Goal: Task Accomplishment & Management: Manage account settings

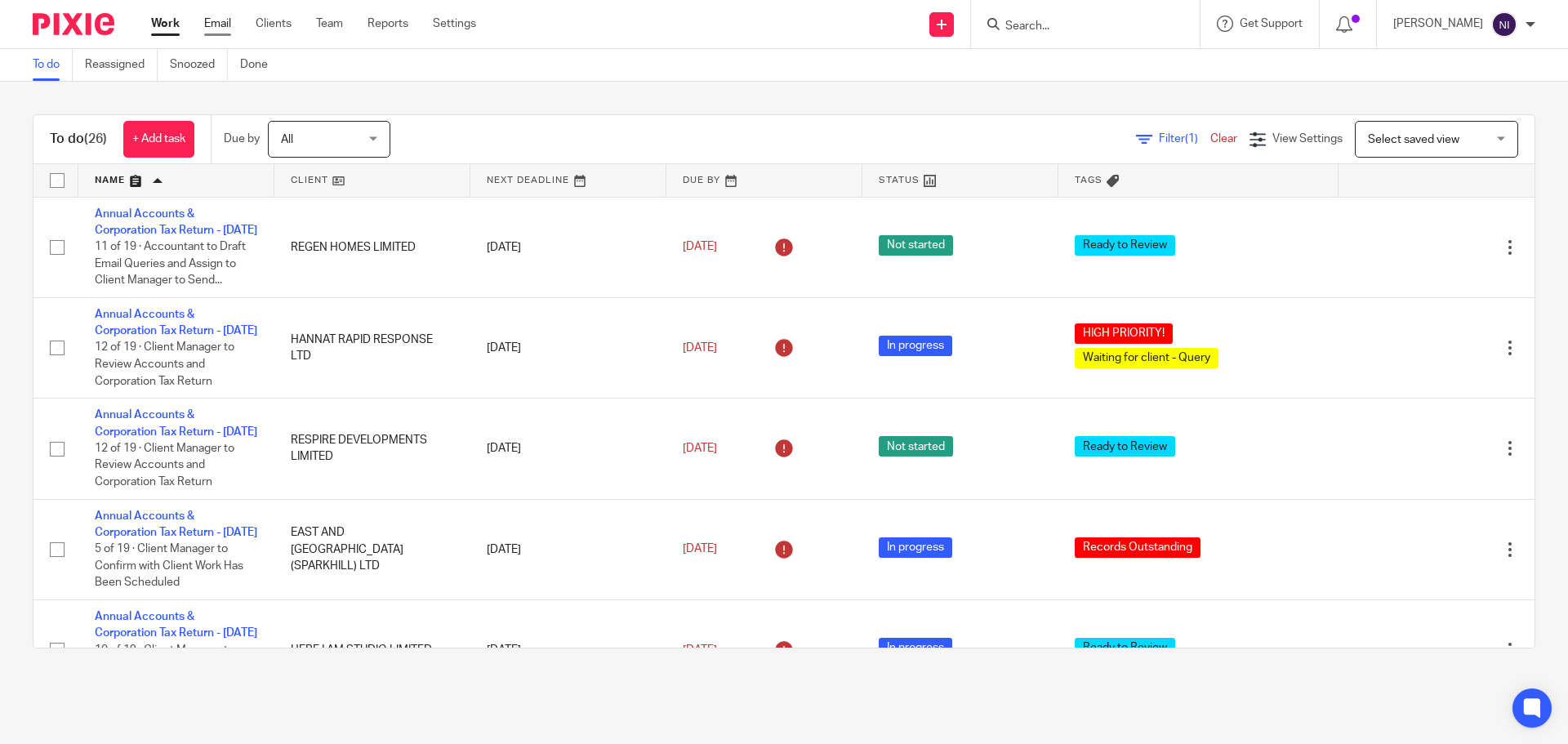
click at [216, 18] on link "Email" at bounding box center [218, 23] width 27 height 16
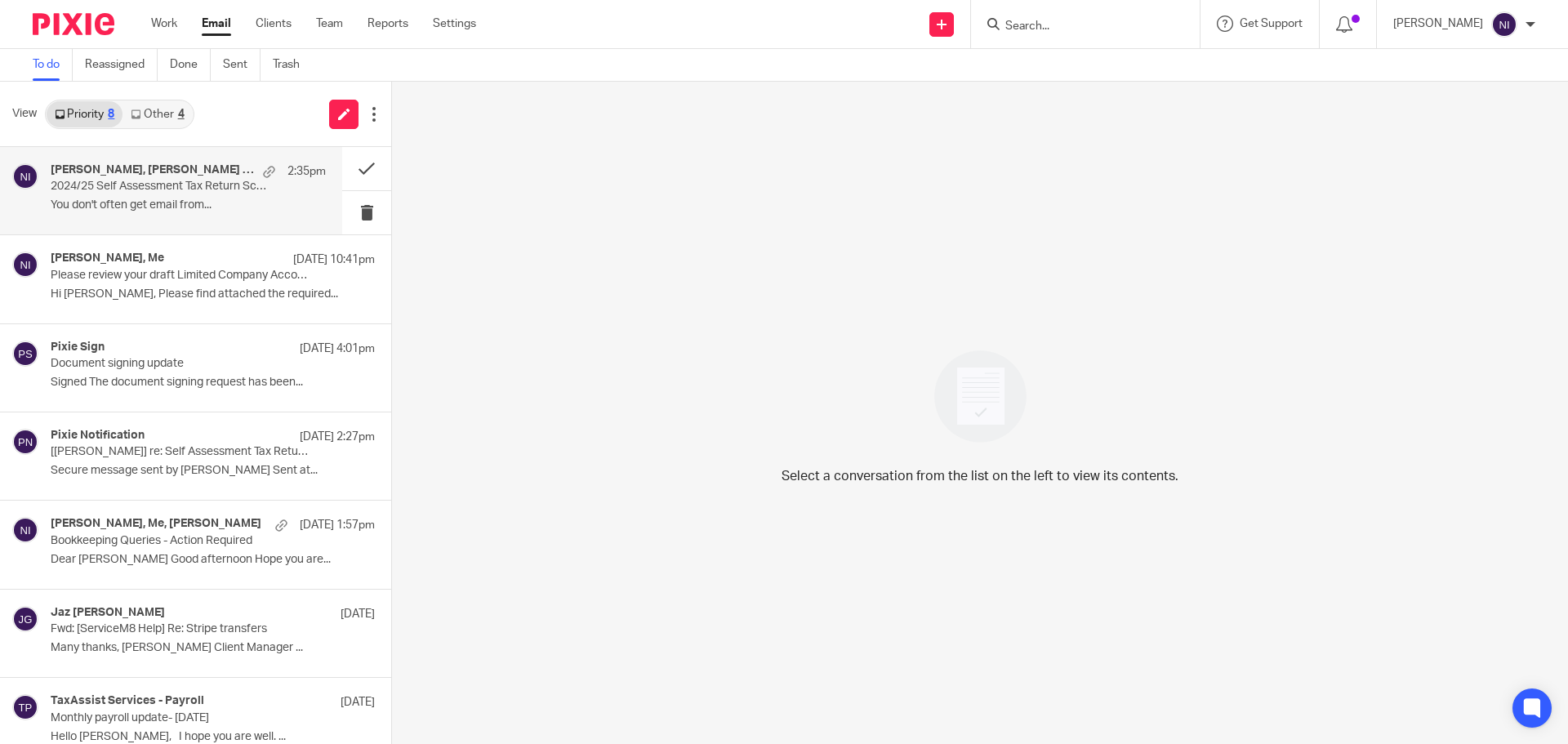
click at [166, 179] on p "2024/25 Self Assessment Tax Return Scheduled" at bounding box center [161, 186] width 221 height 14
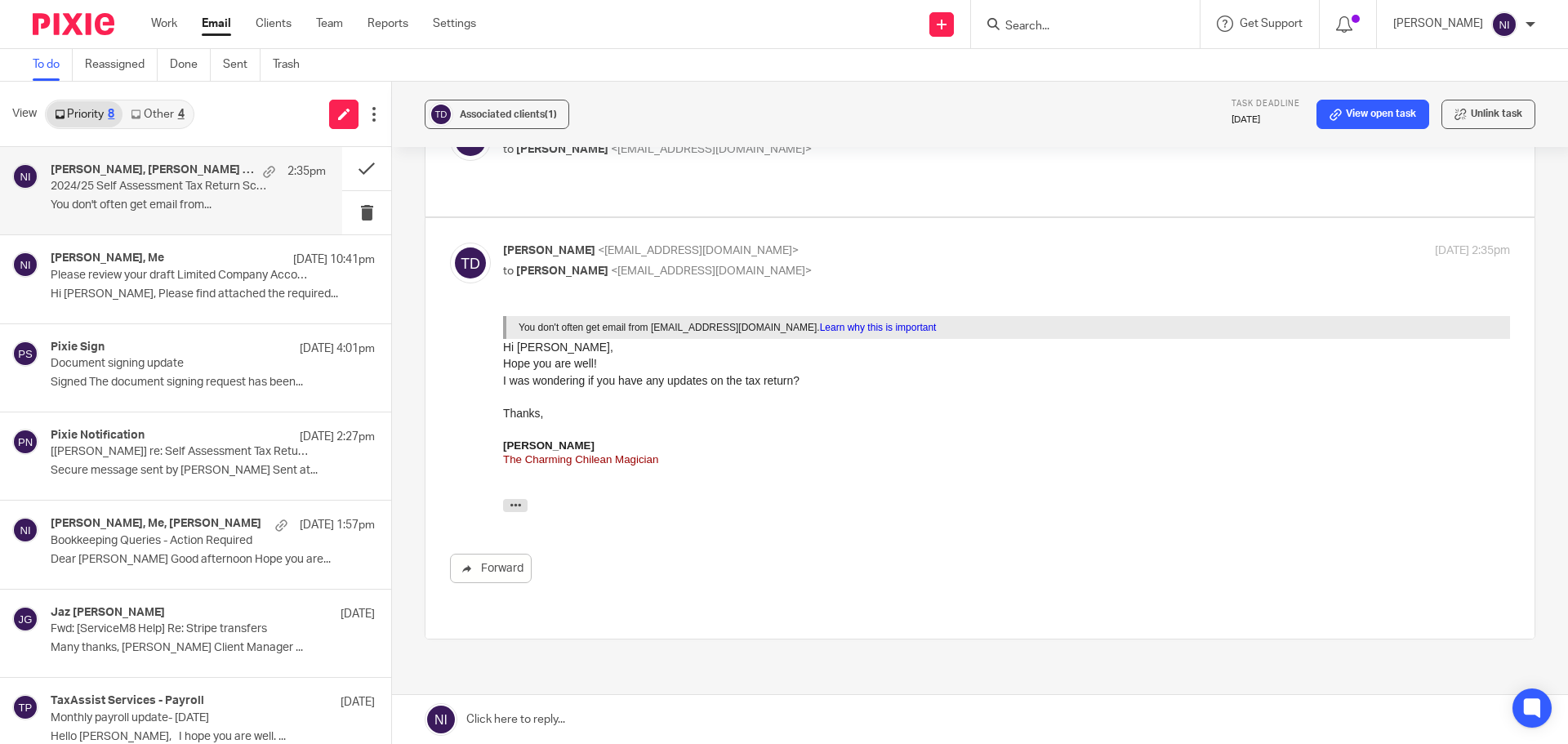
scroll to position [245, 0]
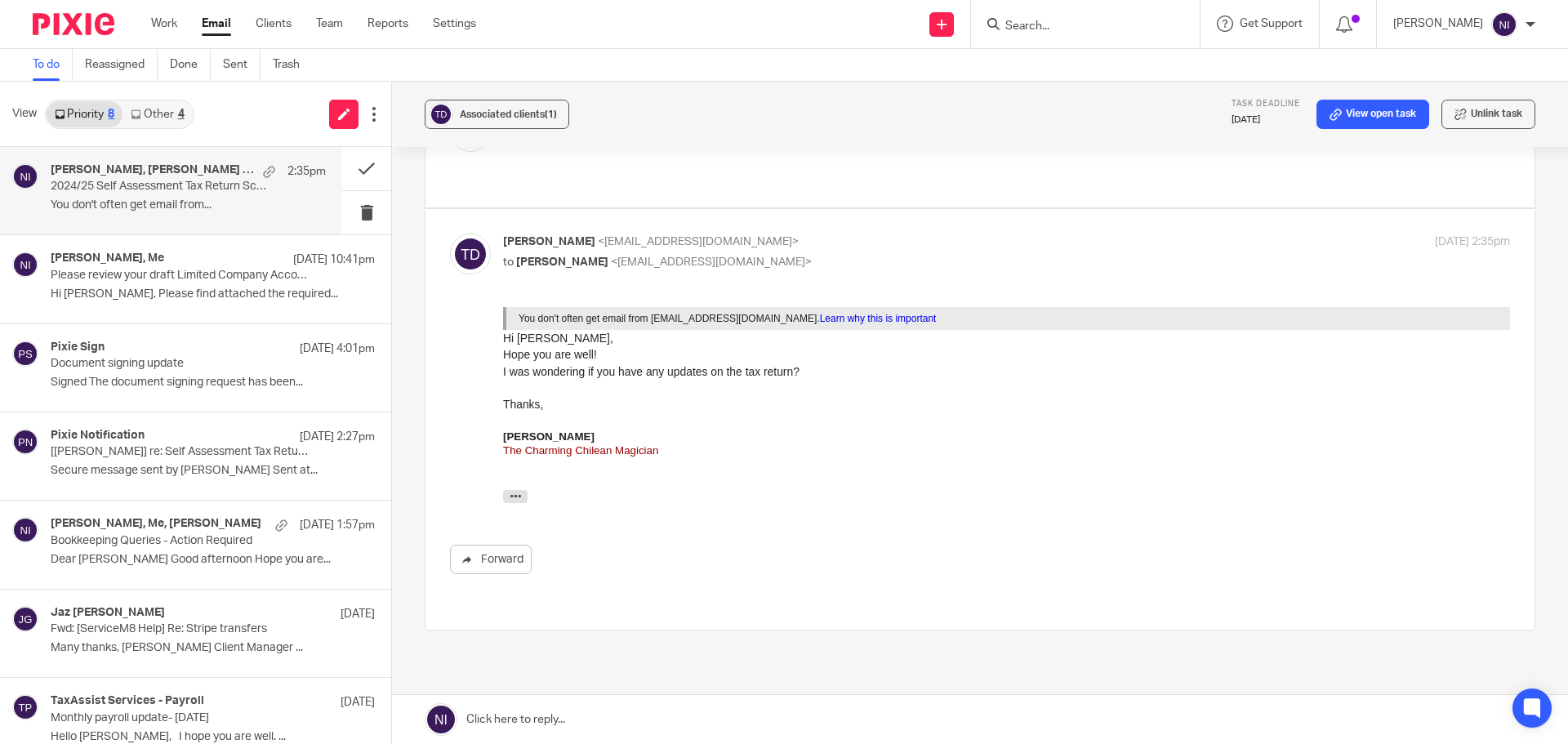
click at [586, 711] on link at bounding box center [980, 719] width 1176 height 49
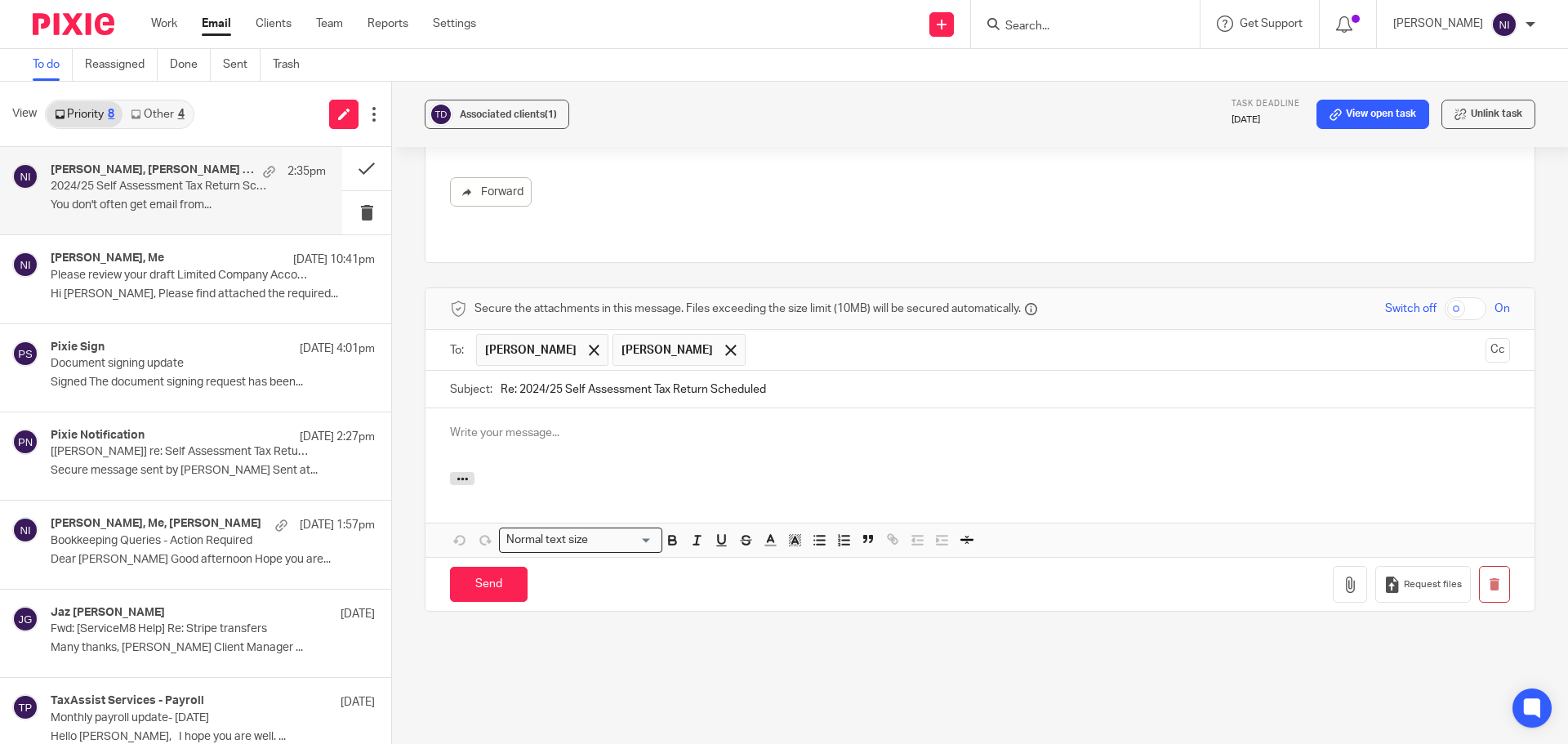
scroll to position [0, 0]
click at [721, 338] on div at bounding box center [729, 350] width 18 height 24
click at [684, 424] on p at bounding box center [980, 432] width 1060 height 16
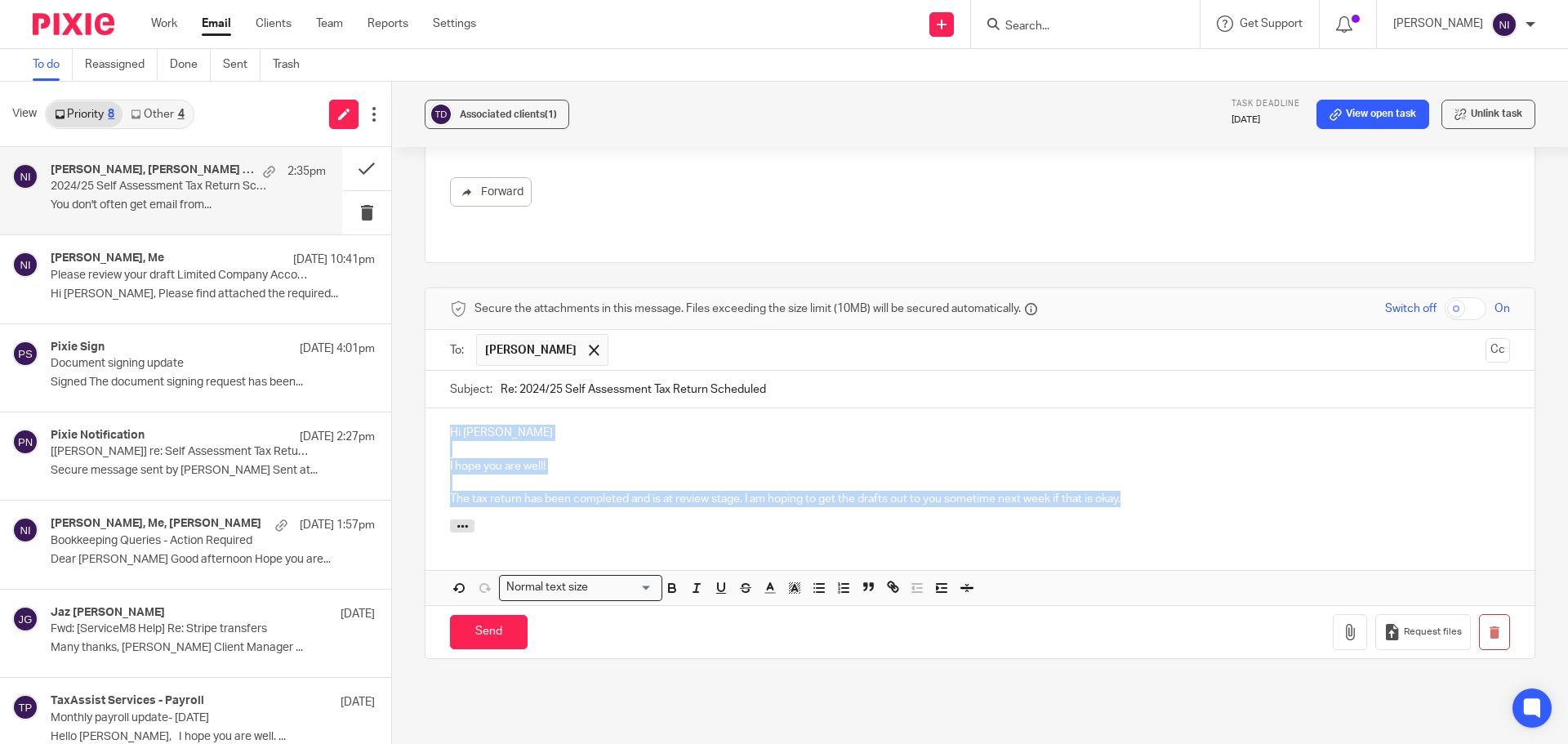
drag, startPoint x: 1174, startPoint y: 494, endPoint x: 410, endPoint y: 377, distance: 772.9
click at [410, 377] on div "Associated clients (1) Task deadline 26 Sep 2025 View open task Unlink task 202…" at bounding box center [980, 413] width 1176 height 663
copy div "Hi Thomas I hope you are well! The tax return has been completed and is at revi…"
click at [679, 502] on div "Hi Thomas I hope you are well! The tax return has been completed and is at revi…" at bounding box center [979, 464] width 1109 height 111
drag, startPoint x: 1138, startPoint y: 485, endPoint x: 409, endPoint y: 409, distance: 733.0
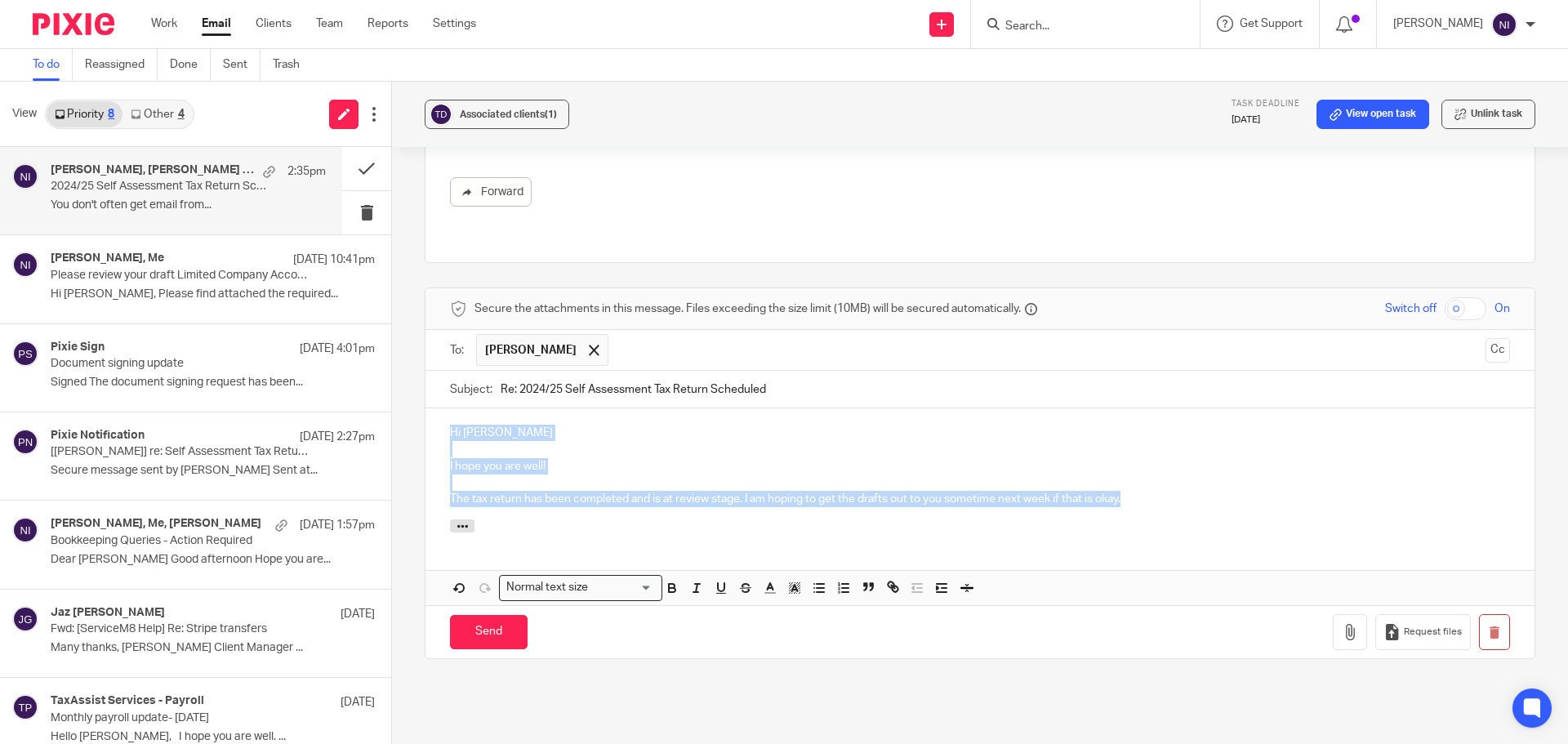
click at [409, 409] on div "Associated clients (1) Task deadline 26 Sep 2025 View open task Unlink task 202…" at bounding box center [980, 413] width 1176 height 663
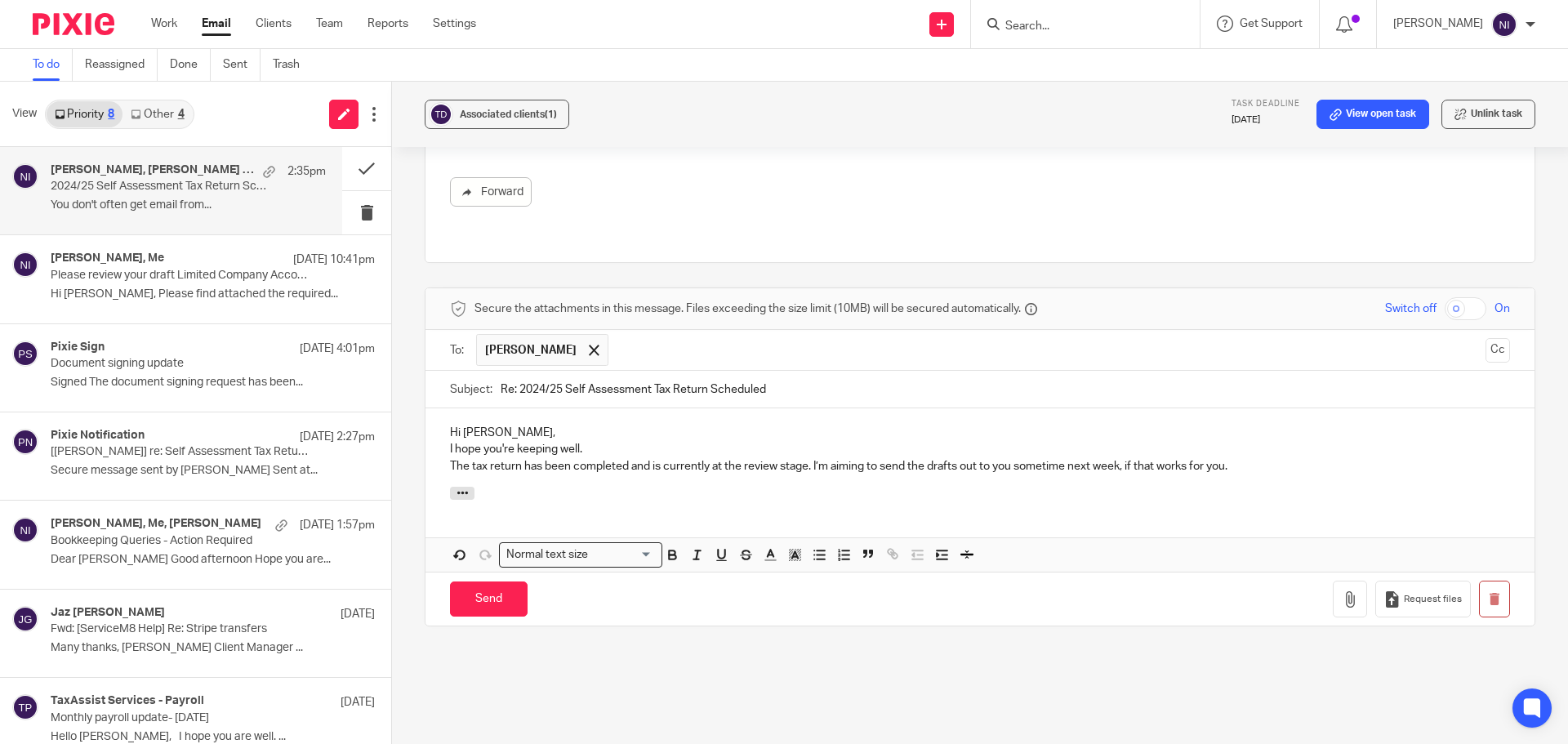
click at [443, 432] on div "Hi Thomas, I hope you're keeping well. The tax return has been completed and is…" at bounding box center [979, 448] width 1109 height 78
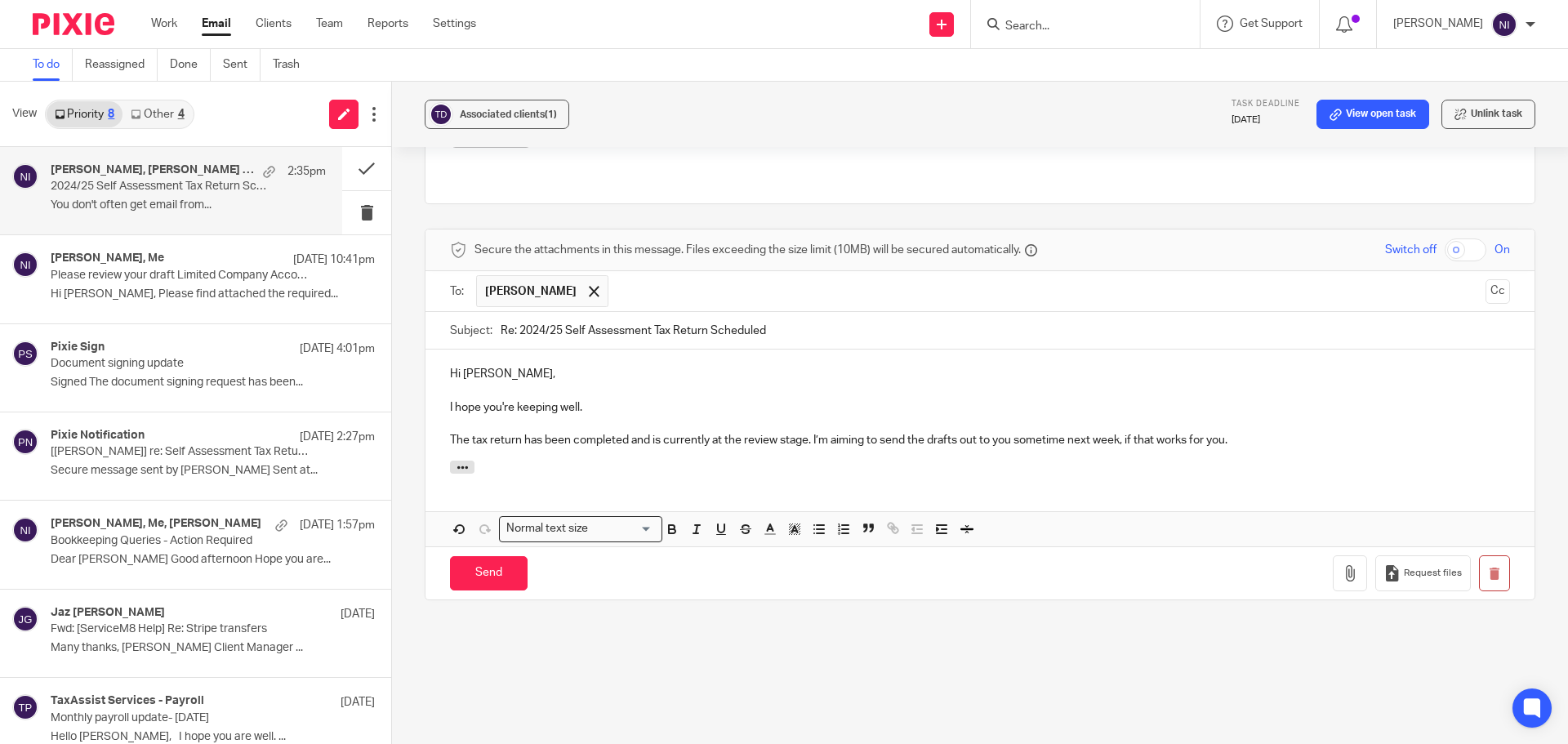
scroll to position [695, 0]
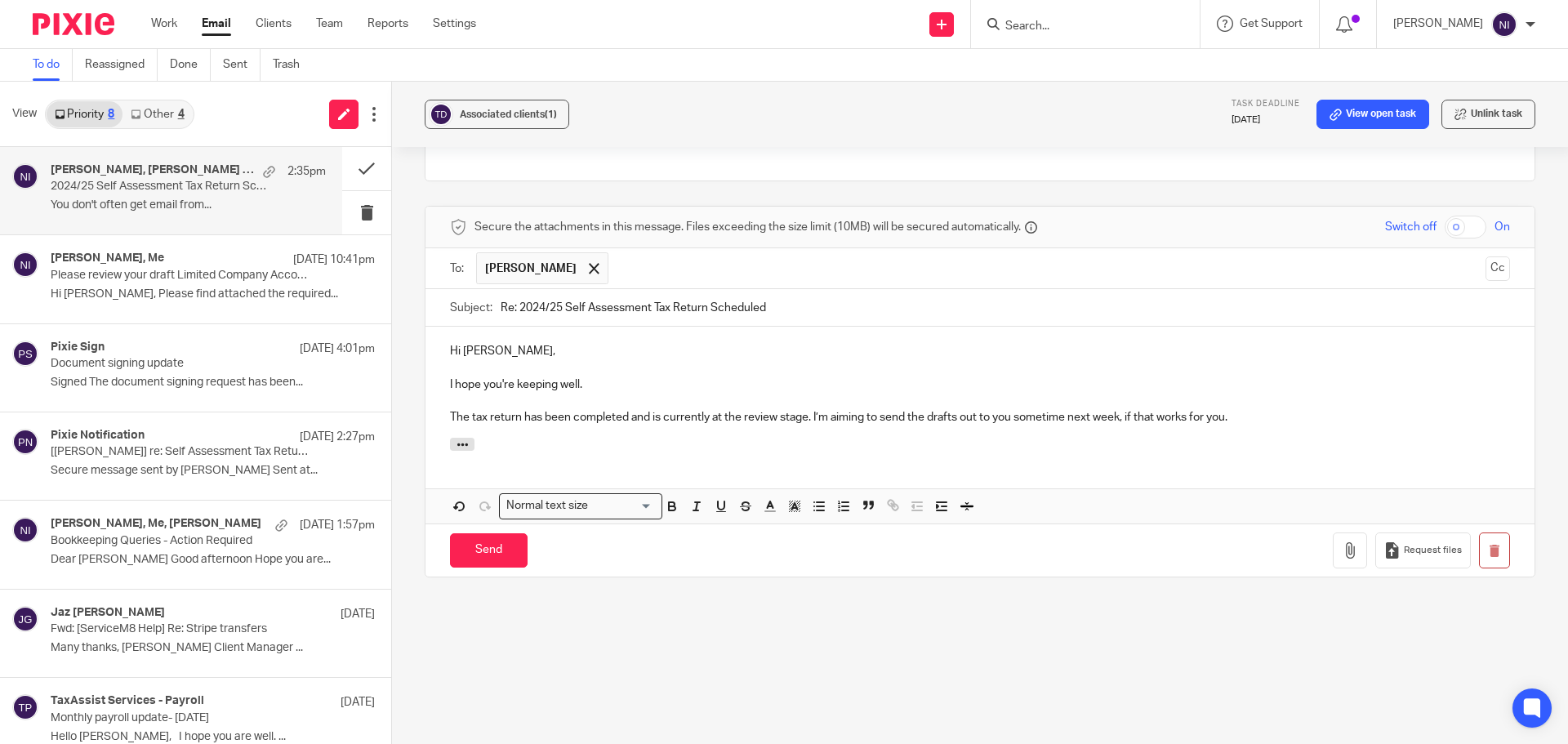
drag, startPoint x: 437, startPoint y: 365, endPoint x: 467, endPoint y: 360, distance: 30.4
click at [437, 365] on div "Hi Thomas, I hope you're keeping well. The tax return has been completed and is…" at bounding box center [979, 382] width 1109 height 111
drag, startPoint x: 681, startPoint y: 370, endPoint x: 540, endPoint y: 375, distance: 141.1
click at [540, 377] on p "All good, thankyou I hope you're keeping well." at bounding box center [980, 385] width 1060 height 16
click at [832, 377] on p "All good, thankyou, hope you are too!" at bounding box center [980, 385] width 1060 height 16
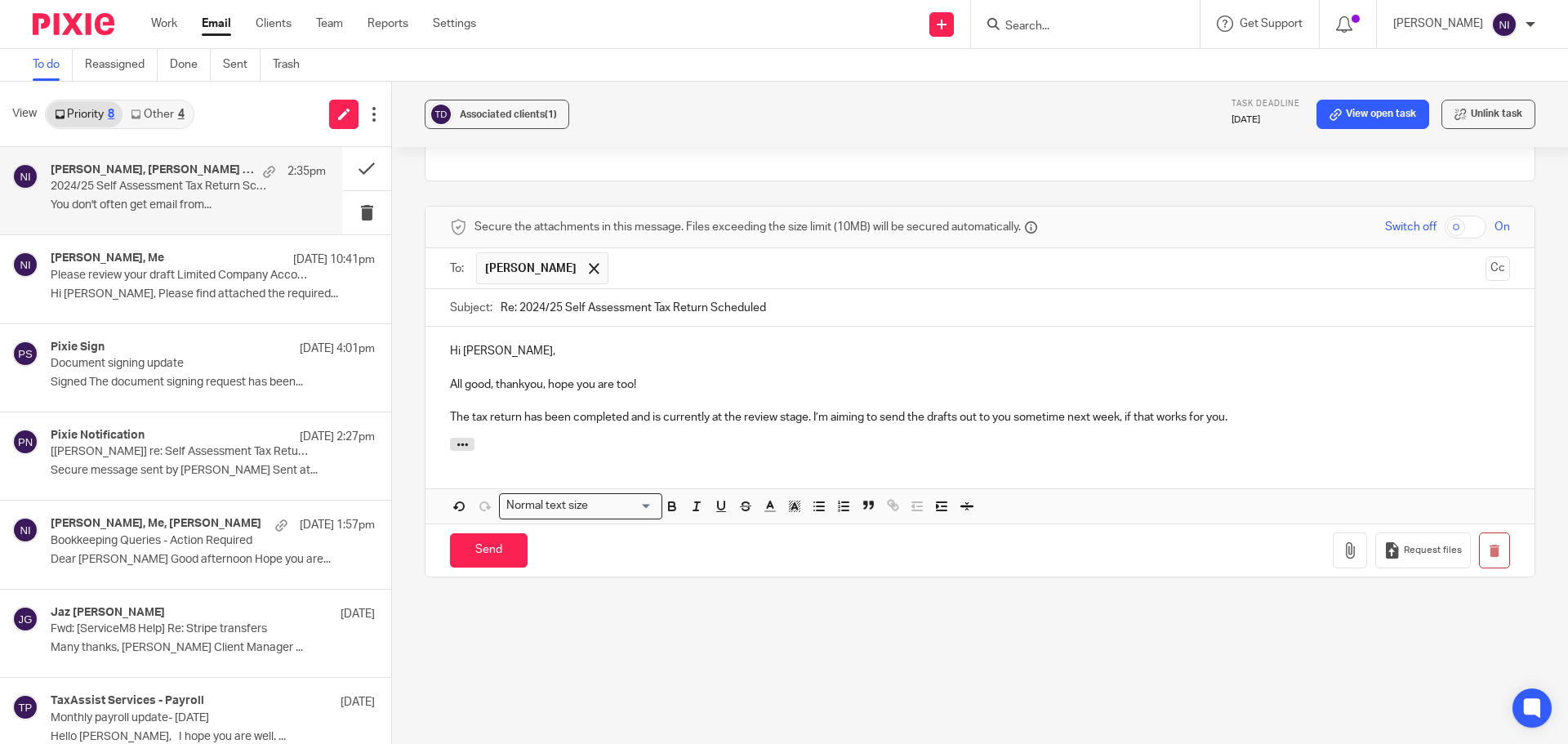
click at [738, 409] on p "The tax return has been completed and is currently at the review stage. I’m aim…" at bounding box center [980, 417] width 1060 height 16
click at [1234, 409] on p "The tax return has been completed and is currently at review stage. I’m aiming …" at bounding box center [980, 417] width 1060 height 16
click at [497, 534] on input "Send" at bounding box center [489, 551] width 77 height 35
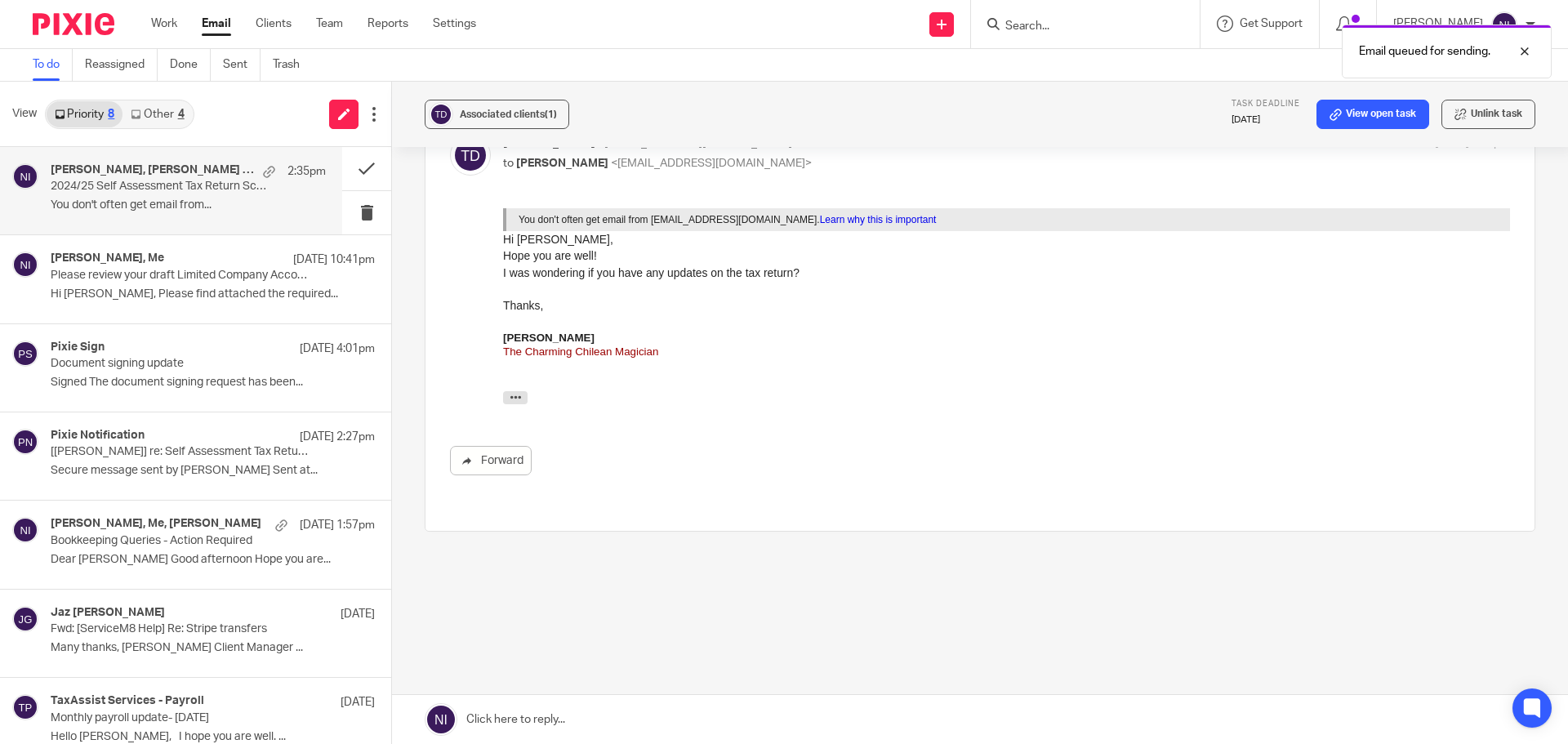
scroll to position [326, 0]
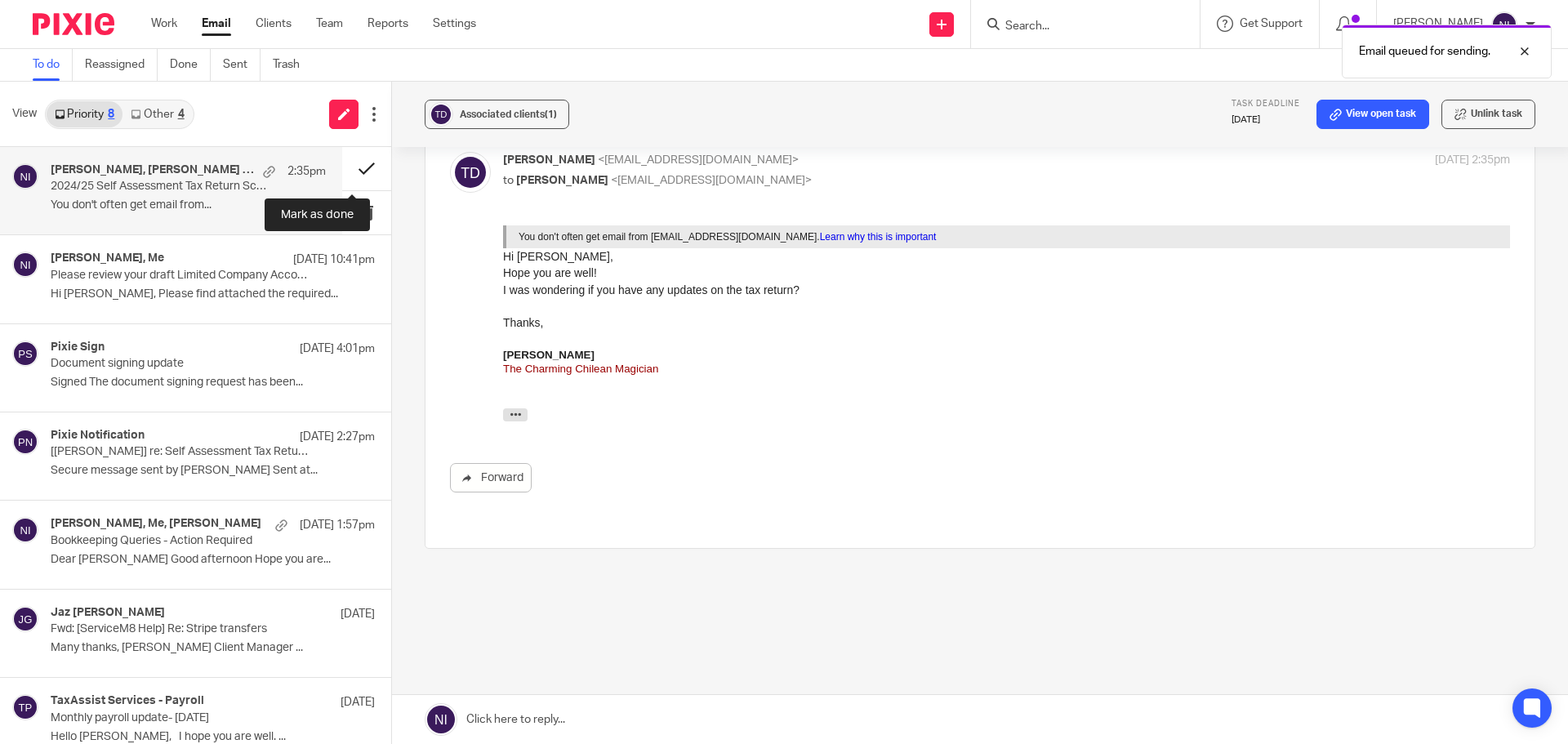
click at [354, 169] on button at bounding box center [366, 169] width 49 height 44
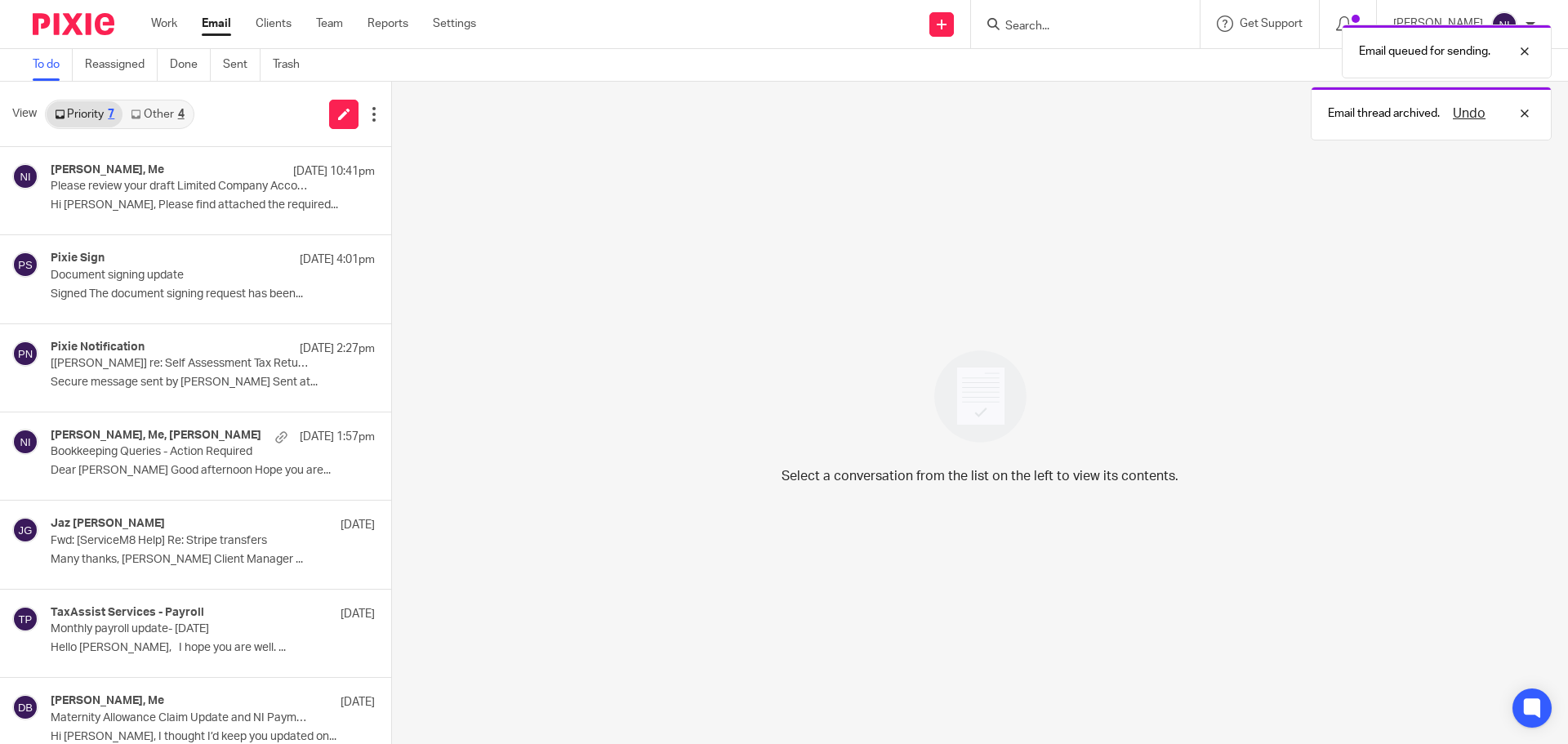
click at [163, 115] on link "Other 4" at bounding box center [157, 114] width 70 height 26
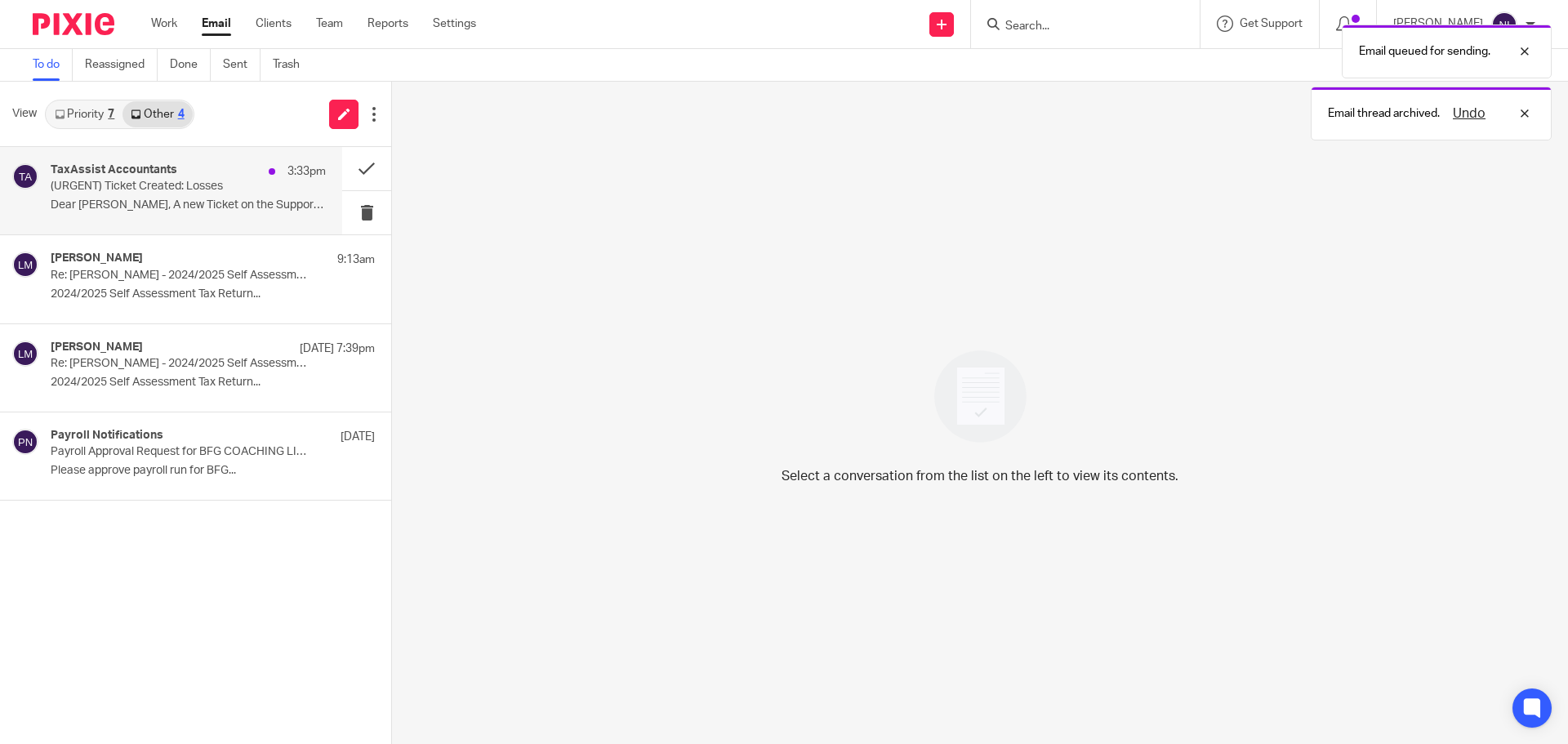
click at [194, 185] on p "(URGENT) Ticket Created: Losses" at bounding box center [161, 186] width 221 height 14
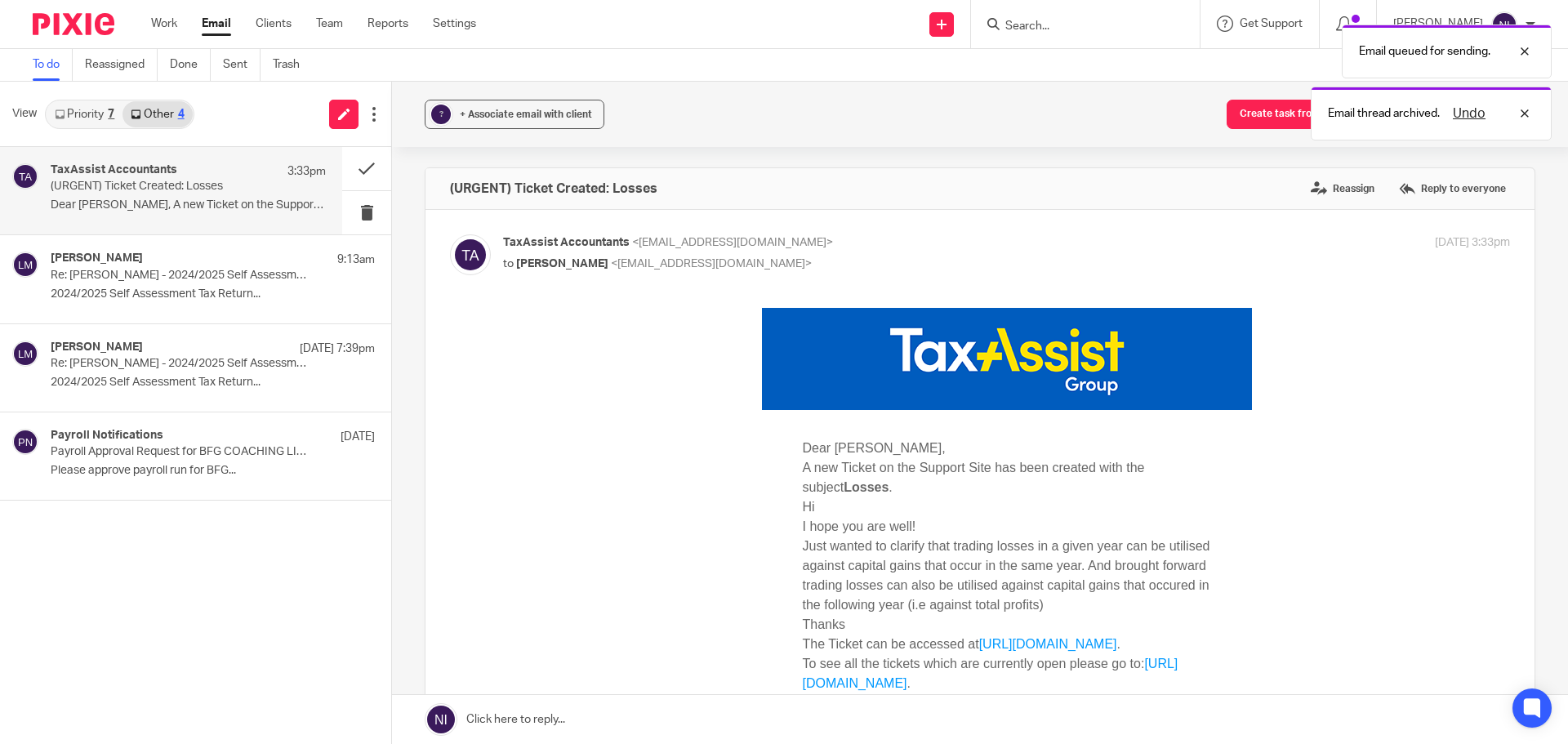
scroll to position [0, 0]
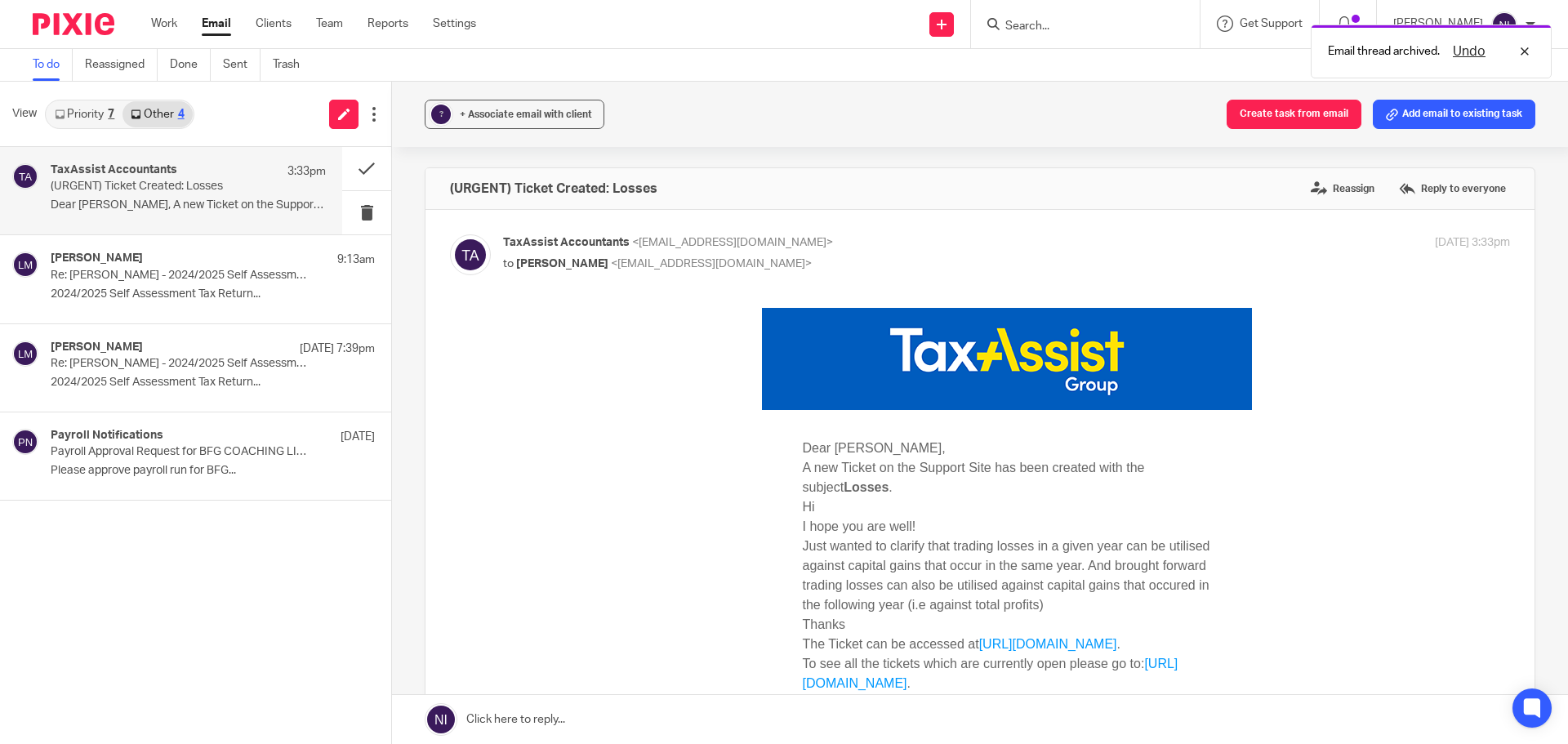
click at [69, 111] on link "Priority 7" at bounding box center [84, 114] width 76 height 26
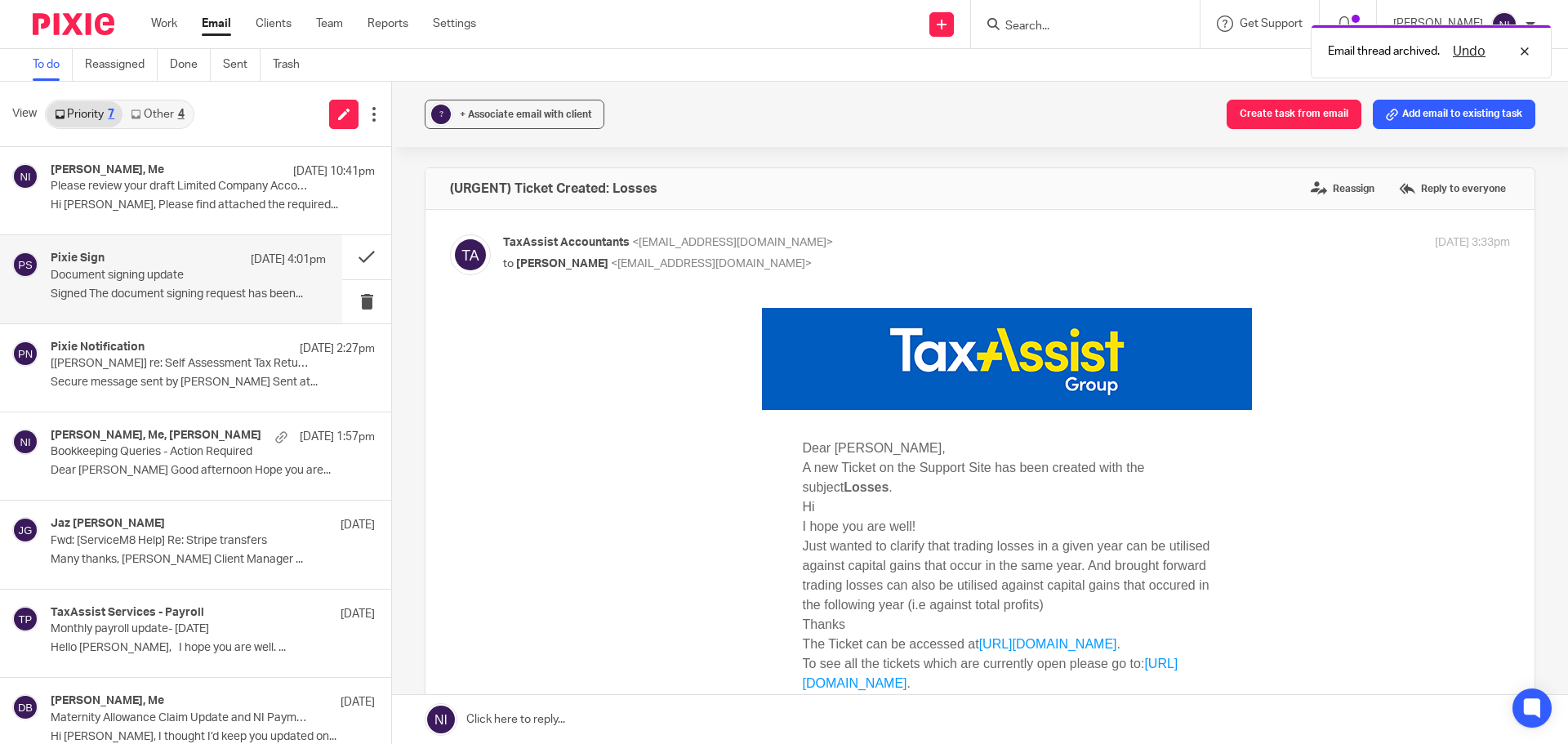
click at [200, 290] on p "Signed The document signing request has been..." at bounding box center [188, 294] width 275 height 14
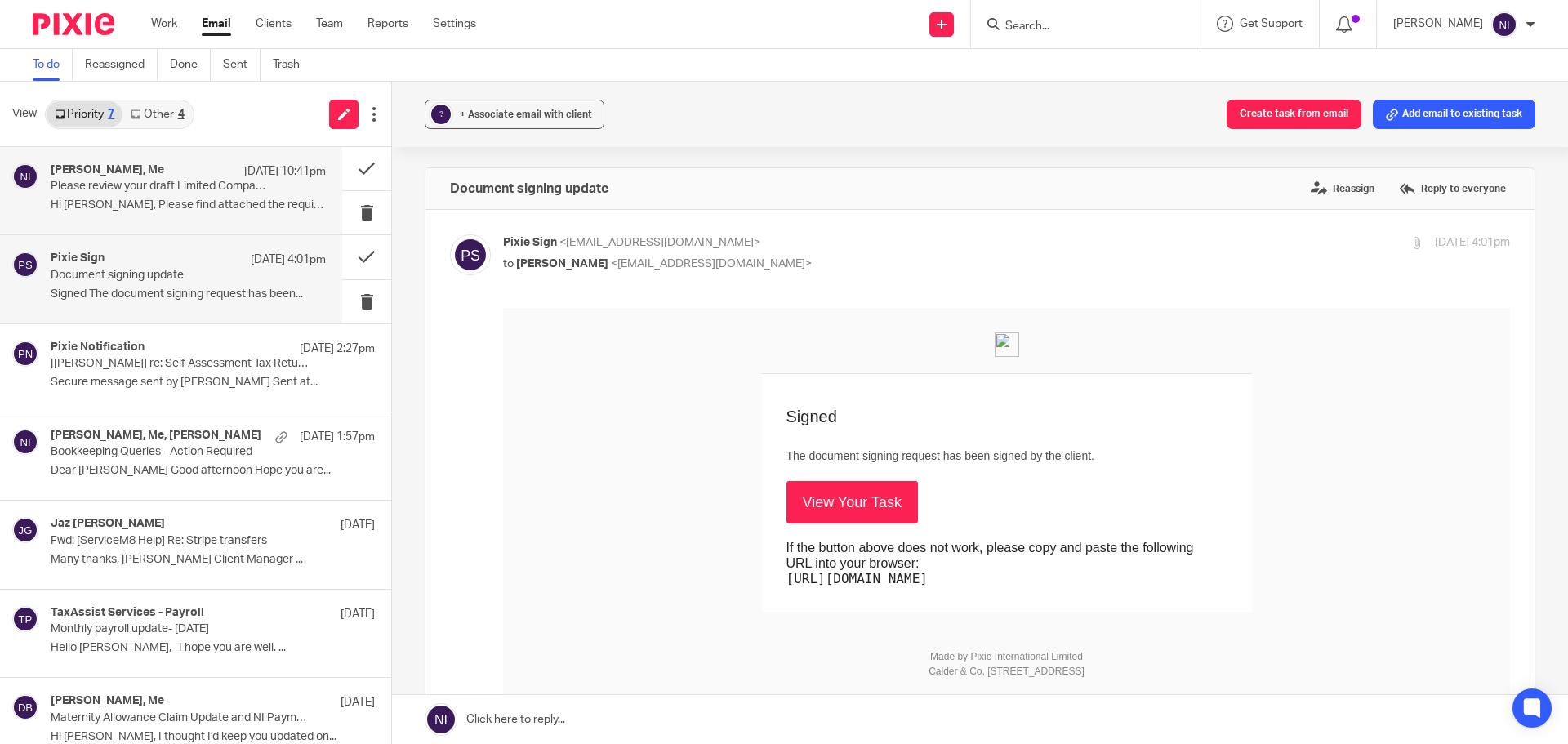
click at [180, 202] on p "Hi Naeem, Please find attached the required..." at bounding box center [188, 205] width 275 height 14
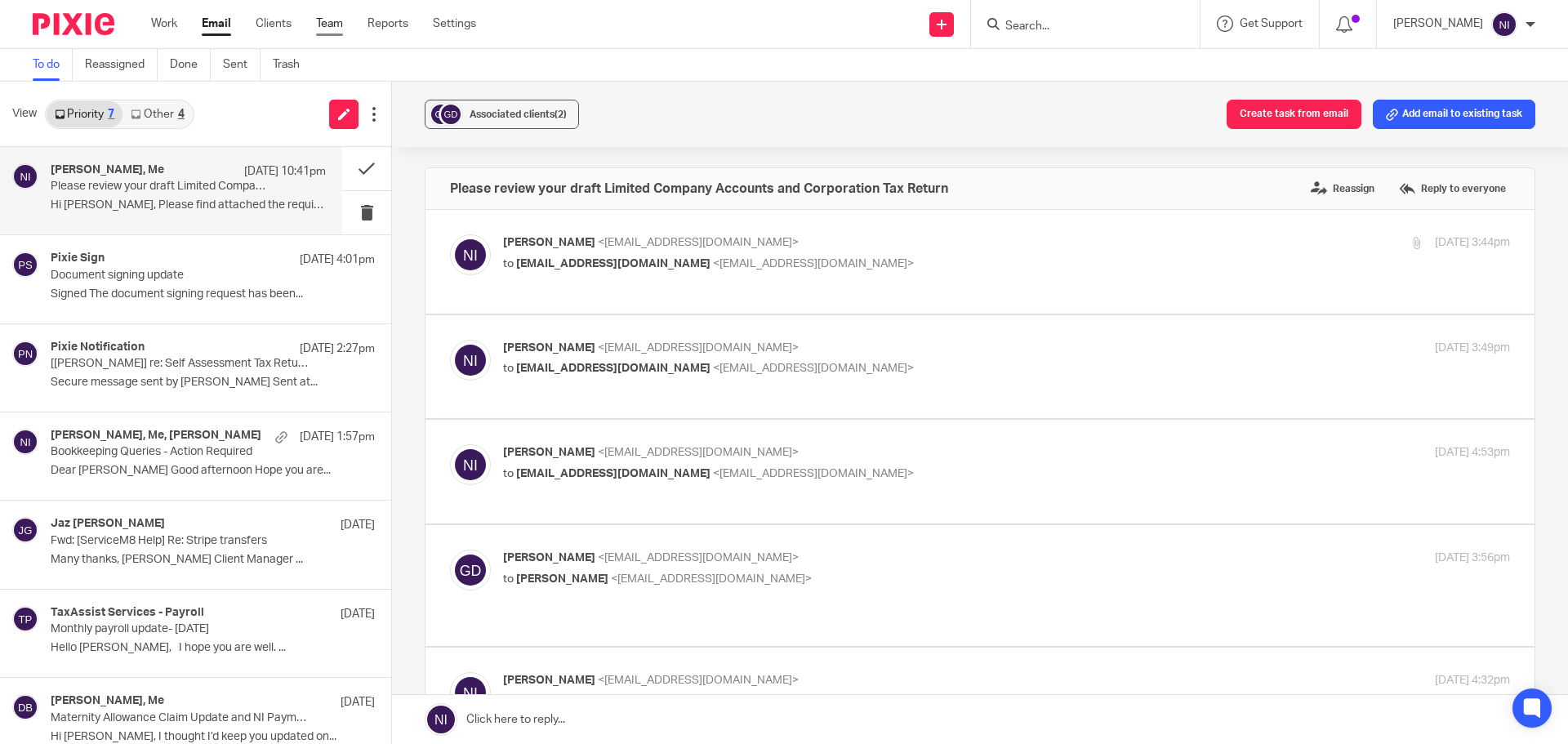
click at [341, 29] on link "Team" at bounding box center [329, 23] width 27 height 16
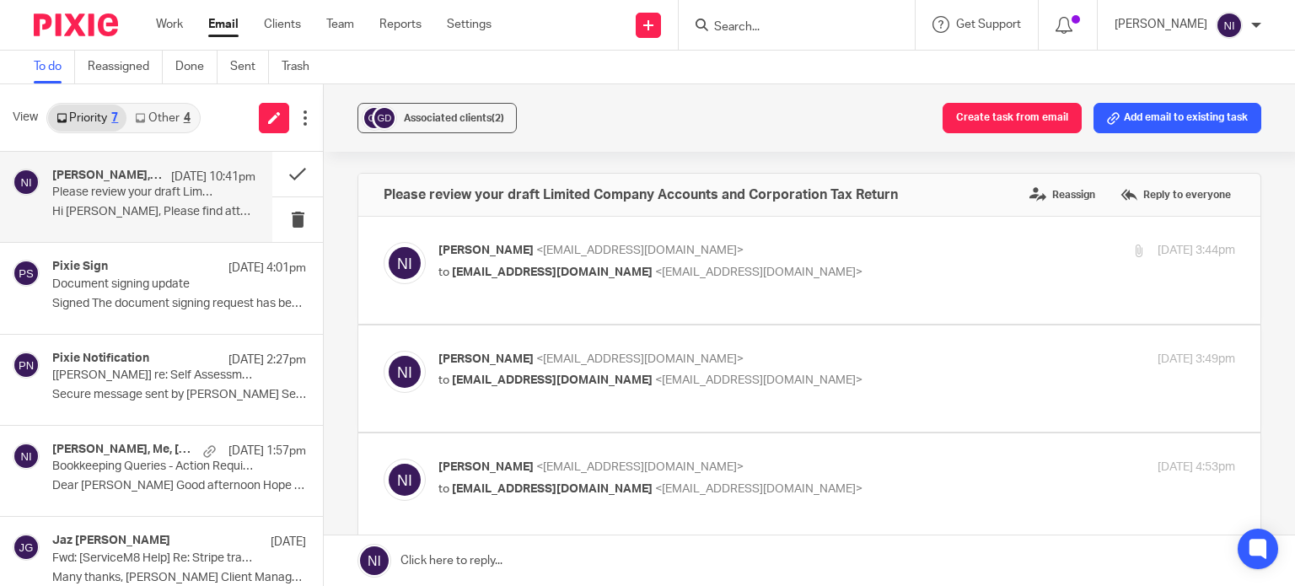
click at [861, 360] on p "Naeem Ibrahim <naeemibrahim@taxassist.co.uk>" at bounding box center [703, 360] width 531 height 18
checkbox input "true"
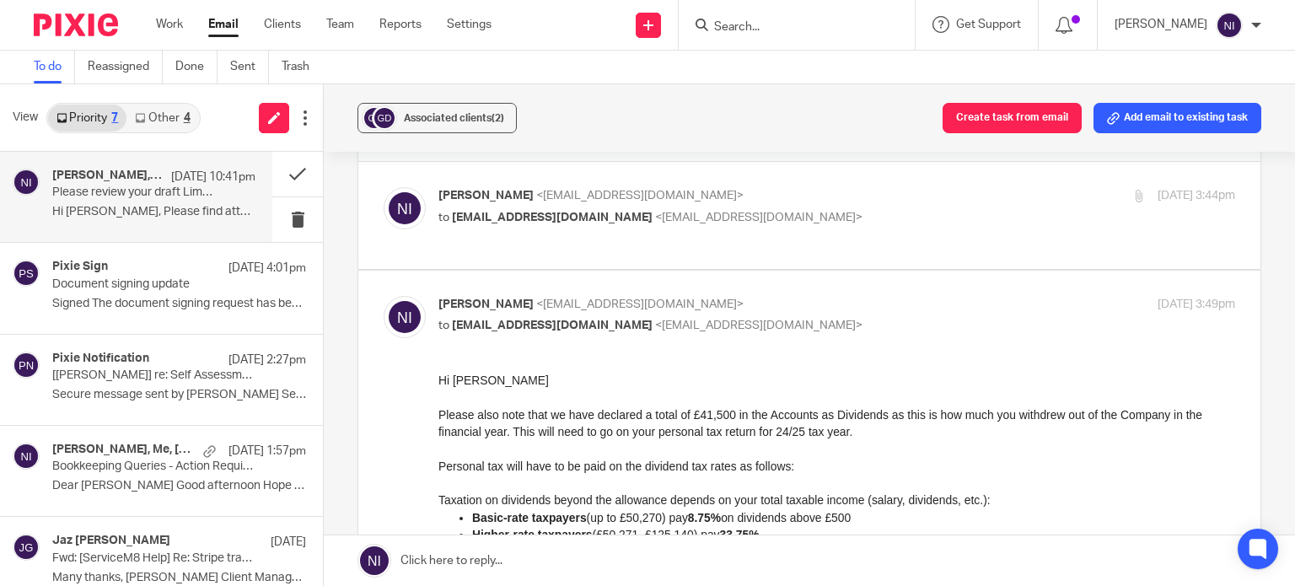
scroll to position [84, 0]
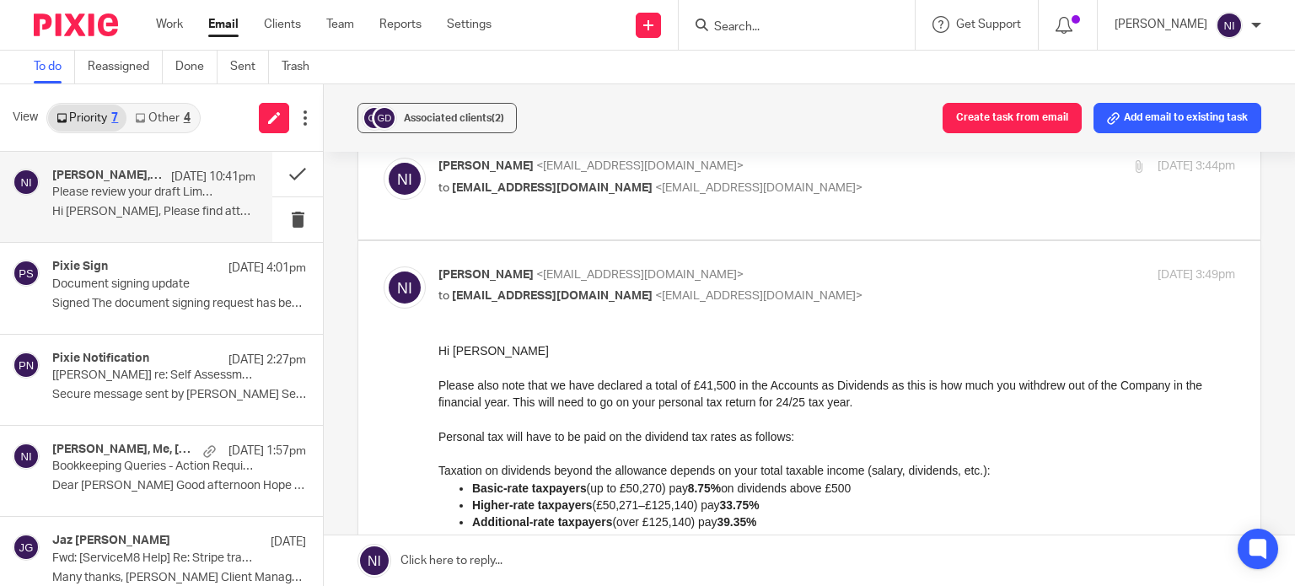
click at [827, 195] on p "to gurvinderdhillon@outlook.com <gurvinderdhillon@outlook.com>" at bounding box center [703, 189] width 531 height 18
checkbox input "true"
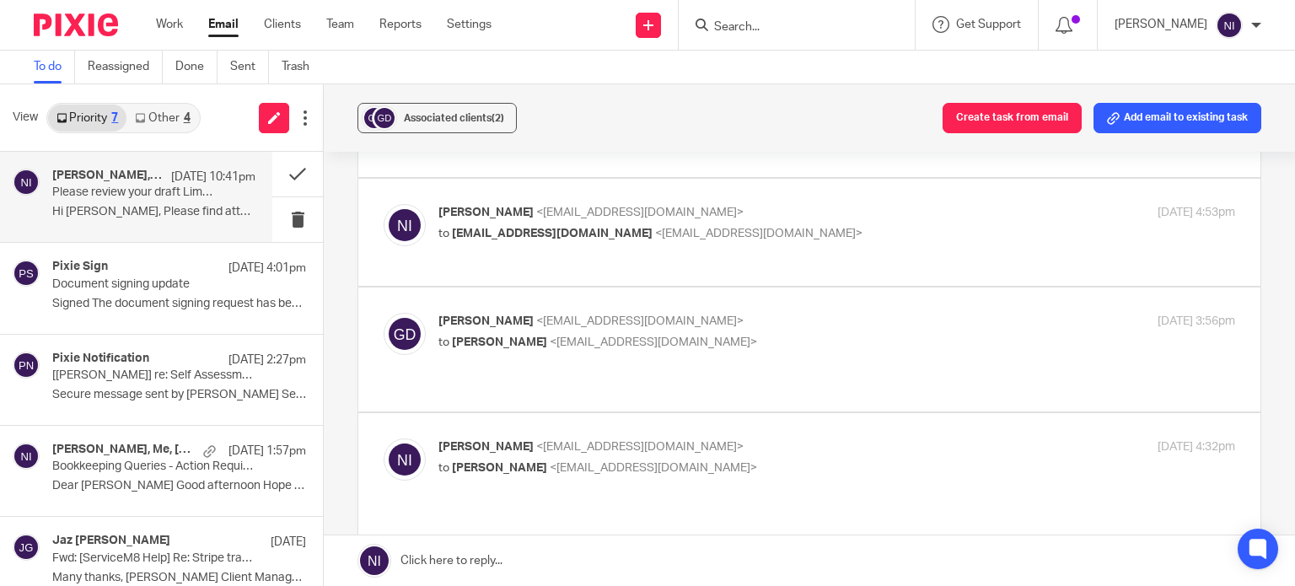
scroll to position [1939, 0]
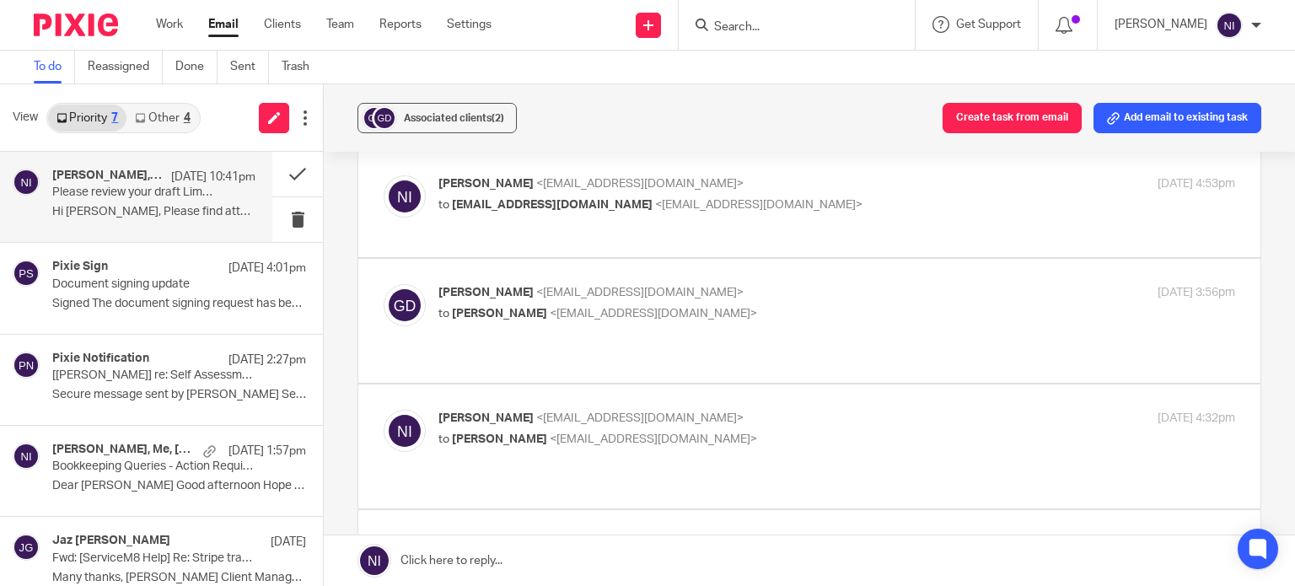
click at [826, 202] on p "to gurvinderdhillon@outlook.com <gurvinderdhillon@outlook.com>" at bounding box center [703, 205] width 531 height 18
checkbox input "true"
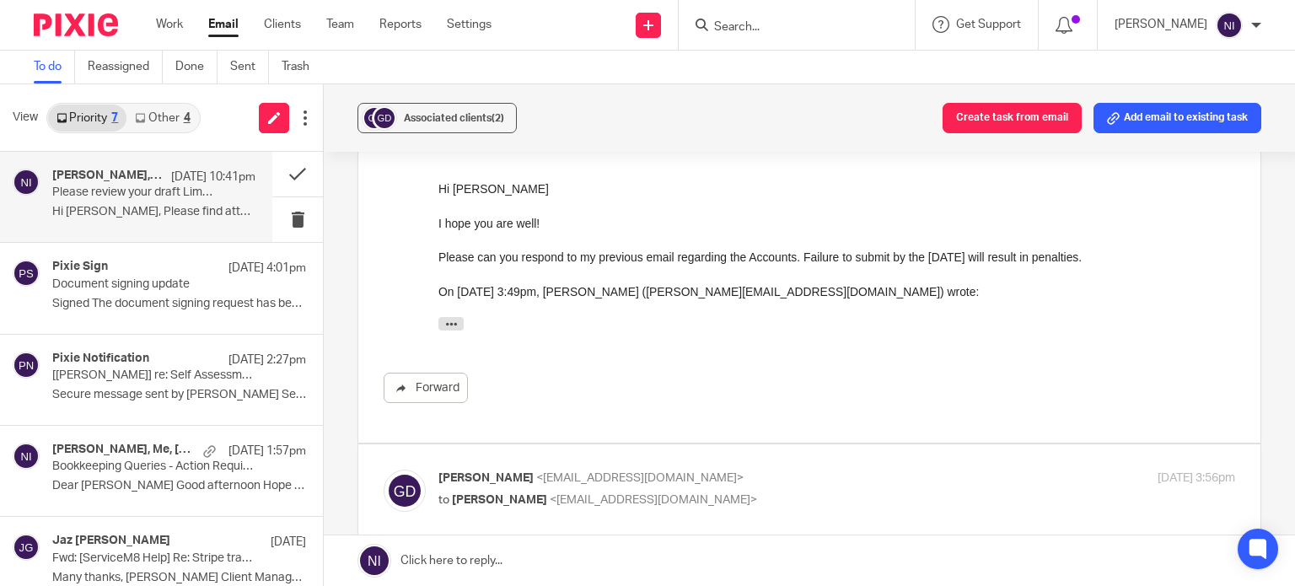
scroll to position [2108, 0]
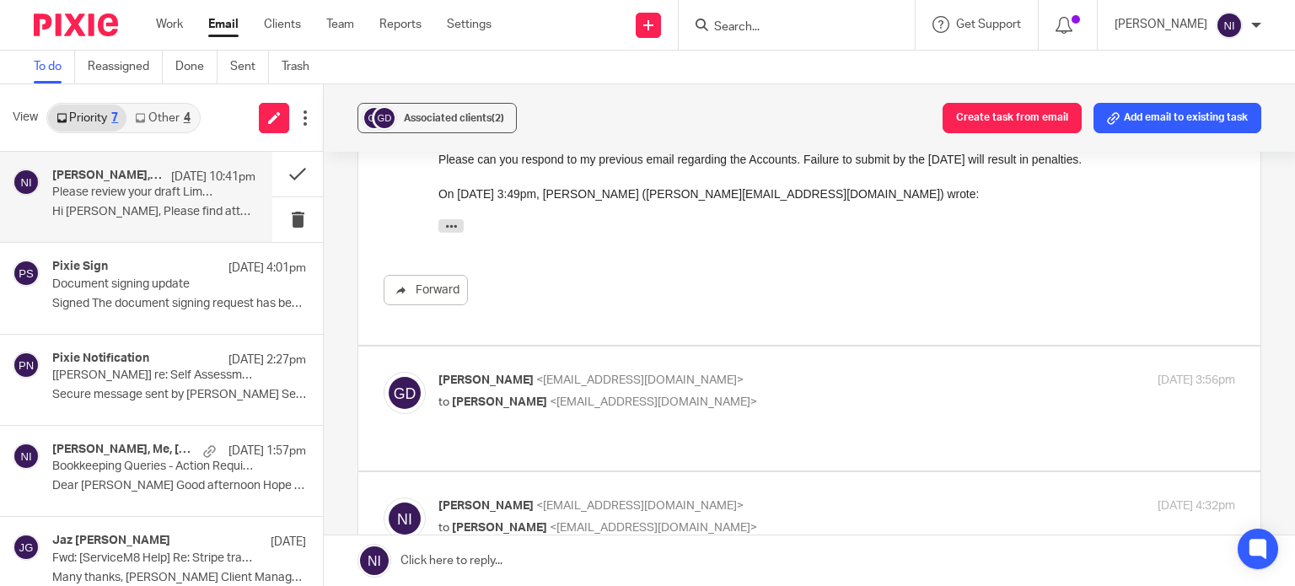
click at [798, 372] on p "Gurvinder Dhillon <gurvinderdhillon@outlook.com>" at bounding box center [703, 381] width 531 height 18
checkbox input "true"
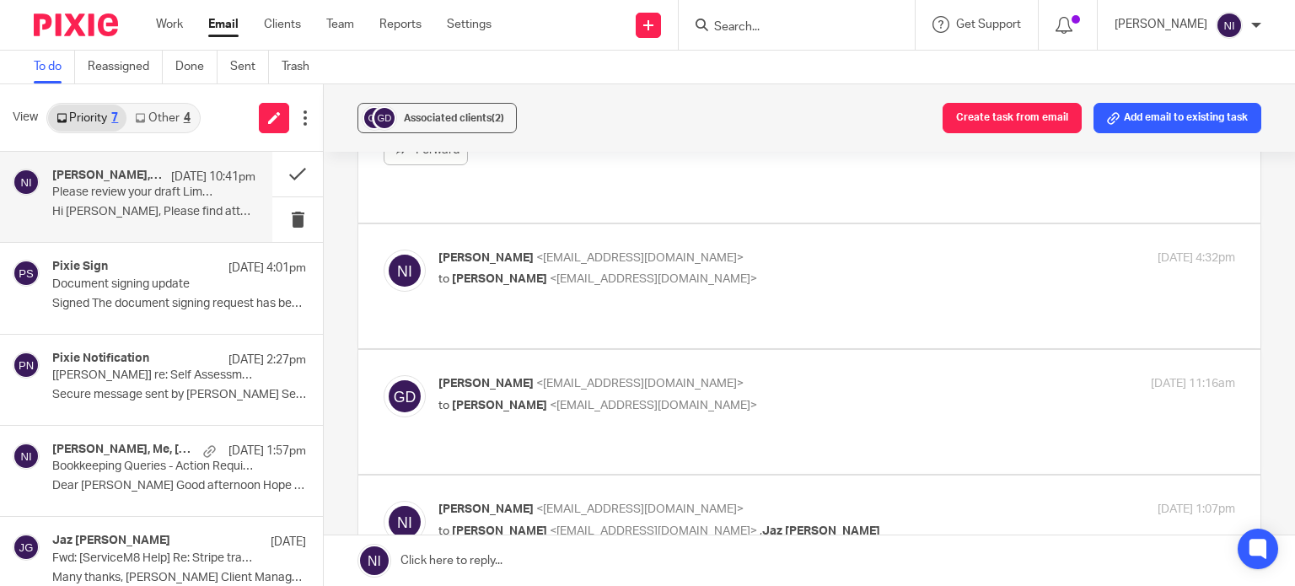
scroll to position [4974, 0]
click at [797, 257] on p "Naeem Ibrahim <naeemibrahim@taxassist.co.uk>" at bounding box center [703, 257] width 531 height 18
checkbox input "true"
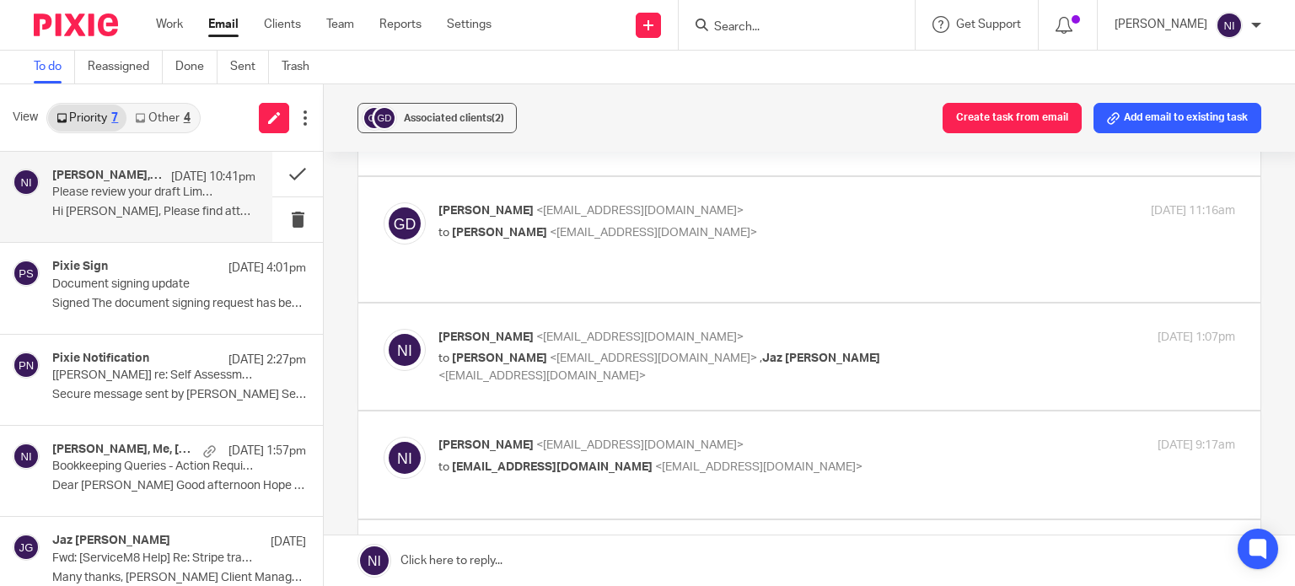
scroll to position [5480, 0]
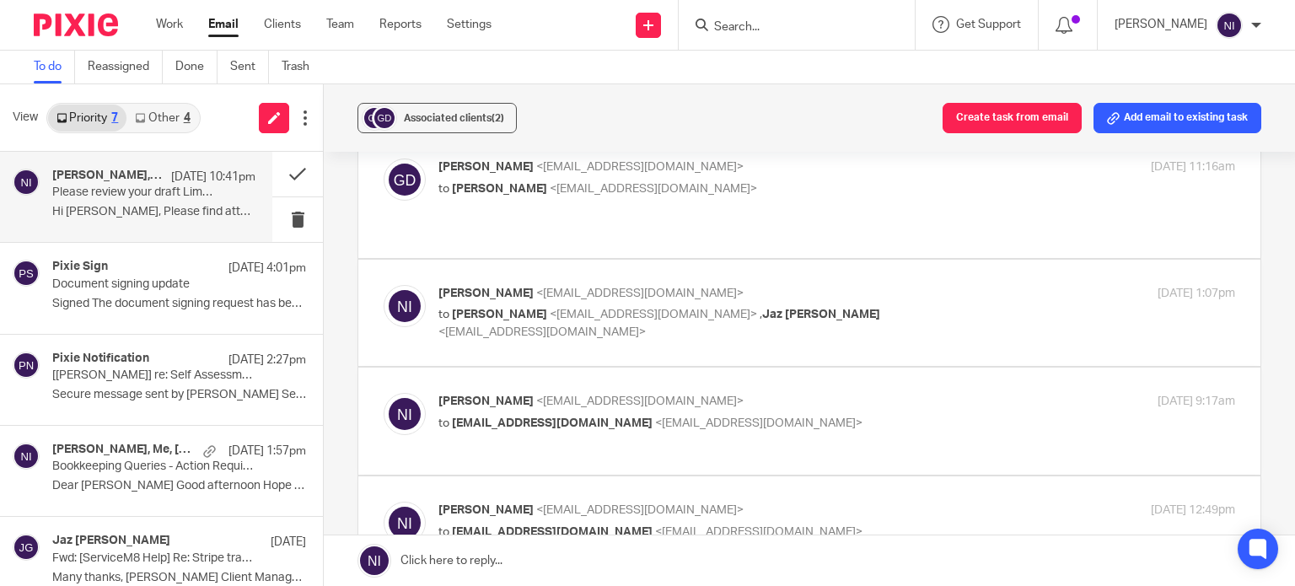
click at [797, 215] on label at bounding box center [809, 195] width 902 height 124
click at [384, 158] on input "checkbox" at bounding box center [383, 158] width 1 height 1
checkbox input "true"
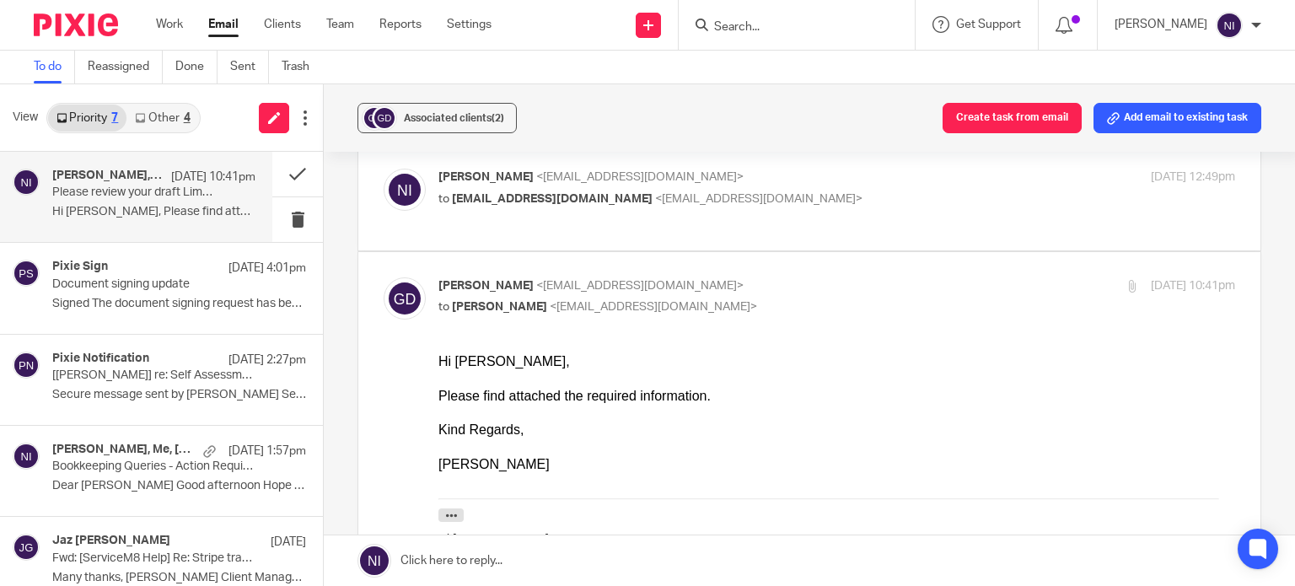
scroll to position [9190, 0]
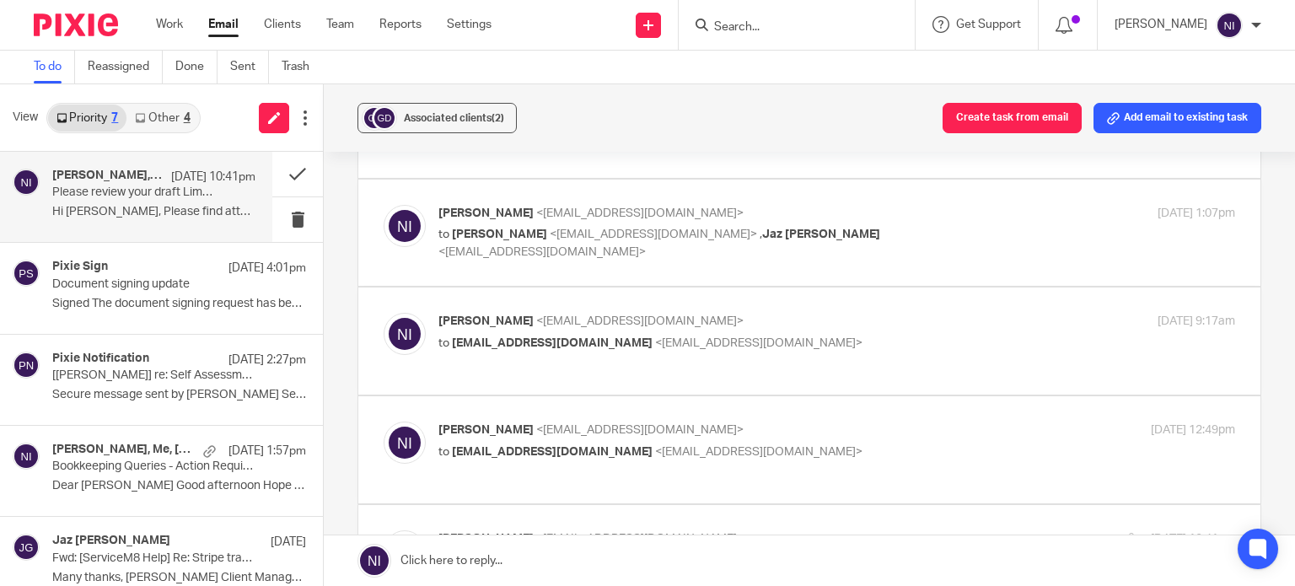
click at [927, 313] on p "Naeem Ibrahim <naeemibrahim@taxassist.co.uk>" at bounding box center [703, 322] width 531 height 18
checkbox input "true"
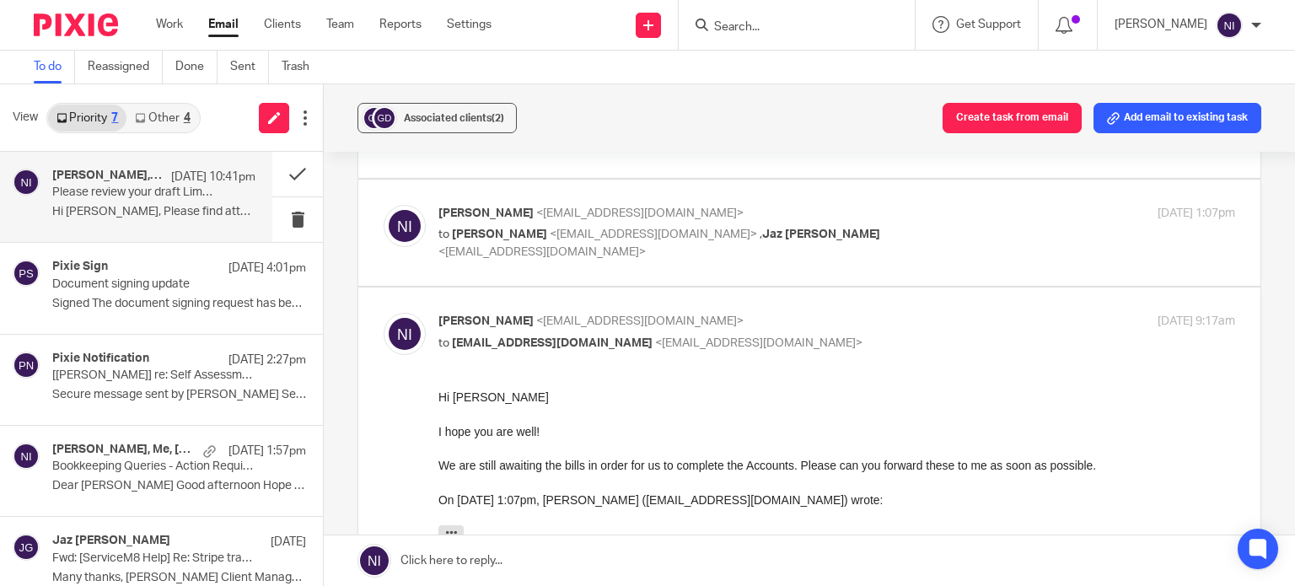
scroll to position [0, 0]
click at [916, 226] on p "to Gurvinder Dhillon <gurvinderdhillon@outlook.com> , Jaz Grewal <jazgrewal@tax…" at bounding box center [703, 243] width 531 height 35
checkbox input "true"
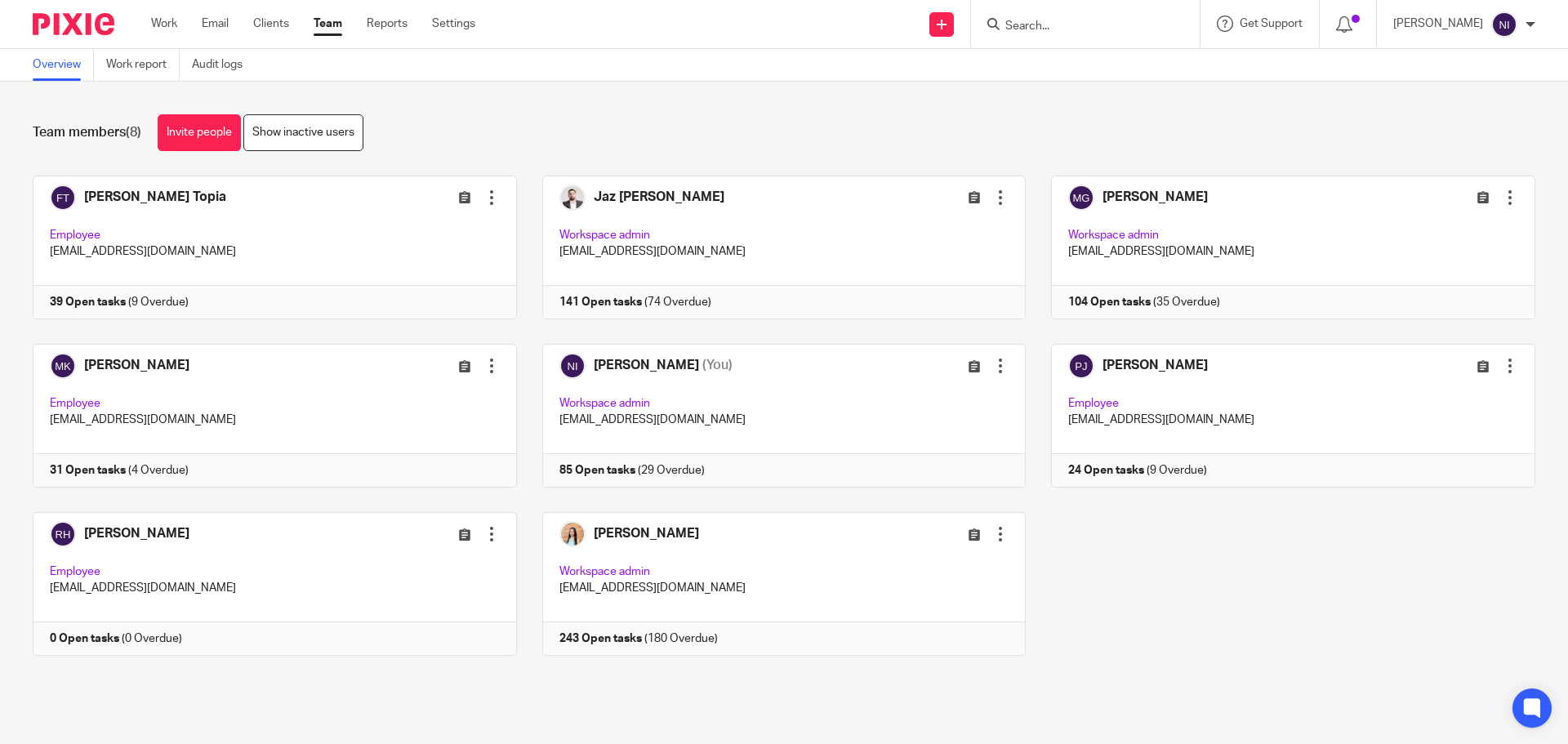
click at [1193, 567] on div "[PERSON_NAME] Topia Edit user Transfer Deactivate user Employee [EMAIL_ADDRESS]…" at bounding box center [771, 427] width 1527 height 505
click at [1031, 17] on form at bounding box center [1091, 23] width 174 height 20
click at [1054, 27] on input "Search" at bounding box center [1077, 26] width 147 height 15
type input "gsd"
click at [1091, 61] on link at bounding box center [1138, 70] width 276 height 38
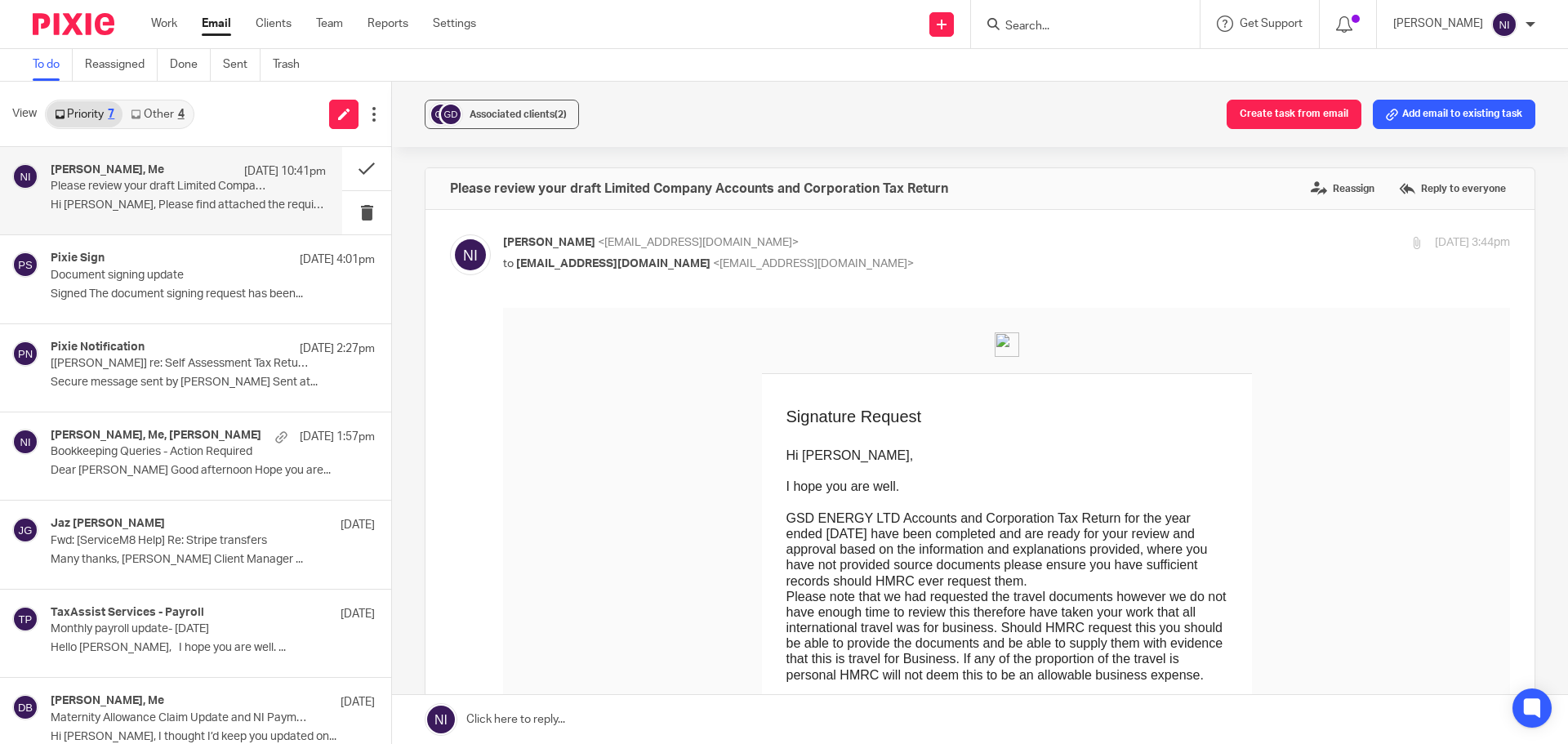
scroll to position [8903, 0]
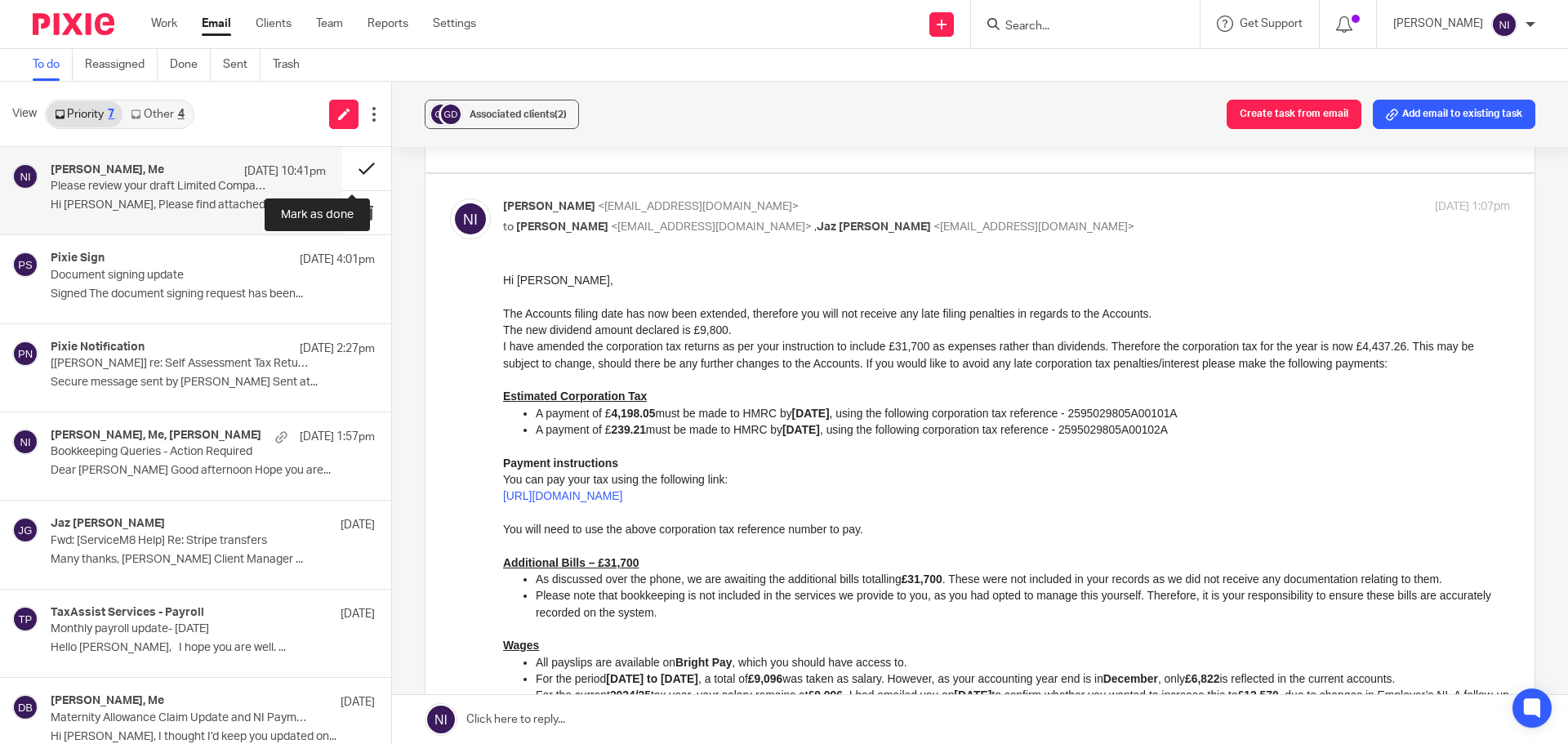
click at [361, 167] on button at bounding box center [366, 169] width 49 height 44
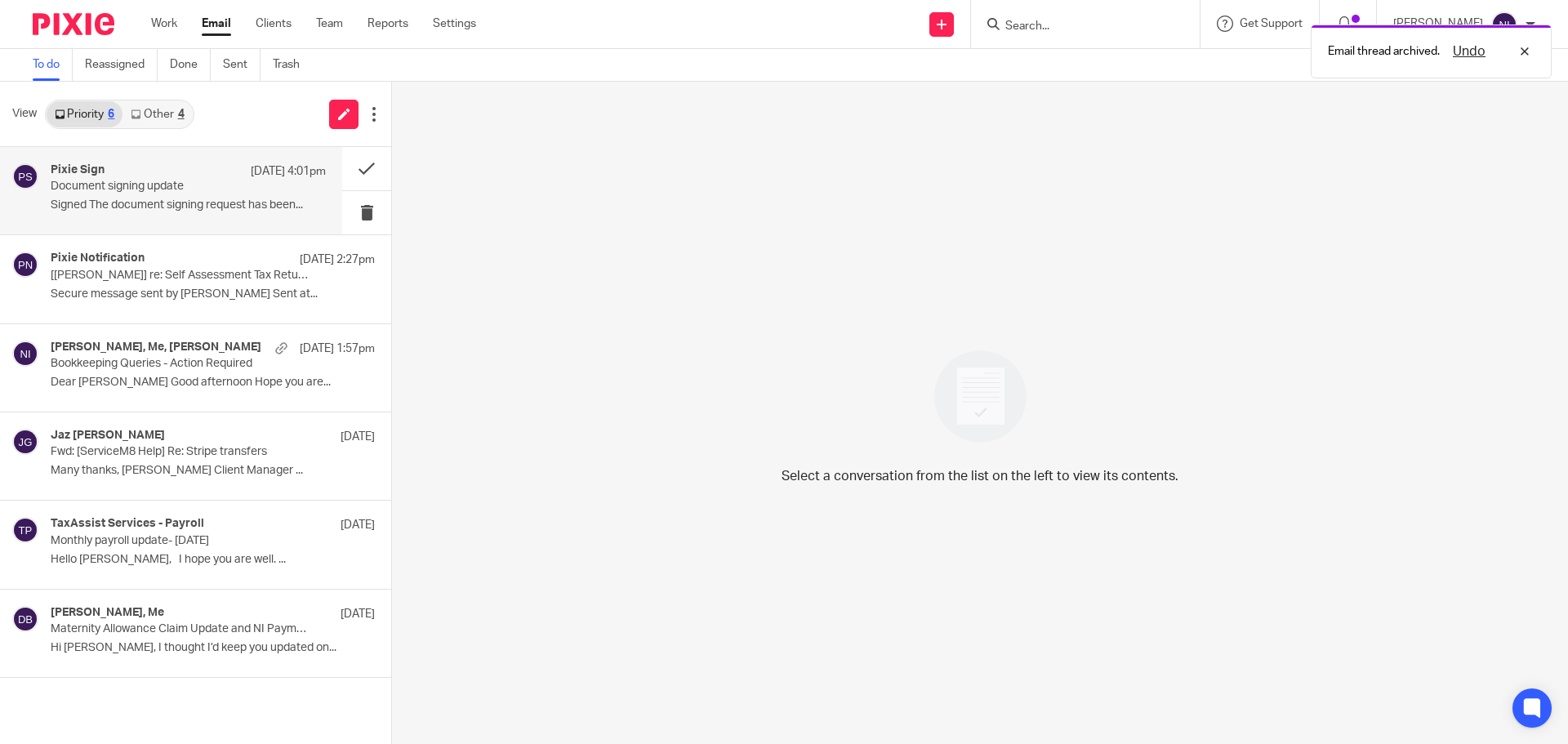
click at [225, 192] on p "Document signing update" at bounding box center [161, 186] width 221 height 14
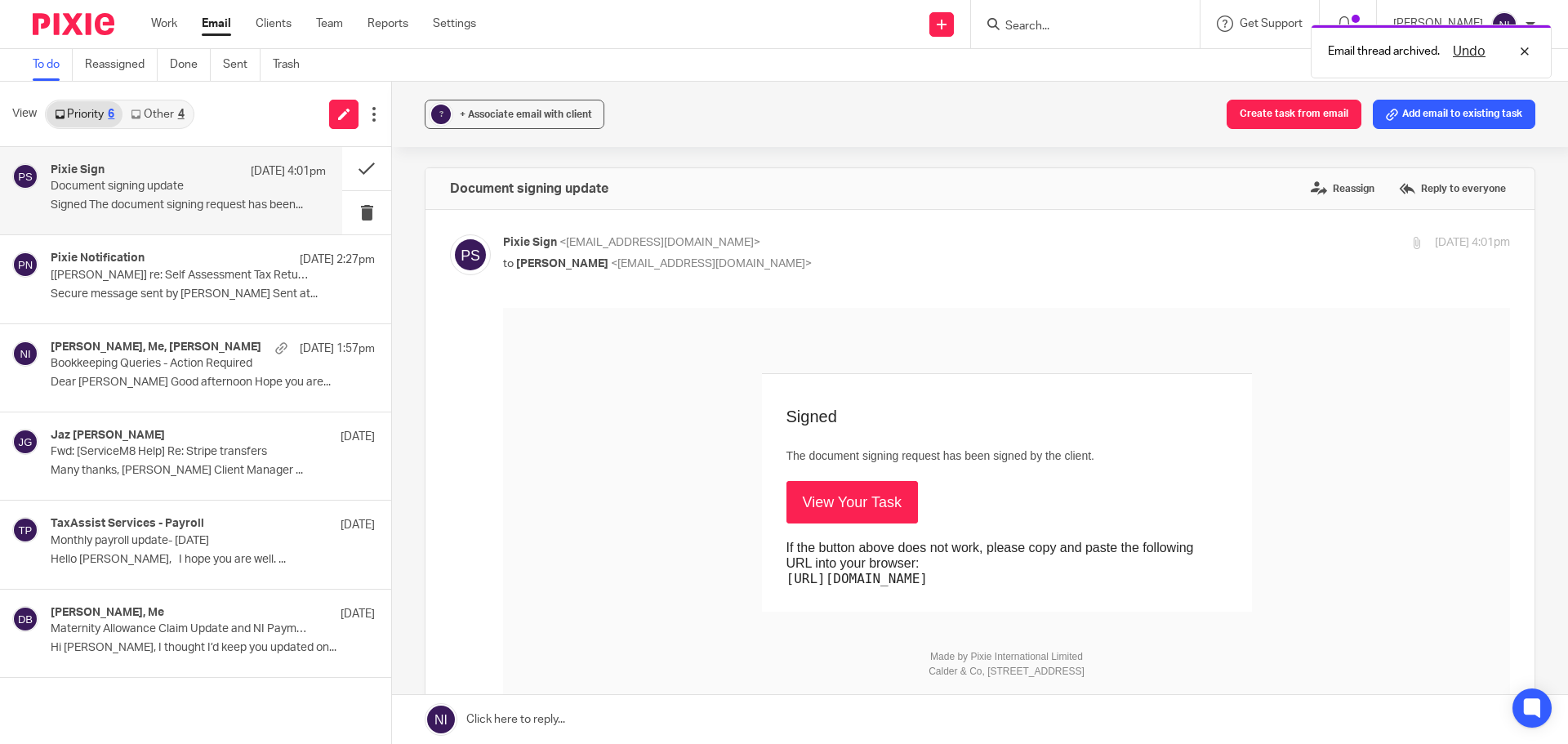
scroll to position [0, 0]
click at [1061, 18] on div "Email thread archived. Undo" at bounding box center [1167, 47] width 767 height 62
click at [799, 489] on link "View Your Task" at bounding box center [852, 503] width 132 height 43
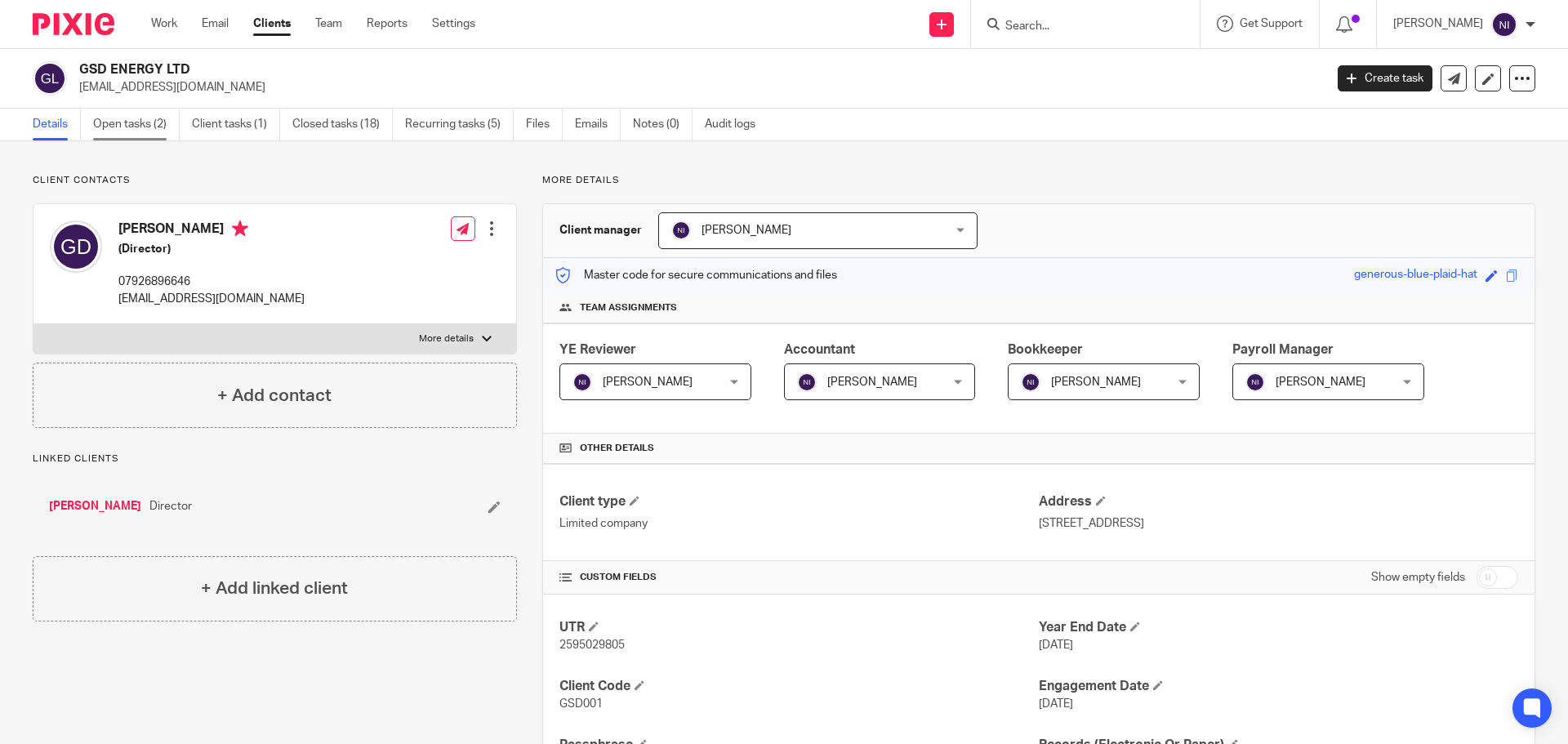
click at [132, 125] on link "Open tasks (2)" at bounding box center [136, 124] width 86 height 32
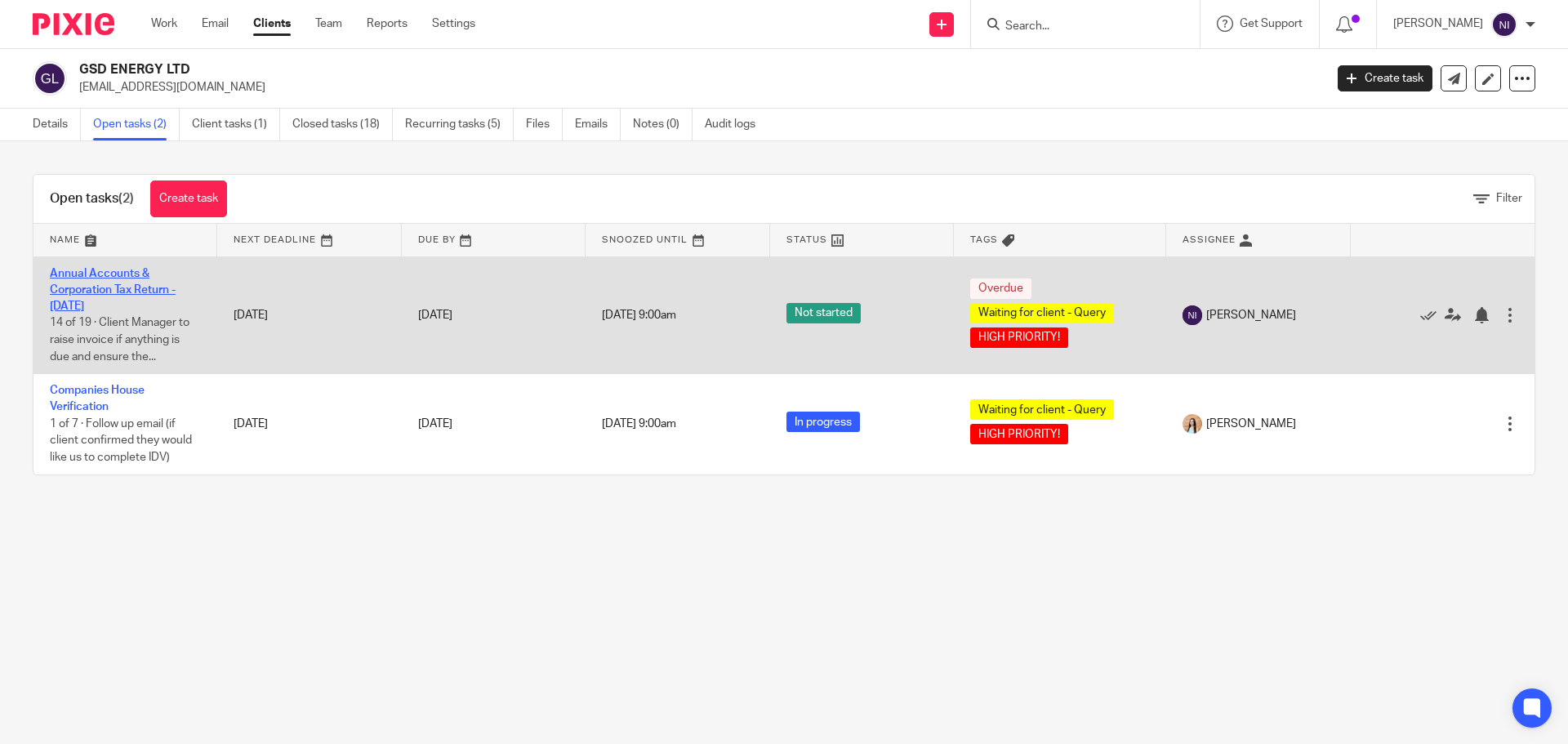
click at [102, 294] on link "Annual Accounts & Corporation Tax Return - [DATE]" at bounding box center [112, 291] width 126 height 45
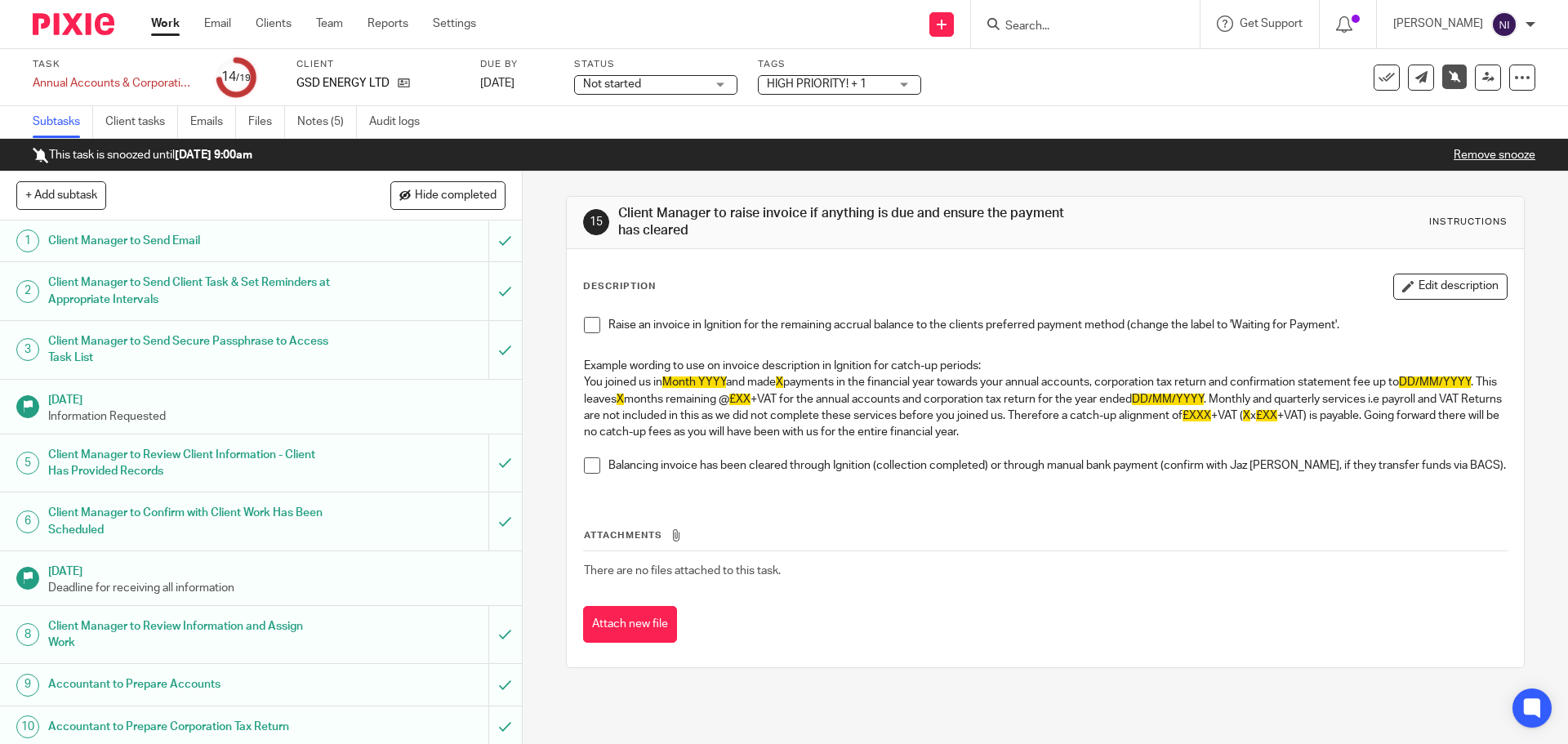
scroll to position [481, 0]
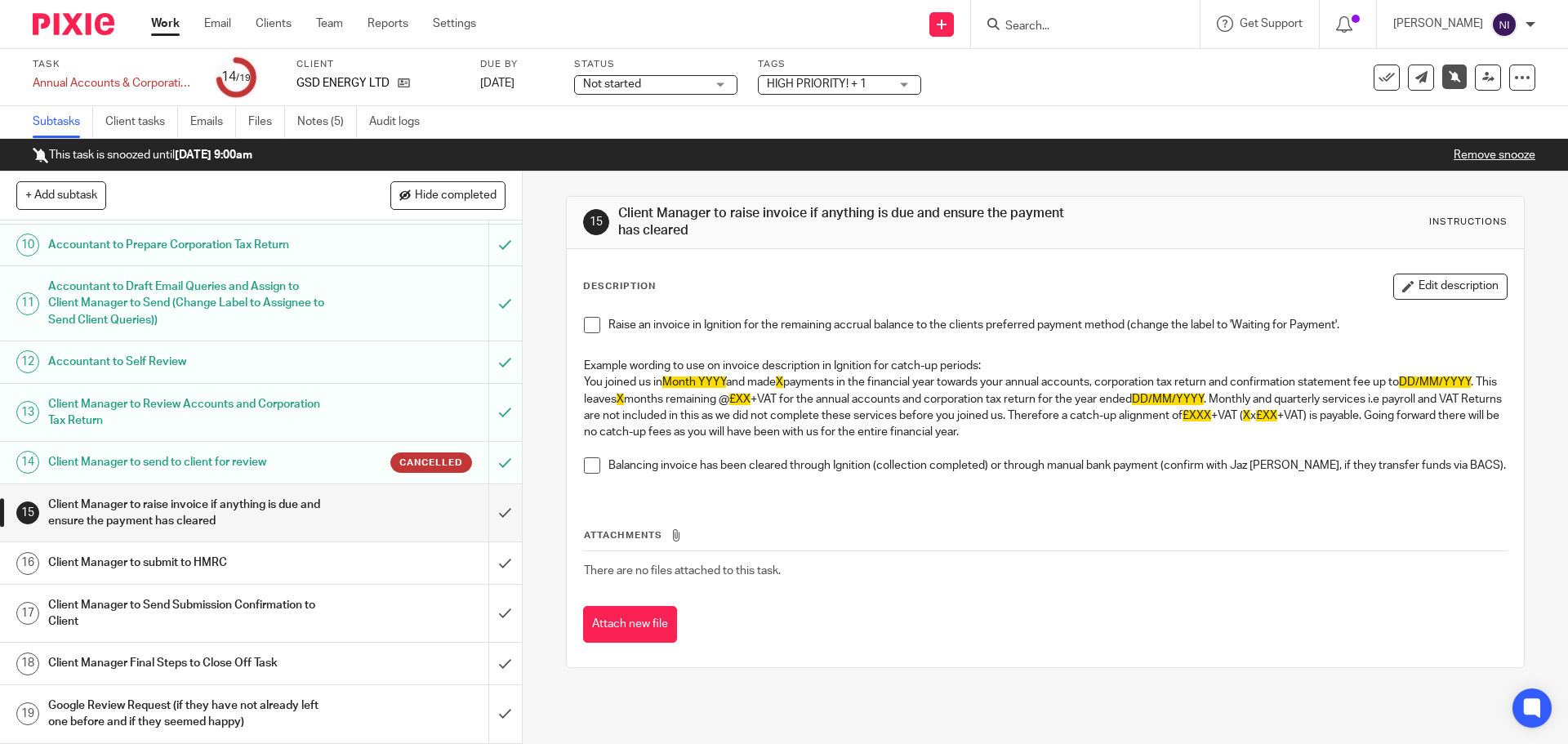
click at [285, 459] on h1 "Client Manager to send to client for review" at bounding box center [190, 462] width 283 height 24
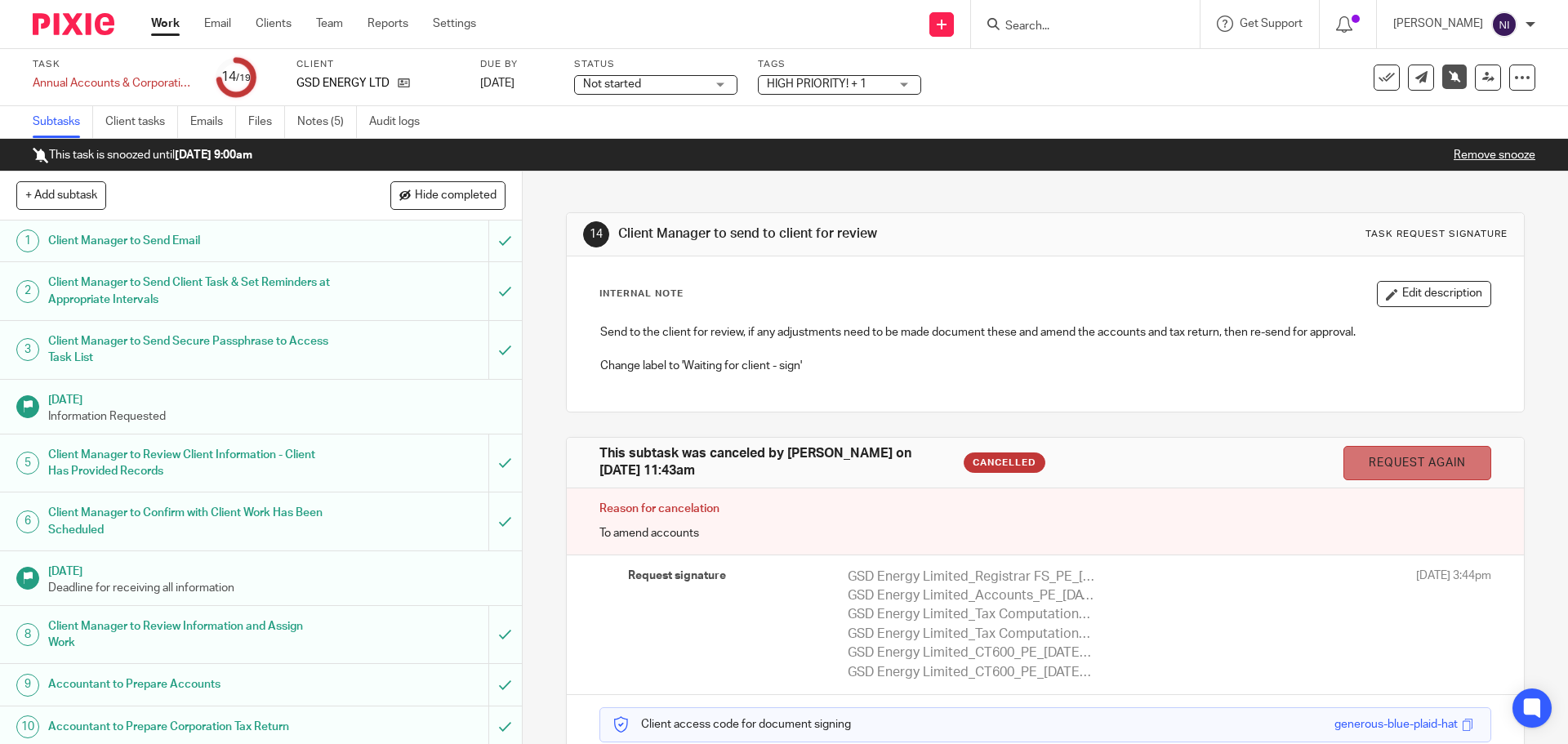
click at [1404, 456] on link "Request again" at bounding box center [1417, 463] width 148 height 35
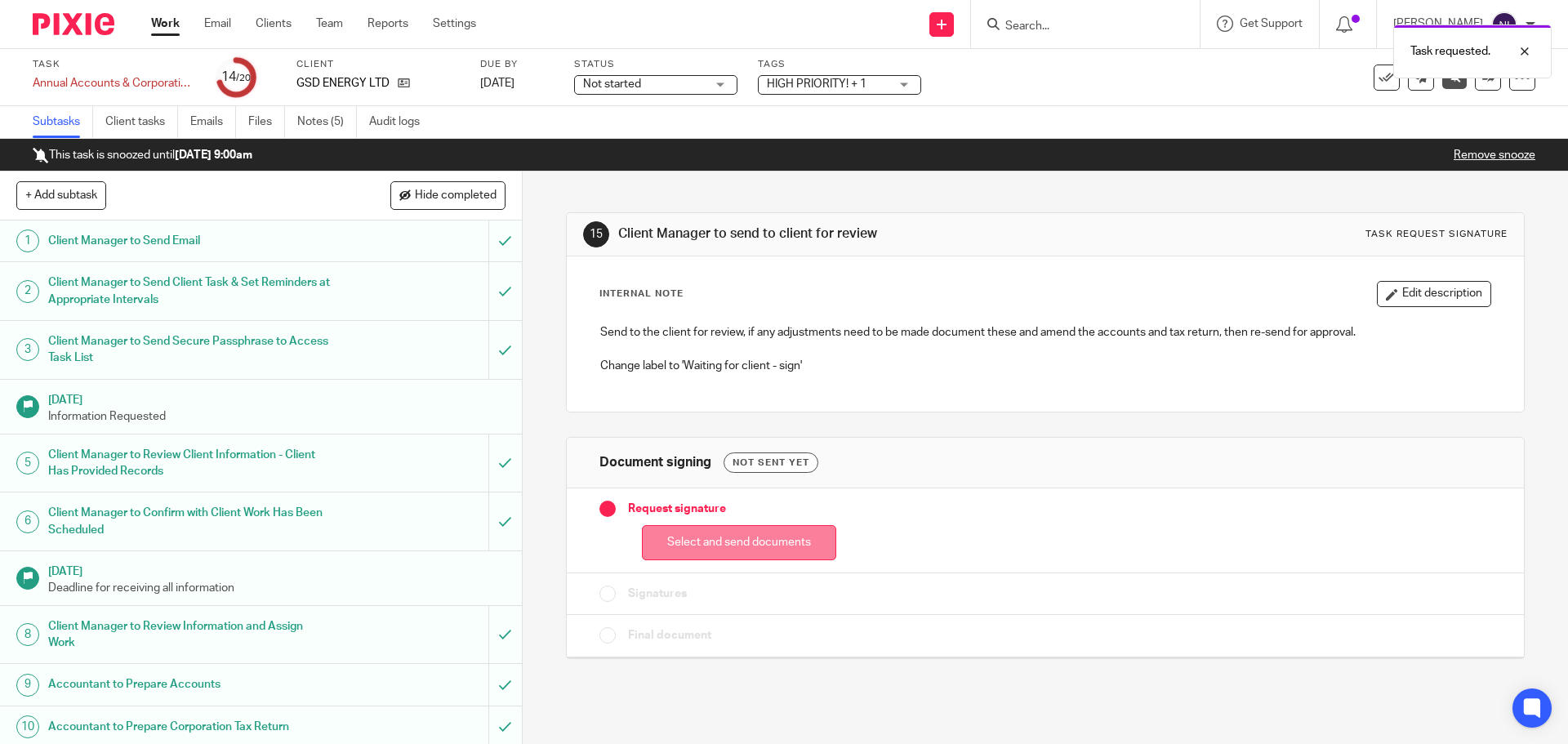
click at [782, 528] on button "Select and send documents" at bounding box center [739, 542] width 195 height 35
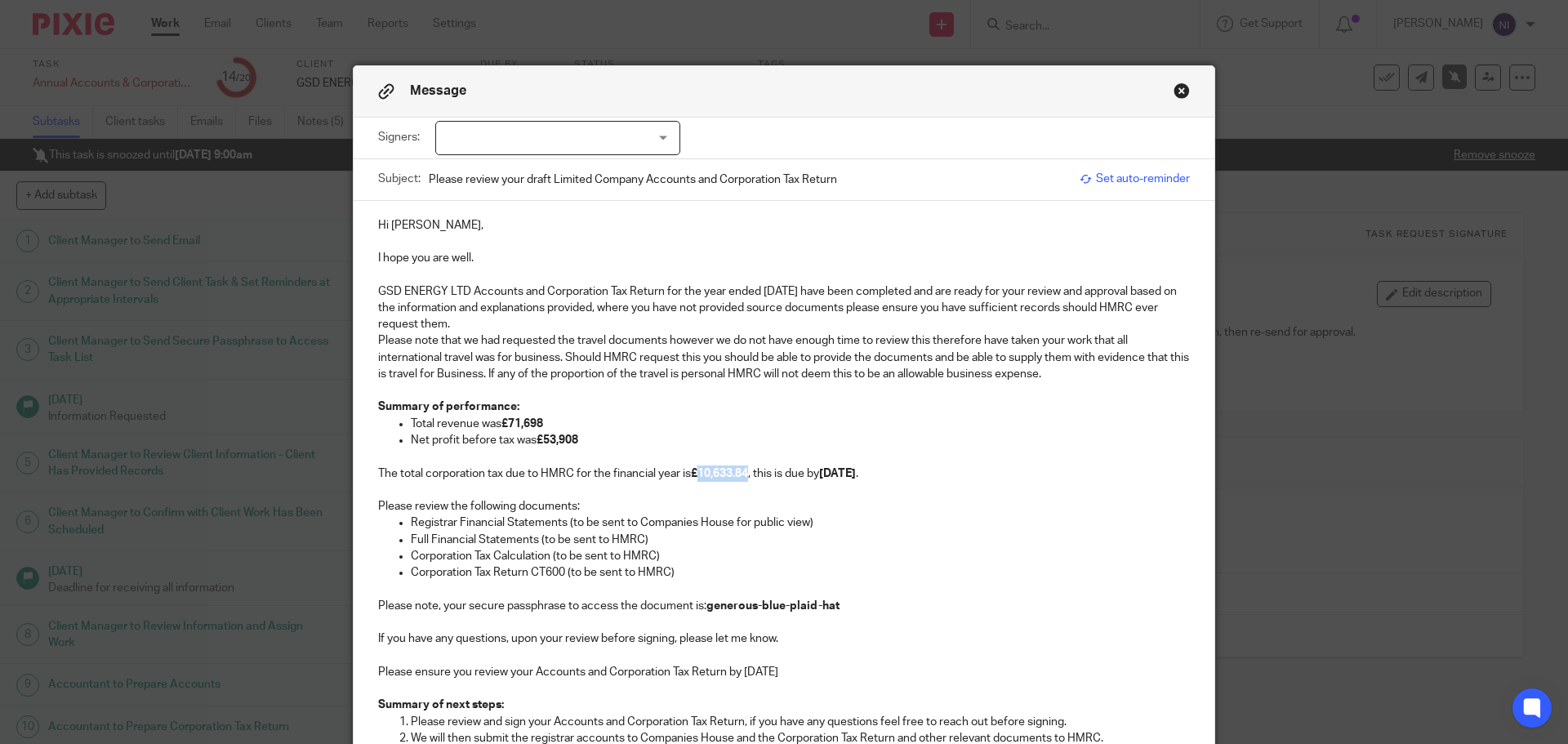
drag, startPoint x: 748, startPoint y: 471, endPoint x: 697, endPoint y: 476, distance: 51.2
click at [697, 476] on p "The total corporation tax due to HMRC for the financial year is £10,633.84 , th…" at bounding box center [784, 474] width 812 height 16
drag, startPoint x: 892, startPoint y: 471, endPoint x: 741, endPoint y: 476, distance: 151.1
click at [741, 476] on p "The total corporation tax due to HMRC for the financial year is £4,437.45 , thi…" at bounding box center [784, 474] width 812 height 16
drag, startPoint x: 830, startPoint y: 674, endPoint x: 322, endPoint y: 674, distance: 508.0
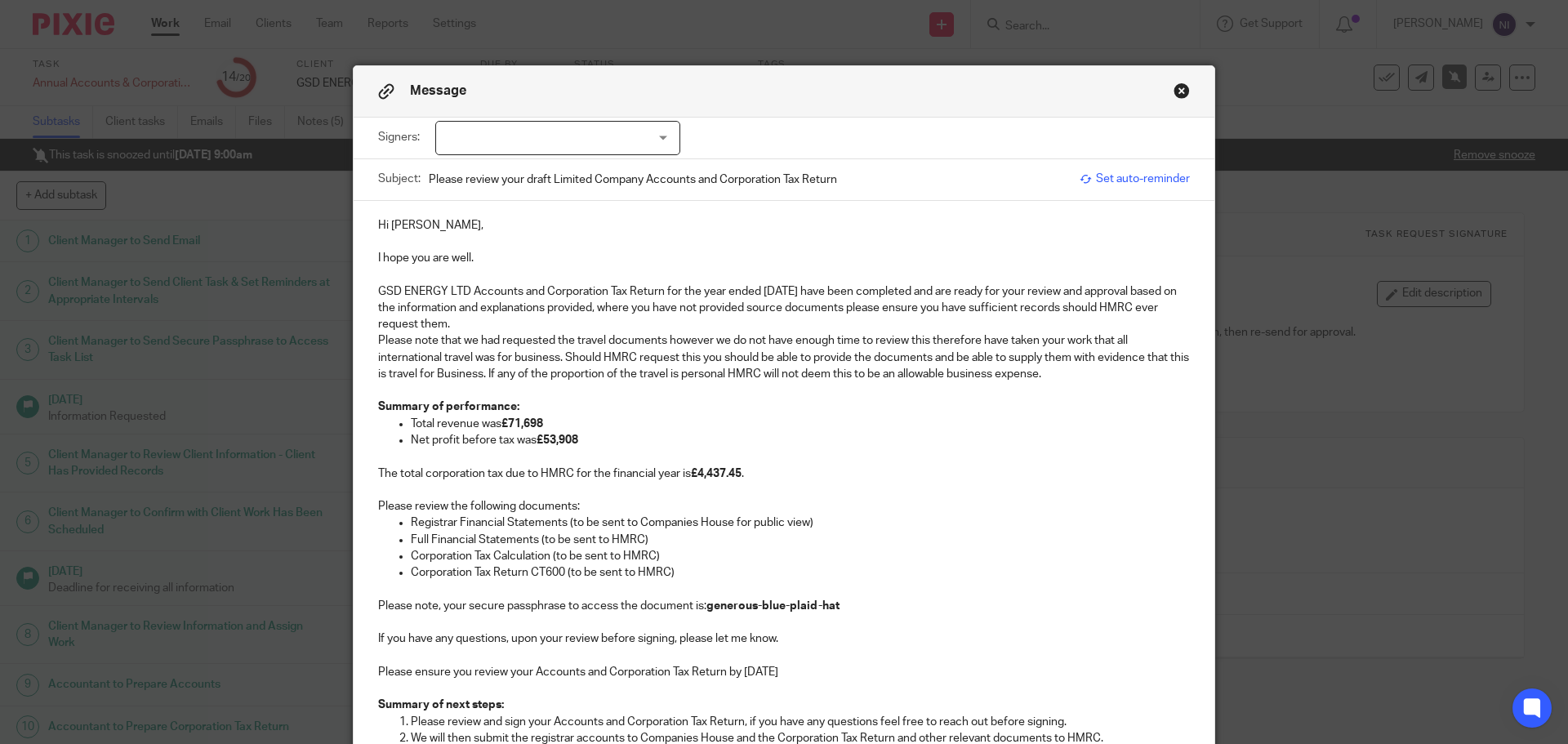
click at [322, 674] on div "Message Signers: Gurvinder Dhillon (0 selected) Subject: Please review your dra…" at bounding box center [784, 372] width 1568 height 744
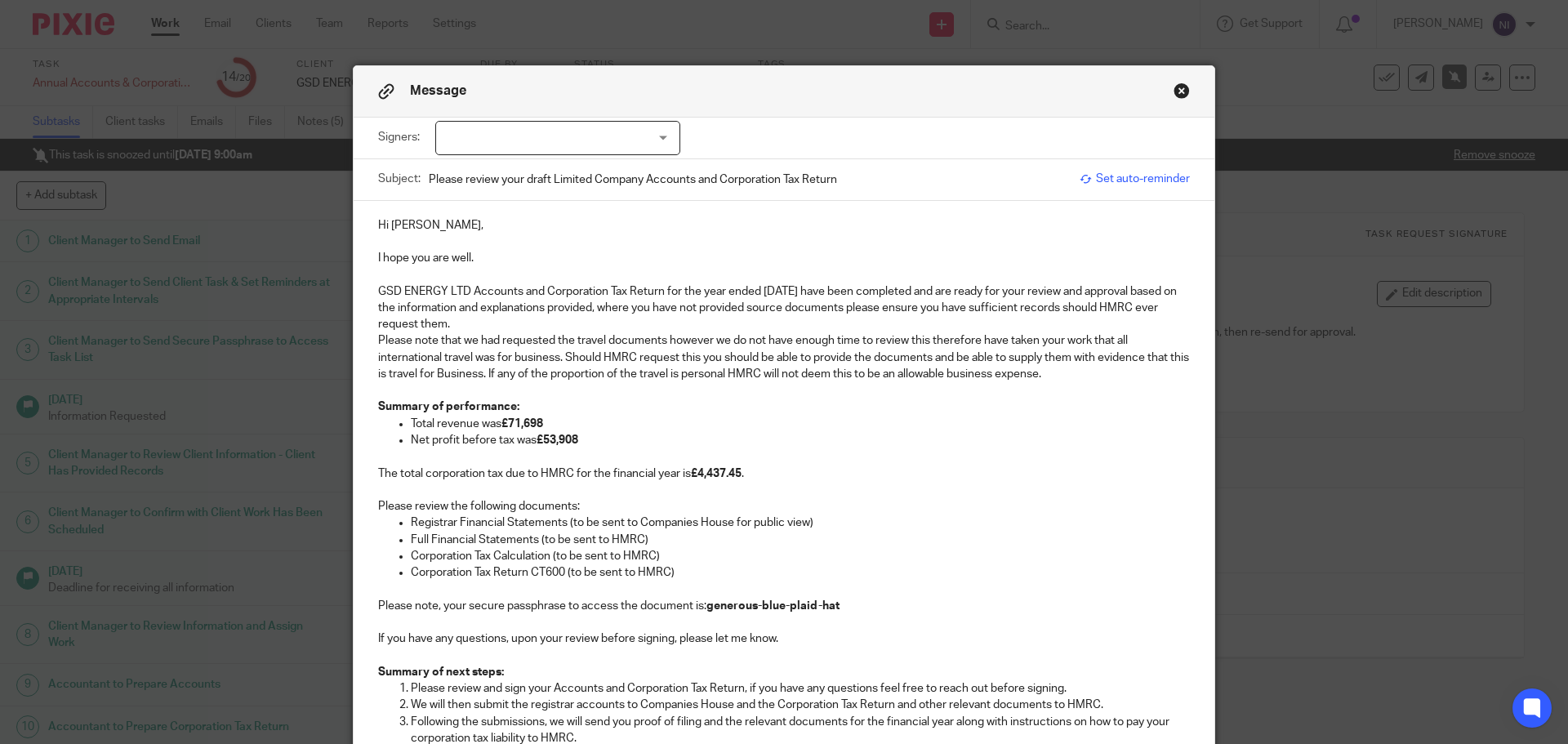
click at [525, 148] on div at bounding box center [557, 138] width 245 height 34
click at [528, 174] on span "Gurvinder Dhillon" at bounding box center [503, 171] width 90 height 12
checkbox input "true"
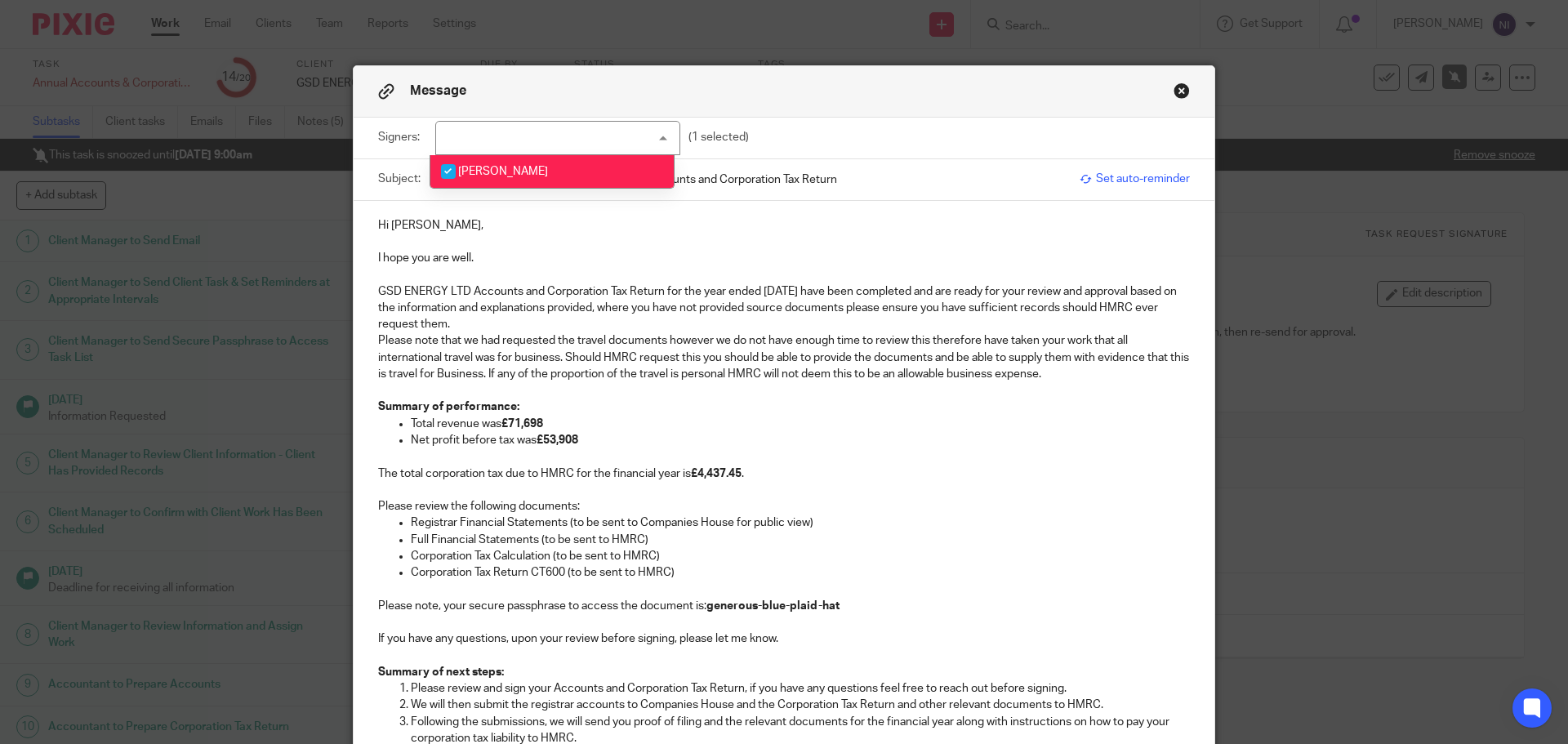
click at [935, 504] on p "Please review the following documents:" at bounding box center [784, 506] width 812 height 16
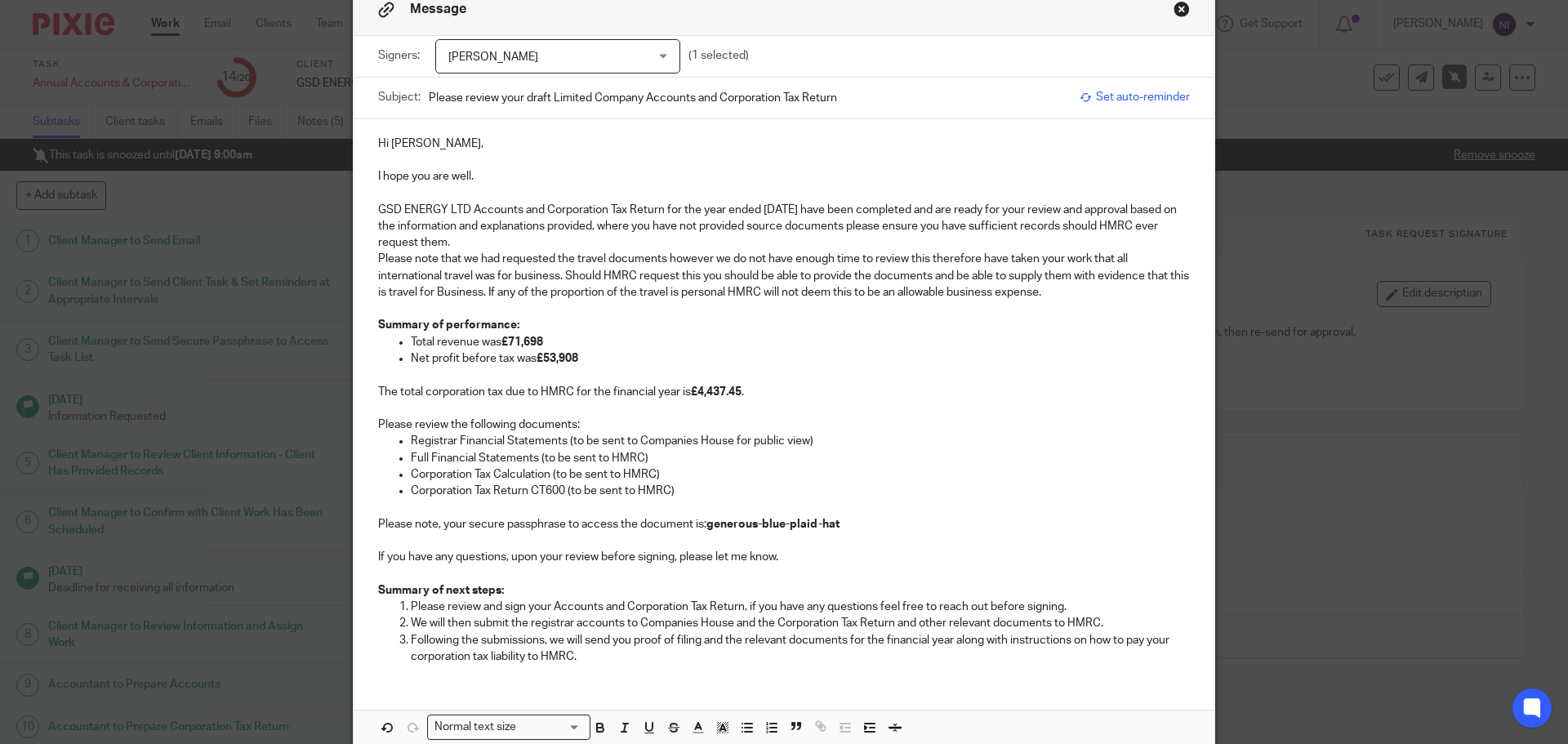
scroll to position [164, 0]
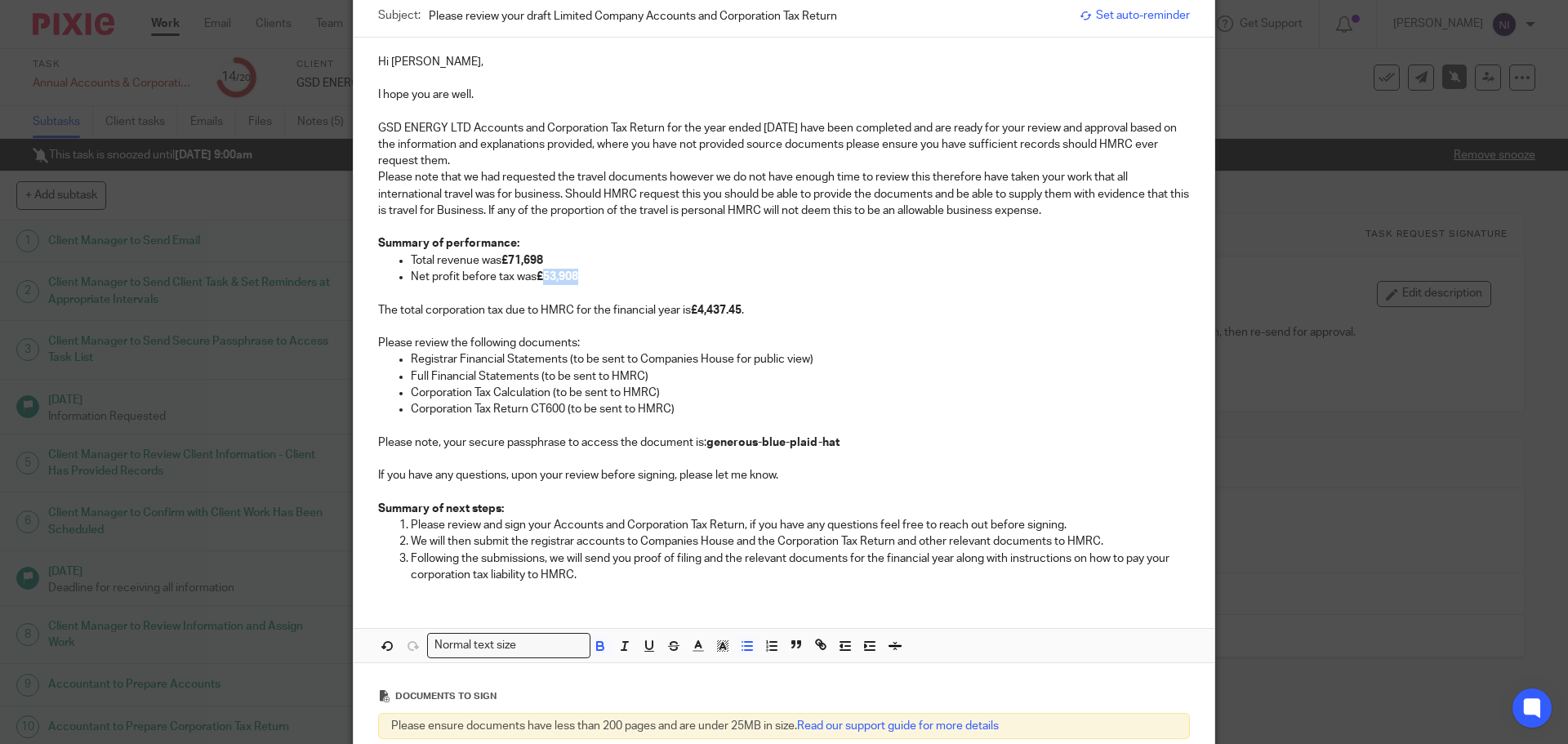
drag, startPoint x: 575, startPoint y: 276, endPoint x: 542, endPoint y: 277, distance: 33.0
click at [542, 277] on strong "£53,908" at bounding box center [557, 277] width 42 height 12
click at [893, 294] on p at bounding box center [784, 293] width 812 height 16
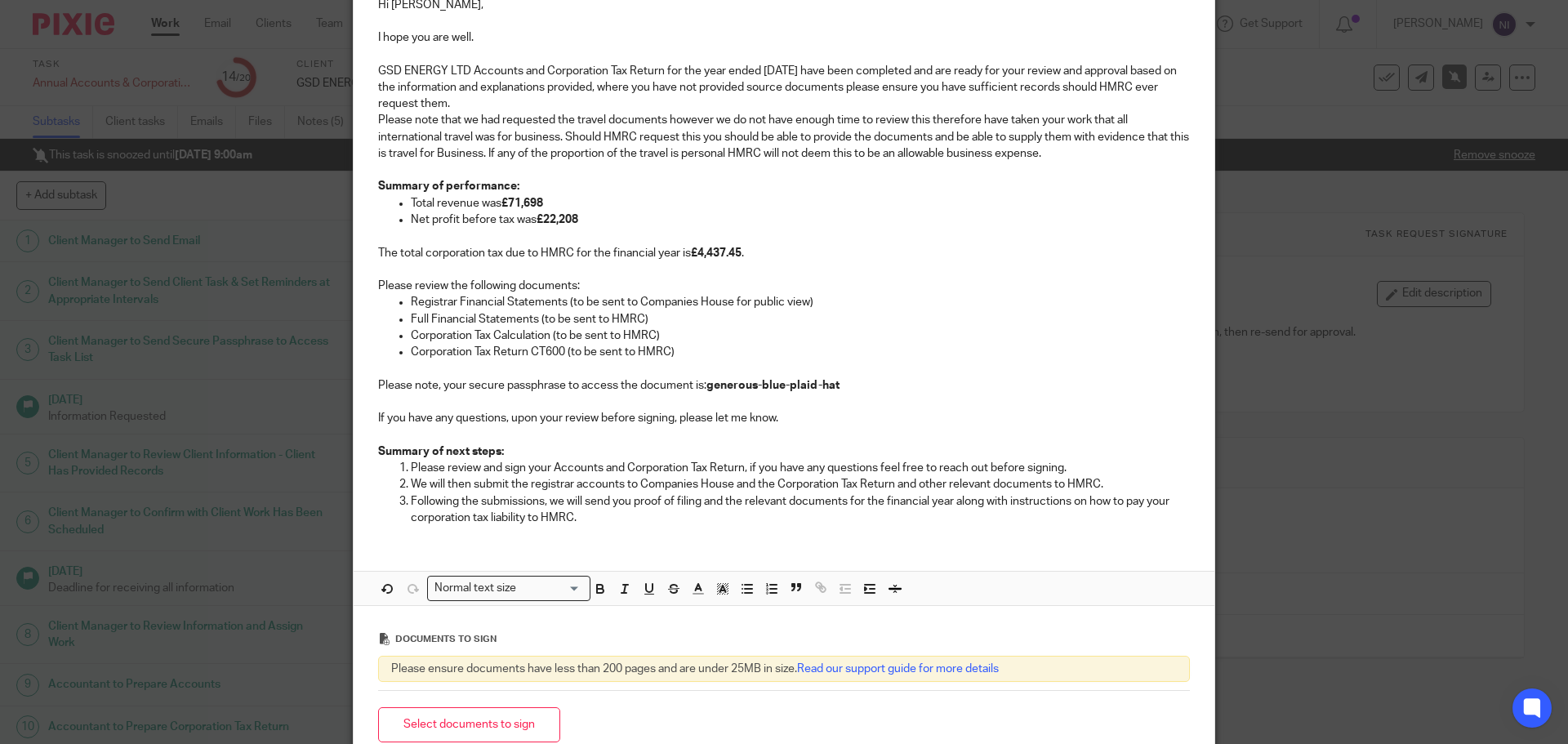
scroll to position [245, 0]
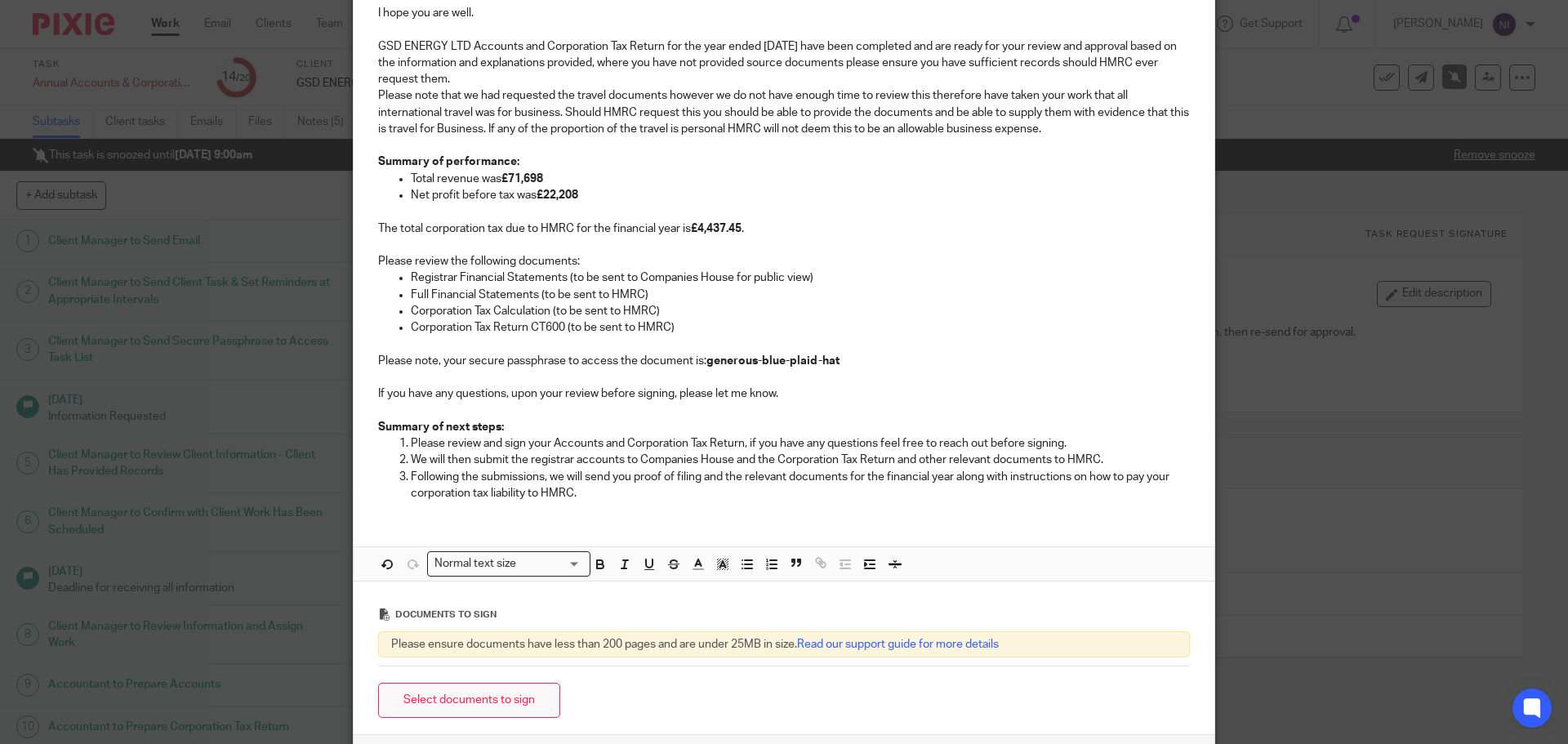
click at [476, 703] on button "Select documents to sign" at bounding box center [469, 700] width 182 height 35
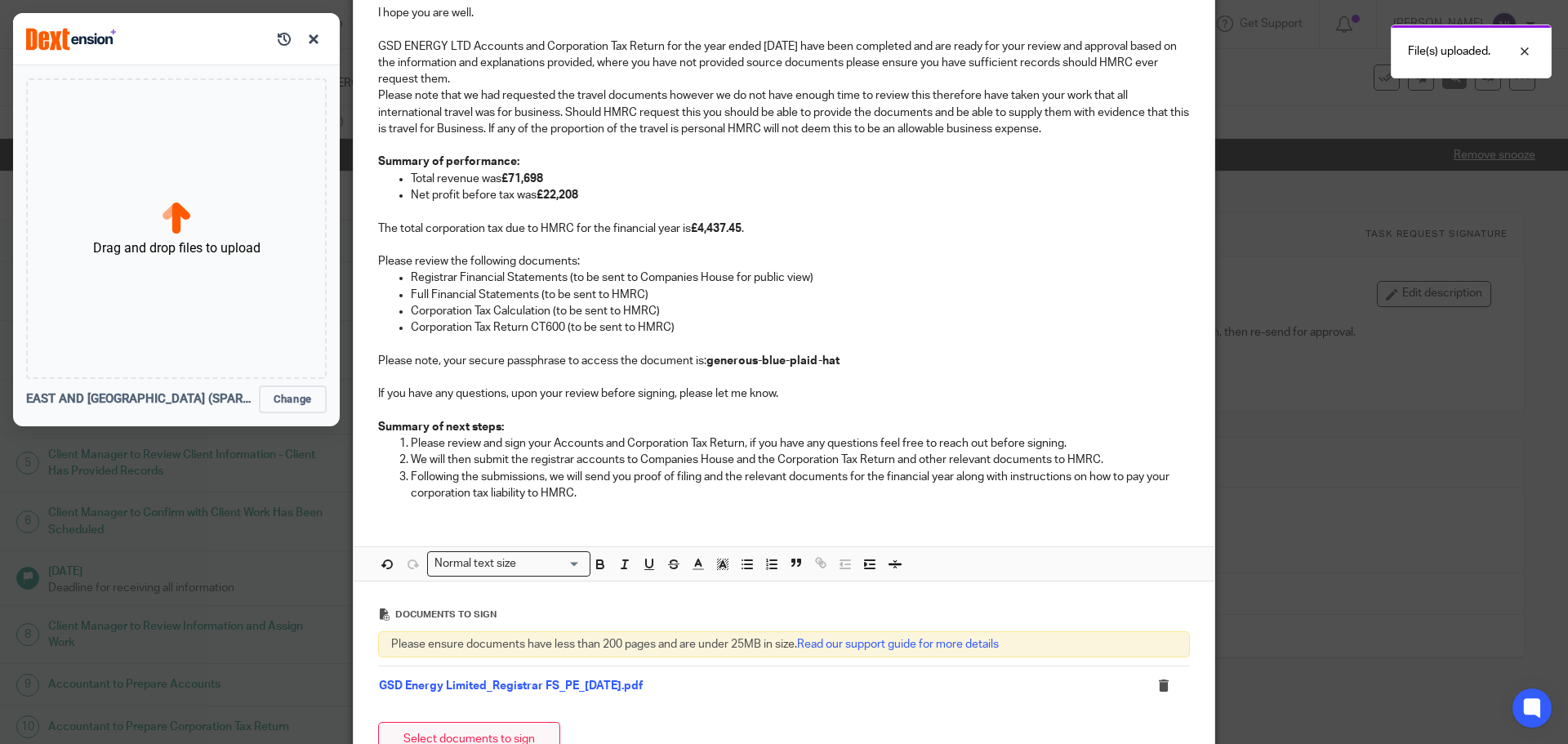
click at [490, 729] on button "Select documents to sign" at bounding box center [469, 739] width 182 height 35
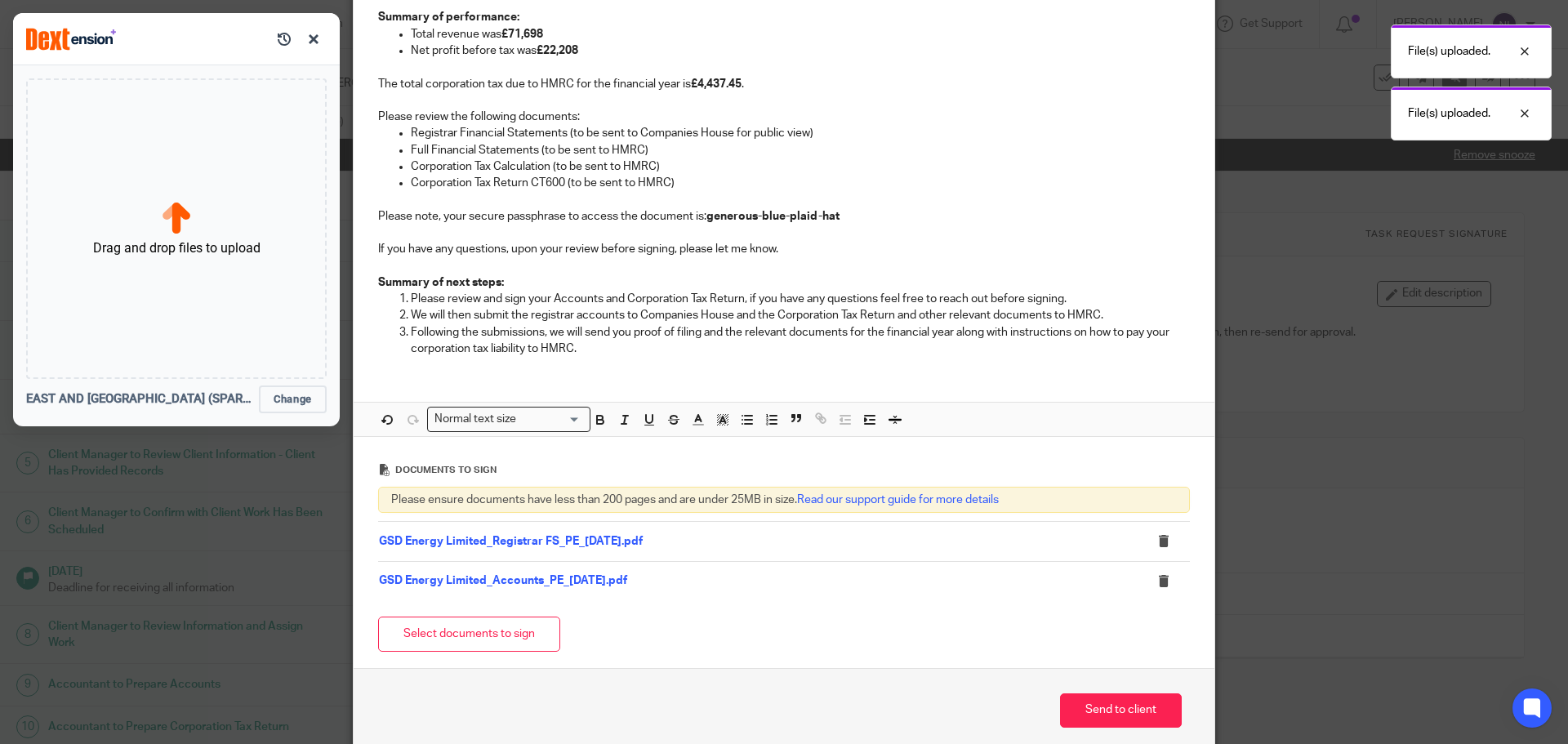
scroll to position [409, 0]
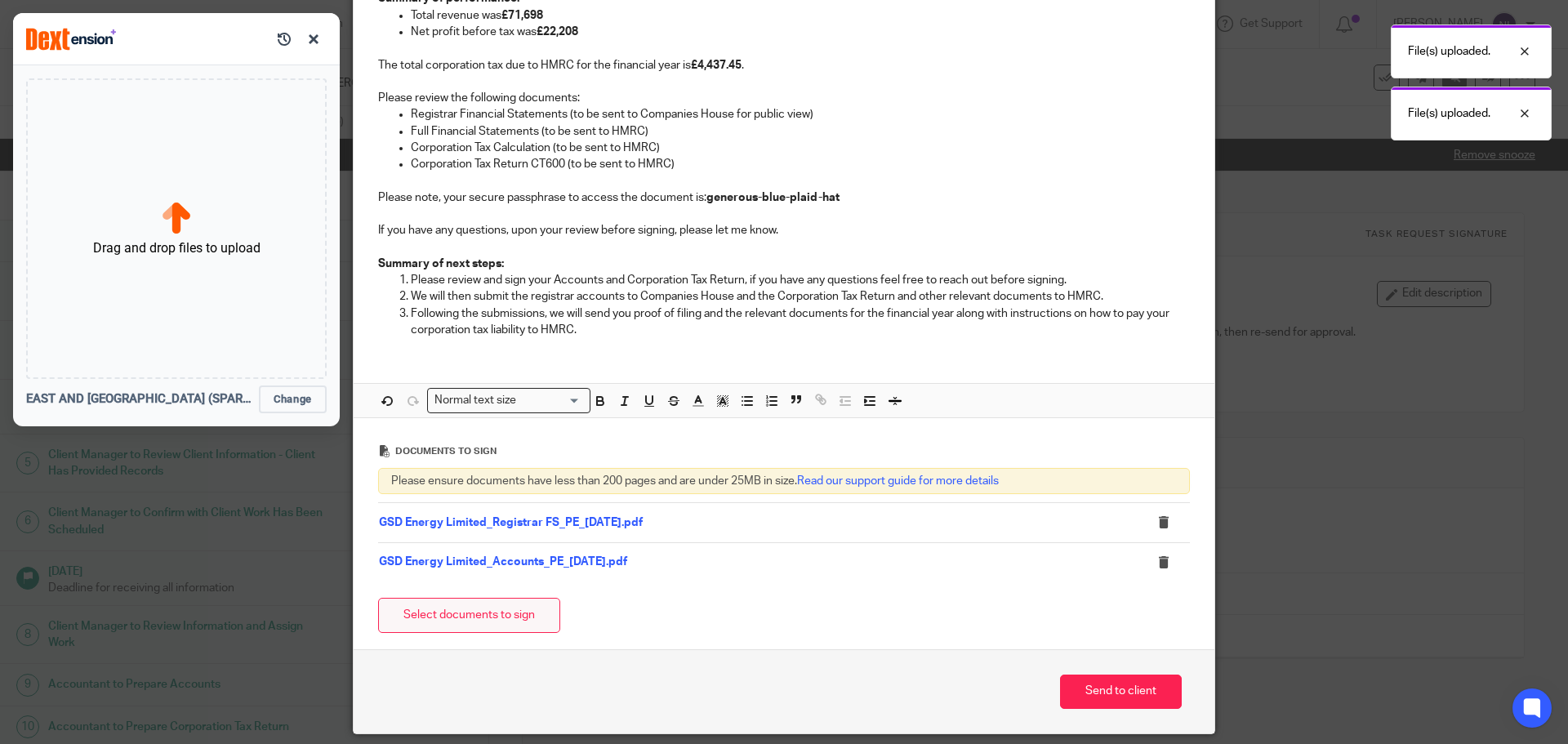
click at [500, 620] on button "Select documents to sign" at bounding box center [469, 615] width 182 height 35
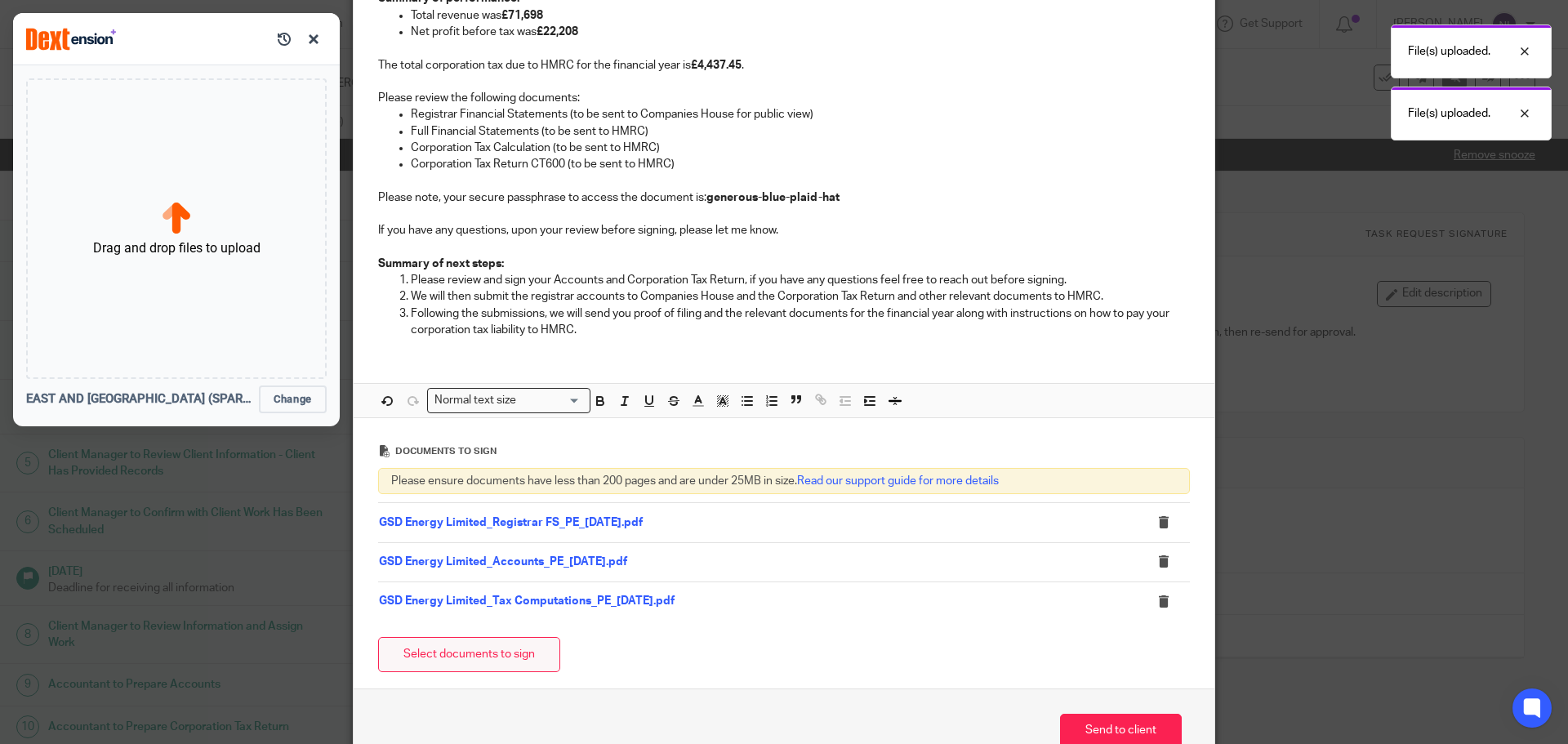
click at [537, 652] on button "Select documents to sign" at bounding box center [469, 655] width 182 height 35
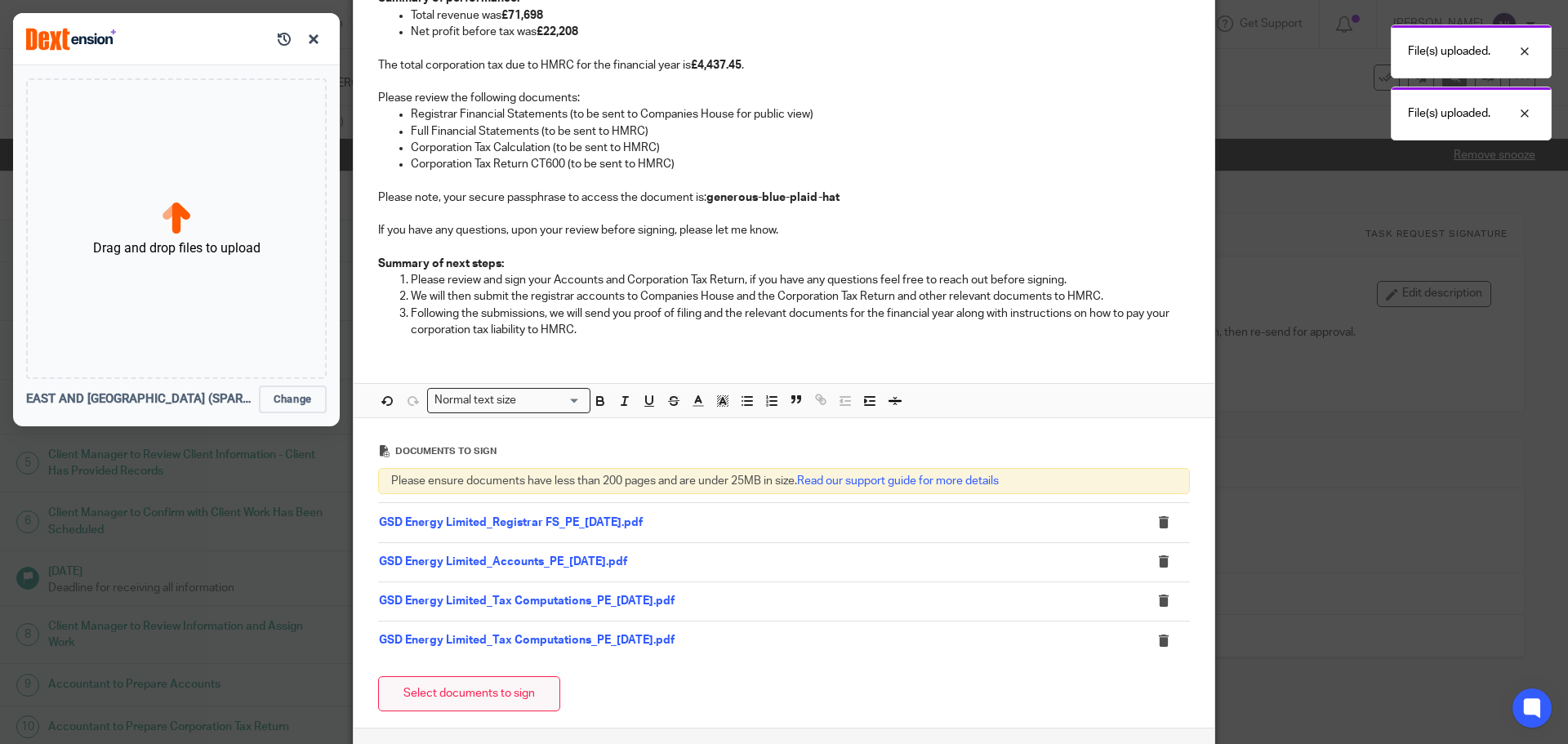
click at [492, 686] on button "Select documents to sign" at bounding box center [469, 694] width 182 height 35
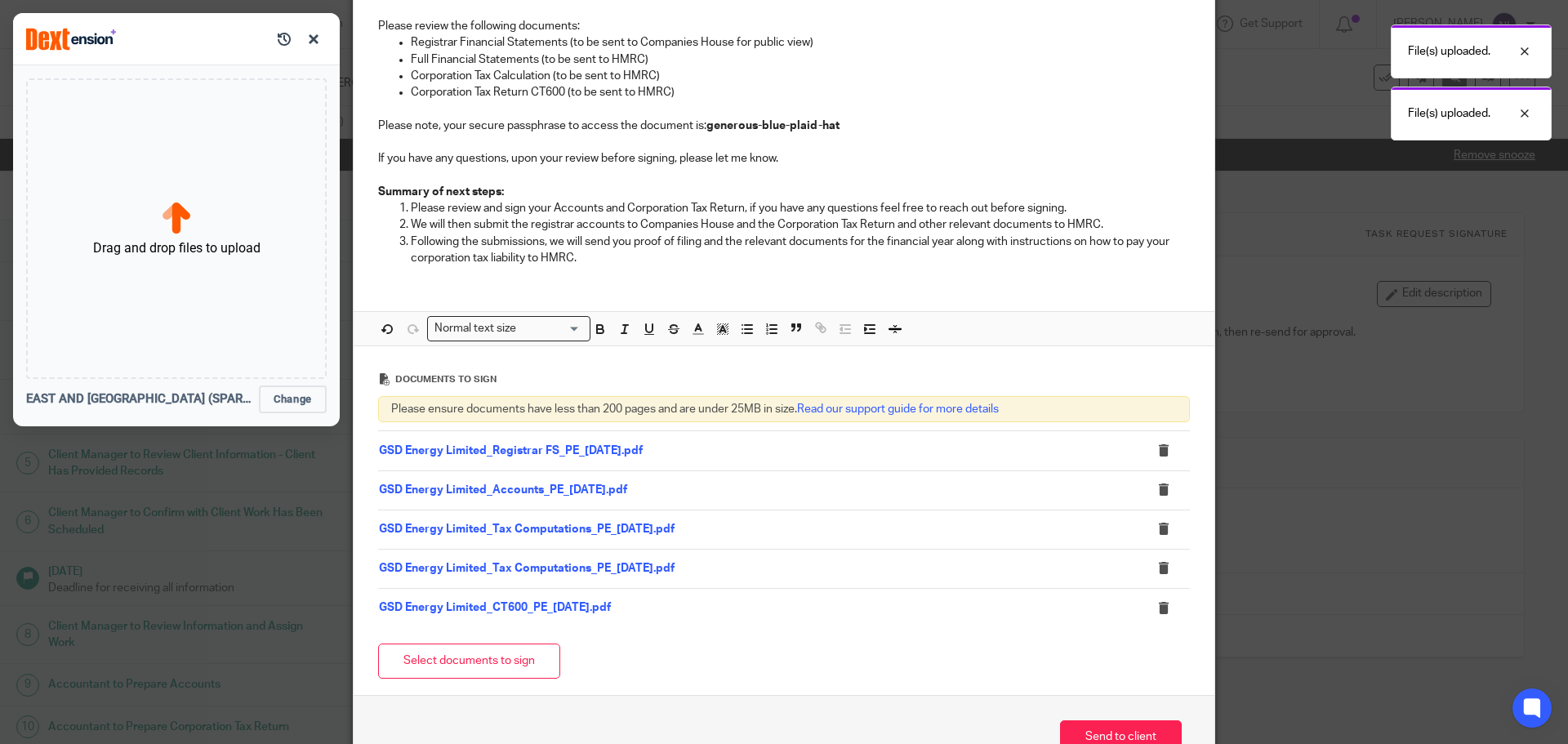
scroll to position [572, 0]
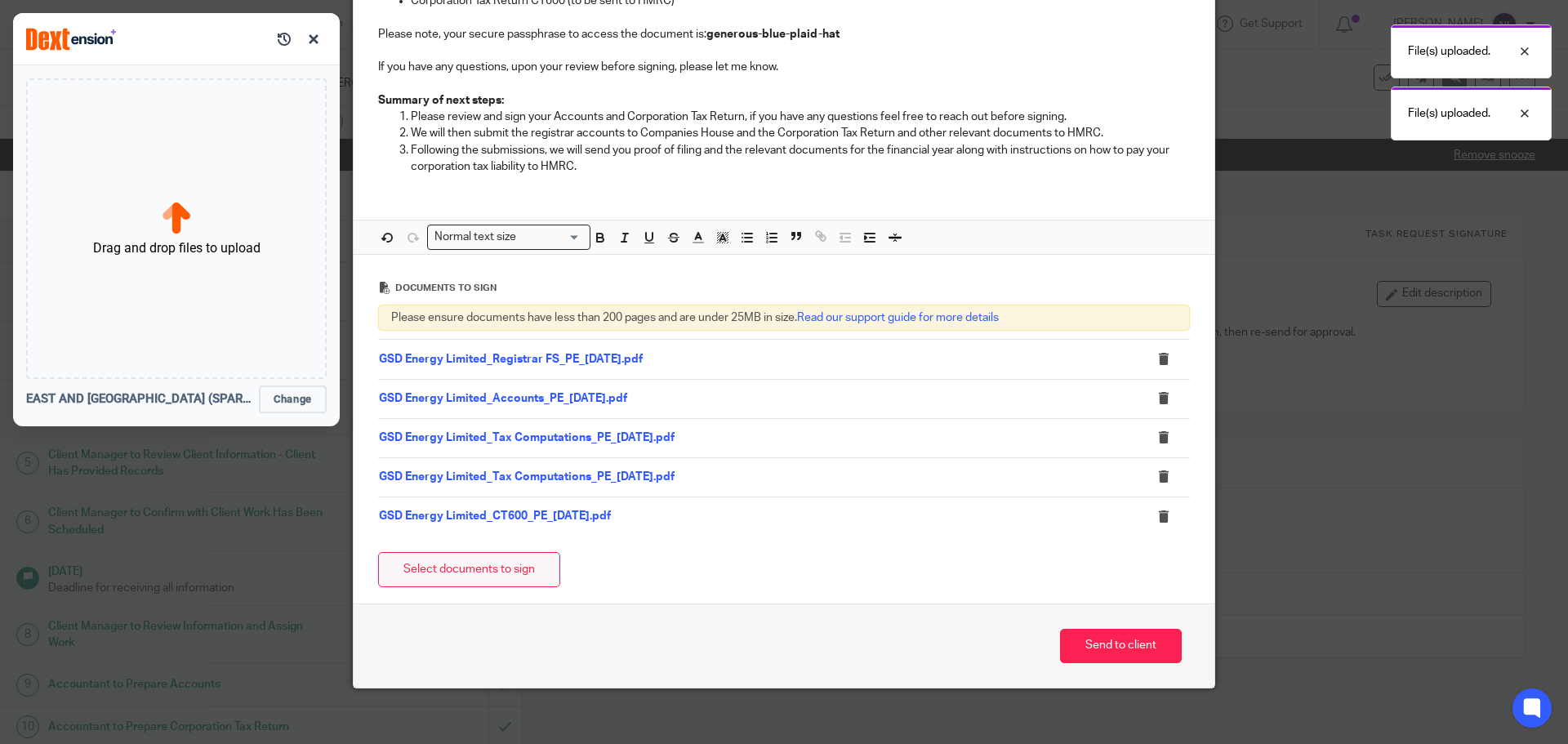
click at [507, 570] on button "Select documents to sign" at bounding box center [469, 570] width 182 height 35
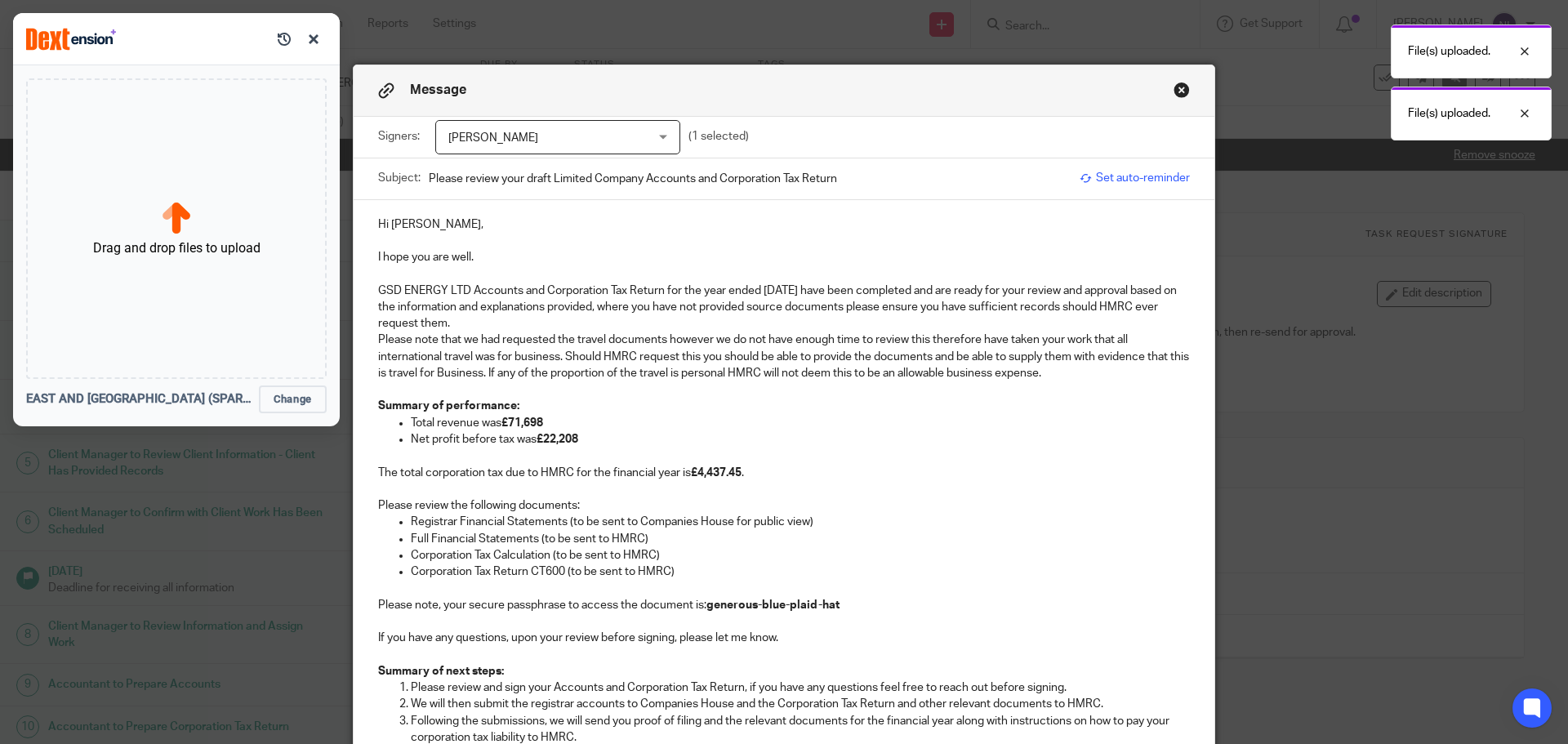
scroll to position [0, 0]
click at [316, 40] on button "button" at bounding box center [313, 39] width 26 height 26
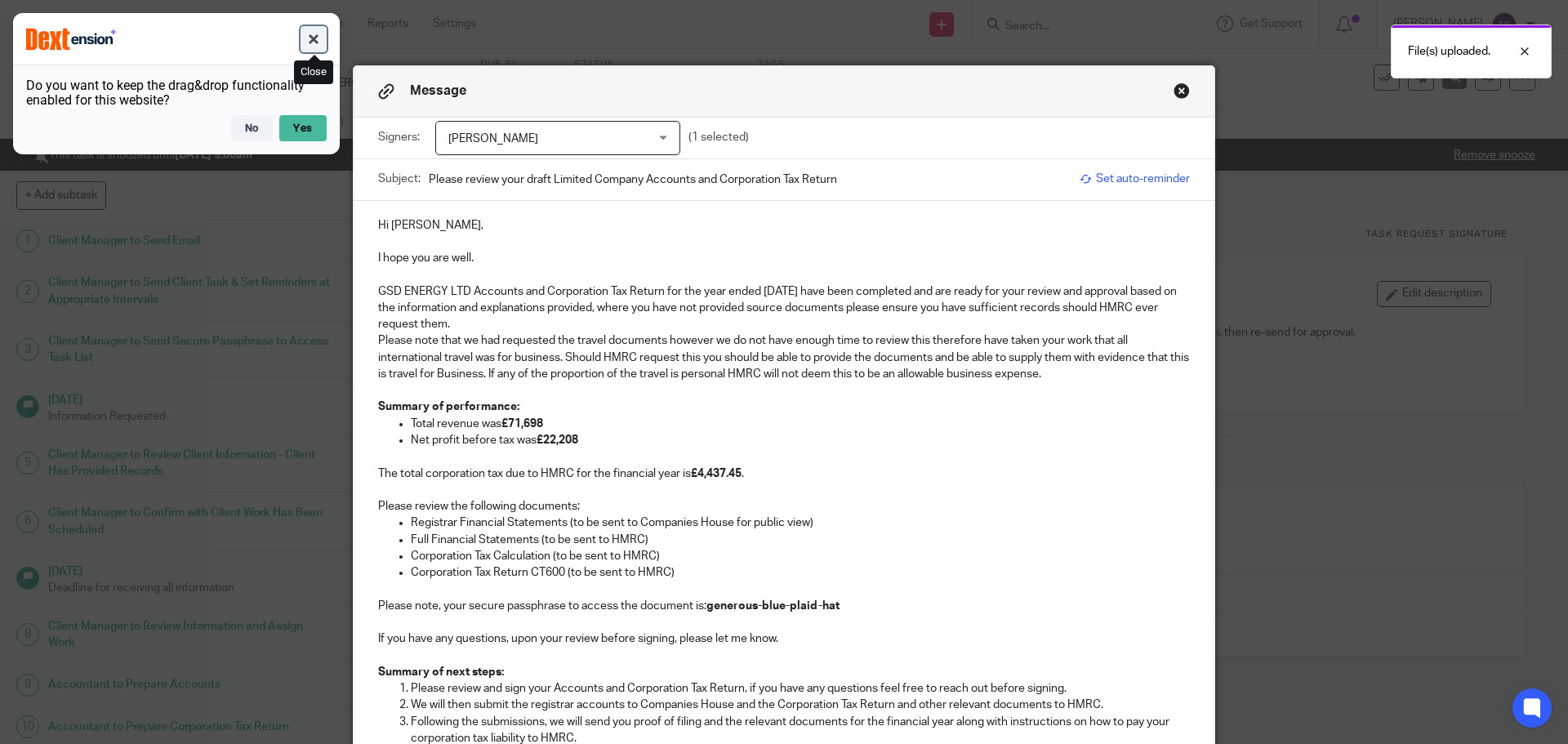
click at [311, 48] on button "button" at bounding box center [313, 39] width 26 height 26
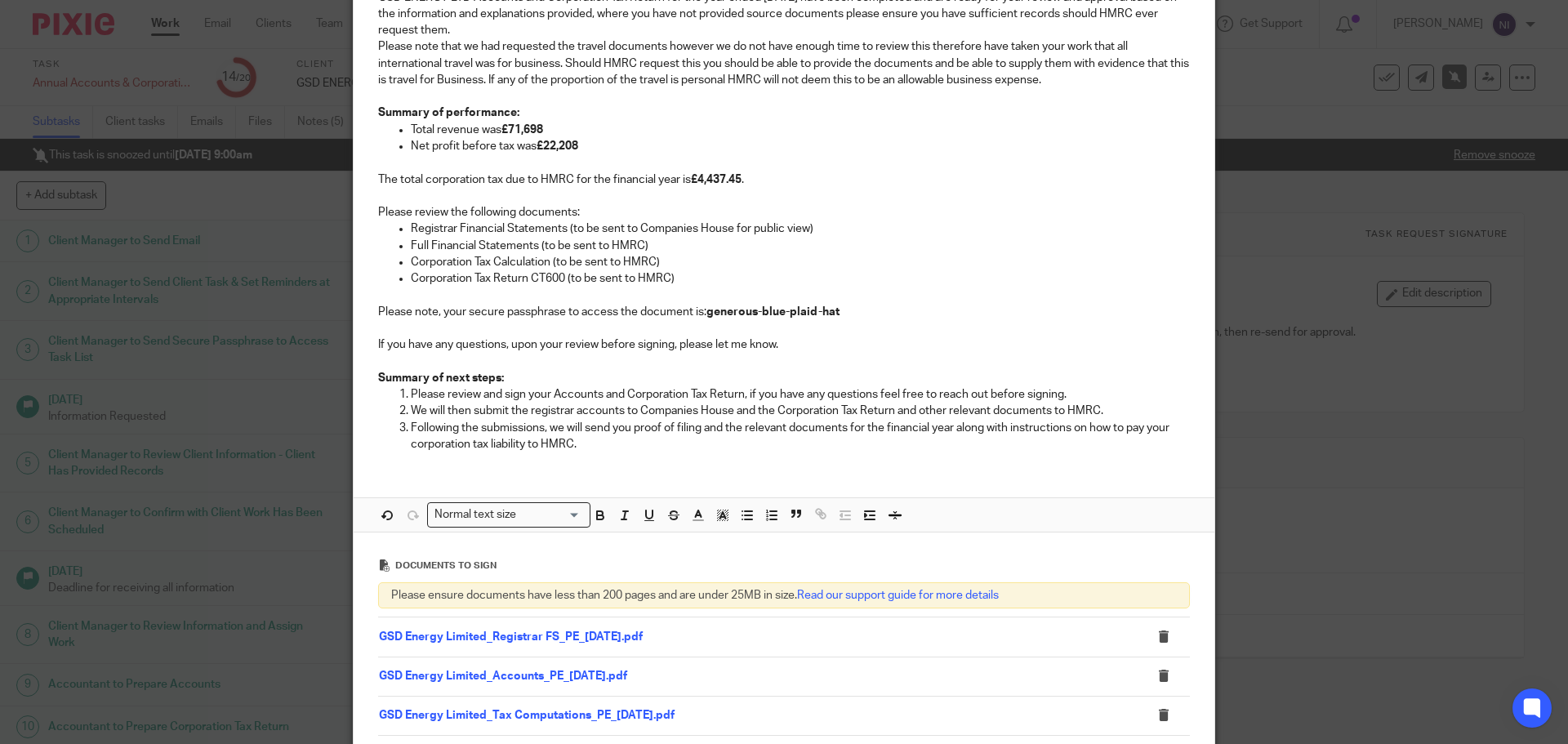
scroll to position [621, 0]
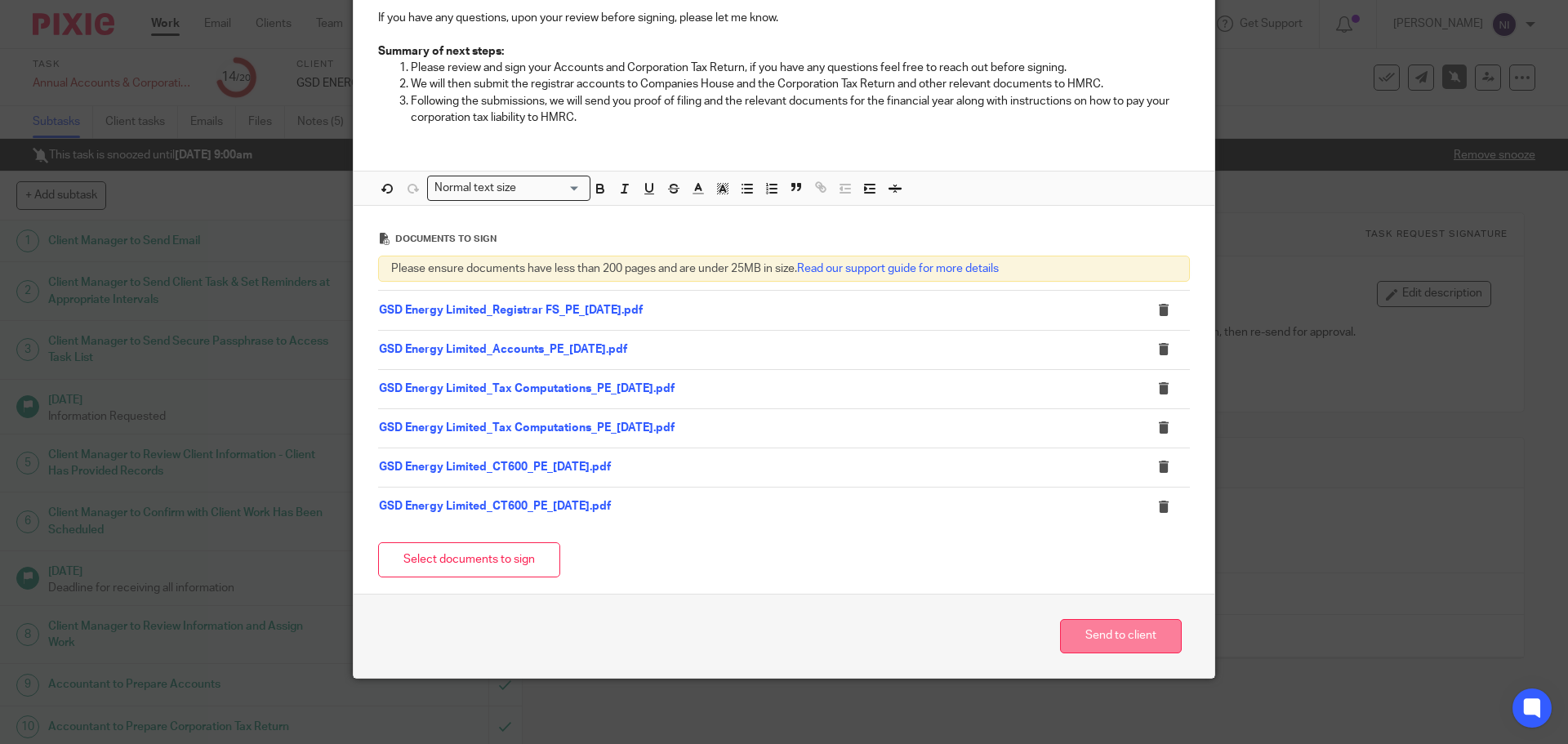
click at [1159, 648] on button "Send to client" at bounding box center [1121, 636] width 122 height 35
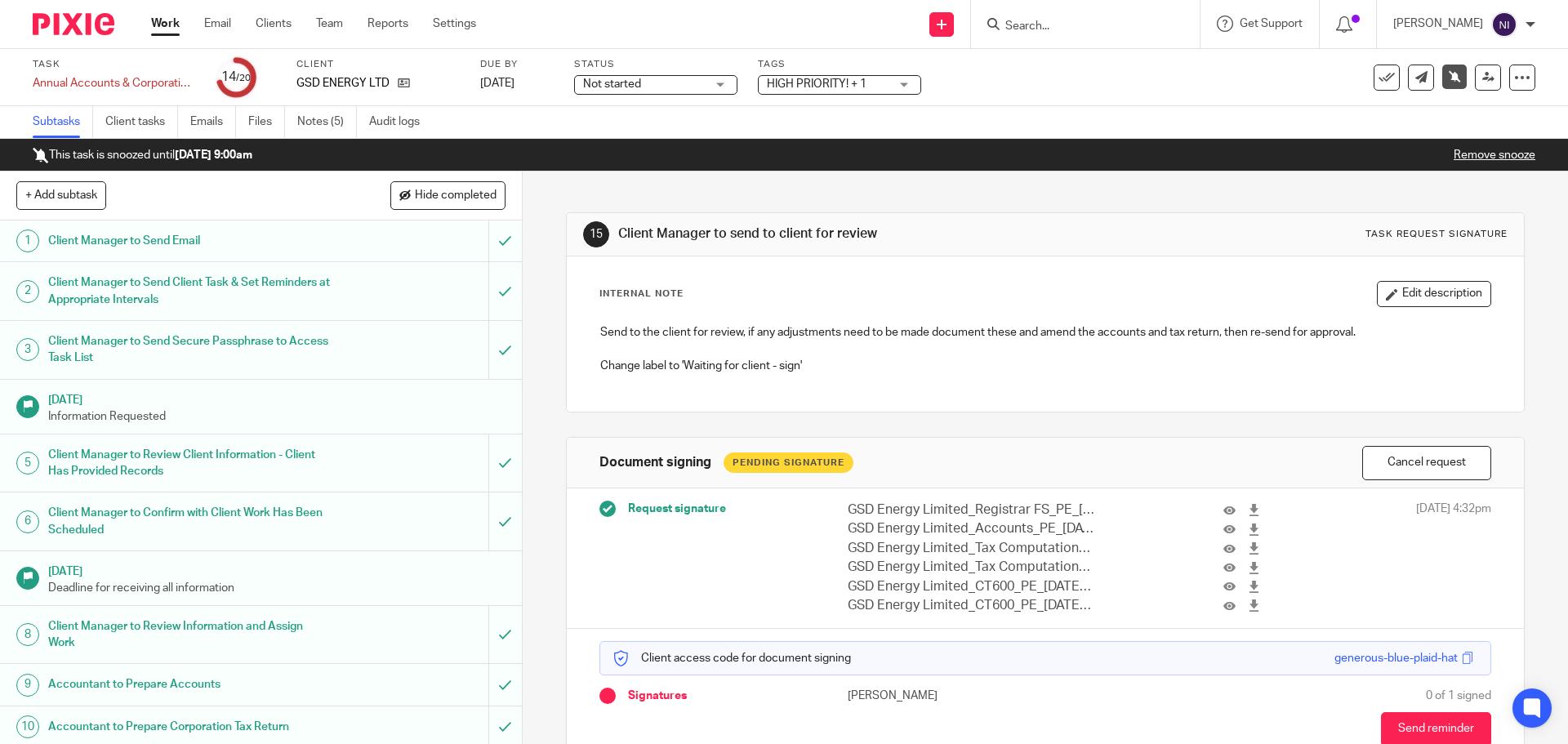
drag, startPoint x: 838, startPoint y: 84, endPoint x: 903, endPoint y: 116, distance: 72.4
click at [838, 84] on span "HIGH PRIORITY! + 1" at bounding box center [816, 84] width 100 height 12
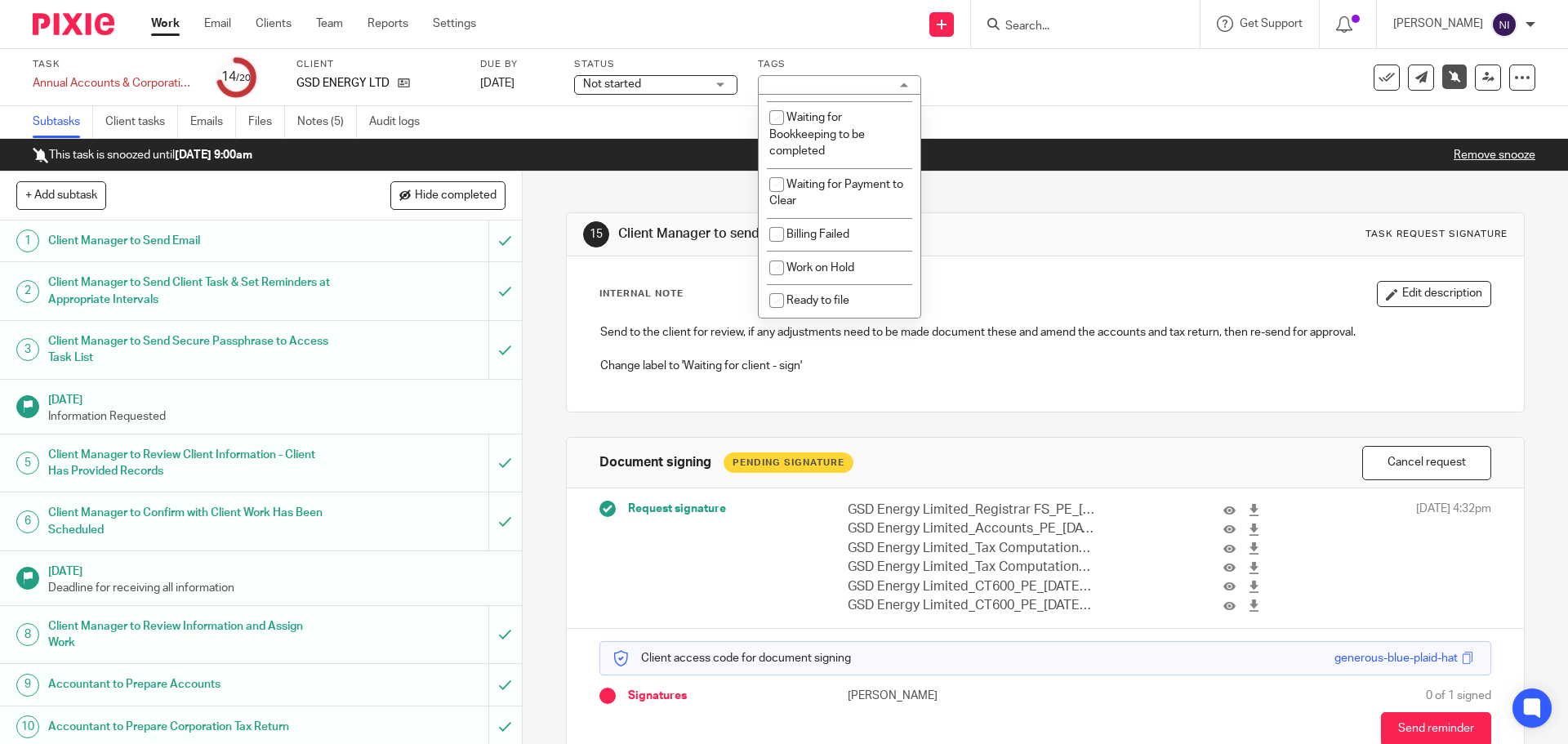
scroll to position [899, 0]
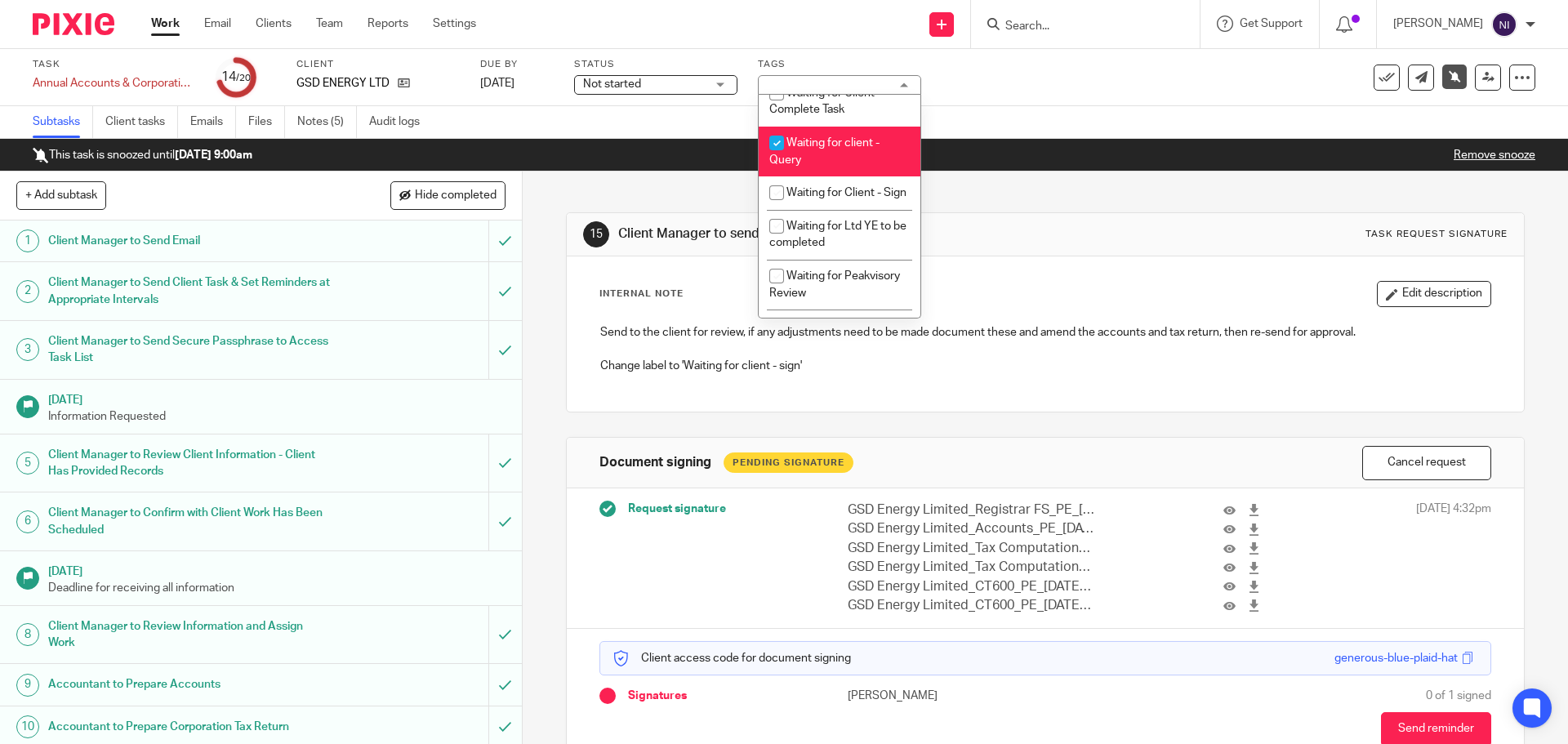
click at [845, 160] on span "Waiting for client - Query" at bounding box center [824, 152] width 110 height 29
checkbox input "false"
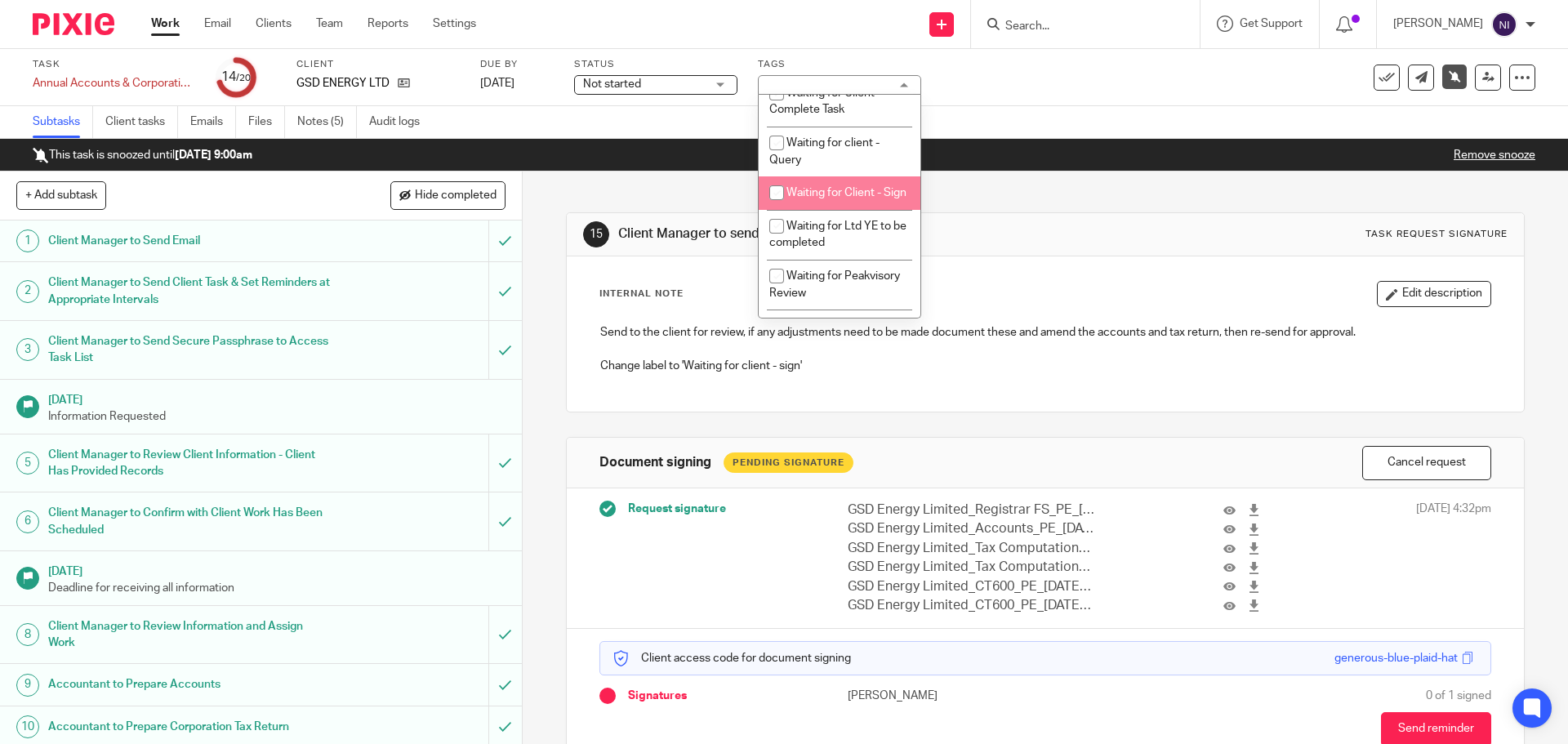
click at [835, 210] on li "Waiting for Client - Sign" at bounding box center [839, 193] width 162 height 34
checkbox input "true"
click at [1090, 86] on div "Task Annual Accounts & Corporation Tax Return - December 31, 2024 Save Annual A…" at bounding box center [659, 78] width 1251 height 39
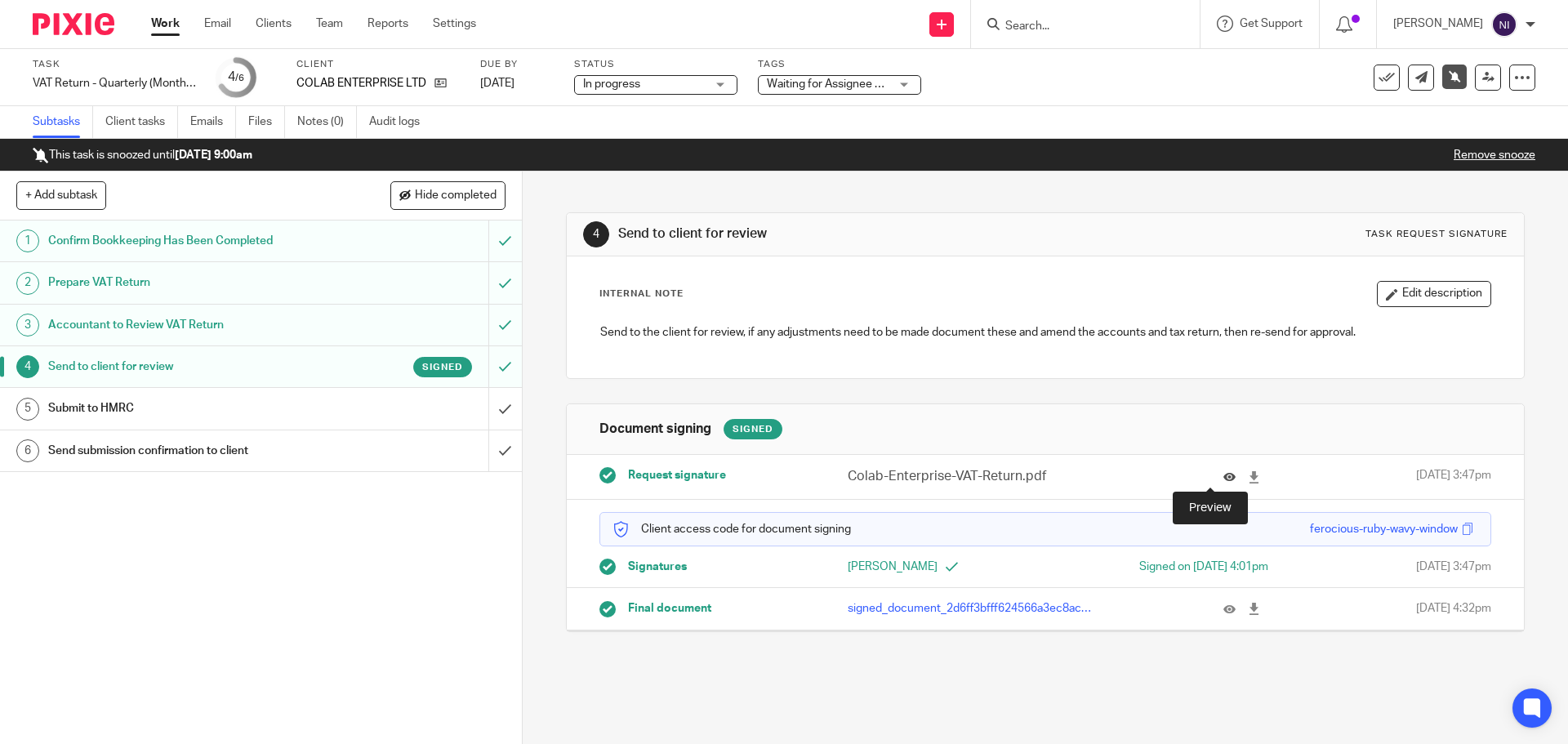
click at [1223, 480] on icon at bounding box center [1229, 477] width 13 height 13
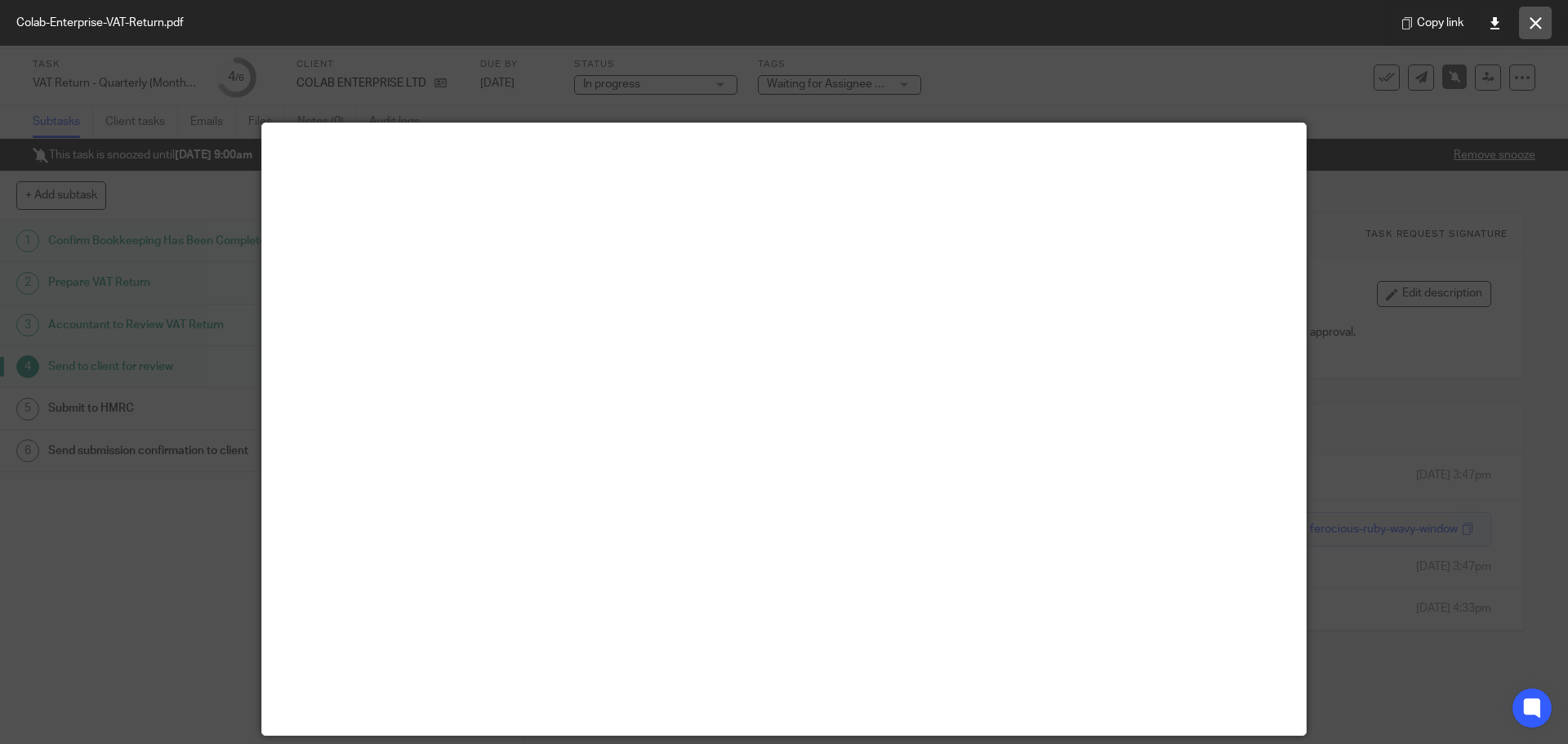
click at [1529, 18] on icon at bounding box center [1535, 23] width 13 height 13
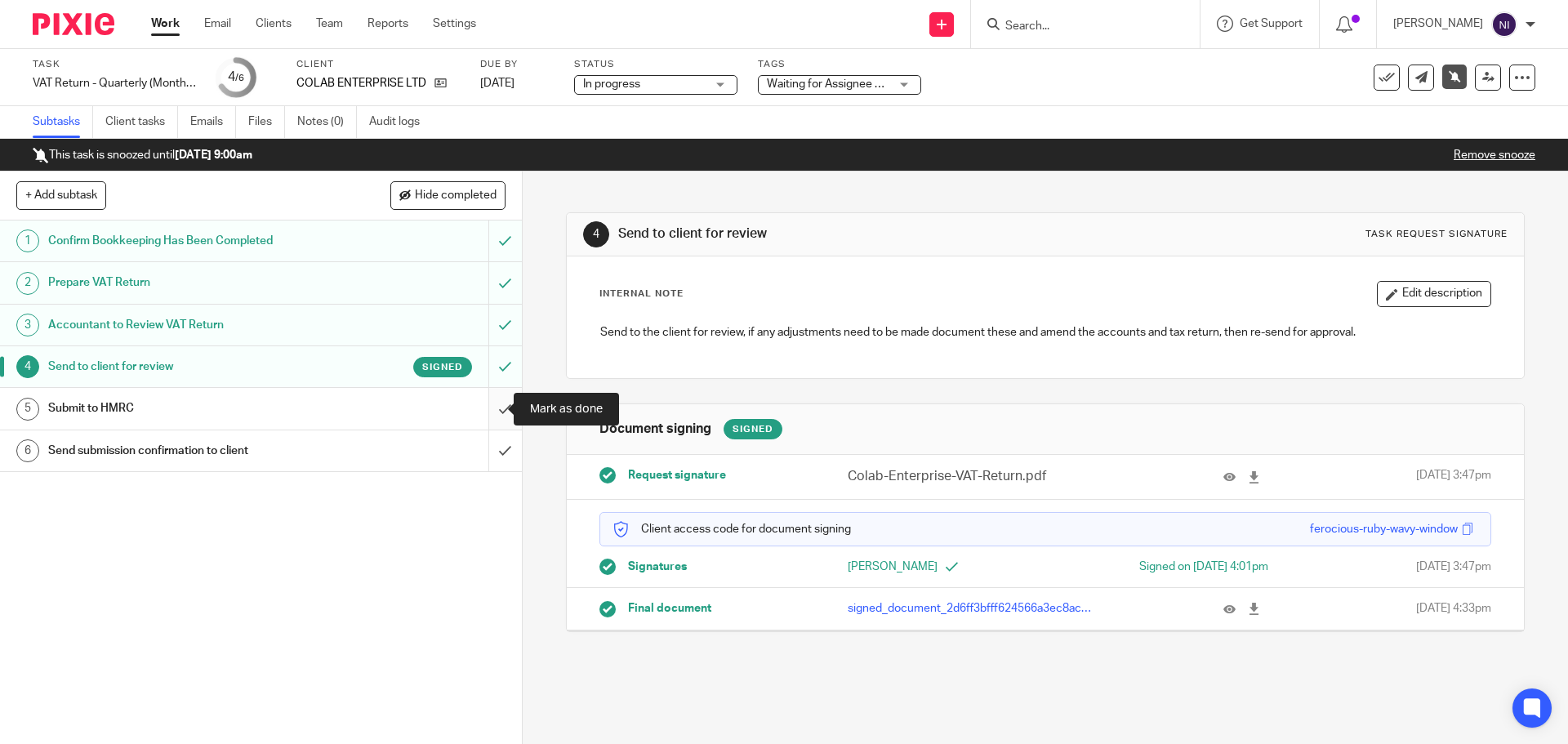
click at [480, 403] on input "submit" at bounding box center [261, 408] width 522 height 41
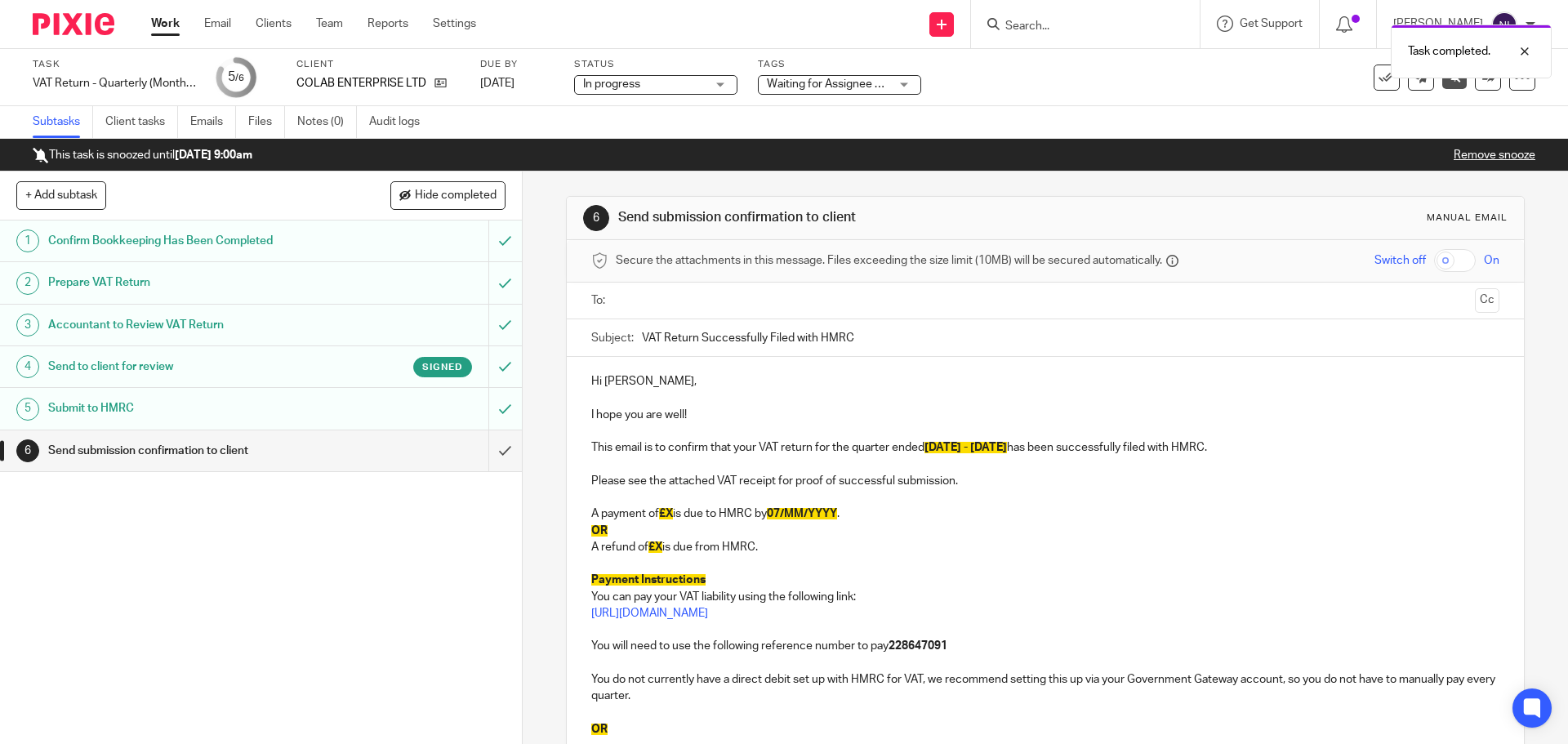
scroll to position [164, 0]
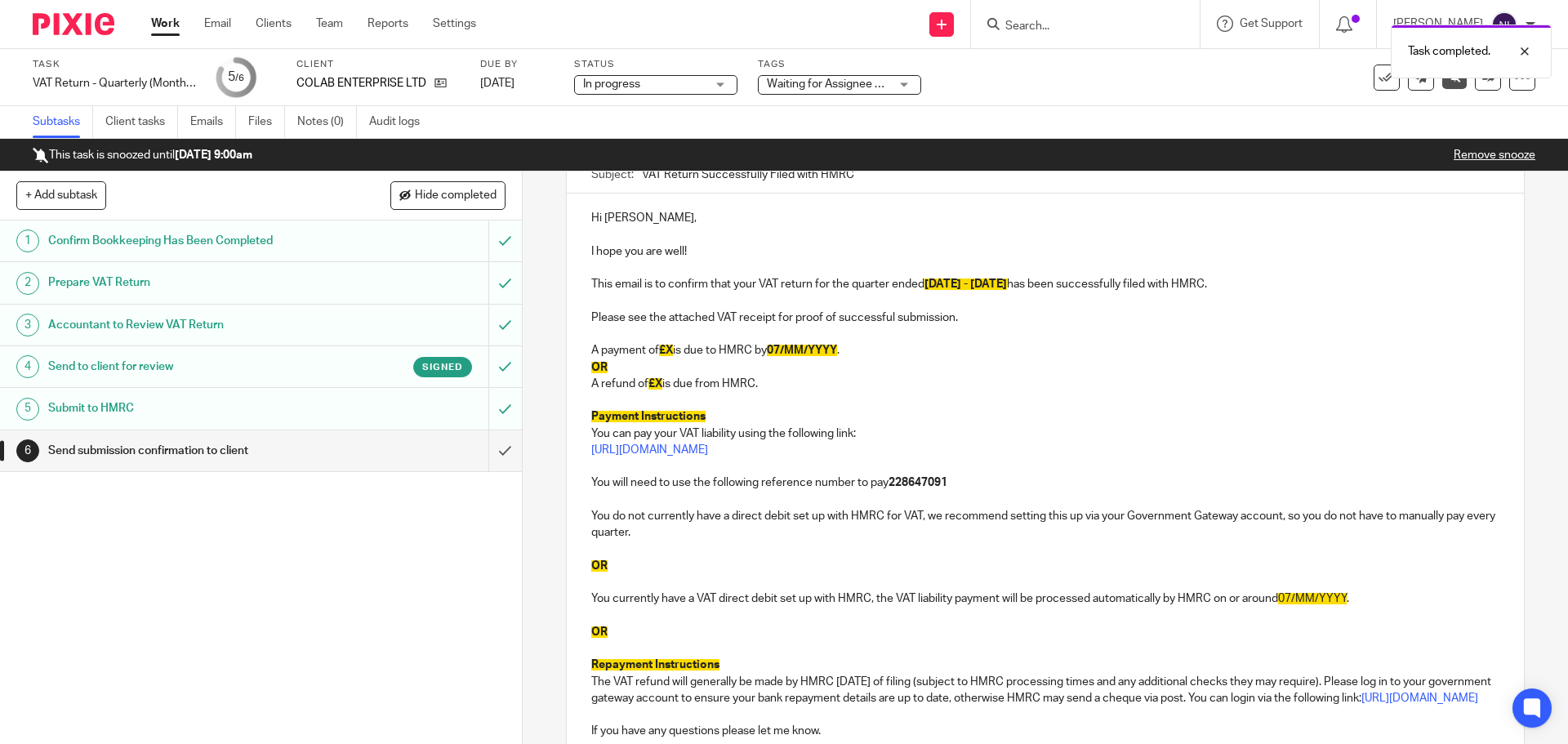
click at [931, 473] on p at bounding box center [1044, 466] width 907 height 16
click at [934, 478] on strong "228647091" at bounding box center [917, 482] width 59 height 12
click at [934, 480] on strong "228647091" at bounding box center [917, 482] width 59 height 12
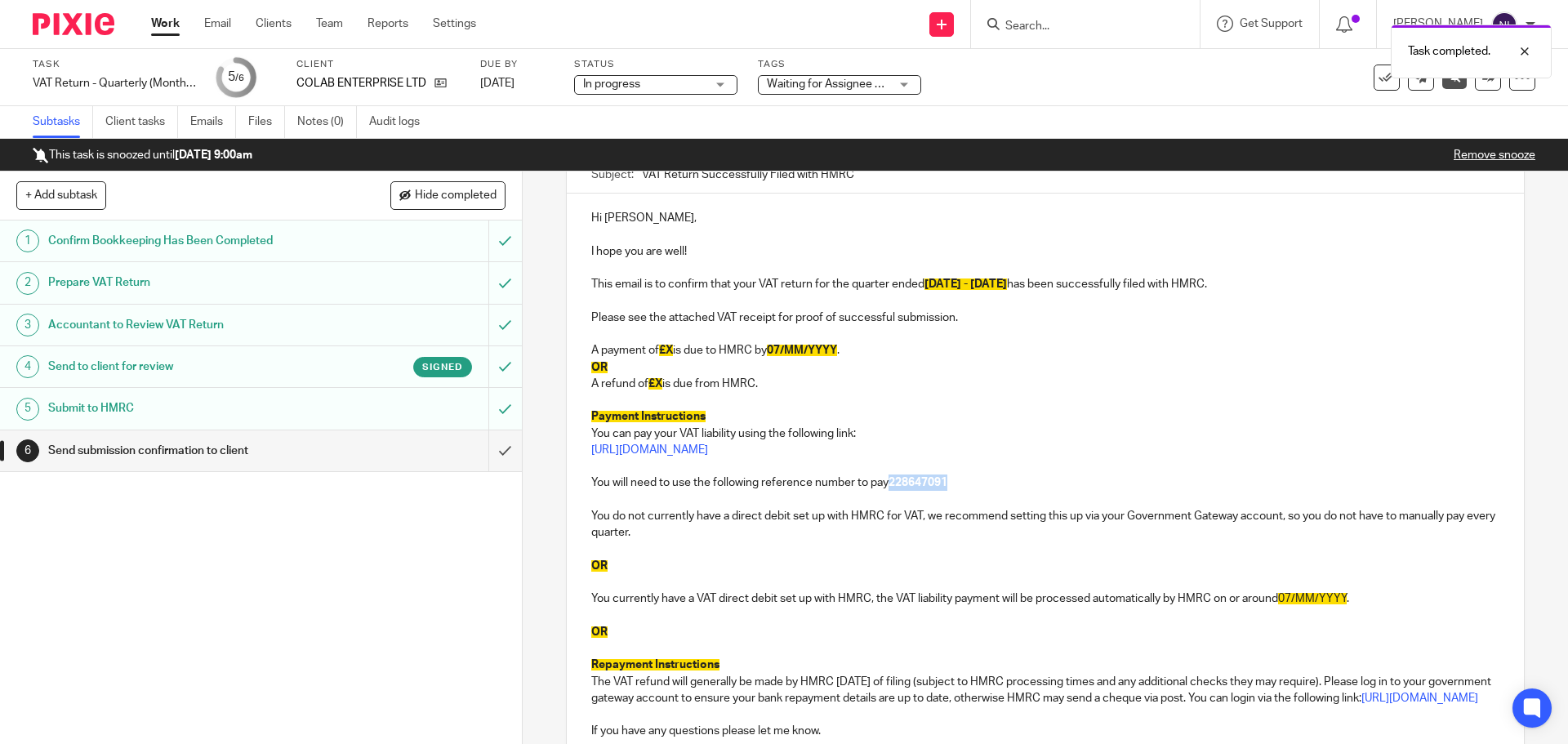
click at [934, 480] on strong "228647091" at bounding box center [917, 482] width 59 height 12
copy strong "228647091"
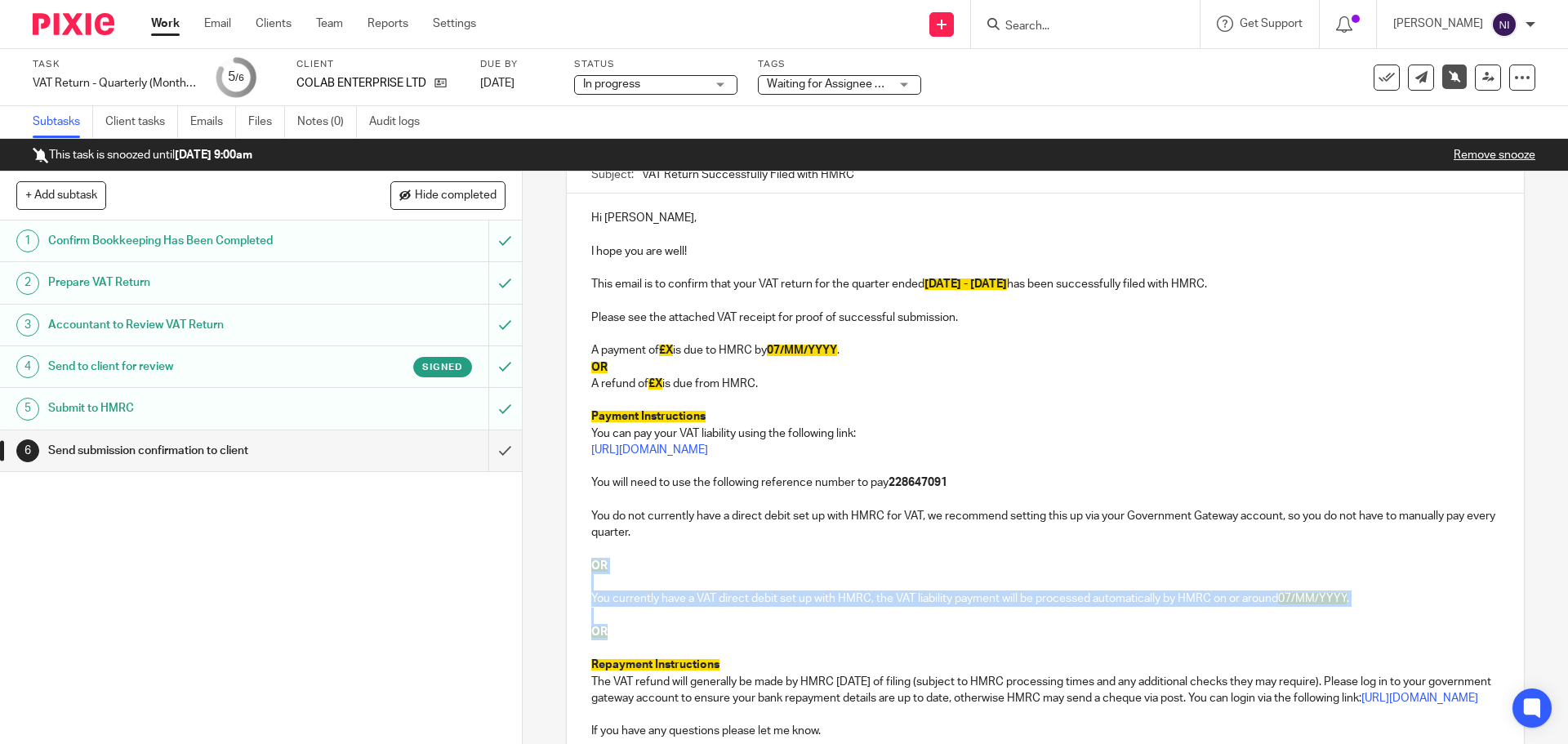
drag, startPoint x: 636, startPoint y: 627, endPoint x: 581, endPoint y: 572, distance: 77.8
click at [581, 572] on div "Hi Daniel, I hope you are well! This email is to confirm that your VAT return f…" at bounding box center [1044, 473] width 956 height 559
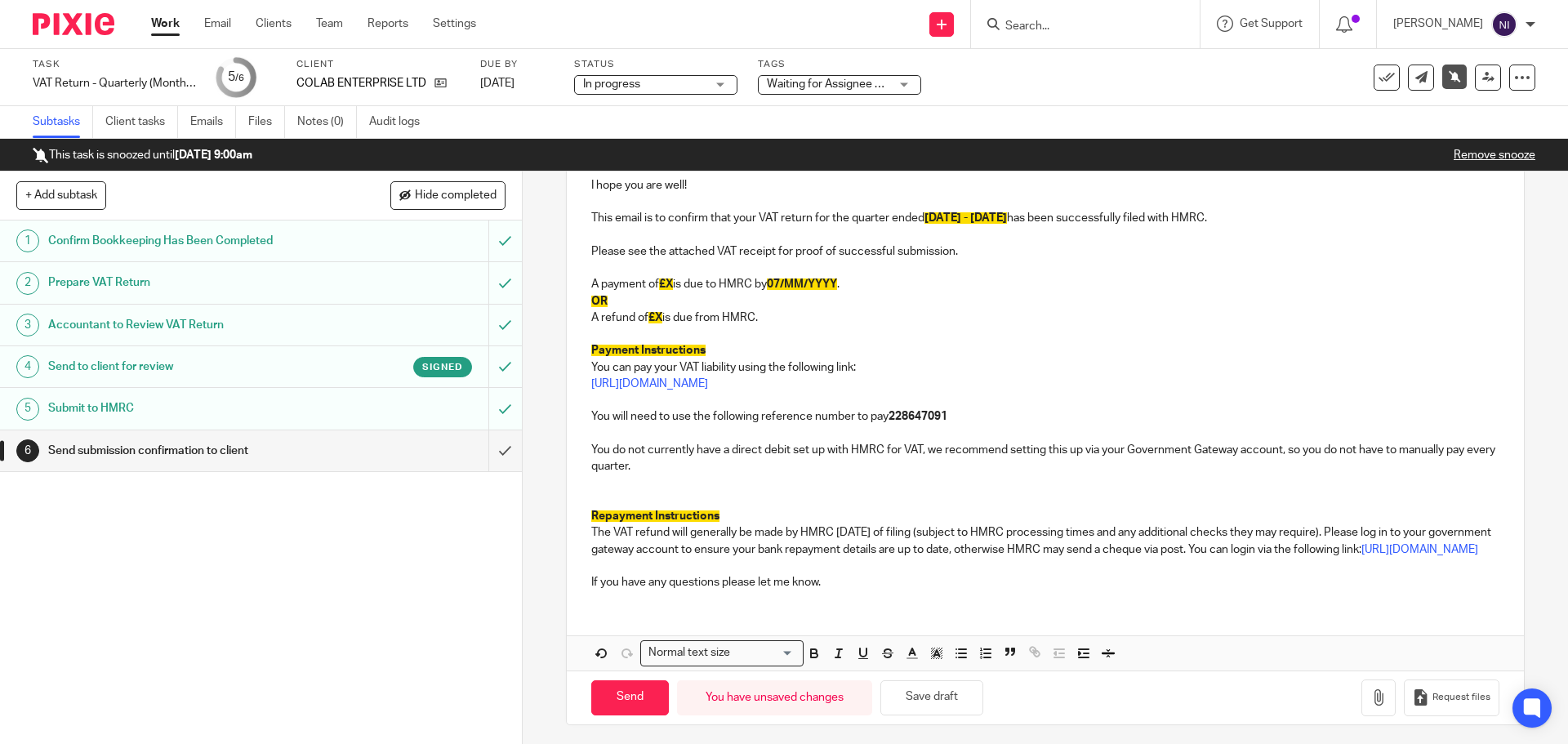
scroll to position [252, 0]
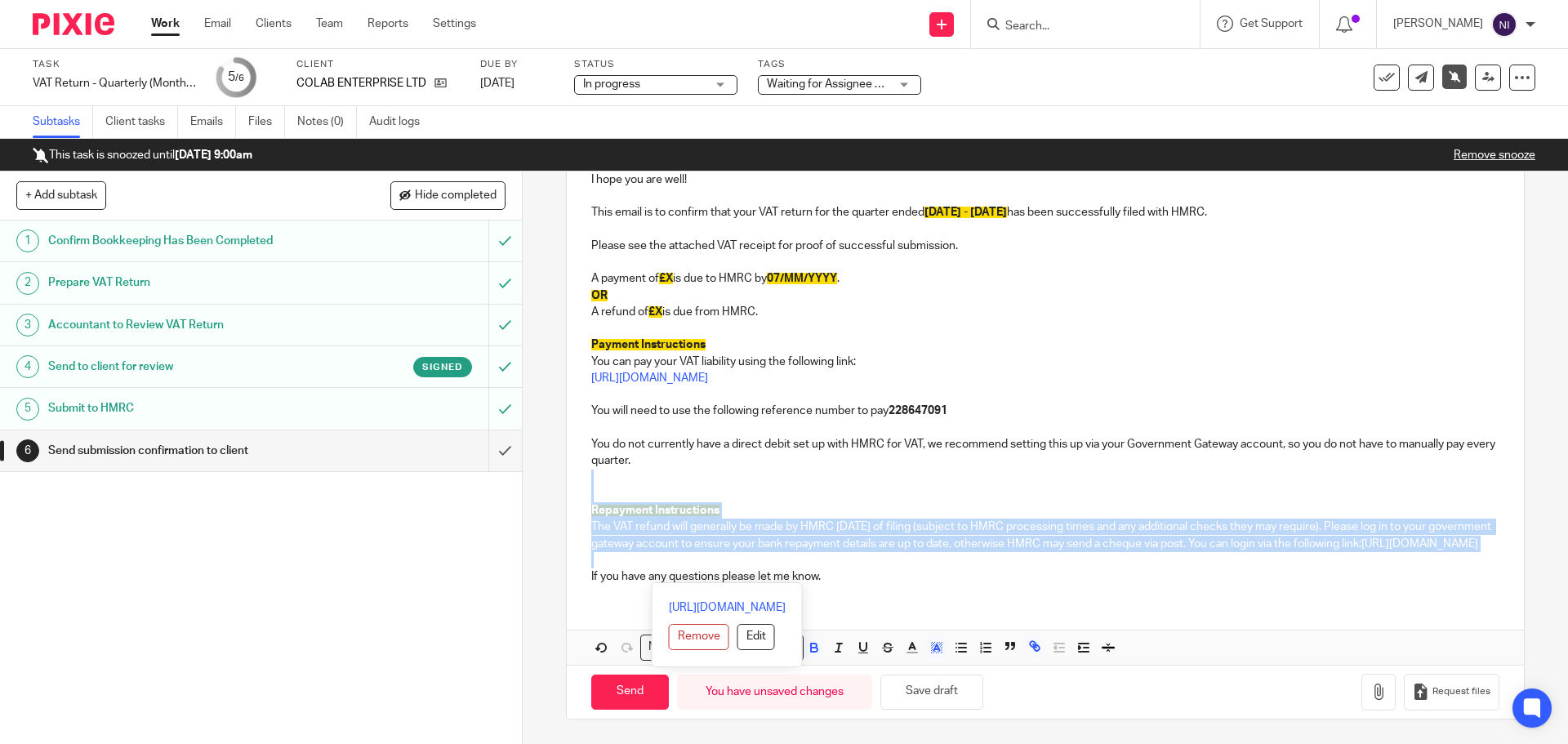
drag, startPoint x: 967, startPoint y: 552, endPoint x: 592, endPoint y: 468, distance: 384.3
click at [592, 468] on div "Hi Daniel, I hope you are well! This email is to confirm that your VAT return f…" at bounding box center [1044, 359] width 956 height 476
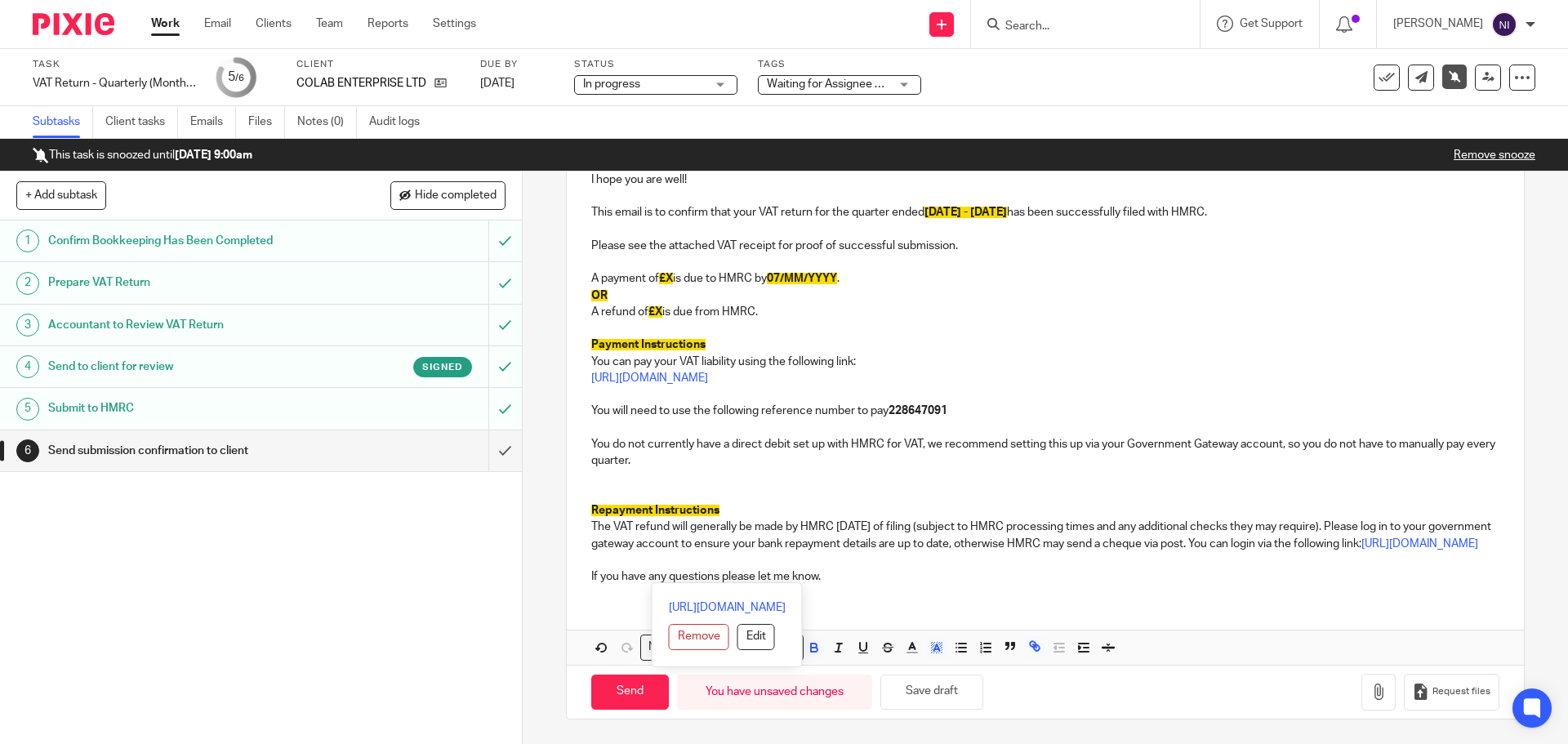
scroll to position [152, 0]
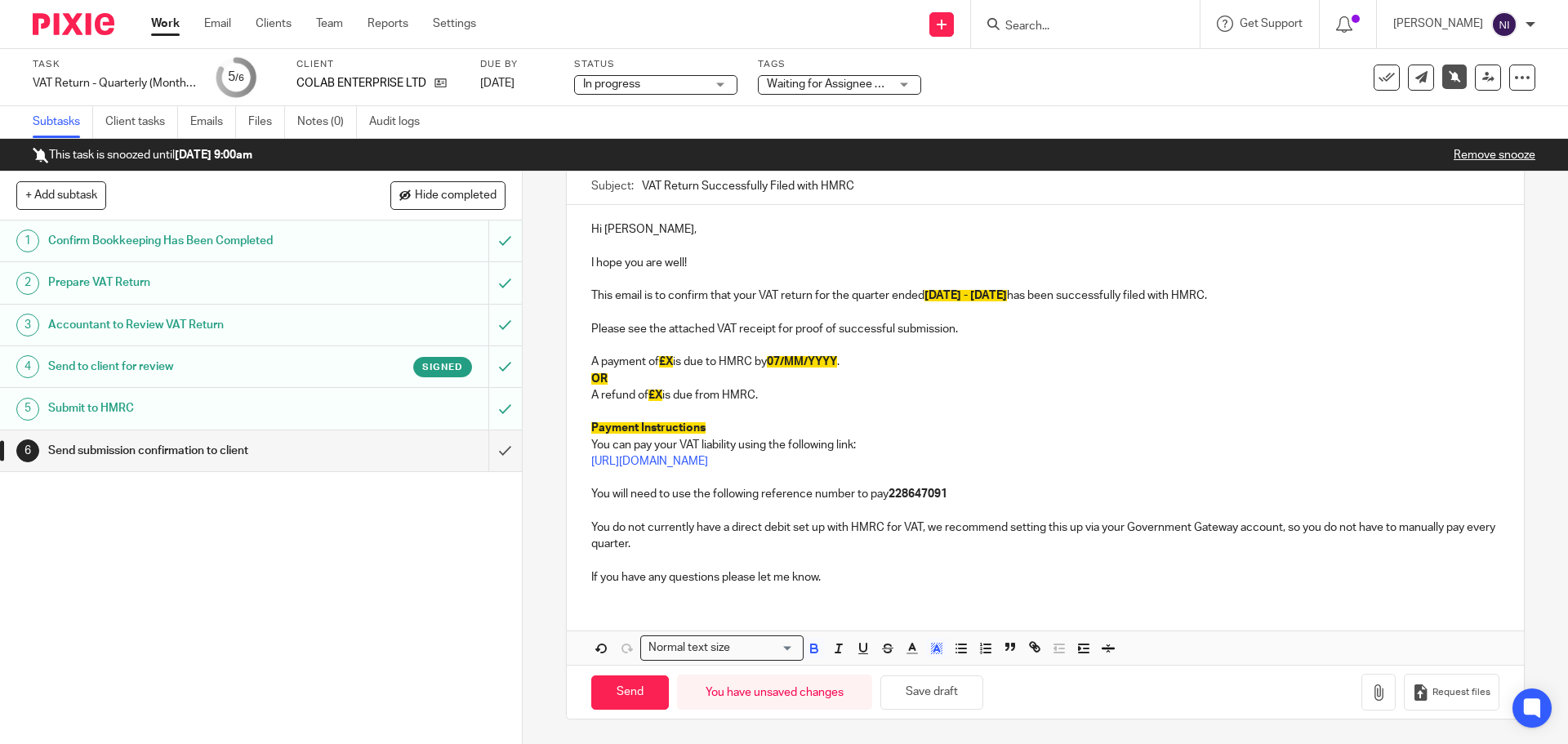
drag, startPoint x: 796, startPoint y: 396, endPoint x: 585, endPoint y: 382, distance: 211.5
click at [585, 382] on div "Hi Daniel, I hope you are well! This email is to confirm that your VAT return f…" at bounding box center [1044, 402] width 956 height 393
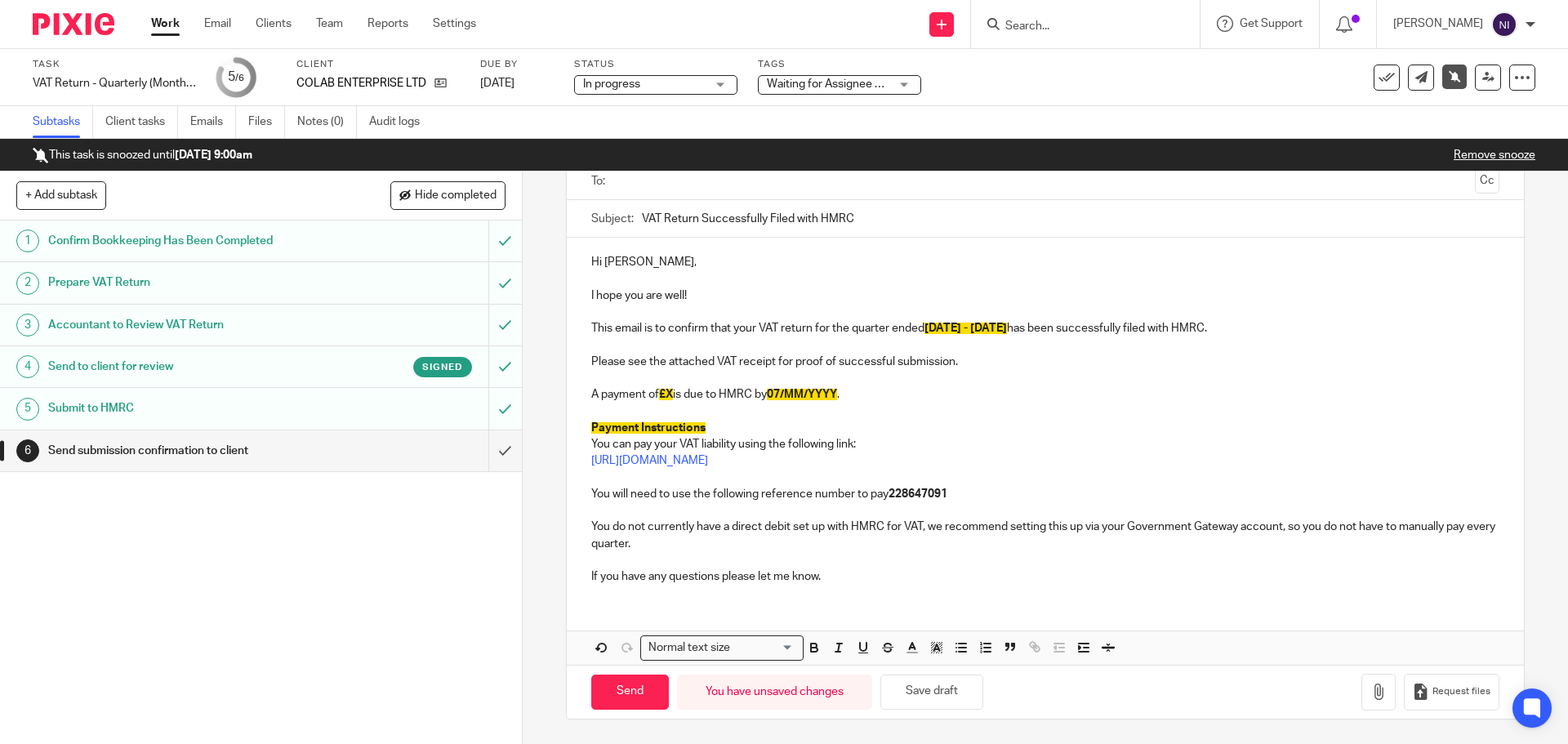
scroll to position [119, 0]
click at [806, 391] on span "07/MM/YYYY" at bounding box center [802, 394] width 71 height 12
click at [668, 392] on span "£X" at bounding box center [665, 394] width 14 height 12
drag, startPoint x: 663, startPoint y: 397, endPoint x: 725, endPoint y: 397, distance: 62.0
click at [663, 397] on p "A payment of £ is due to HMRC by 07/11/2025 ." at bounding box center [1044, 394] width 907 height 16
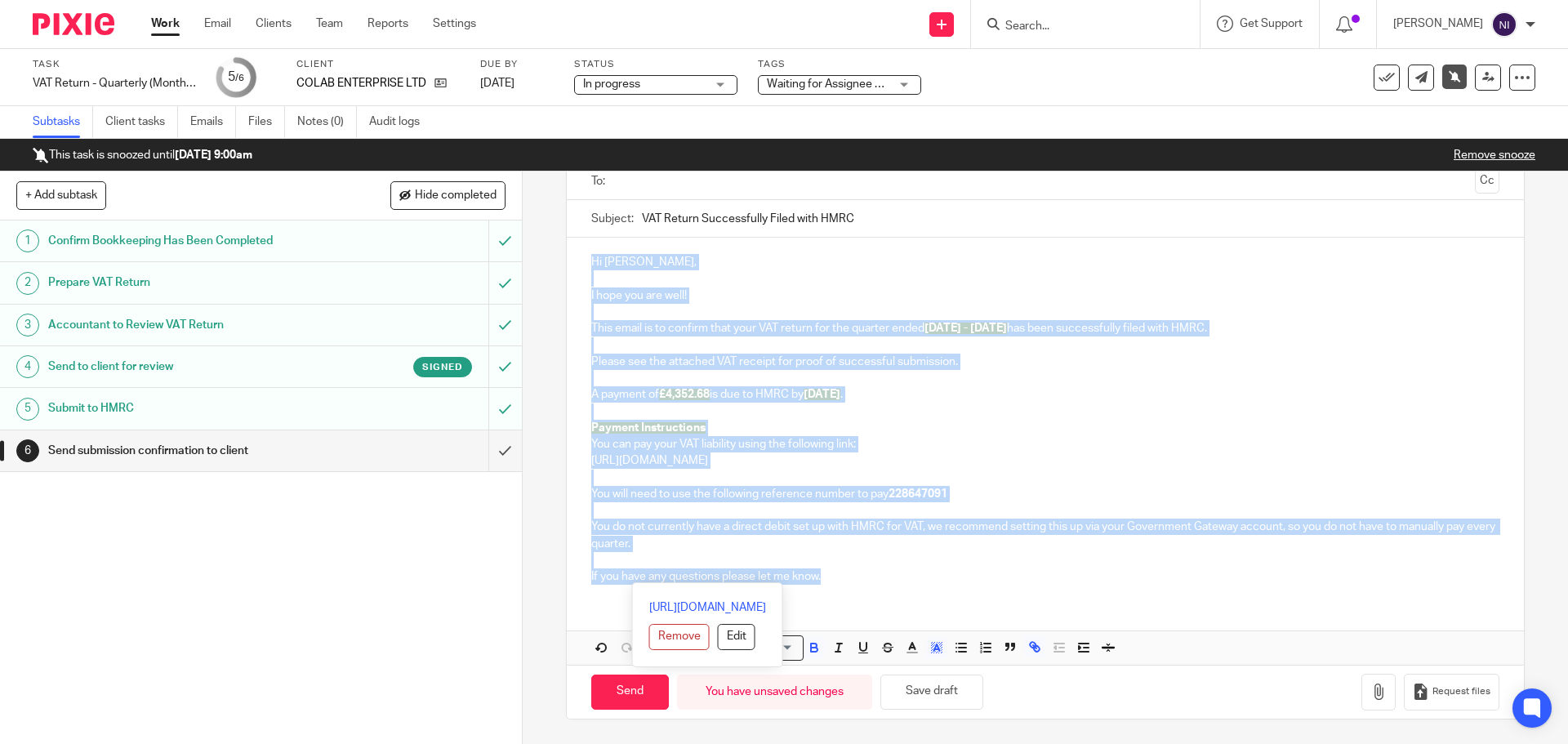
drag, startPoint x: 887, startPoint y: 578, endPoint x: 632, endPoint y: 288, distance: 386.2
click at [583, 262] on div "Hi Daniel, I hope you are well! This email is to confirm that your VAT return f…" at bounding box center [1044, 417] width 956 height 359
click at [938, 652] on icon "button" at bounding box center [938, 651] width 1 height 1
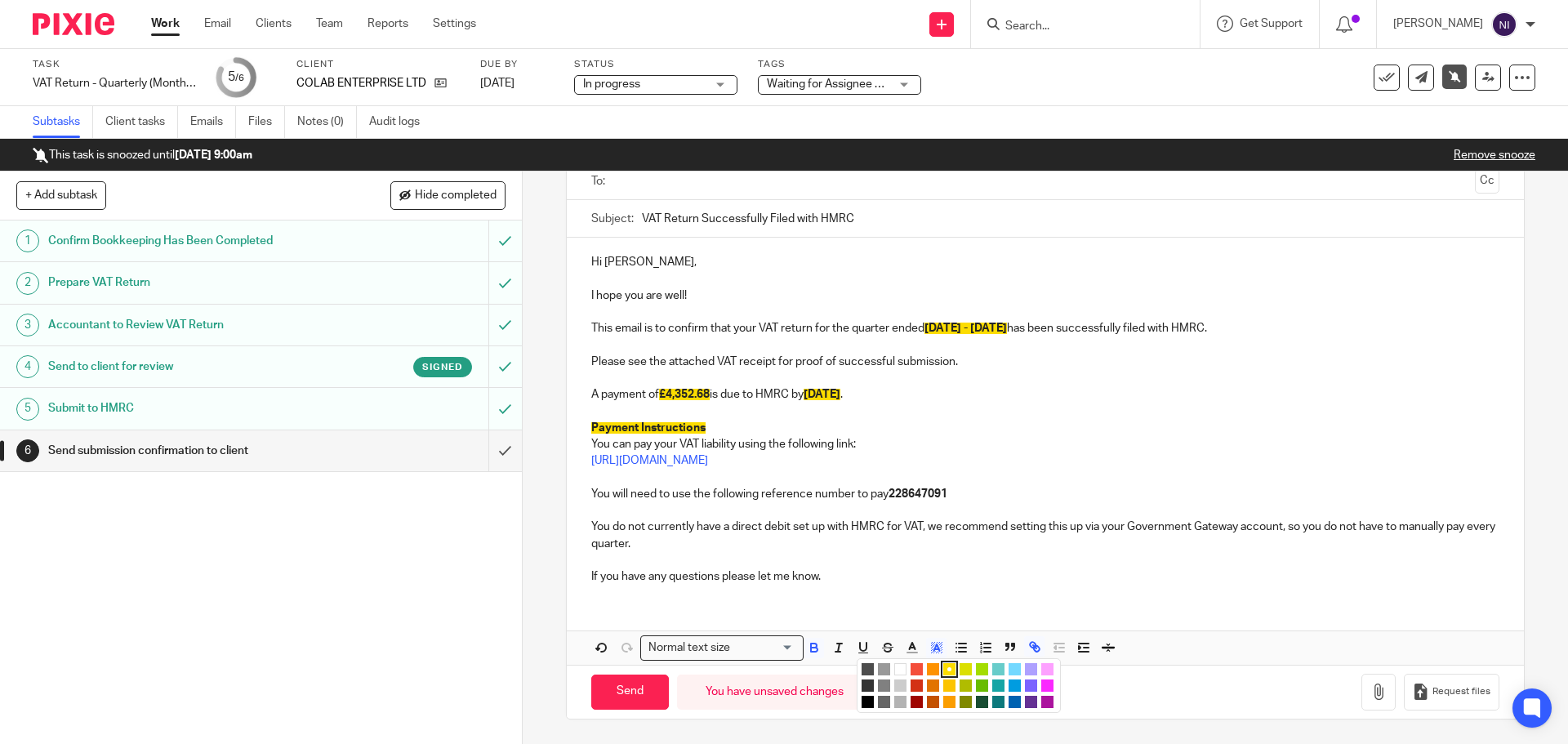
click at [894, 669] on li "color:#FFFFFF" at bounding box center [900, 669] width 13 height 13
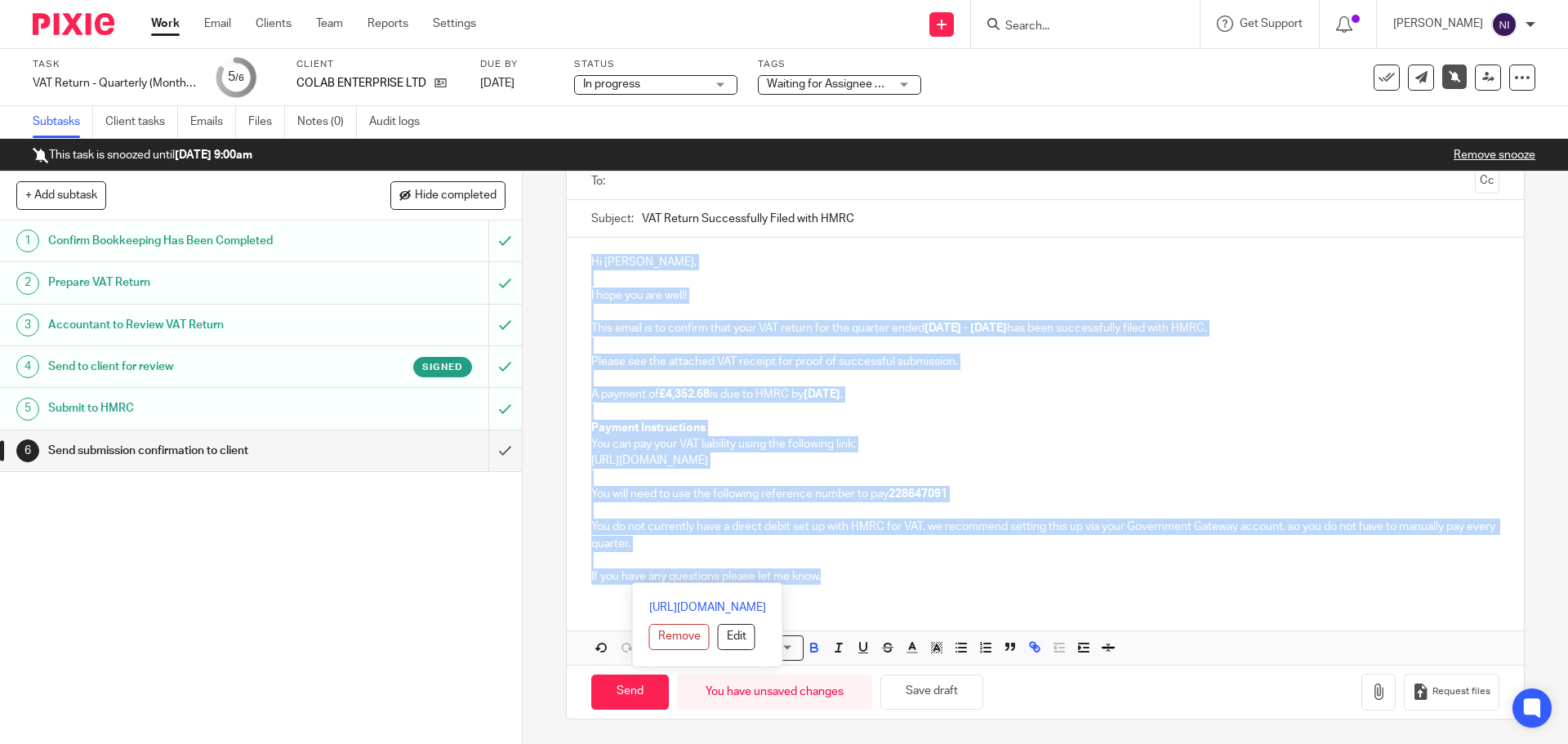
click at [1001, 452] on p "https://www.gov.uk/pay-vat" at bounding box center [1044, 460] width 907 height 16
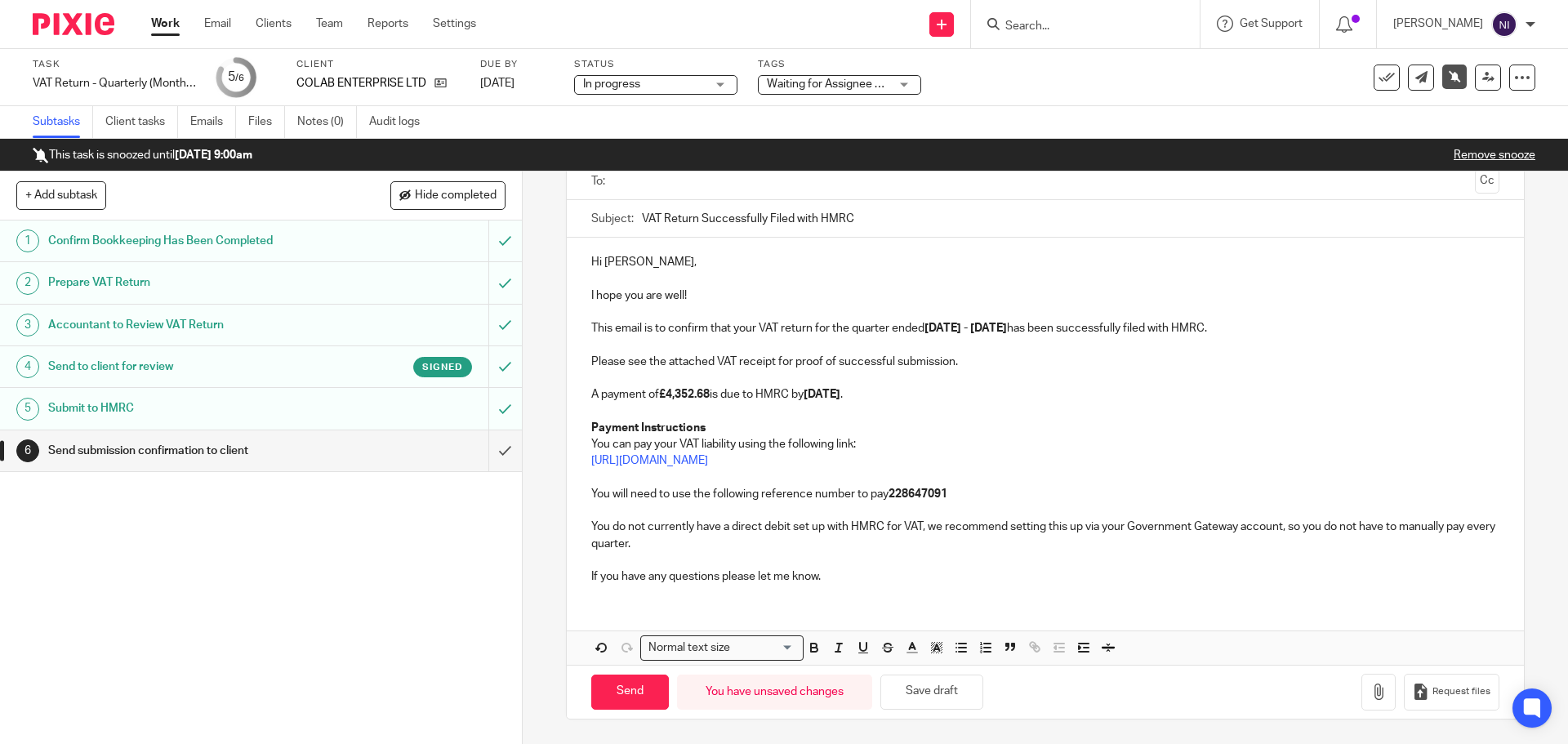
scroll to position [0, 0]
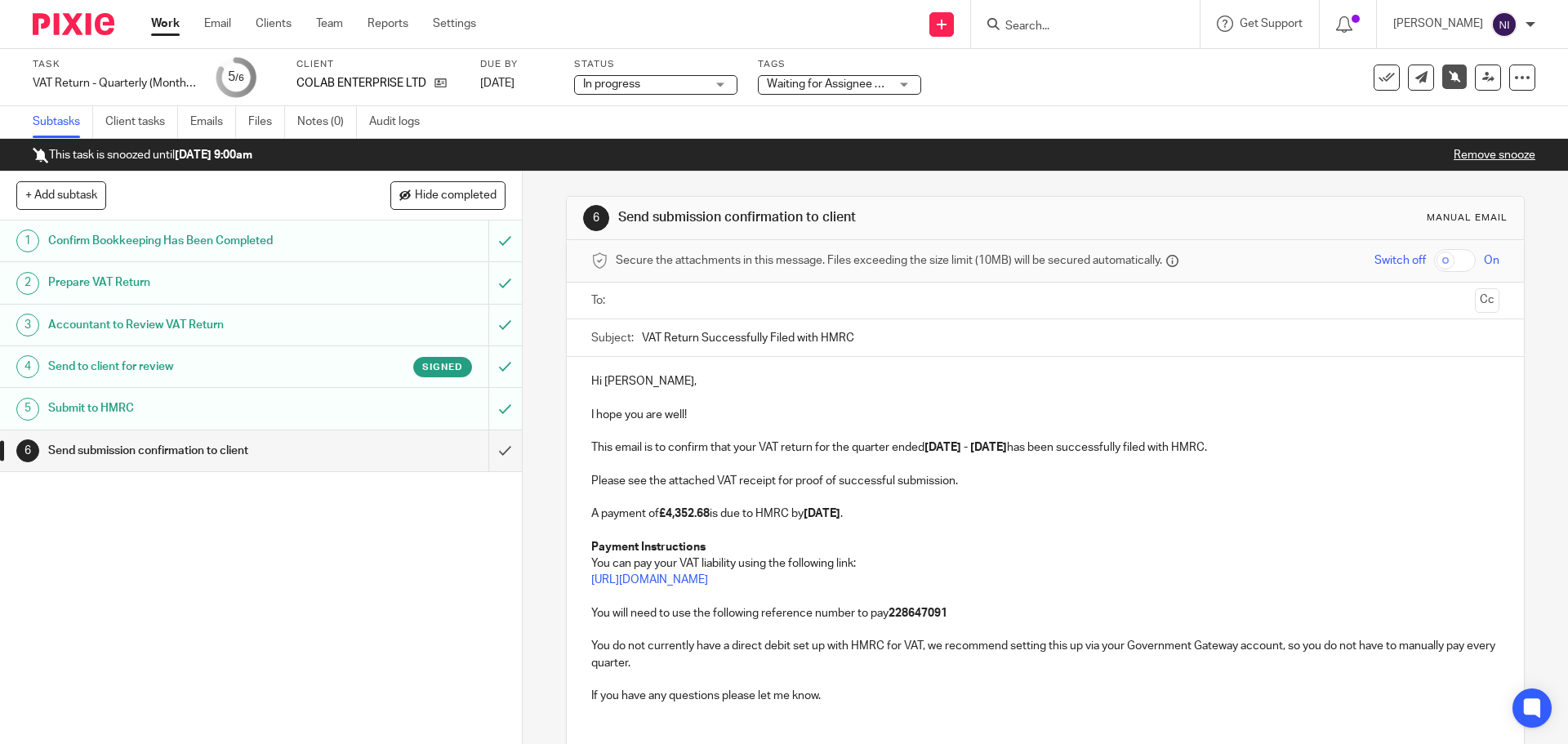
click at [720, 306] on input "text" at bounding box center [1044, 300] width 845 height 18
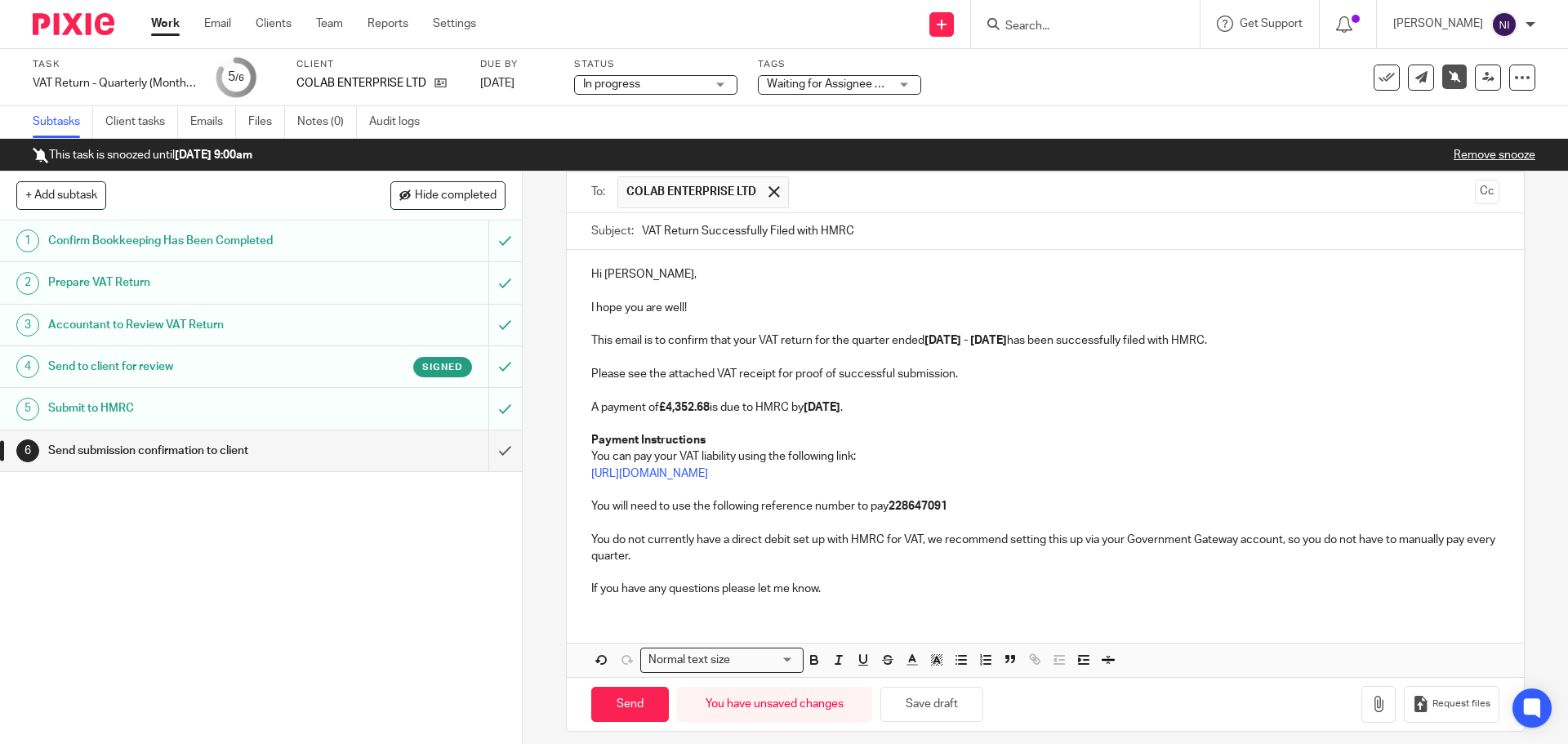
scroll to position [122, 0]
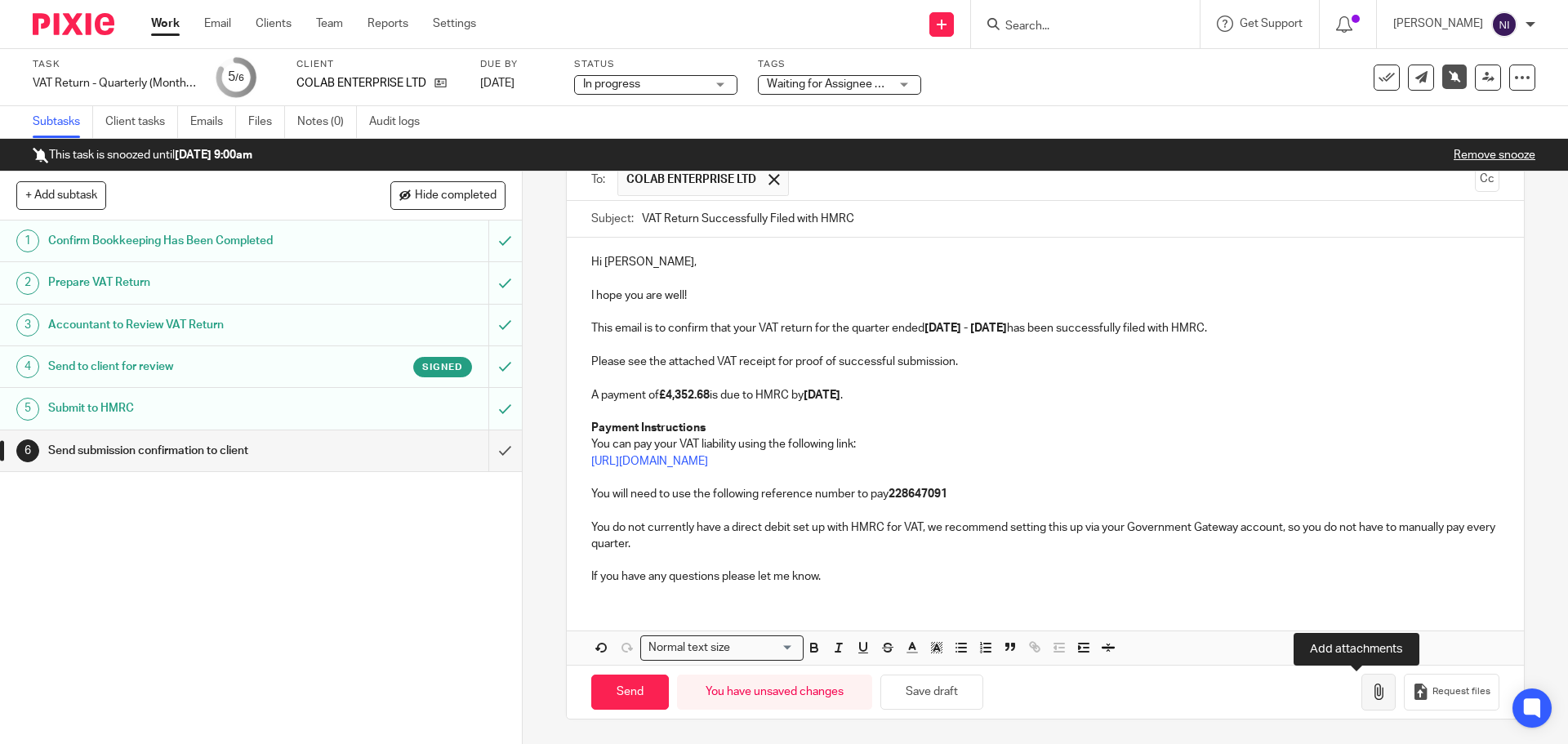
click at [1370, 697] on icon "button" at bounding box center [1378, 692] width 16 height 16
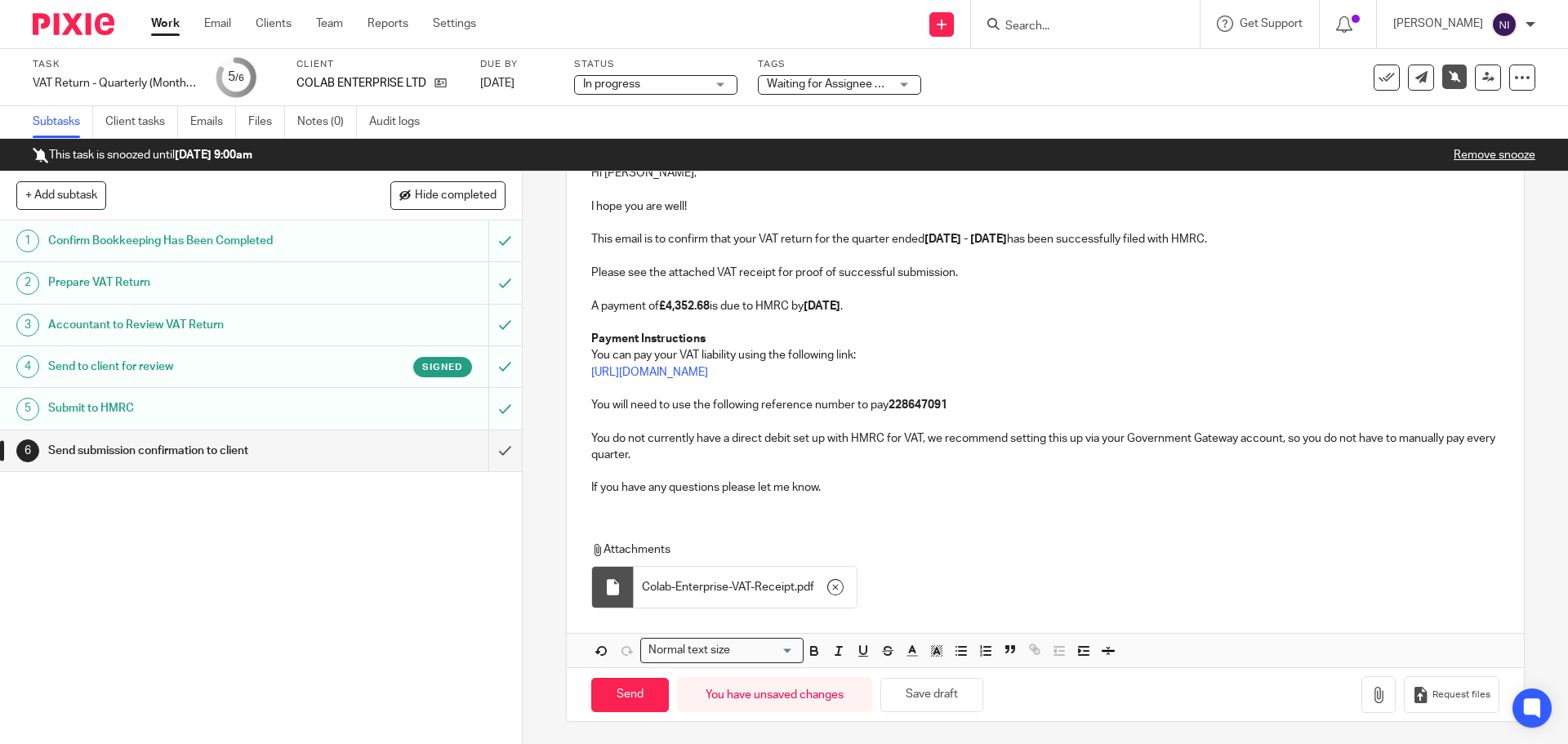
scroll to position [214, 0]
click at [626, 689] on input "Send" at bounding box center [630, 693] width 77 height 35
type input "Sent"
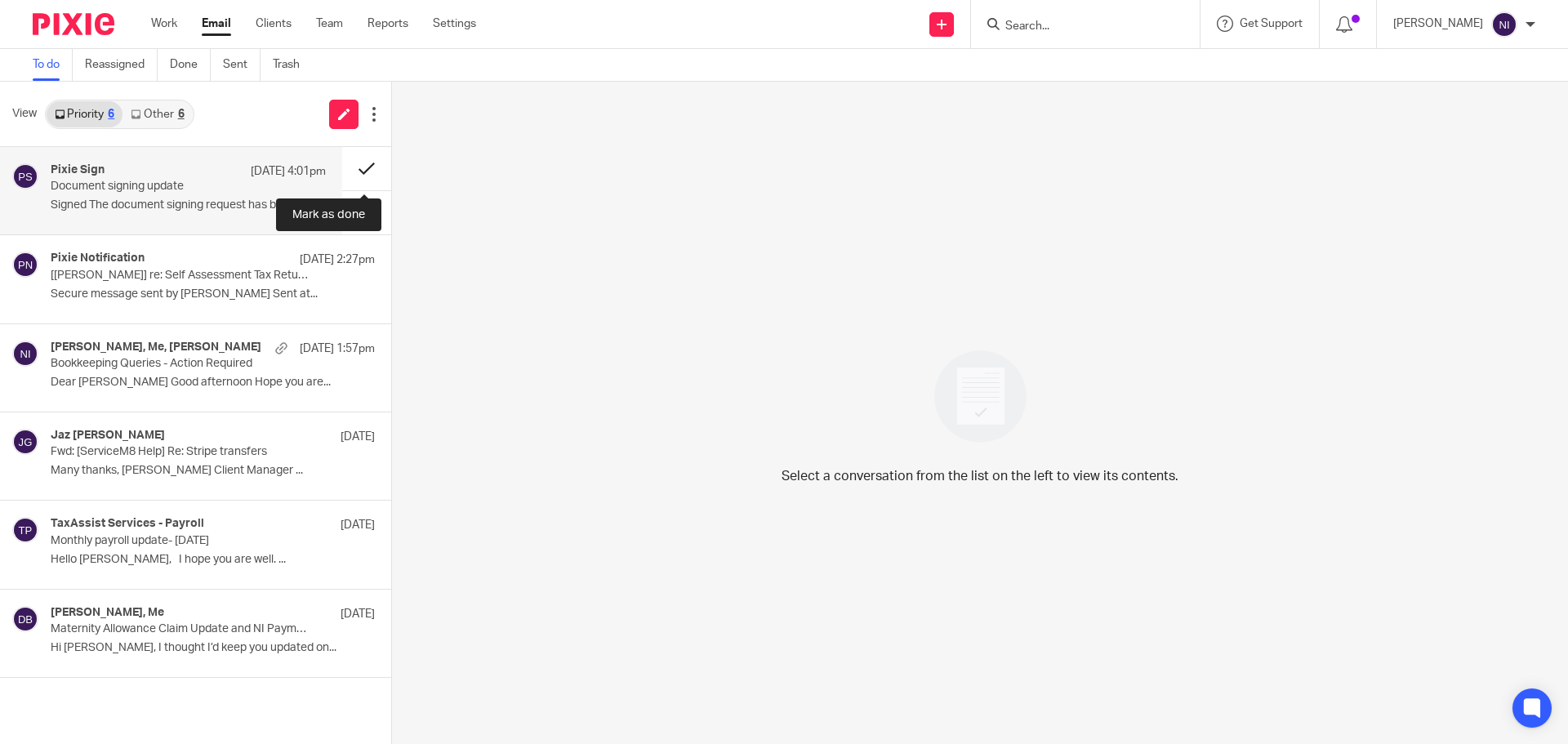
click at [360, 170] on button at bounding box center [366, 169] width 49 height 44
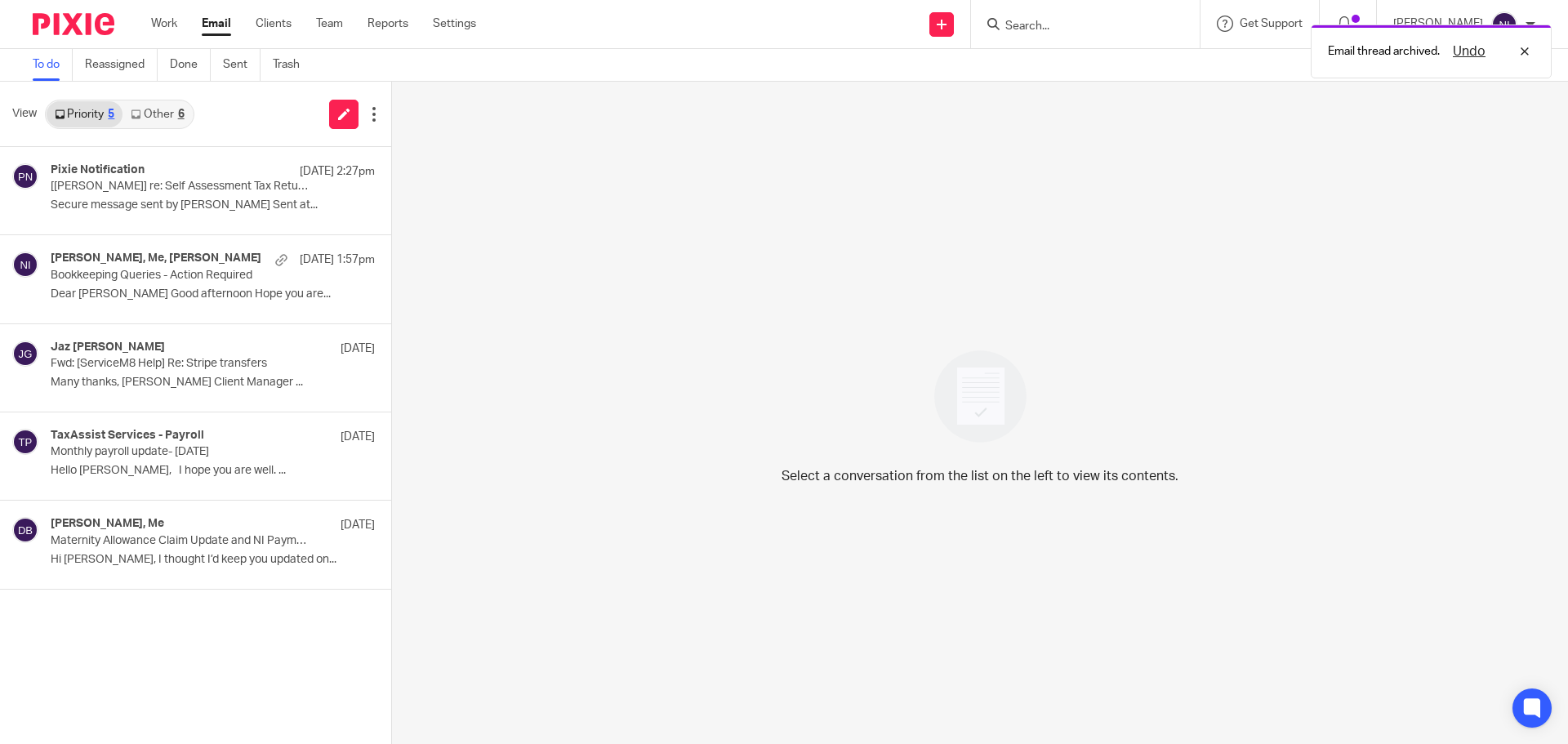
click at [153, 108] on link "Other 6" at bounding box center [157, 114] width 70 height 26
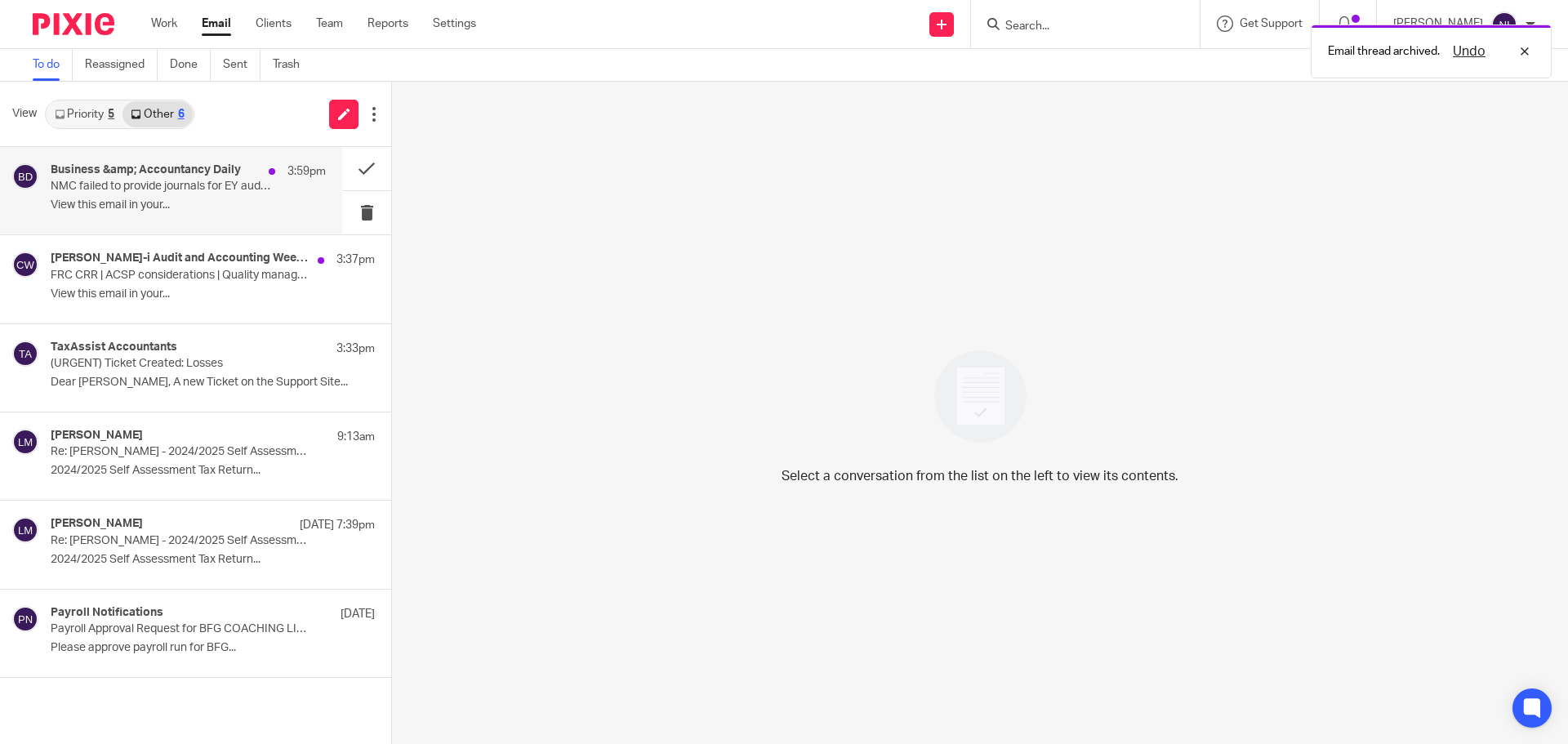
click at [228, 189] on p "NMC failed to provide journals for EY auditors in £2bn audit negligence trial |…" at bounding box center [161, 186] width 221 height 14
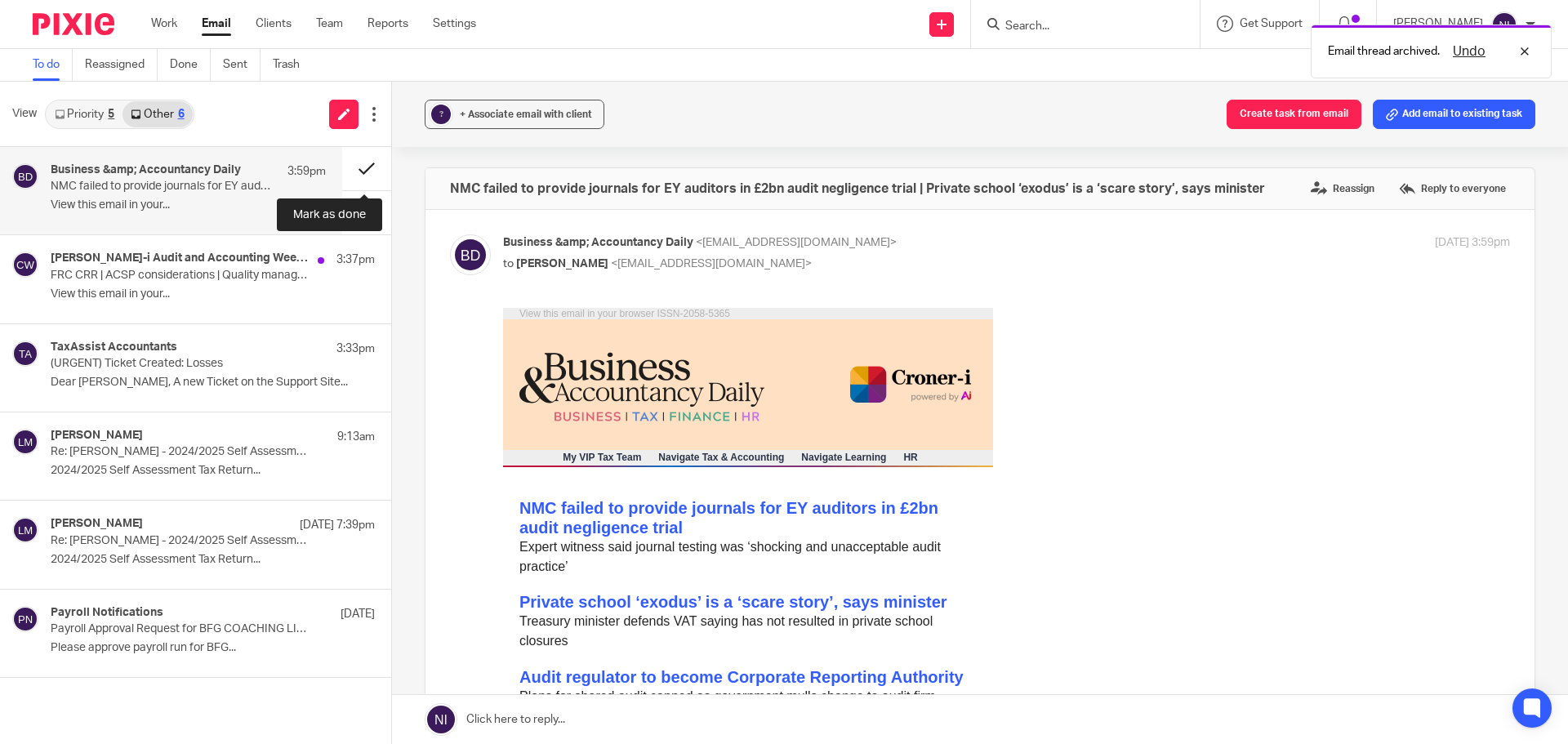
click at [365, 158] on button at bounding box center [366, 169] width 49 height 44
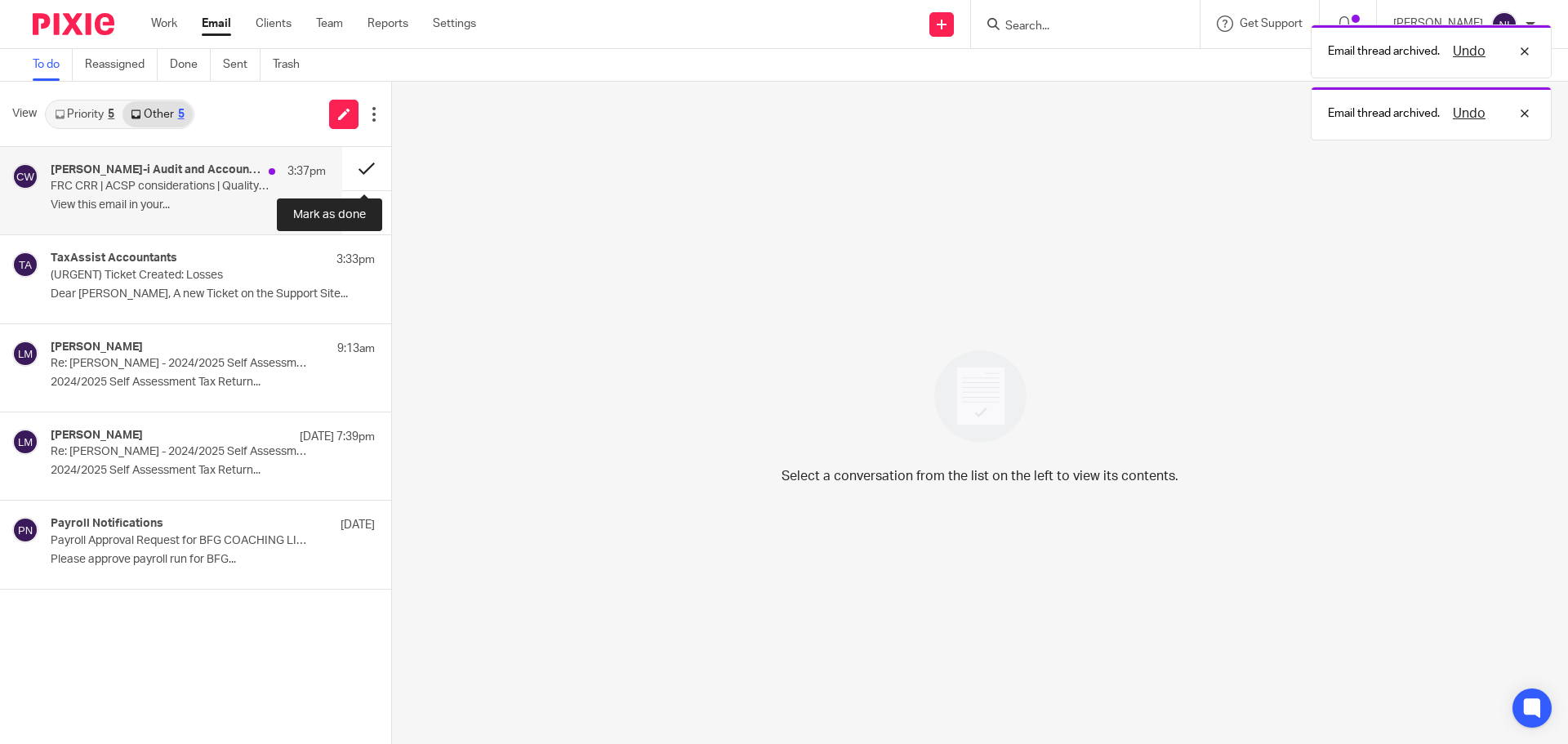
click at [359, 163] on button at bounding box center [366, 169] width 49 height 44
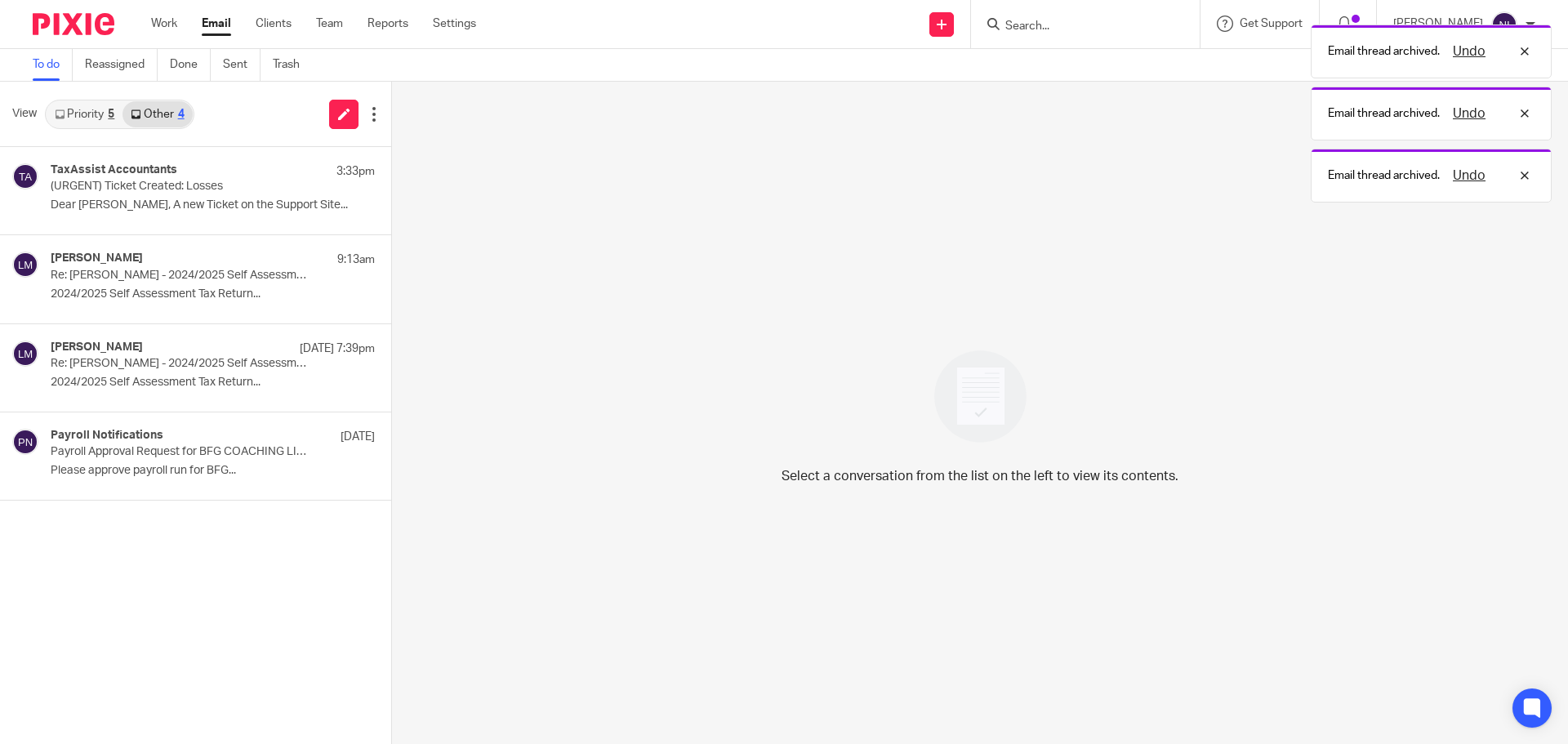
click at [93, 116] on link "Priority 5" at bounding box center [84, 114] width 76 height 26
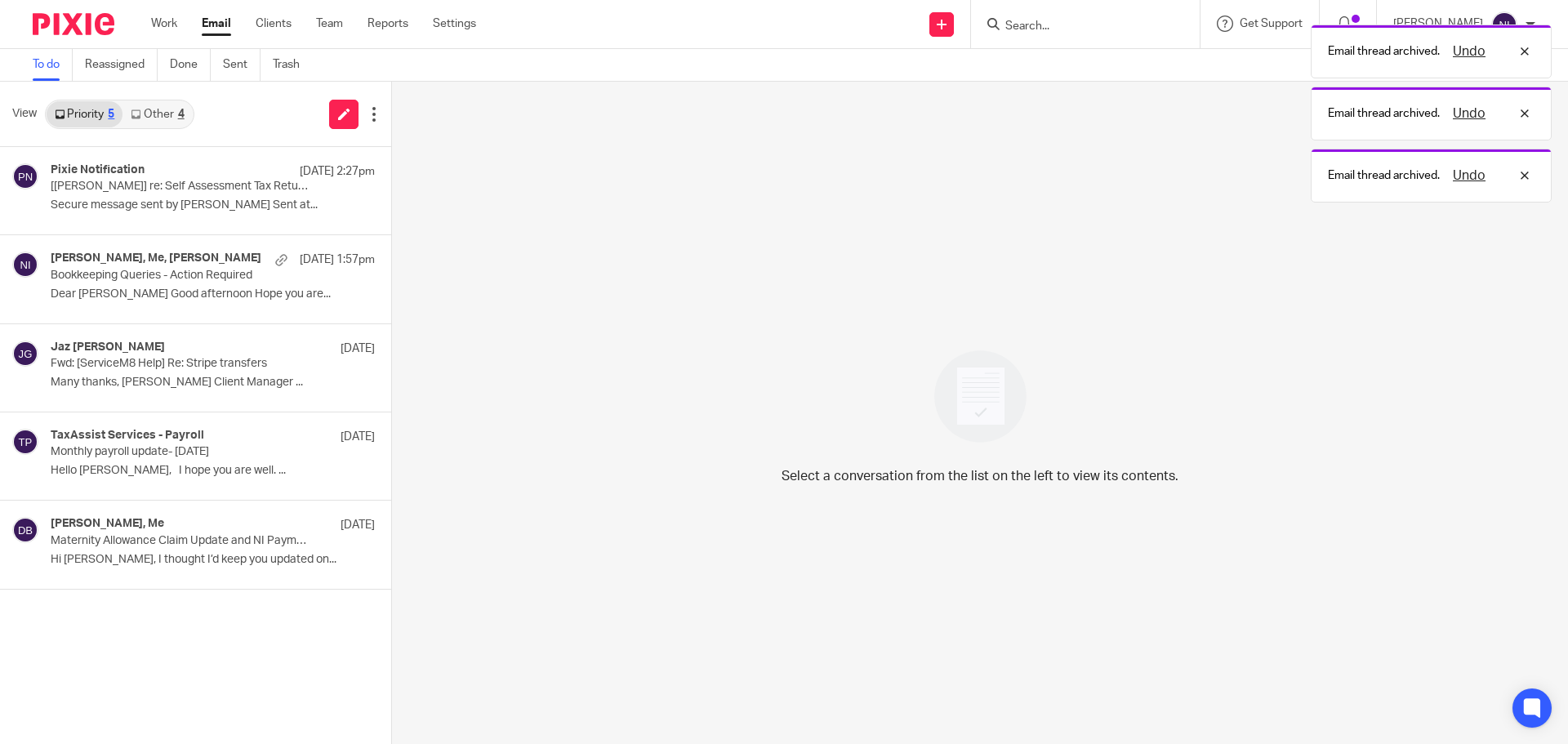
click at [172, 114] on link "Other 4" at bounding box center [157, 114] width 70 height 26
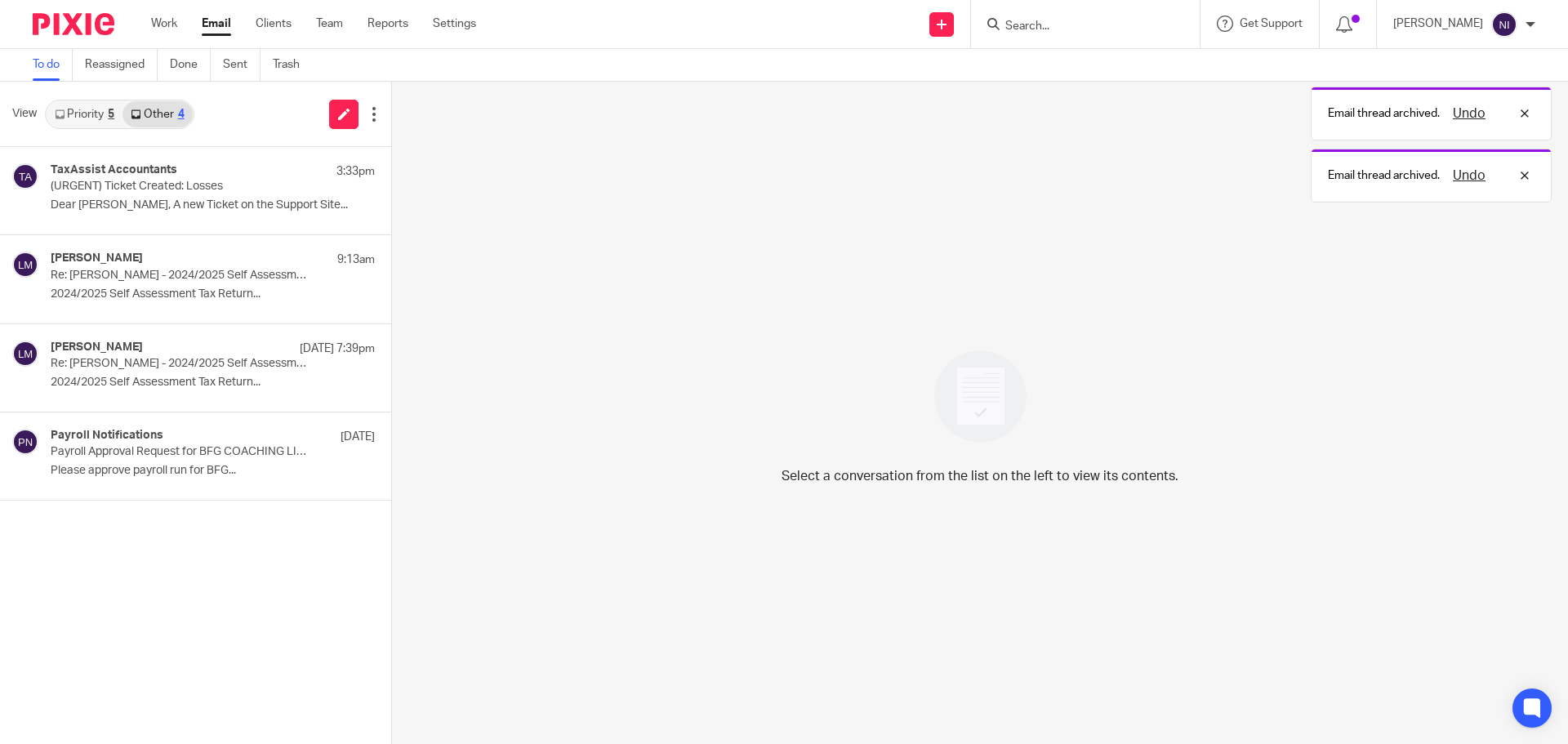
click at [73, 114] on link "Priority 5" at bounding box center [84, 114] width 76 height 26
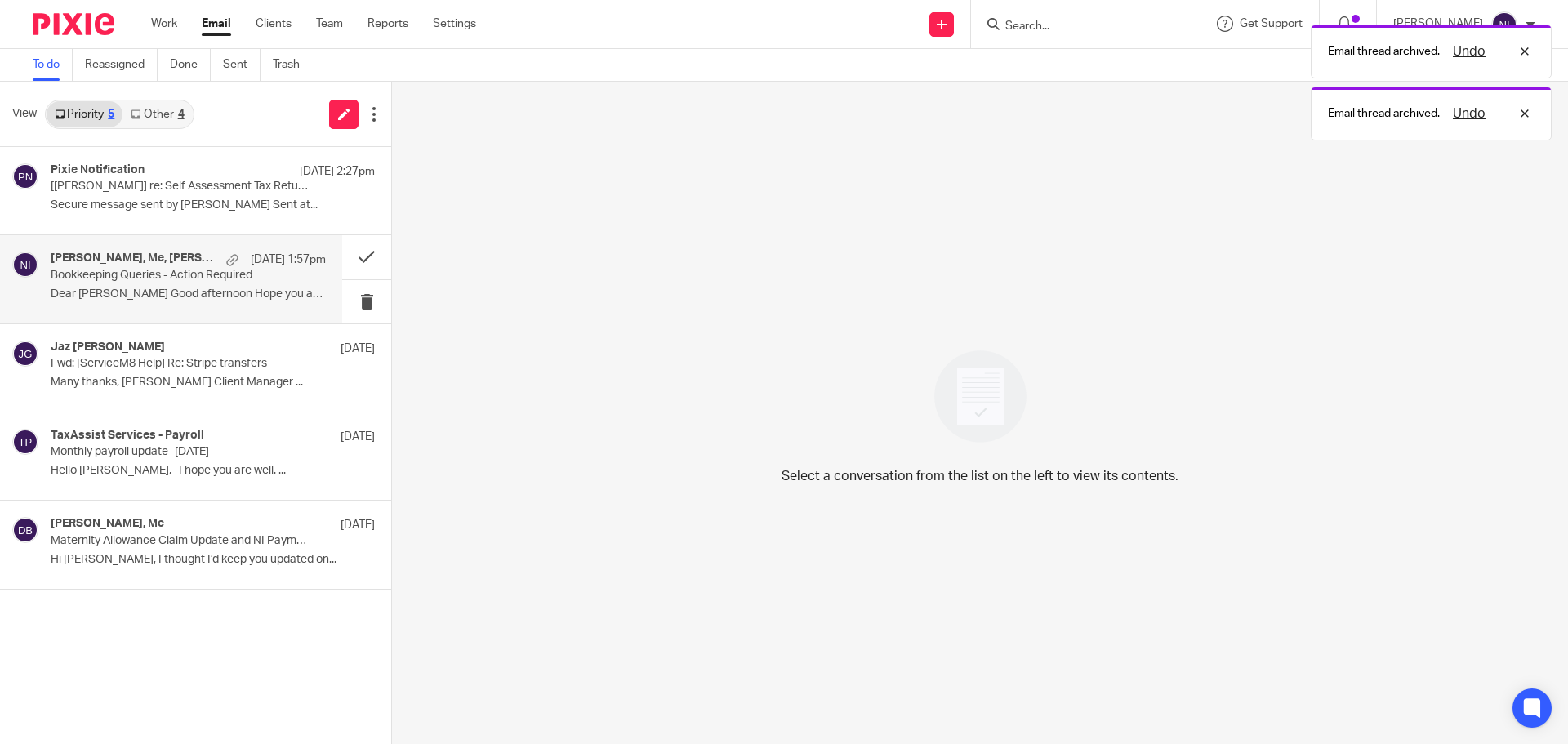
click at [134, 277] on p "Bookkeeping Queries - Action Required" at bounding box center [161, 275] width 221 height 14
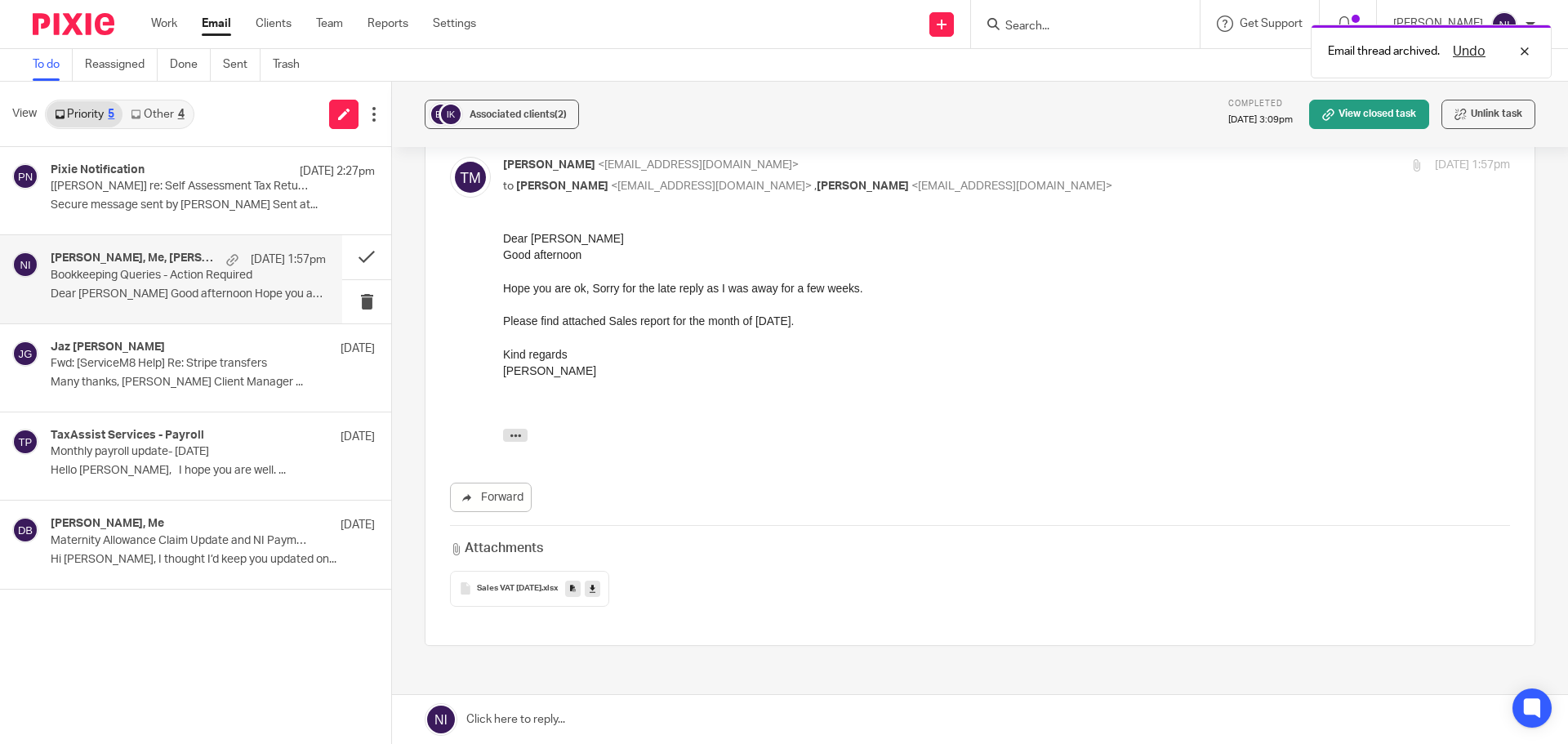
scroll to position [409, 0]
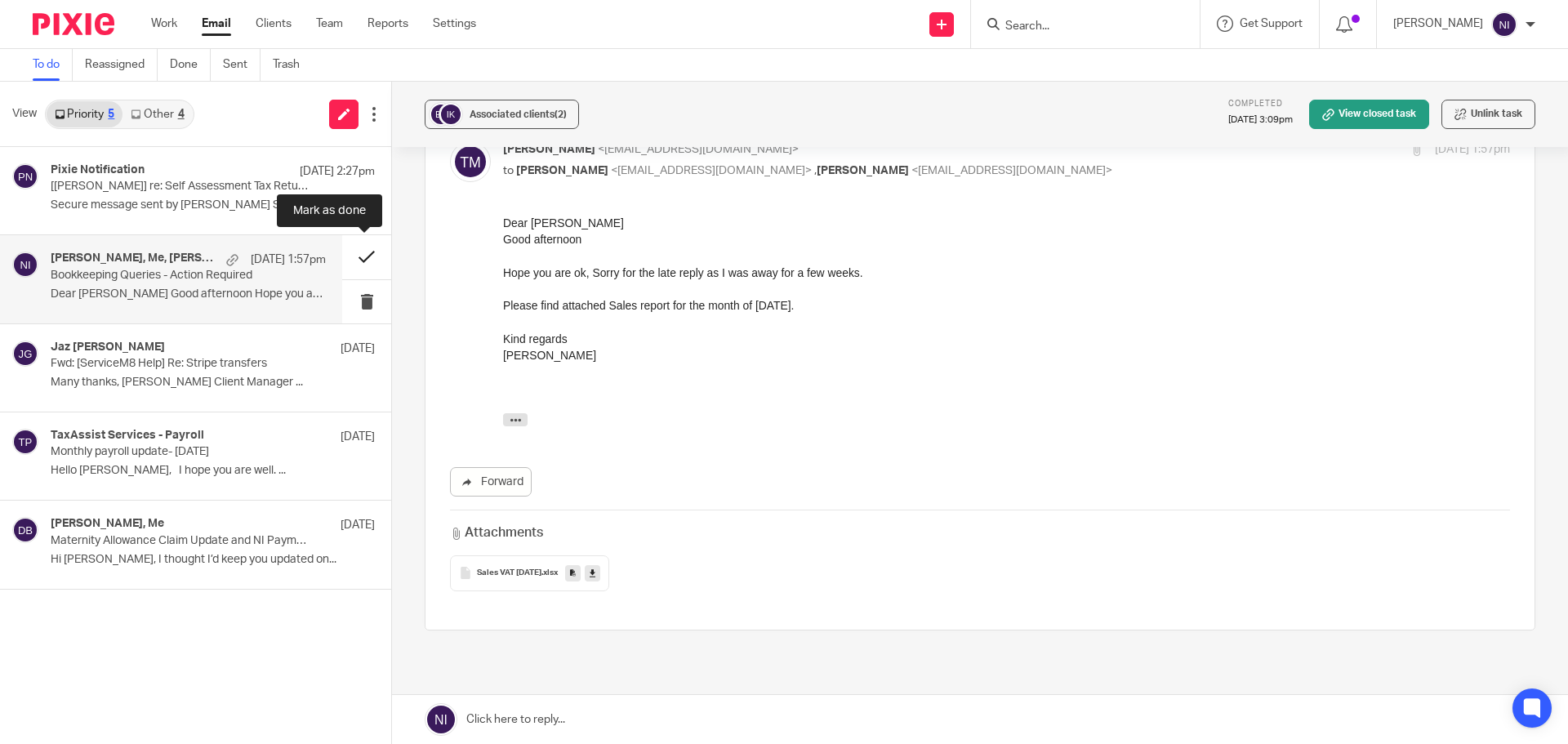
click at [356, 252] on button at bounding box center [366, 257] width 49 height 44
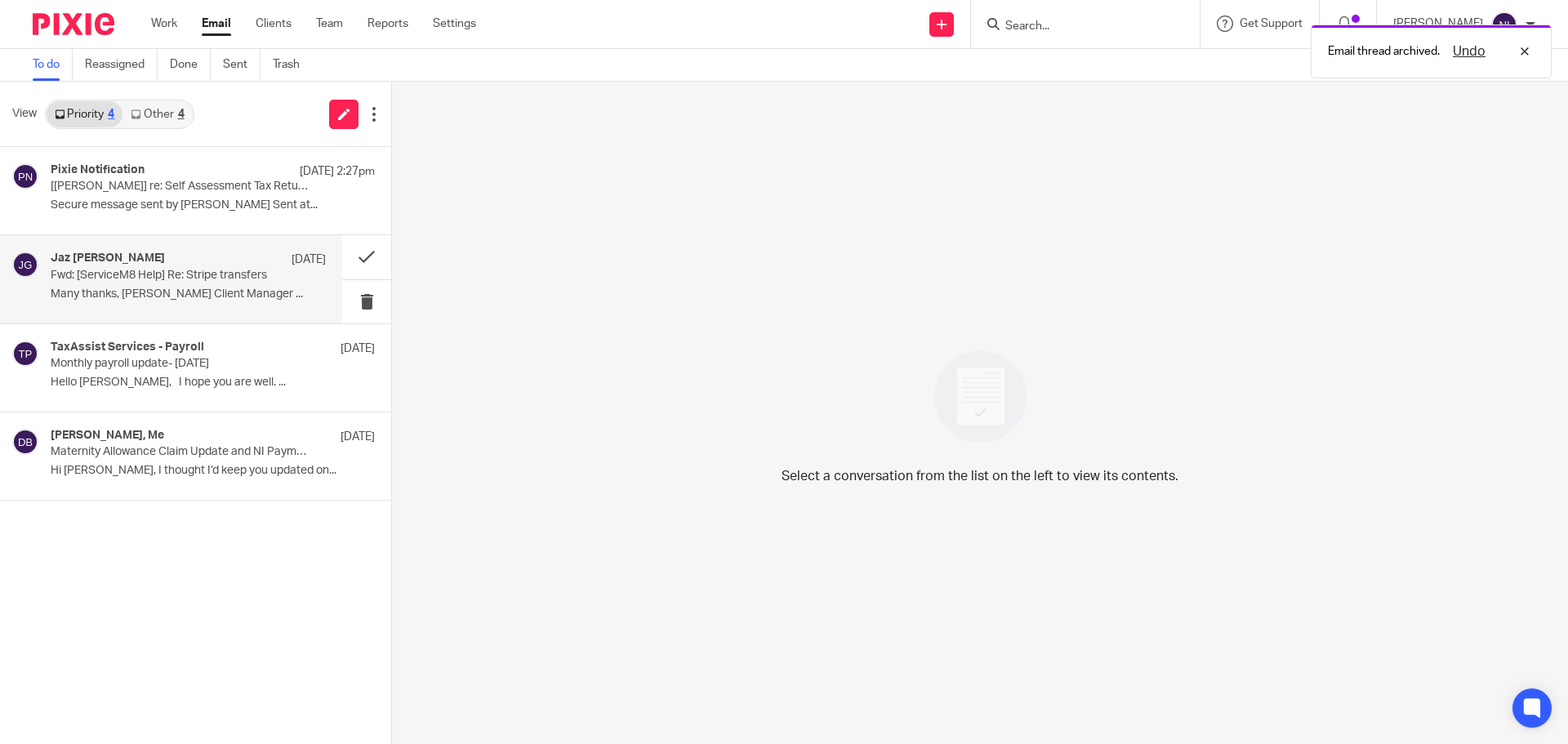
click at [159, 277] on p "Fwd: [ServiceM8 Help] Re: Stripe transfers" at bounding box center [161, 275] width 221 height 14
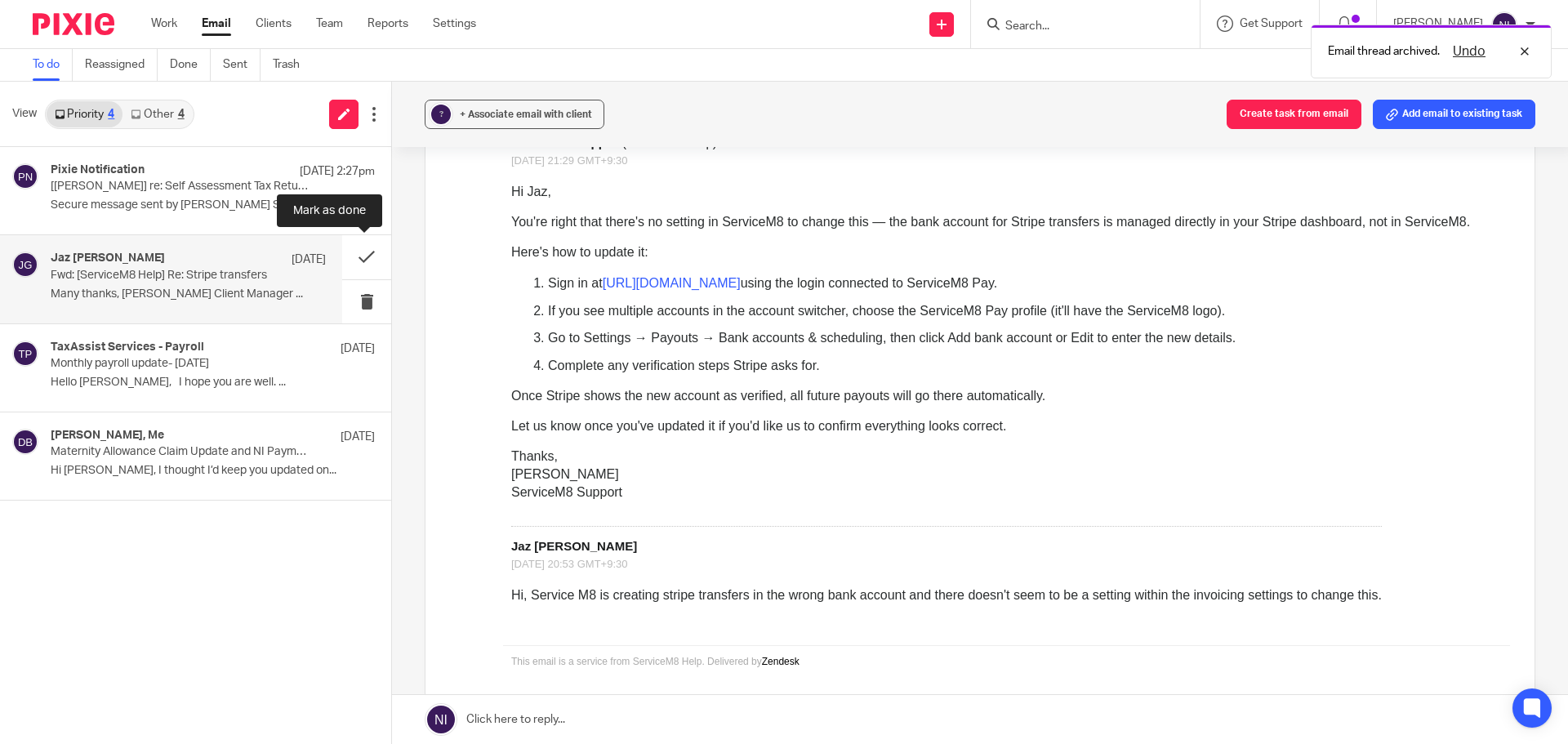
scroll to position [0, 0]
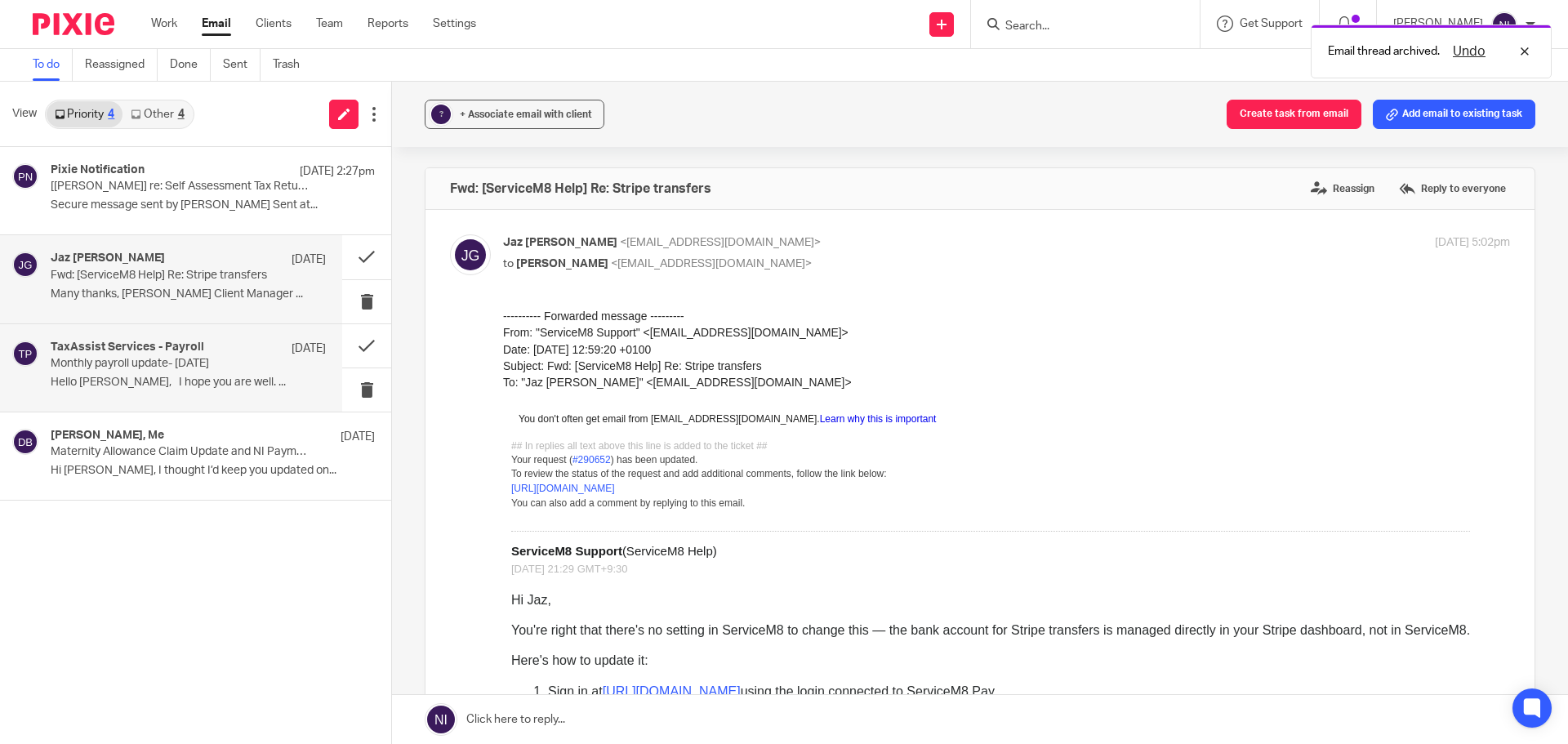
click at [180, 359] on p "Monthly payroll update- [DATE]" at bounding box center [161, 363] width 221 height 14
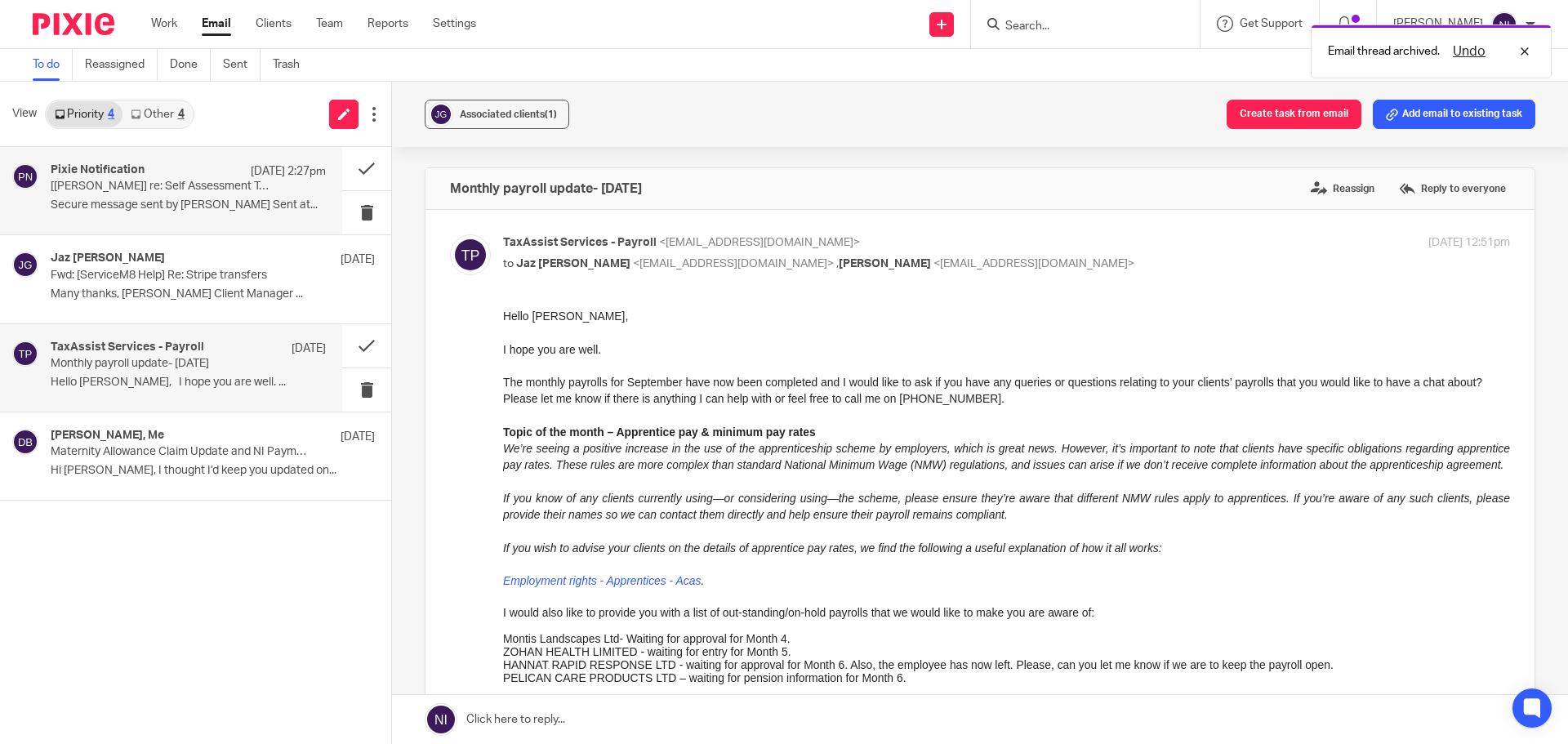
click at [214, 181] on p "[[PERSON_NAME]] re: Self Assessment Tax Return - [DATE]-[DATE]" at bounding box center [161, 186] width 221 height 14
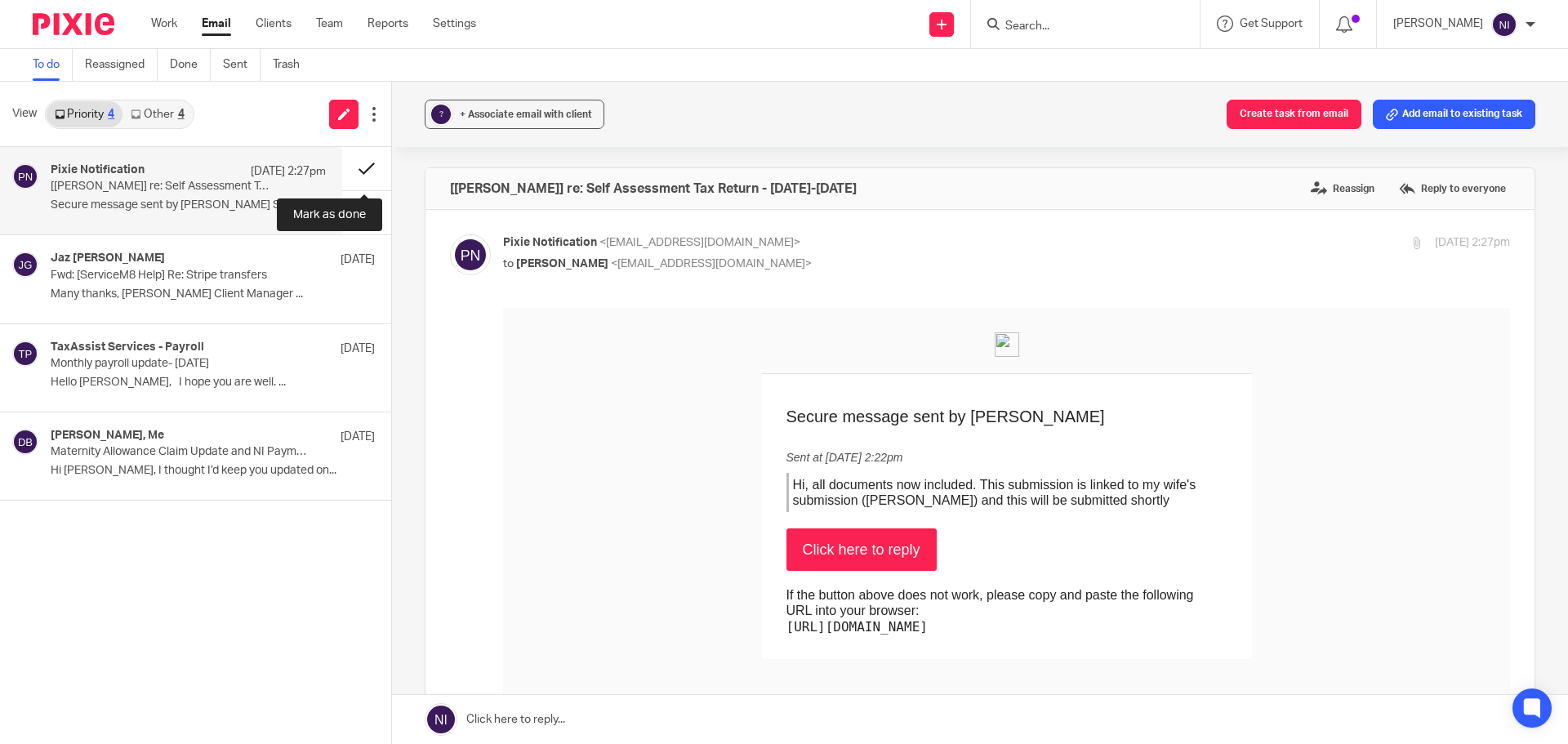
click at [367, 174] on button at bounding box center [366, 169] width 49 height 44
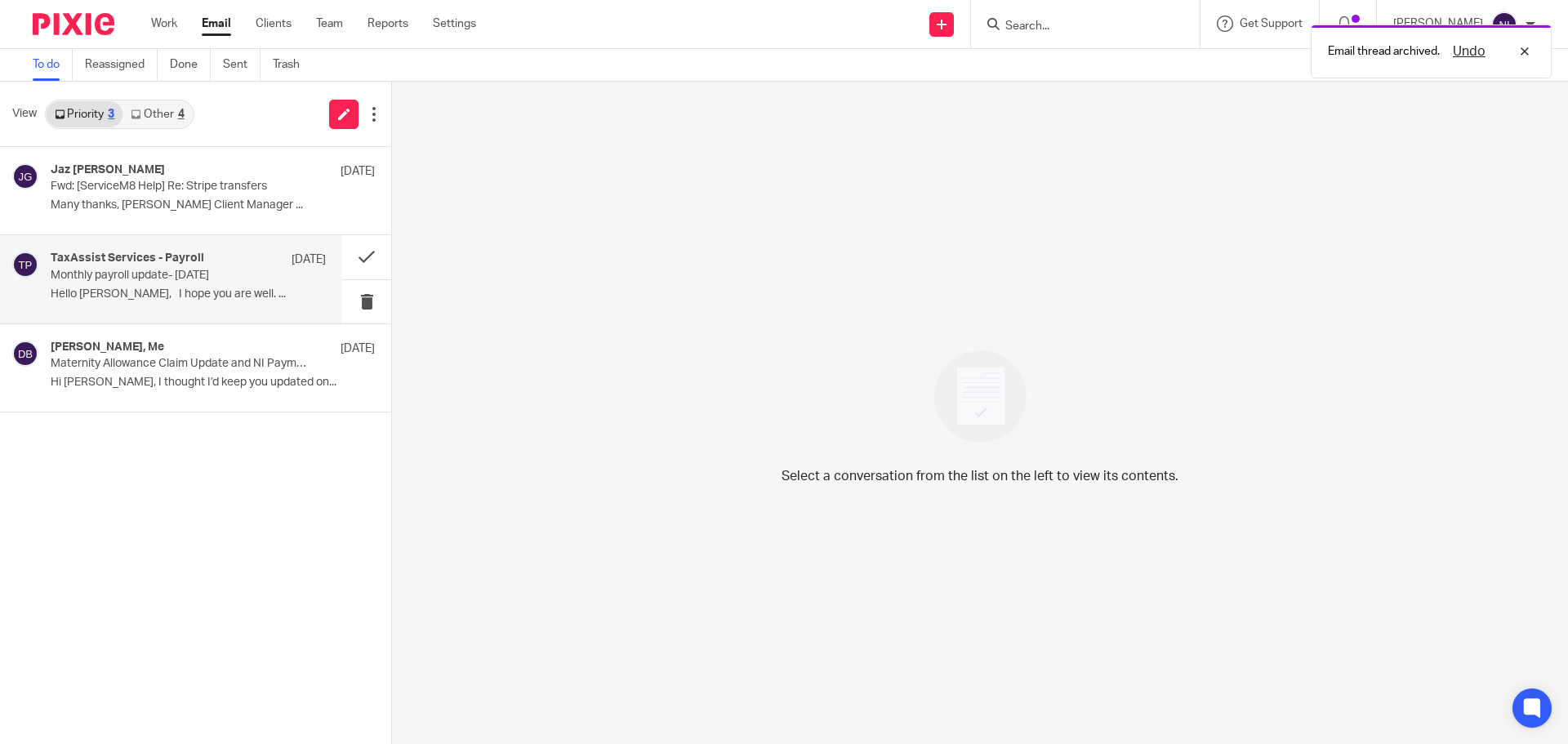
click at [177, 268] on p "Monthly payroll update- [DATE]" at bounding box center [161, 275] width 221 height 14
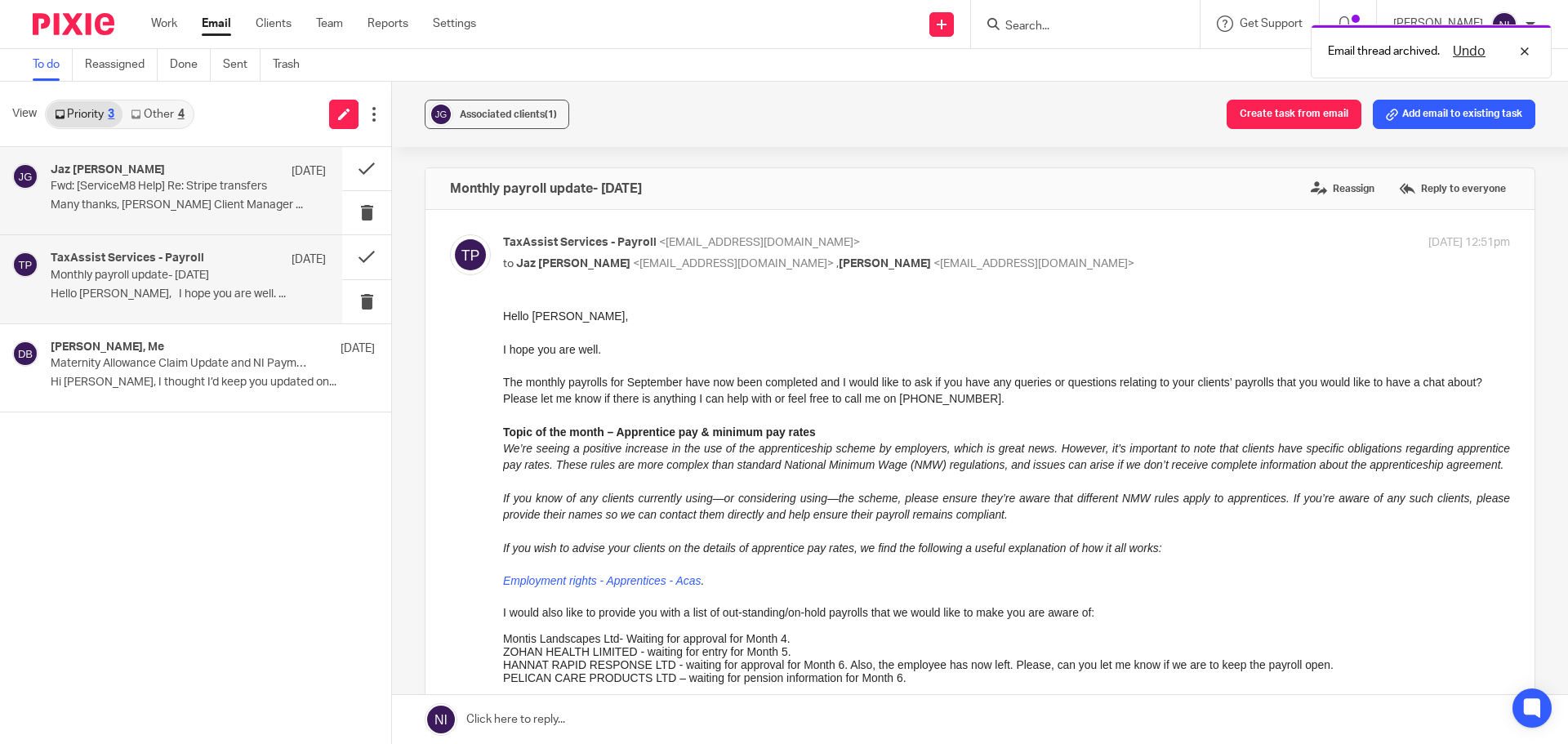
click at [185, 196] on div "[PERSON_NAME] [DATE] Fwd: [ServiceM8 Help] Re: Stripe transfers Many thanks, [P…" at bounding box center [188, 191] width 275 height 54
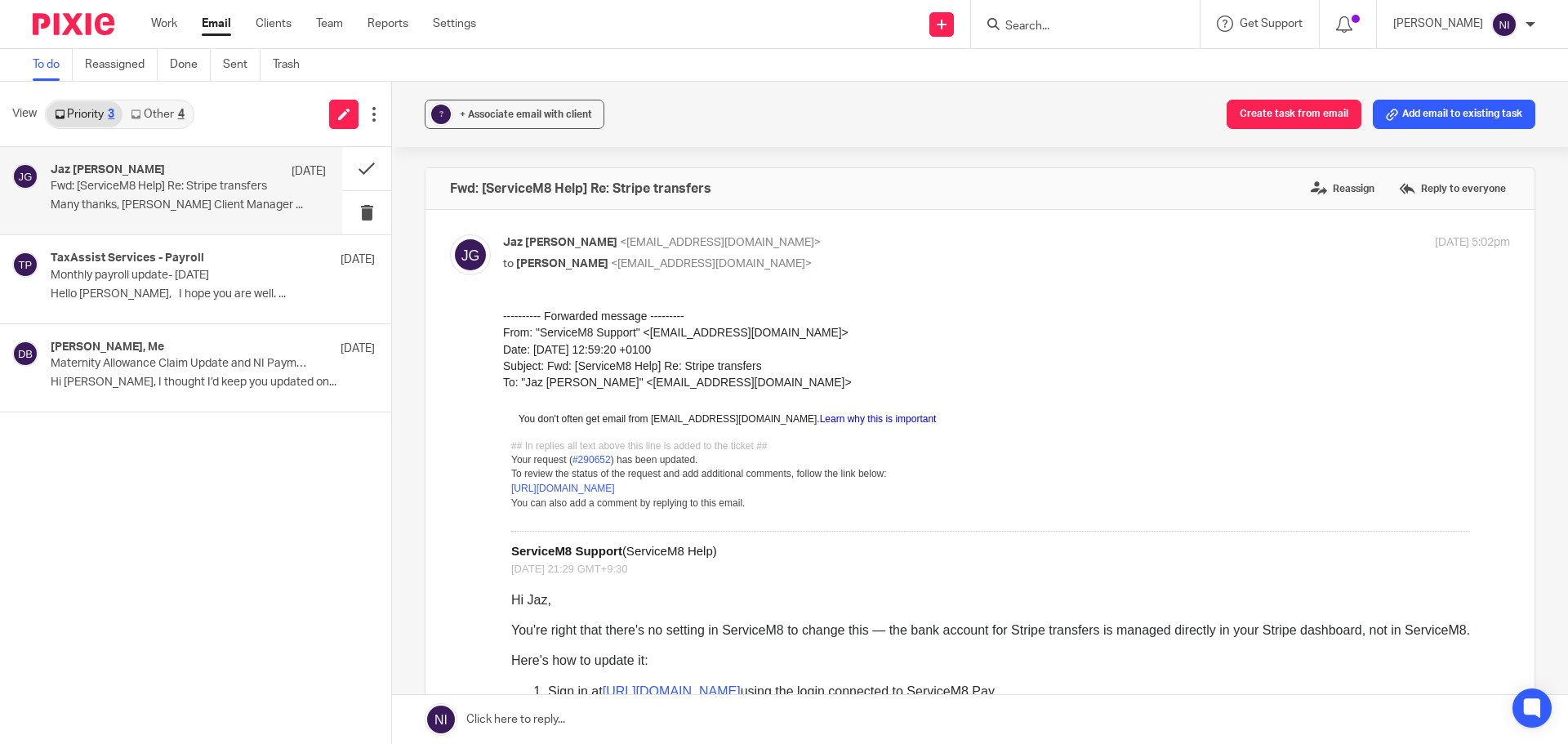
click at [1100, 23] on input "Search" at bounding box center [1077, 26] width 147 height 15
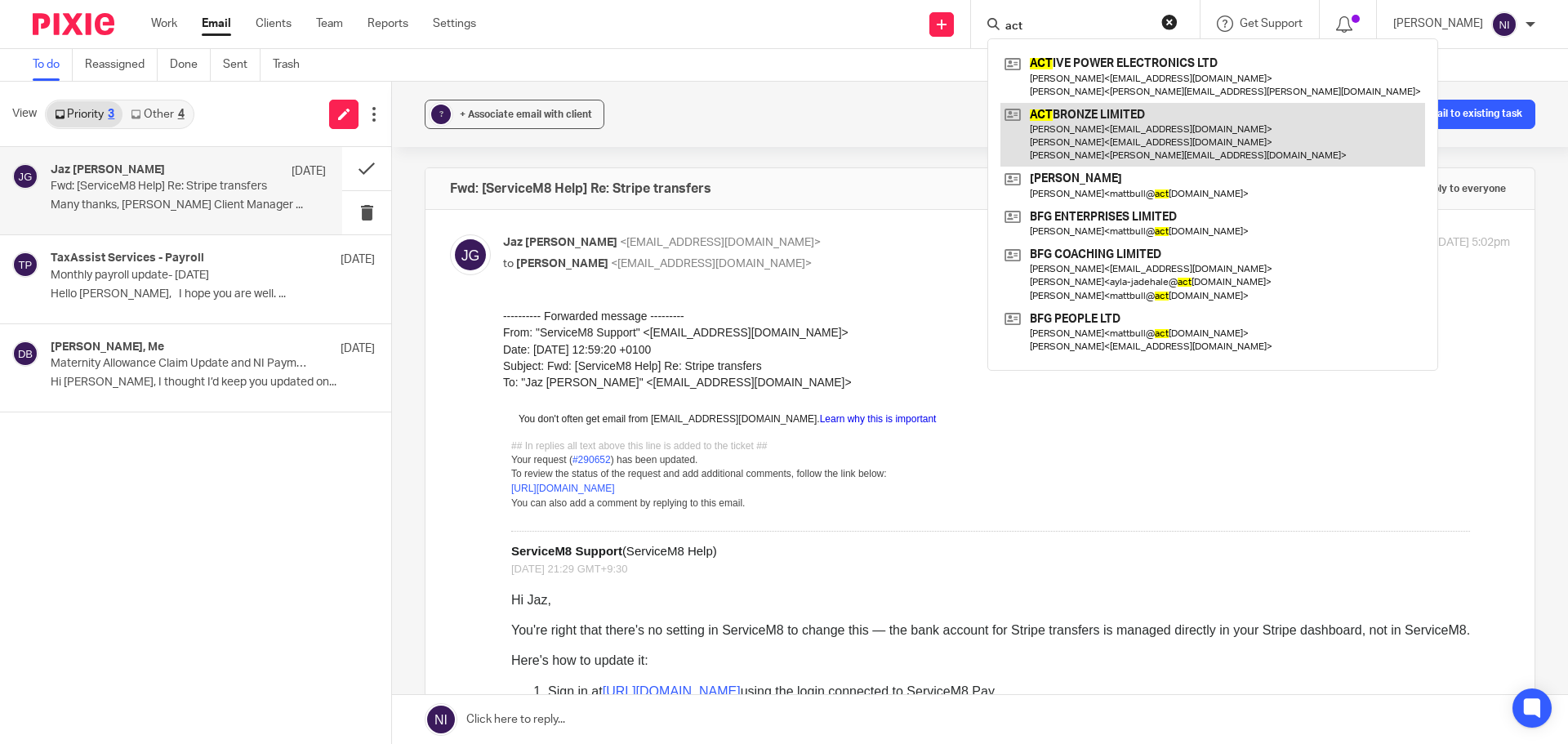
type input "act"
click at [1136, 142] on link at bounding box center [1213, 135] width 424 height 65
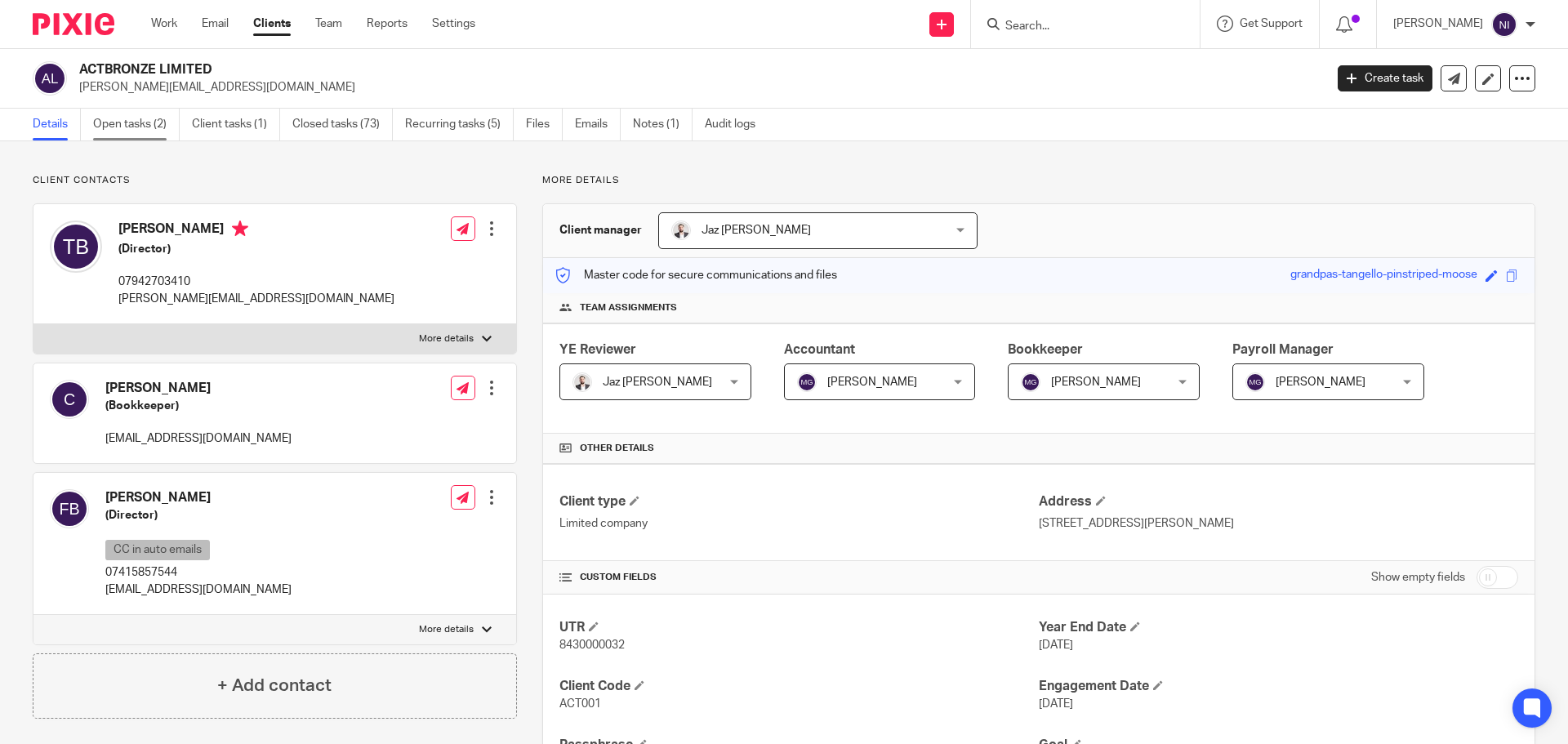
click at [121, 130] on link "Open tasks (2)" at bounding box center [136, 124] width 86 height 32
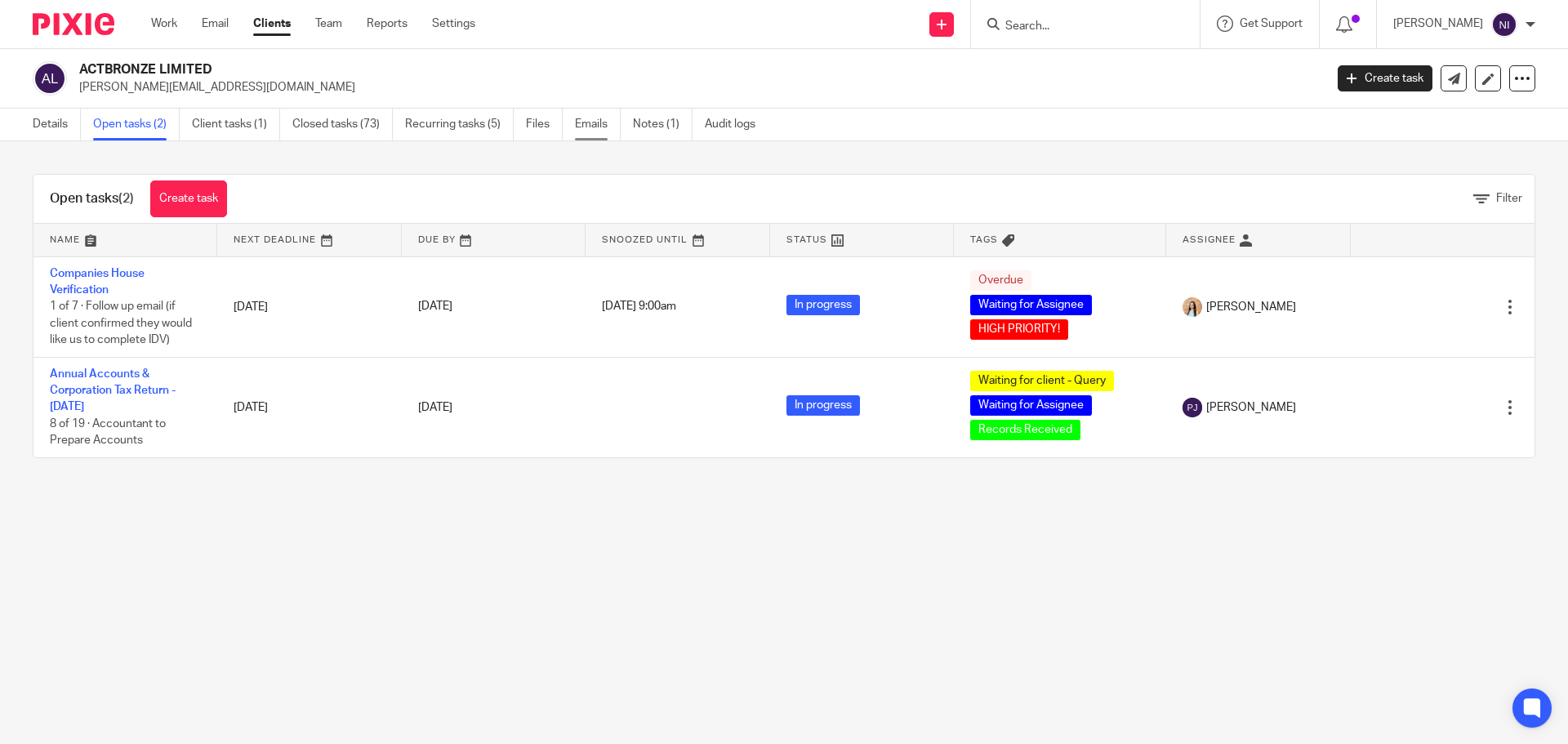
click at [583, 116] on link "Emails" at bounding box center [598, 124] width 46 height 32
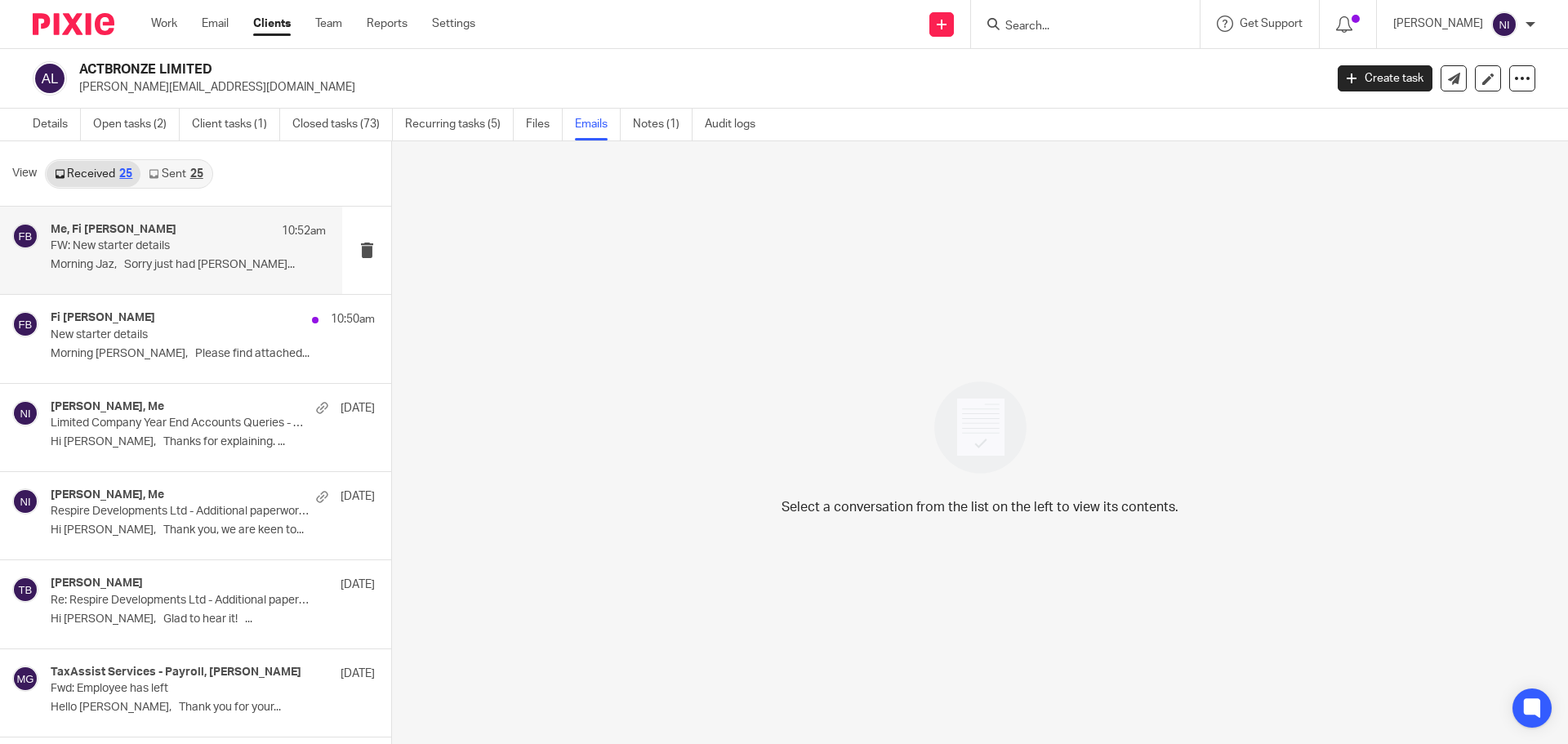
click at [82, 274] on div "Me, [PERSON_NAME] 10:52am FW: New starter details Morning Jaz, Sorry just had […" at bounding box center [188, 250] width 275 height 54
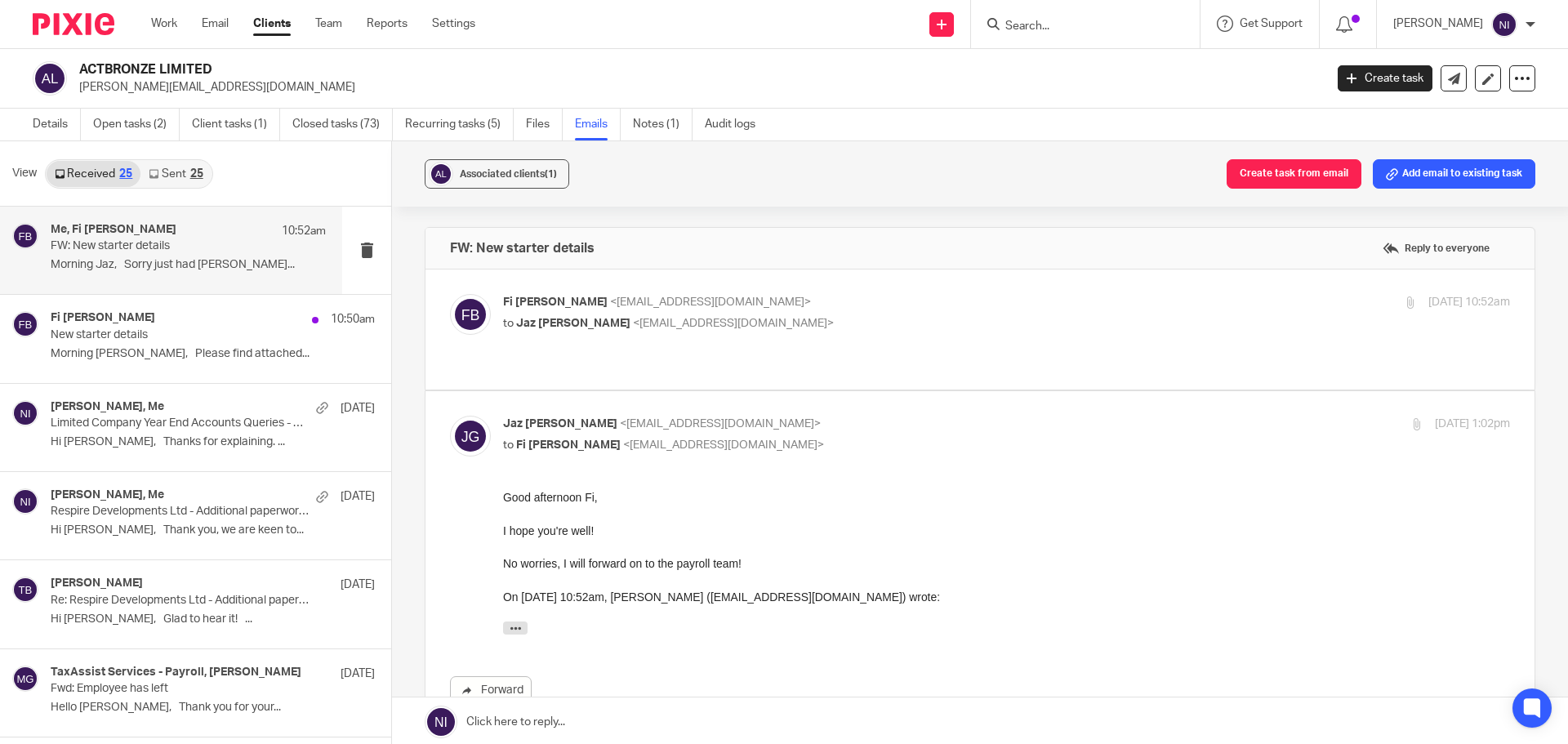
click at [815, 305] on p "[PERSON_NAME] <[EMAIL_ADDRESS][DOMAIN_NAME]>" at bounding box center [838, 303] width 671 height 17
checkbox input "true"
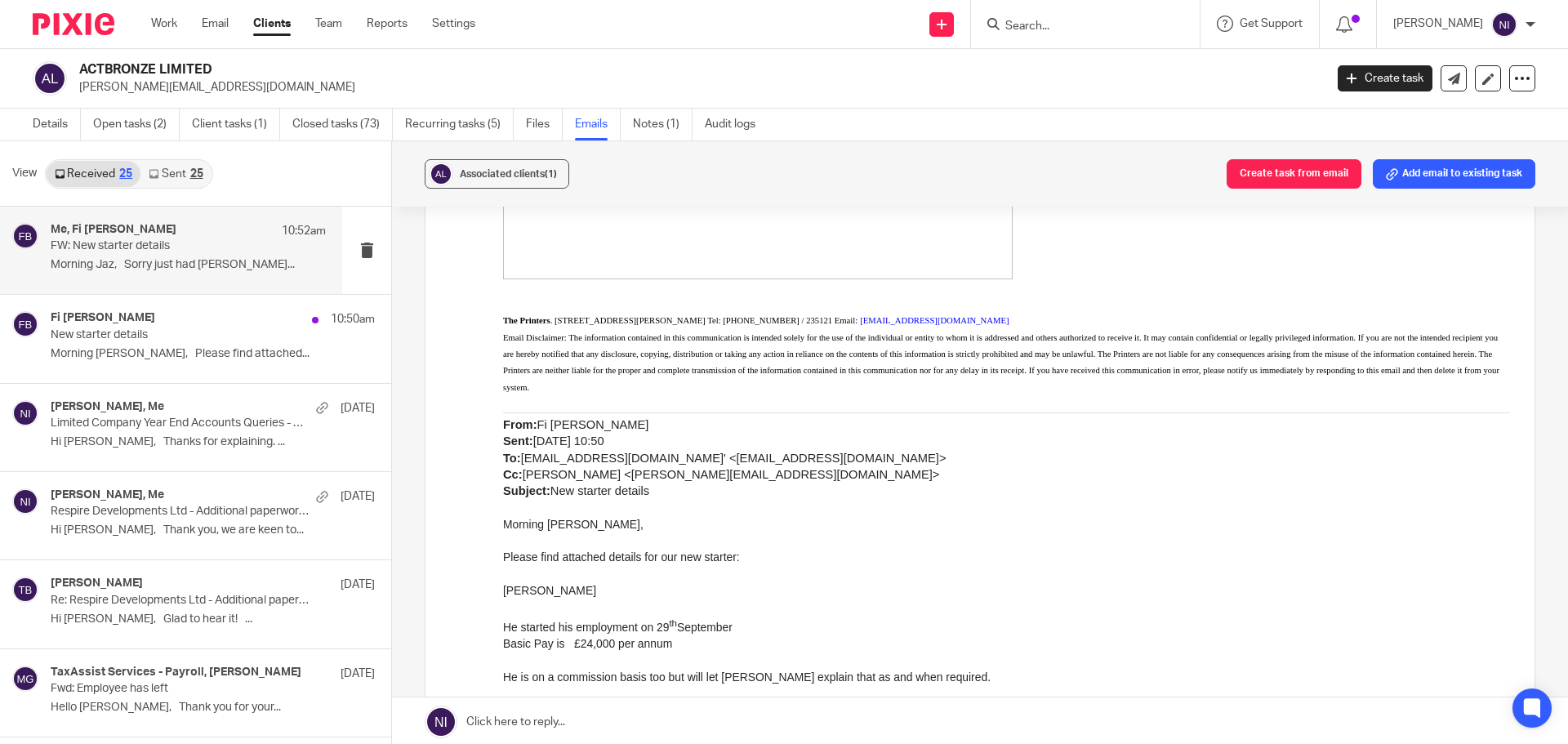
scroll to position [462, 0]
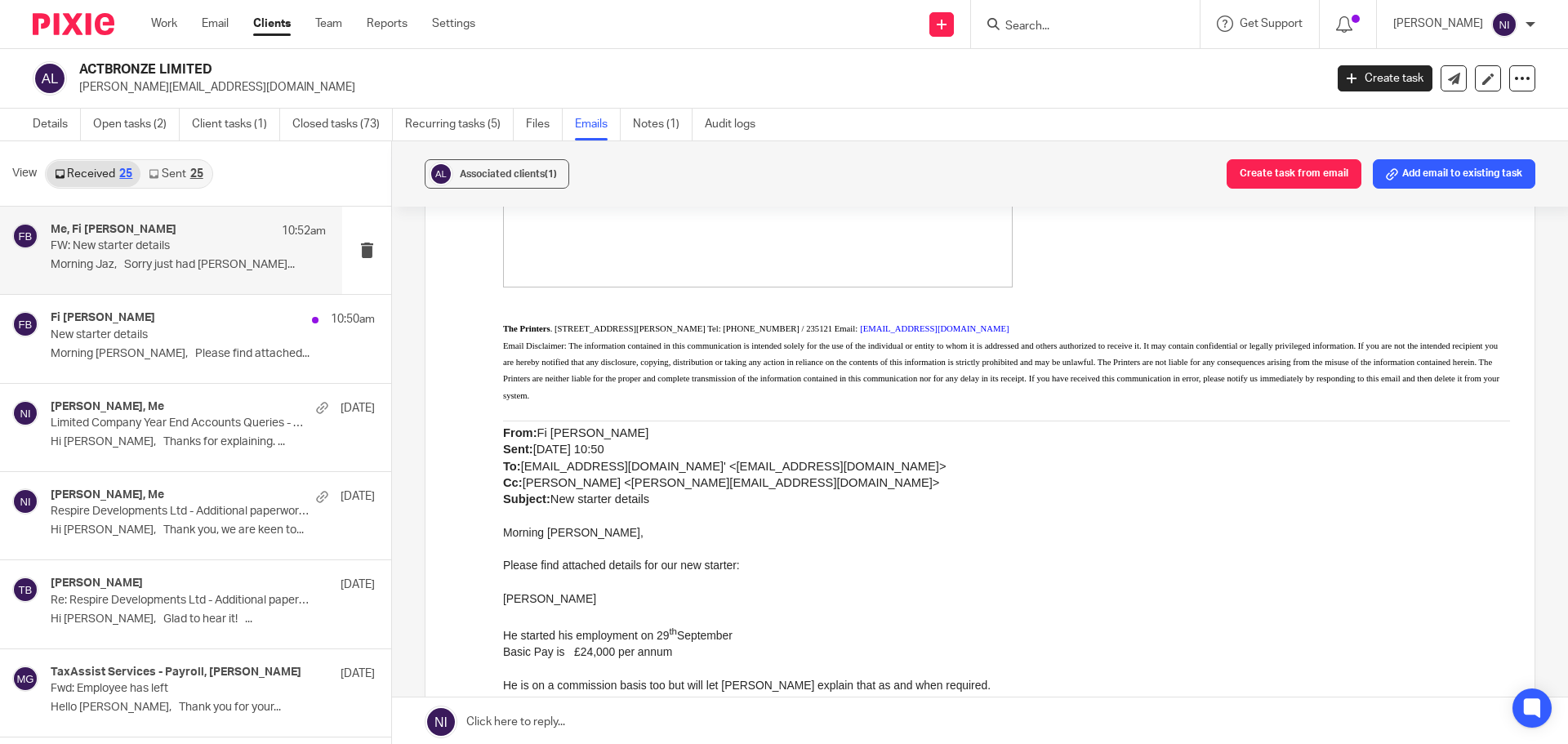
click at [1132, 14] on form at bounding box center [1091, 23] width 174 height 20
click at [1115, 23] on input "Search" at bounding box center [1077, 26] width 147 height 15
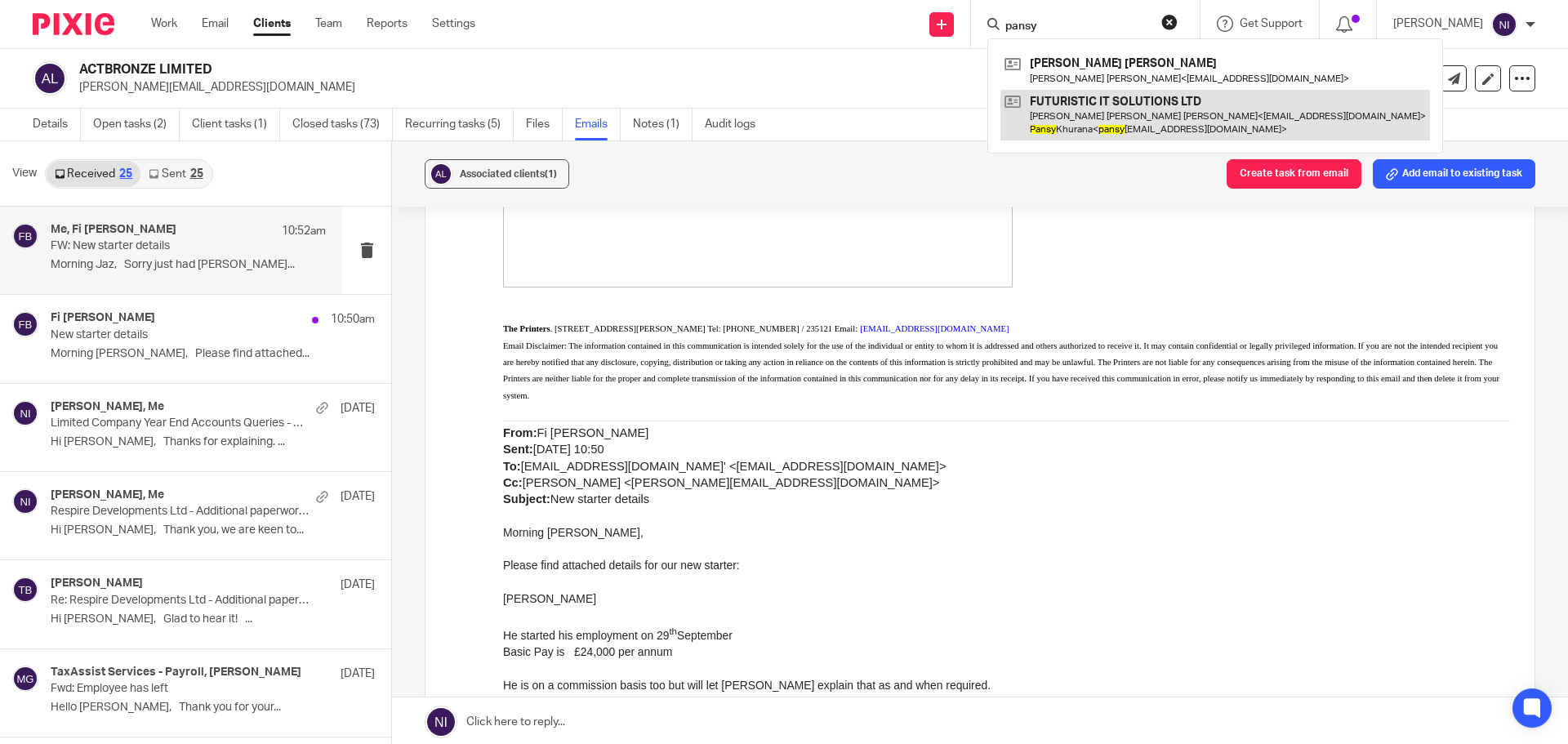
type input "pansy"
click at [1125, 130] on link at bounding box center [1214, 115] width 429 height 50
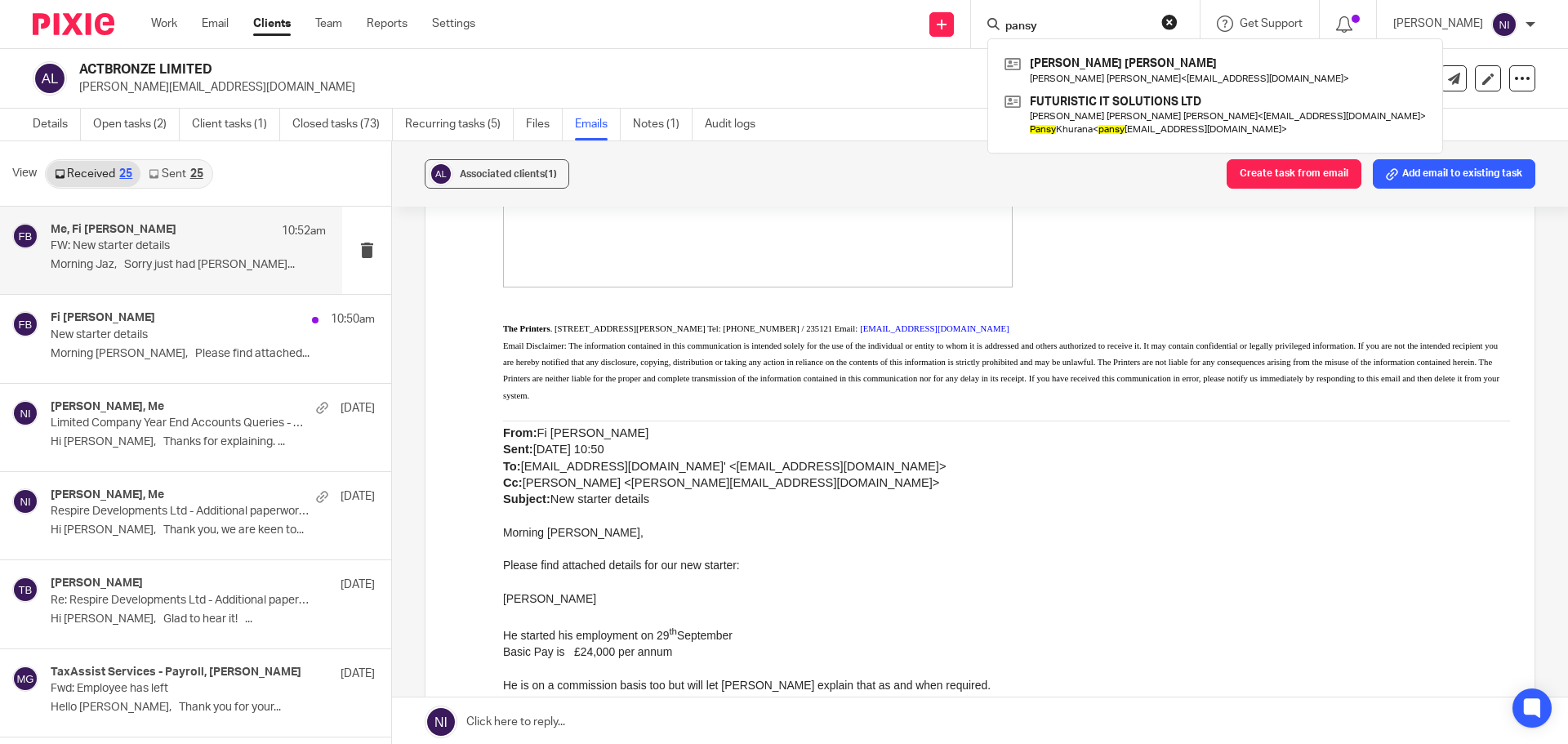
drag, startPoint x: 1082, startPoint y: 31, endPoint x: 734, endPoint y: 16, distance: 348.3
click at [753, 29] on div "Send new email Create task Add client Request signature pansy Arun Jeet Sidhu A…" at bounding box center [1033, 24] width 1068 height 48
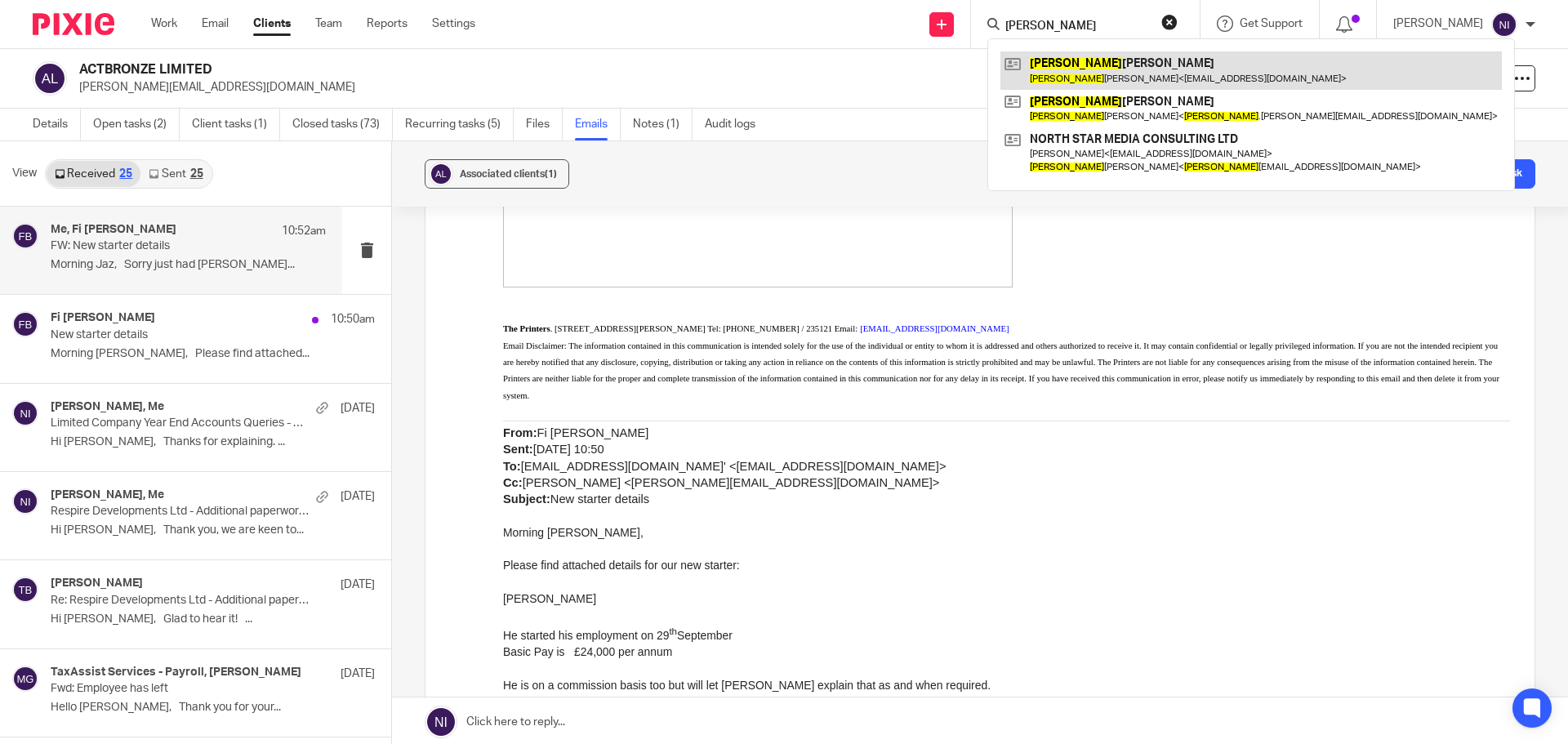
type input "simon"
click at [1159, 72] on link at bounding box center [1251, 70] width 502 height 38
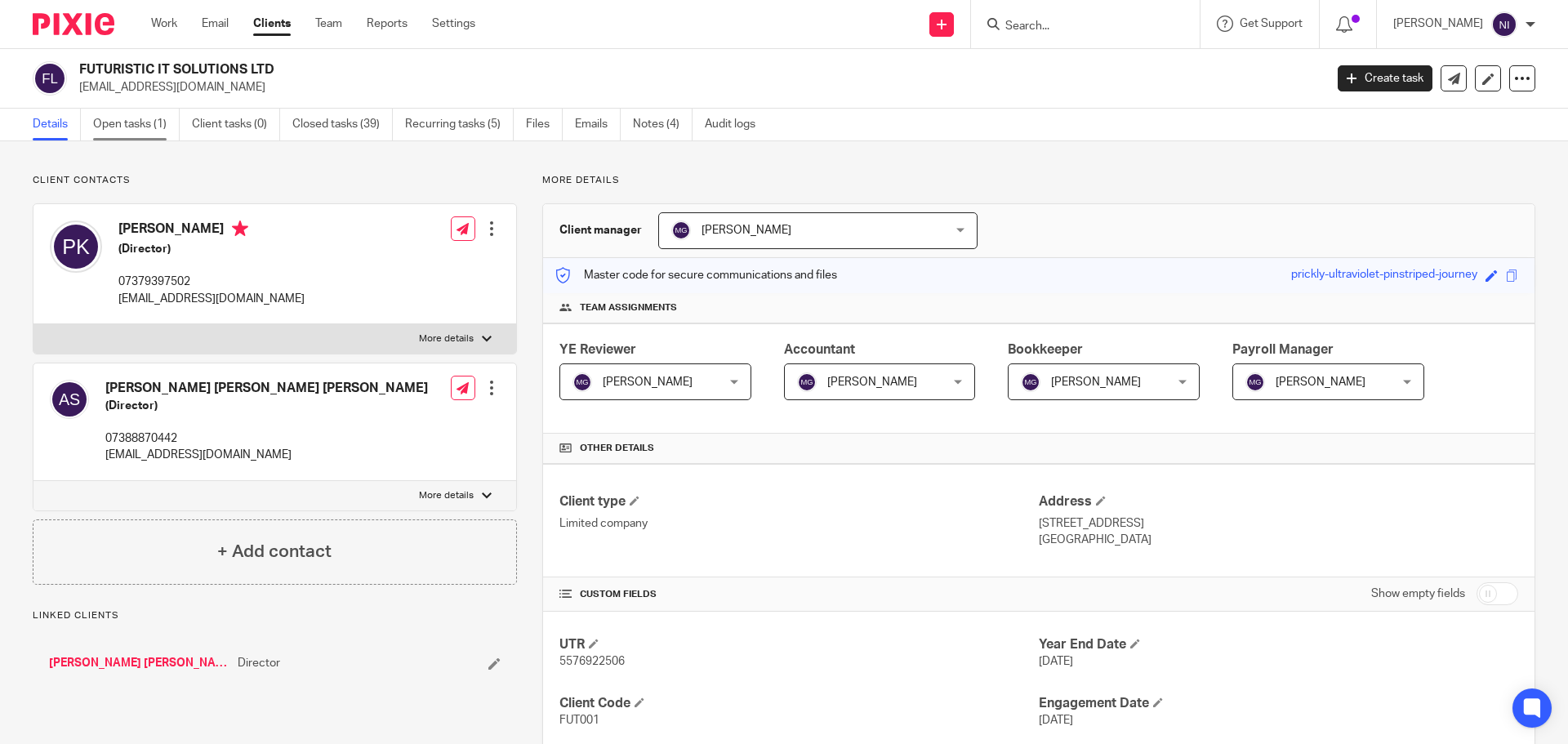
click at [104, 122] on link "Open tasks (1)" at bounding box center [136, 124] width 86 height 32
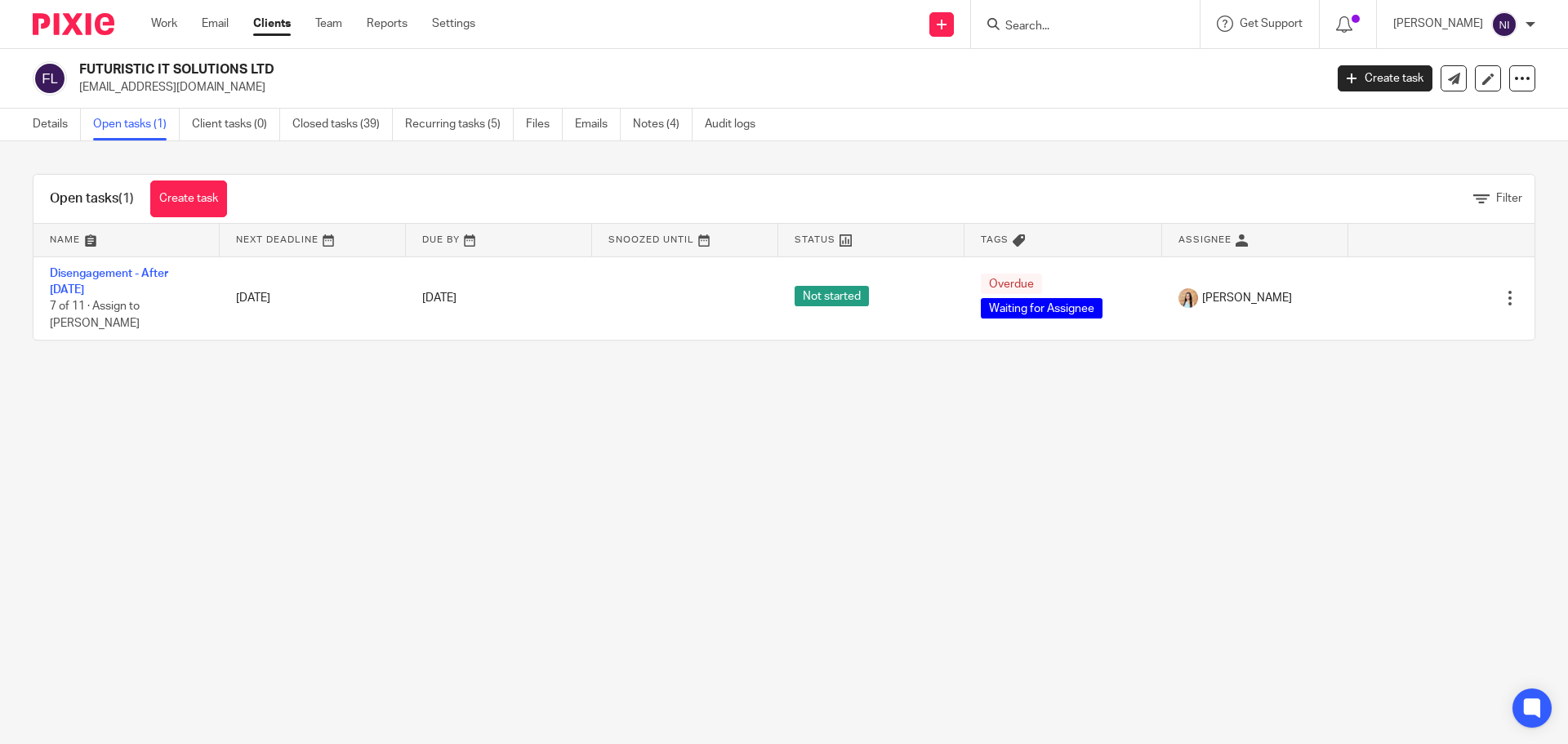
click at [1048, 27] on input "Search" at bounding box center [1077, 26] width 147 height 15
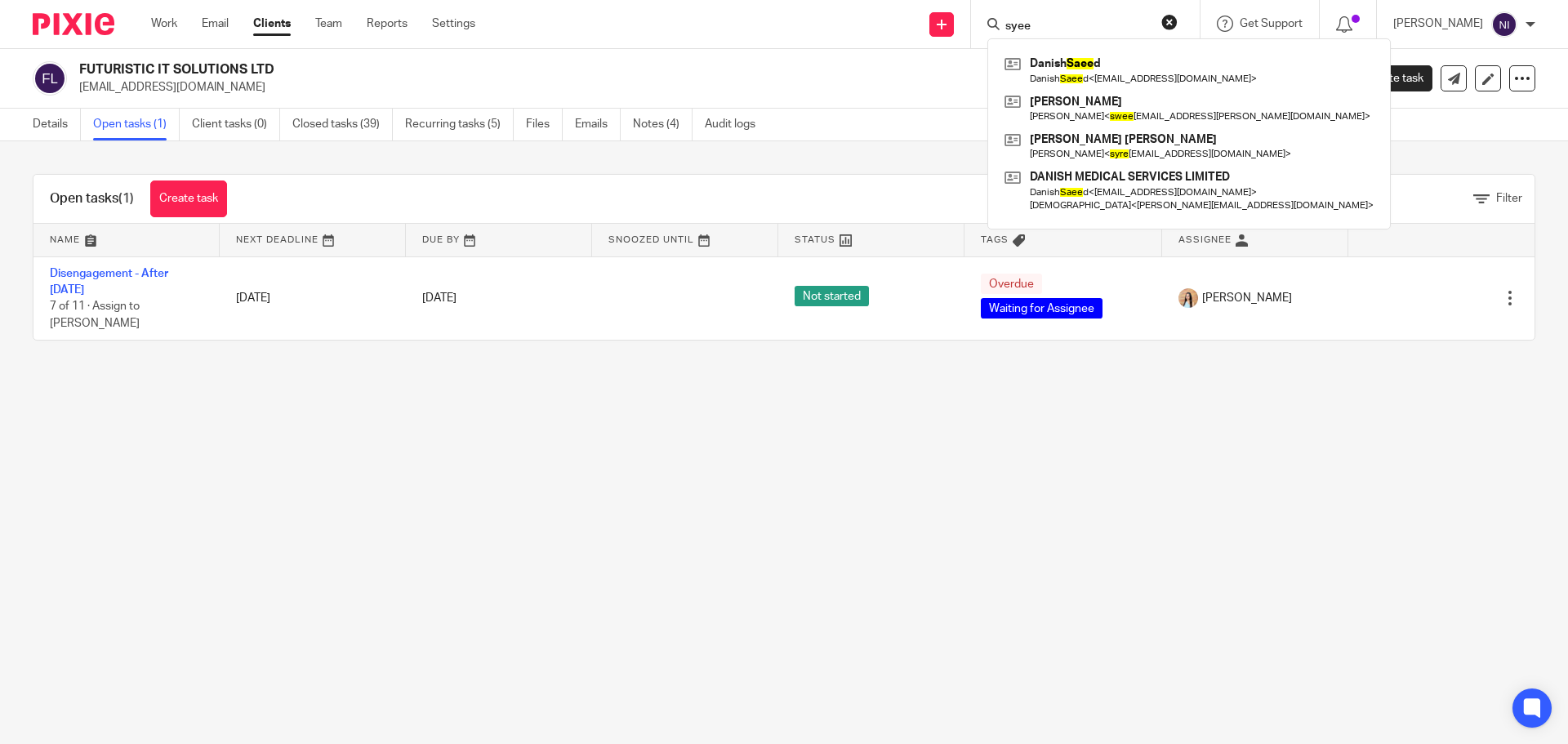
type input "syee"
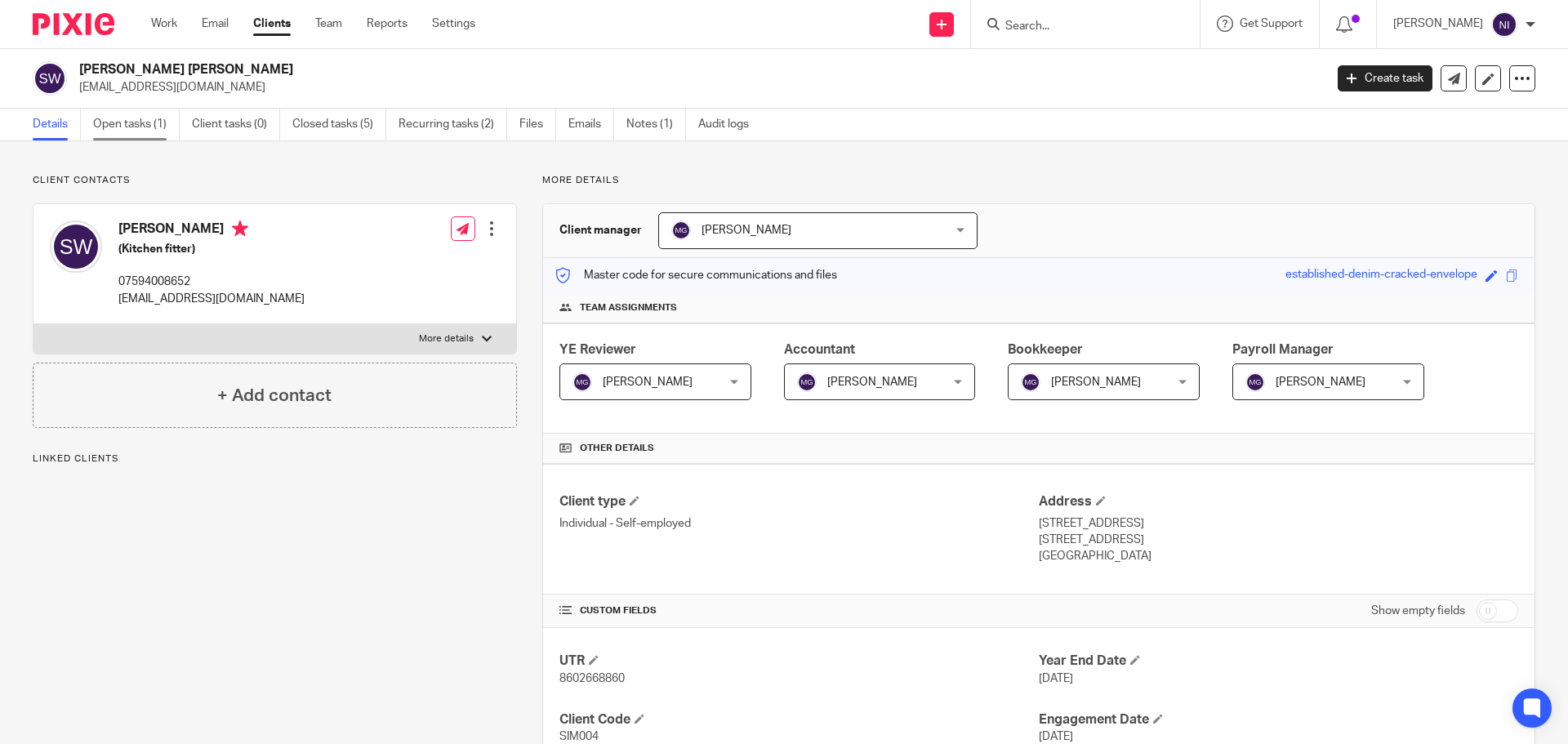
click at [171, 133] on link "Open tasks (1)" at bounding box center [136, 124] width 86 height 32
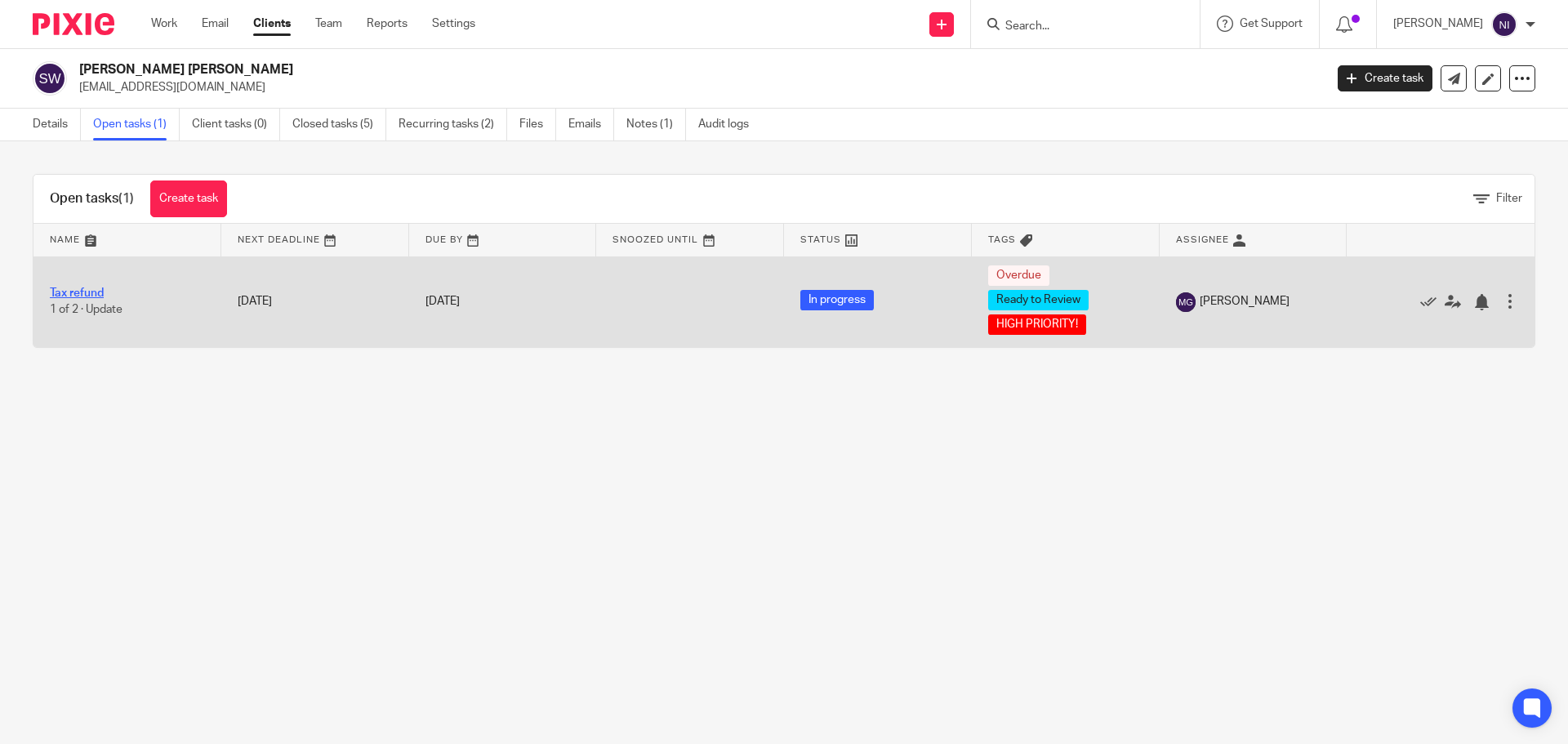
click at [80, 289] on link "Tax refund" at bounding box center [77, 294] width 54 height 12
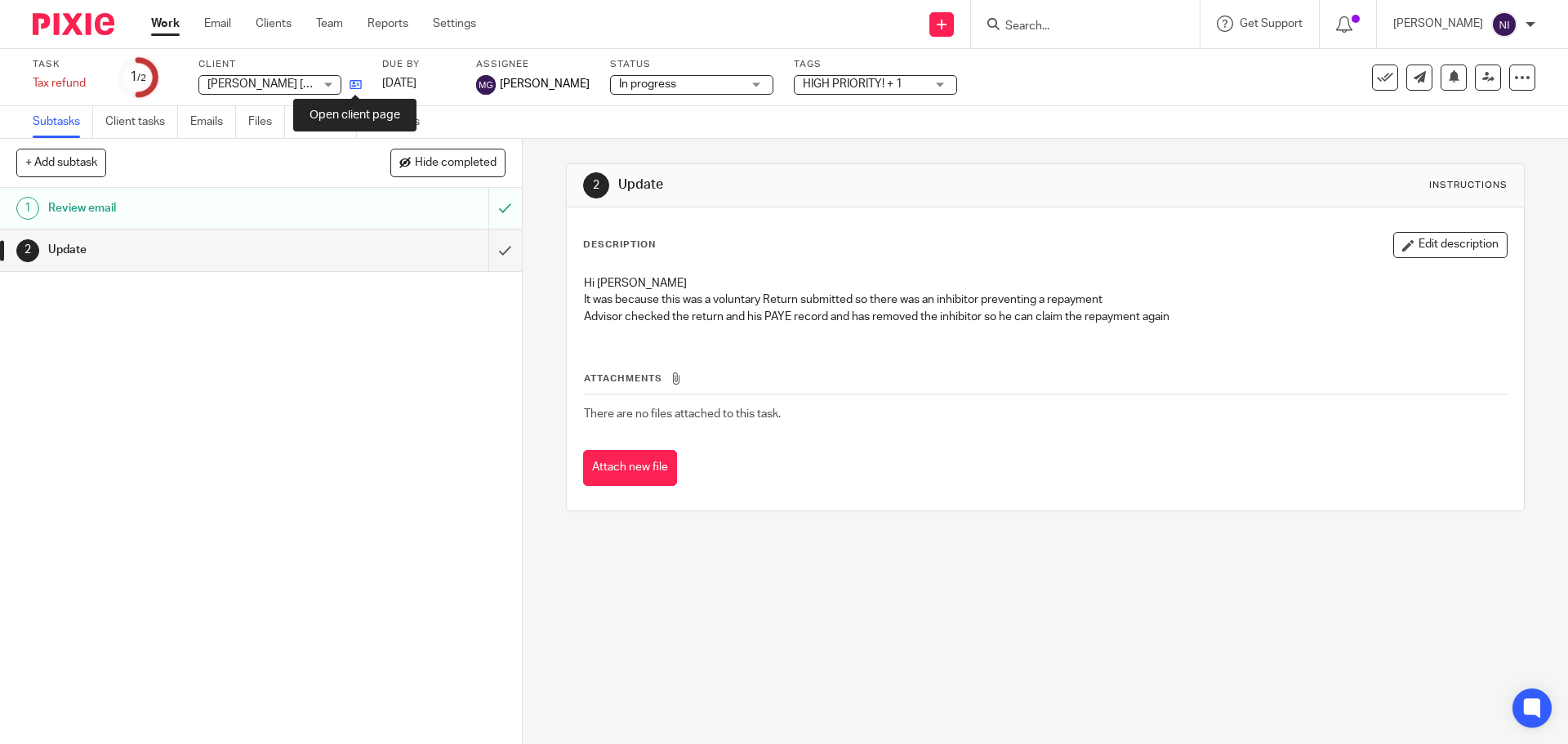
click at [357, 85] on icon at bounding box center [355, 84] width 13 height 13
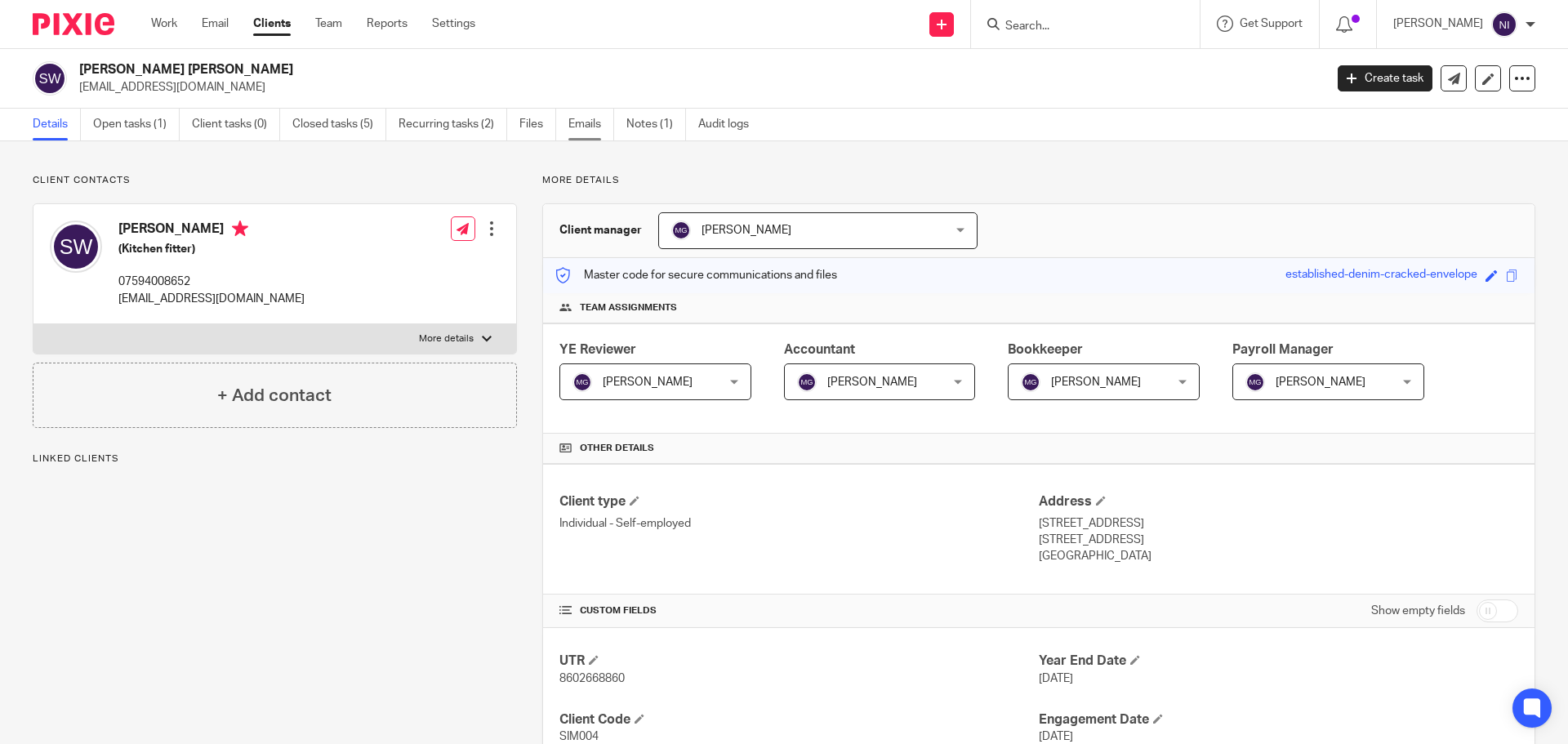
click at [585, 128] on link "Emails" at bounding box center [591, 124] width 46 height 32
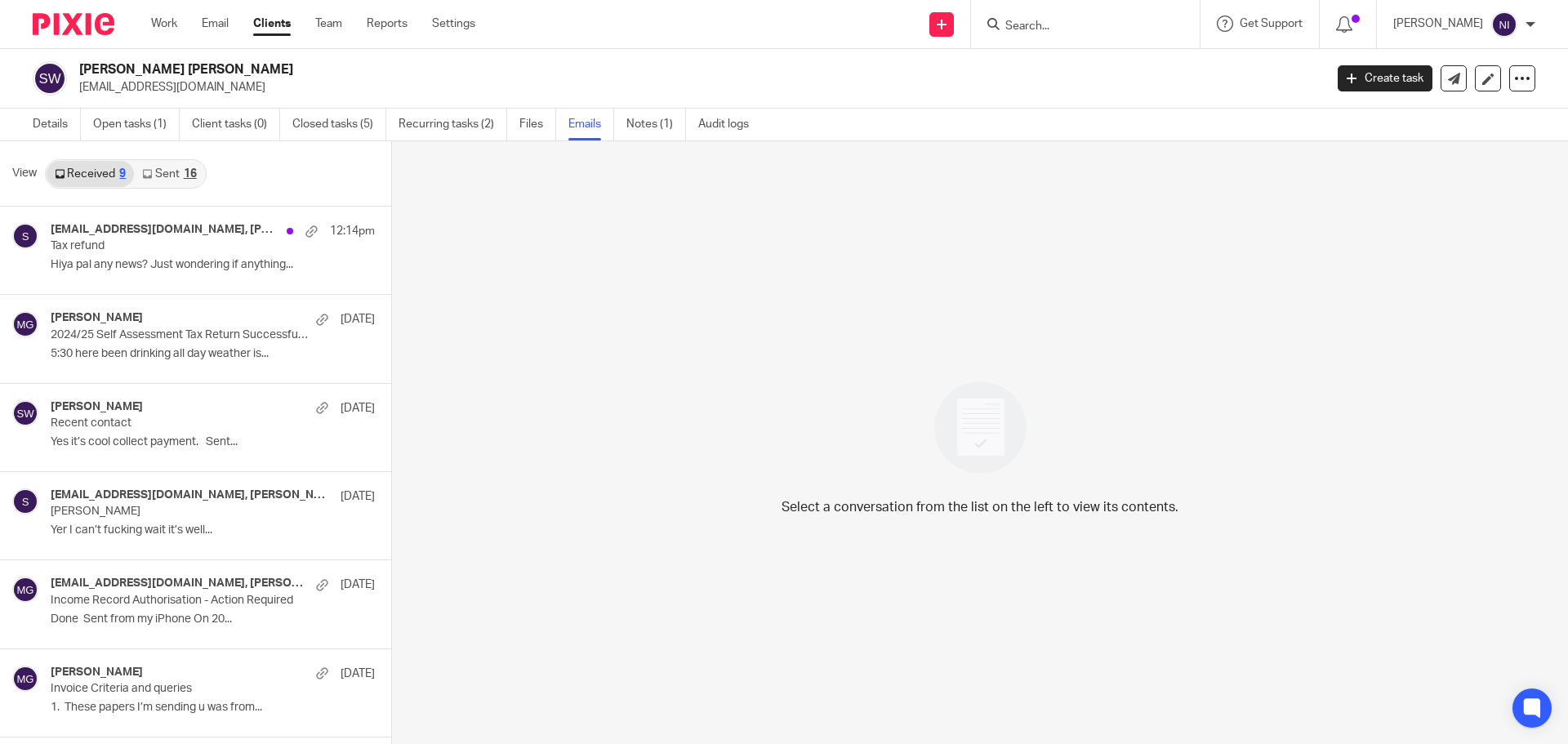
click at [188, 180] on link "Sent 16" at bounding box center [169, 173] width 71 height 26
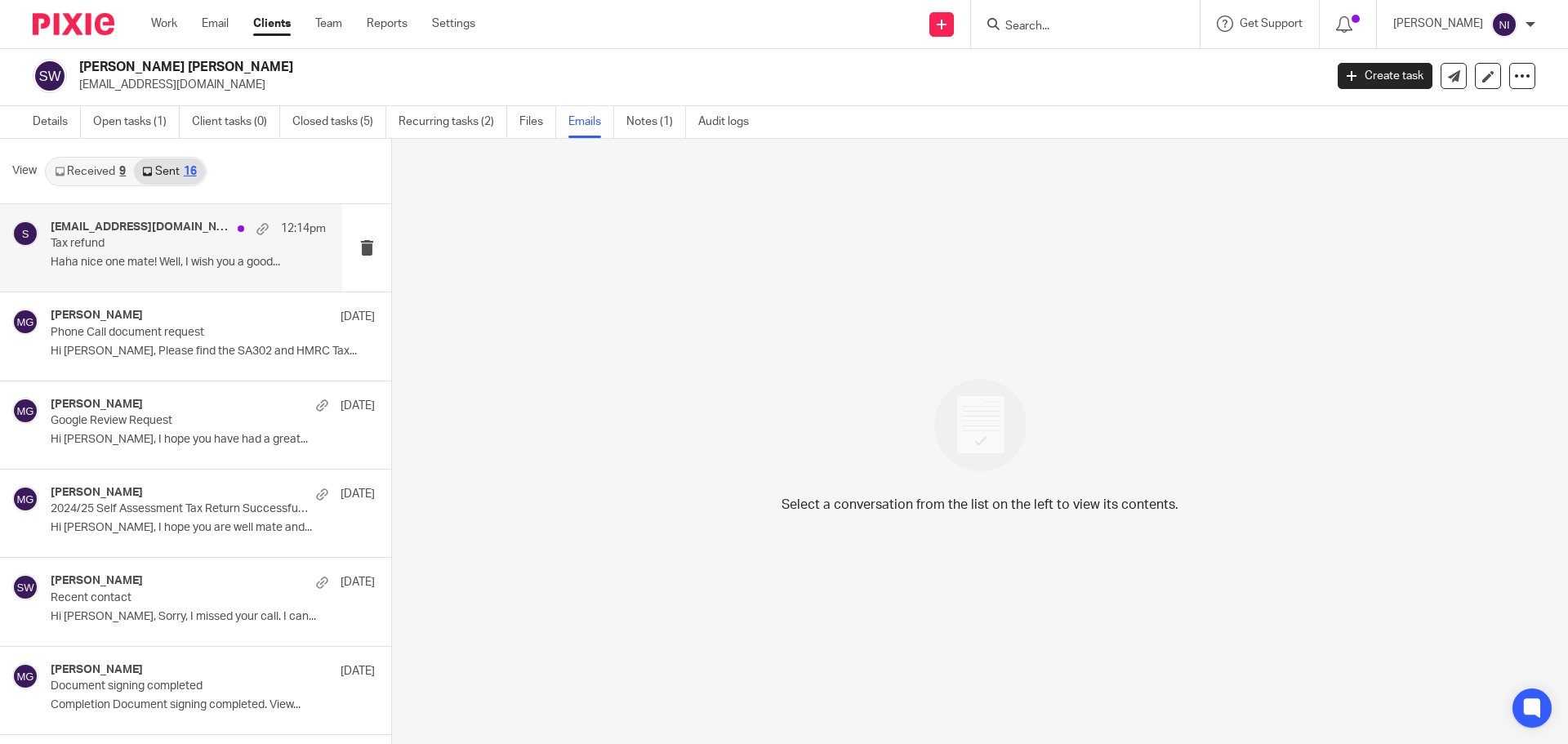
click at [185, 259] on p "Haha nice one mate! Well, I wish you a good..." at bounding box center [188, 263] width 275 height 14
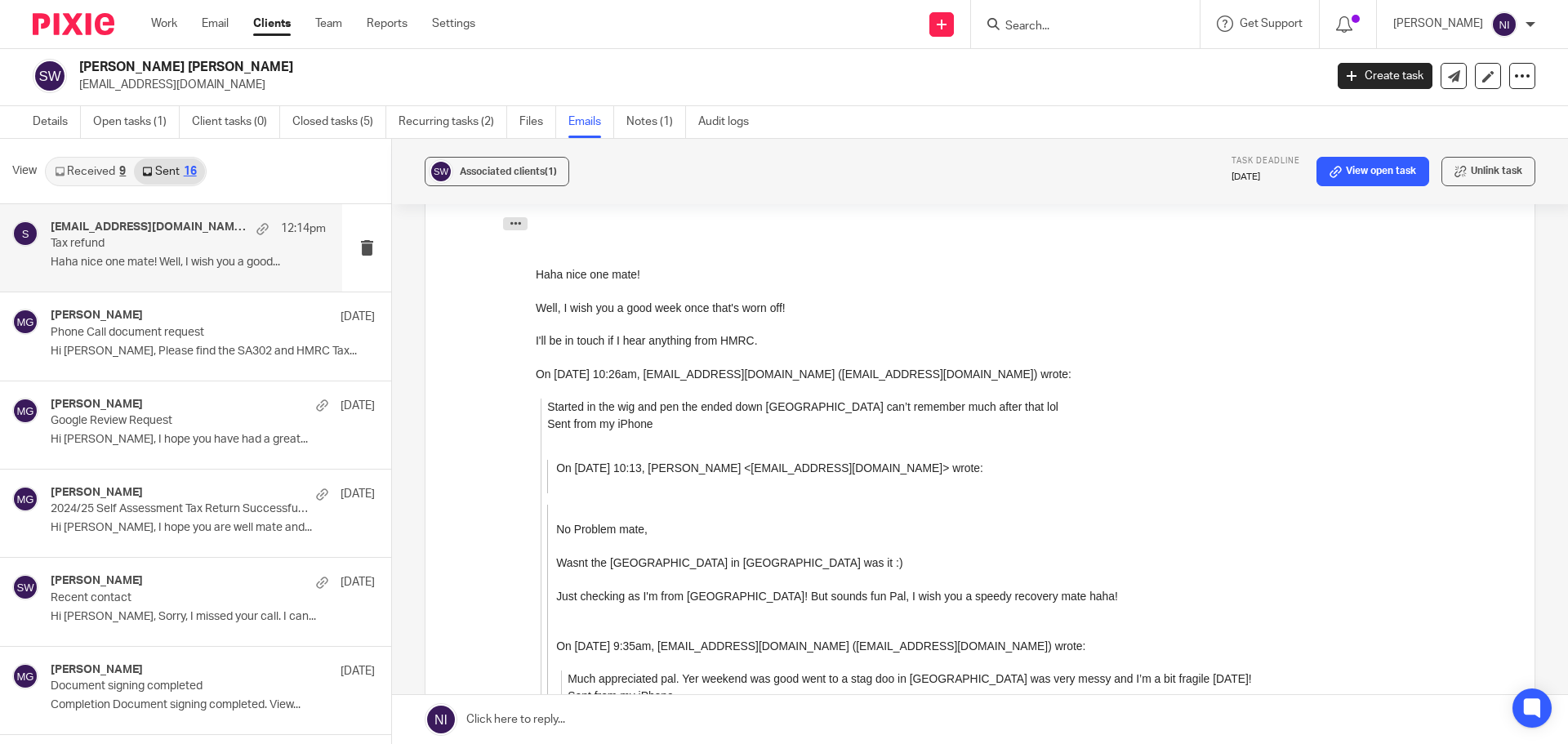
scroll to position [631, 0]
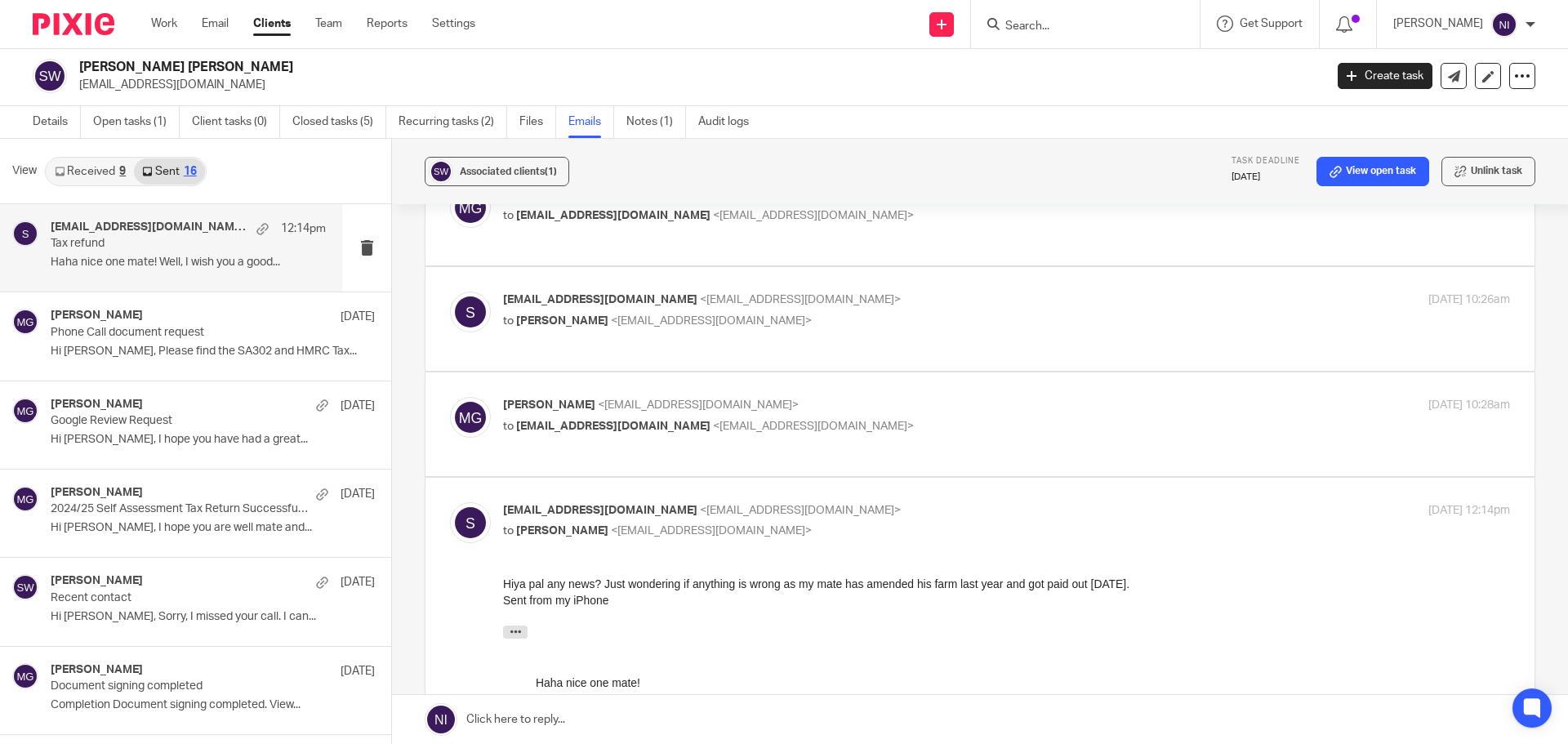
click at [1018, 418] on p "to syredwood84@googlemail.com <syredwood84@googlemail.com>" at bounding box center [838, 427] width 671 height 17
checkbox input "true"
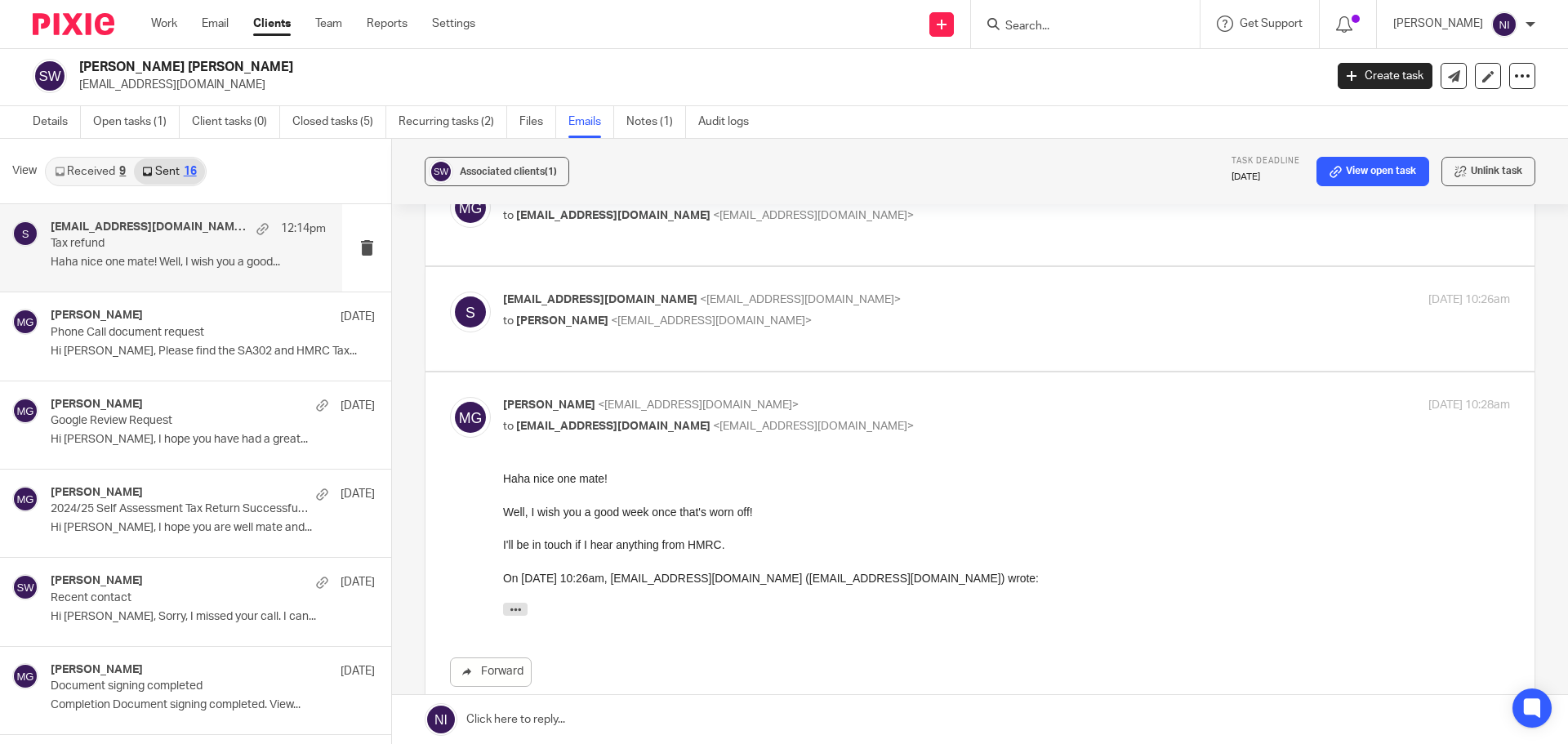
scroll to position [0, 0]
click at [1005, 324] on p "to Mason Graves <mgraves@taxassist.co.uk>" at bounding box center [838, 322] width 671 height 17
checkbox input "true"
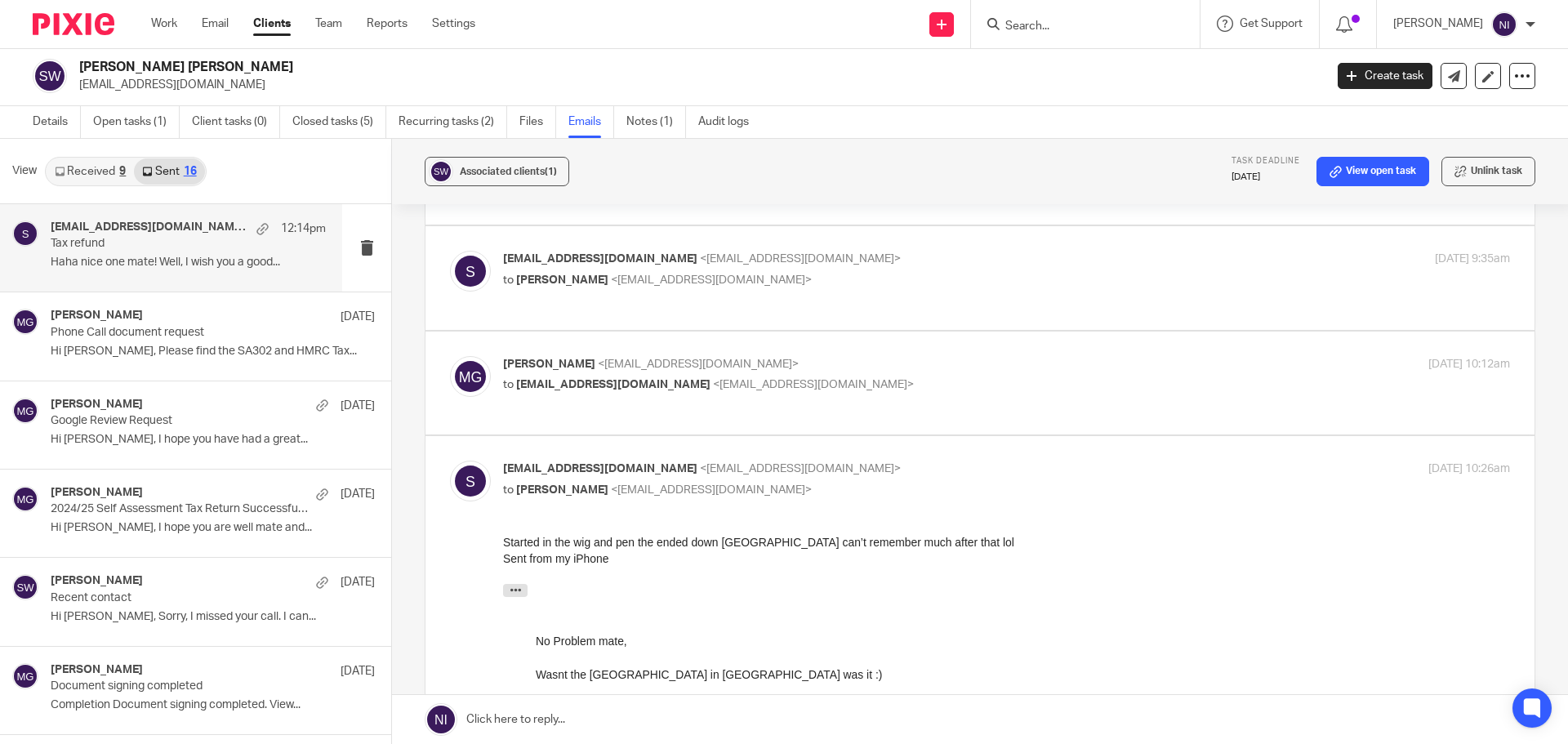
scroll to position [386, 0]
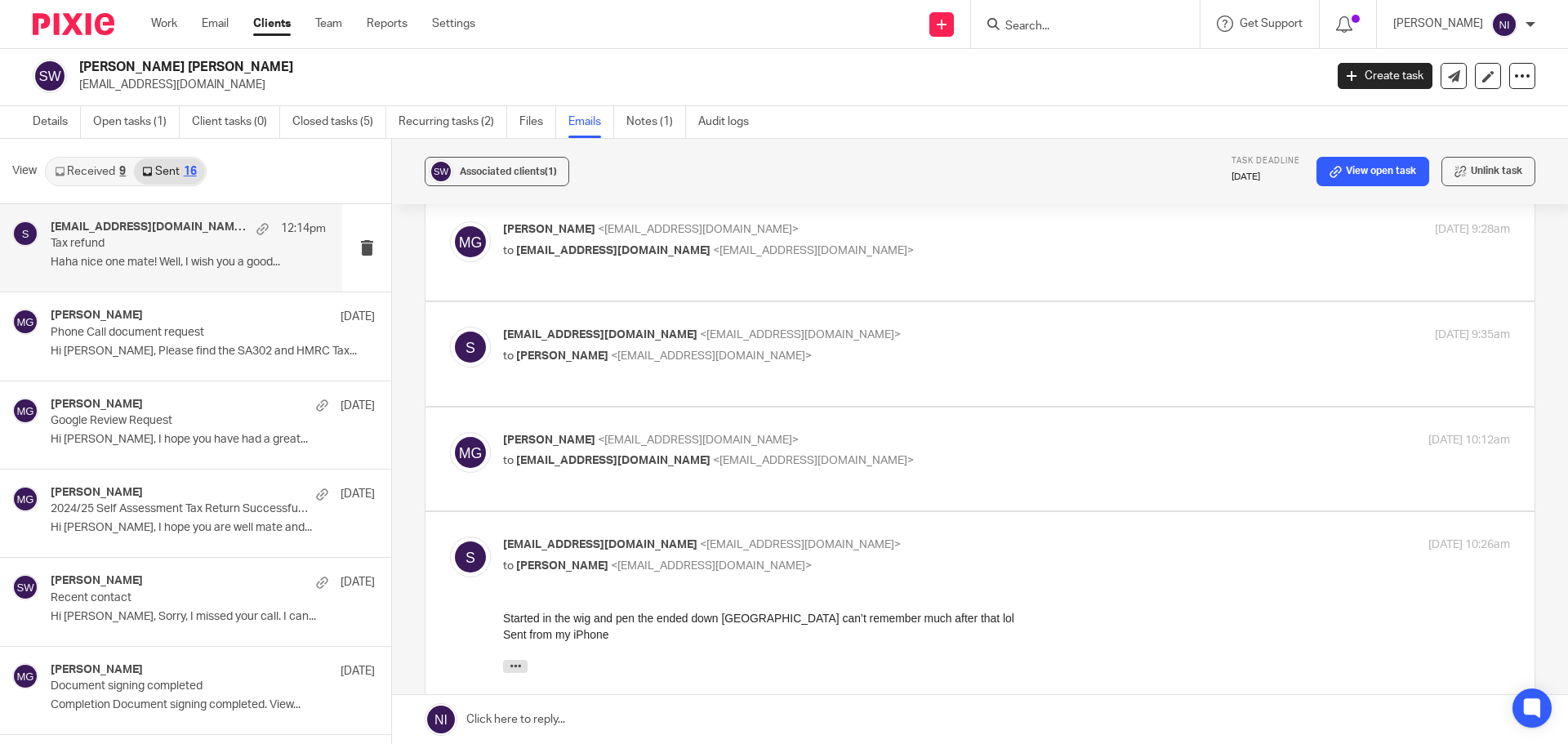
click at [992, 455] on p "to syredwood84@googlemail.com <syredwood84@googlemail.com>" at bounding box center [838, 461] width 671 height 17
checkbox input "true"
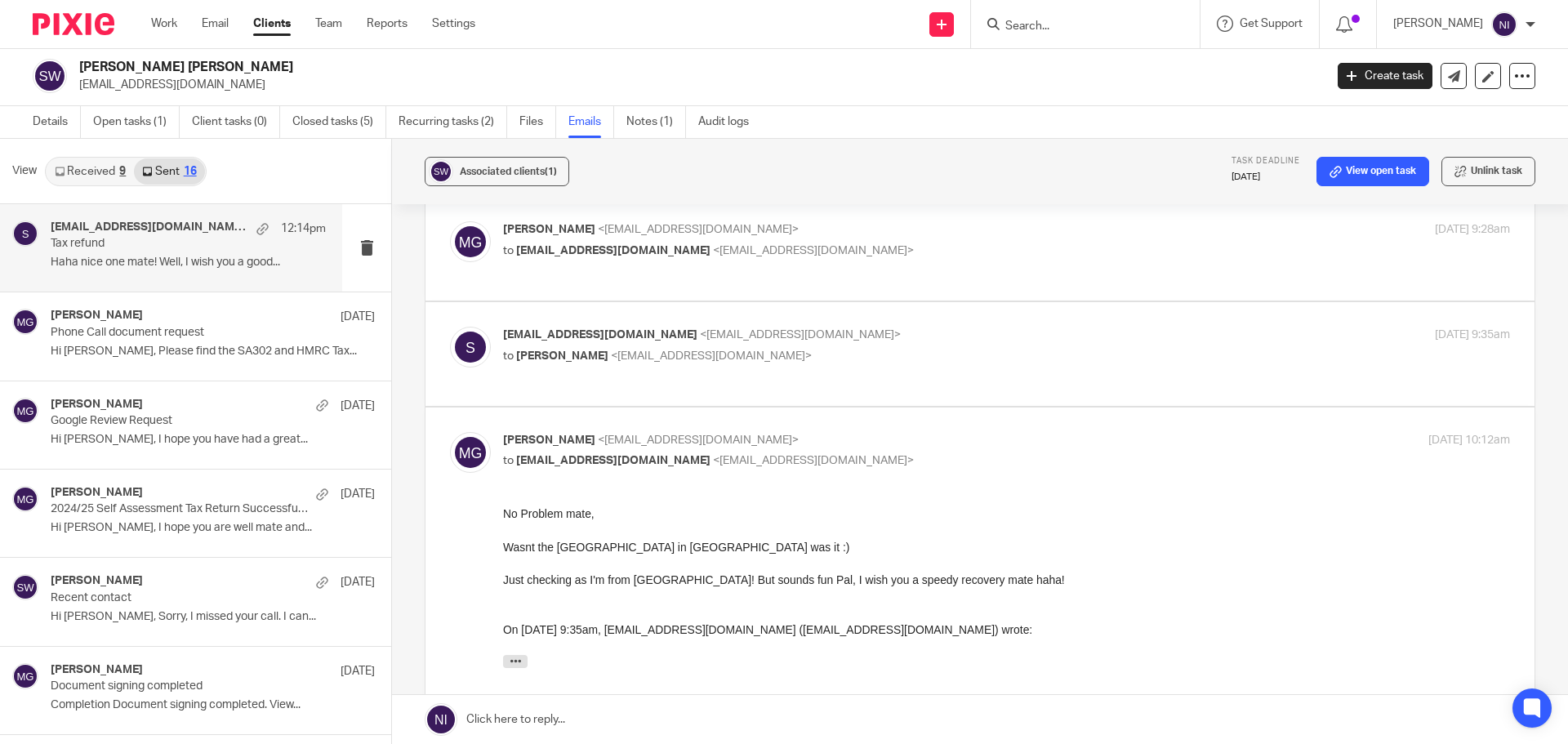
scroll to position [0, 0]
click at [988, 364] on p "to Mason Graves <mgraves@taxassist.co.uk>" at bounding box center [838, 356] width 671 height 17
checkbox input "true"
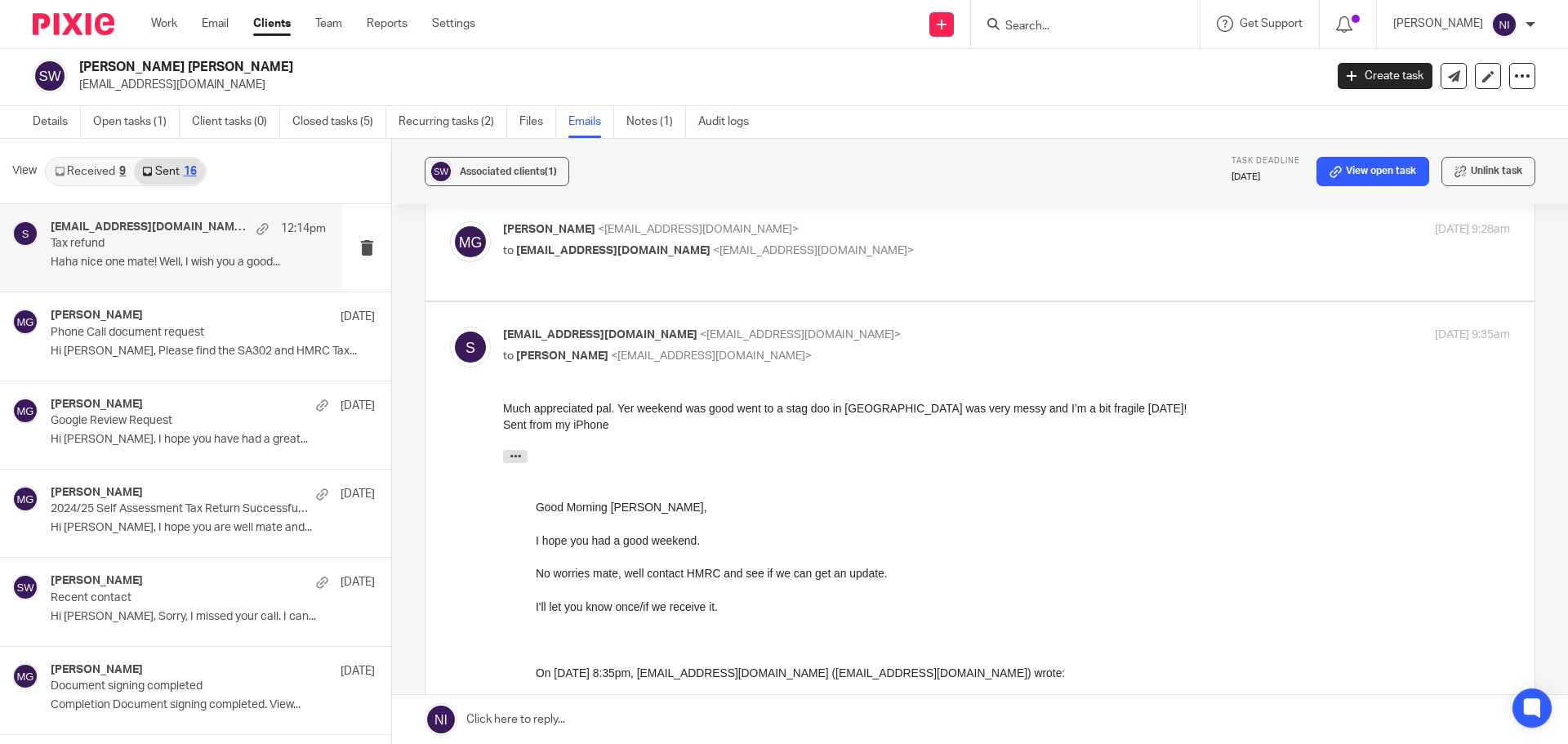
click at [960, 253] on p "to syredwood84@googlemail.com <syredwood84@googlemail.com>" at bounding box center [838, 251] width 671 height 17
checkbox input "true"
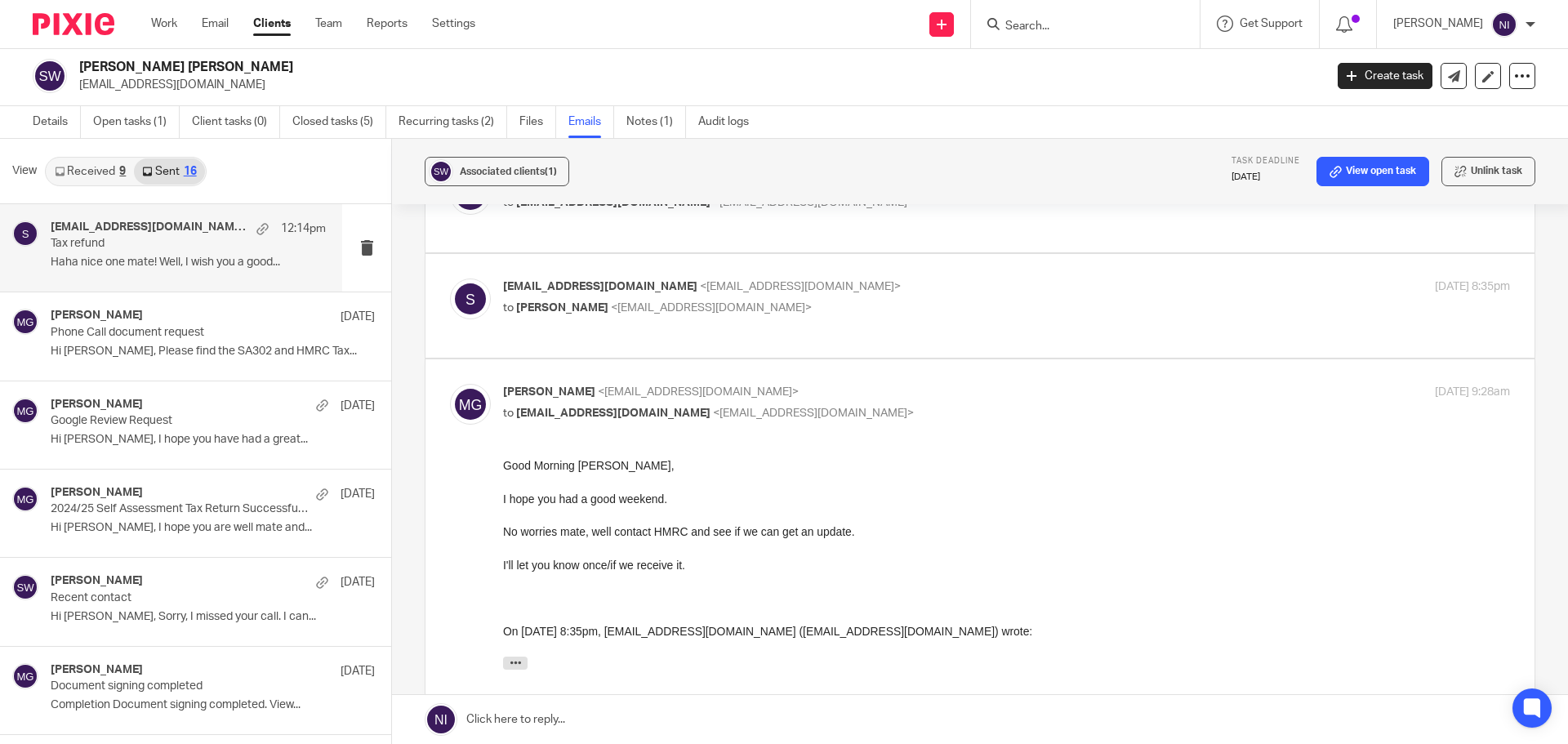
scroll to position [222, 0]
click at [966, 302] on p "to Mason Graves <mgraves@taxassist.co.uk>" at bounding box center [838, 309] width 671 height 17
checkbox input "true"
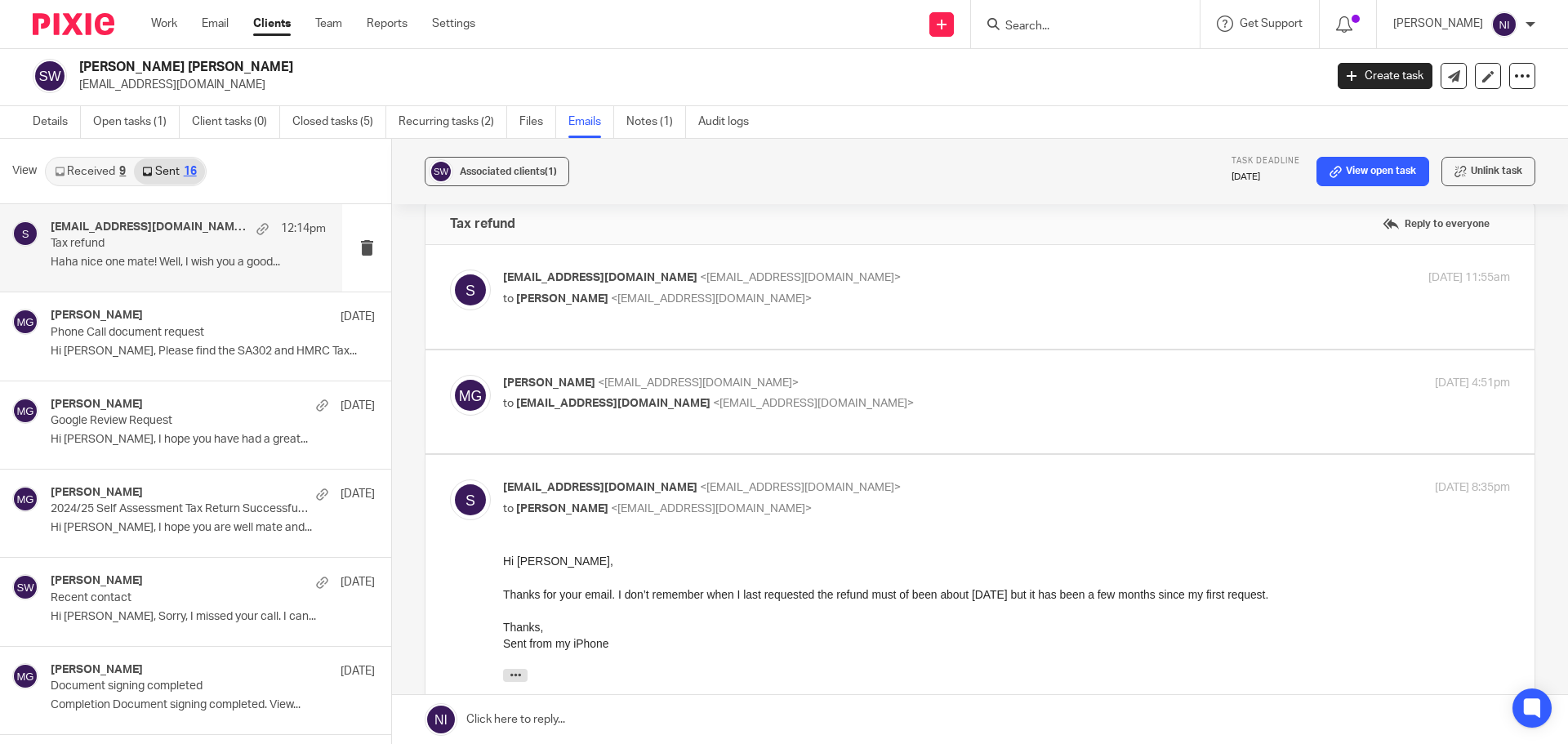
scroll to position [0, 0]
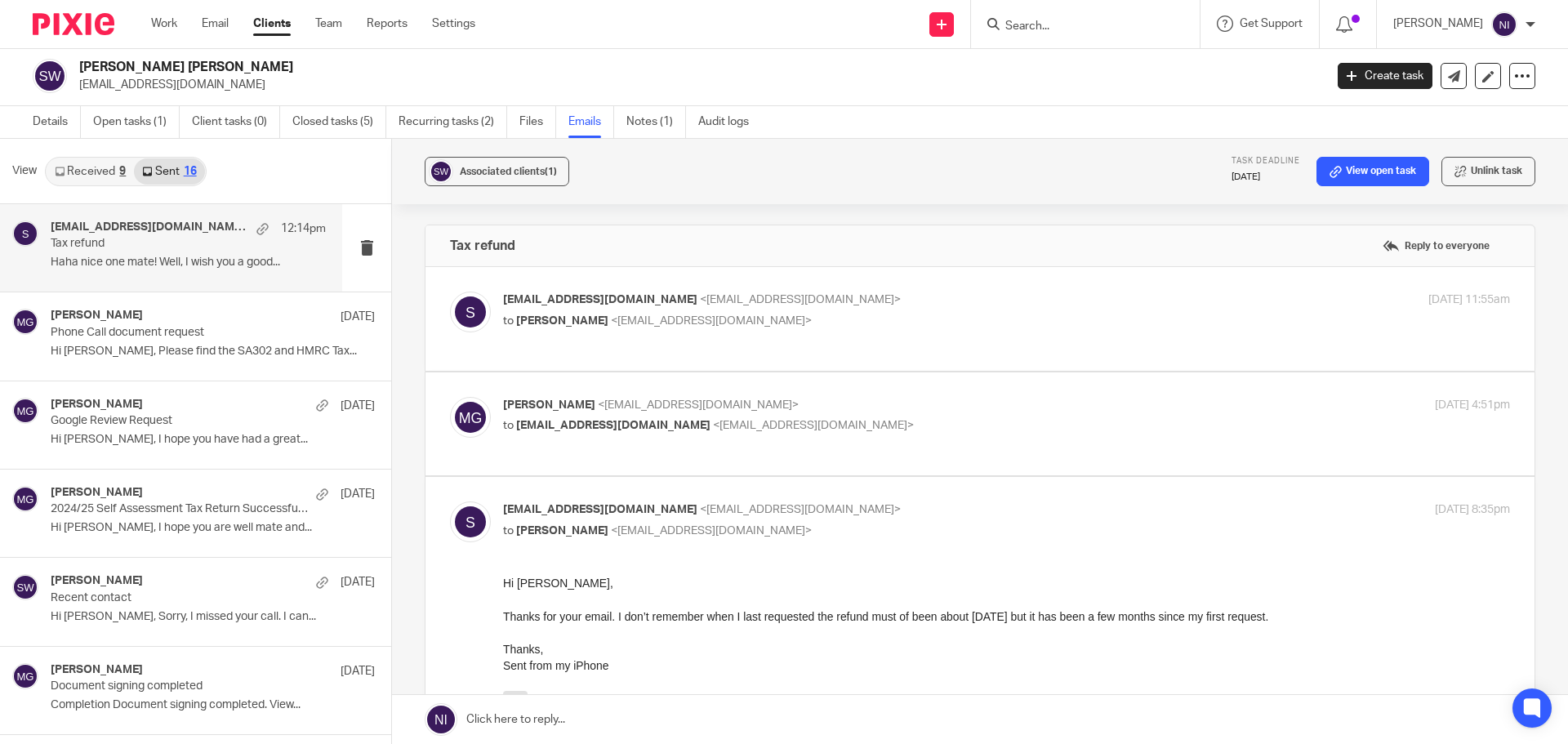
click at [966, 405] on p "Mason Graves <mgraves@taxassist.co.uk>" at bounding box center [838, 406] width 671 height 17
checkbox input "true"
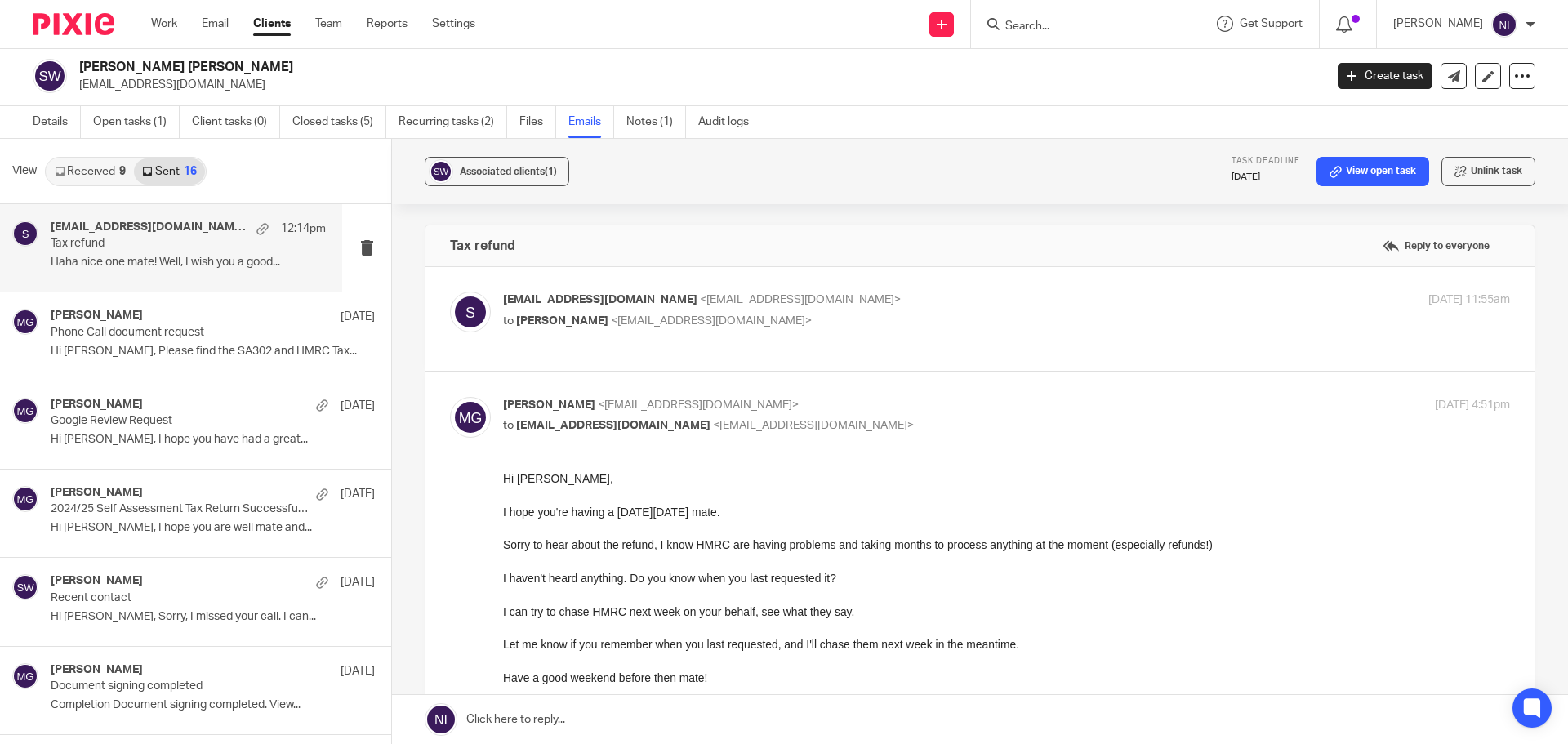
click at [993, 308] on p "syredwood84@googlemail.com <syredwood84@googlemail.com>" at bounding box center [838, 300] width 671 height 17
checkbox input "true"
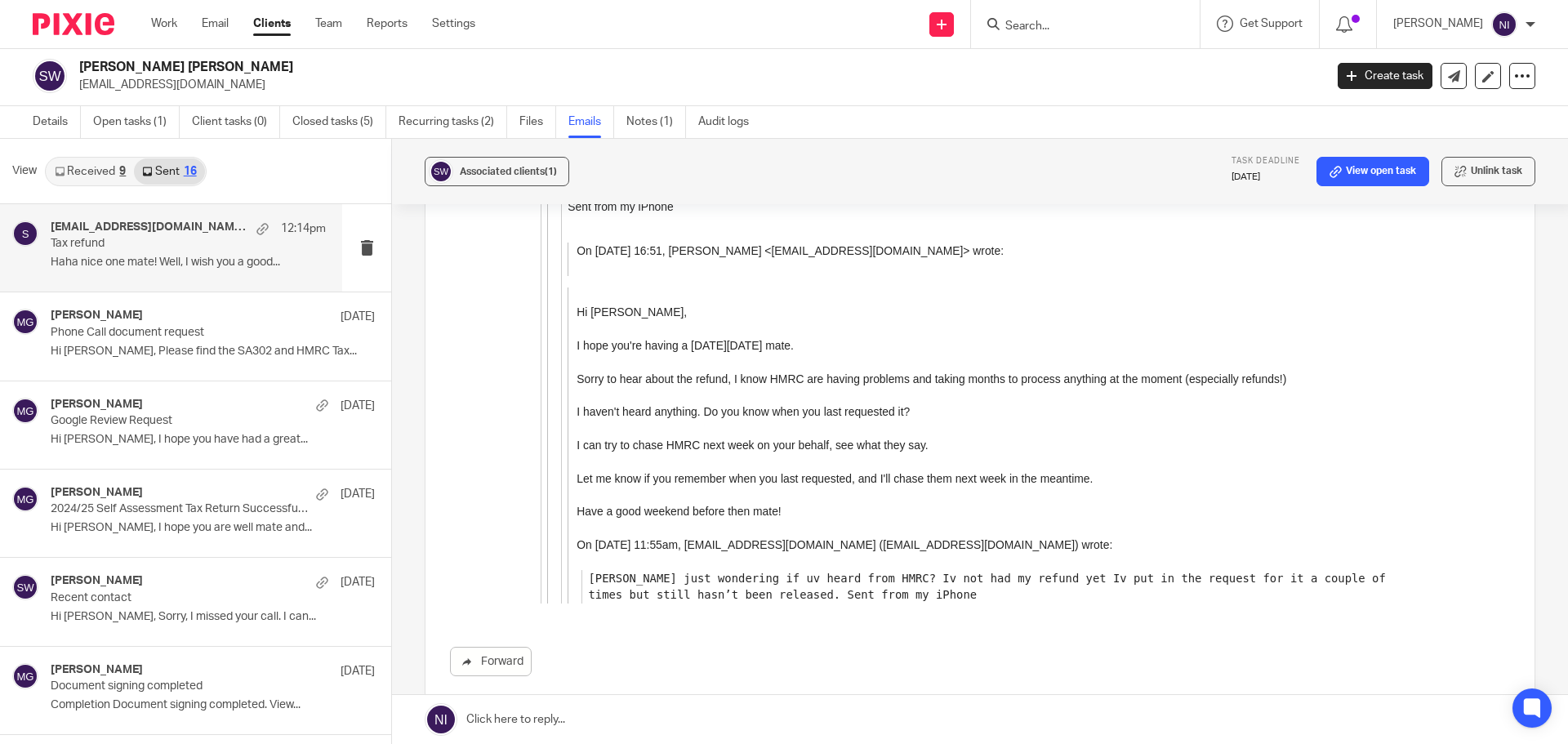
scroll to position [6064, 0]
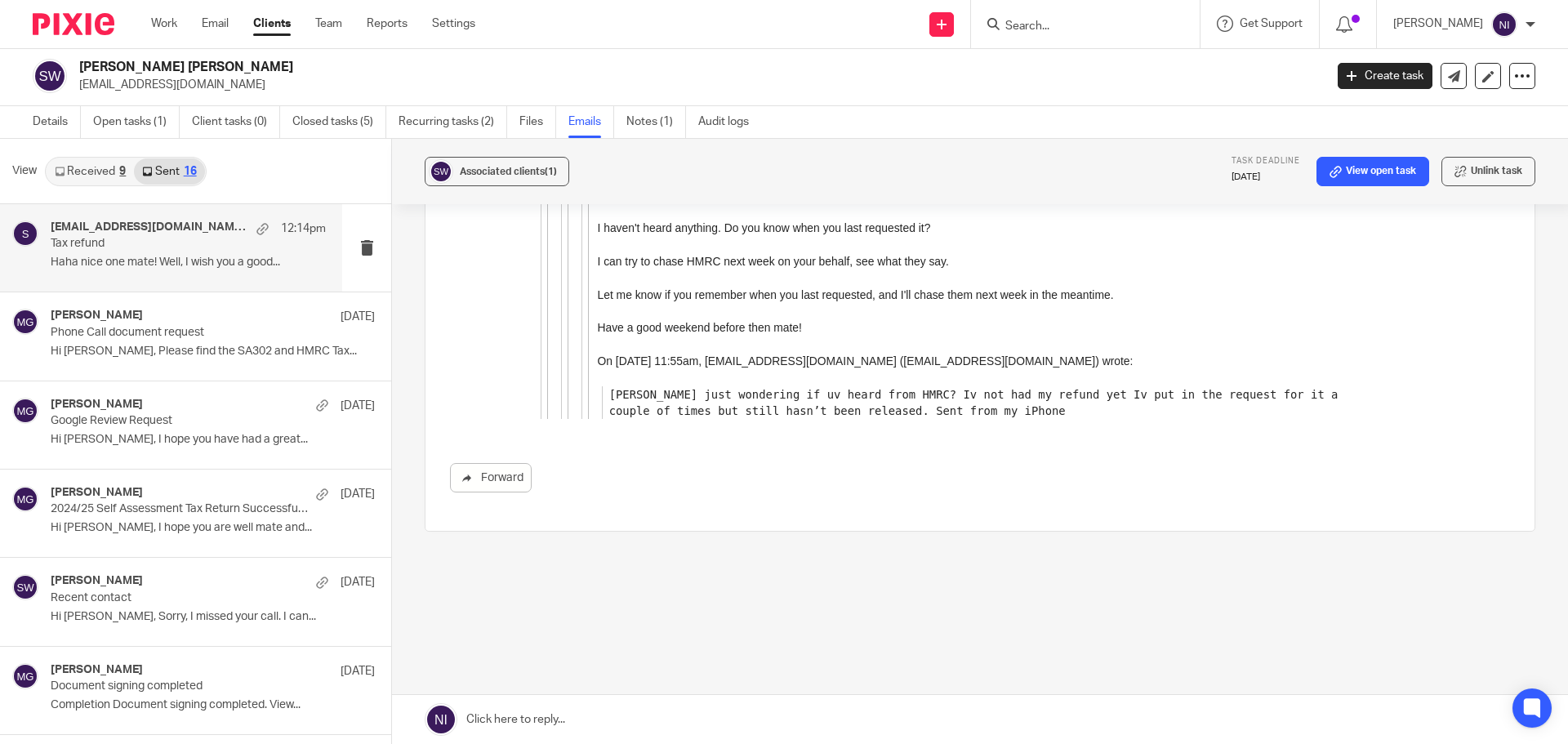
click at [512, 718] on link at bounding box center [980, 719] width 1176 height 49
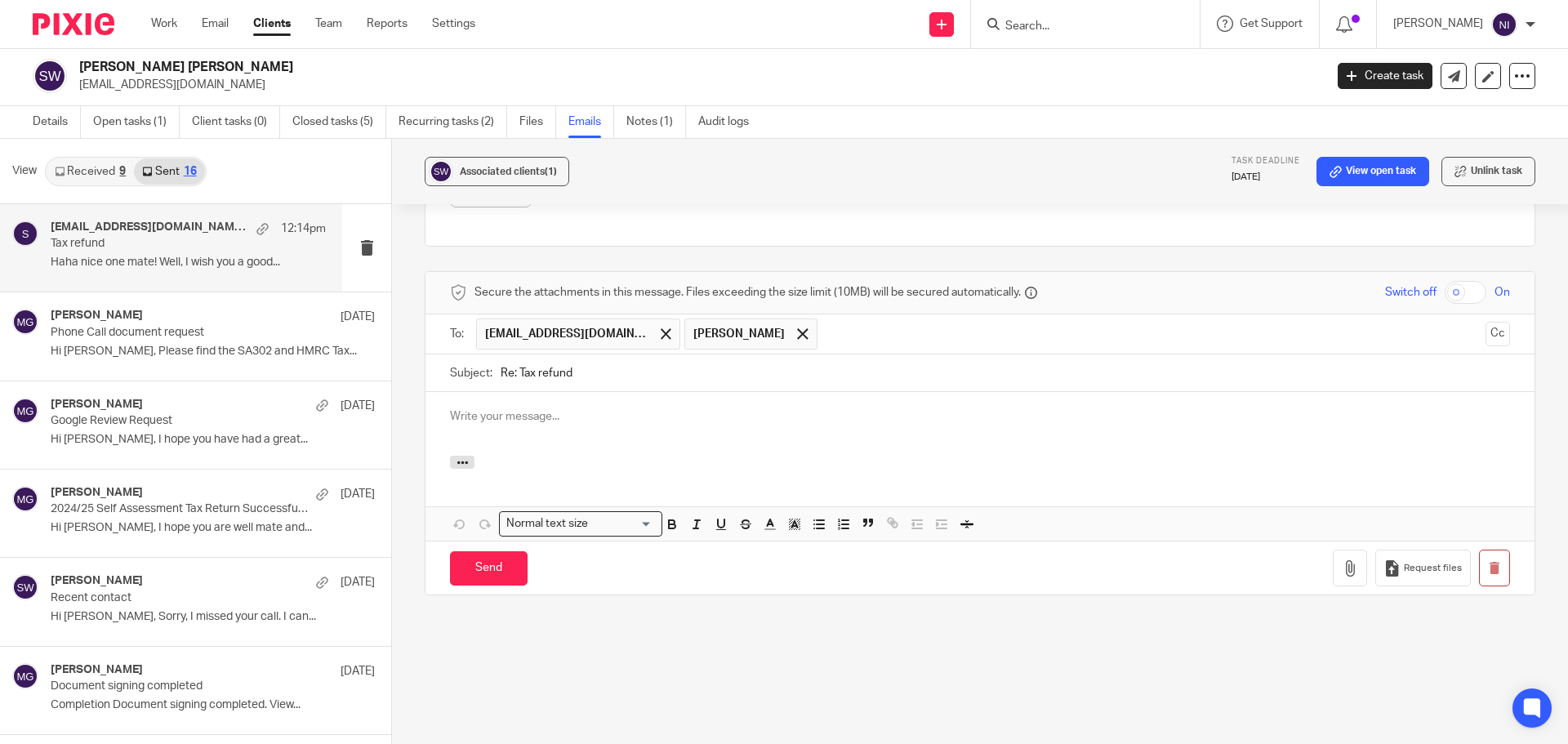
scroll to position [0, 0]
click at [797, 328] on span at bounding box center [802, 333] width 11 height 11
click at [732, 409] on p at bounding box center [980, 417] width 1060 height 16
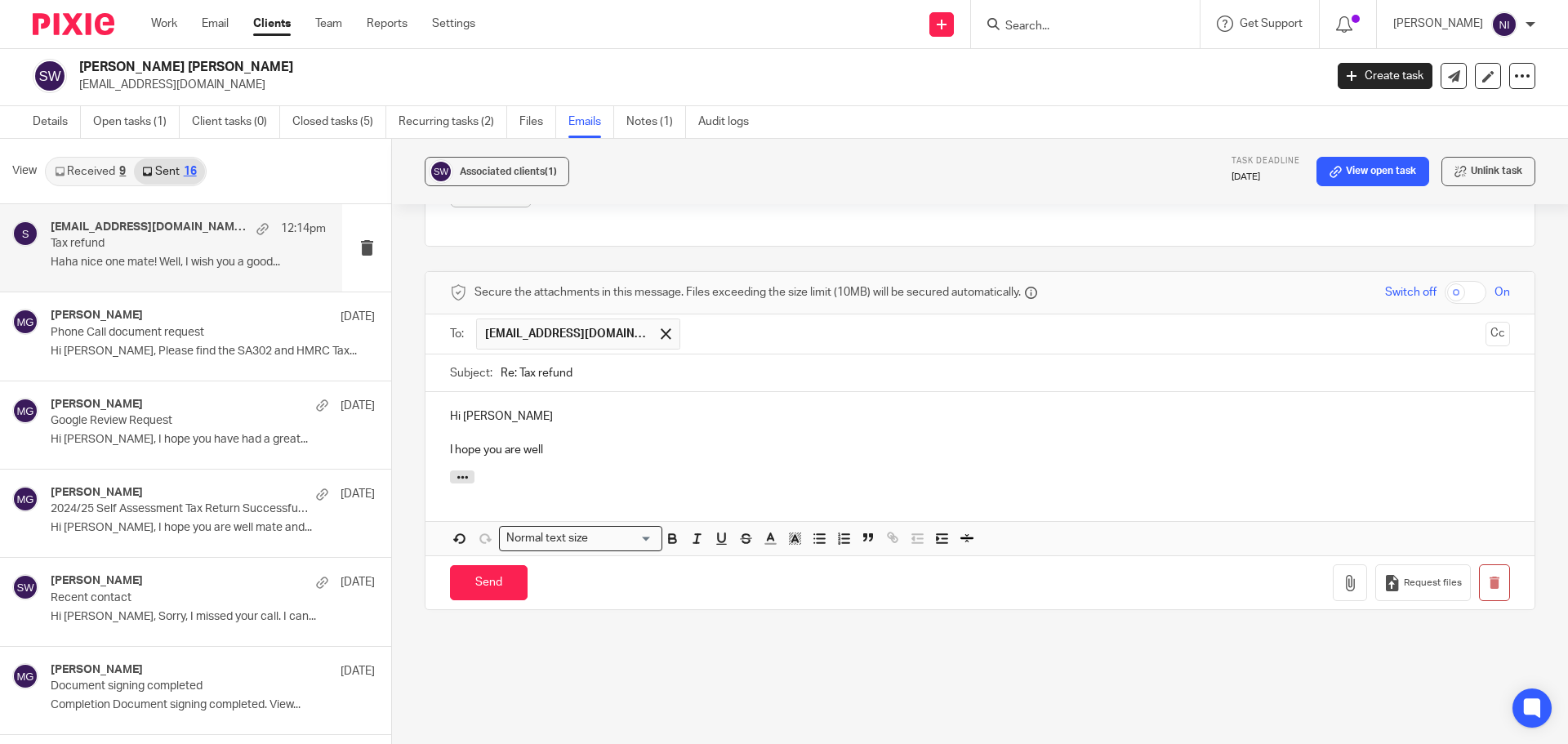
click at [613, 444] on p "I hope you are well" at bounding box center [980, 450] width 1060 height 16
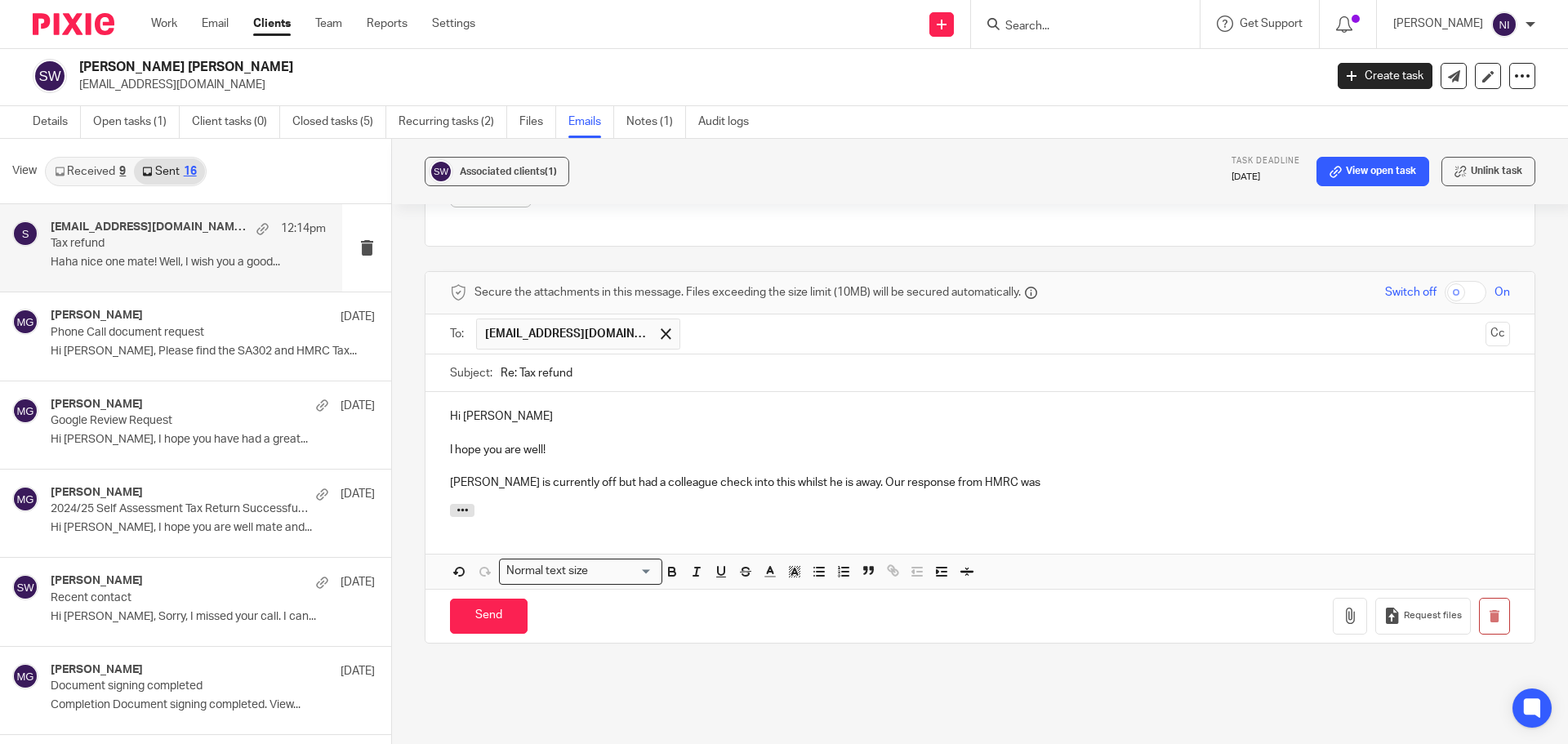
click at [999, 486] on p "Mason is currently off but had a colleague check into this whilst he is away. O…" at bounding box center [980, 482] width 1060 height 16
drag, startPoint x: 1044, startPoint y: 484, endPoint x: 832, endPoint y: 485, distance: 212.0
click at [832, 485] on p "Mason is currently off but had a colleague check into this whilst he is away. O…" at bounding box center [980, 482] width 1060 height 16
drag, startPoint x: 636, startPoint y: 123, endPoint x: 627, endPoint y: 114, distance: 12.7
click at [636, 123] on link "Notes (1)" at bounding box center [657, 122] width 60 height 32
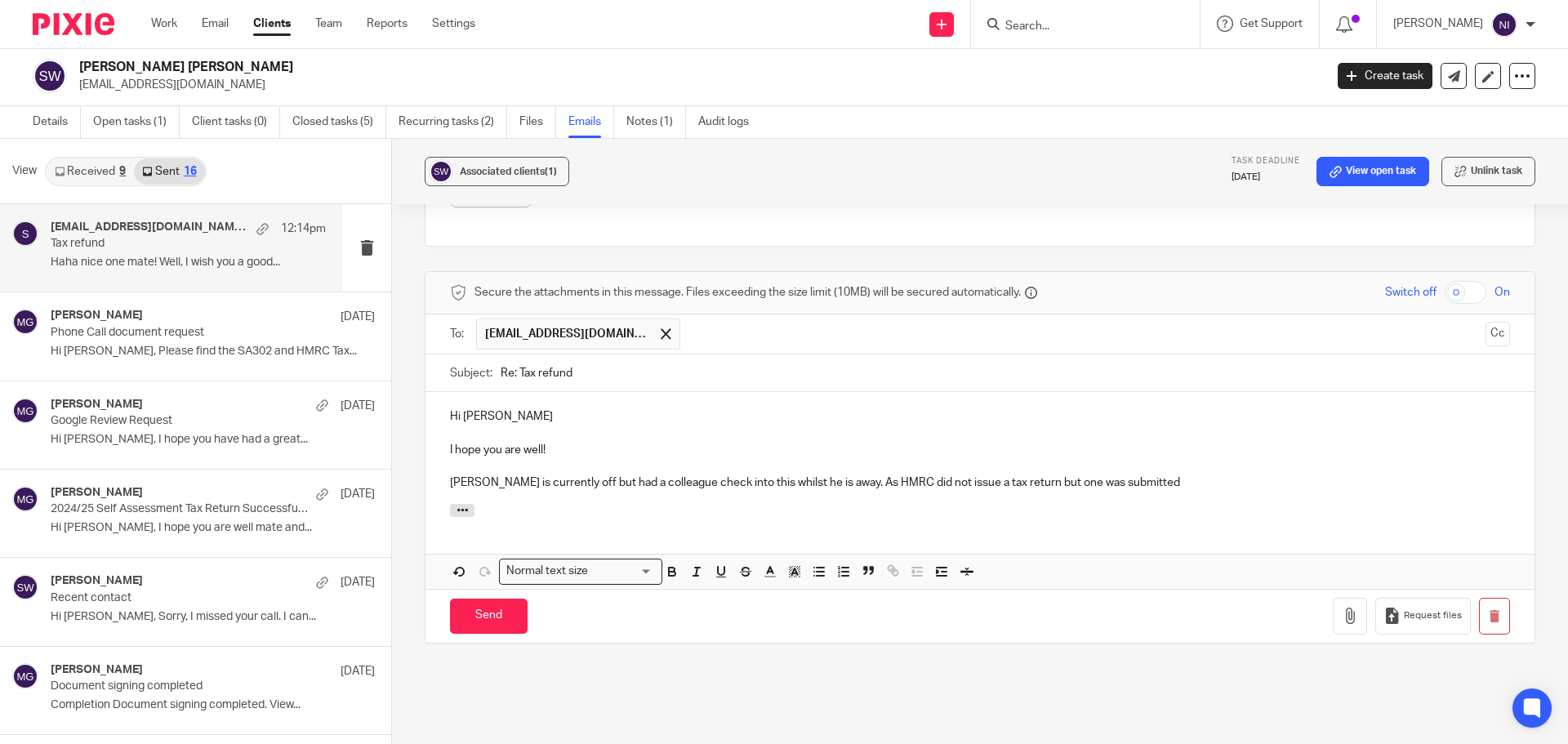
click at [1161, 481] on p "Mason is currently off but had a colleague check into this whilst he is away. A…" at bounding box center [980, 482] width 1060 height 16
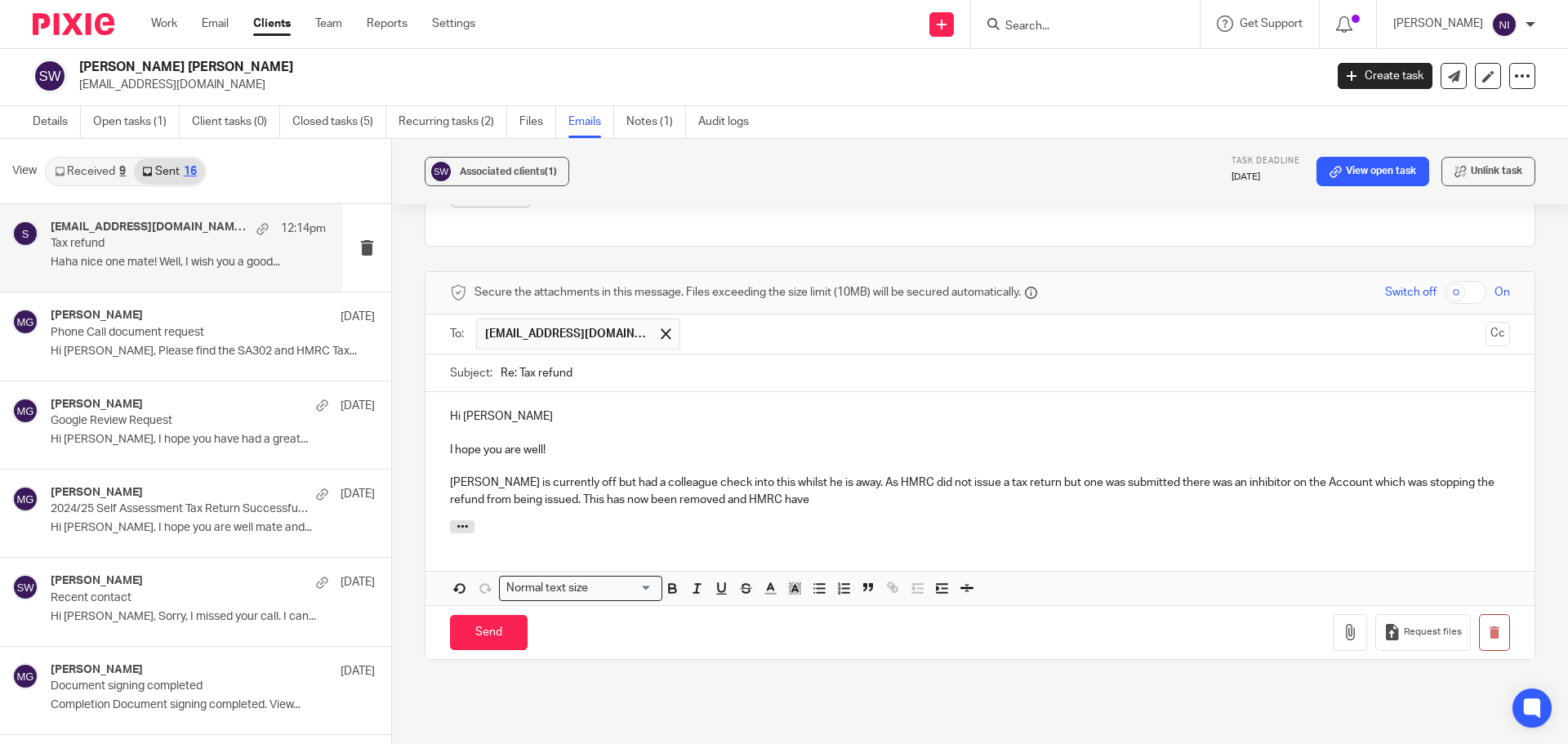
click at [839, 501] on p "Mason is currently off but had a colleague check into this whilst he is away. A…" at bounding box center [980, 491] width 1060 height 34
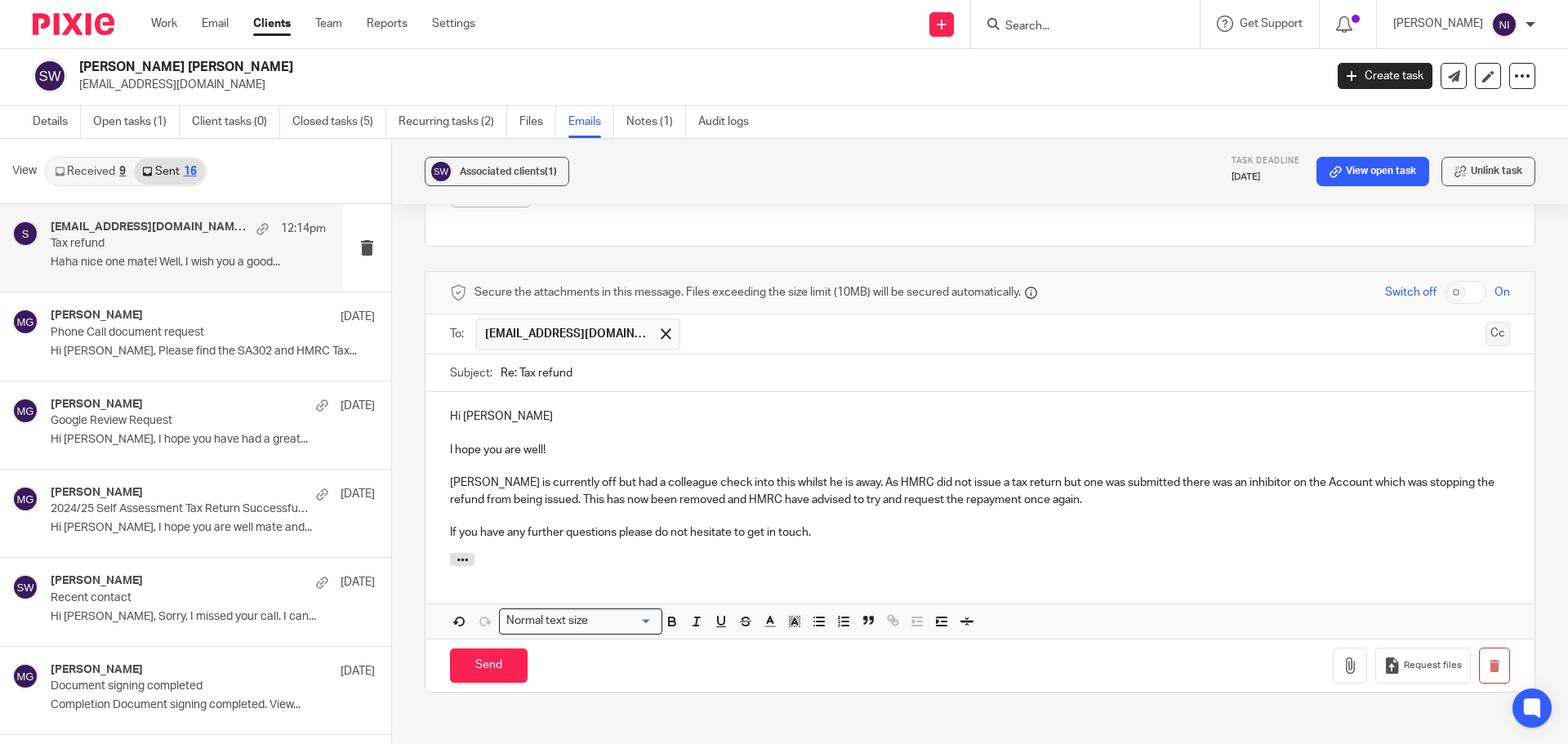
click at [1486, 341] on button "Cc" at bounding box center [1497, 333] width 24 height 24
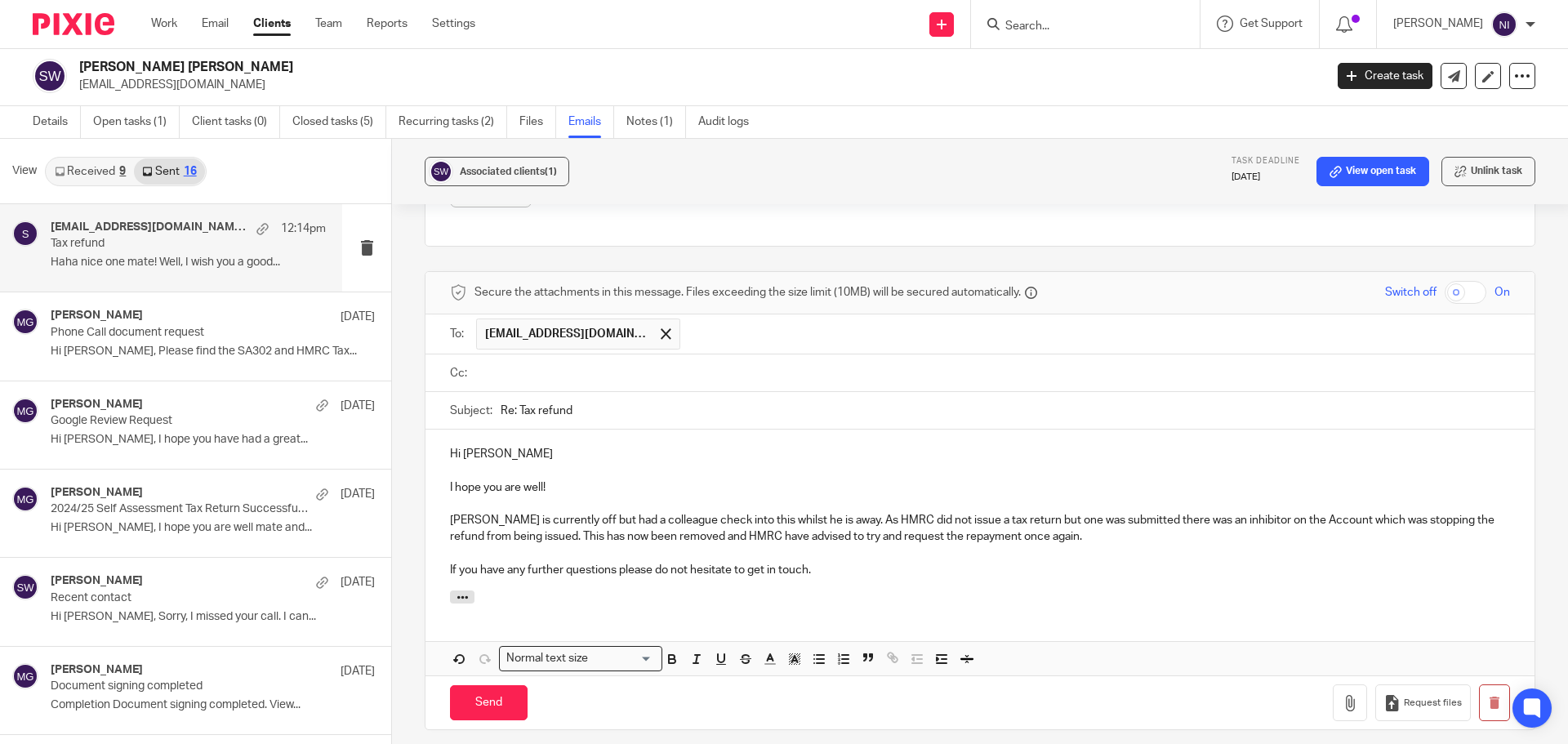
click at [606, 382] on input "text" at bounding box center [992, 373] width 1023 height 18
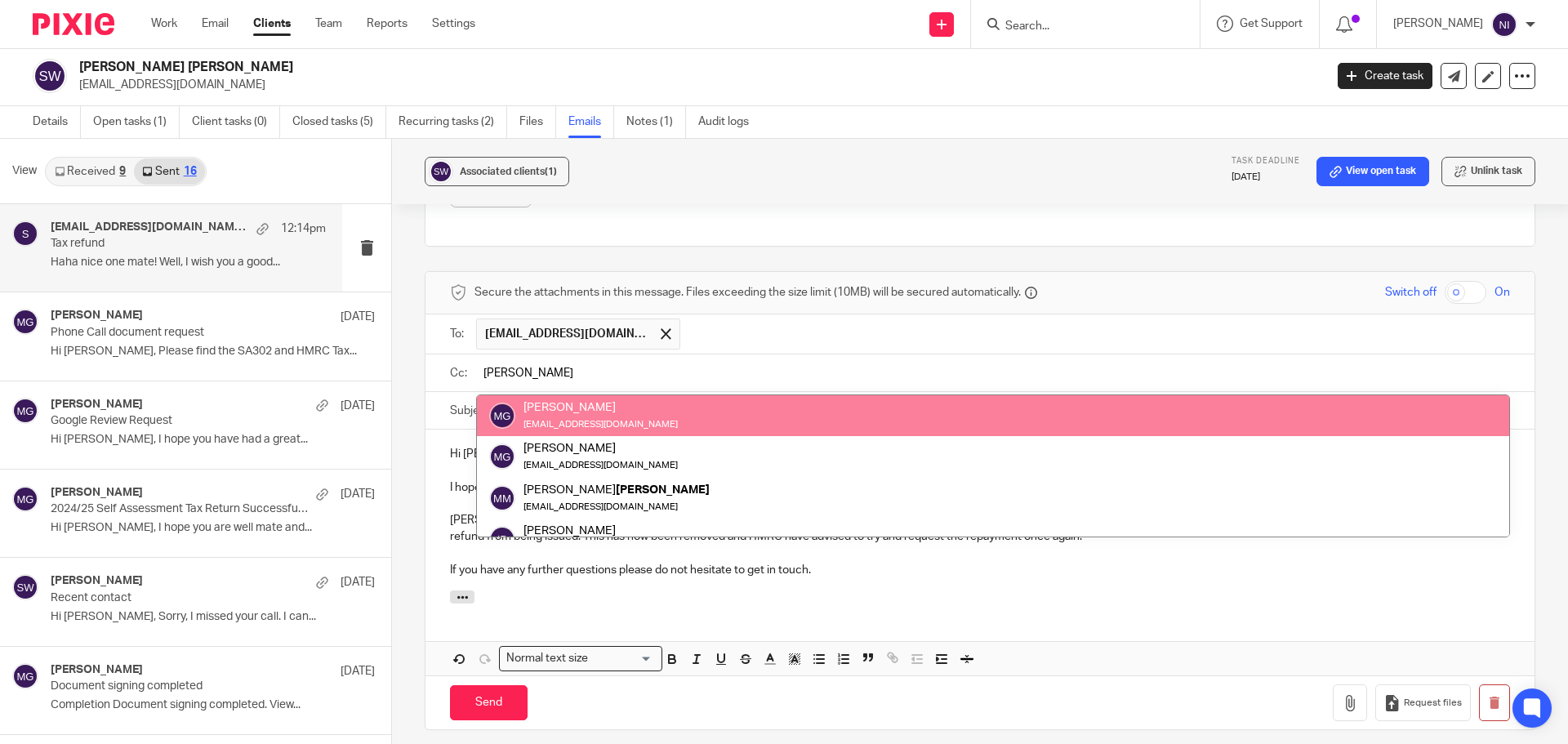
type input "mason"
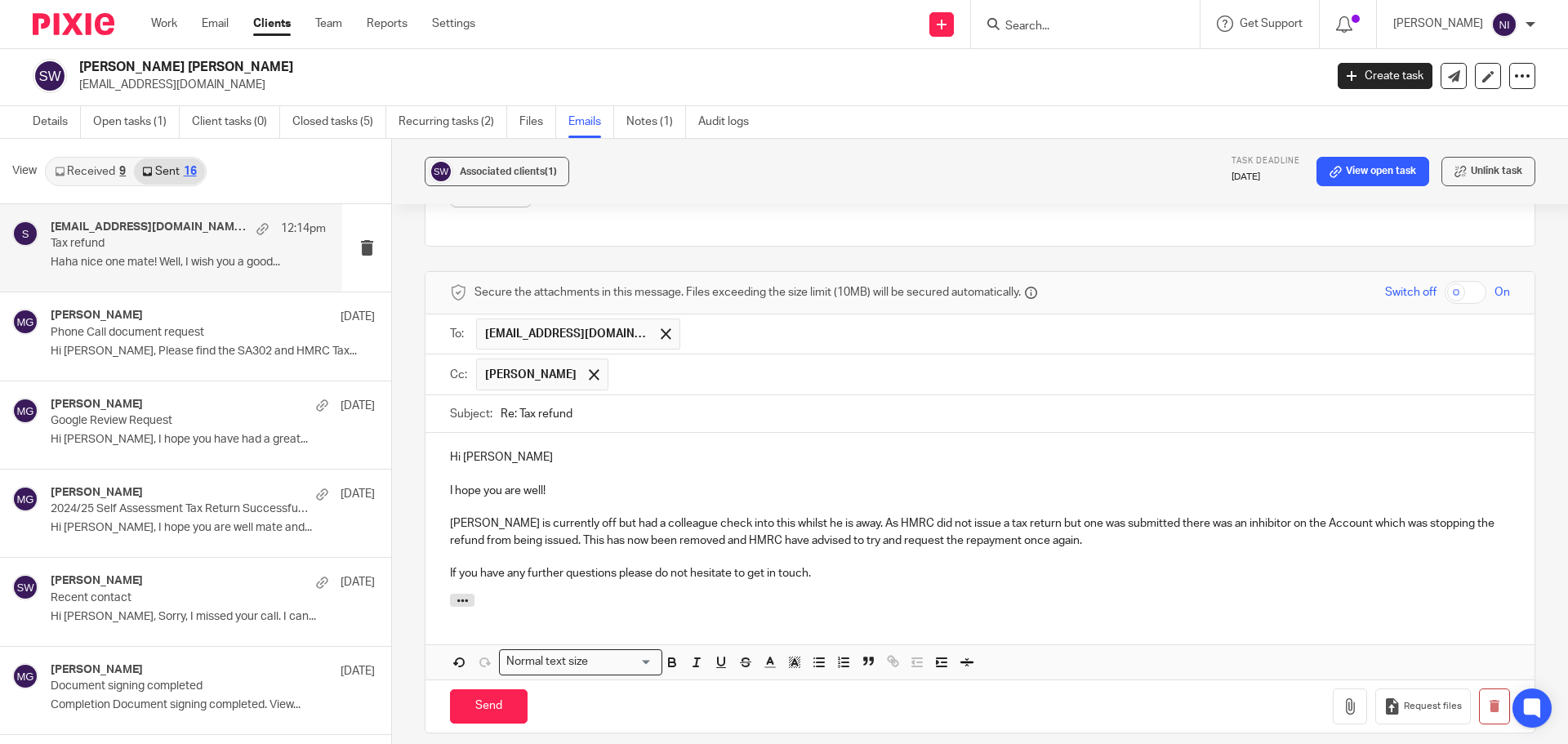
click at [838, 581] on p "If you have any further questions please do not hesitate to get in touch." at bounding box center [980, 573] width 1060 height 16
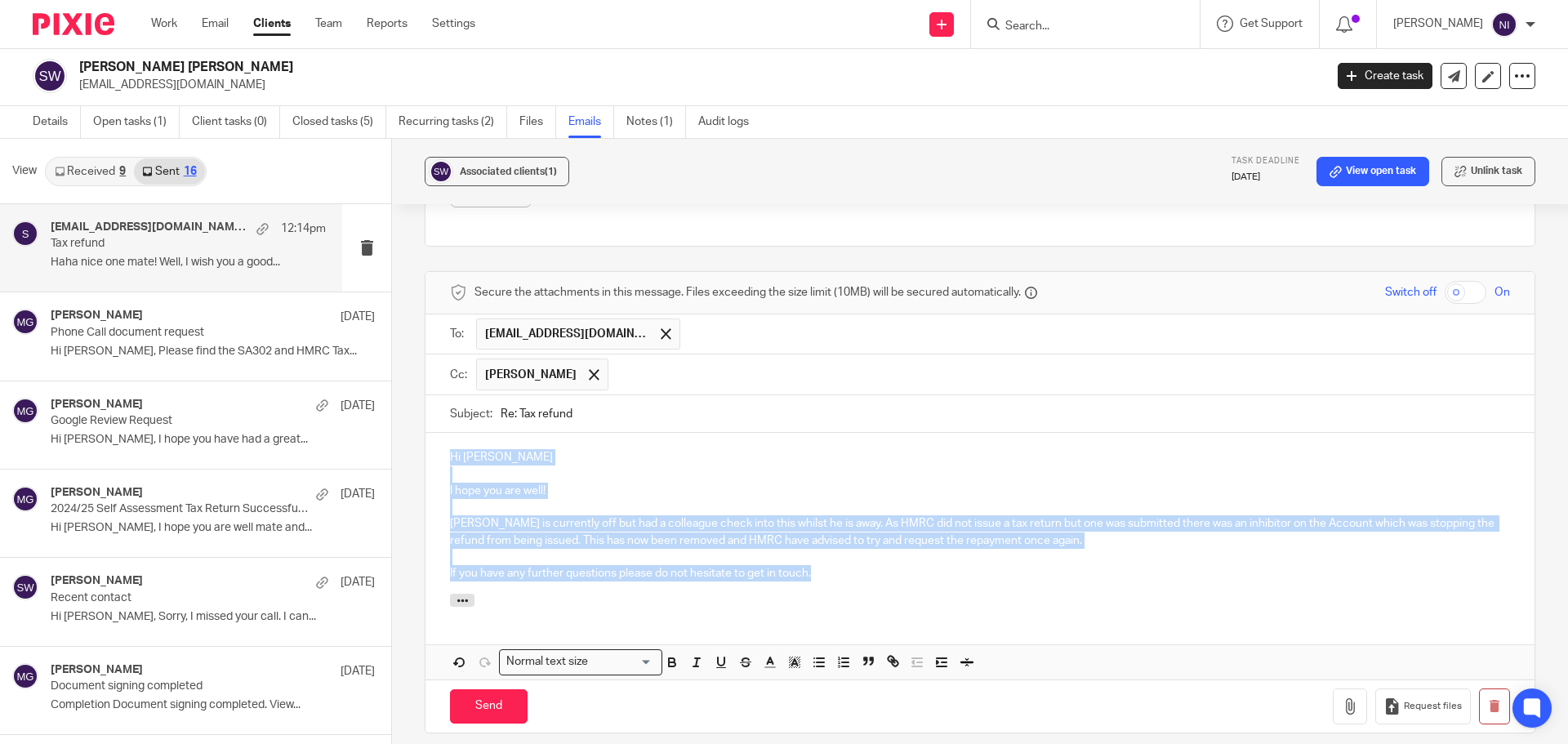
drag, startPoint x: 838, startPoint y: 581, endPoint x: 429, endPoint y: 425, distance: 437.7
click at [429, 425] on form "Secure the attachments in this message. Files exceeding the size limit (10MB) w…" at bounding box center [979, 502] width 1109 height 460
copy div "Hi Simon I hope you are well! Mason is currently off but had a colleague check …"
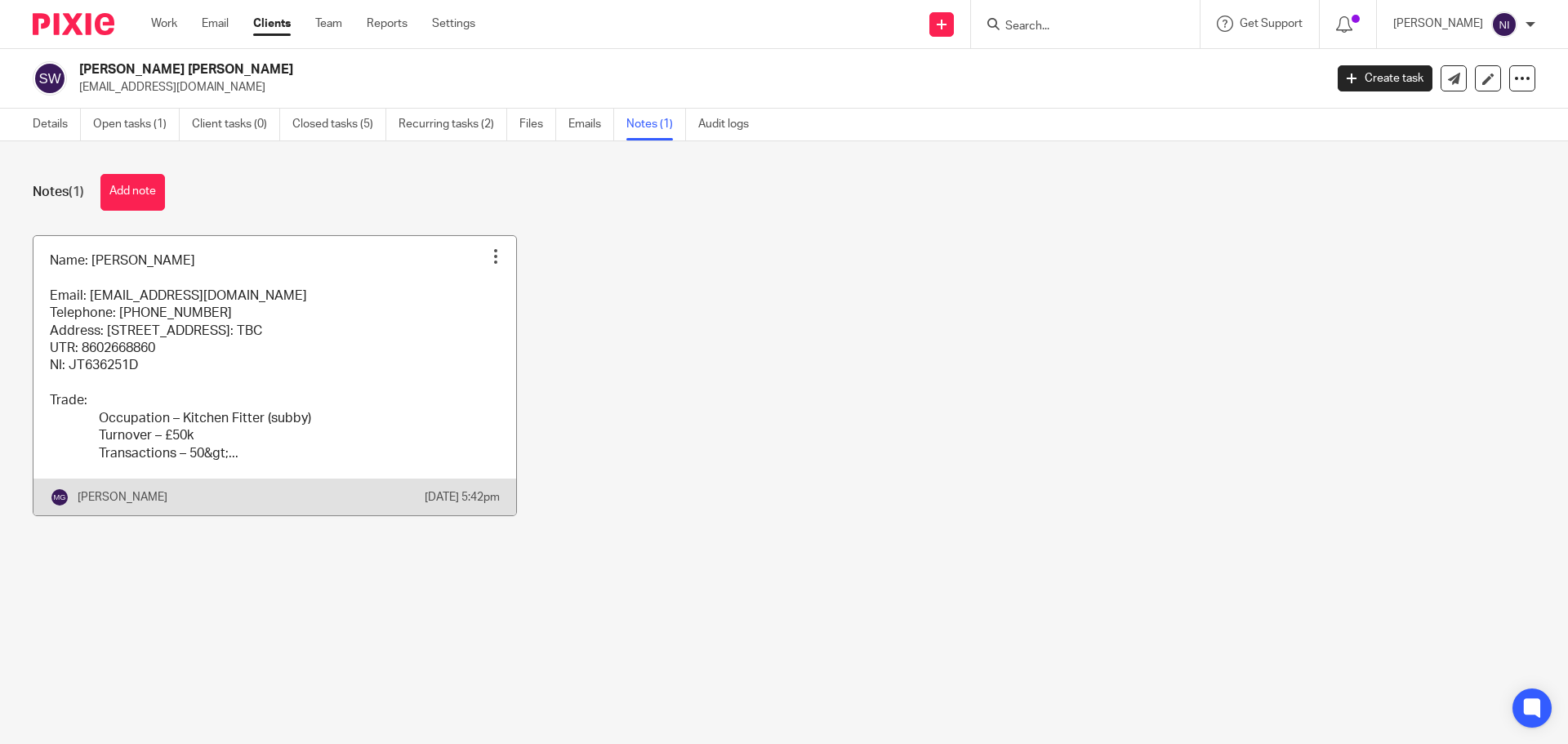
click at [429, 427] on link at bounding box center [275, 376] width 482 height 279
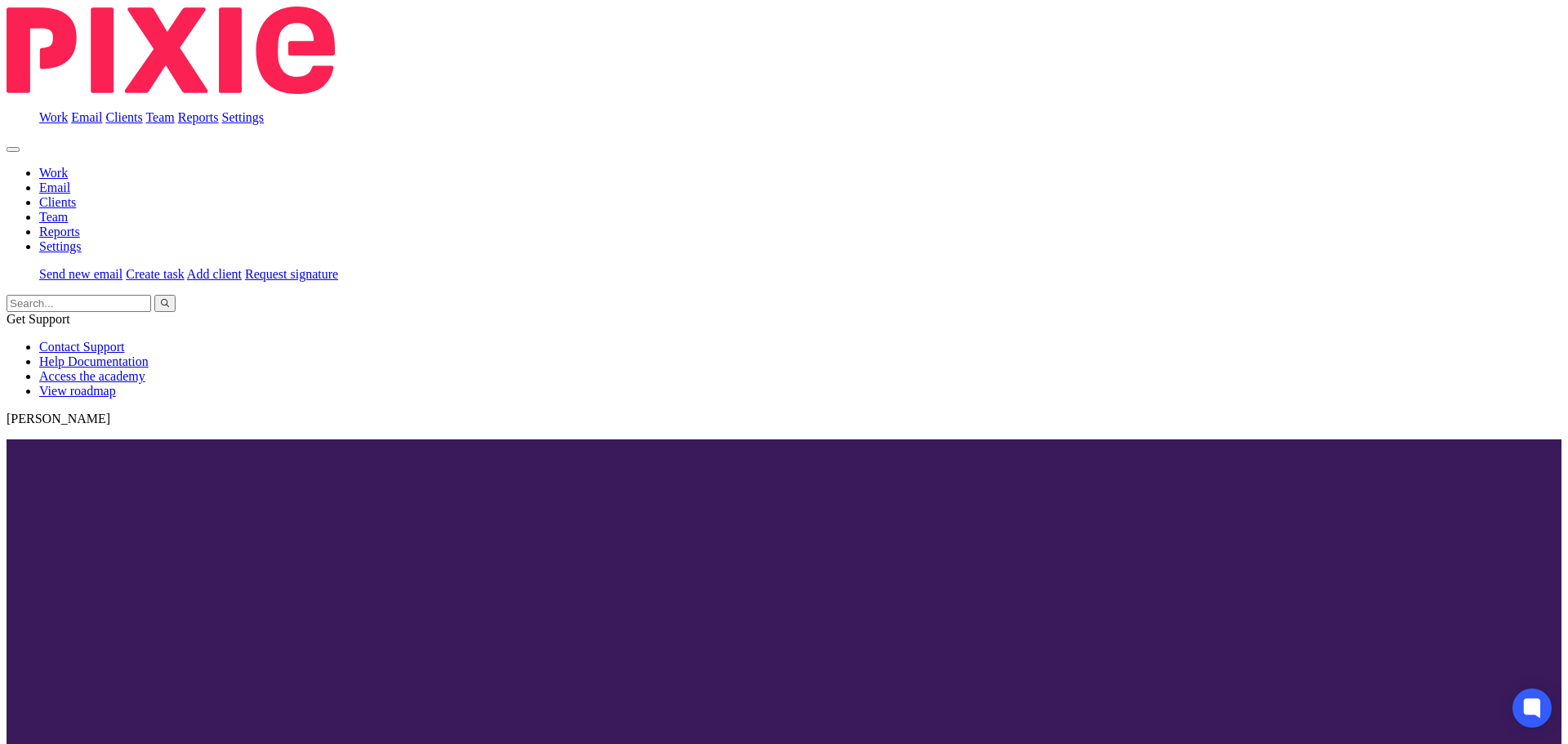
scroll to position [326, 0]
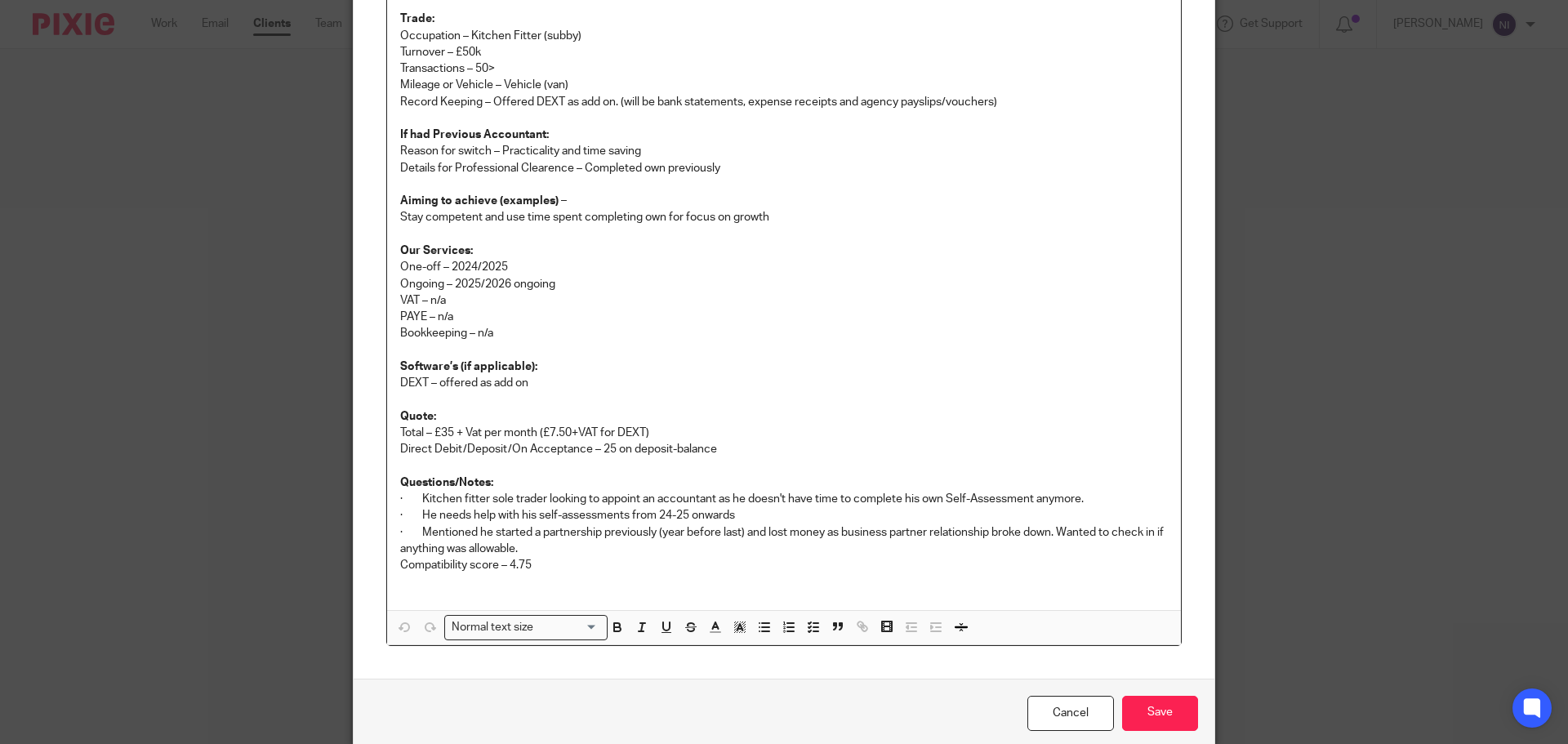
click at [784, 530] on p "· Mentioned he started a partnership previously (year before last) and lost mon…" at bounding box center [784, 541] width 767 height 34
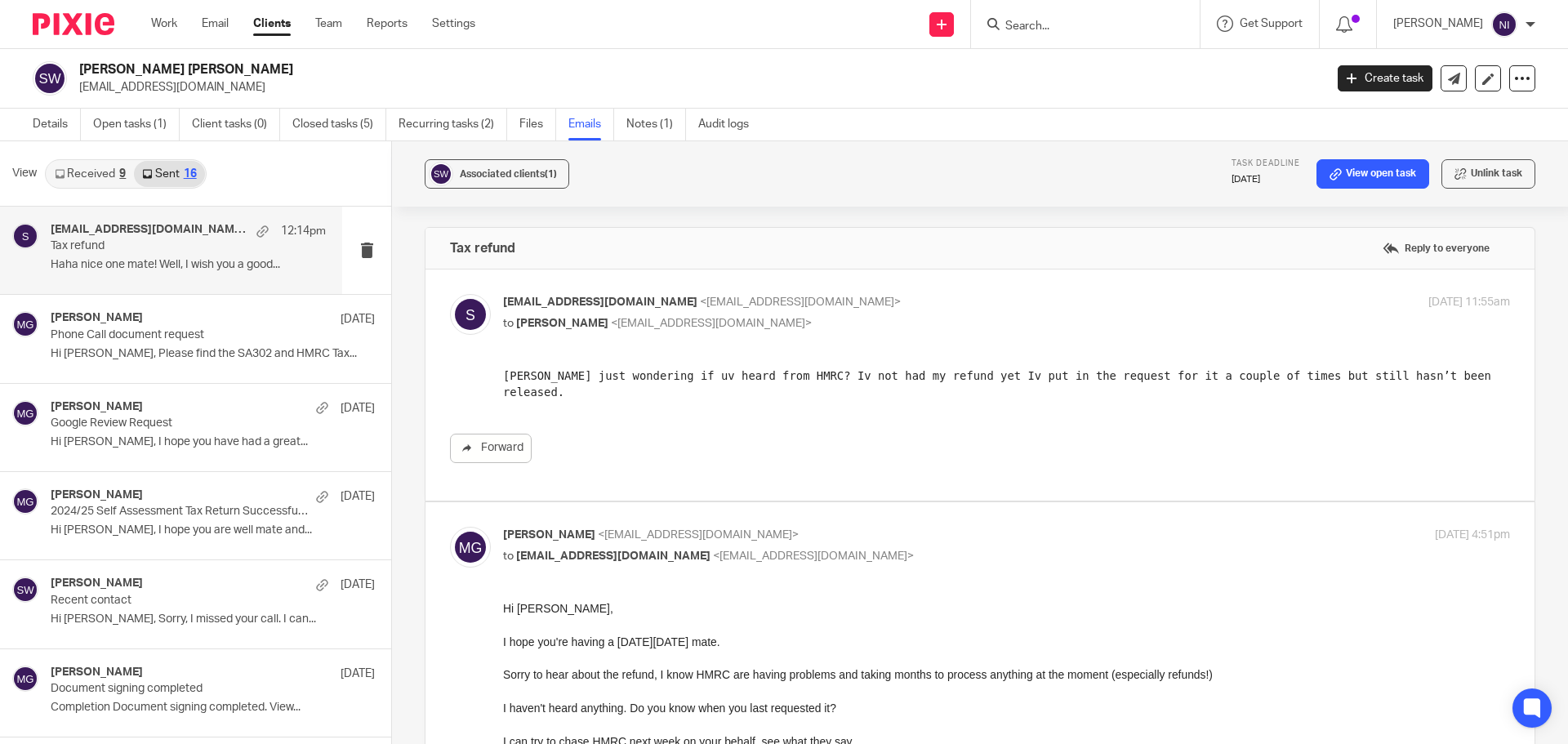
scroll to position [6349, 0]
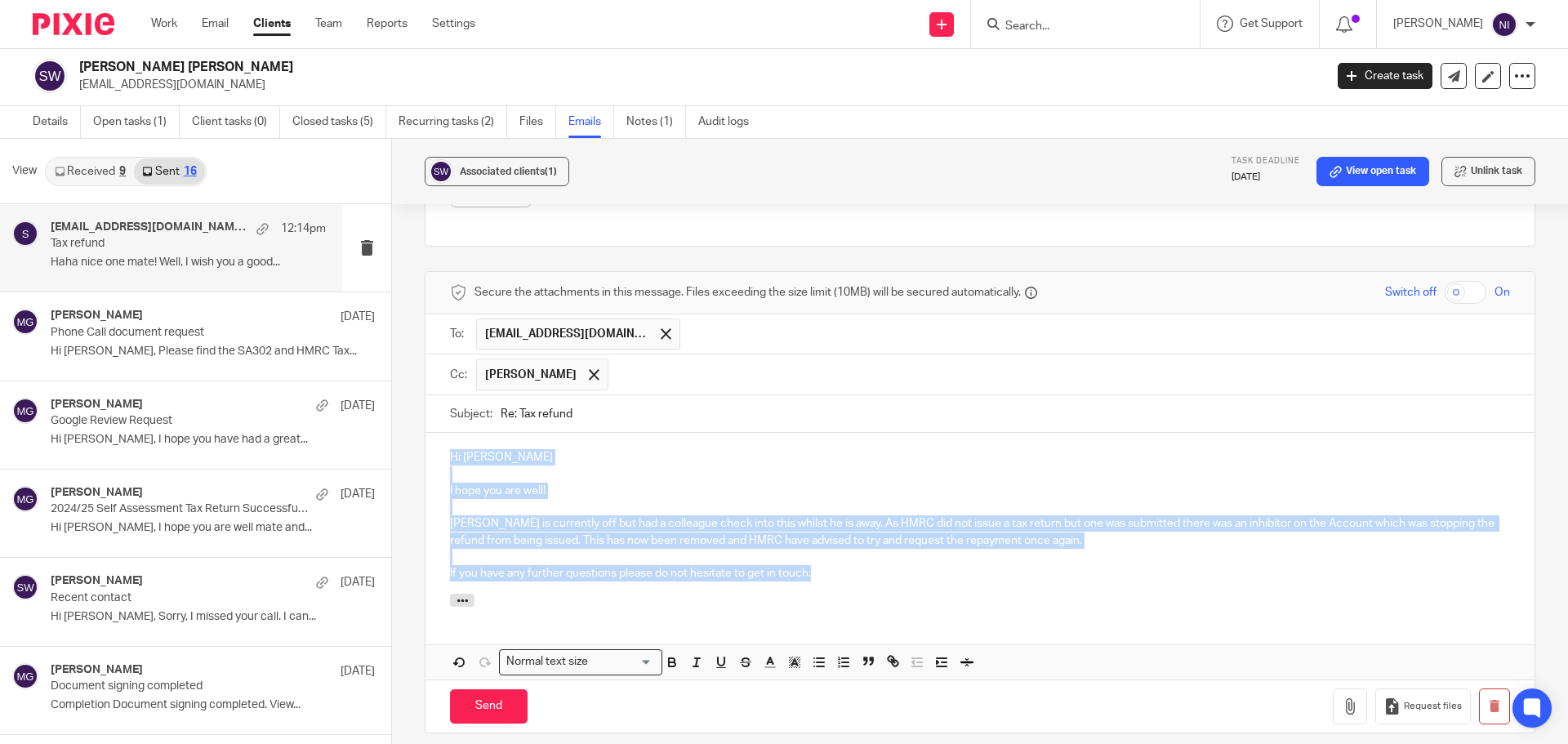
click at [756, 571] on p "If you have any further questions please do not hesitate to get in touch." at bounding box center [980, 573] width 1060 height 16
drag, startPoint x: 811, startPoint y: 567, endPoint x: 393, endPoint y: 425, distance: 441.5
click at [393, 425] on div "Associated clients (1) Task deadline 6 Oct 2025 View open task Unlink task Tax …" at bounding box center [980, 441] width 1176 height 605
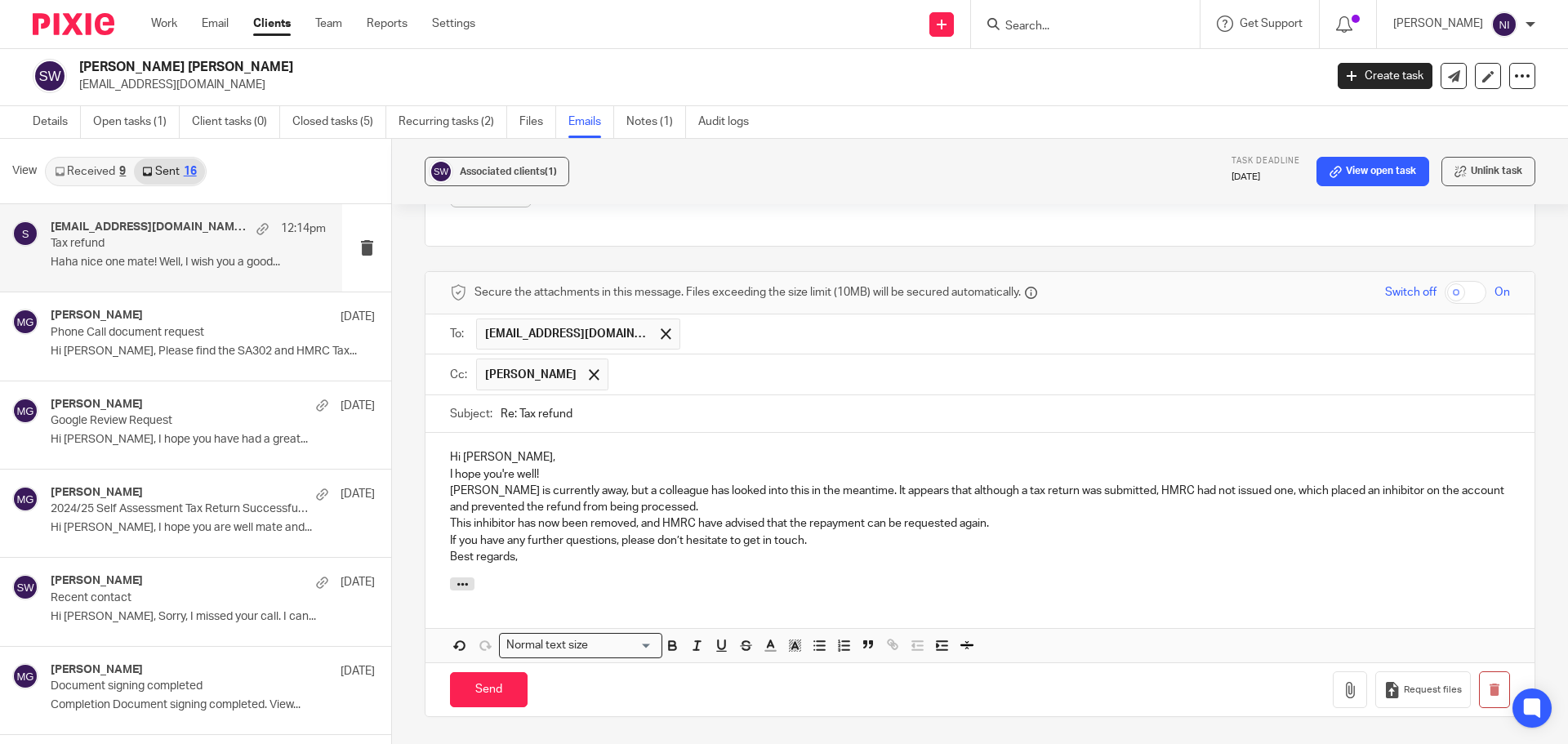
click at [446, 471] on div "Hi Simon, I hope you're well! Mason is currently away, but a colleague has look…" at bounding box center [979, 505] width 1109 height 144
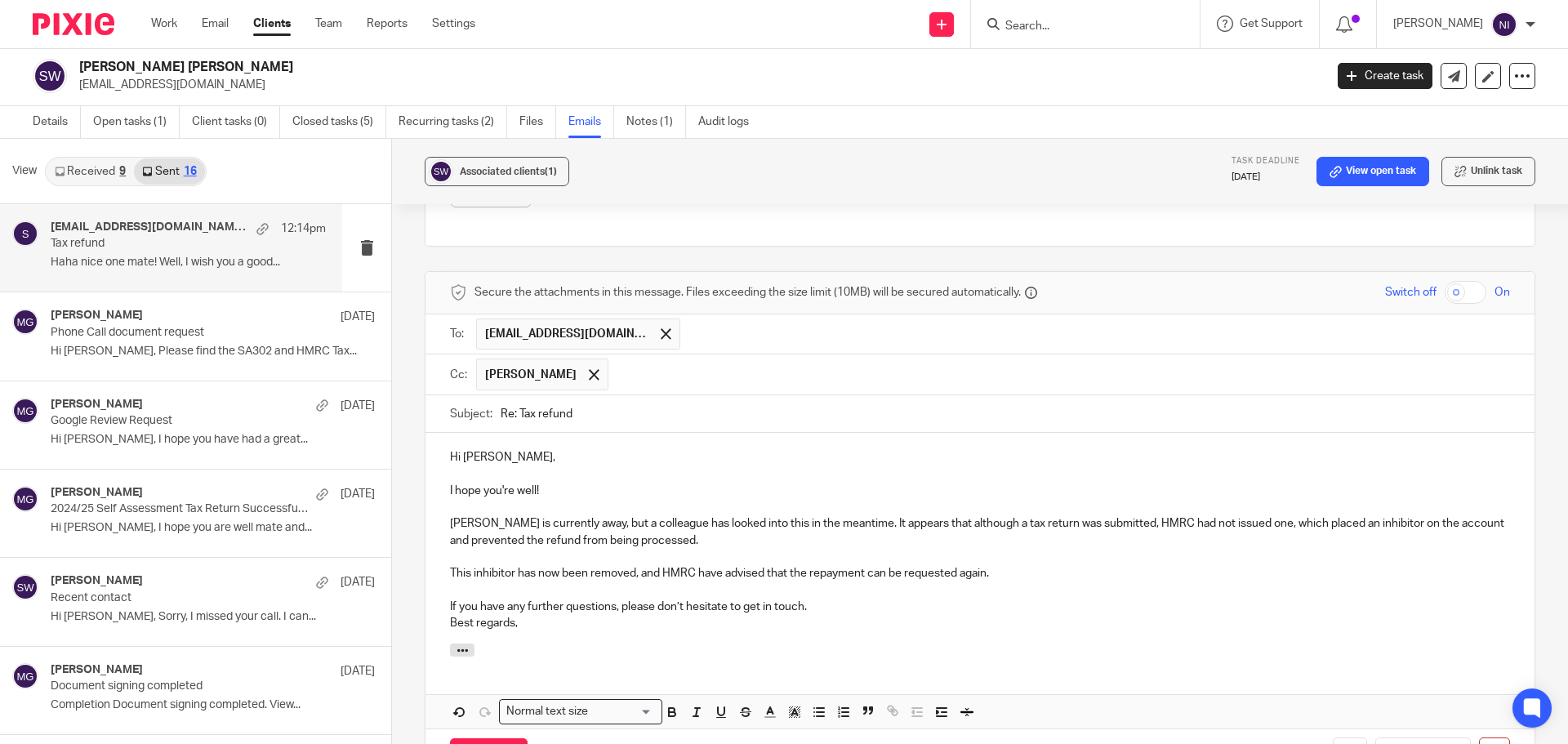
click at [593, 523] on p "Mason is currently away, but a colleague has looked into this in the meantime. …" at bounding box center [980, 532] width 1060 height 34
drag, startPoint x: 734, startPoint y: 521, endPoint x: 817, endPoint y: 561, distance: 92.1
click at [732, 522] on p "Mason is currently away, but had a colleague has looked into this in the meanti…" at bounding box center [980, 532] width 1060 height 34
click at [826, 520] on p "Mason is currently away, but had a colleague look into this in the meantime. It…" at bounding box center [980, 532] width 1060 height 34
click at [1144, 536] on p "Mason is currently away, but had a colleague look into this in his abscence. It…" at bounding box center [980, 532] width 1060 height 34
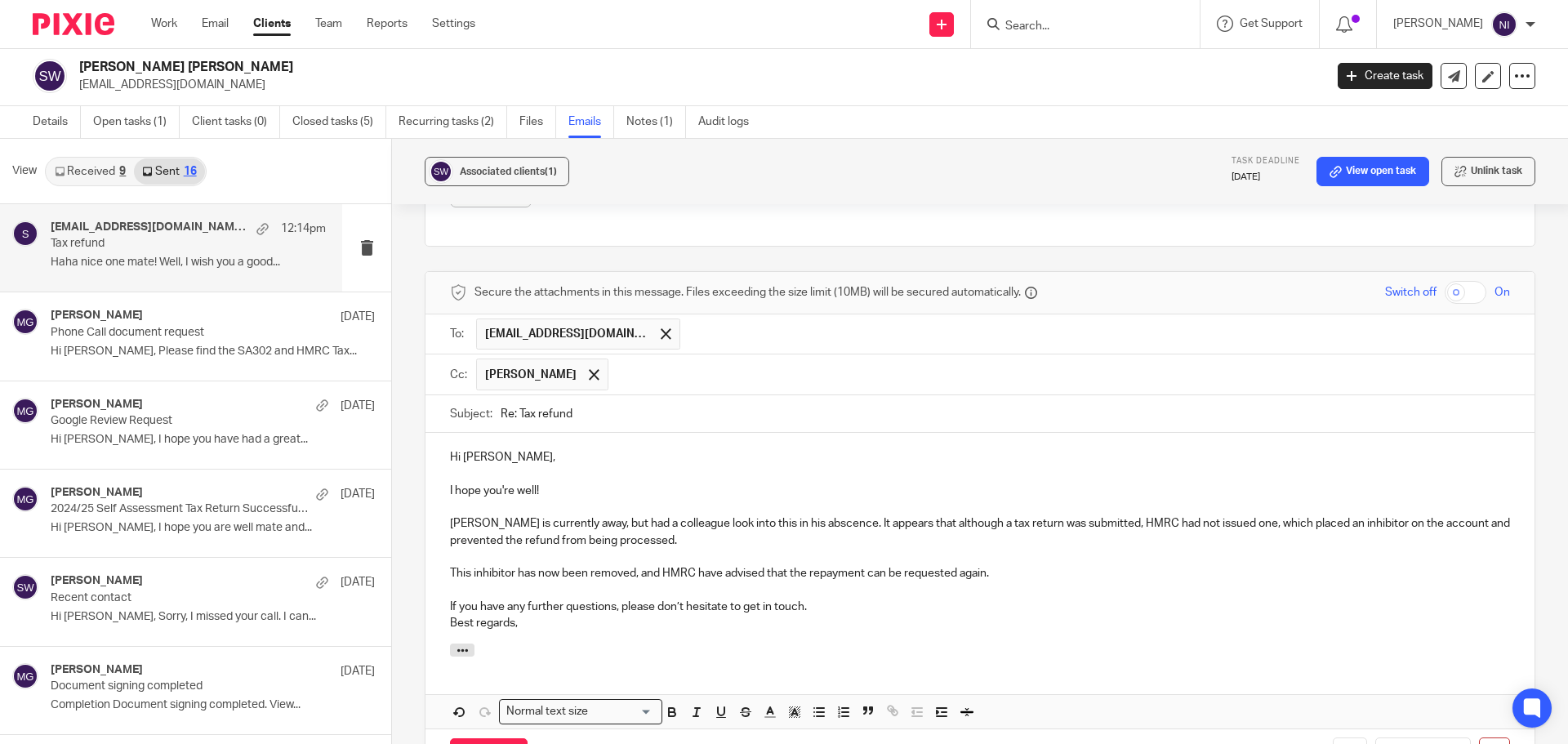
click at [801, 549] on p at bounding box center [980, 557] width 1060 height 16
drag, startPoint x: 643, startPoint y: 625, endPoint x: 426, endPoint y: 610, distance: 217.5
click at [426, 610] on div "Hi Simon, I hope you're well! Mason is currently away, but had a colleague look…" at bounding box center [979, 539] width 1109 height 211
drag, startPoint x: 516, startPoint y: 623, endPoint x: 414, endPoint y: 616, distance: 102.2
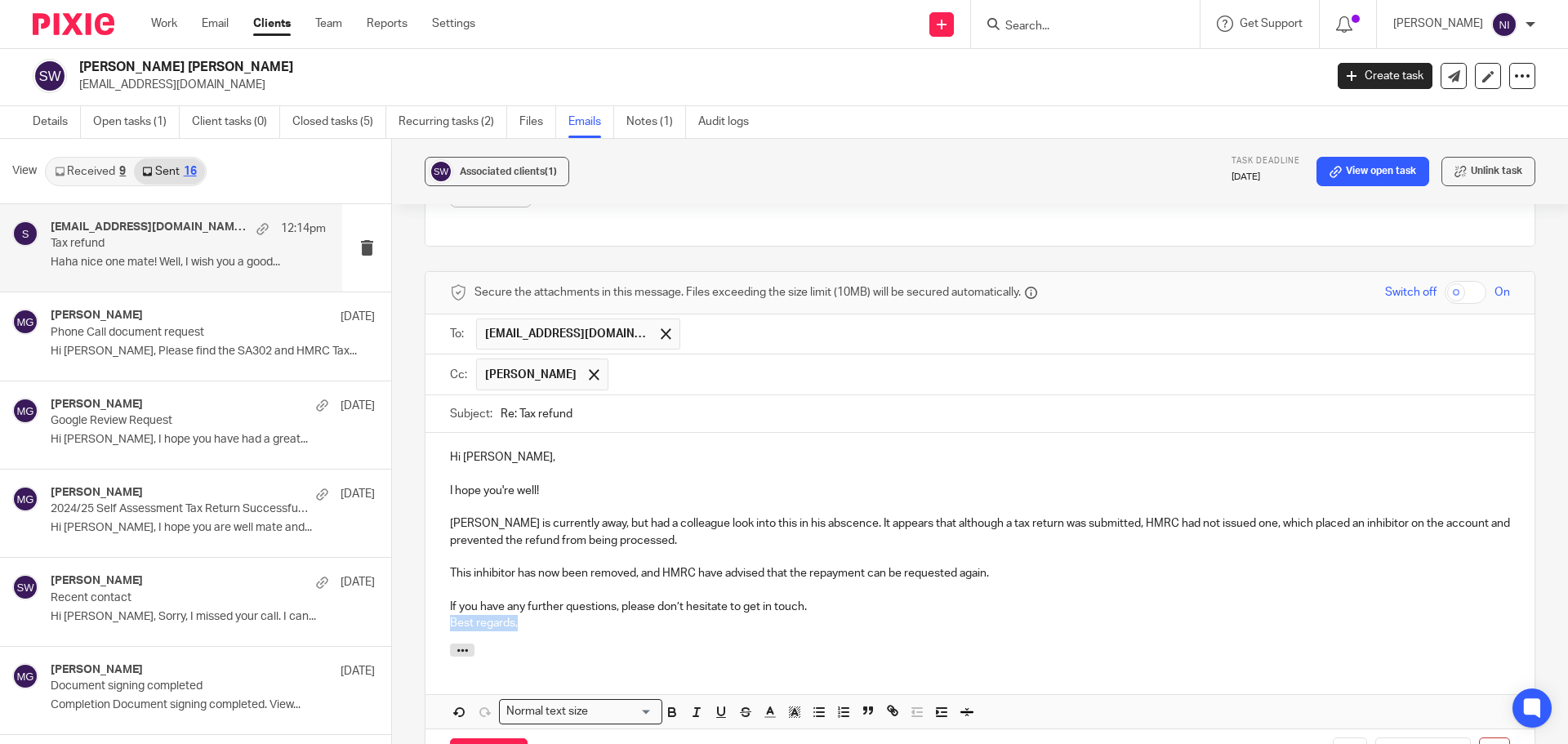
click at [414, 616] on div "Associated clients (1) Task deadline 6 Oct 2025 View open task Unlink task Tax …" at bounding box center [980, 441] width 1176 height 605
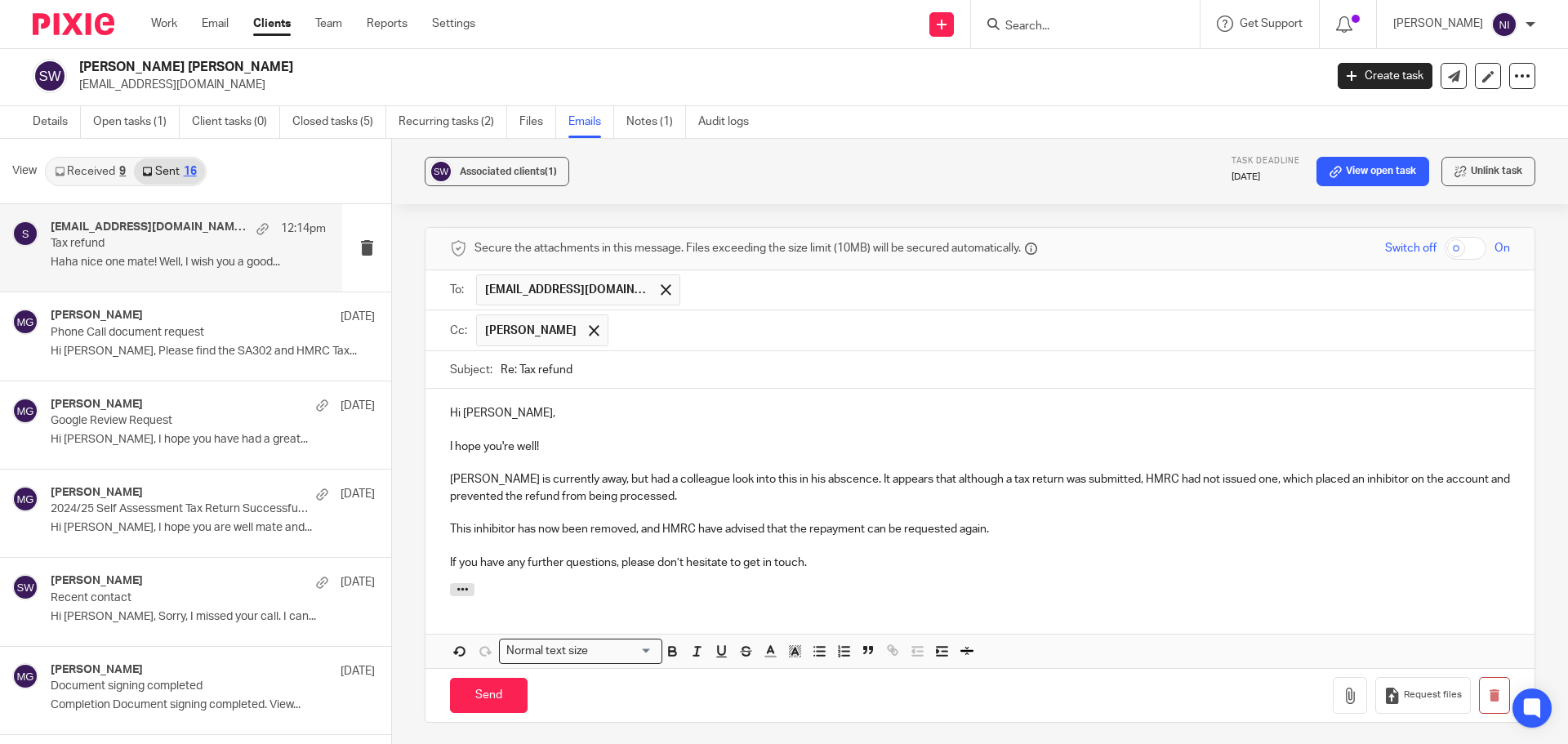
scroll to position [6431, 0]
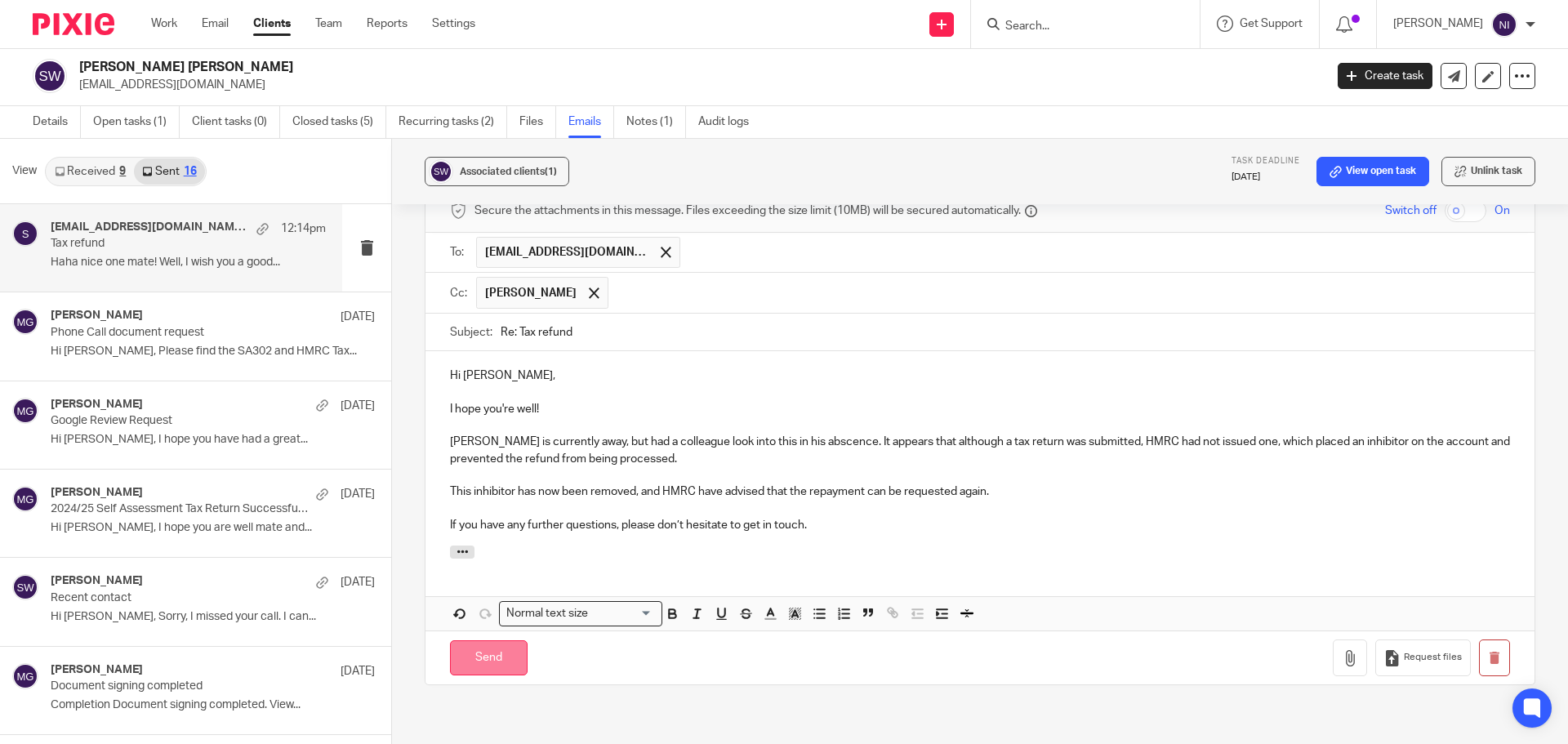
click at [480, 654] on input "Send" at bounding box center [489, 658] width 77 height 35
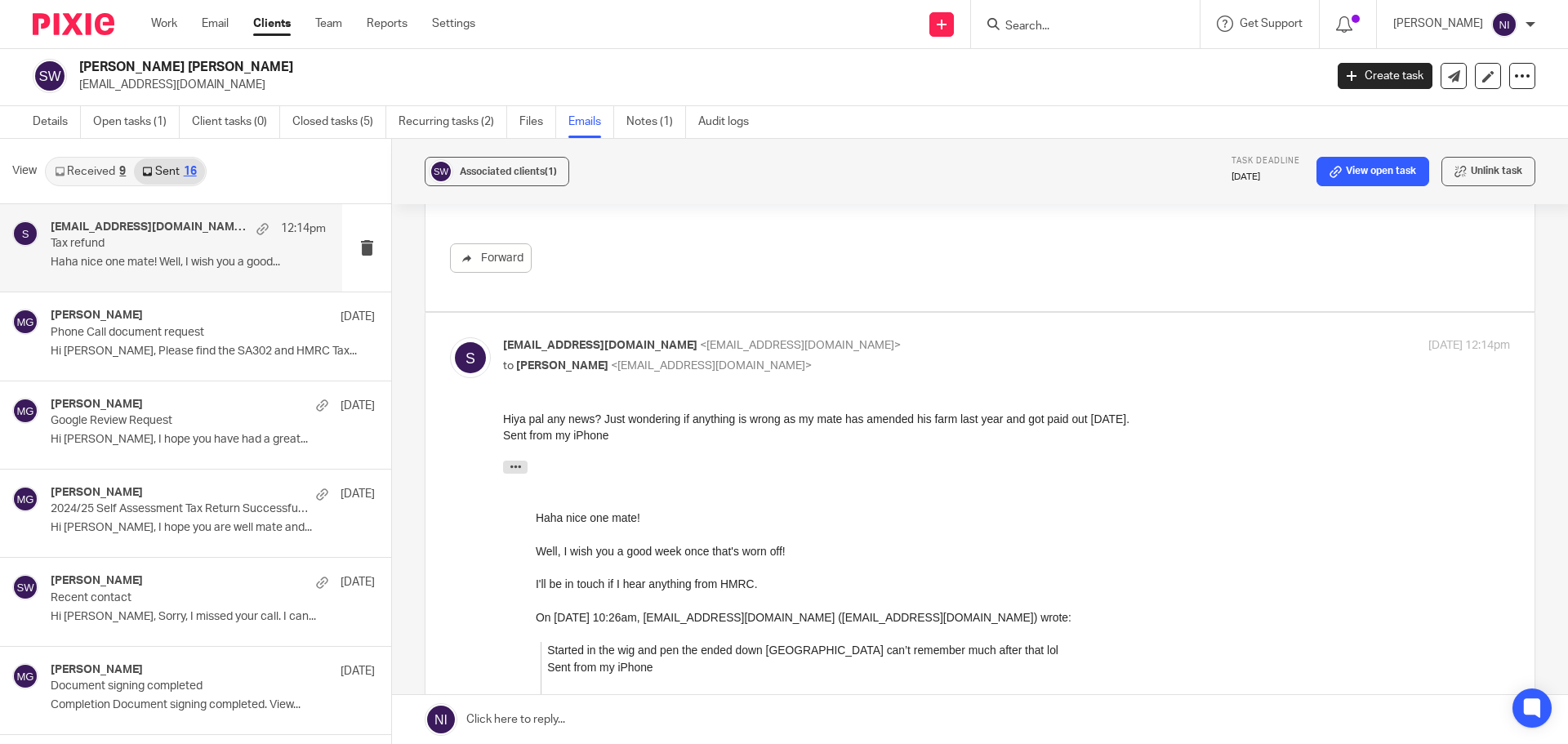
scroll to position [4758, 0]
click at [1104, 21] on input "Search" at bounding box center [1077, 26] width 147 height 15
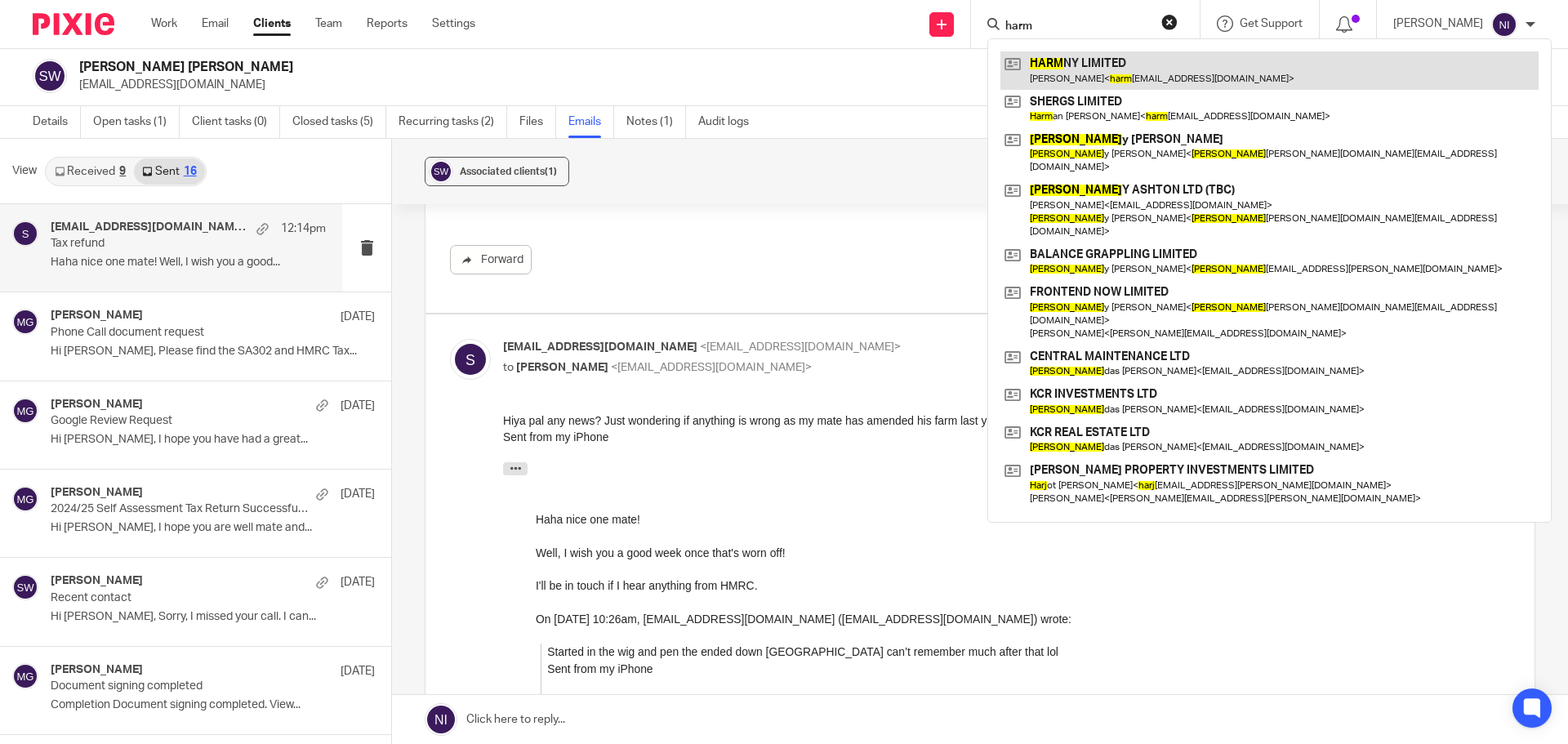
type input "harm"
click at [1174, 64] on link at bounding box center [1270, 70] width 538 height 38
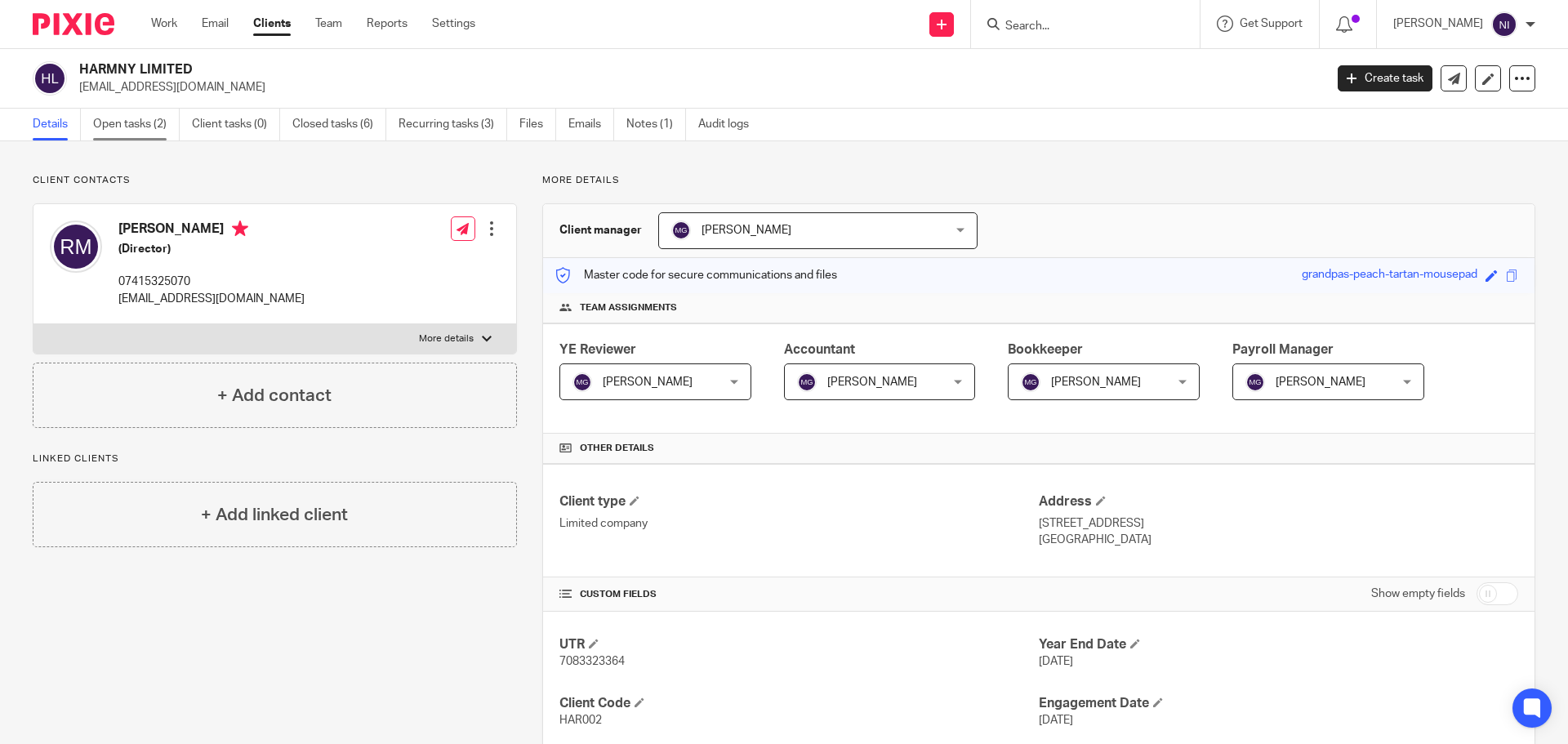
click at [128, 126] on link "Open tasks (2)" at bounding box center [136, 124] width 86 height 32
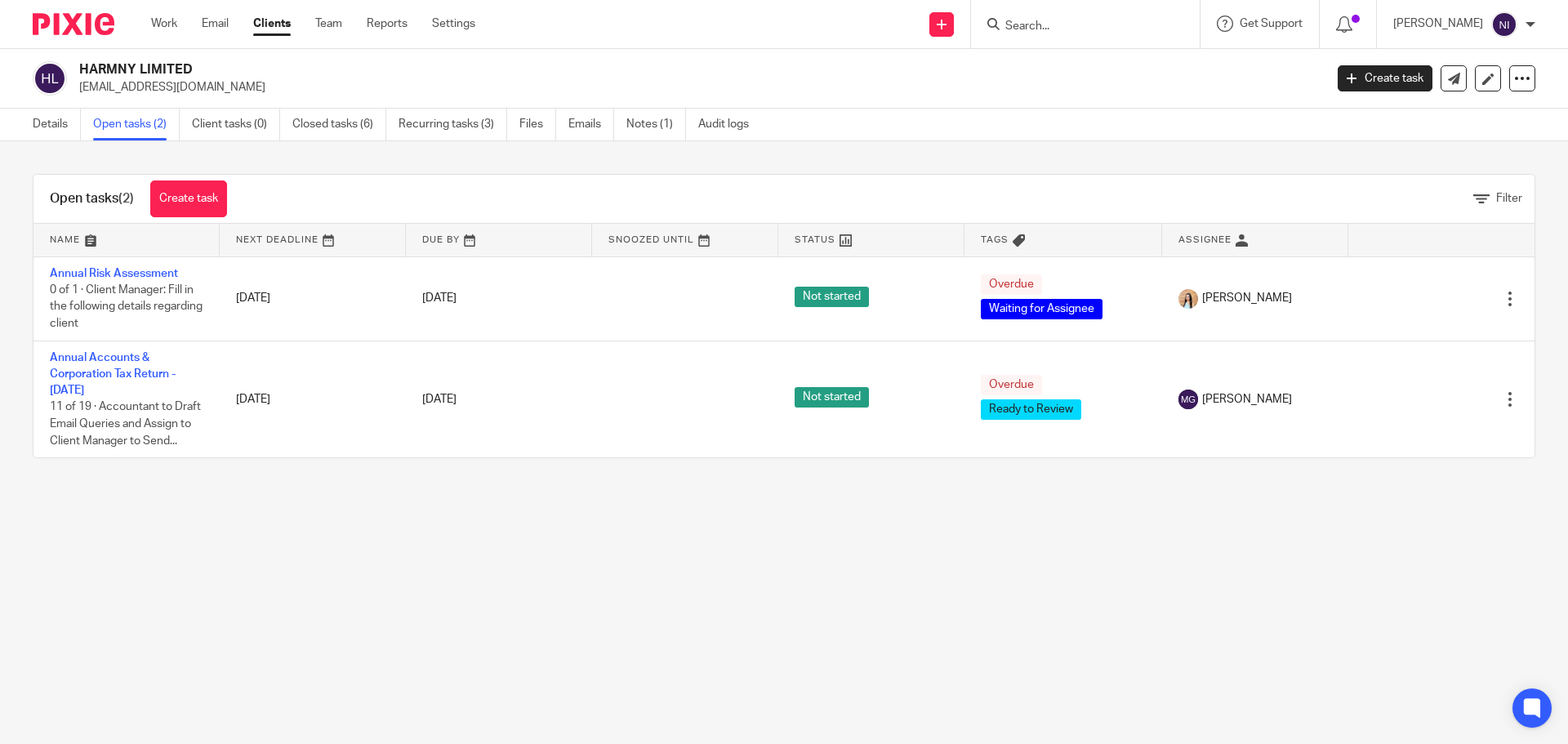
click at [1048, 32] on input "Search" at bounding box center [1077, 26] width 147 height 15
click at [1058, 28] on input "Search" at bounding box center [1077, 26] width 147 height 15
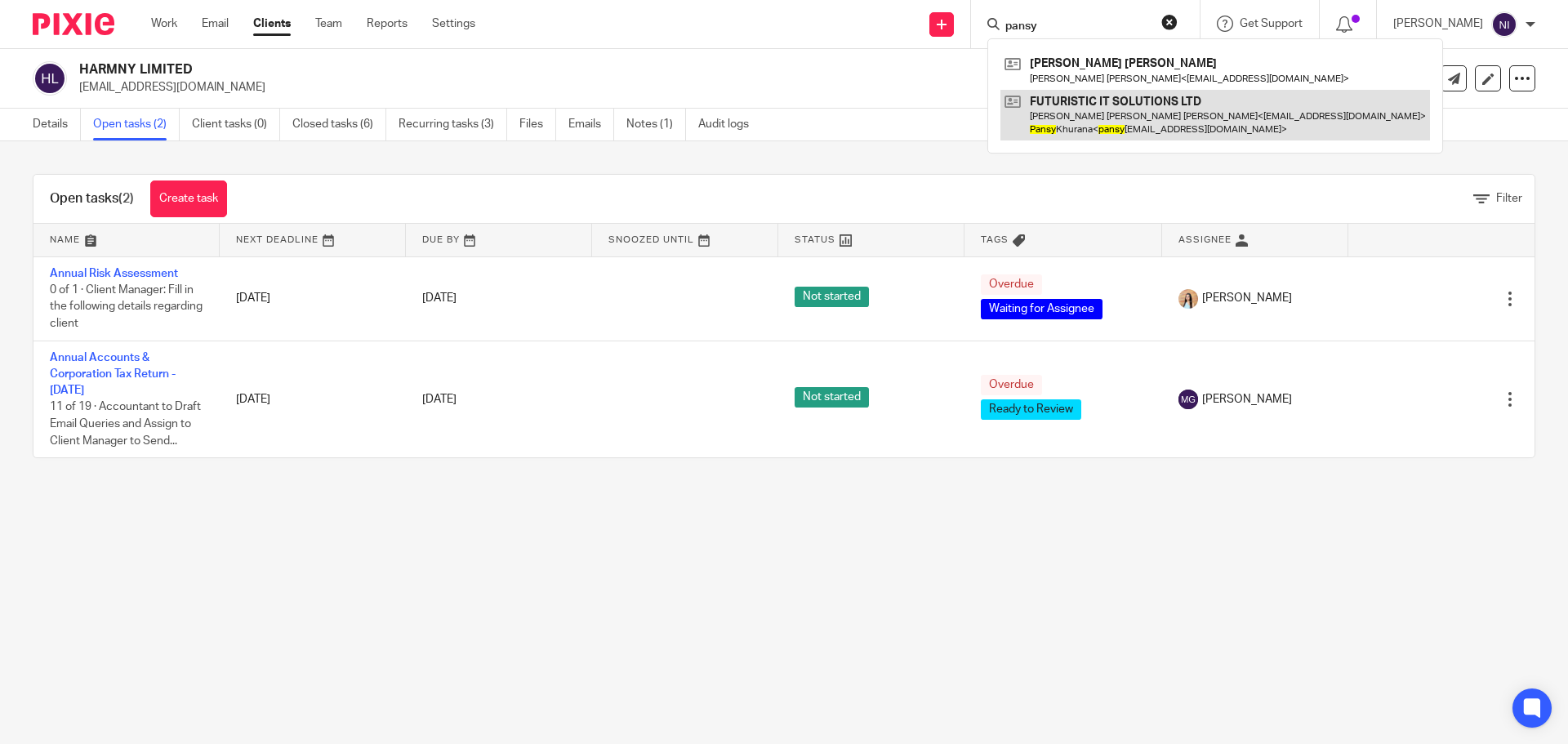
type input "pansy"
click at [1153, 133] on link at bounding box center [1214, 115] width 429 height 50
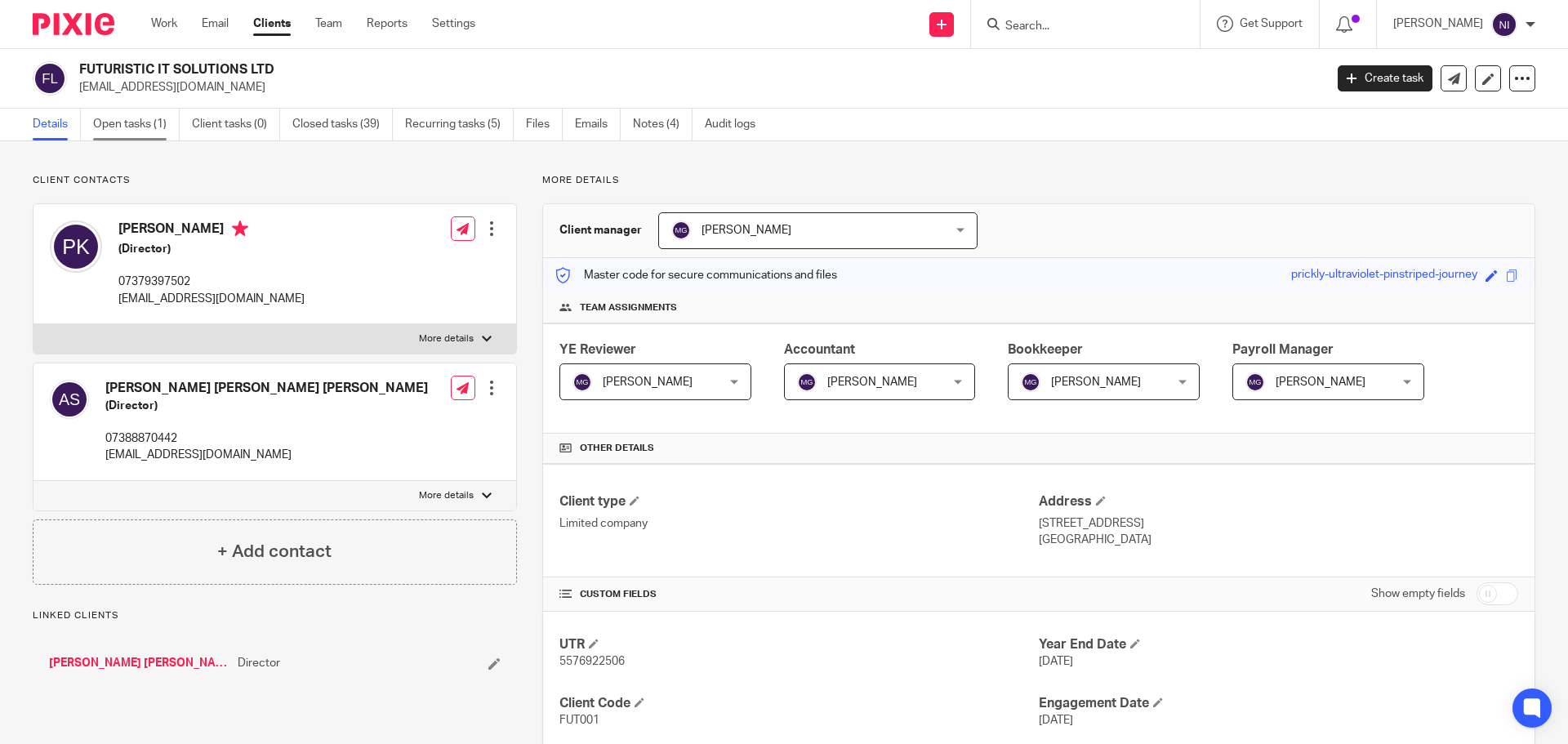
click at [138, 133] on link "Open tasks (1)" at bounding box center [136, 124] width 86 height 32
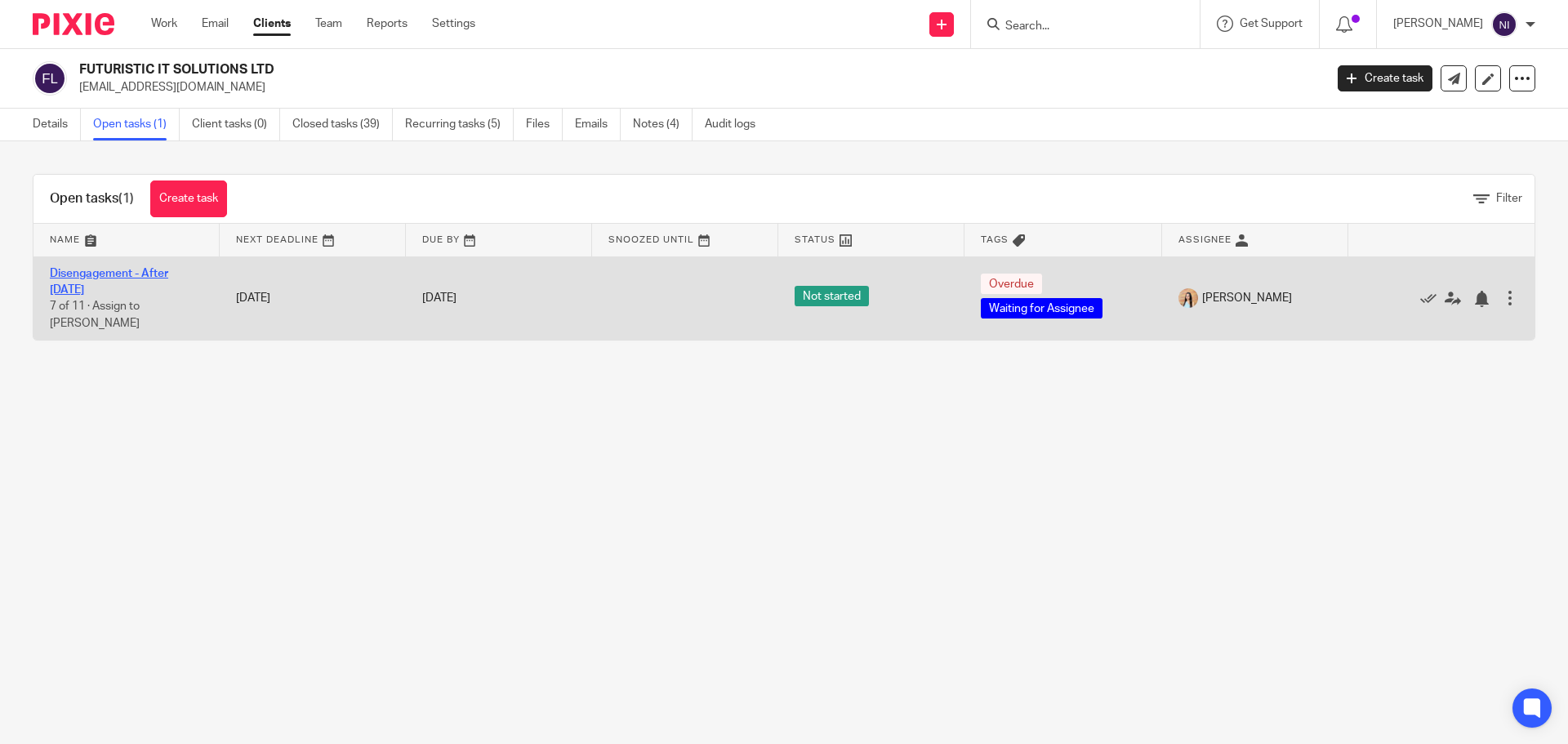
click at [132, 273] on link "Disengagement - After [DATE]" at bounding box center [108, 282] width 118 height 28
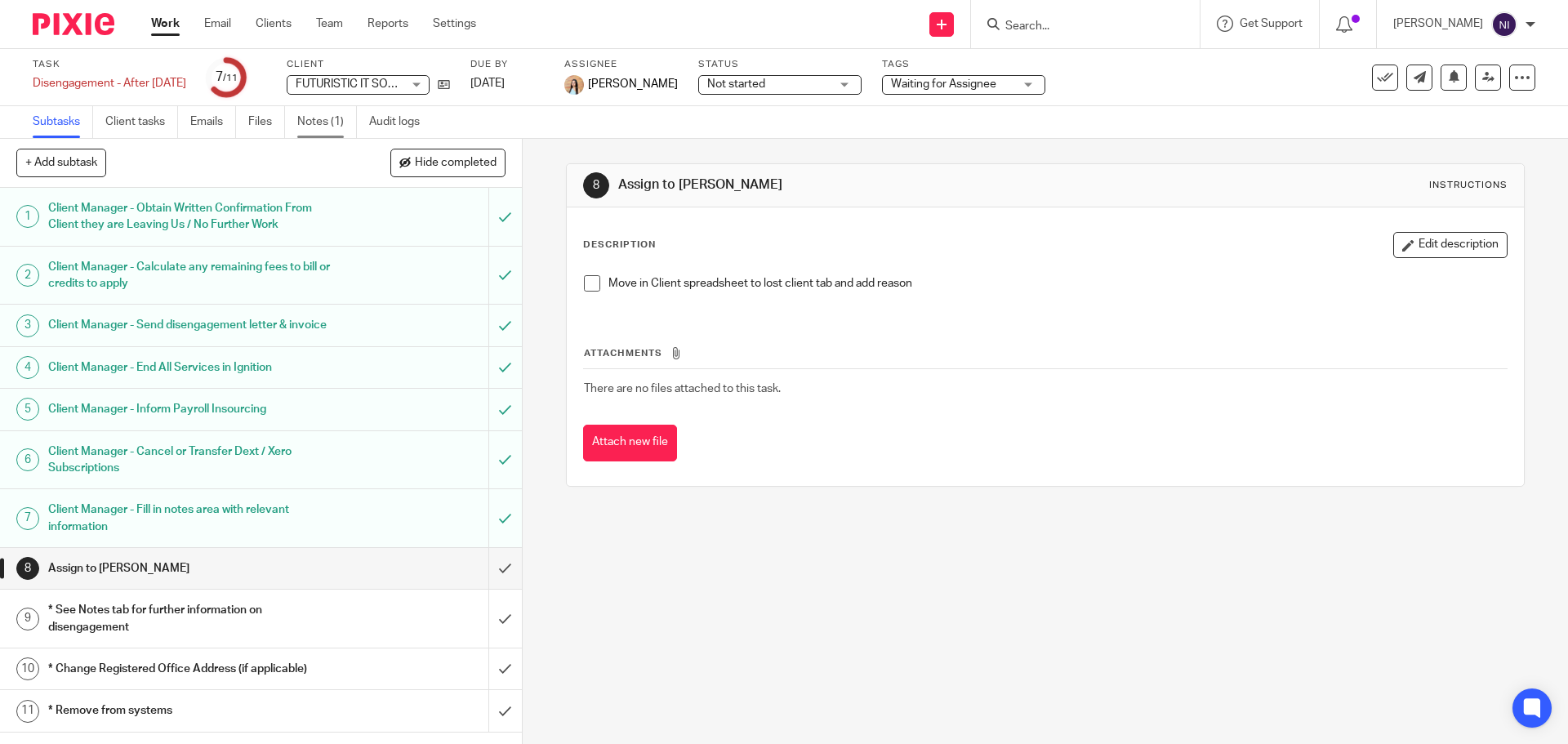
click at [336, 109] on link "Notes (1)" at bounding box center [327, 122] width 60 height 32
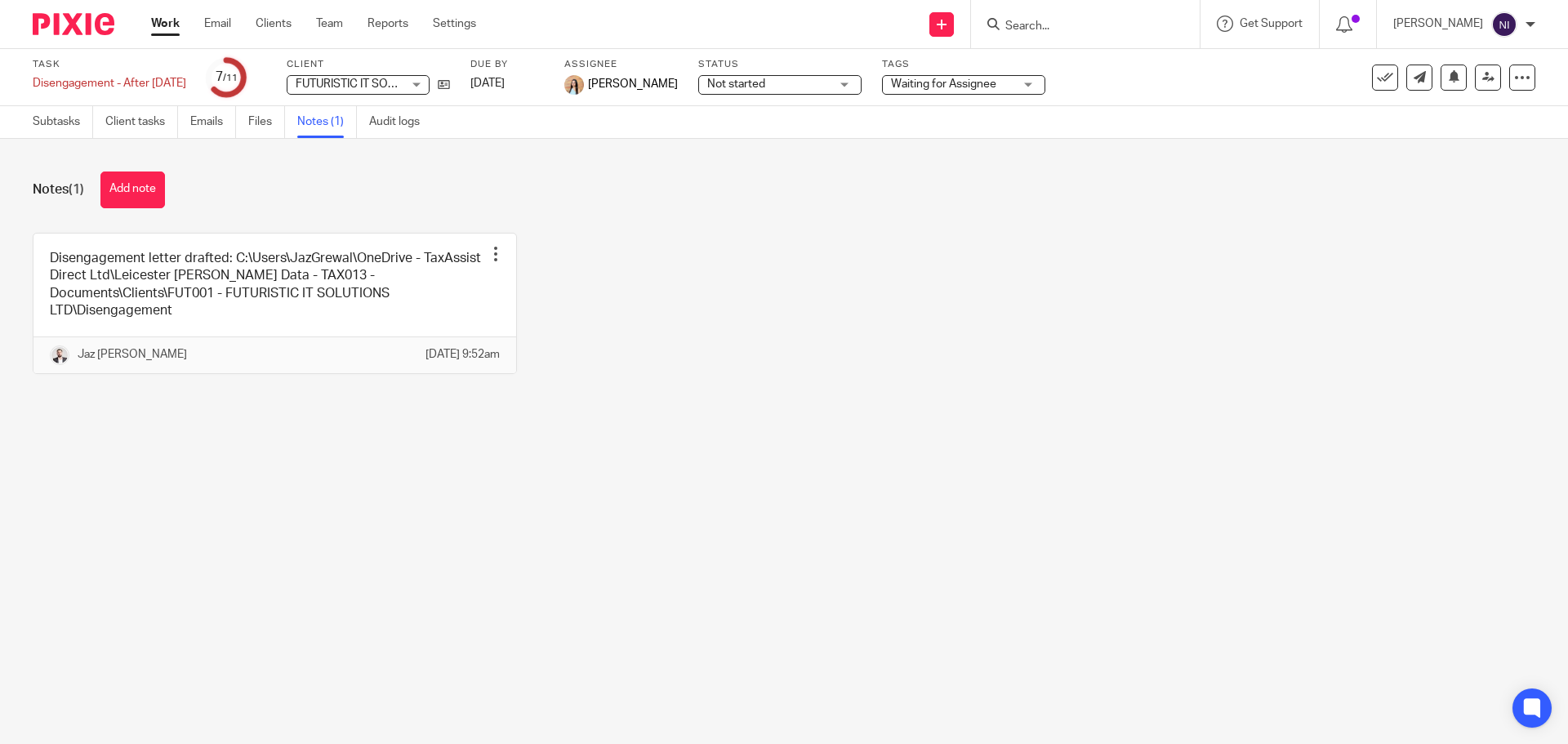
click at [1055, 30] on input "Search" at bounding box center [1077, 26] width 147 height 15
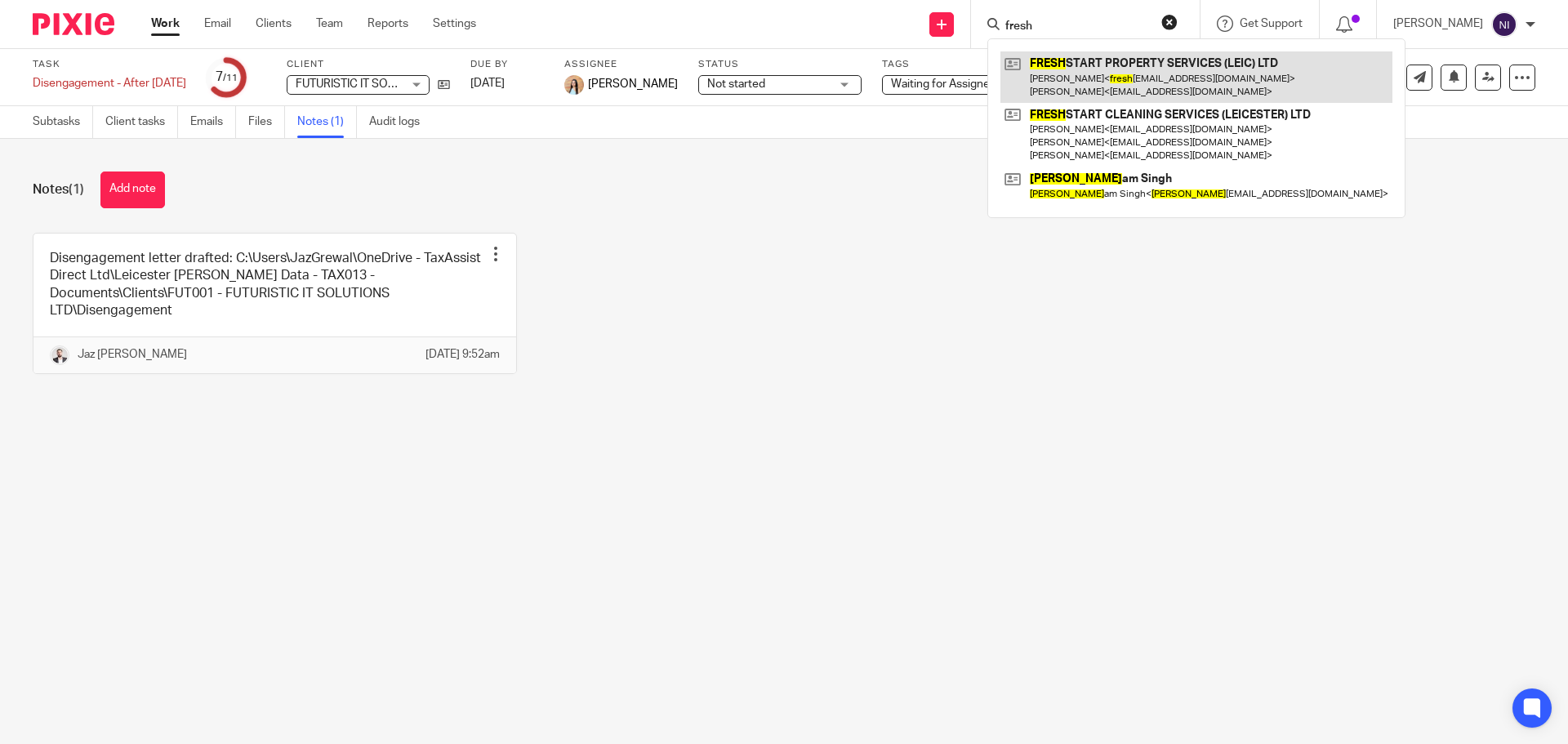
type input "fresh"
click at [1112, 84] on link at bounding box center [1196, 77] width 392 height 50
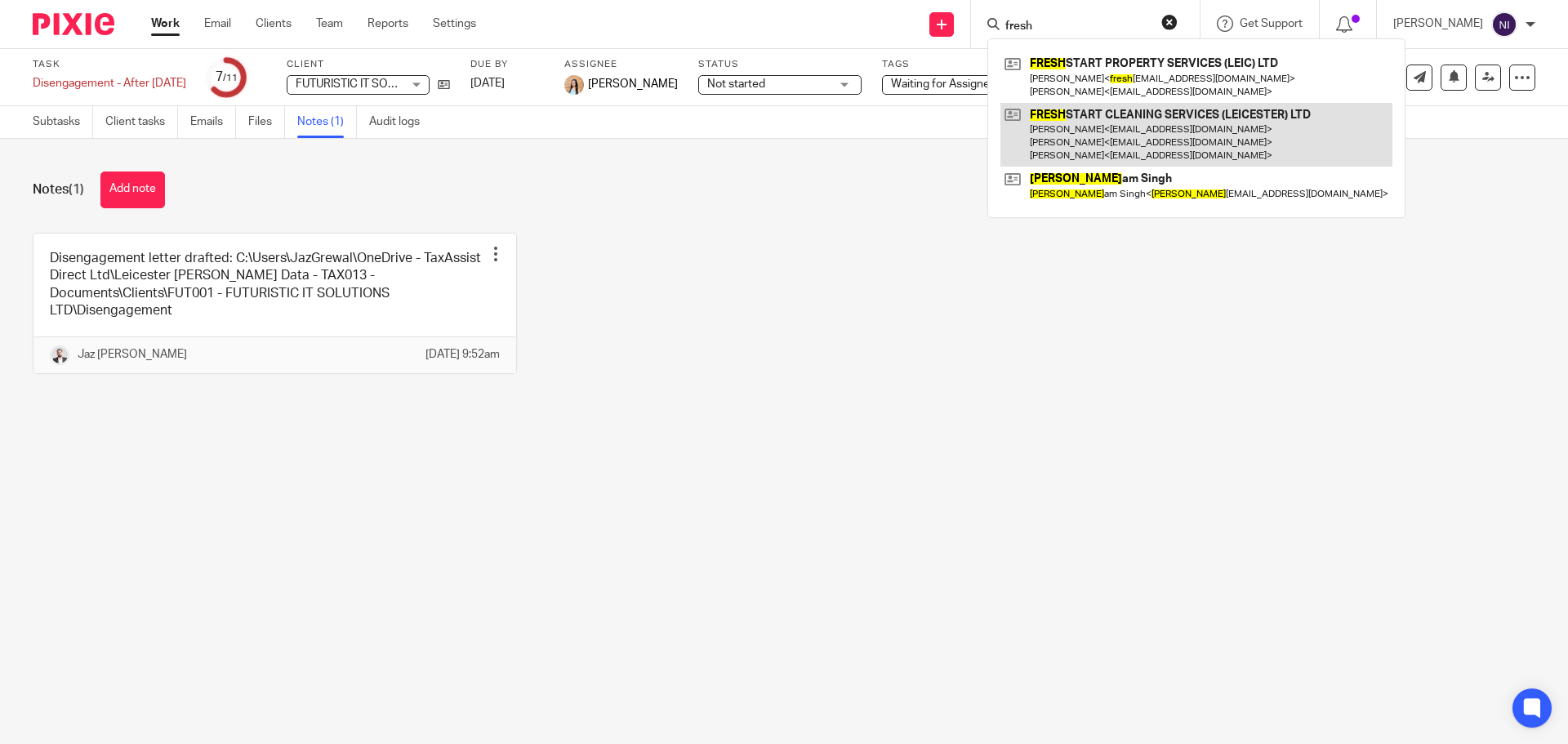
click at [1116, 122] on link at bounding box center [1196, 135] width 392 height 65
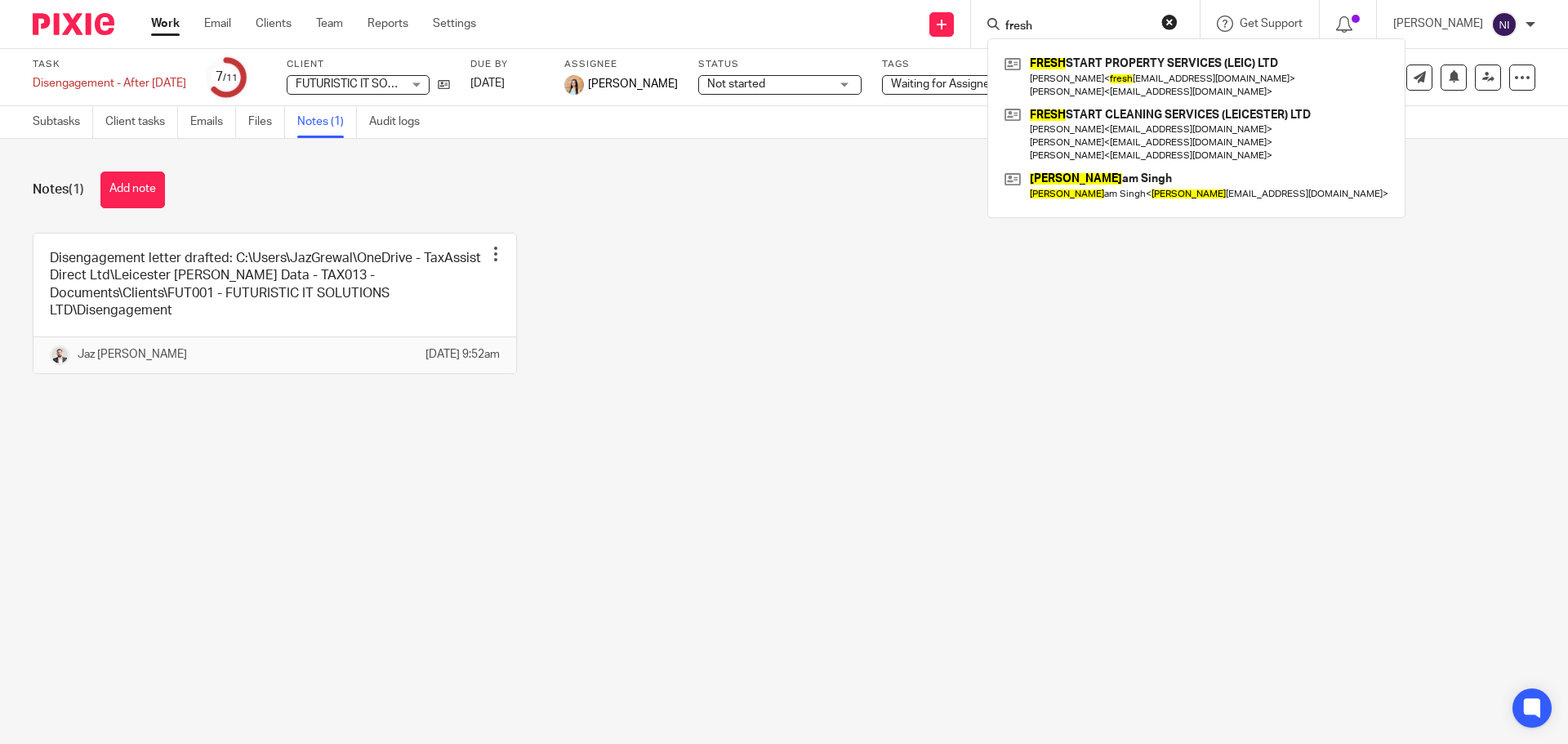
click at [169, 16] on link "Work" at bounding box center [166, 23] width 29 height 16
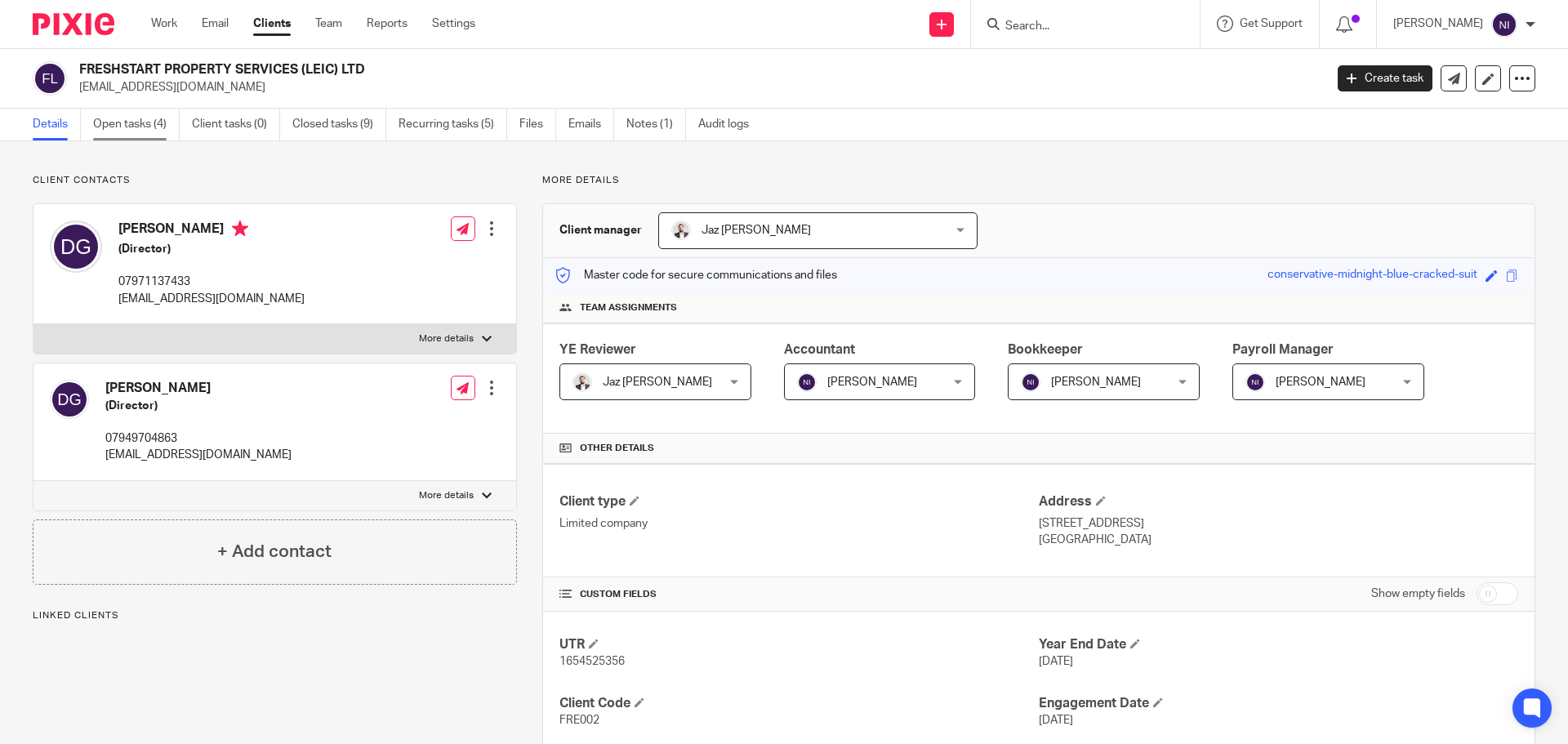
click at [123, 135] on link "Open tasks (4)" at bounding box center [136, 124] width 86 height 32
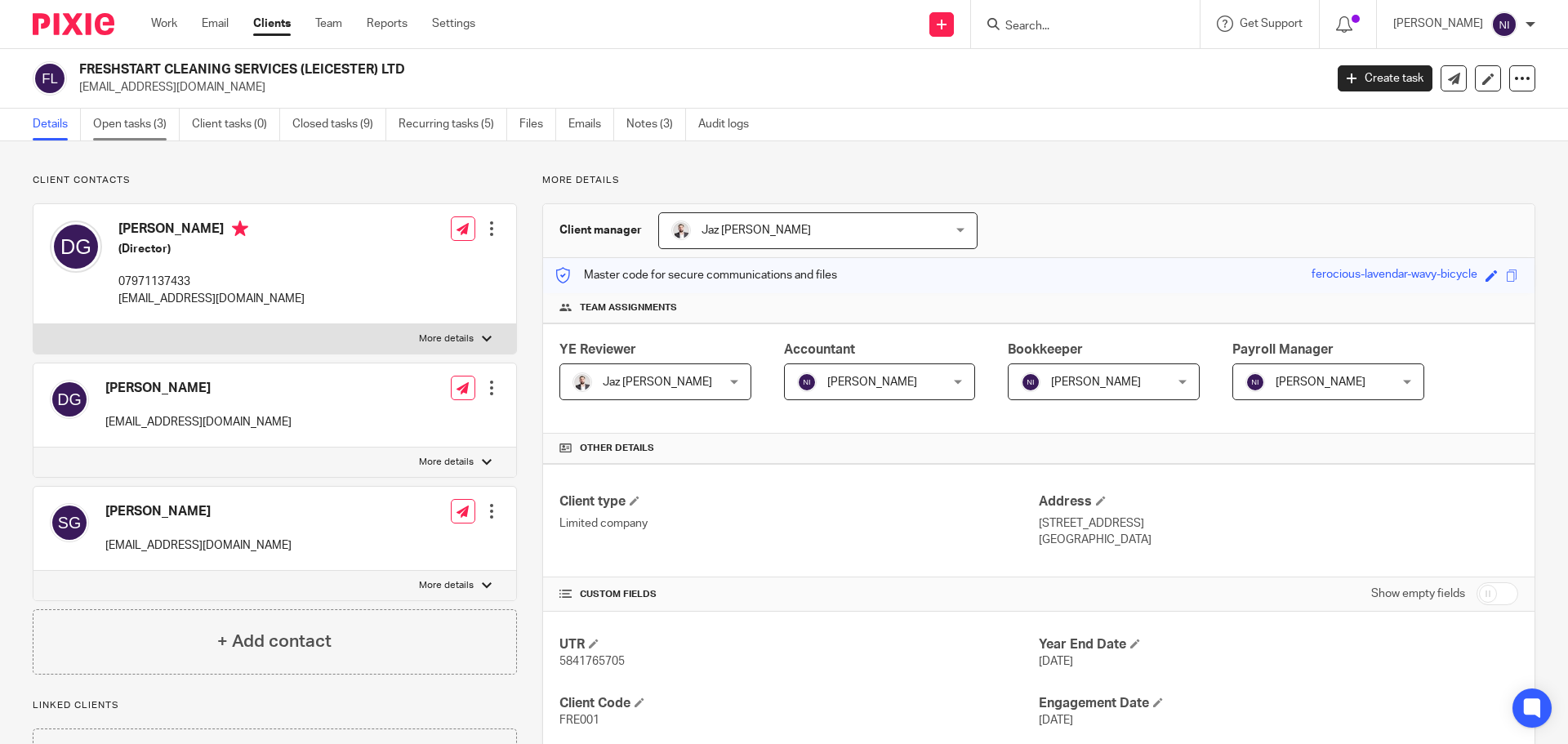
click at [167, 115] on link "Open tasks (3)" at bounding box center [136, 124] width 86 height 32
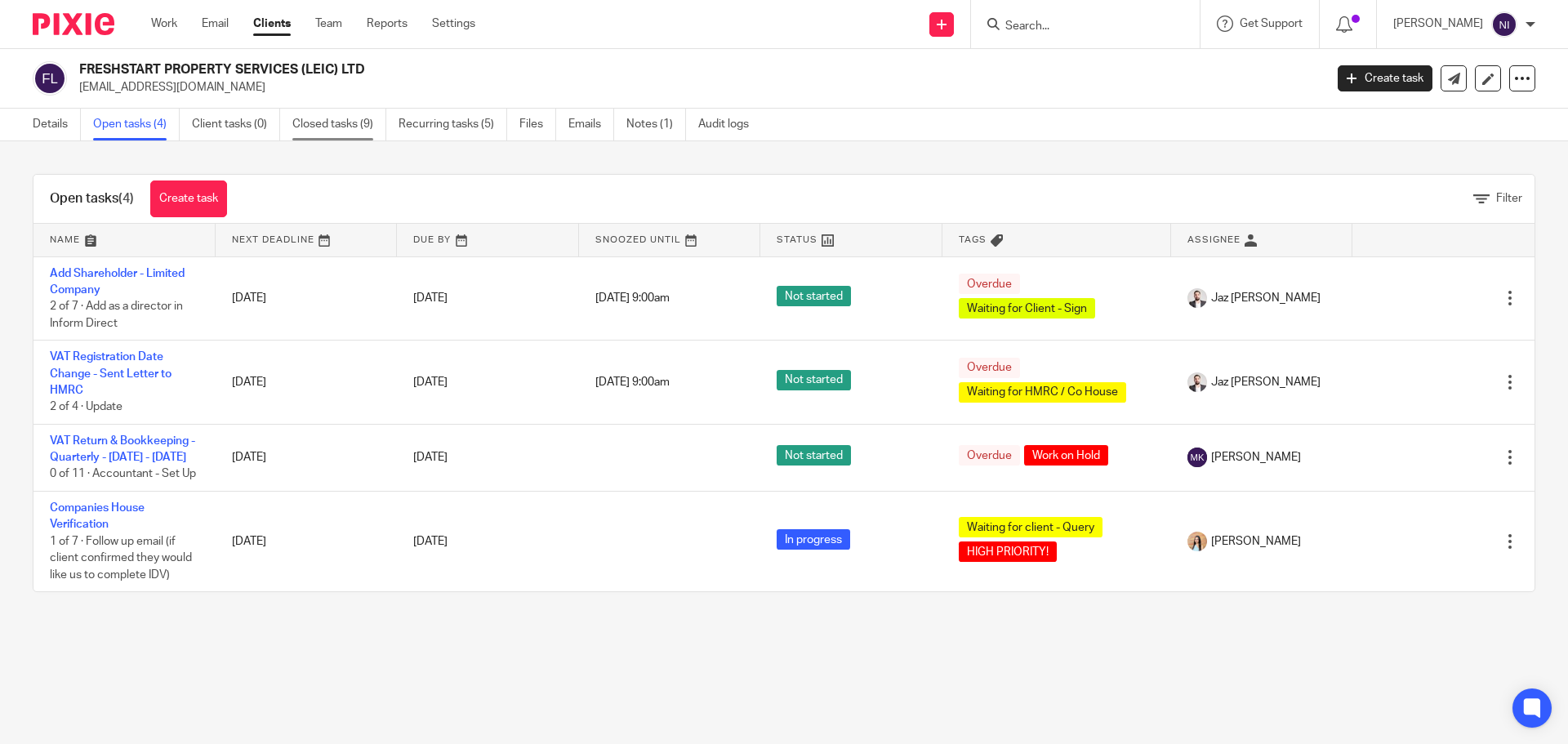
click at [352, 123] on link "Closed tasks (9)" at bounding box center [339, 124] width 94 height 32
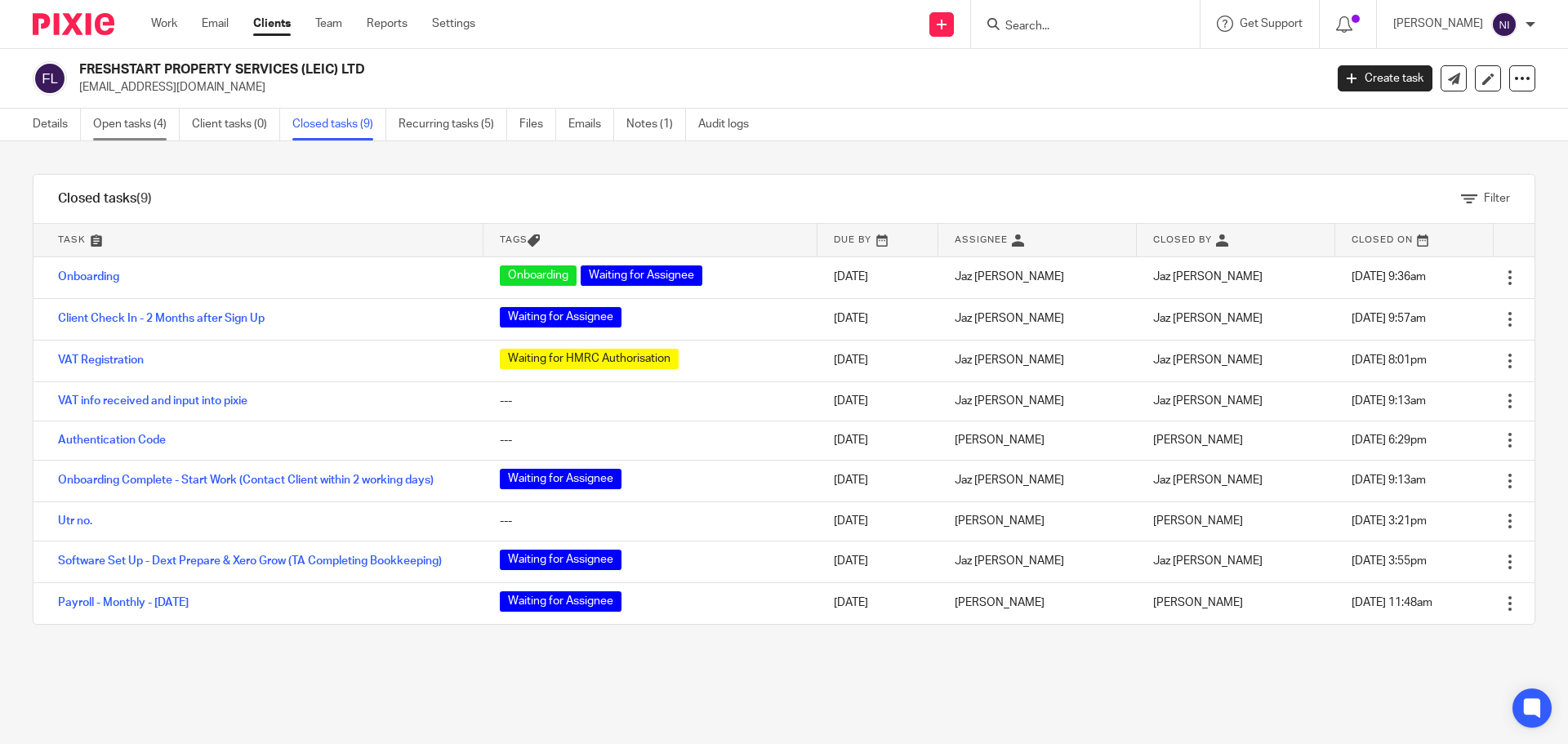
click at [161, 129] on link "Open tasks (4)" at bounding box center [136, 124] width 86 height 32
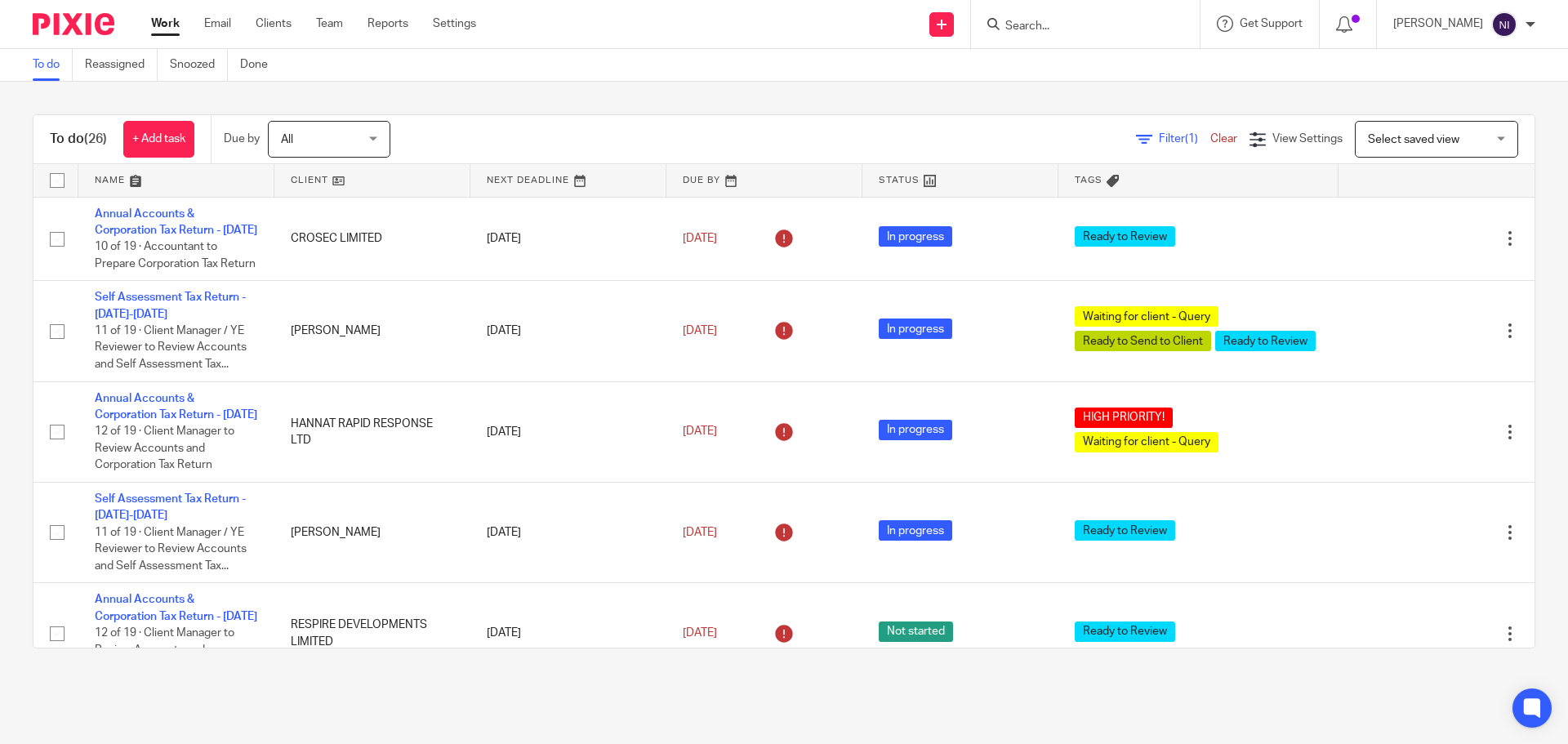
click at [1097, 24] on input "Search" at bounding box center [1077, 26] width 147 height 15
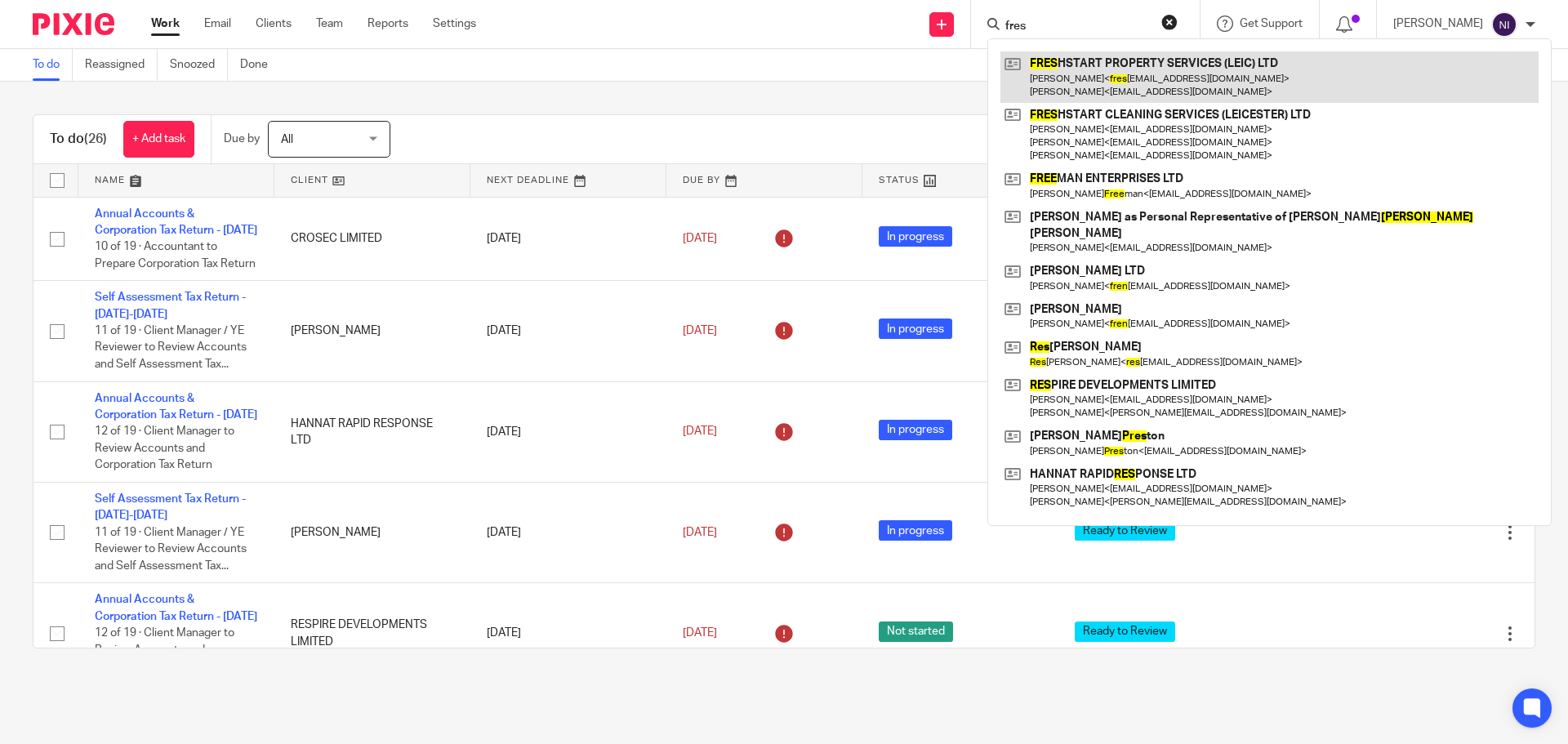
type input "fres"
click at [1109, 87] on link at bounding box center [1270, 77] width 538 height 50
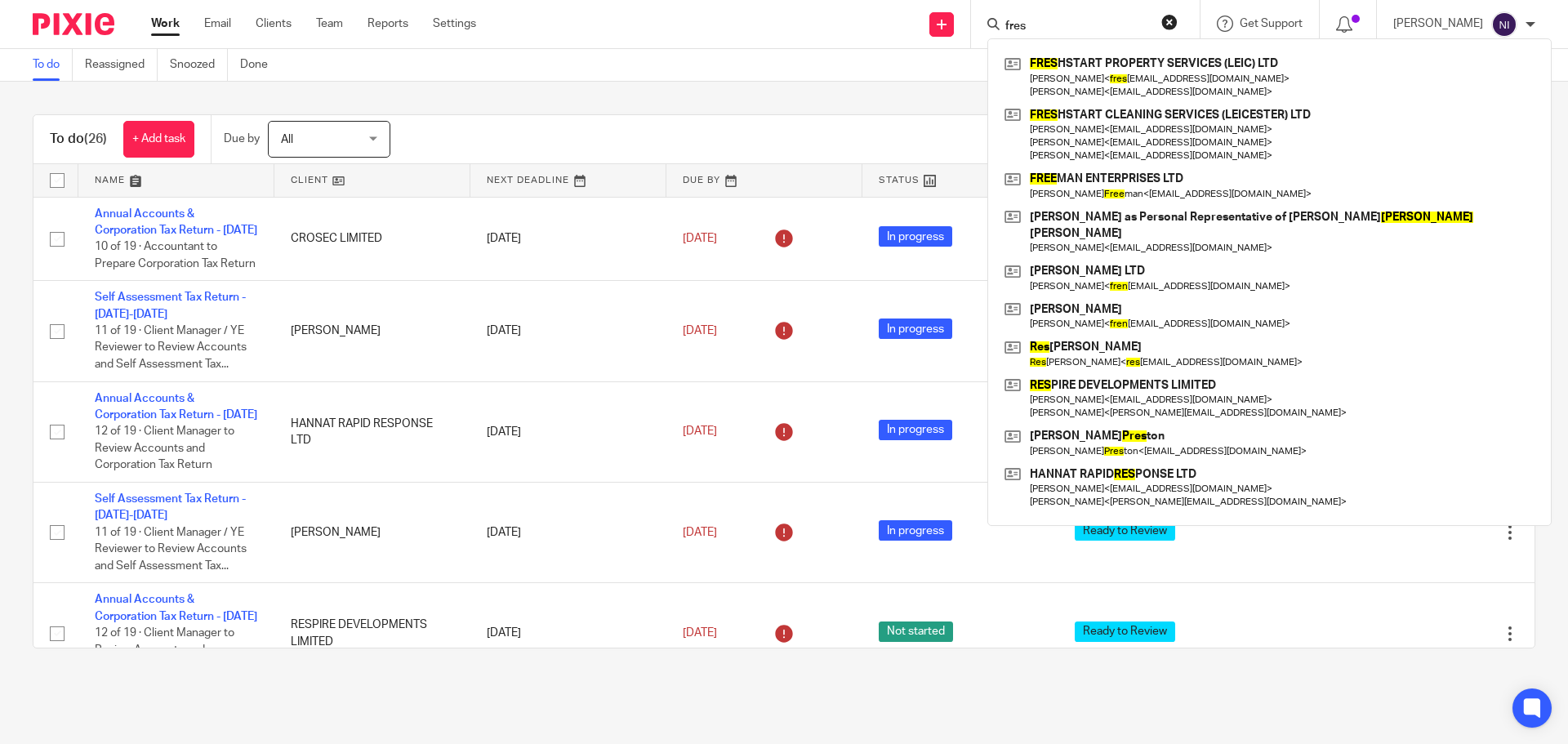
click at [170, 25] on link "Work" at bounding box center [166, 23] width 29 height 16
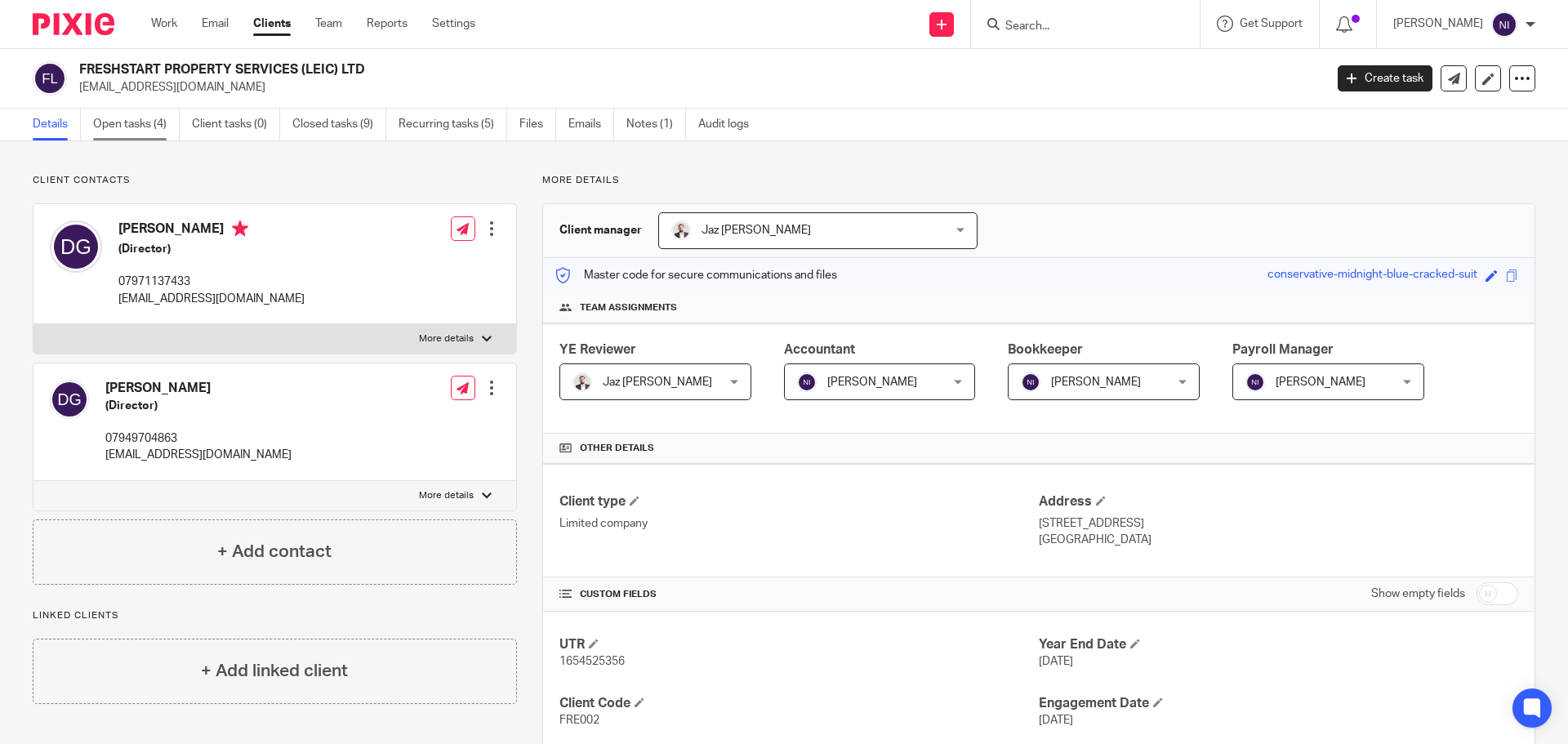
click at [112, 126] on link "Open tasks (4)" at bounding box center [136, 124] width 86 height 32
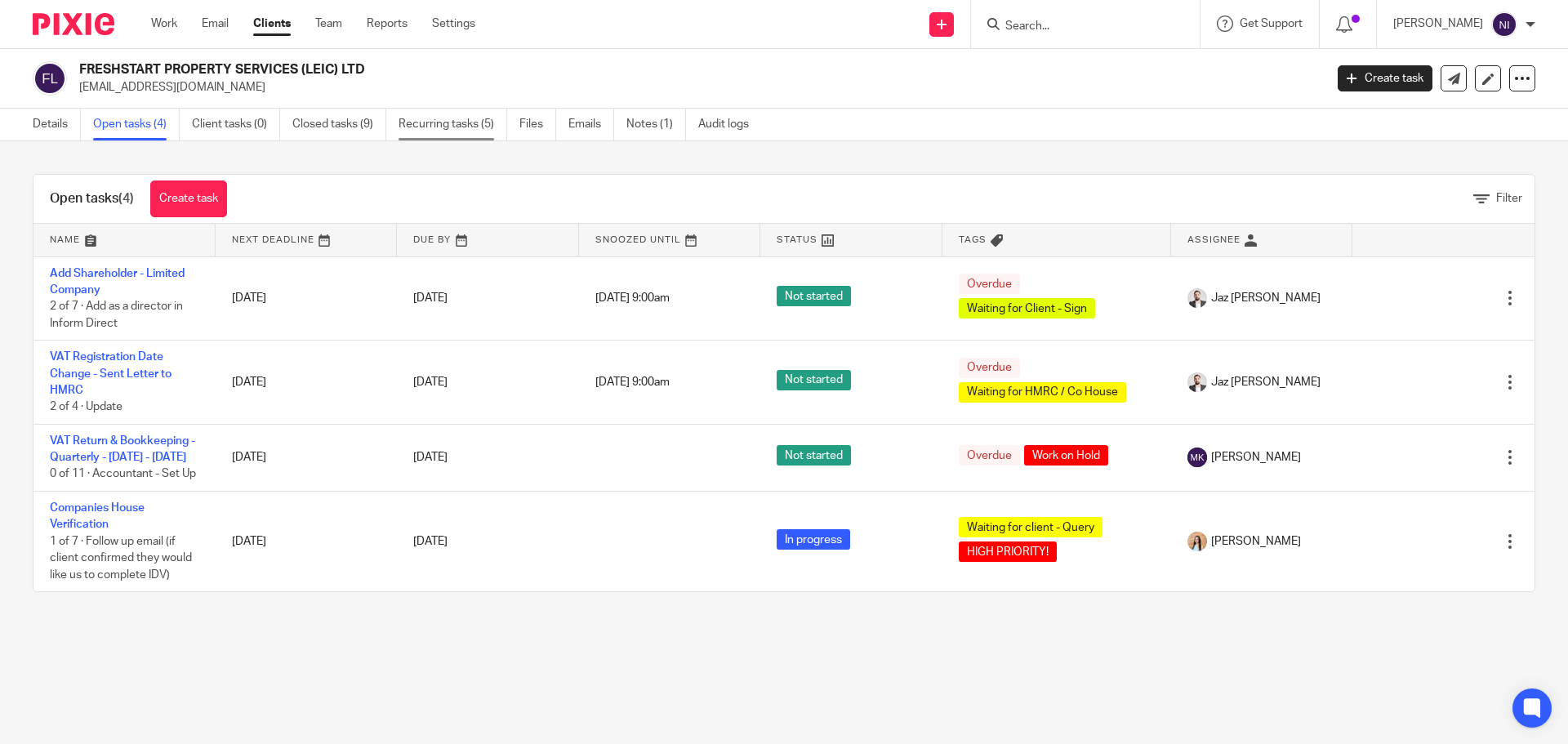
click at [429, 122] on link "Recurring tasks (5)" at bounding box center [452, 124] width 108 height 32
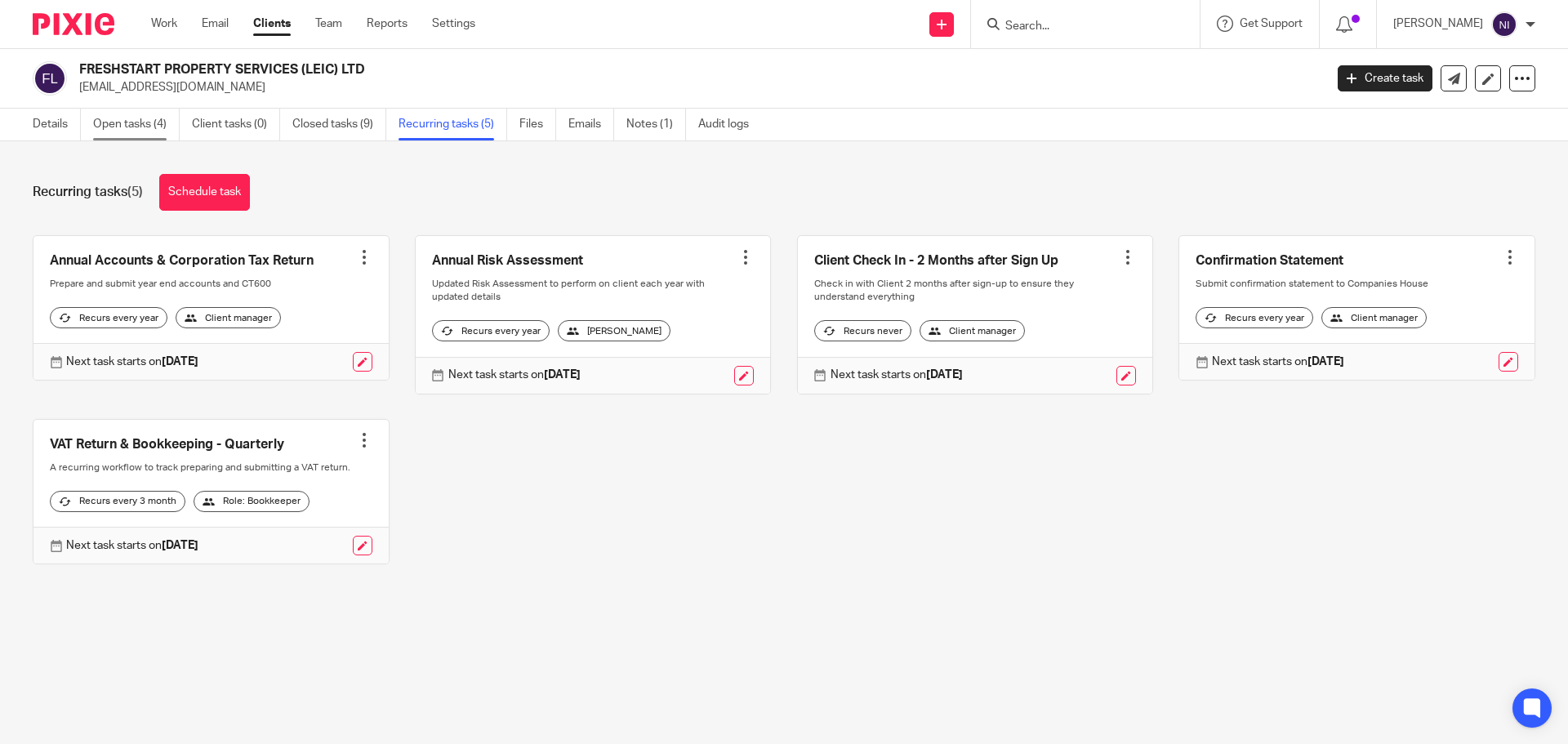
click at [102, 122] on link "Open tasks (4)" at bounding box center [136, 124] width 86 height 32
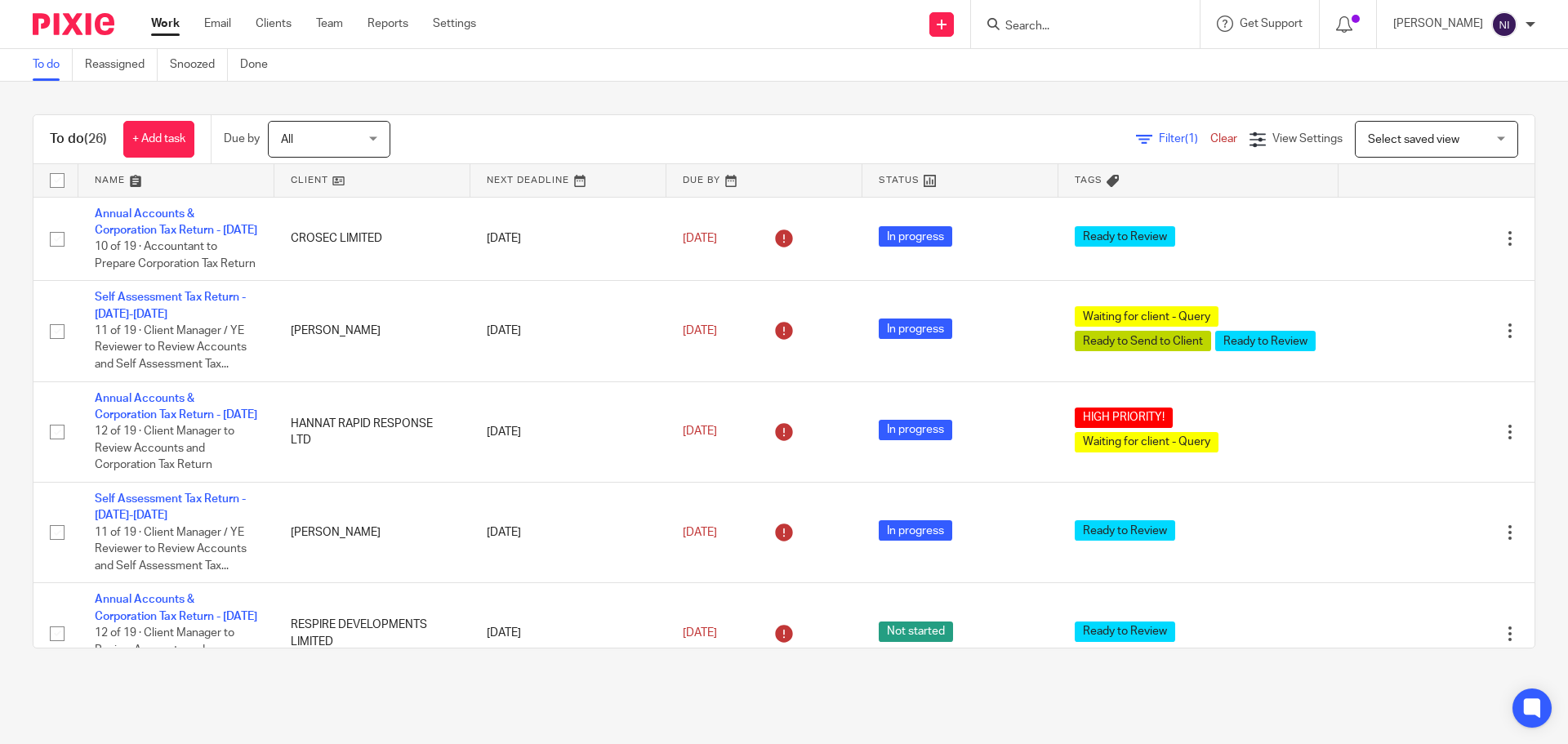
click at [1022, 29] on input "Search" at bounding box center [1077, 26] width 147 height 15
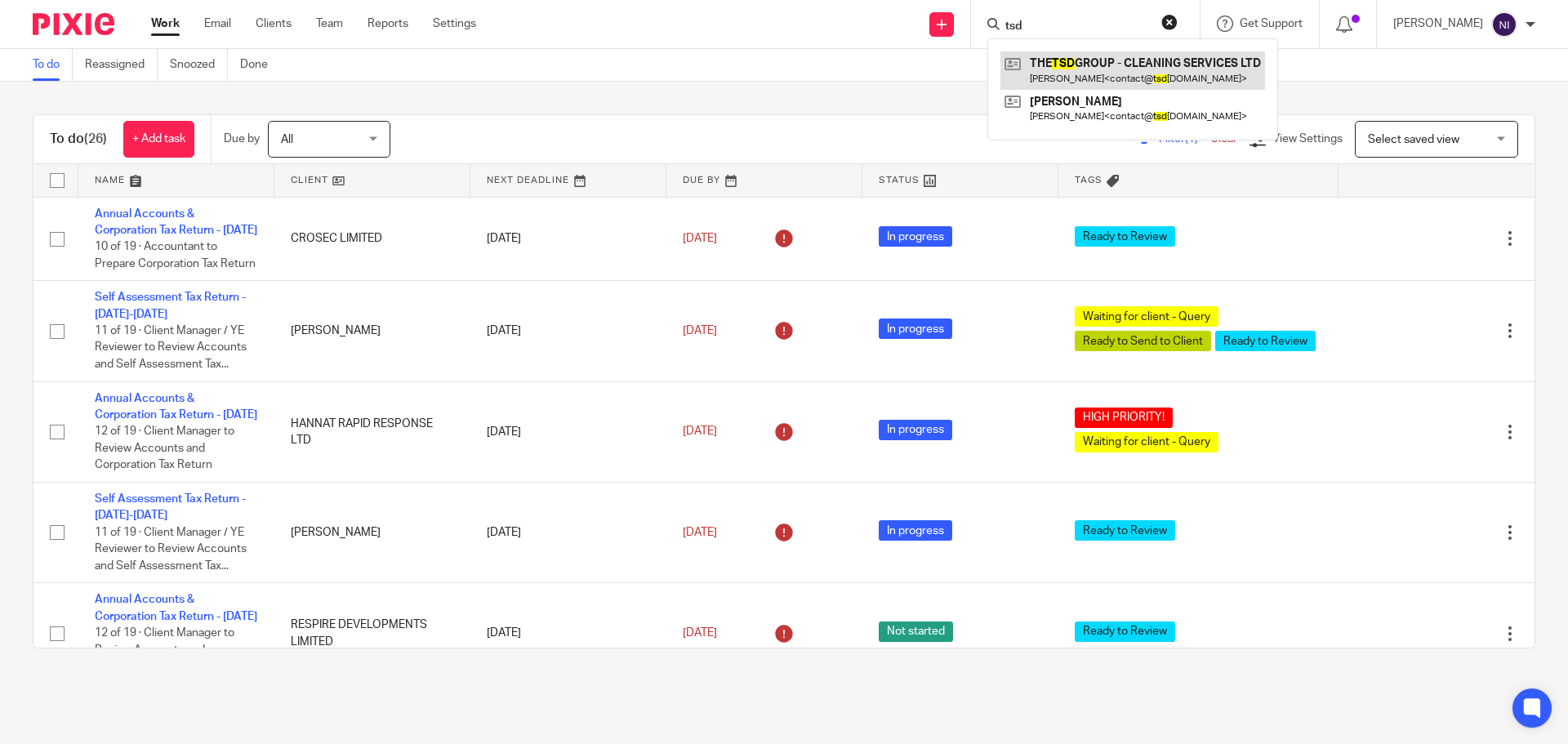
type input "tsd"
click at [1067, 78] on link at bounding box center [1132, 70] width 264 height 38
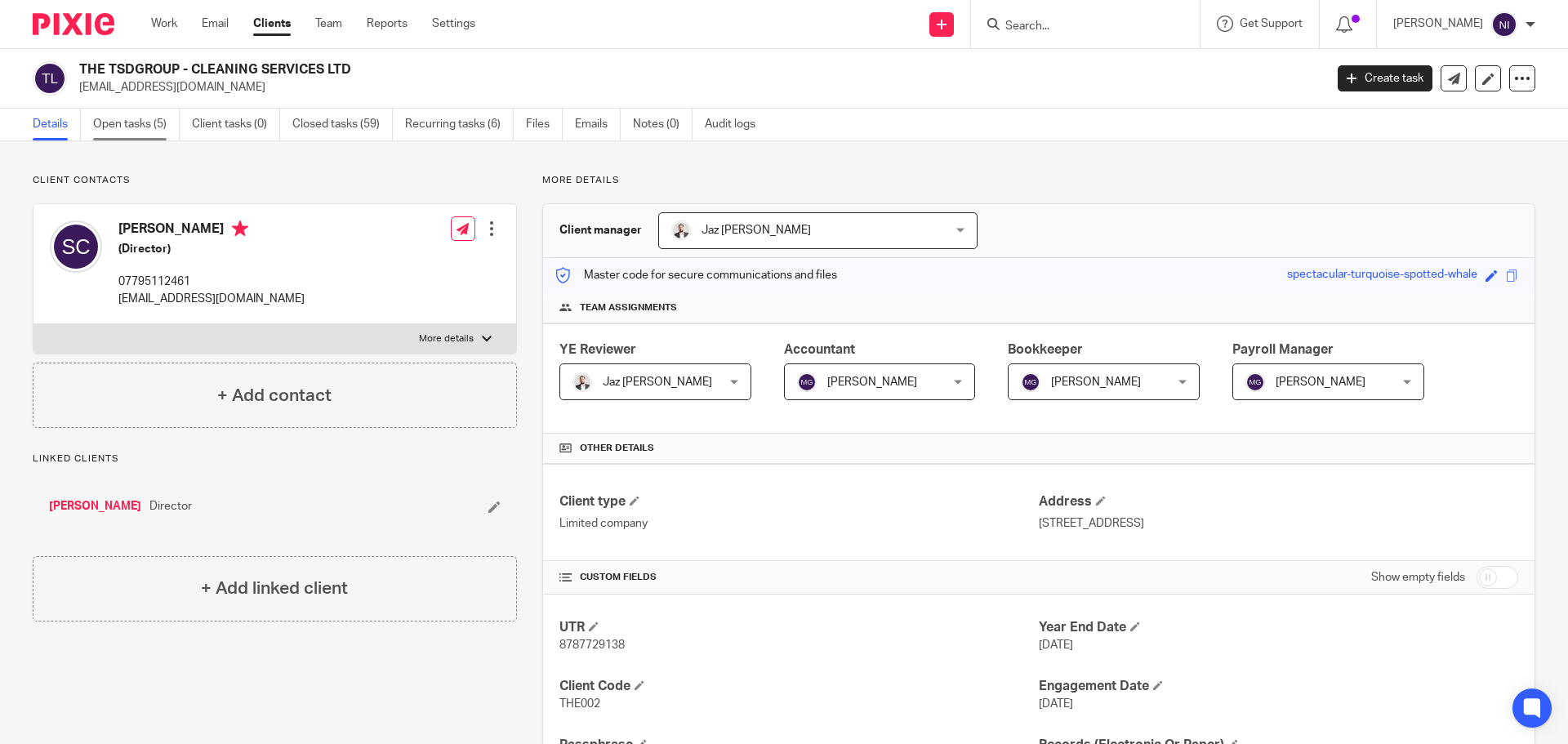
click at [151, 128] on link "Open tasks (5)" at bounding box center [136, 124] width 86 height 32
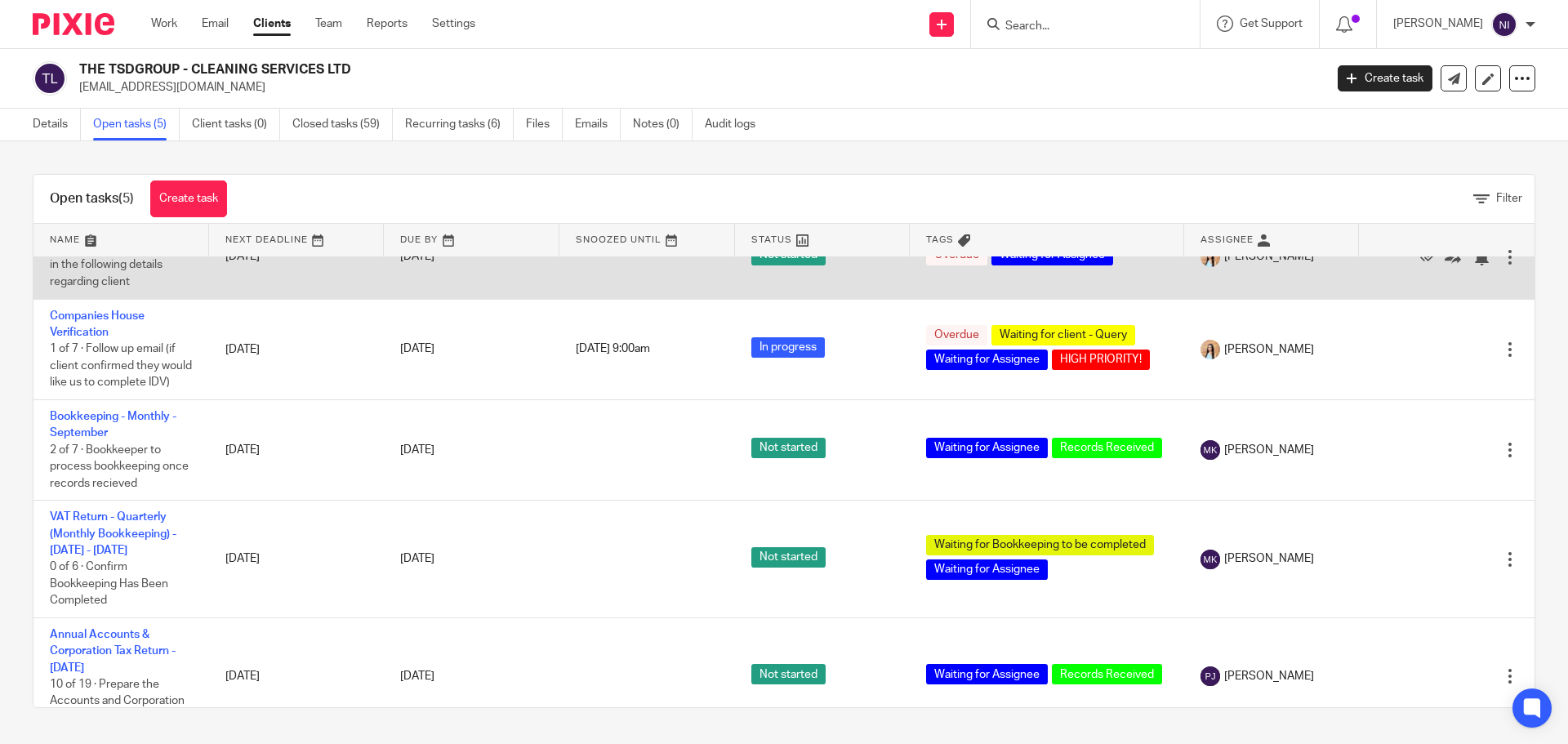
scroll to position [81, 0]
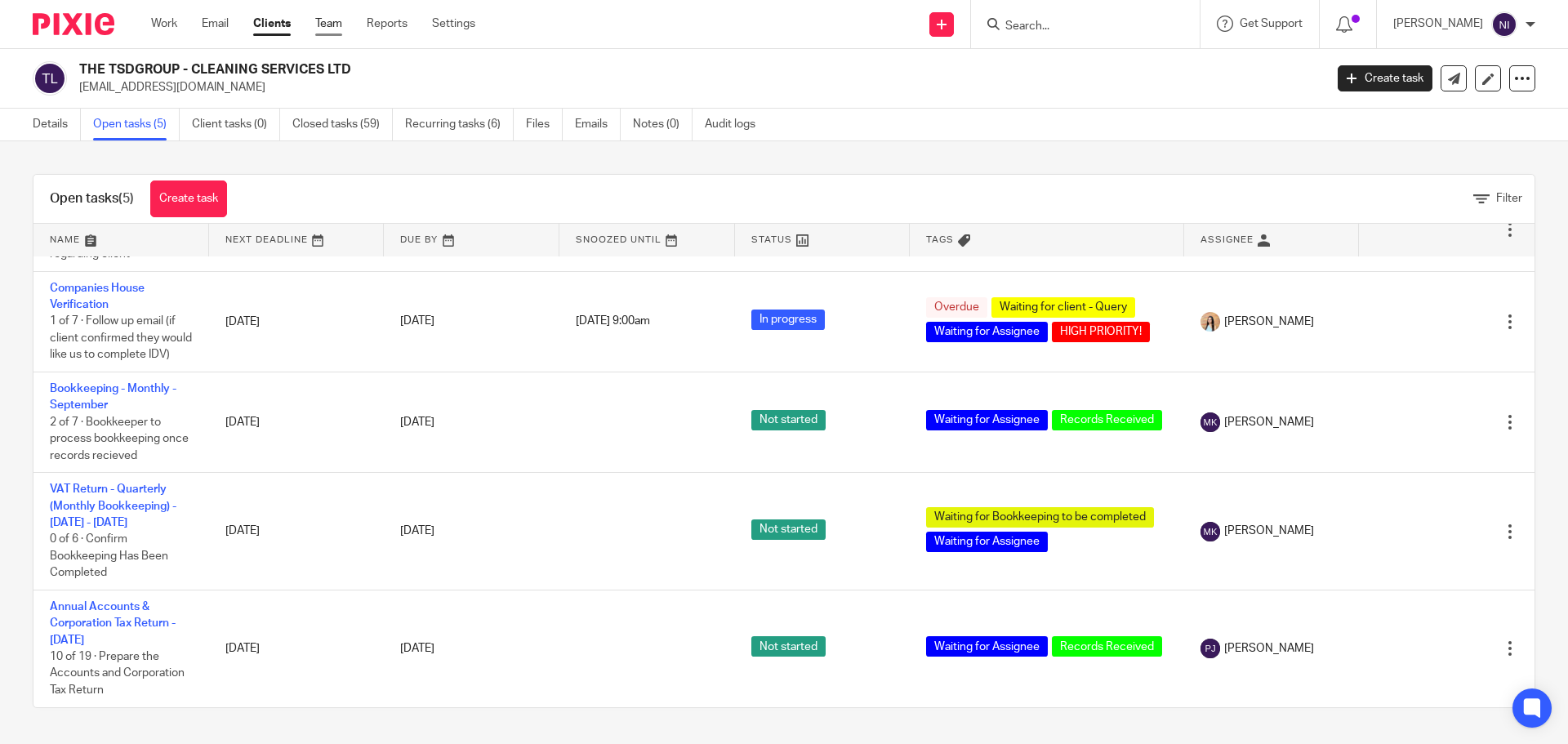
click at [330, 31] on link "Team" at bounding box center [328, 23] width 27 height 16
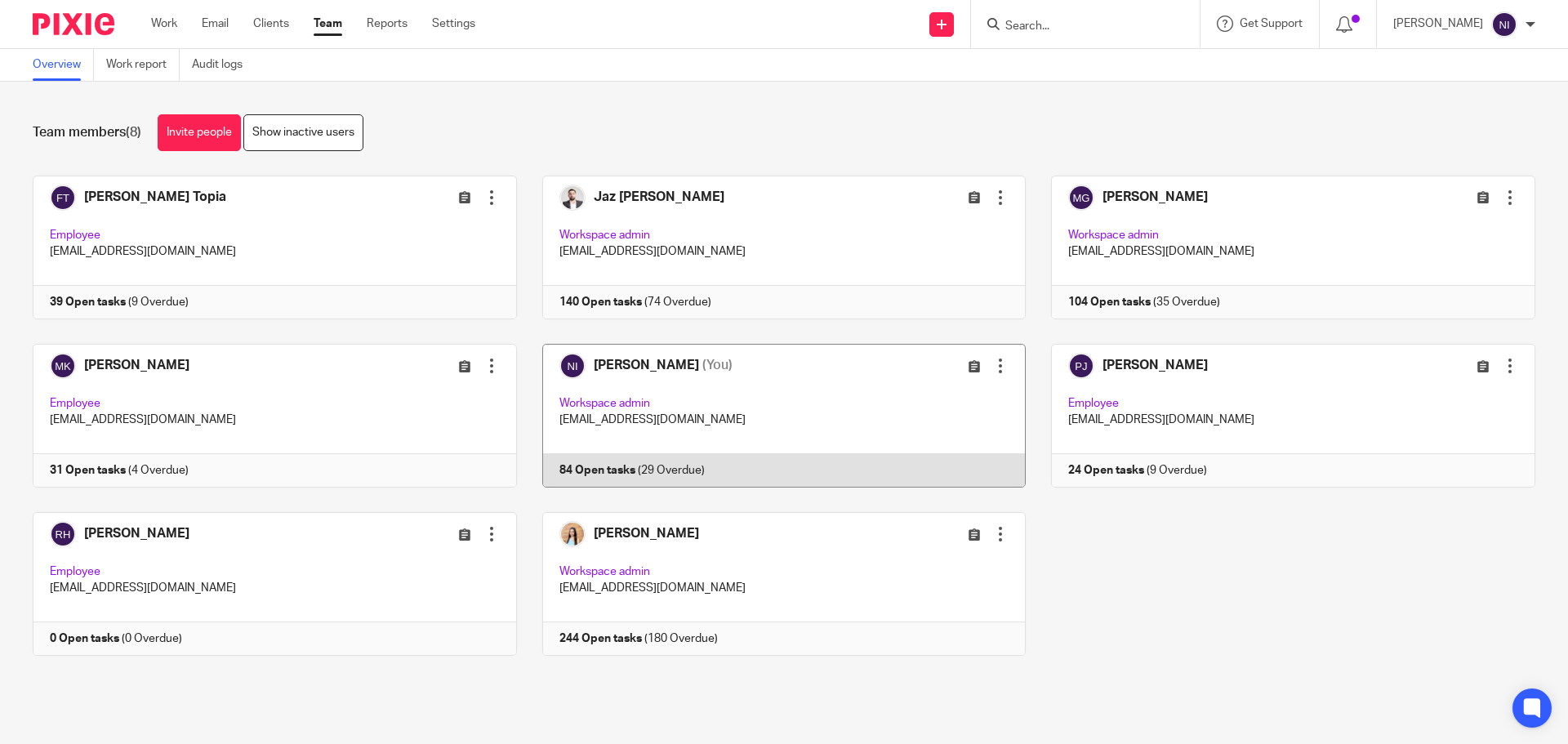
click at [600, 375] on link at bounding box center [772, 416] width 509 height 143
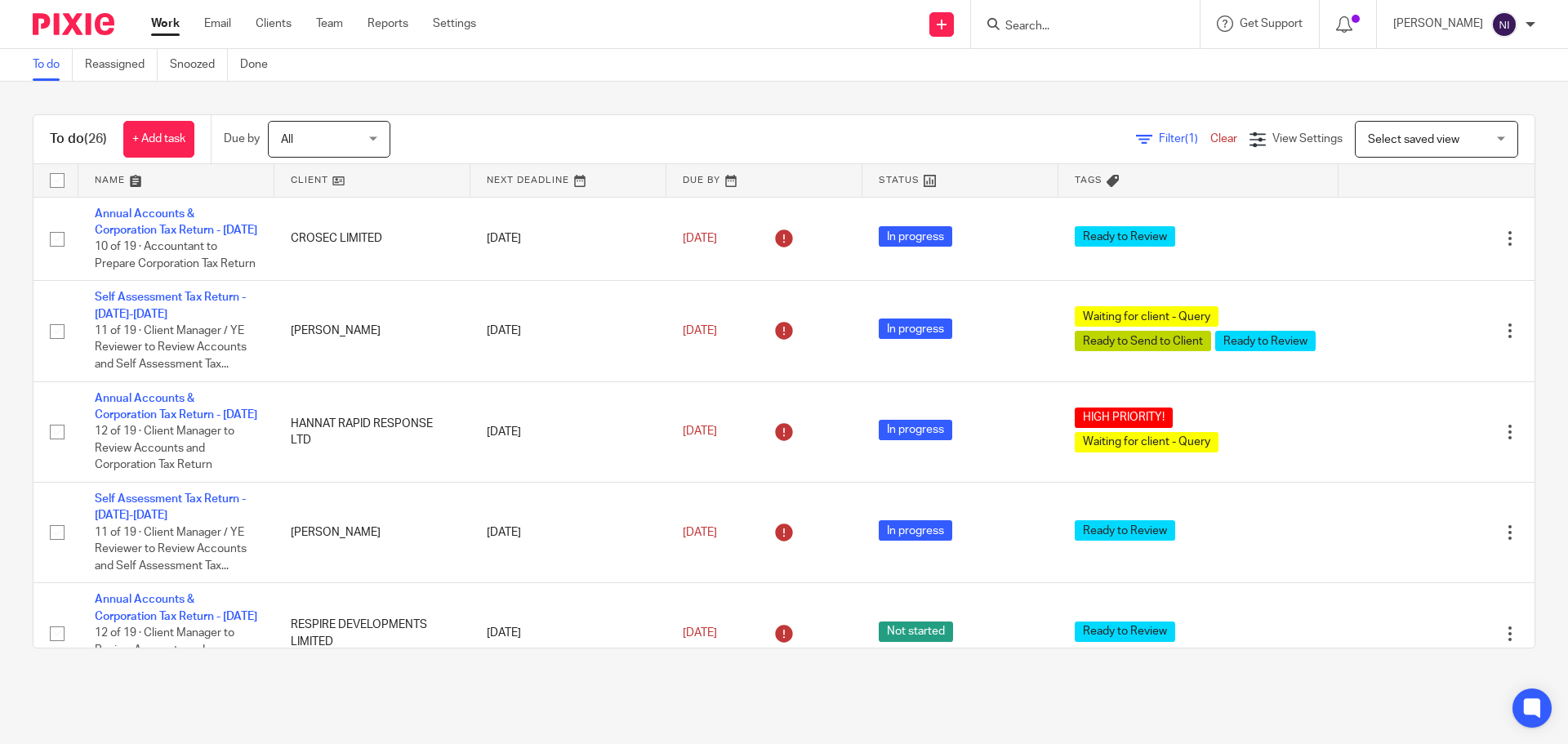
click at [122, 179] on link at bounding box center [176, 180] width 196 height 33
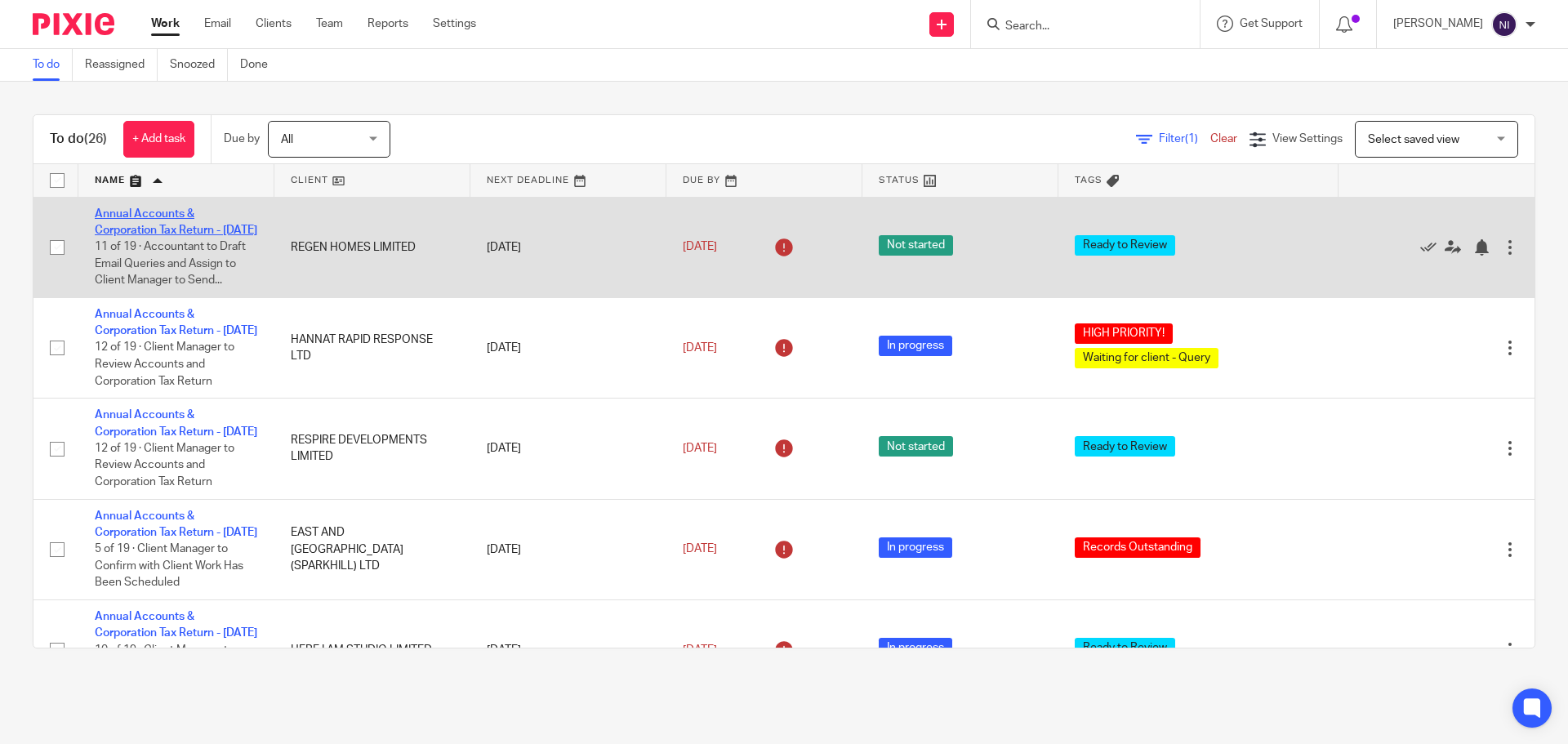
click at [138, 216] on link "Annual Accounts & Corporation Tax Return - [DATE]" at bounding box center [176, 222] width 163 height 28
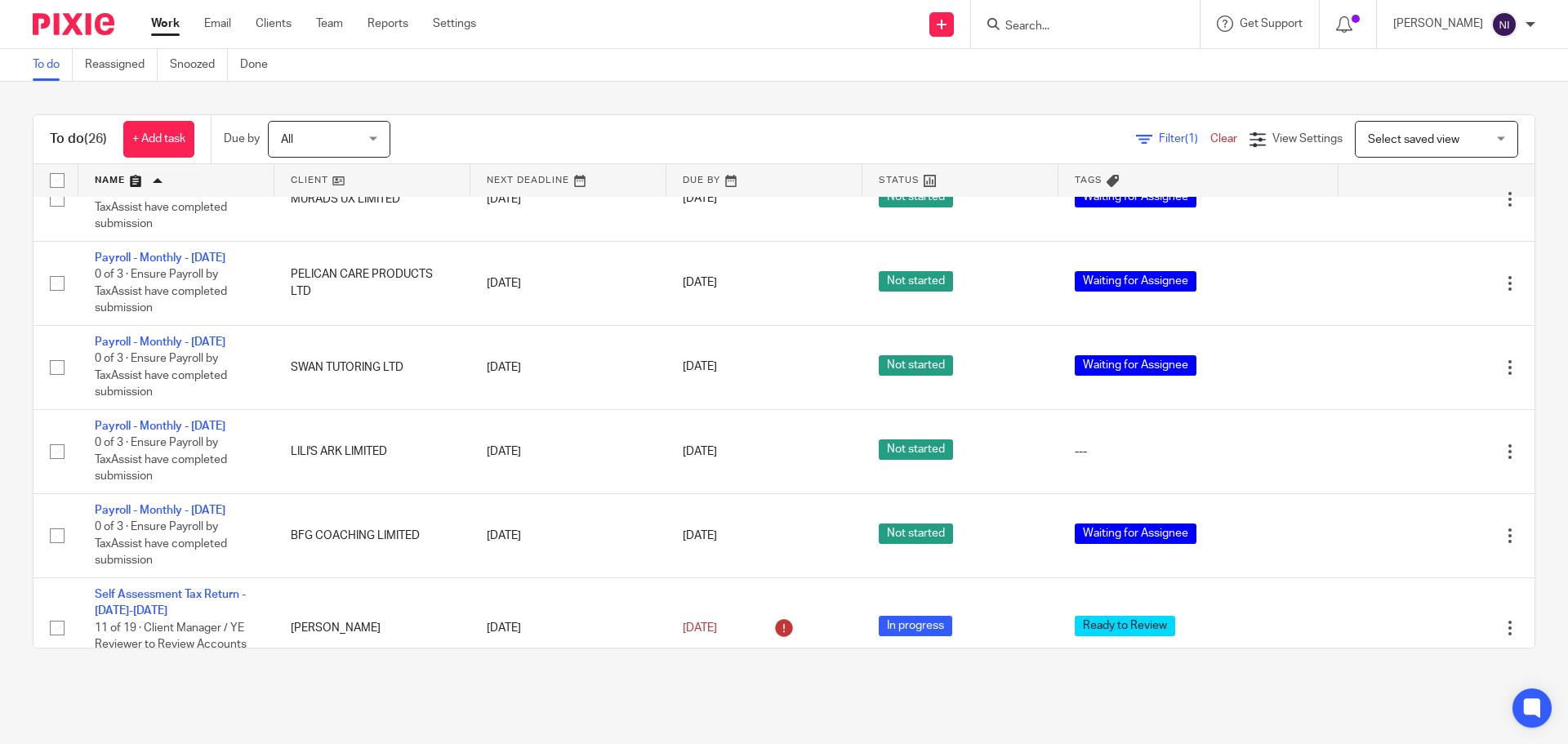
scroll to position [1448, 0]
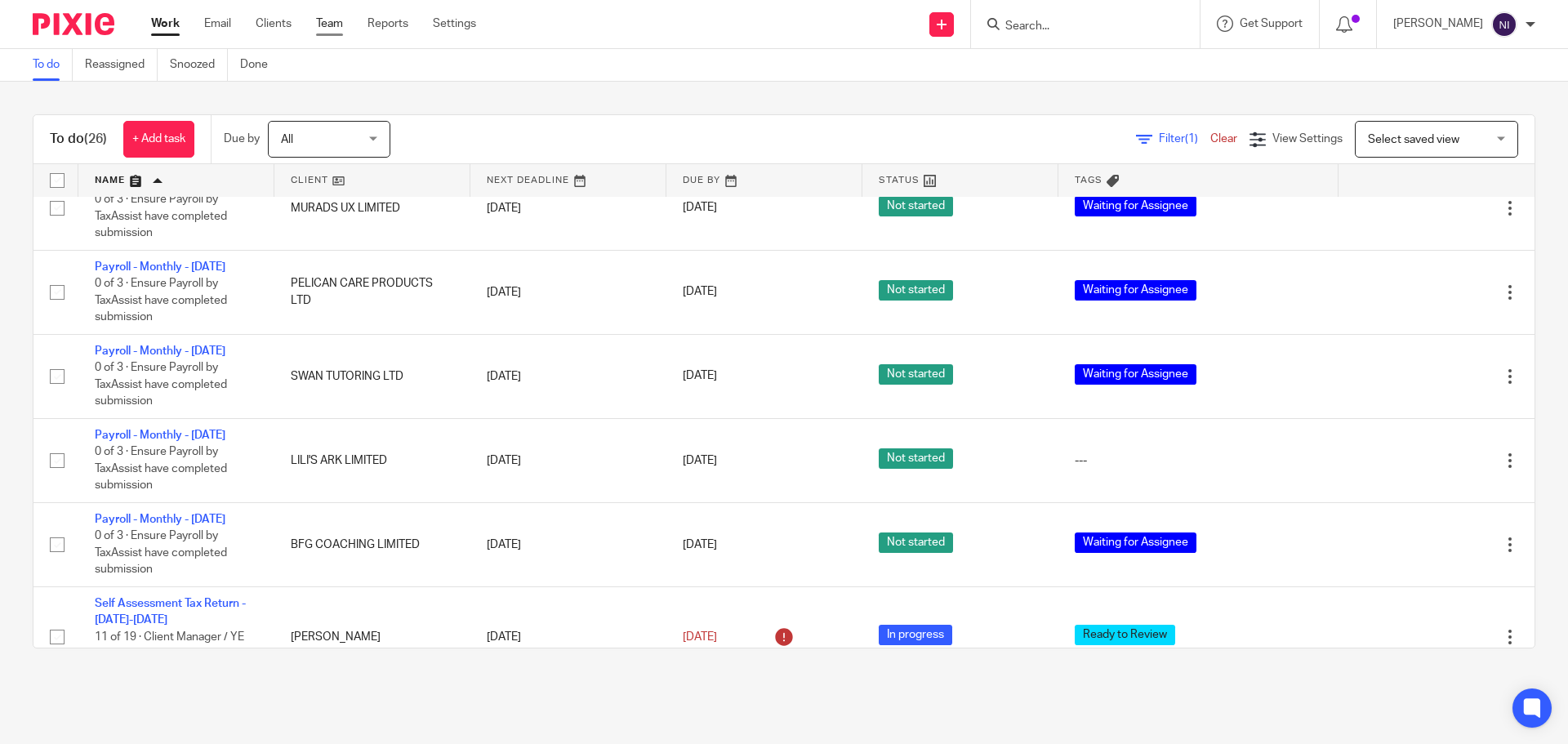
click at [325, 30] on link "Team" at bounding box center [329, 23] width 27 height 16
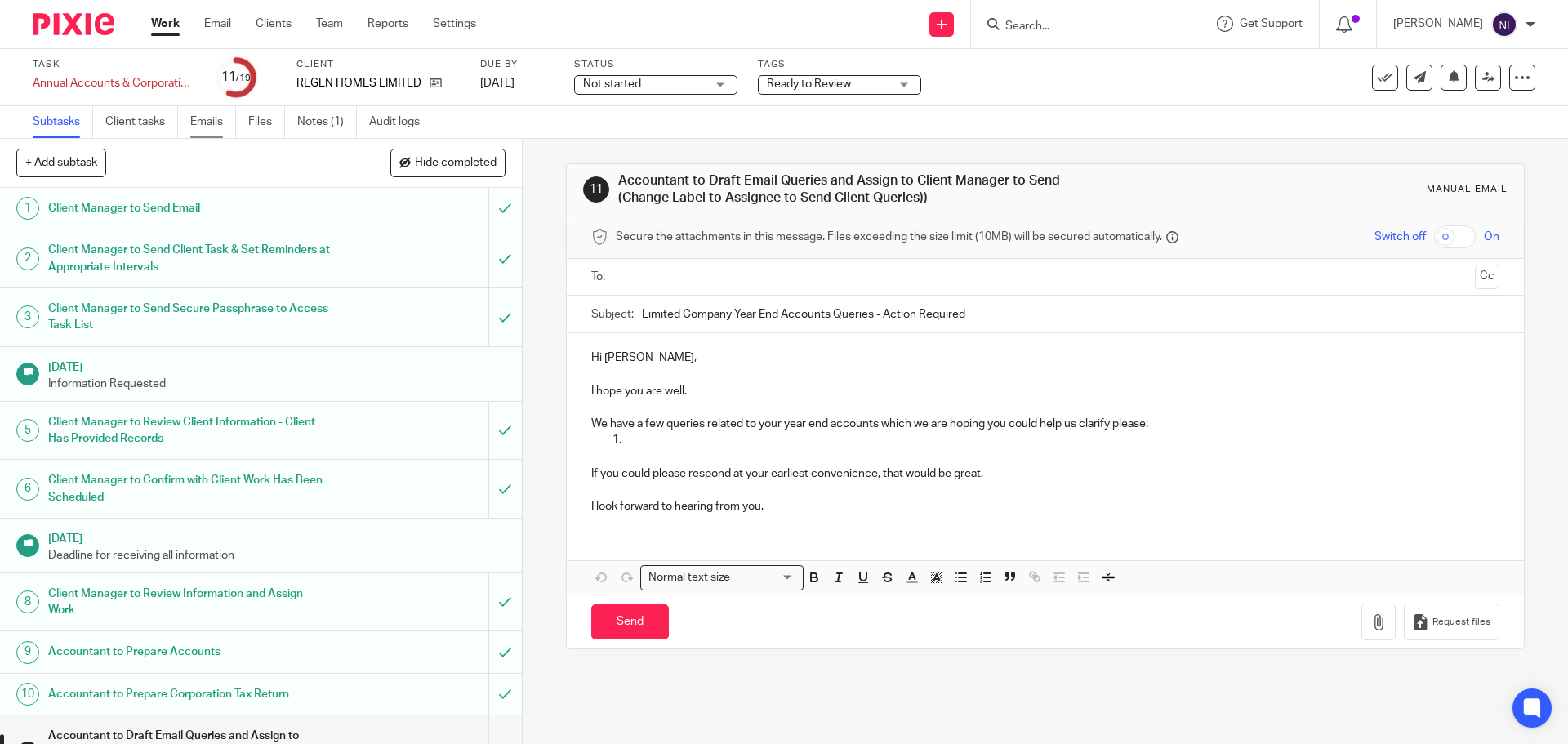
click at [222, 121] on link "Emails" at bounding box center [212, 122] width 46 height 32
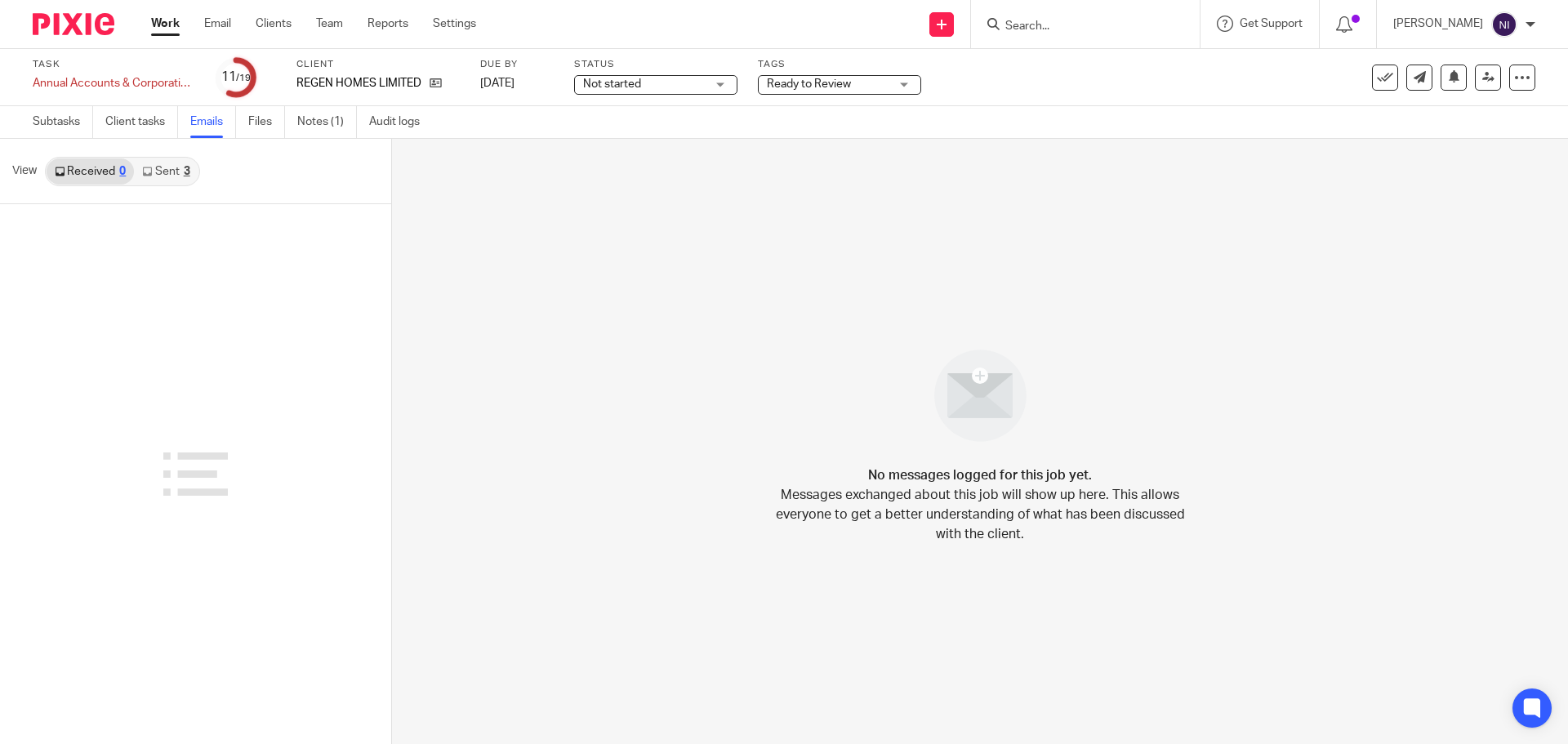
click at [179, 174] on link "Sent 3" at bounding box center [166, 171] width 64 height 26
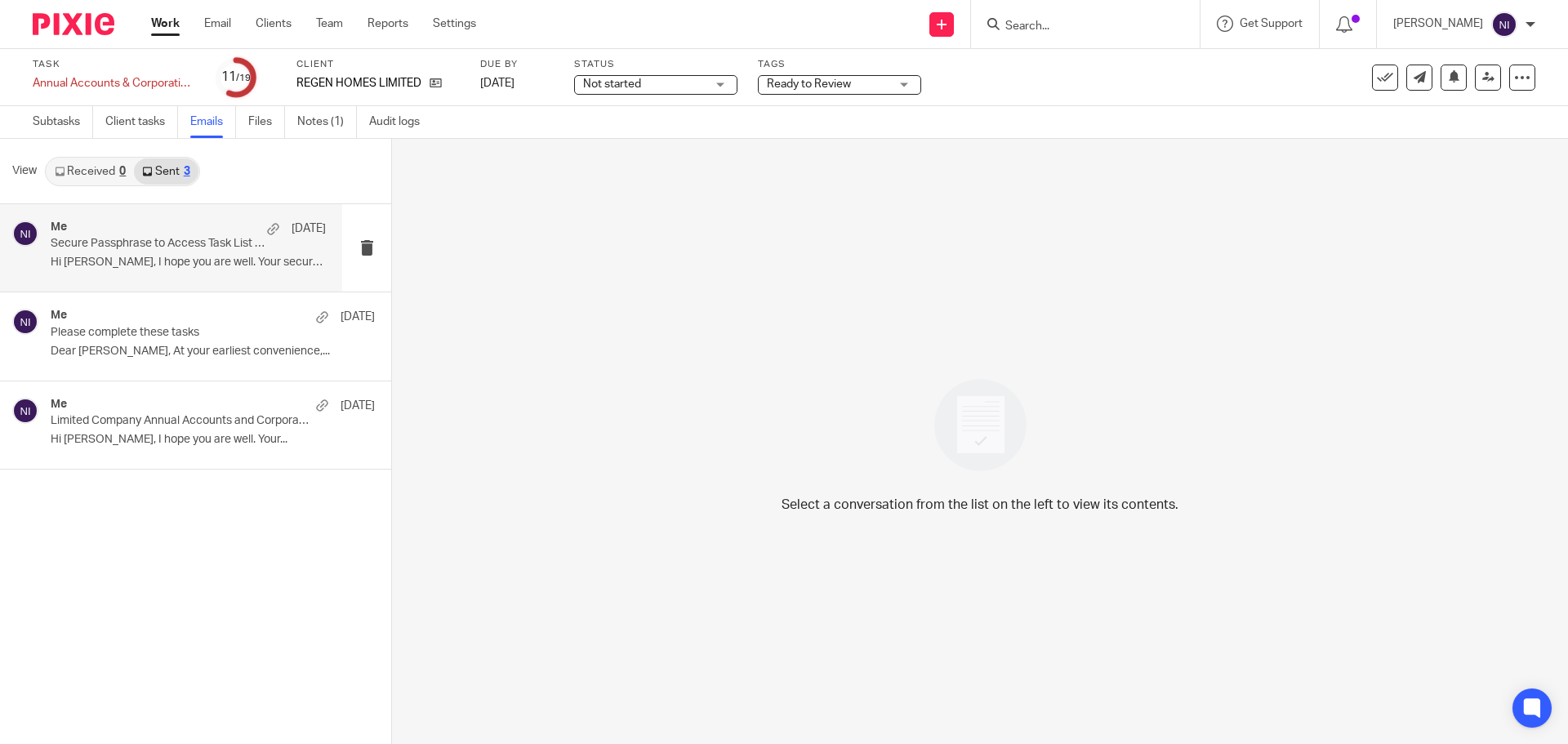
click at [232, 264] on p "Hi [PERSON_NAME], I hope you are well. Your secure..." at bounding box center [188, 263] width 275 height 14
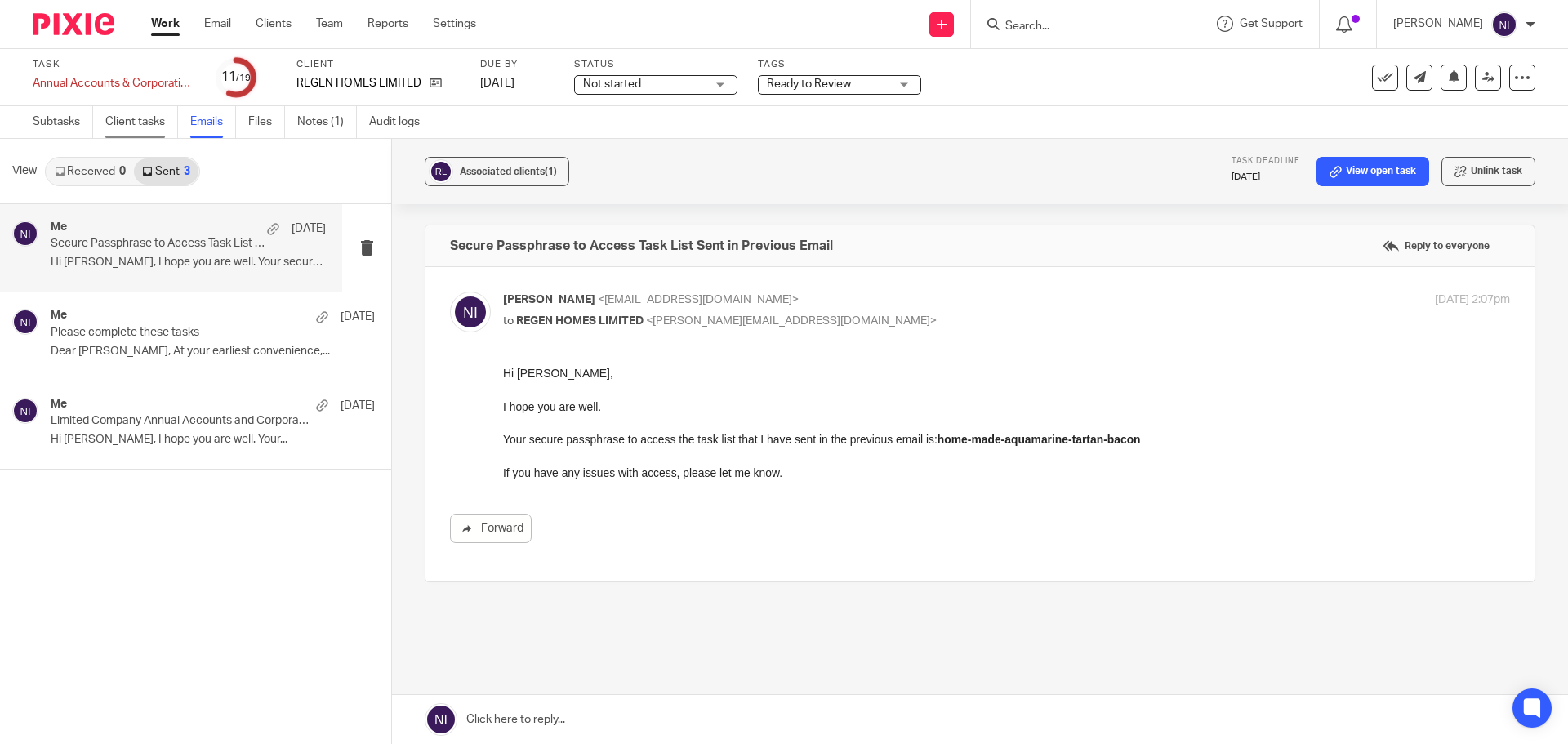
click at [151, 123] on link "Client tasks" at bounding box center [141, 122] width 73 height 32
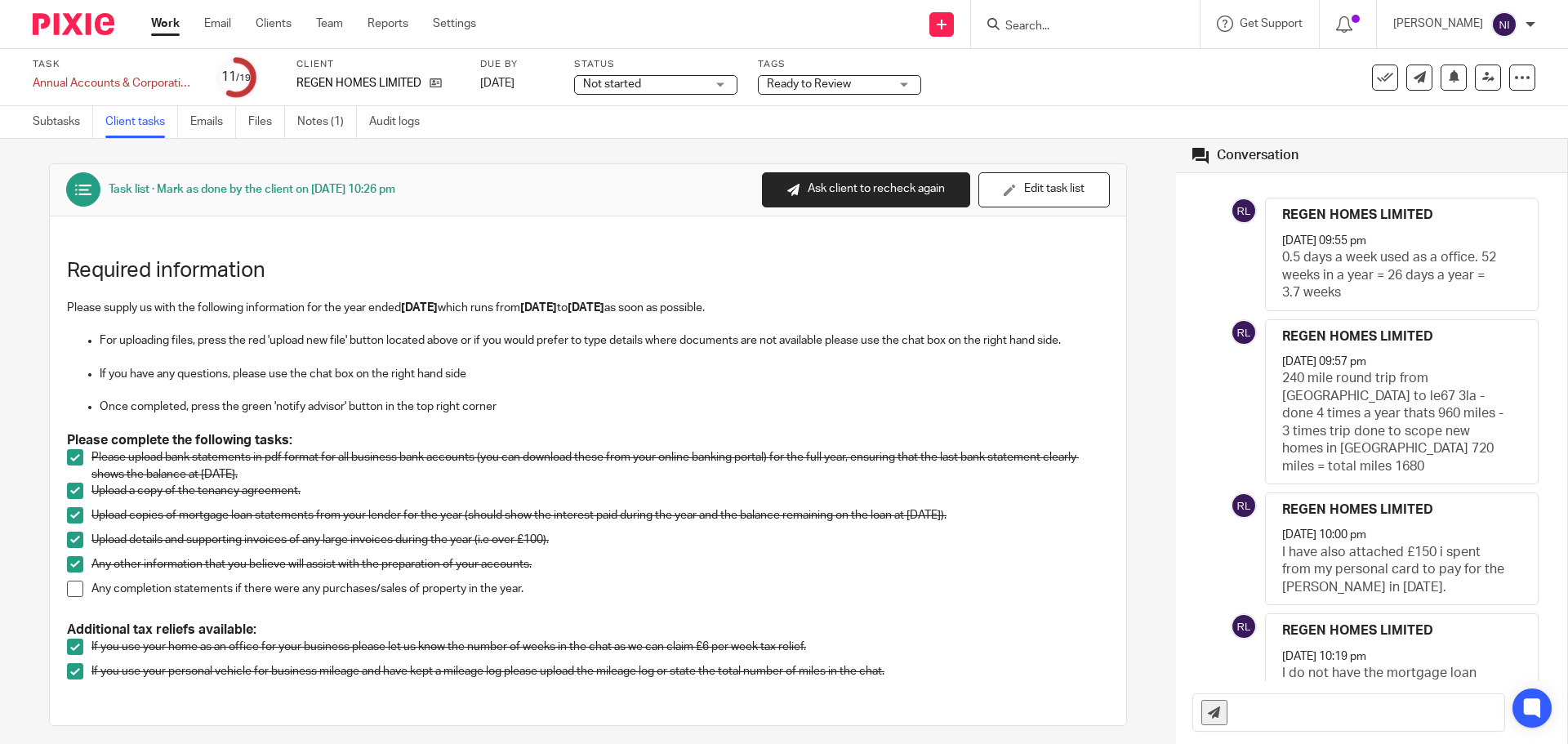
scroll to position [115, 0]
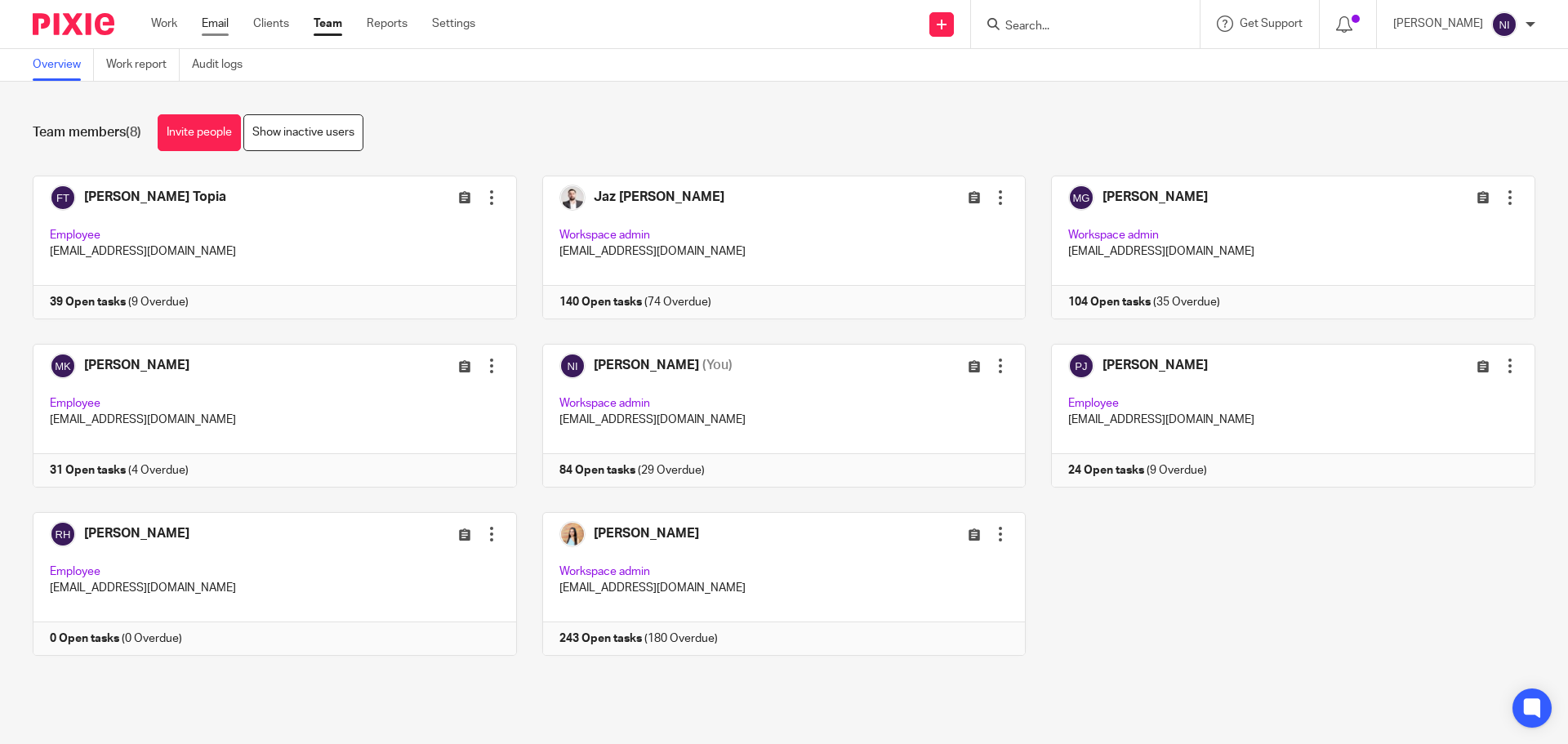
click at [212, 16] on link "Email" at bounding box center [215, 23] width 27 height 16
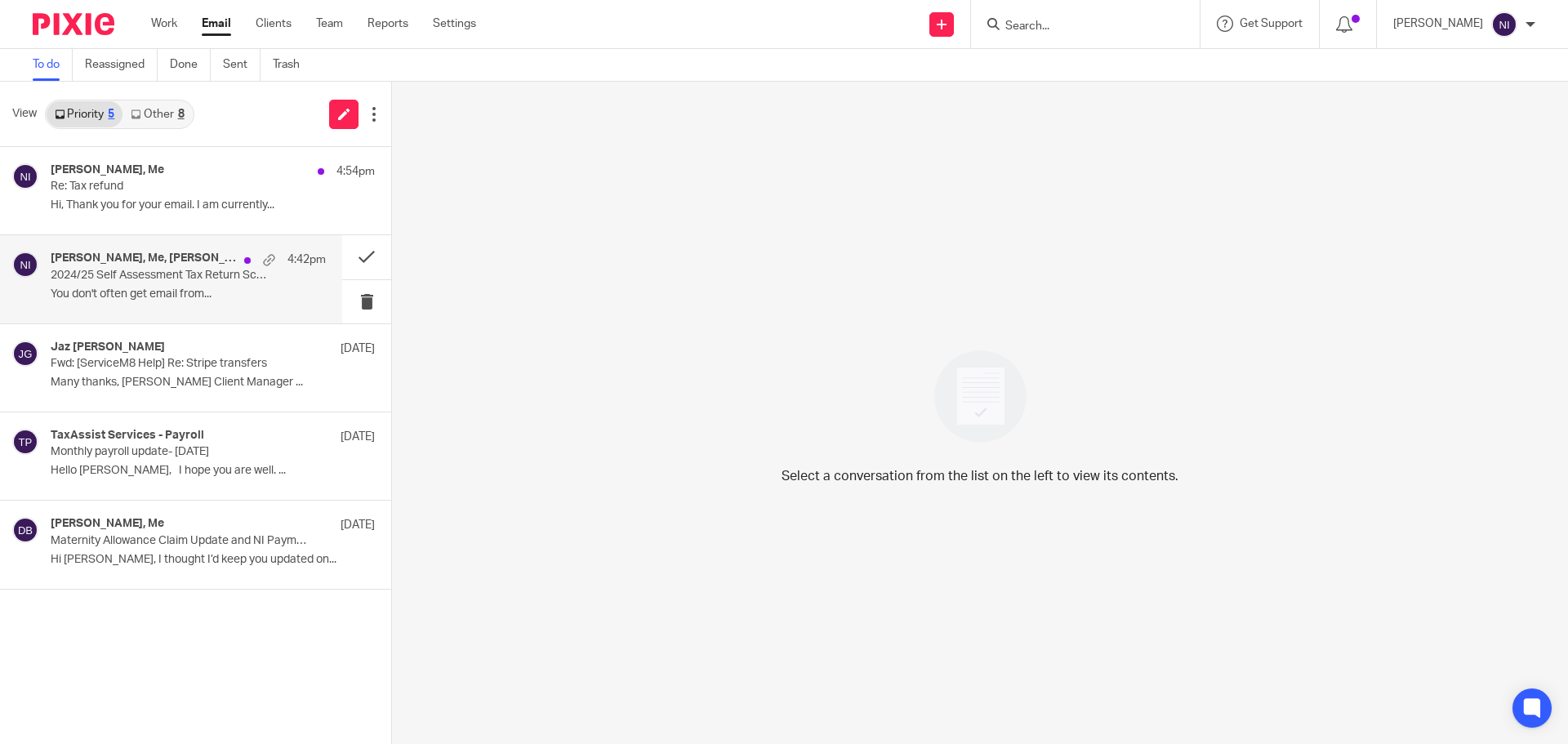
click at [186, 289] on p "You don't often get email from..." at bounding box center [188, 294] width 275 height 14
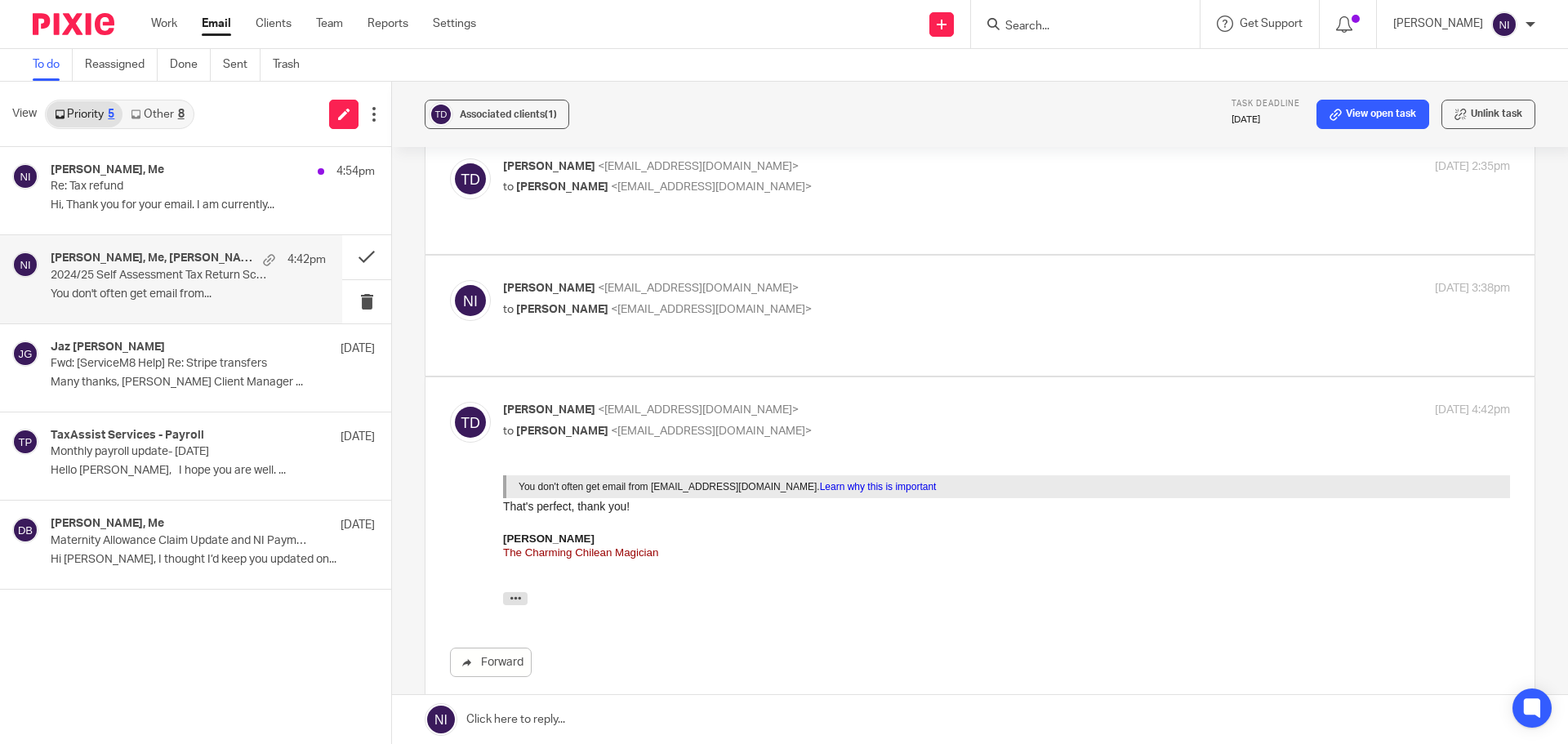
scroll to position [409, 0]
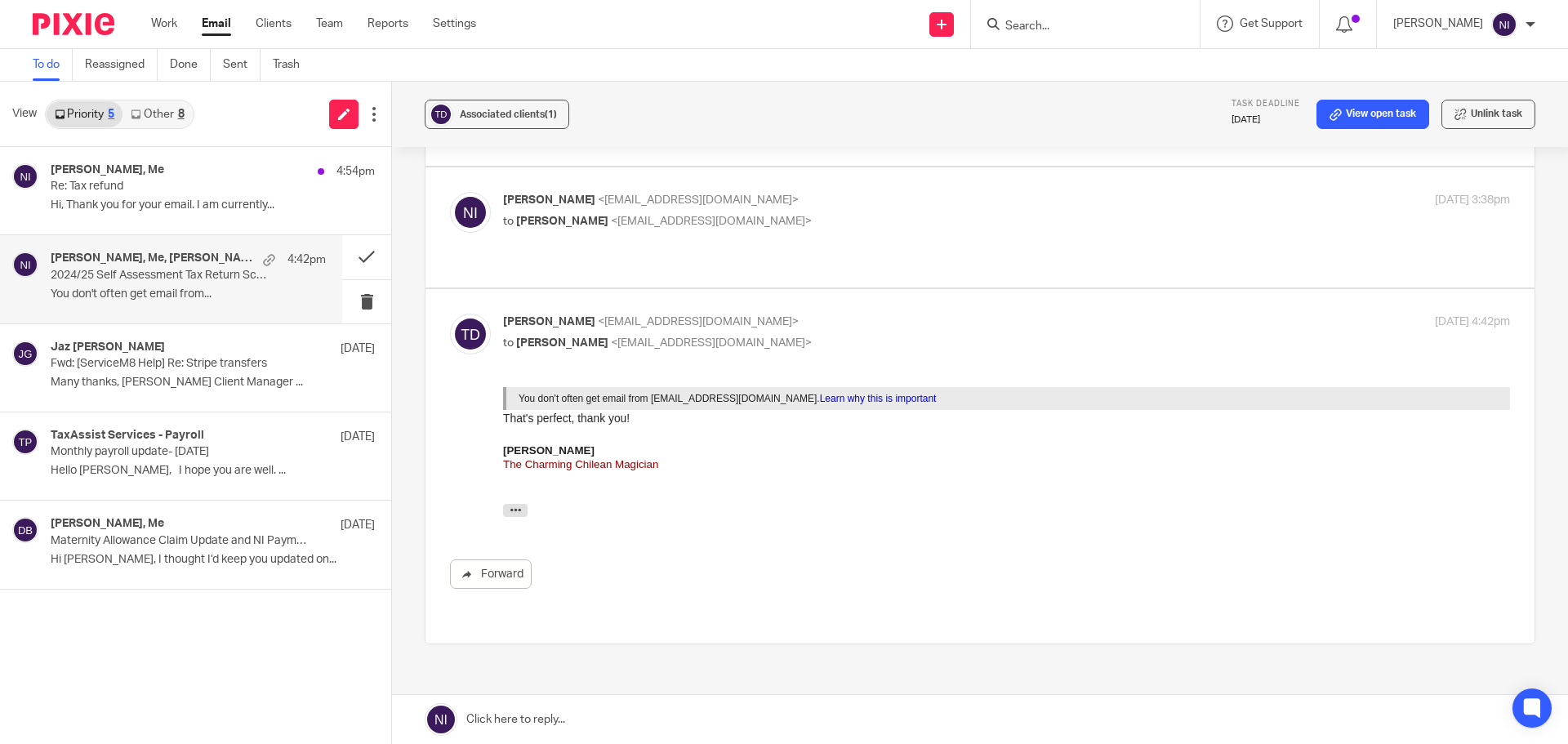
click at [155, 112] on link "Other 8" at bounding box center [157, 114] width 70 height 26
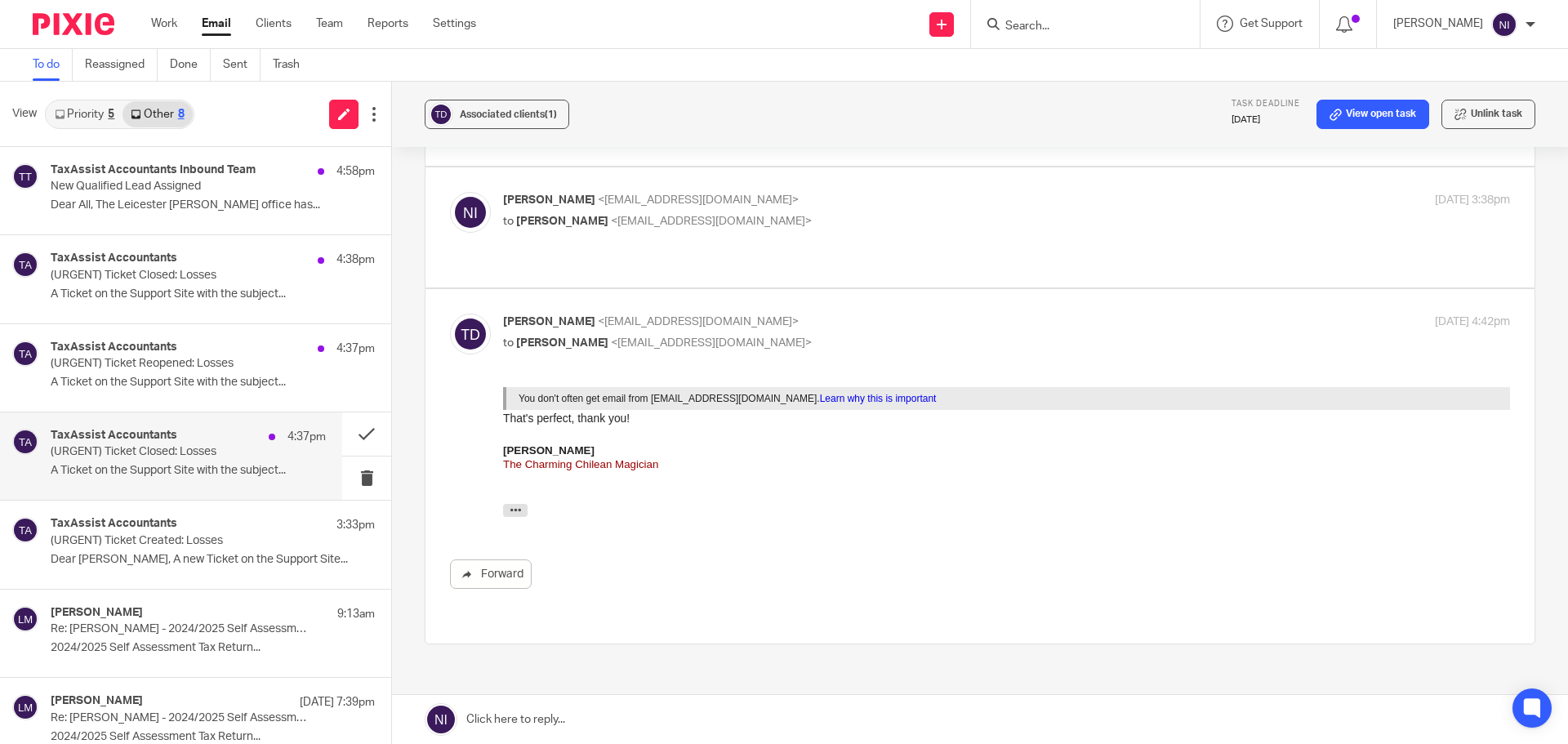
click at [161, 452] on p "(URGENT) Ticket Closed: Losses" at bounding box center [161, 451] width 221 height 14
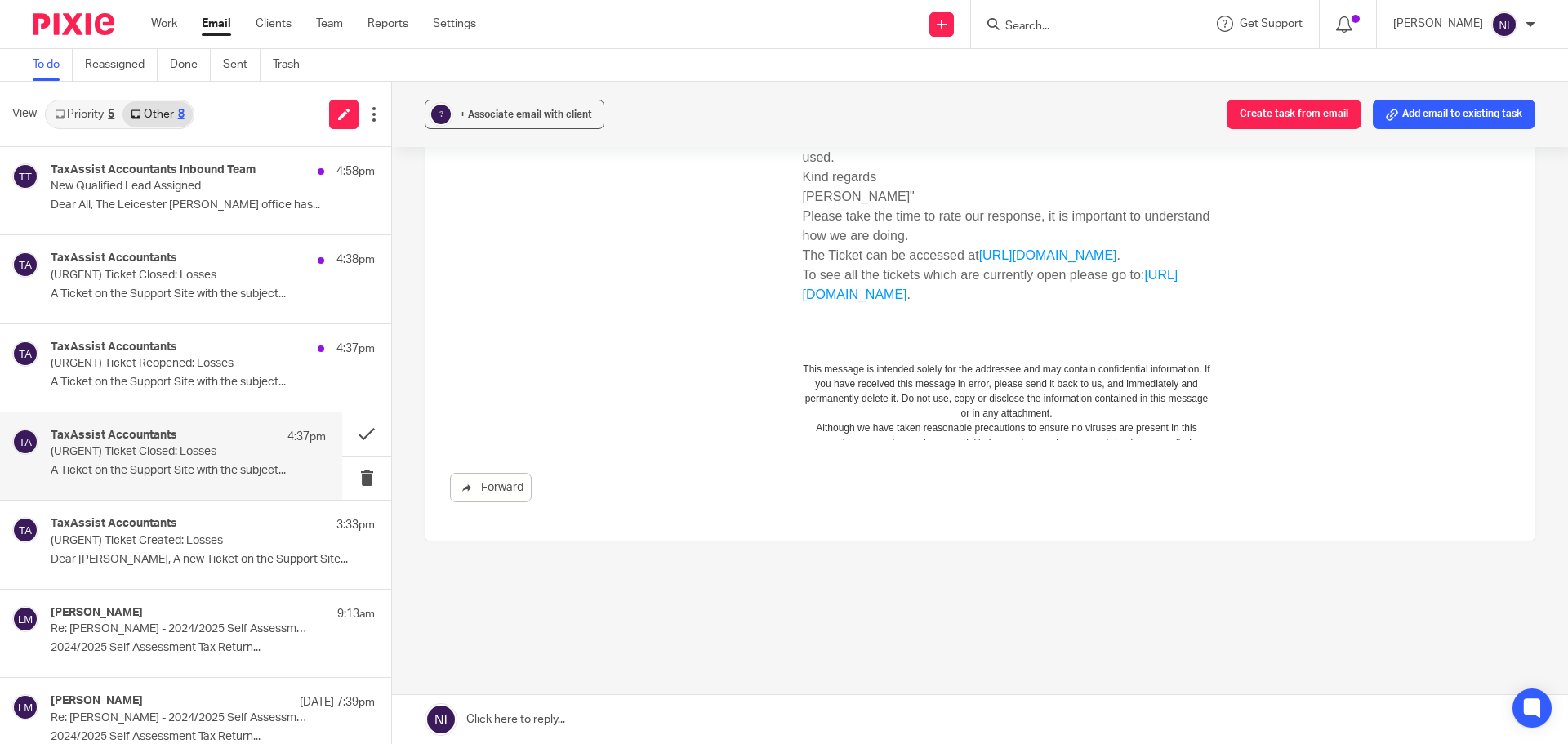
scroll to position [0, 0]
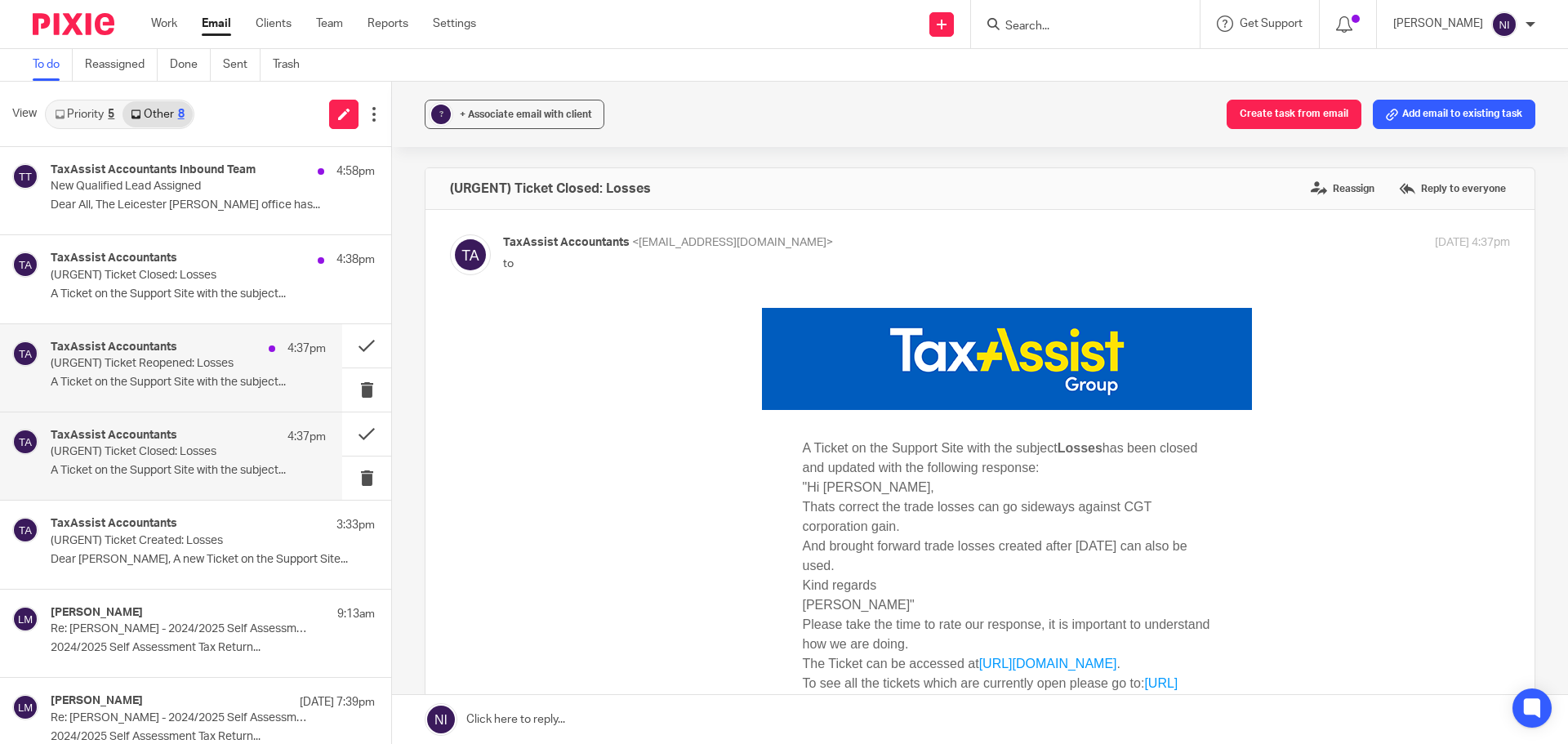
click at [240, 372] on div "TaxAssist Accountants 4:37pm (URGENT) Ticket Reopened: Losses A Ticket on the S…" at bounding box center [188, 368] width 275 height 54
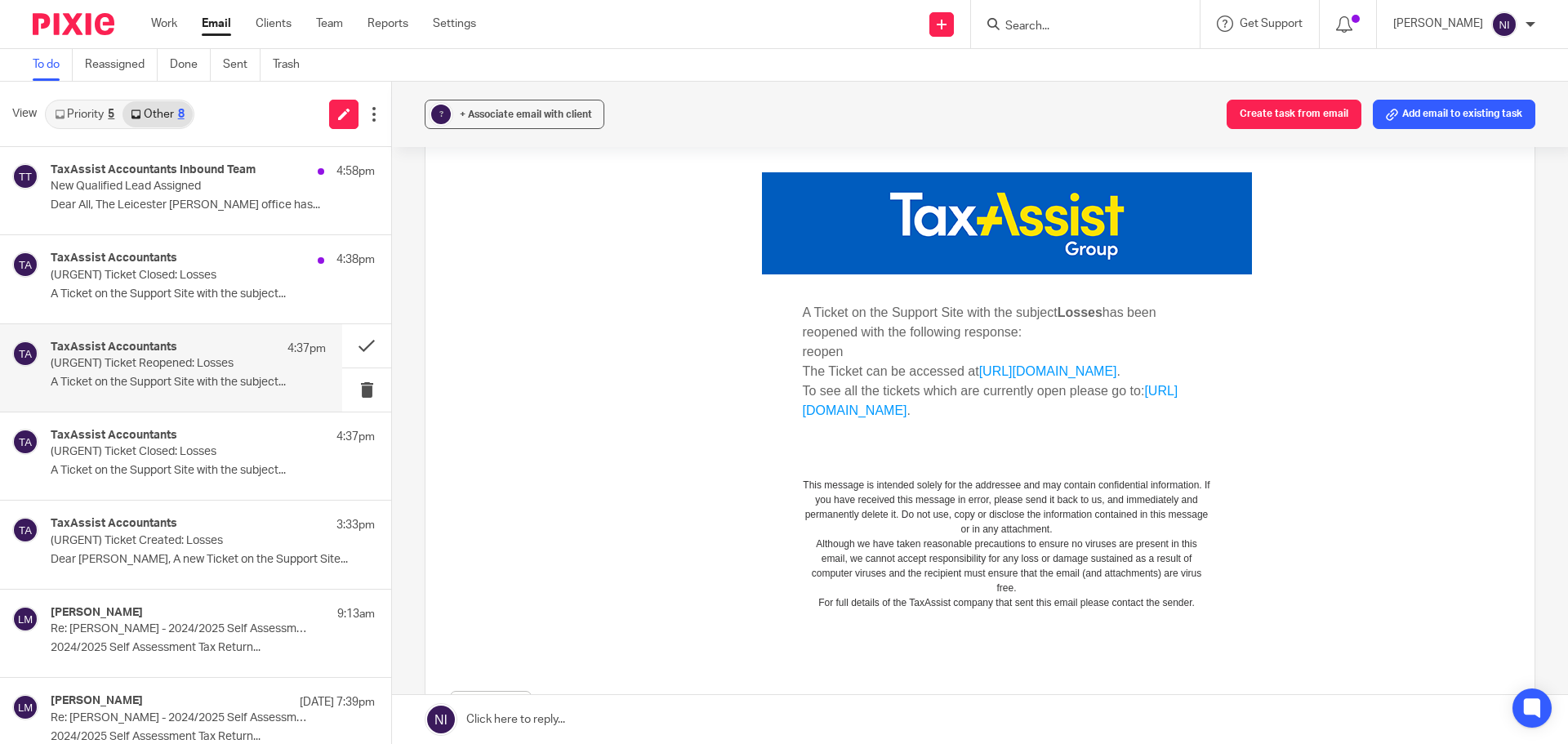
scroll to position [118, 0]
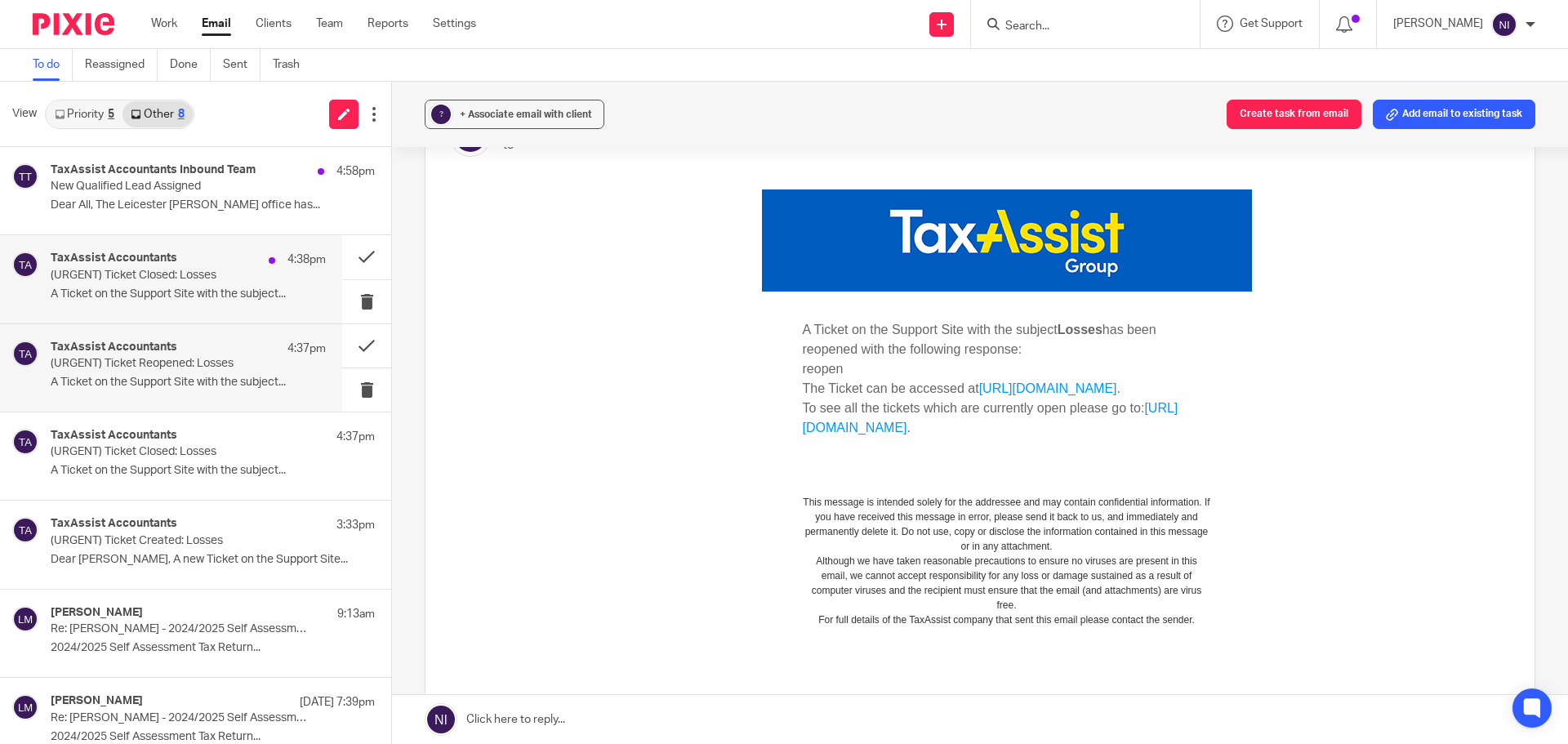
drag, startPoint x: 147, startPoint y: 287, endPoint x: 20, endPoint y: 97, distance: 228.5
click at [147, 288] on p "A Ticket on the Support Site with the subject..." at bounding box center [188, 294] width 275 height 14
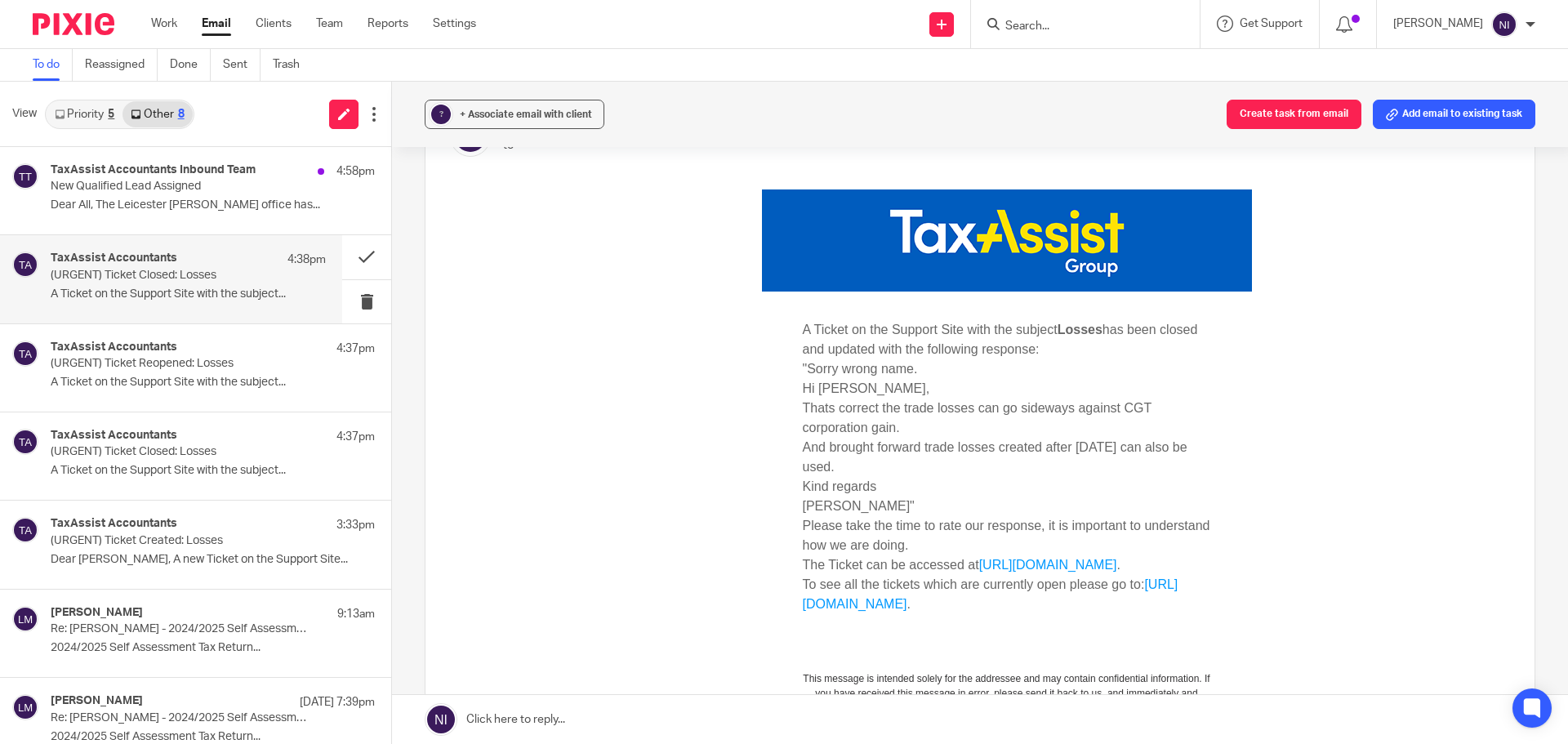
scroll to position [0, 0]
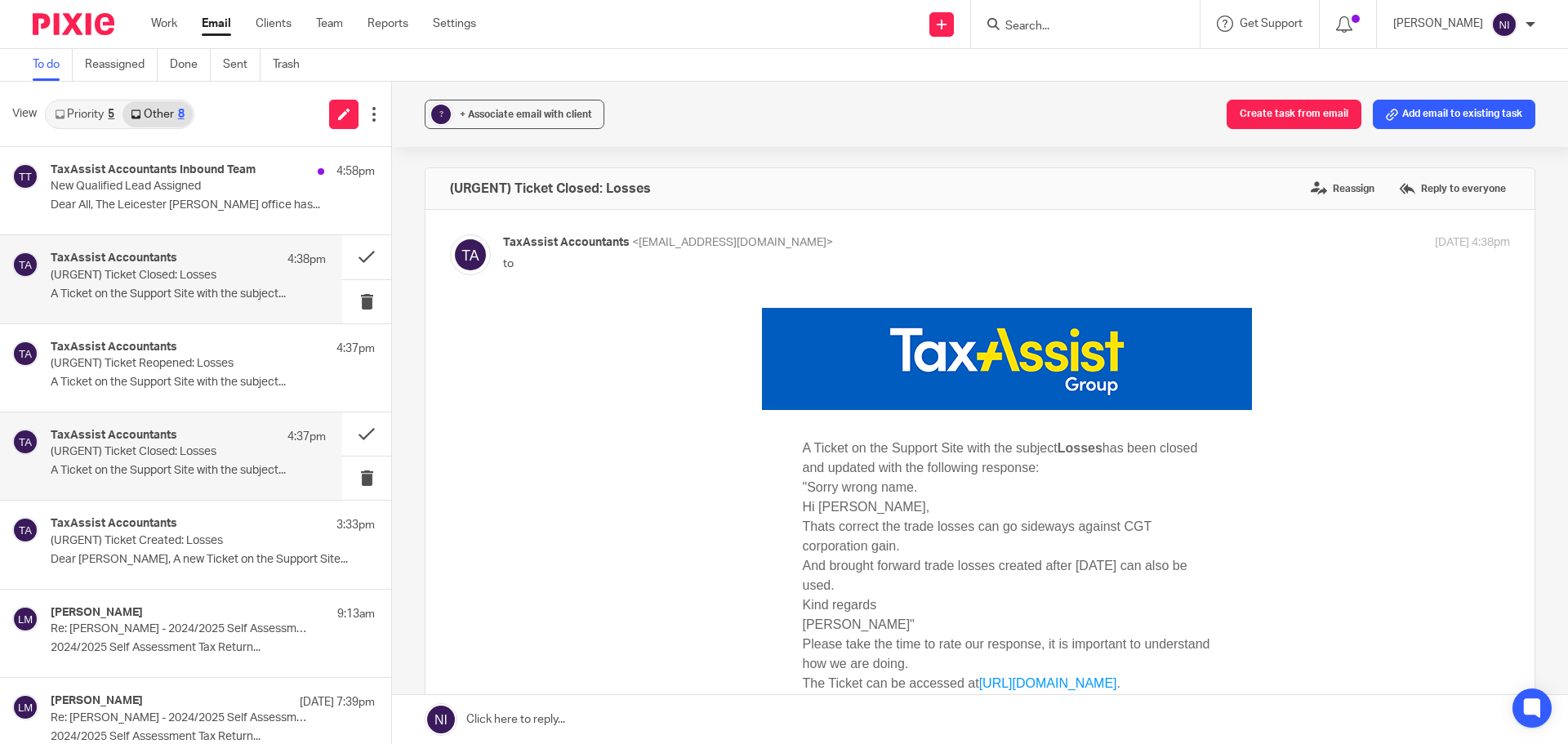
click at [147, 440] on h4 "TaxAssist Accountants" at bounding box center [113, 436] width 127 height 14
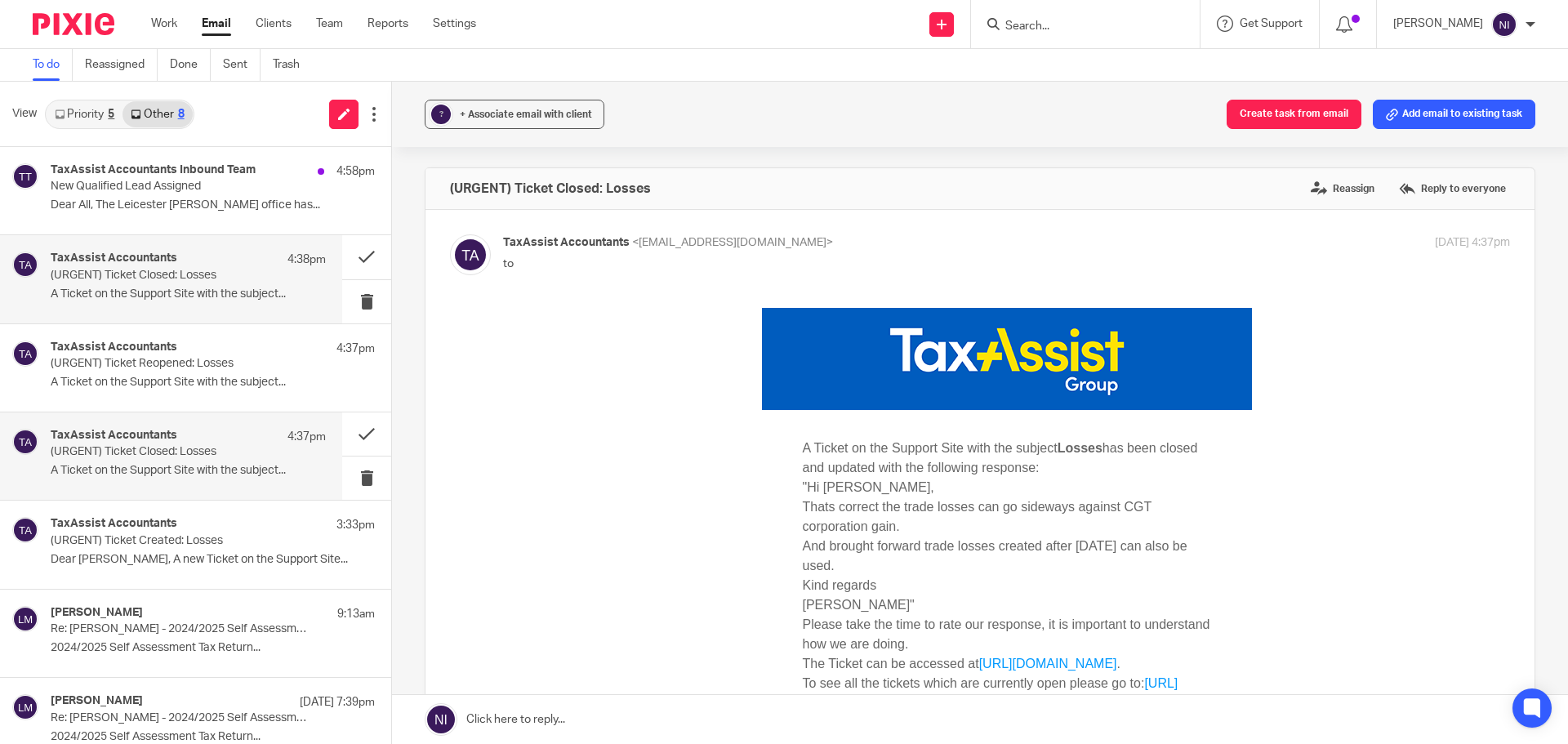
click at [153, 278] on p "(URGENT) Ticket Closed: Losses" at bounding box center [161, 275] width 221 height 14
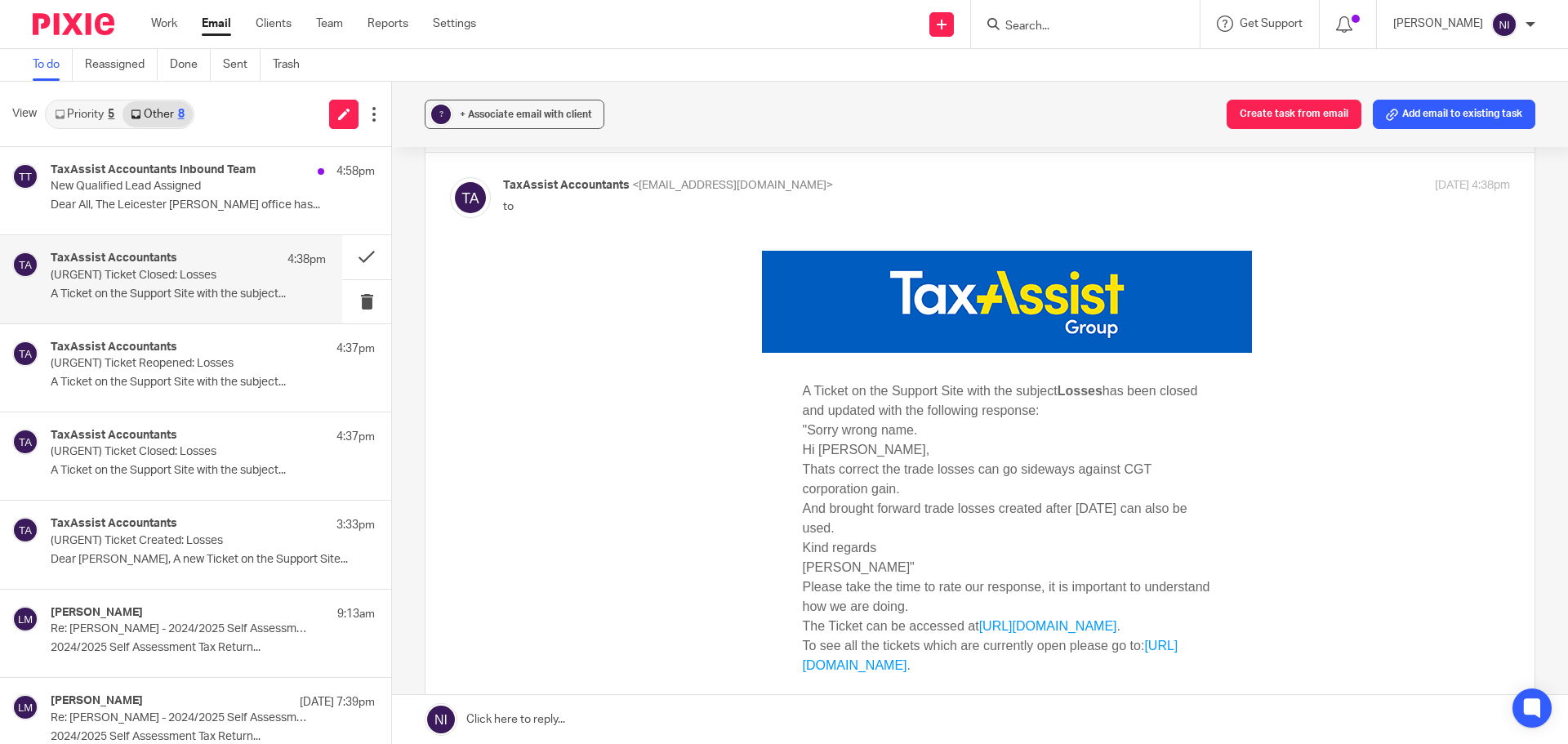
scroll to position [81, 0]
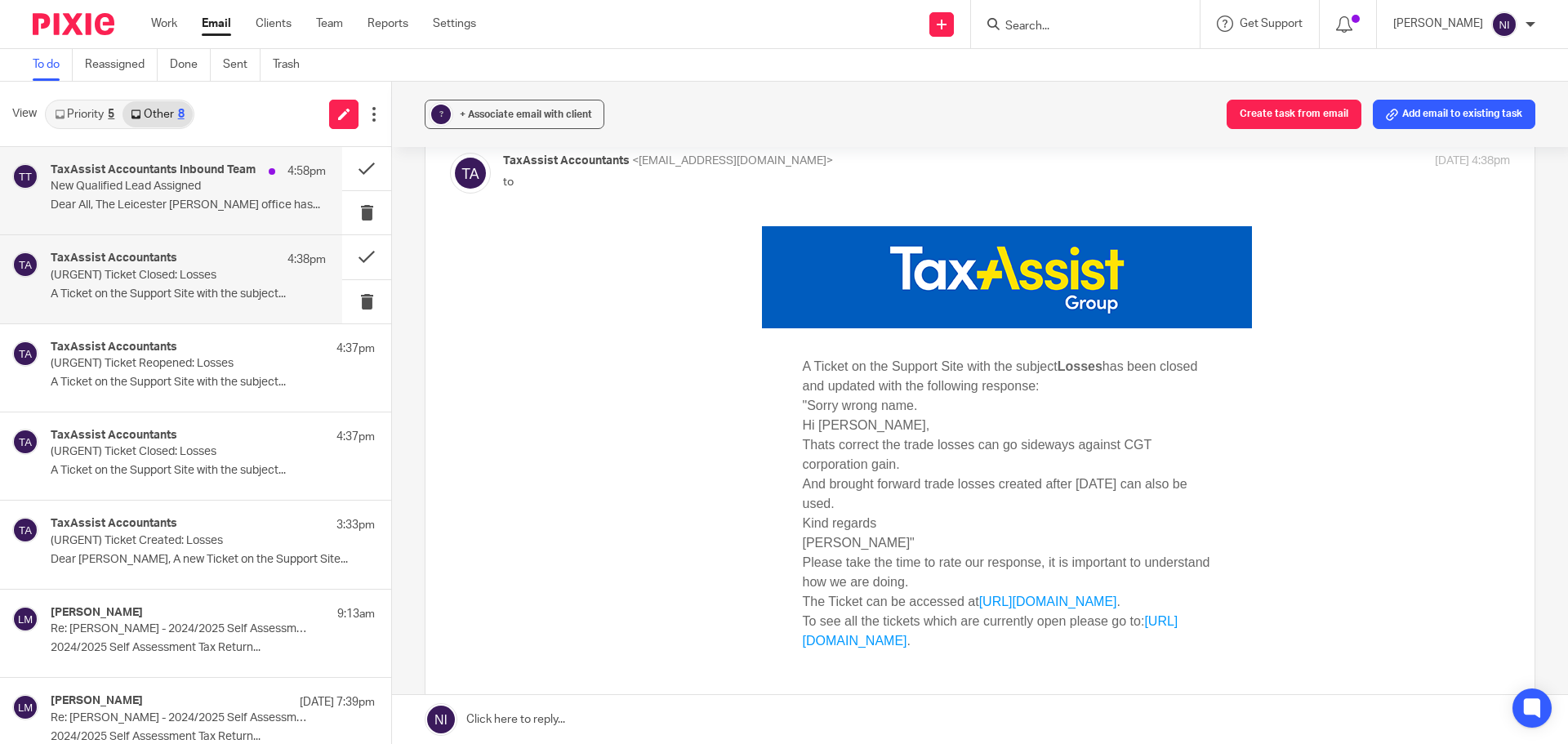
click at [148, 201] on p "Dear All, The Leicester Knighton office has..." at bounding box center [188, 205] width 275 height 14
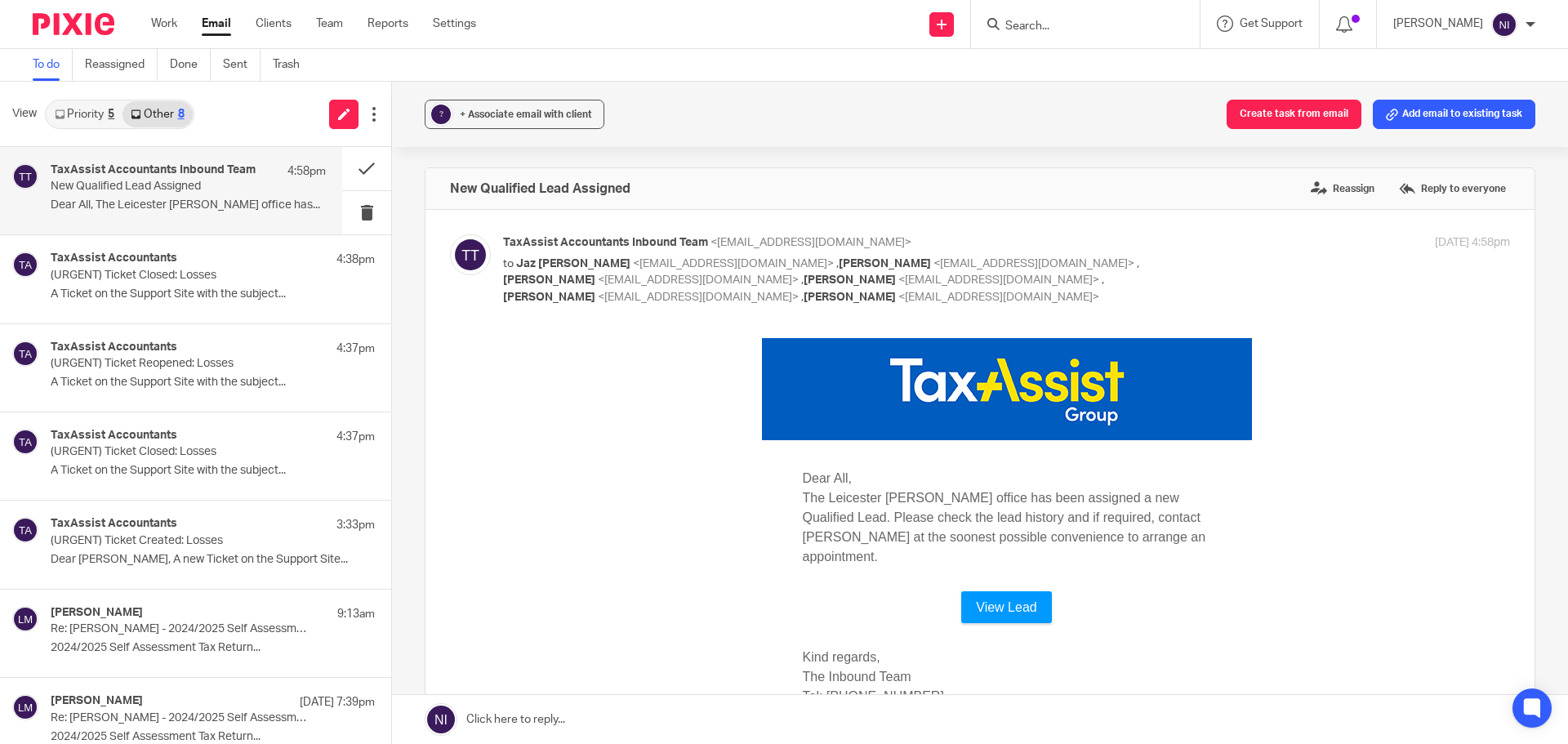
scroll to position [0, 0]
click at [367, 170] on button at bounding box center [366, 169] width 49 height 44
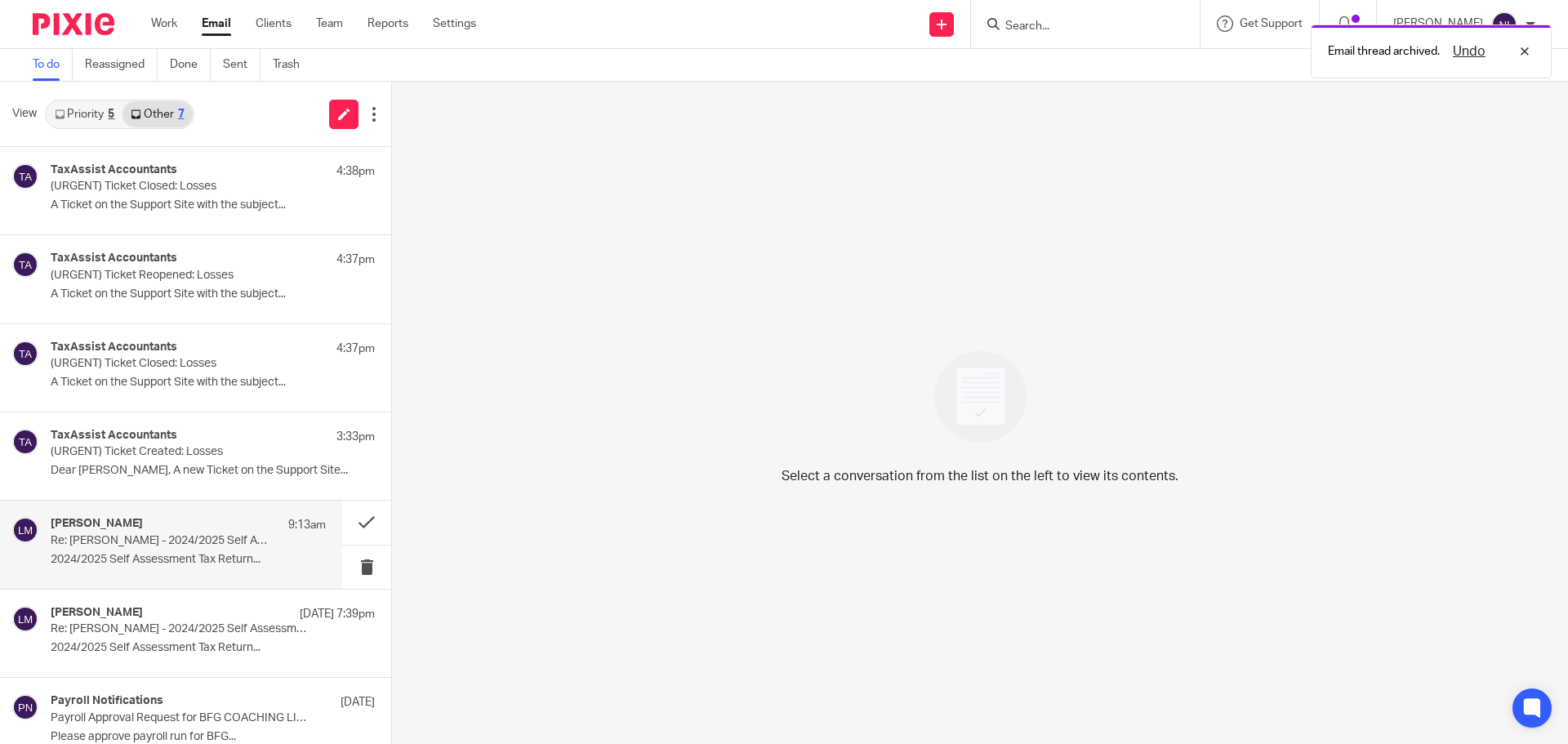
click at [179, 565] on p "2024/2025 Self Assessment Tax Return..." at bounding box center [188, 560] width 275 height 14
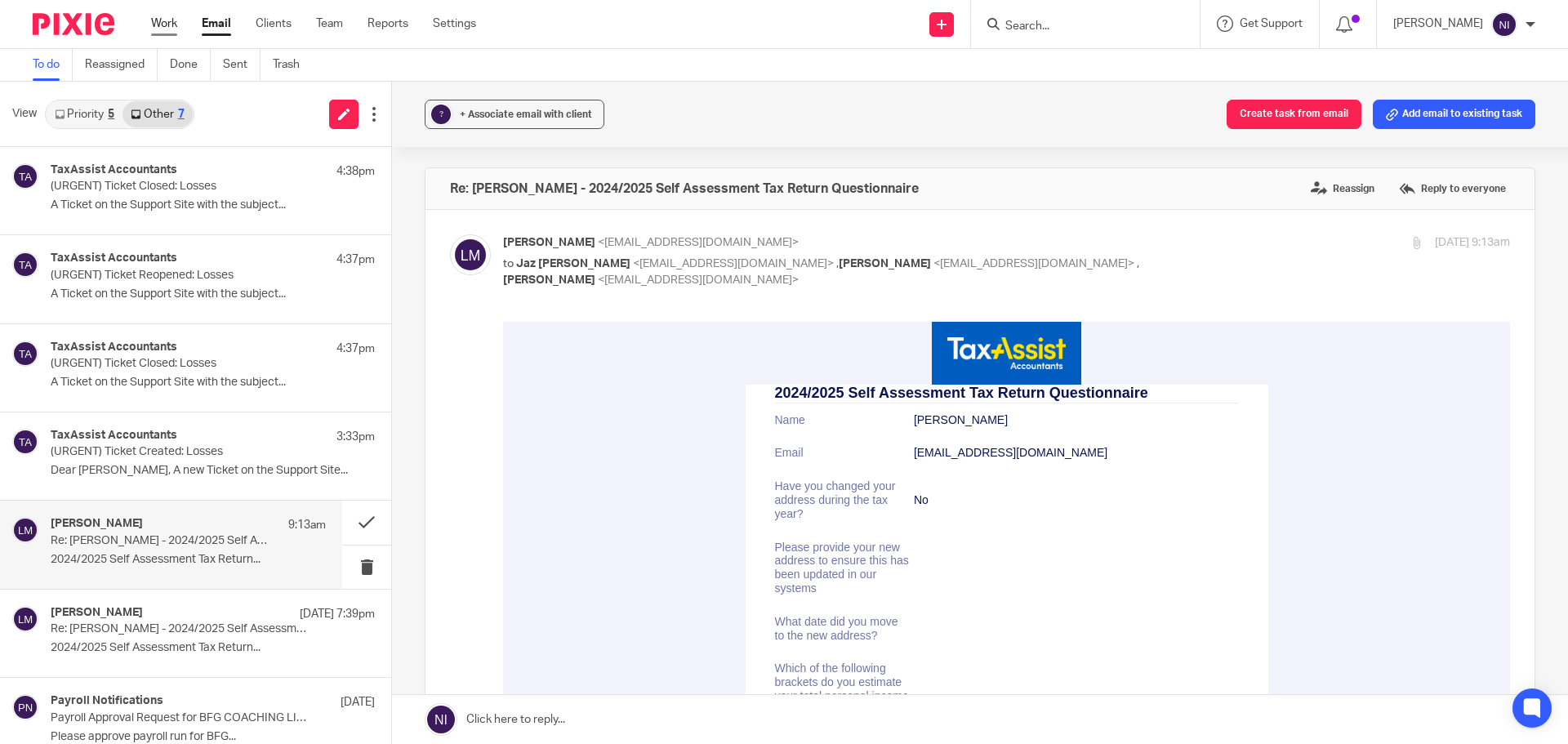
click at [165, 30] on link "Work" at bounding box center [164, 23] width 26 height 16
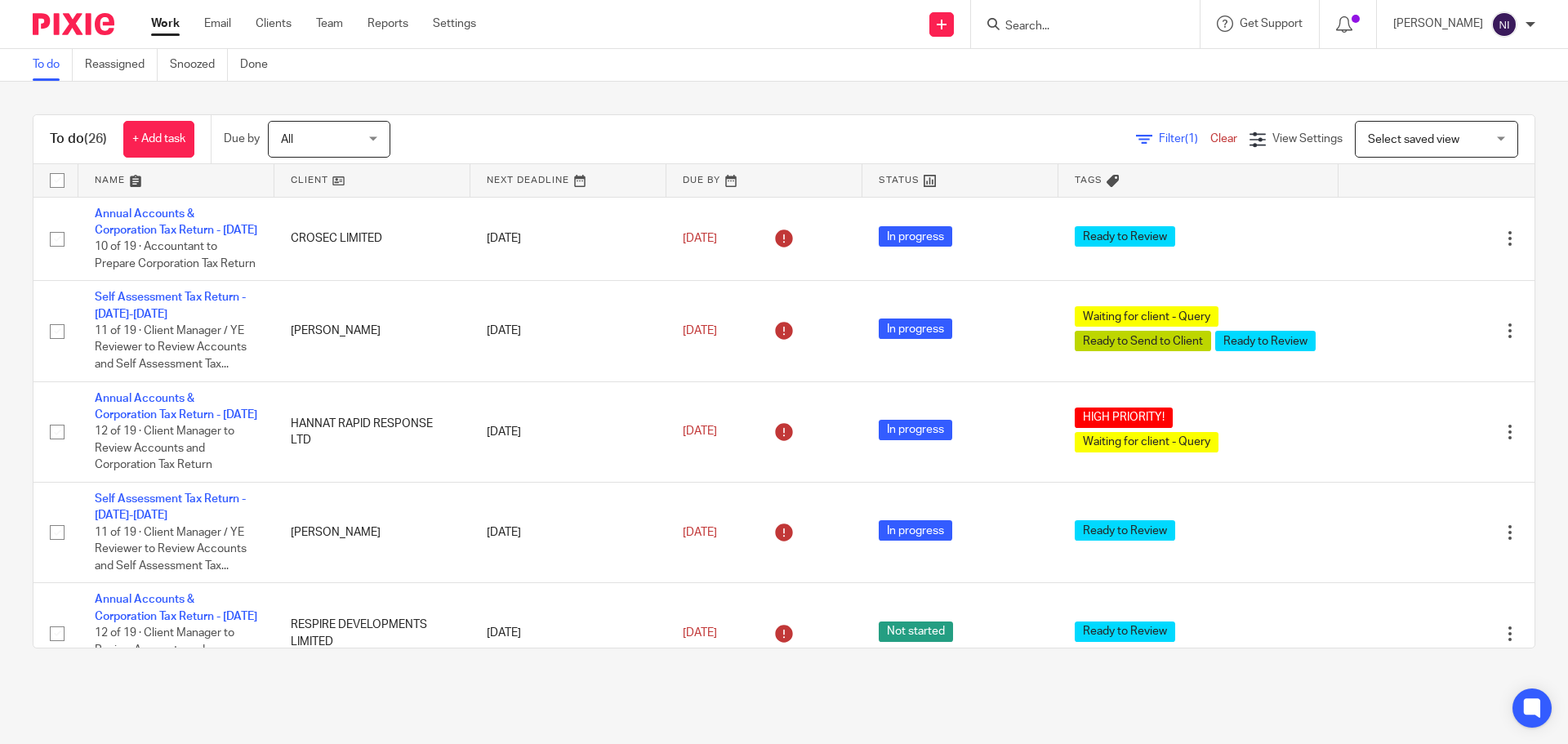
click at [108, 185] on link at bounding box center [176, 180] width 196 height 33
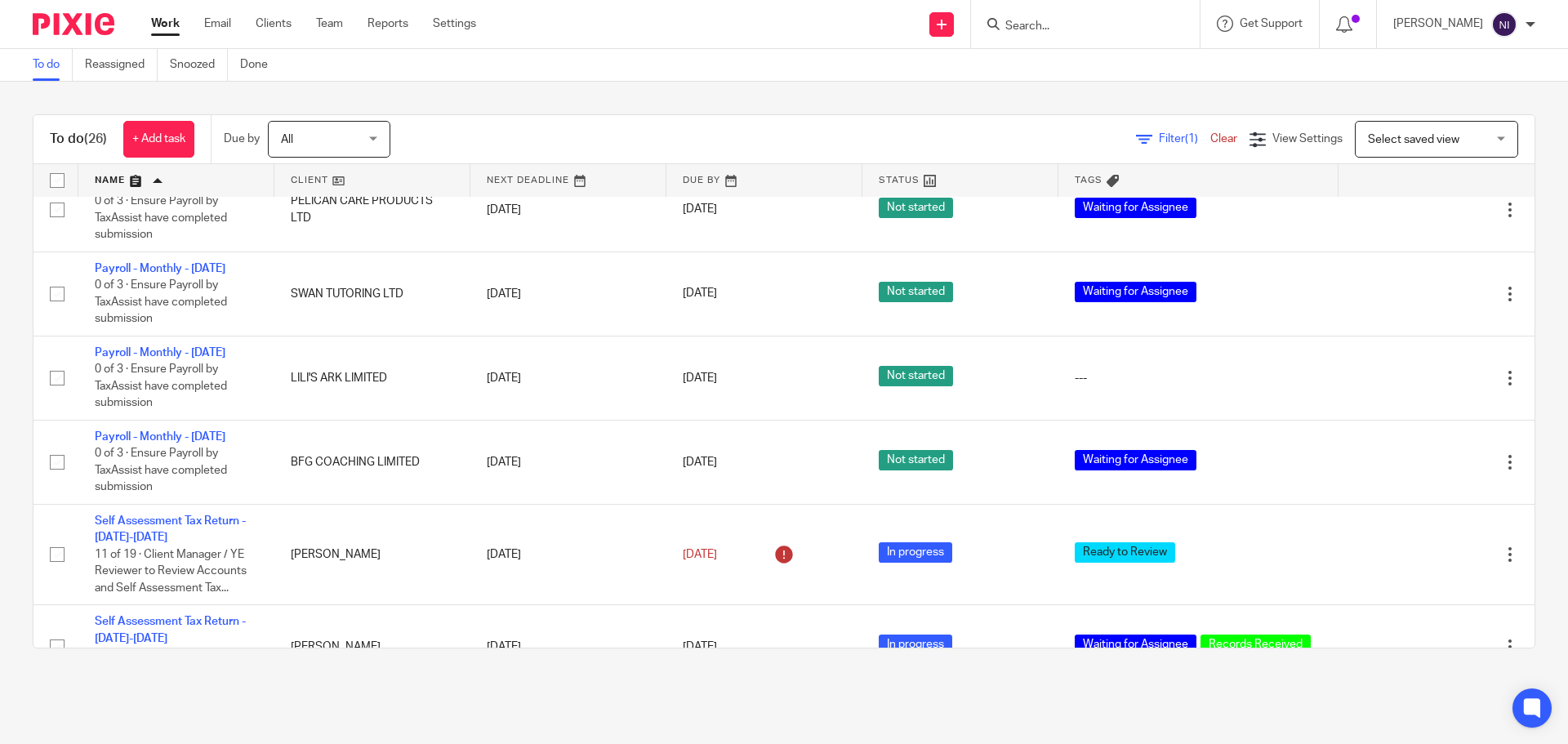
scroll to position [1530, 0]
click at [213, 24] on link "Email" at bounding box center [218, 23] width 27 height 16
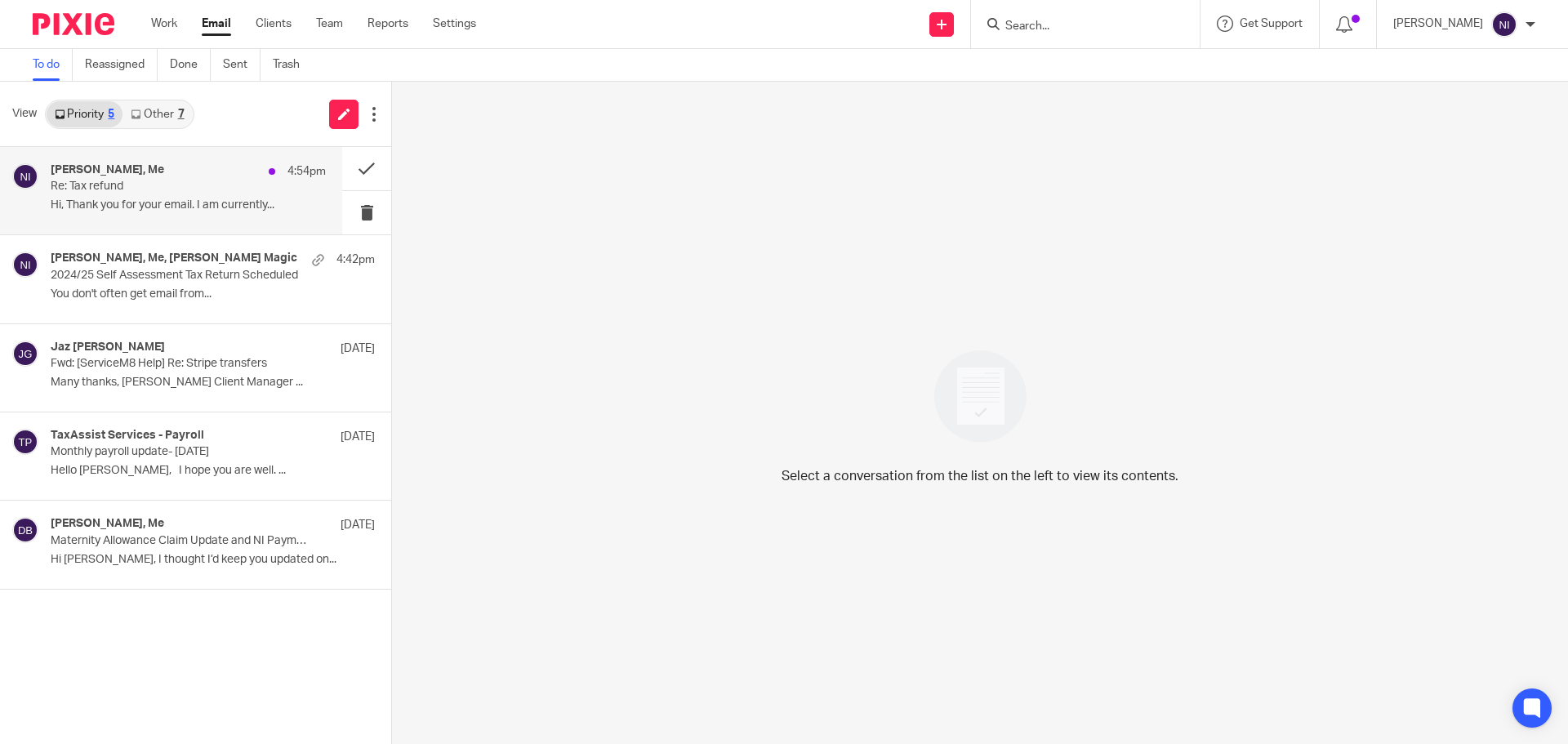
click at [299, 188] on div "Mason Graves, Me 4:54pm Re: Tax refund Hi, Thank you for your email. I am curre…" at bounding box center [188, 191] width 275 height 54
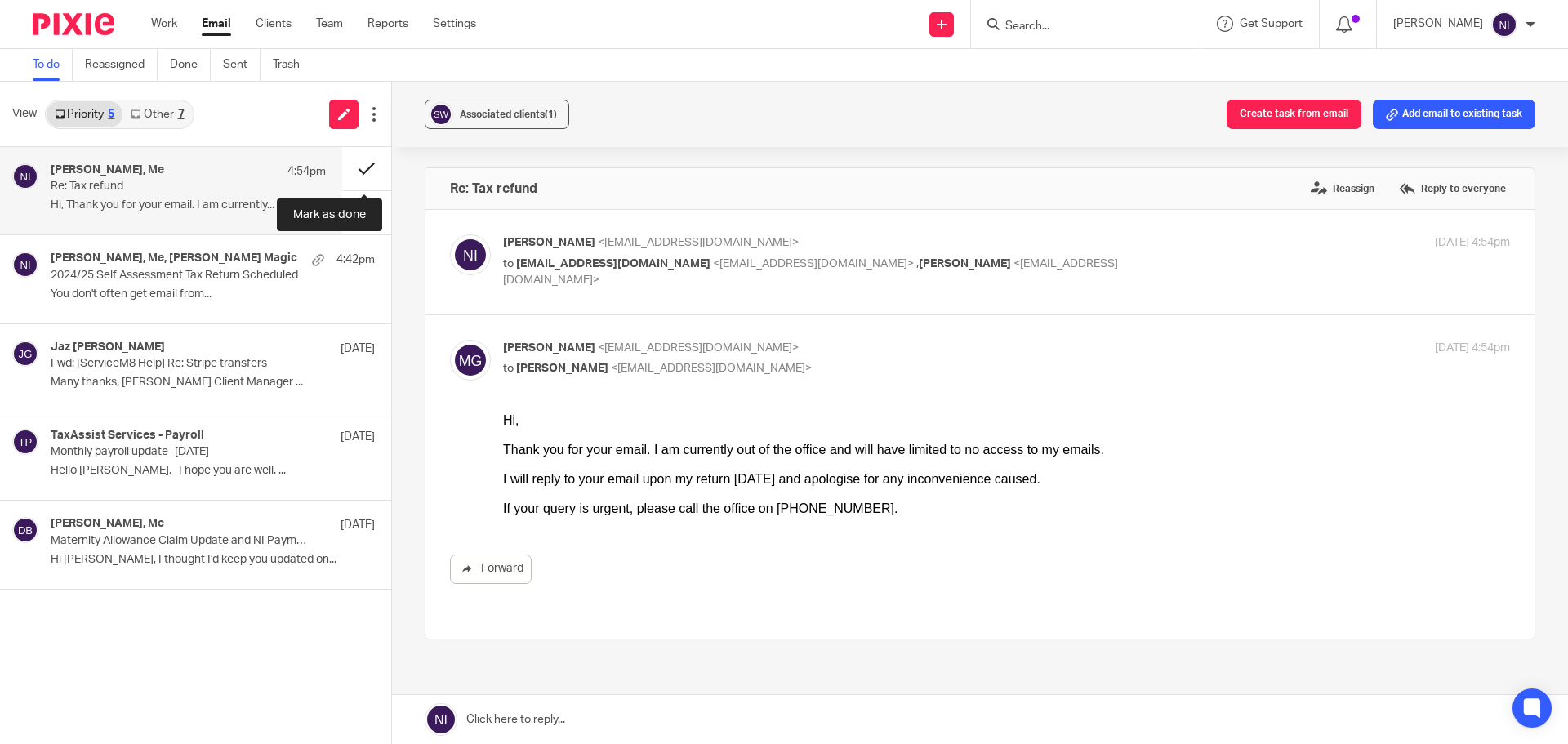
click at [368, 176] on button at bounding box center [366, 169] width 49 height 44
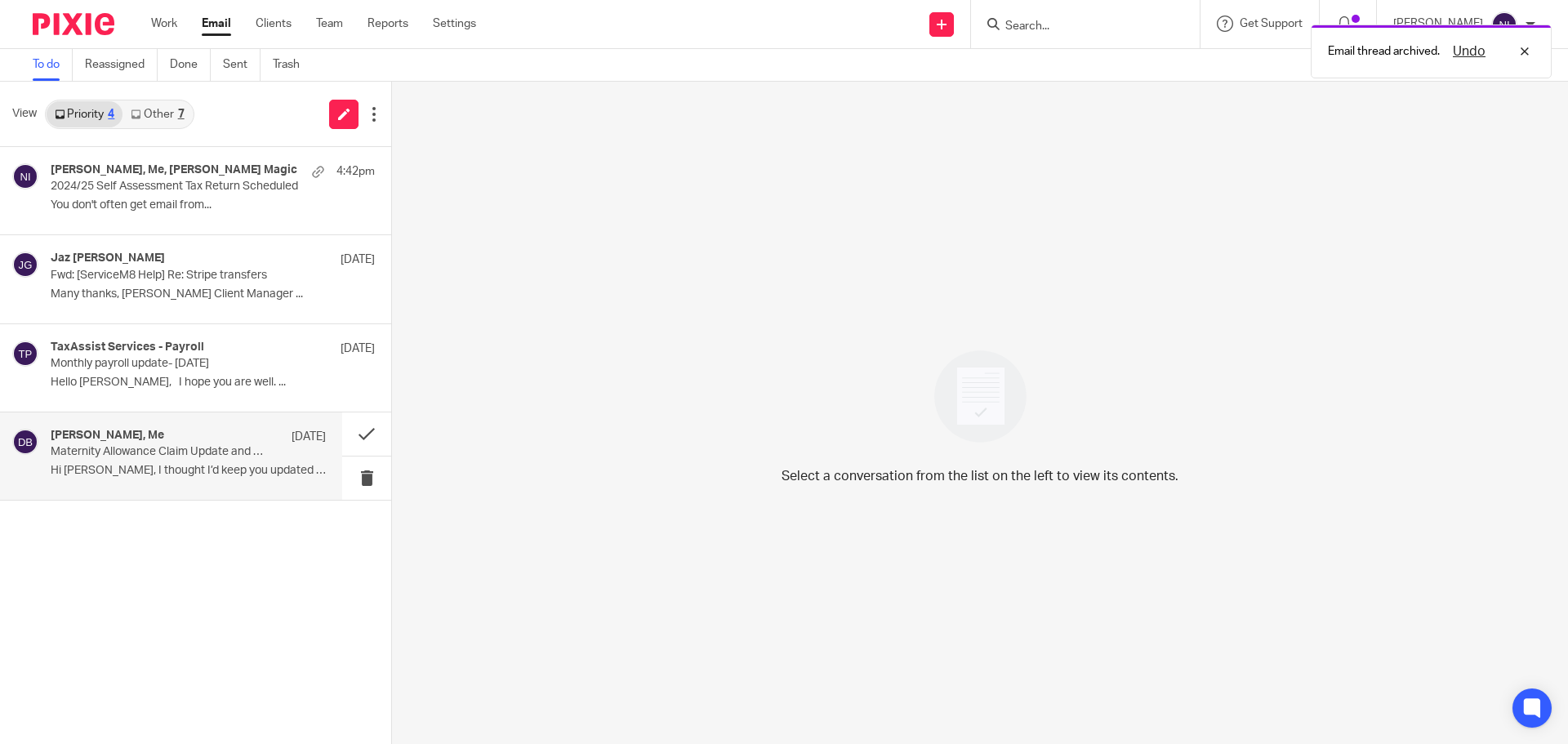
click at [176, 435] on div "Danielle Bansal, Me 25 Sep" at bounding box center [188, 437] width 275 height 16
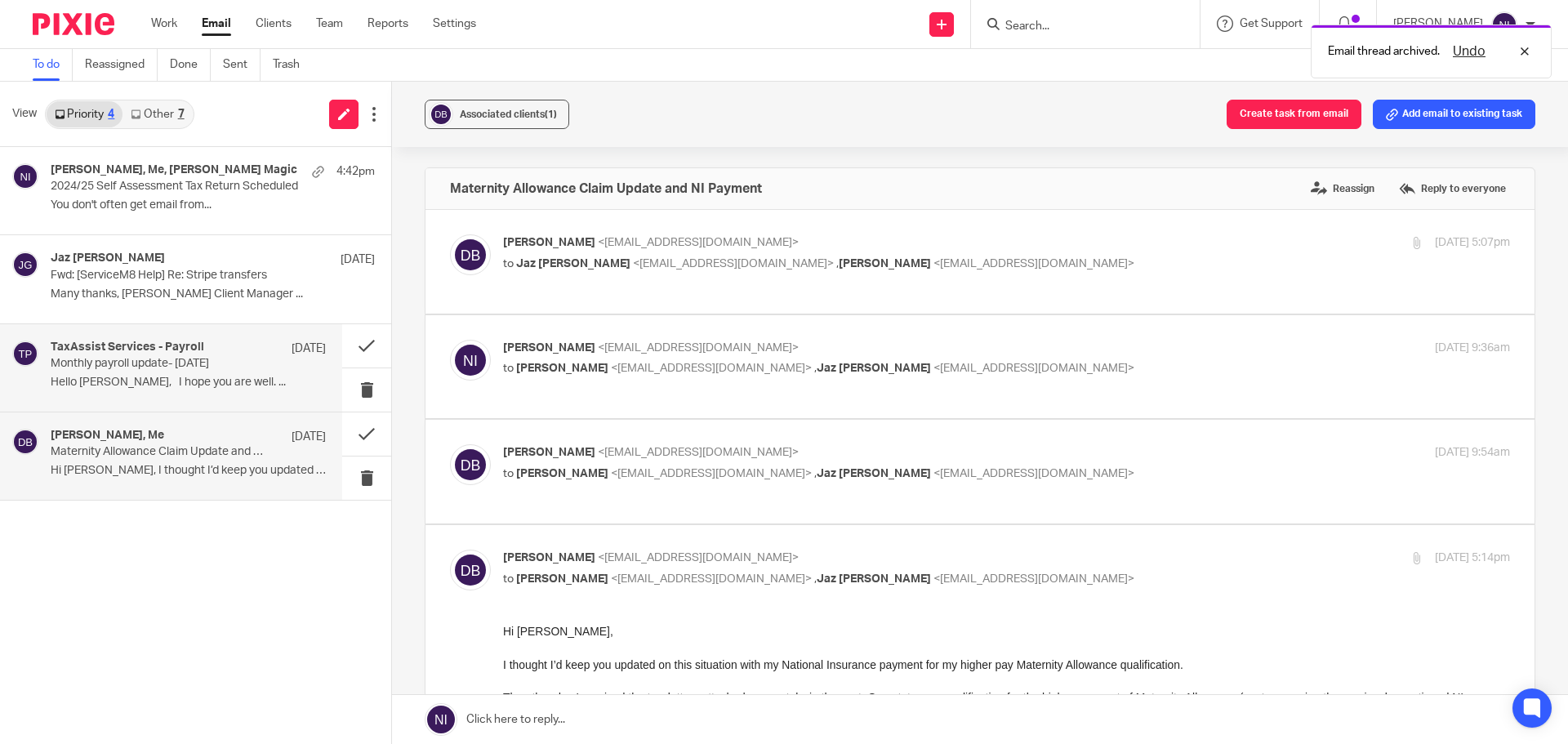
click at [177, 377] on p "Hello Jaz, I hope you are well. ..." at bounding box center [188, 383] width 275 height 14
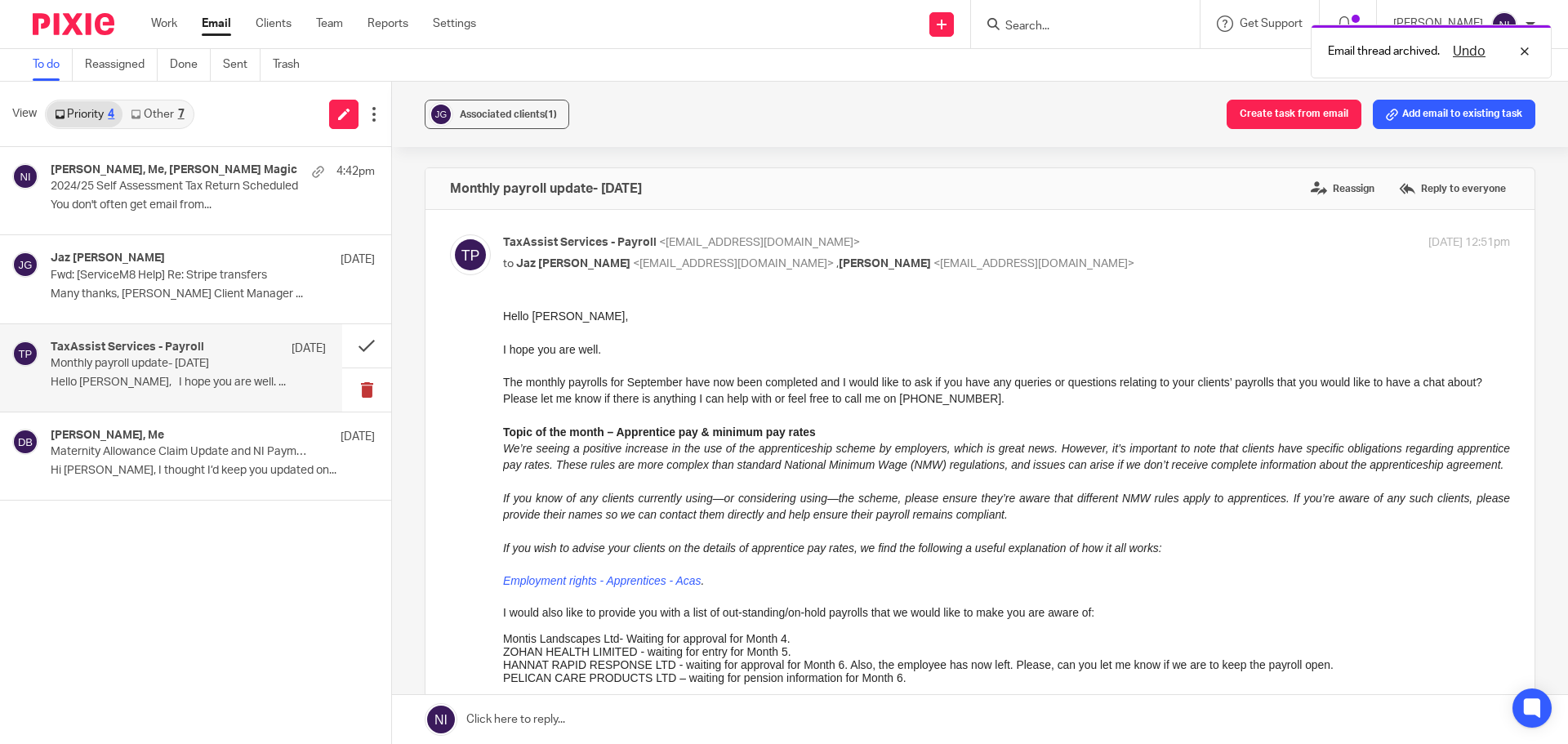
scroll to position [245, 0]
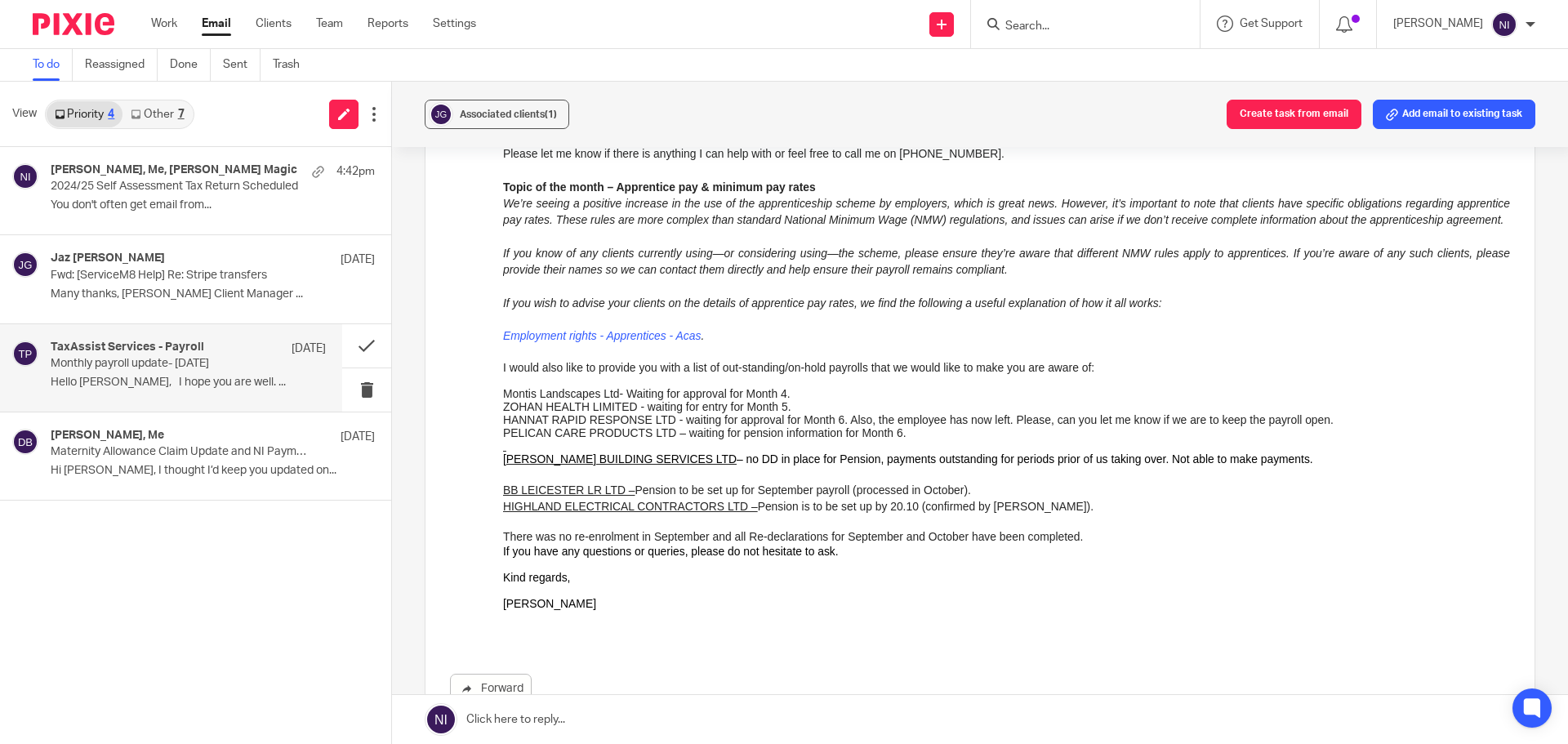
click at [212, 24] on link "Email" at bounding box center [216, 23] width 29 height 16
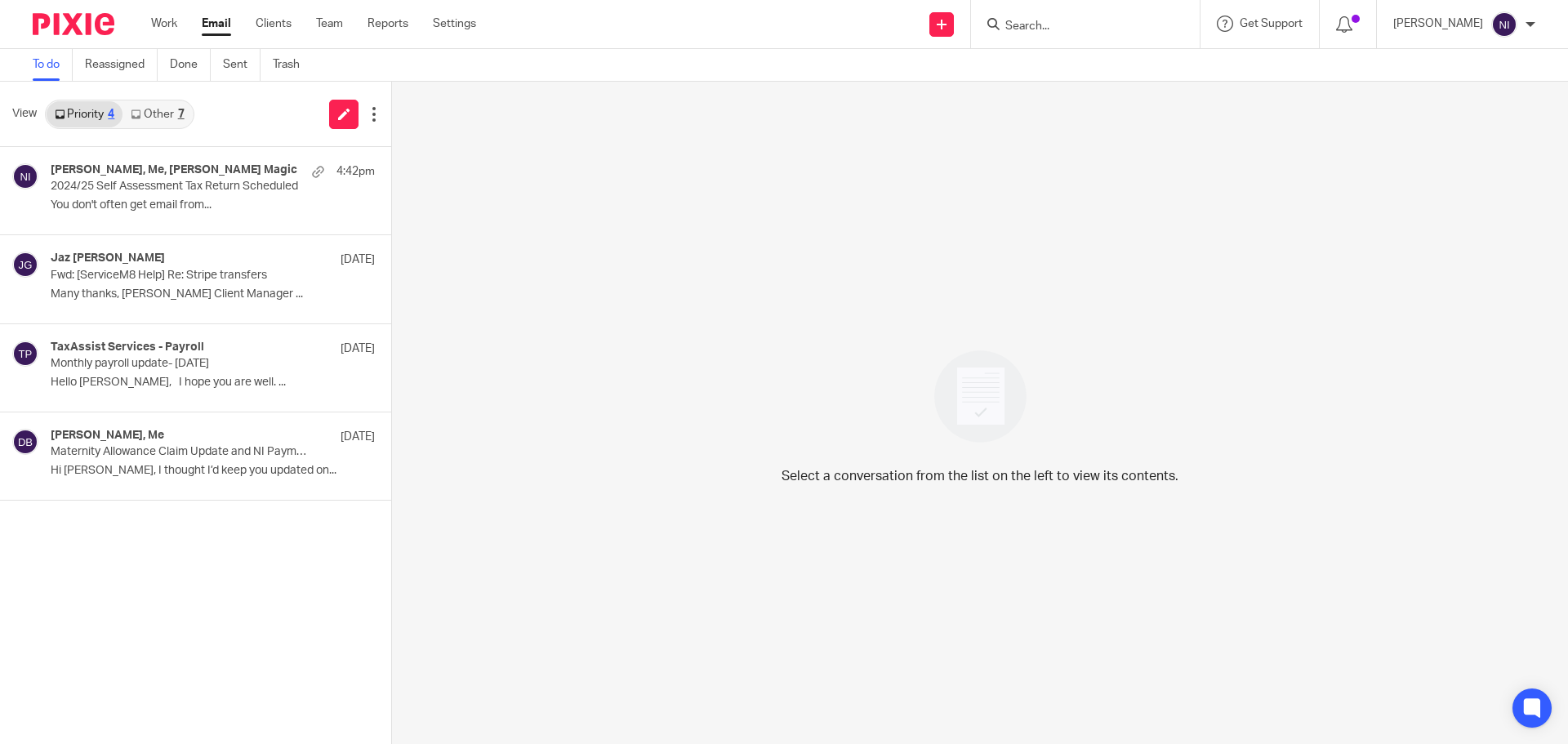
click at [1032, 19] on input "Search" at bounding box center [1077, 26] width 147 height 15
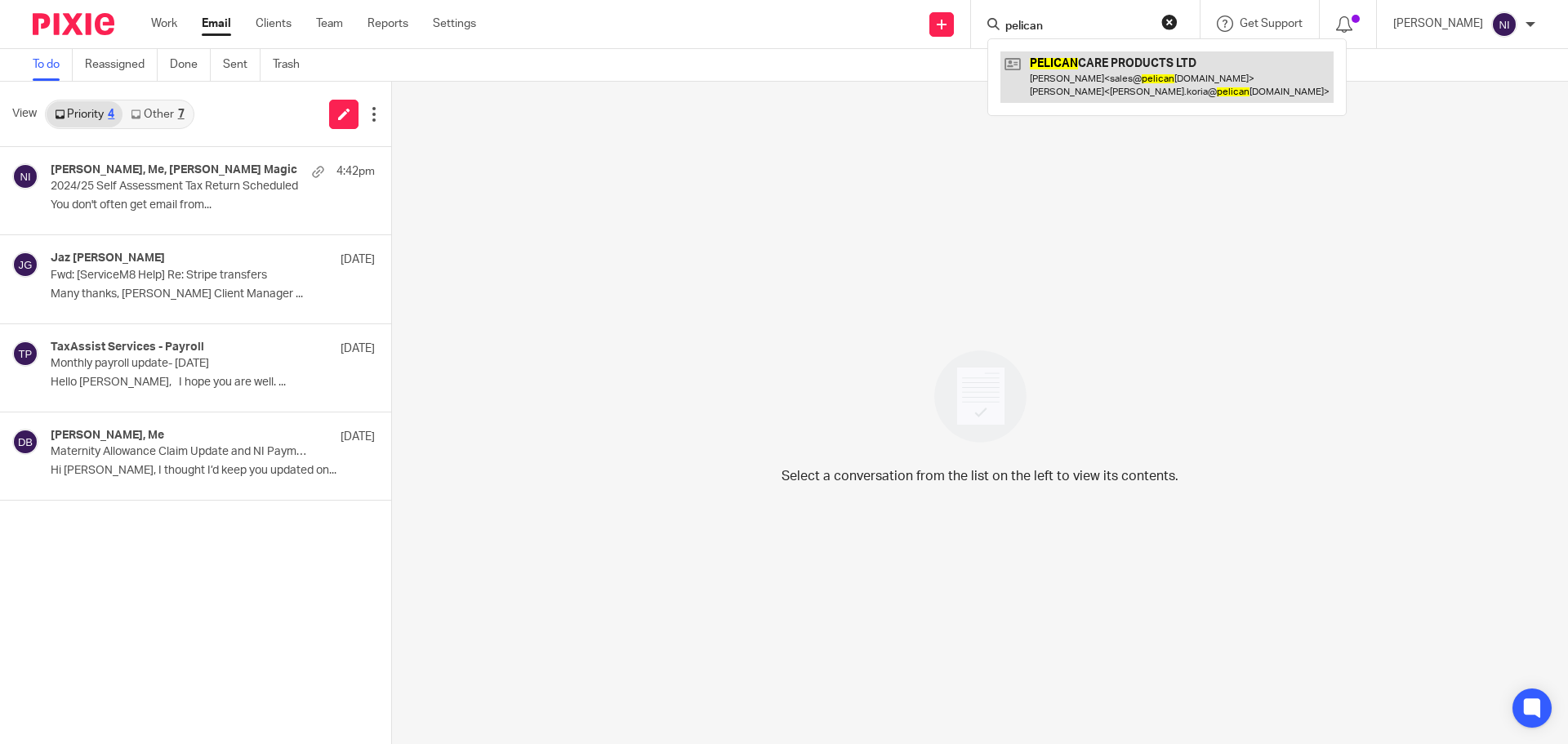
type input "pelican"
click at [1193, 73] on link at bounding box center [1167, 77] width 333 height 50
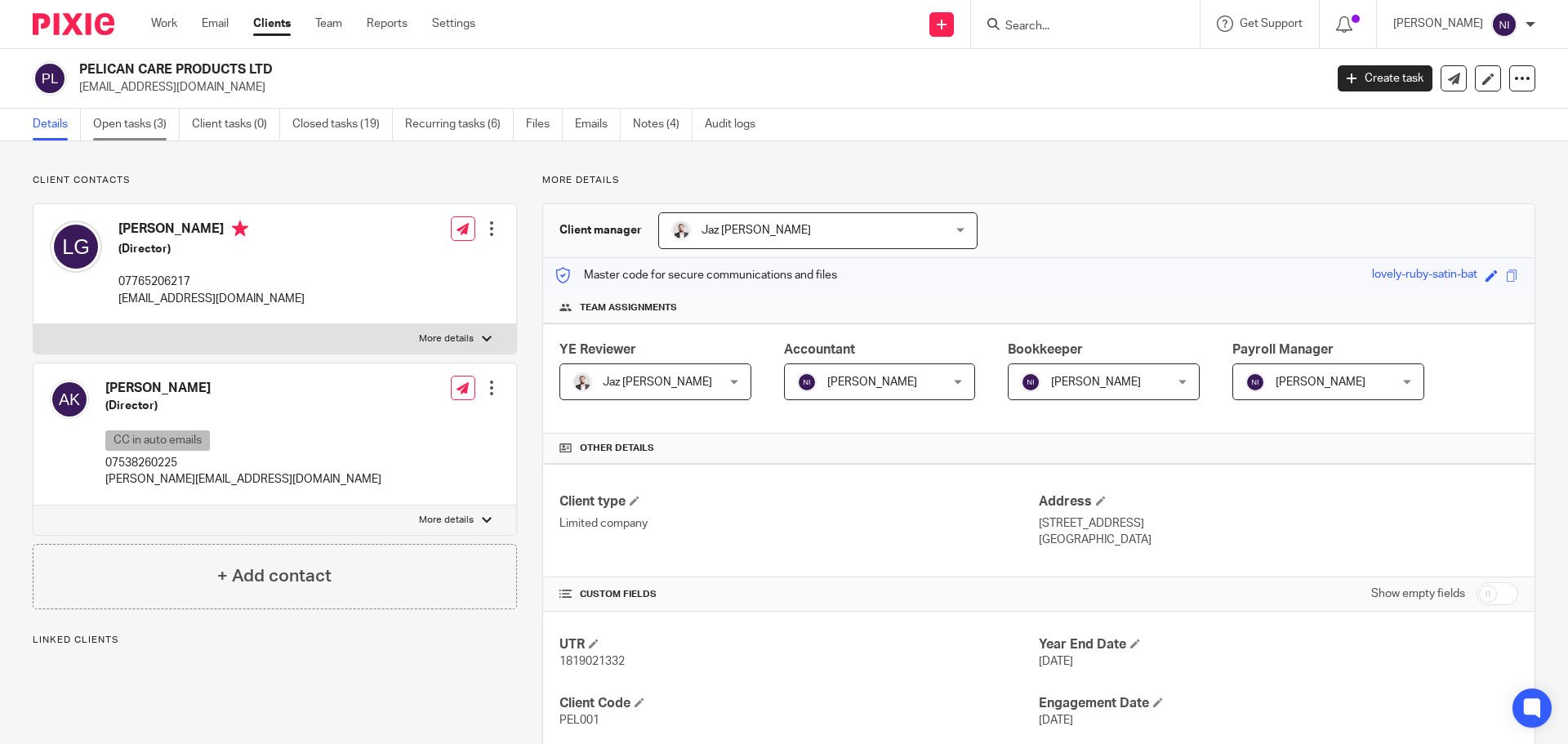
click at [150, 129] on link "Open tasks (3)" at bounding box center [136, 124] width 86 height 32
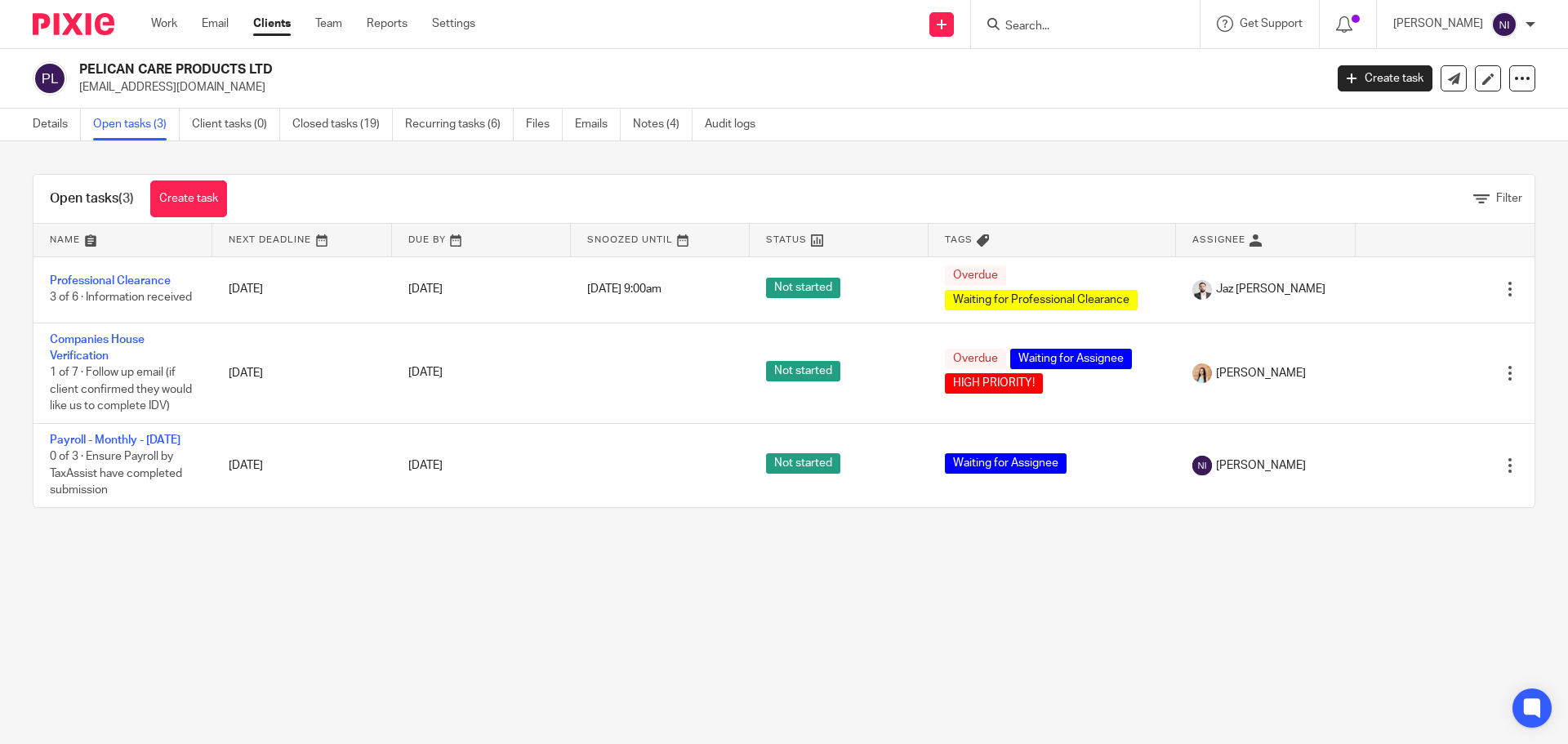
click at [570, 121] on ul "Details Open tasks (3) Client tasks (0) Closed tasks (19) Recurring tasks (6) F…" at bounding box center [406, 124] width 747 height 32
click at [574, 121] on ul "Details Open tasks (3) Client tasks (0) Closed tasks (19) Recurring tasks (6) F…" at bounding box center [406, 124] width 747 height 32
click at [585, 123] on link "Emails" at bounding box center [598, 124] width 46 height 32
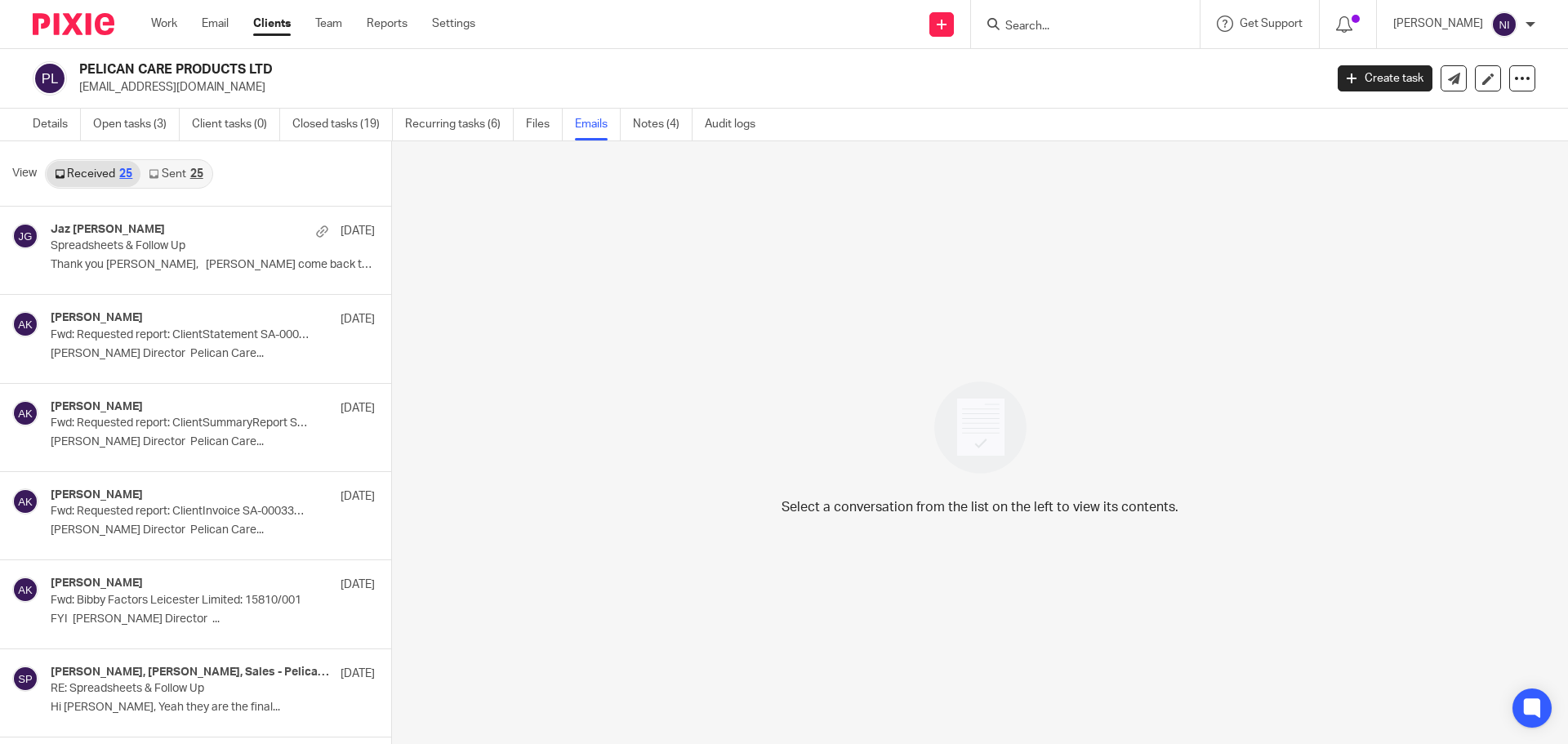
click at [169, 173] on link "Sent 25" at bounding box center [175, 173] width 71 height 26
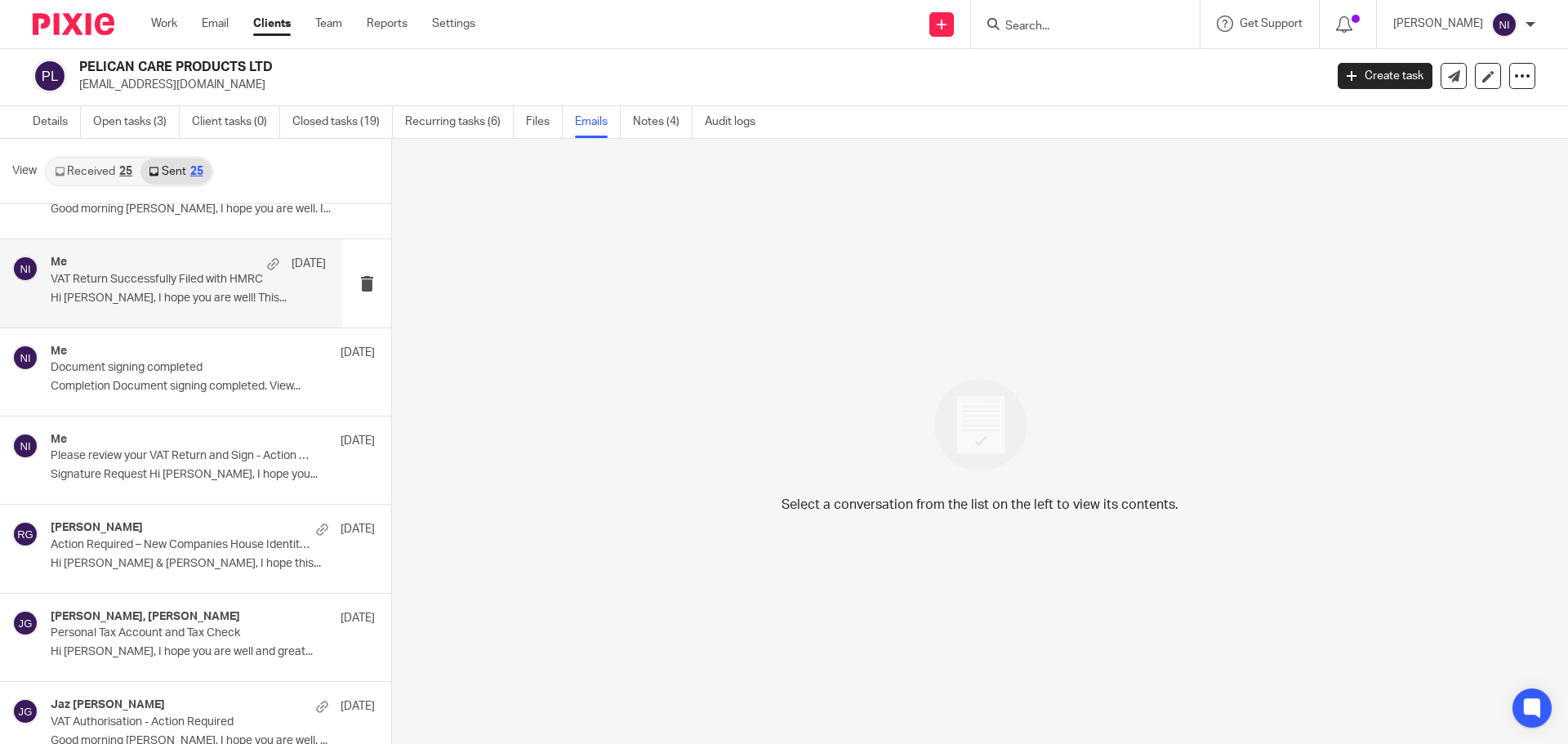
scroll to position [81, 0]
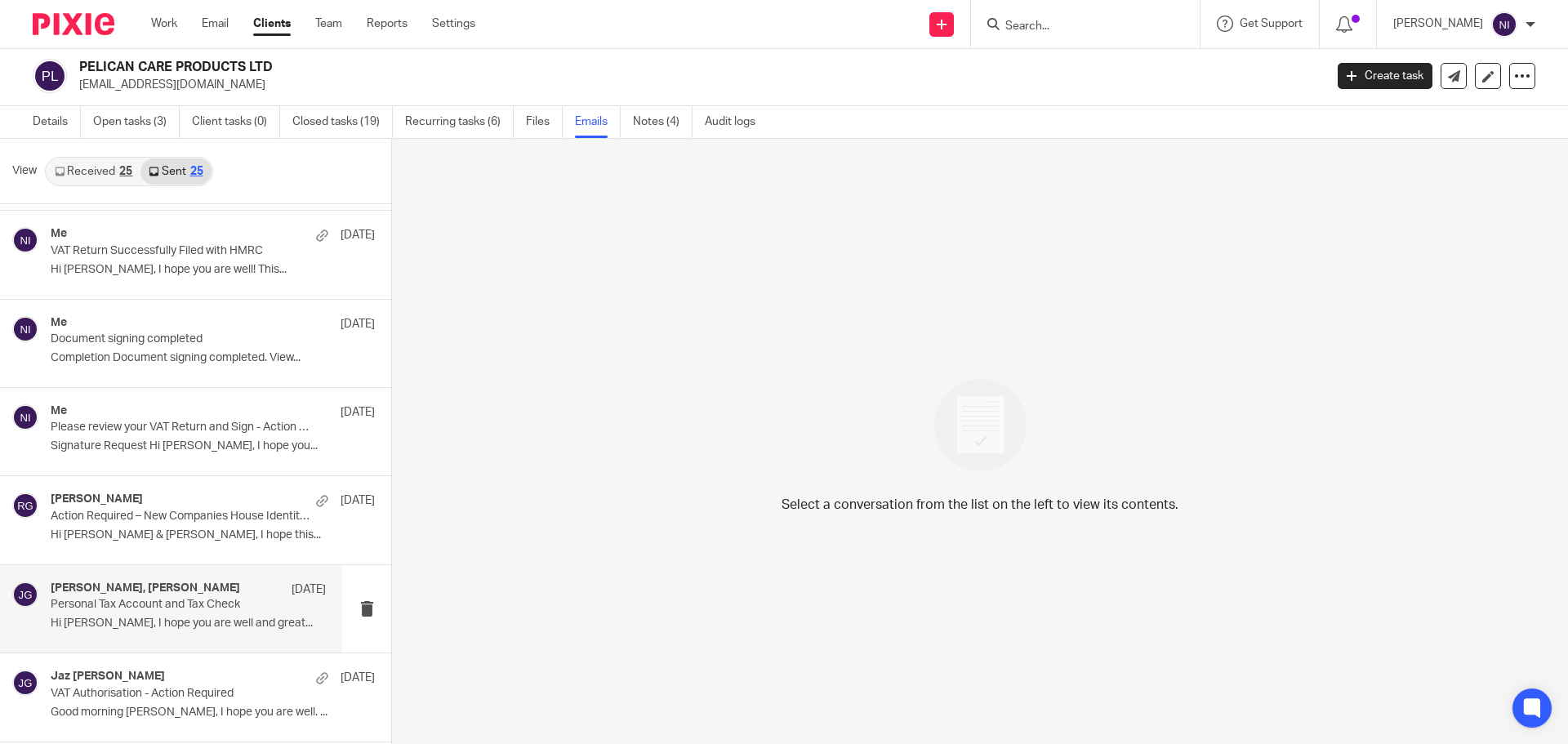
click at [159, 614] on div "[PERSON_NAME], [PERSON_NAME] [DATE] Personal Tax Account and Tax Check Hi [PERS…" at bounding box center [188, 608] width 275 height 54
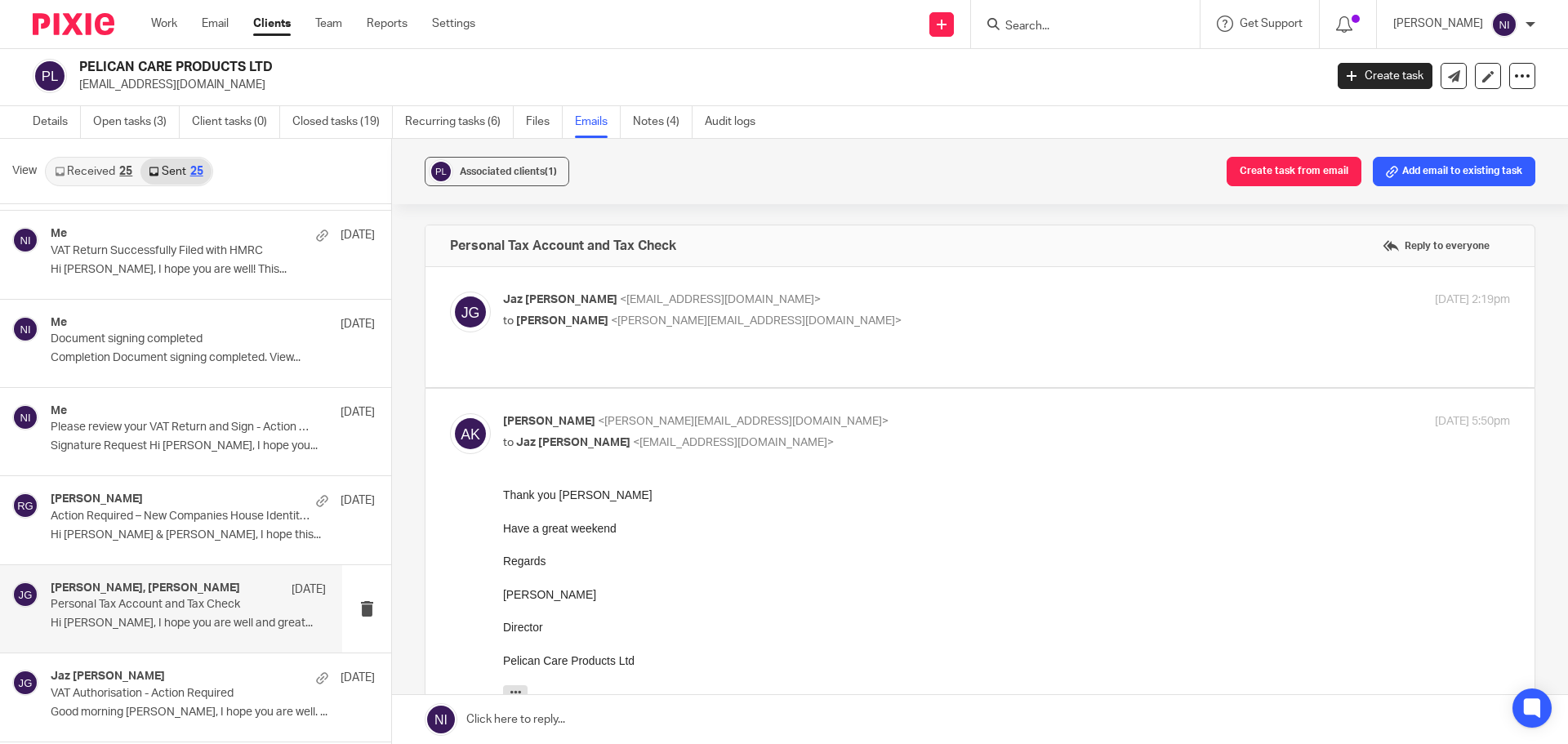
scroll to position [0, 0]
click at [925, 298] on p "Jaz Grewal <jazgrewal@taxassist.co.uk>" at bounding box center [838, 300] width 671 height 17
checkbox input "true"
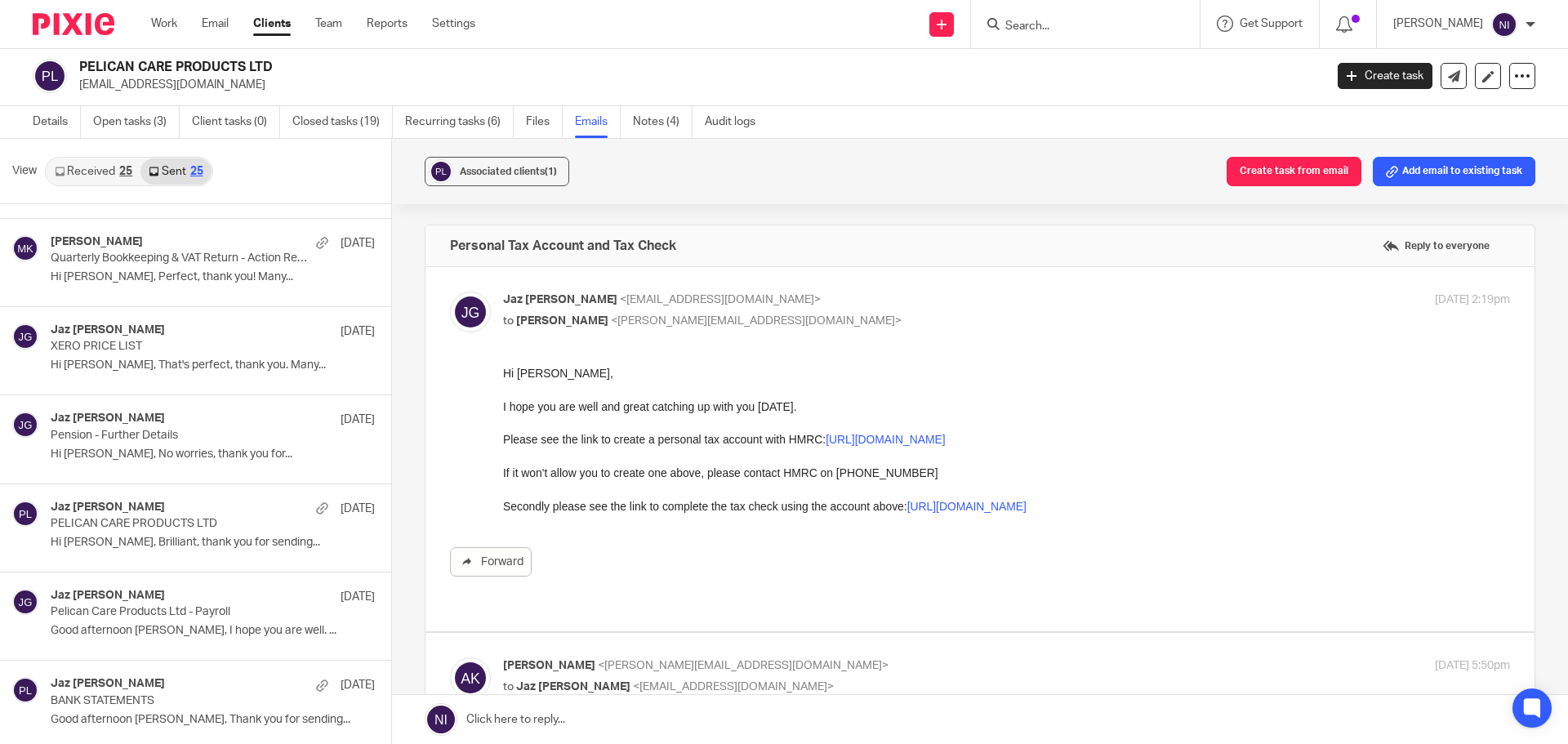
scroll to position [1143, 0]
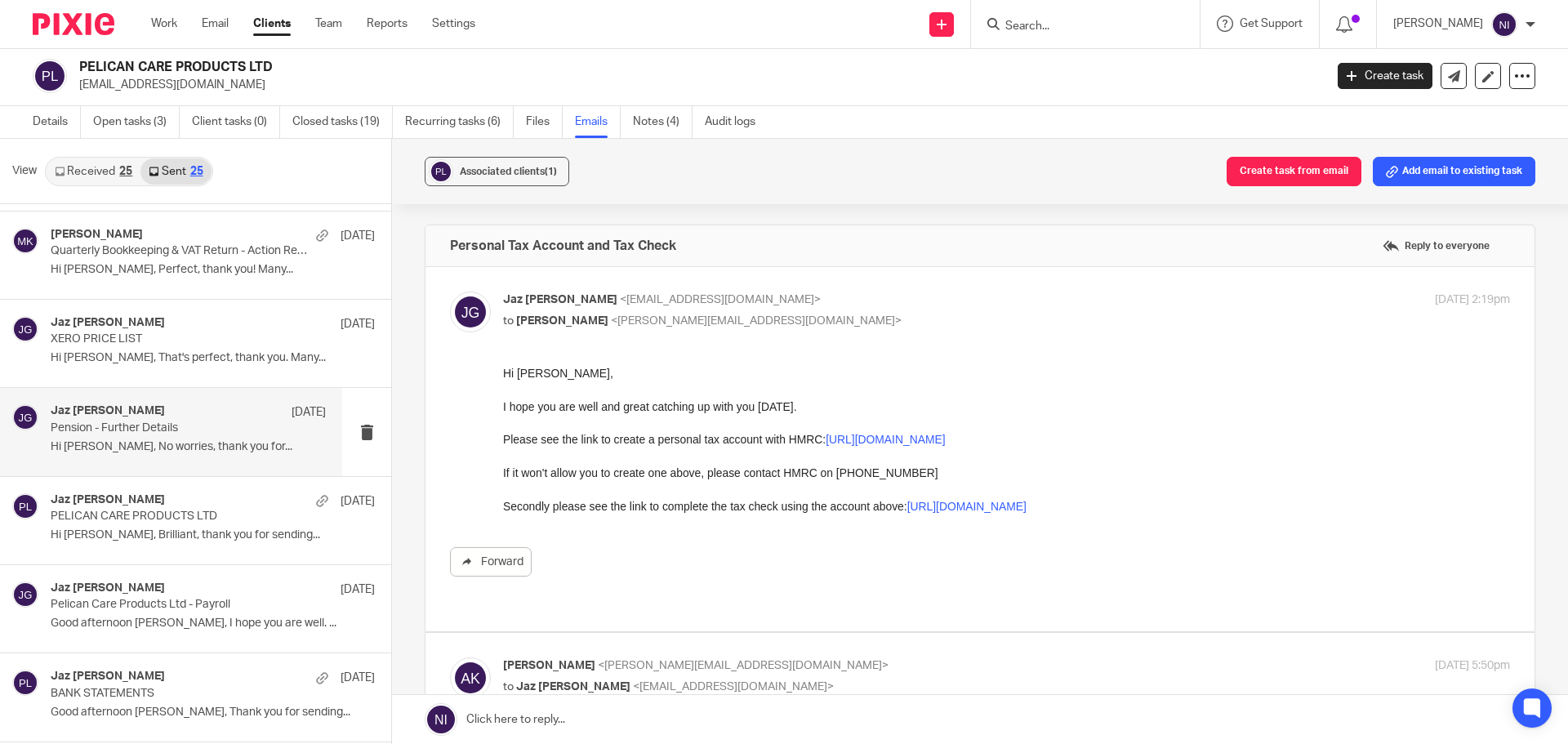
click at [204, 448] on p "Hi Lakhvinder, No worries, thank you for..." at bounding box center [188, 447] width 275 height 14
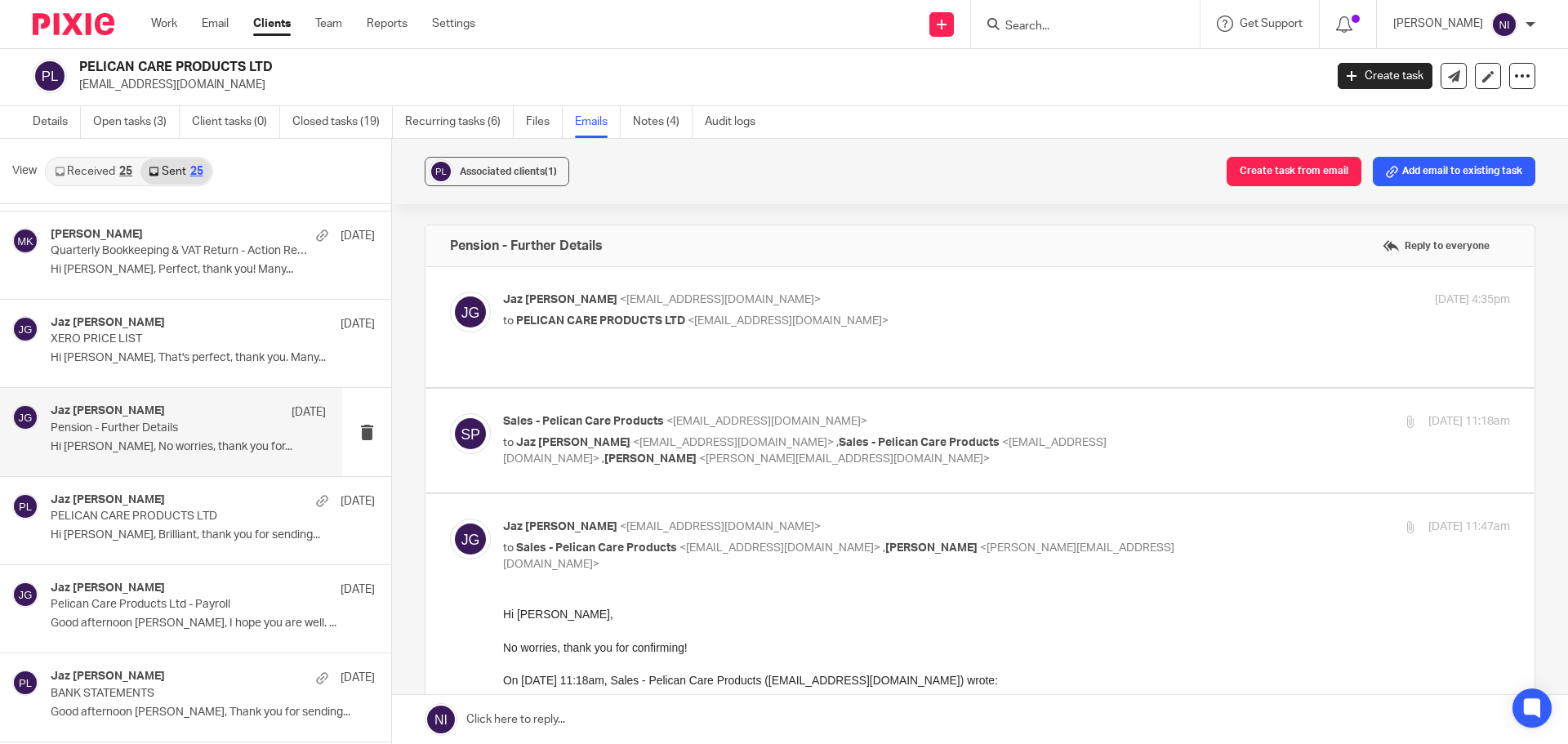
scroll to position [0, 0]
click at [1148, 435] on p "to Jaz Grewal <jazgrewal@taxassist.co.uk> , Sales - Pelican Care Products <sale…" at bounding box center [838, 451] width 671 height 34
checkbox input "true"
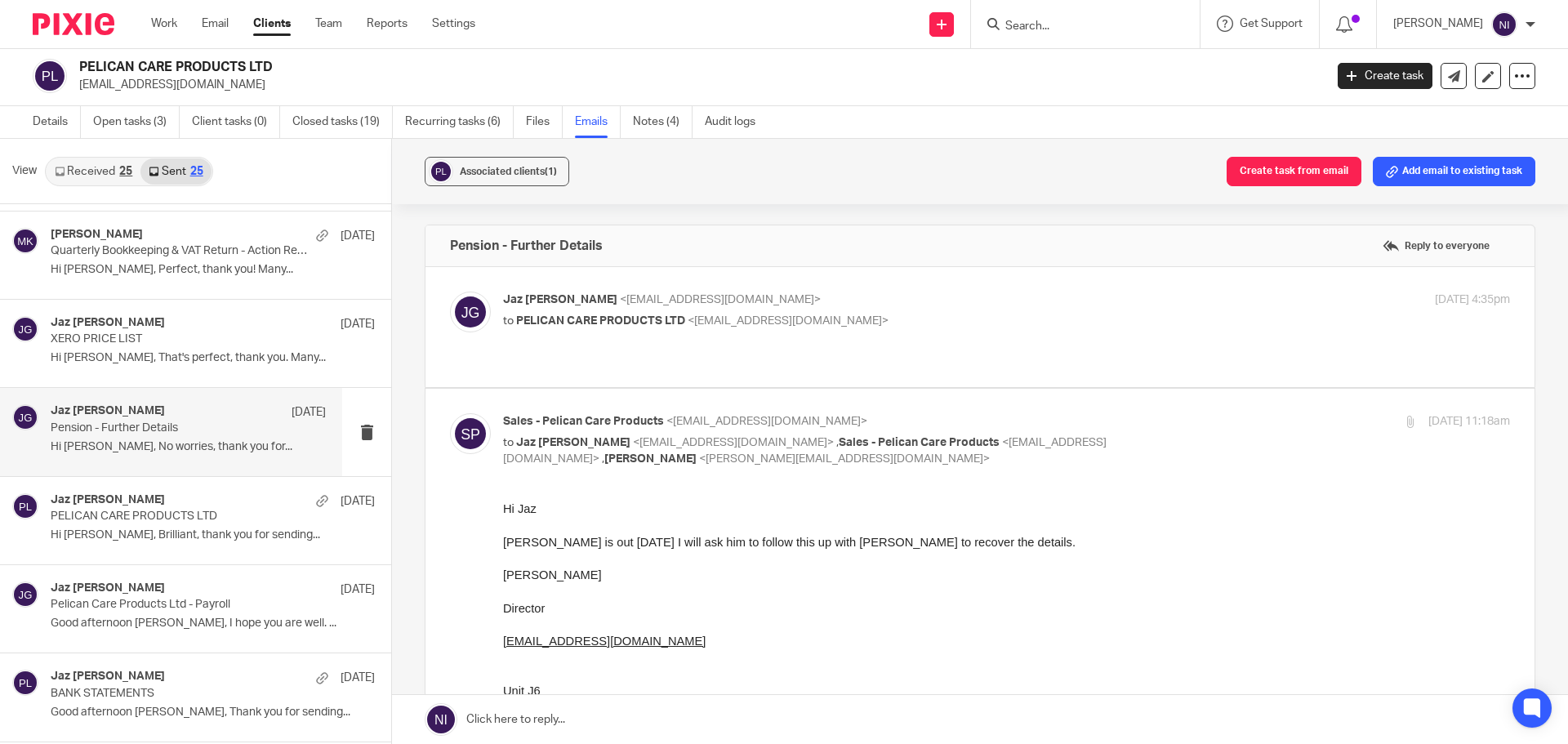
click at [1025, 326] on p "to PELICAN CARE PRODUCTS LTD <sales@pelicancare.co.uk>" at bounding box center [838, 322] width 671 height 17
checkbox input "true"
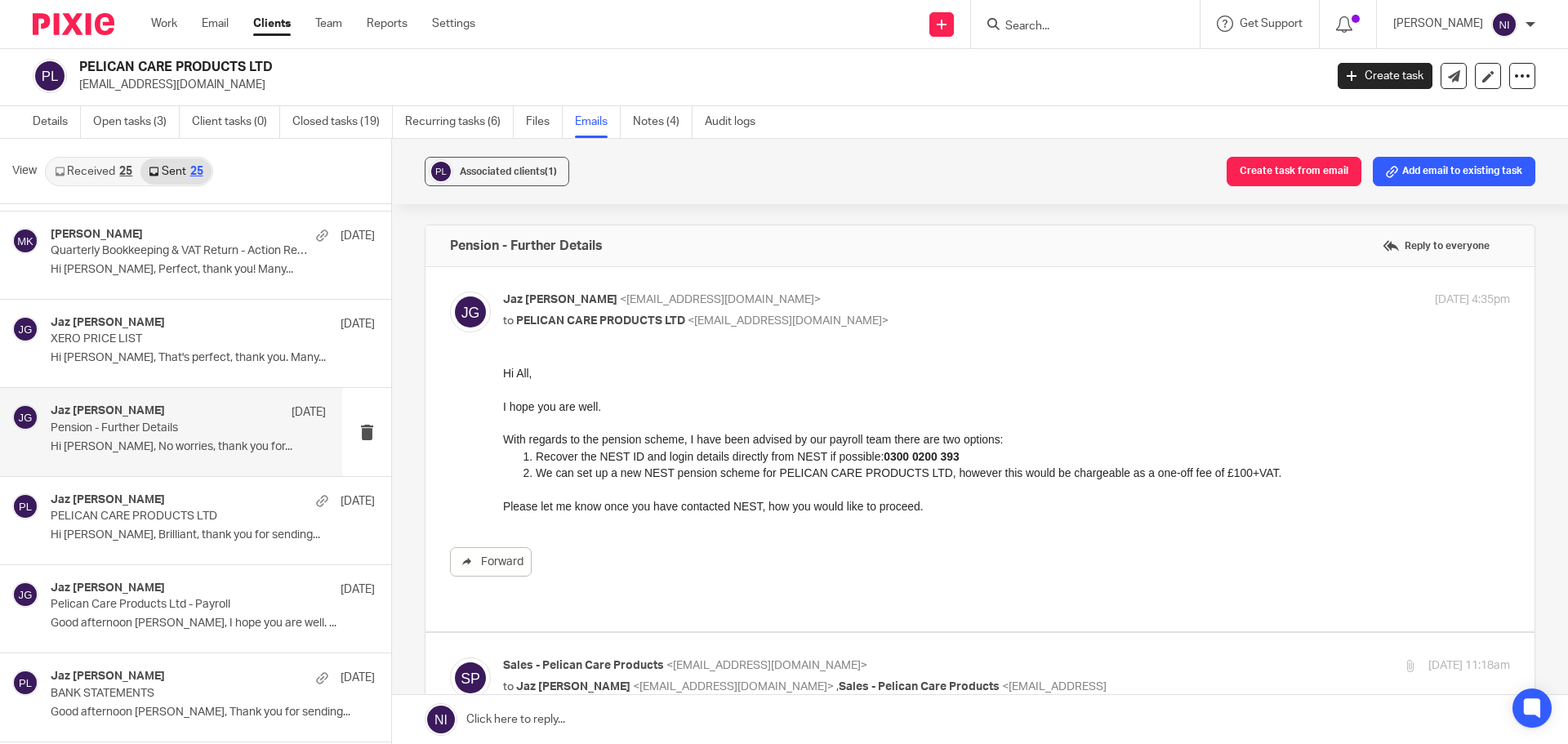
click at [656, 721] on link at bounding box center [980, 719] width 1176 height 49
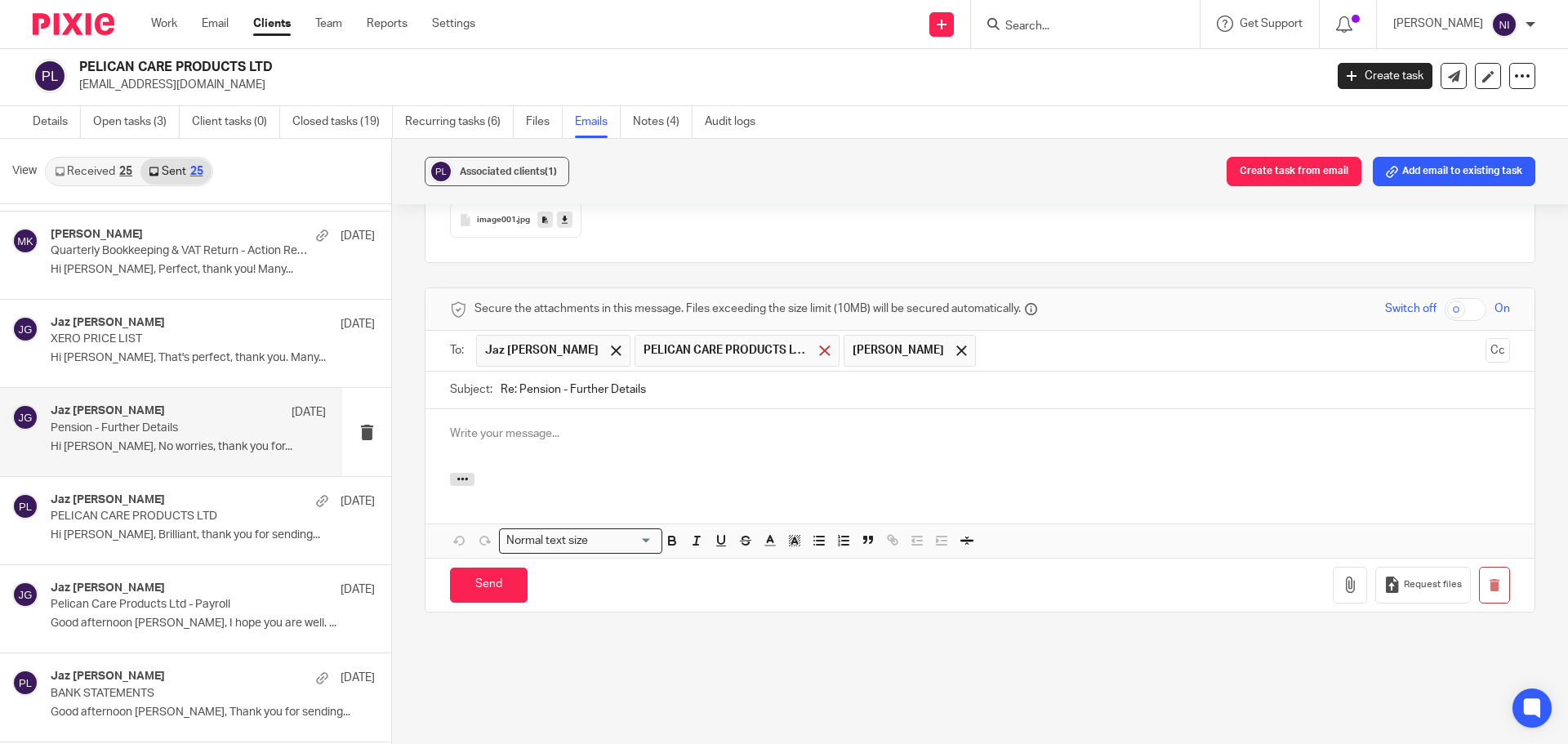
click at [819, 346] on span at bounding box center [824, 351] width 11 height 11
click at [606, 340] on div at bounding box center [615, 350] width 18 height 24
click at [585, 338] on div at bounding box center [594, 350] width 18 height 24
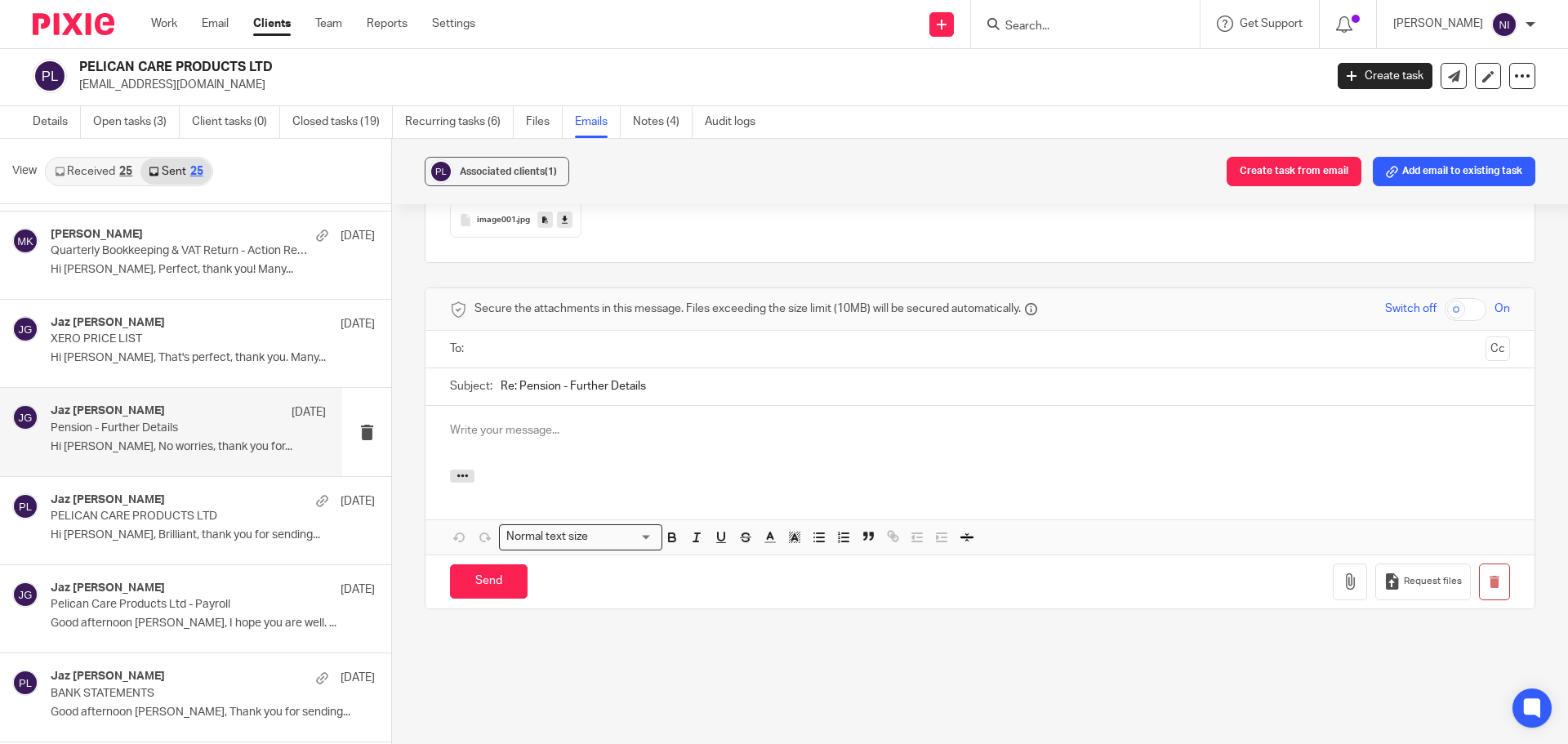
click at [545, 340] on input "text" at bounding box center [979, 349] width 999 height 18
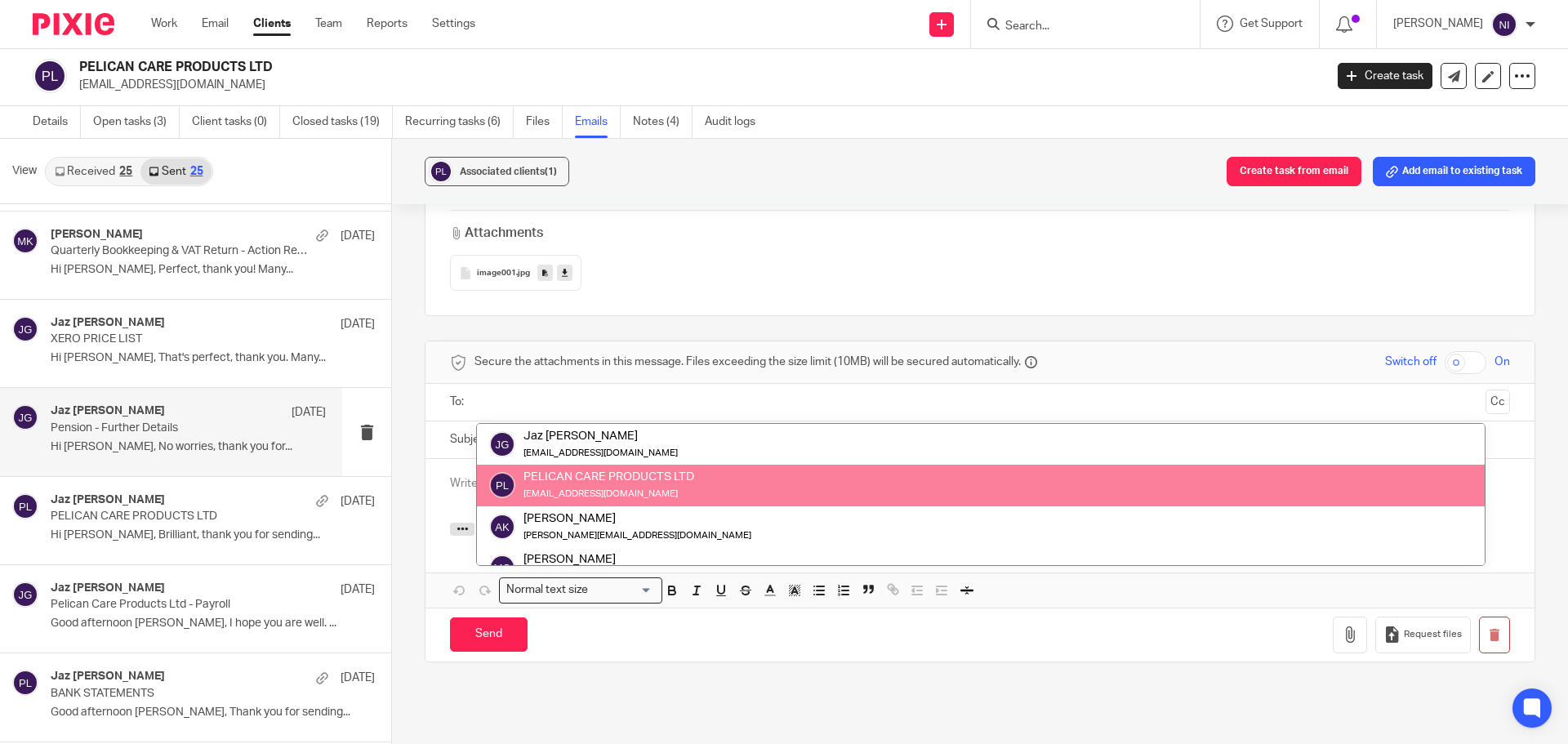
scroll to position [2131, 0]
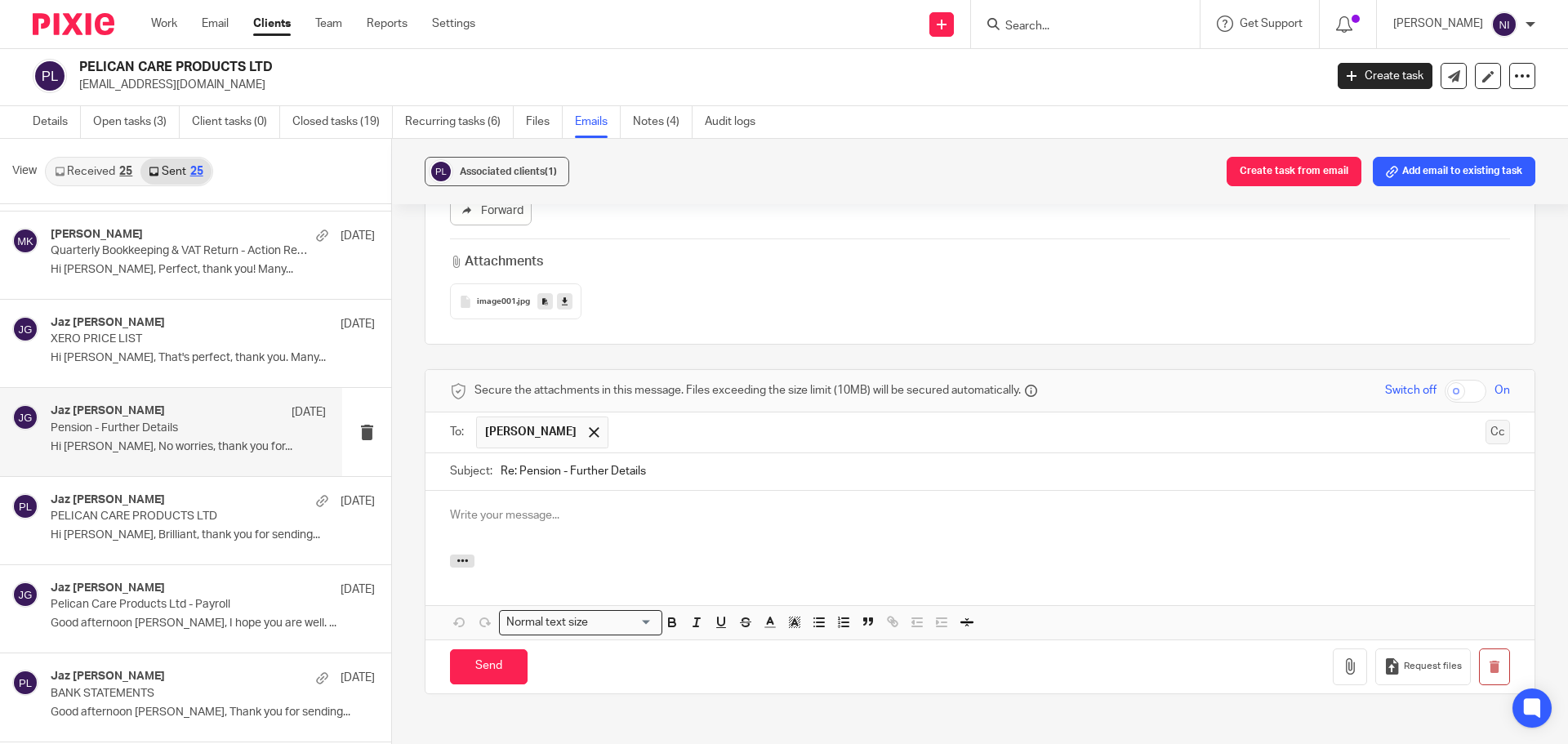
click at [1486, 424] on button "Cc" at bounding box center [1497, 431] width 24 height 24
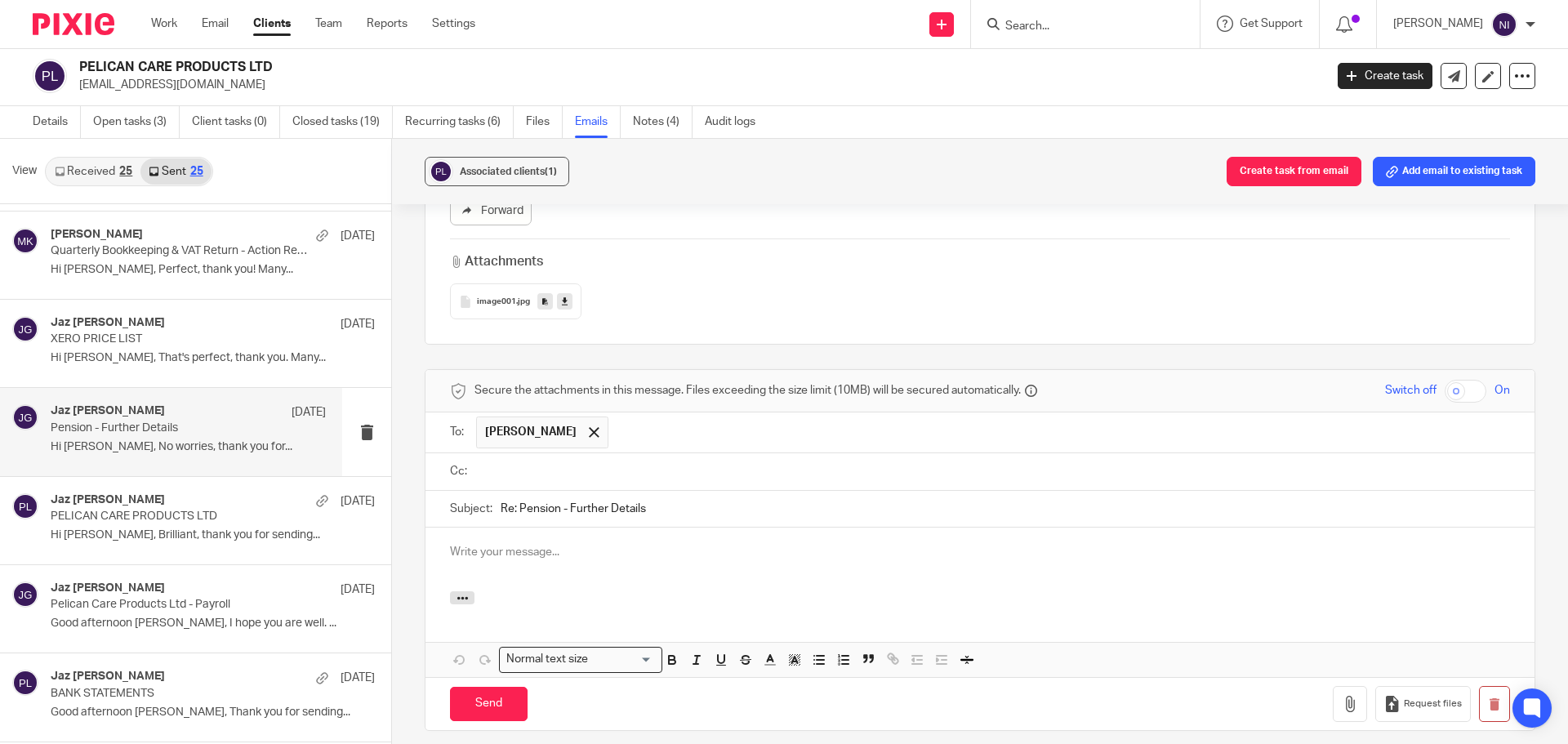
click at [622, 462] on input "text" at bounding box center [992, 471] width 1023 height 18
click at [460, 596] on icon "button" at bounding box center [462, 602] width 13 height 13
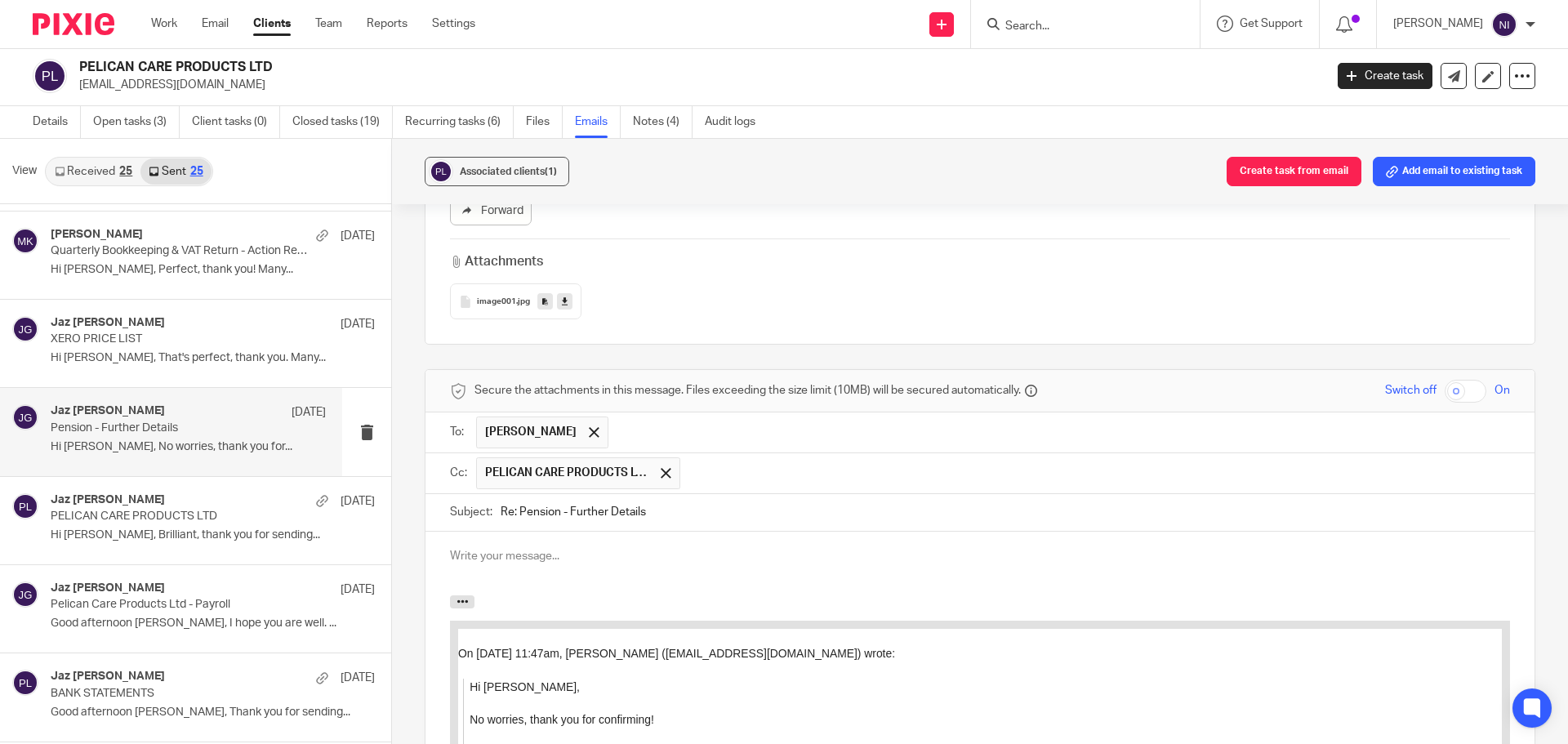
click at [527, 548] on p at bounding box center [980, 556] width 1060 height 16
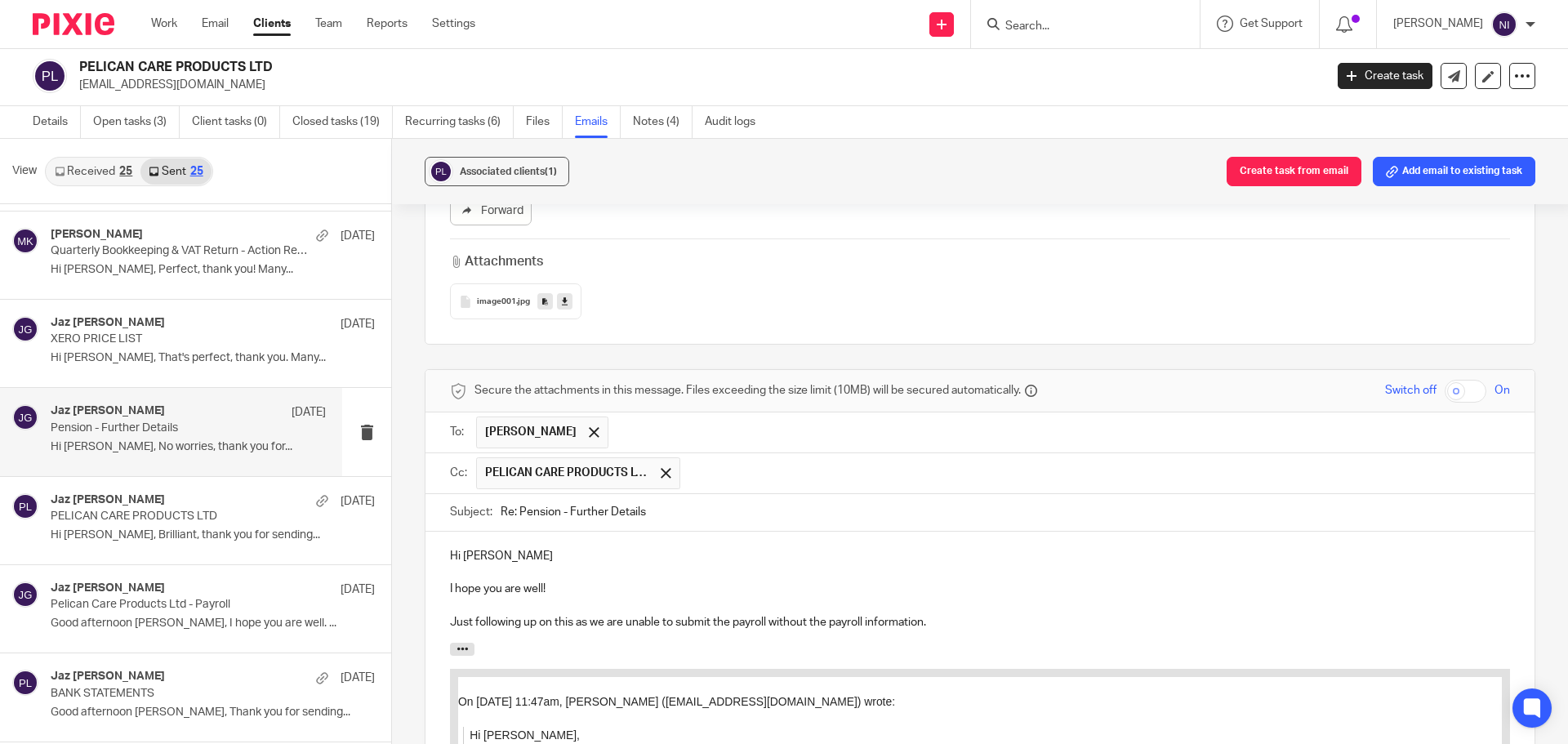
click at [975, 614] on p "Just following up on this as we are unable to submit the payroll without the pa…" at bounding box center [980, 622] width 1060 height 16
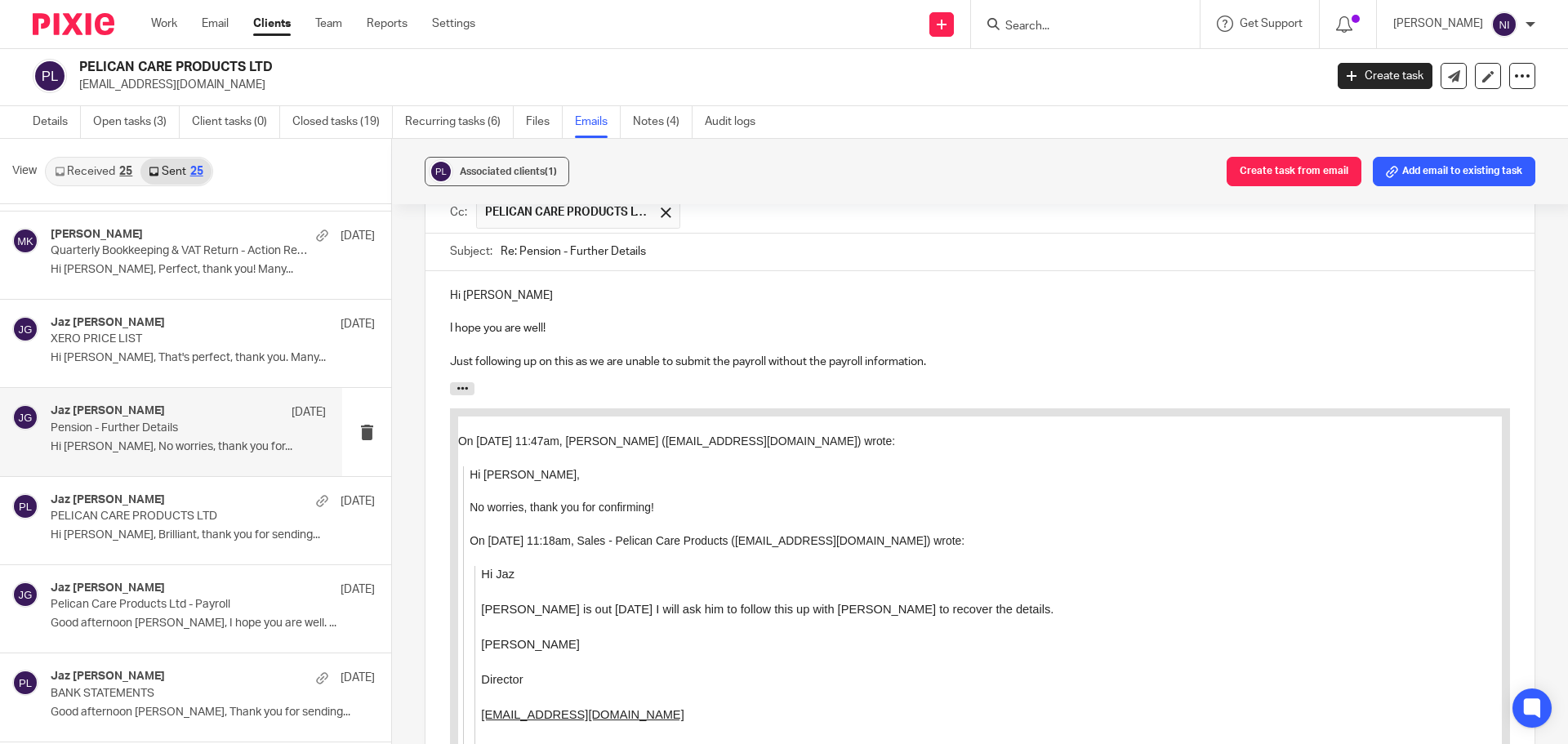
scroll to position [2050, 0]
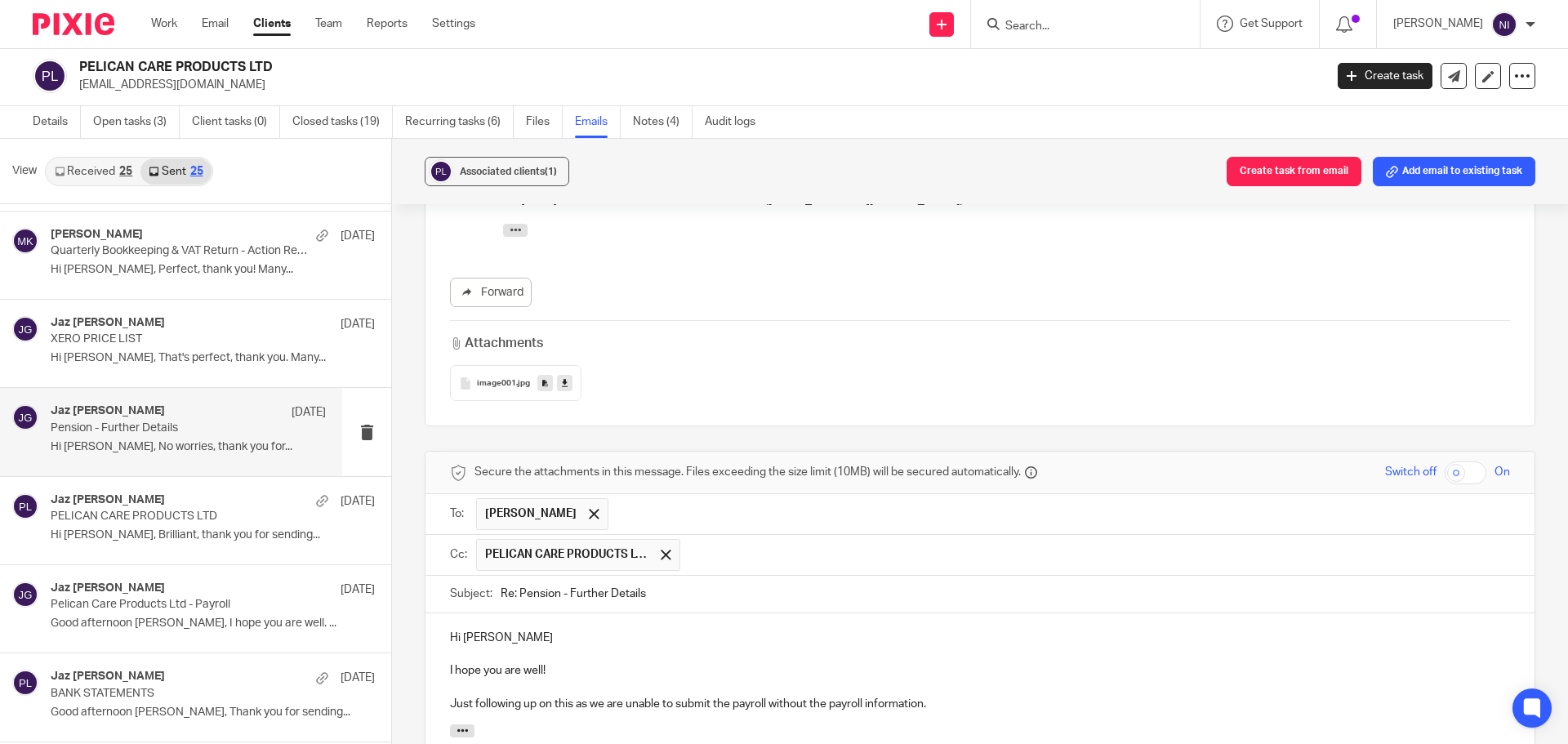
drag, startPoint x: 511, startPoint y: 575, endPoint x: 471, endPoint y: 575, distance: 40.0
click at [471, 575] on div "Subject: Re: Pension - Further Details" at bounding box center [980, 594] width 1060 height 37
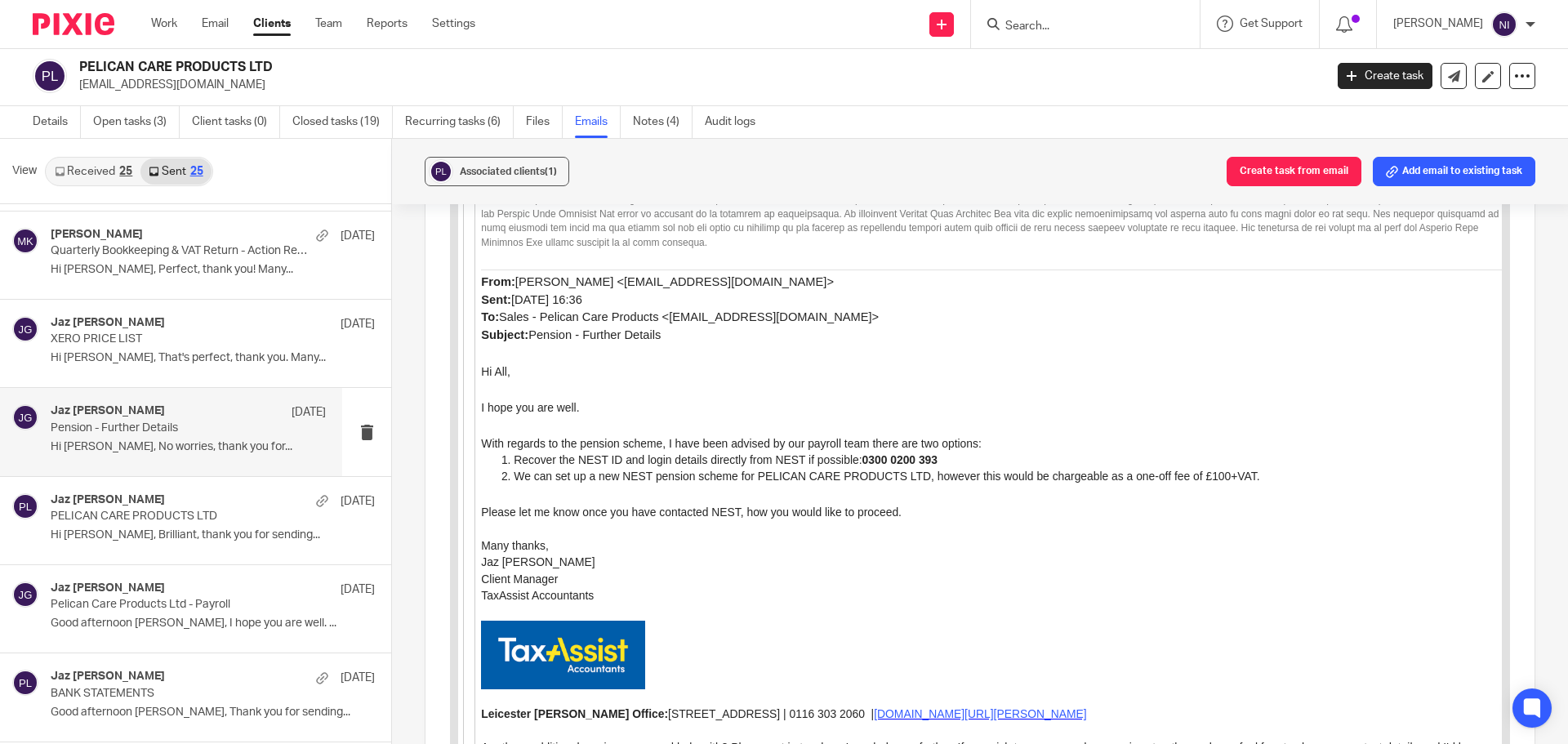
scroll to position [3520, 0]
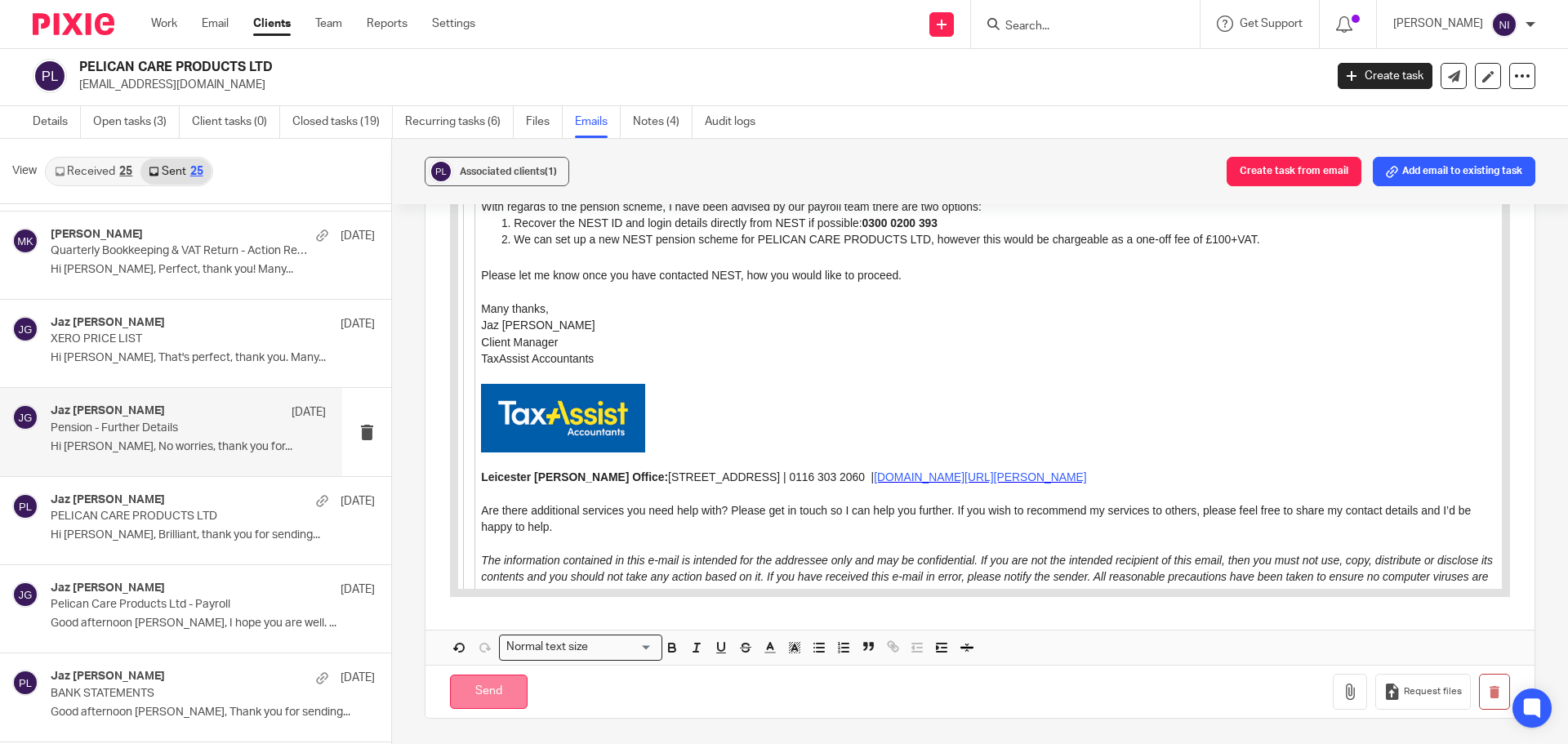
type input "URGENT! Pension - Further Details"
click at [510, 681] on input "Send" at bounding box center [489, 692] width 77 height 35
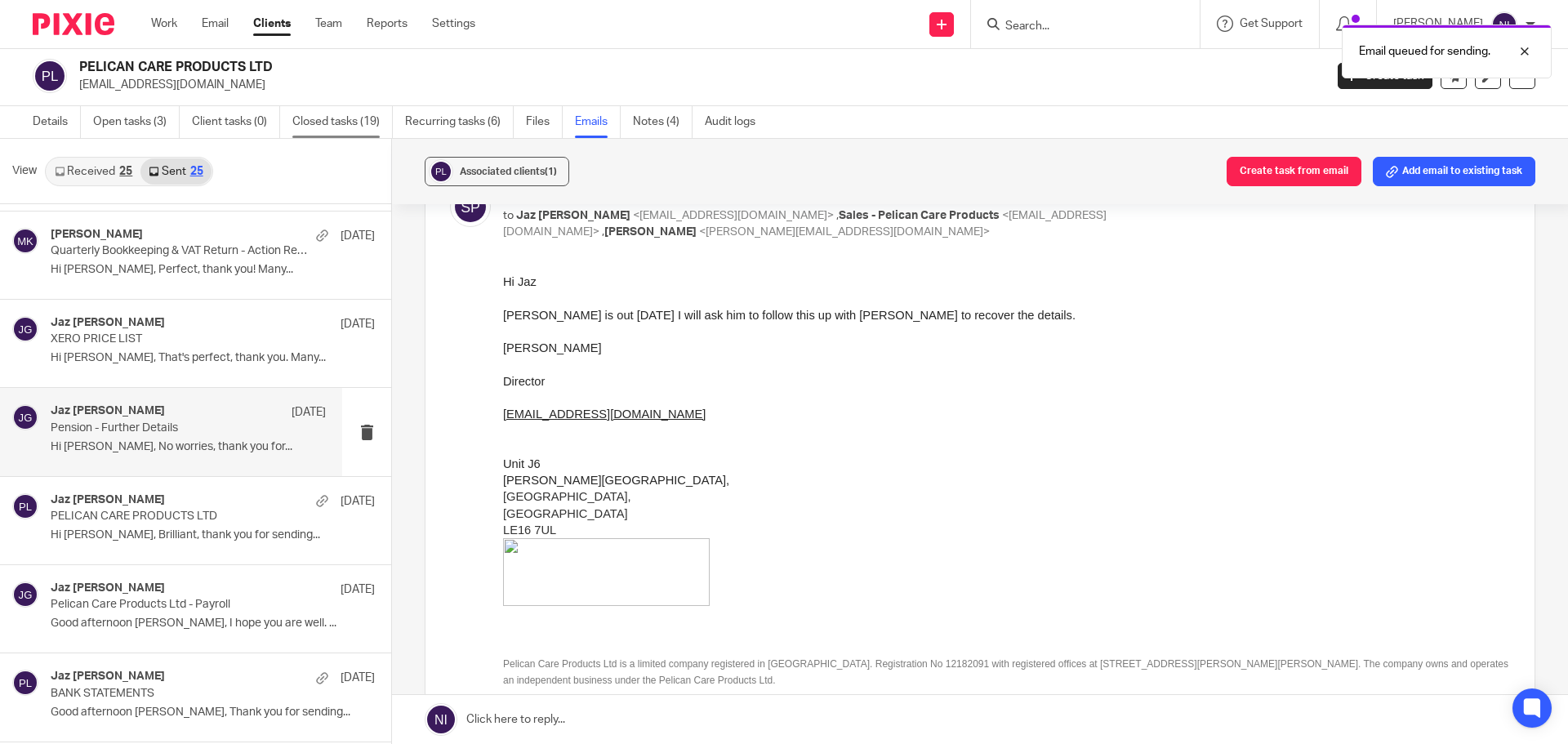
scroll to position [377, 0]
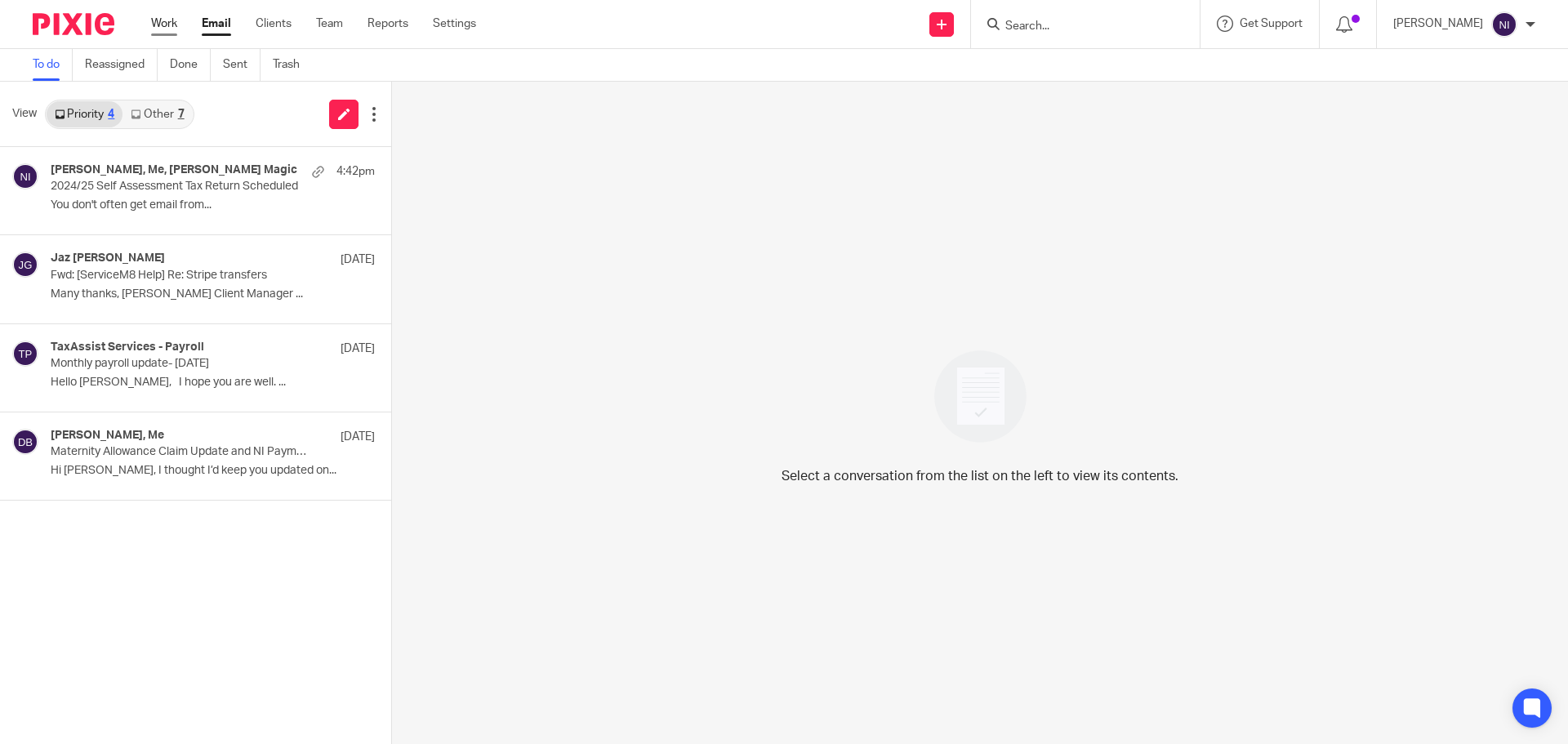
click at [174, 19] on link "Work" at bounding box center [164, 23] width 26 height 16
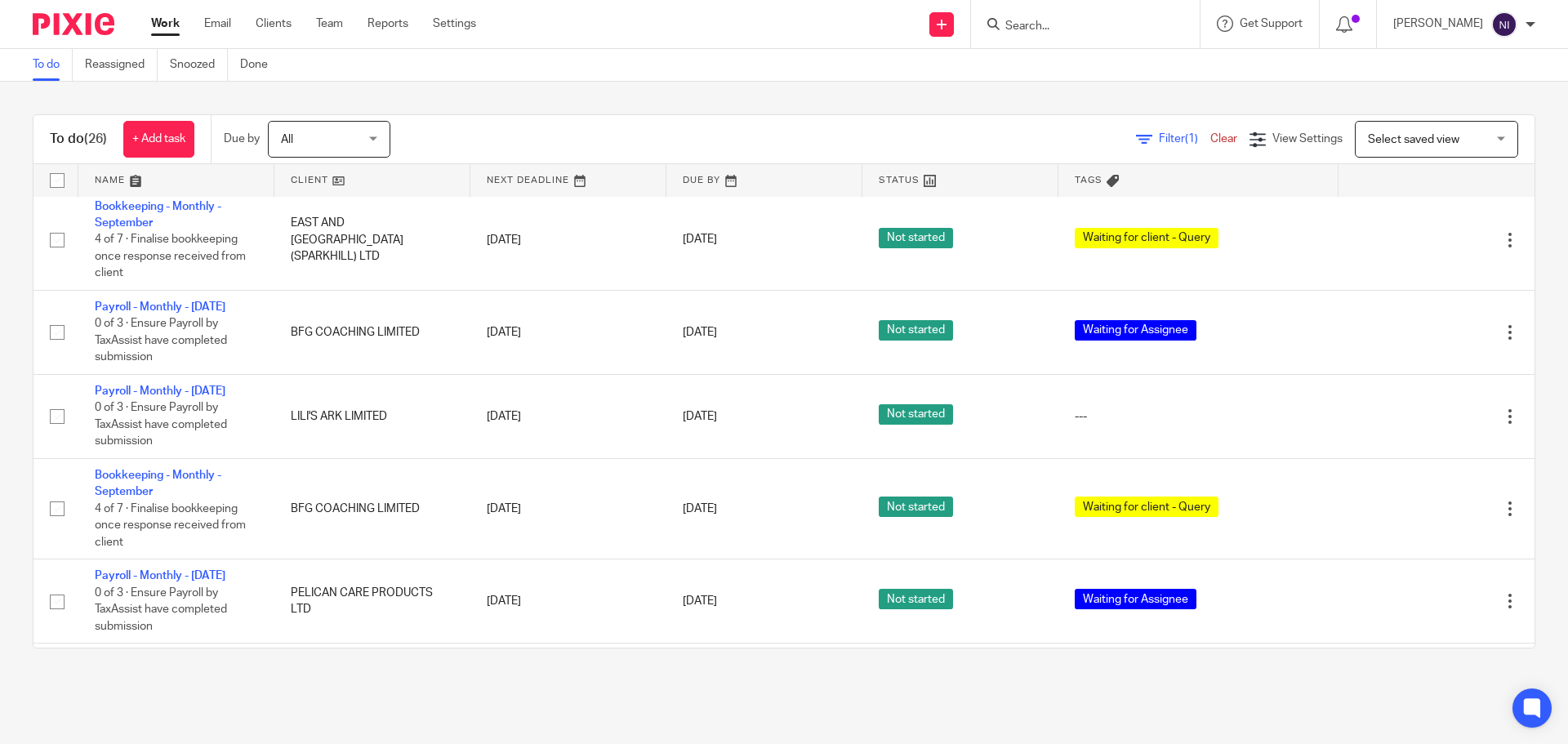
scroll to position [898, 0]
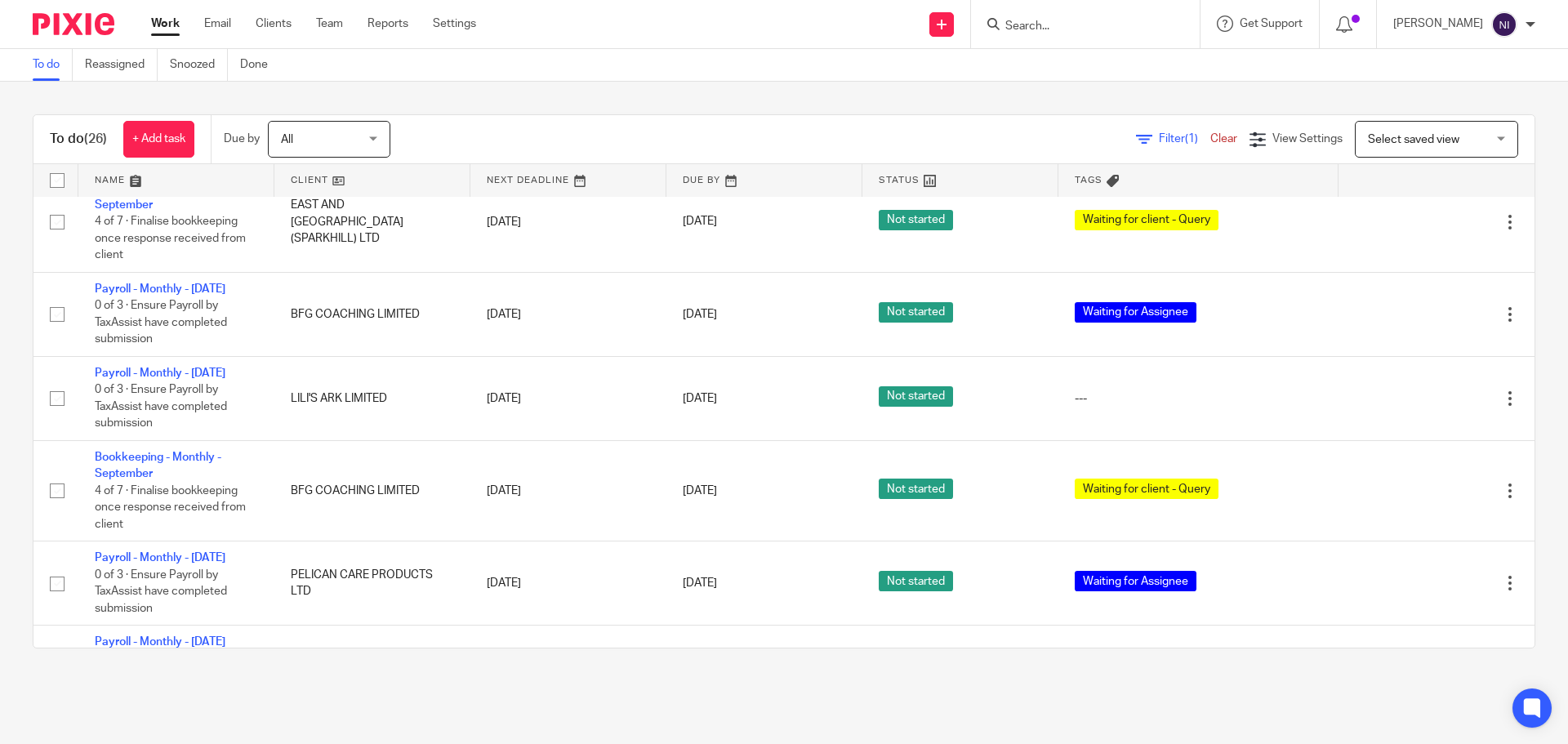
click at [128, 180] on link at bounding box center [176, 180] width 196 height 33
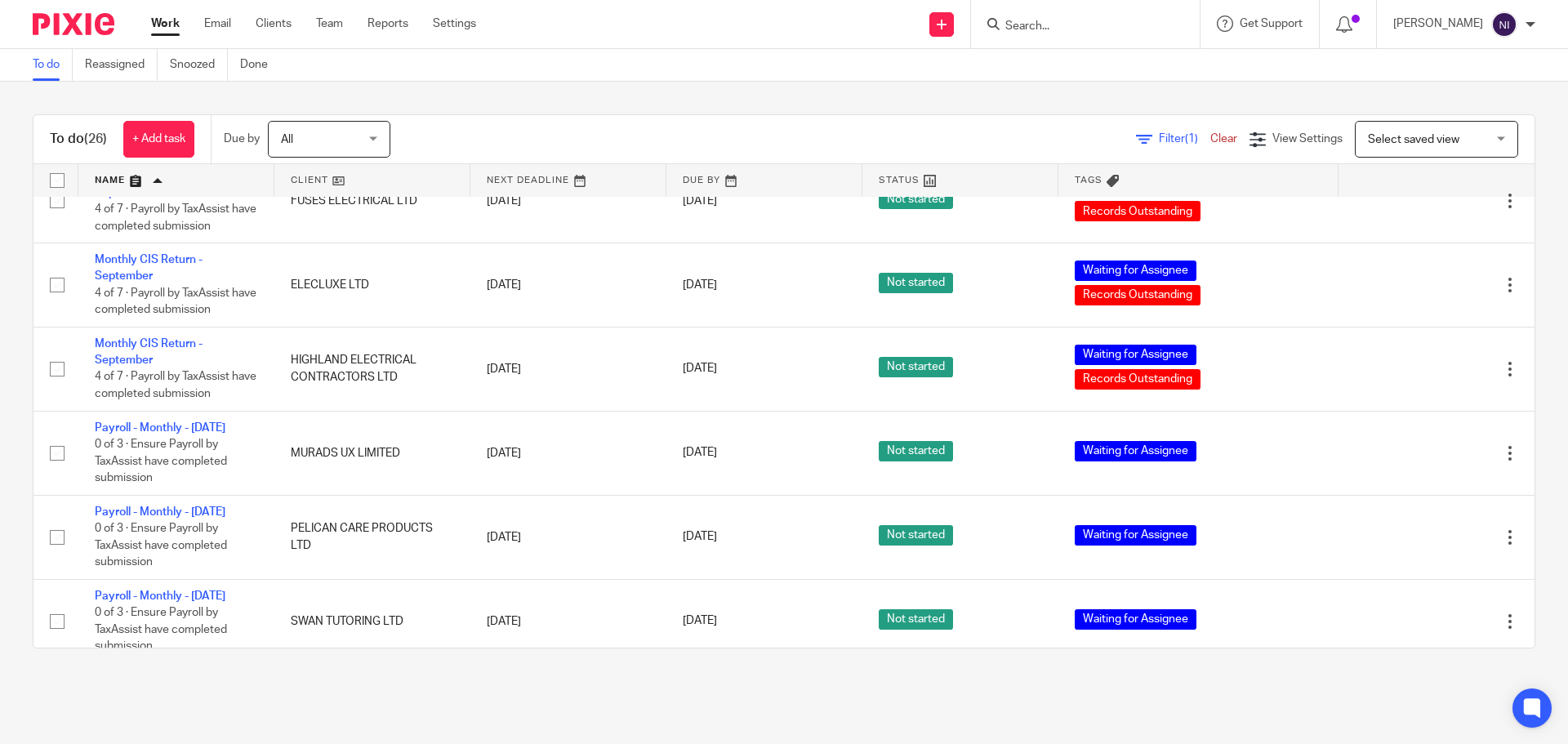
scroll to position [1611, 0]
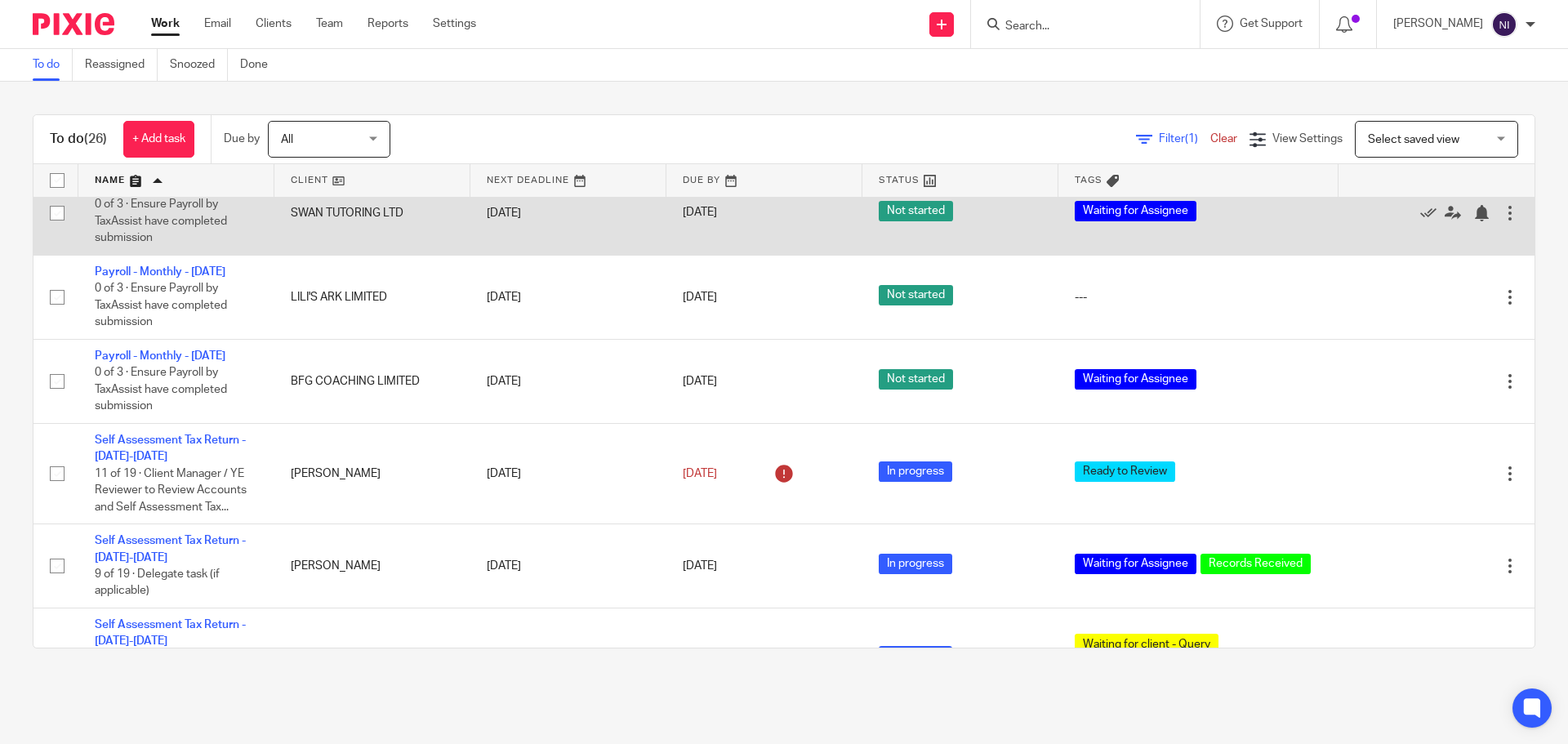
click at [157, 194] on link "Payroll - Monthly - [DATE]" at bounding box center [160, 188] width 131 height 12
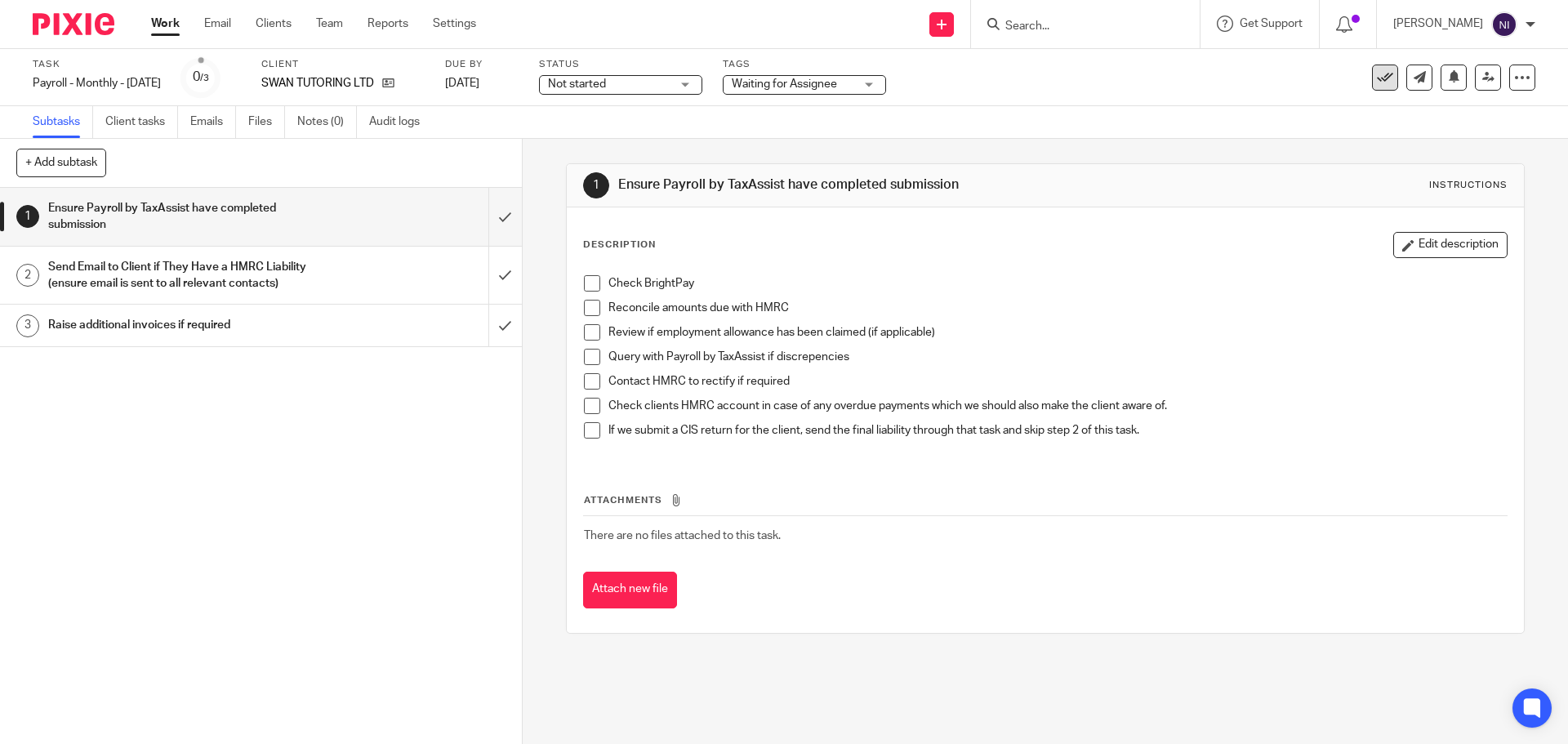
click at [1383, 78] on button at bounding box center [1384, 78] width 26 height 26
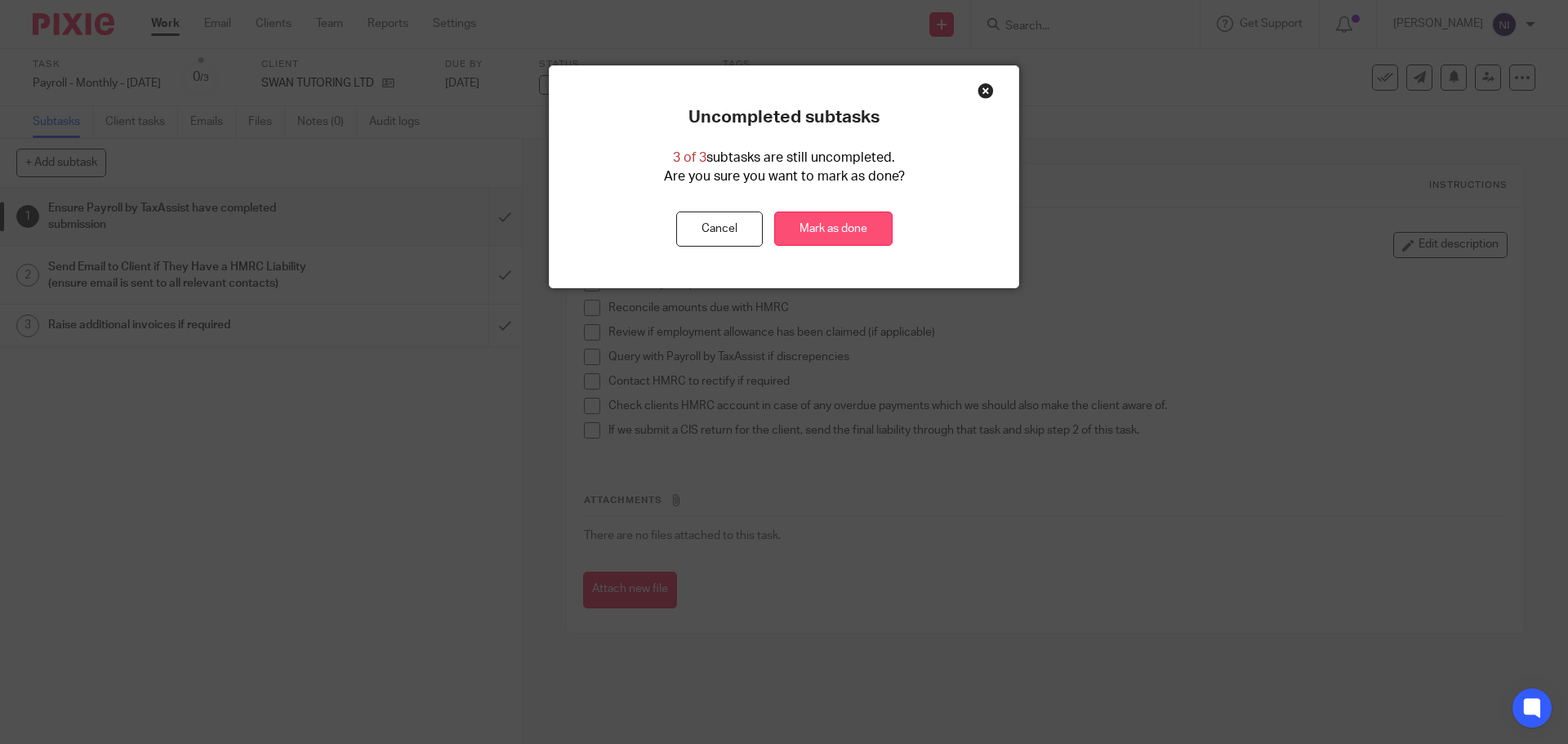
click at [857, 216] on link "Mark as done" at bounding box center [833, 229] width 118 height 35
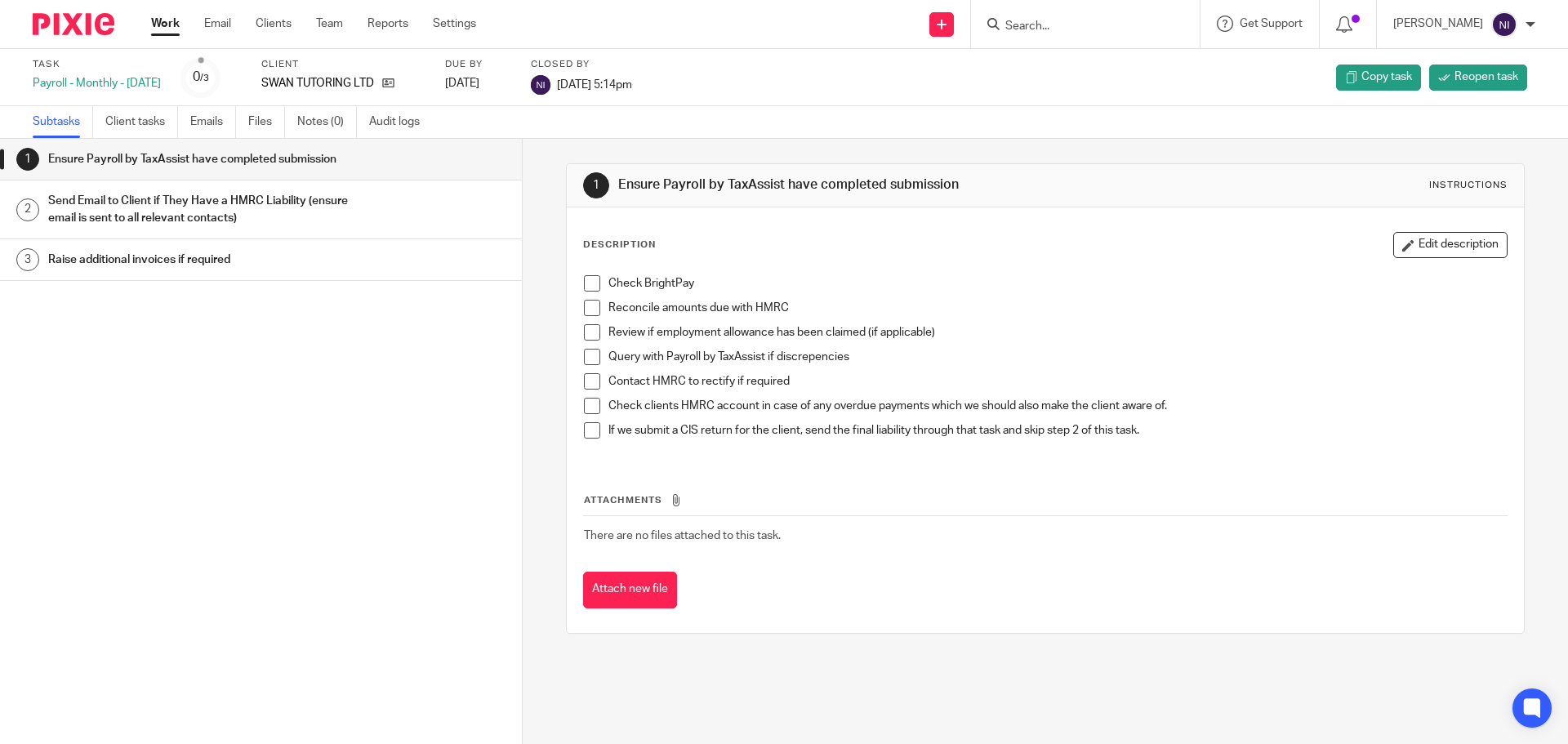
click at [171, 25] on link "Work" at bounding box center [166, 23] width 29 height 16
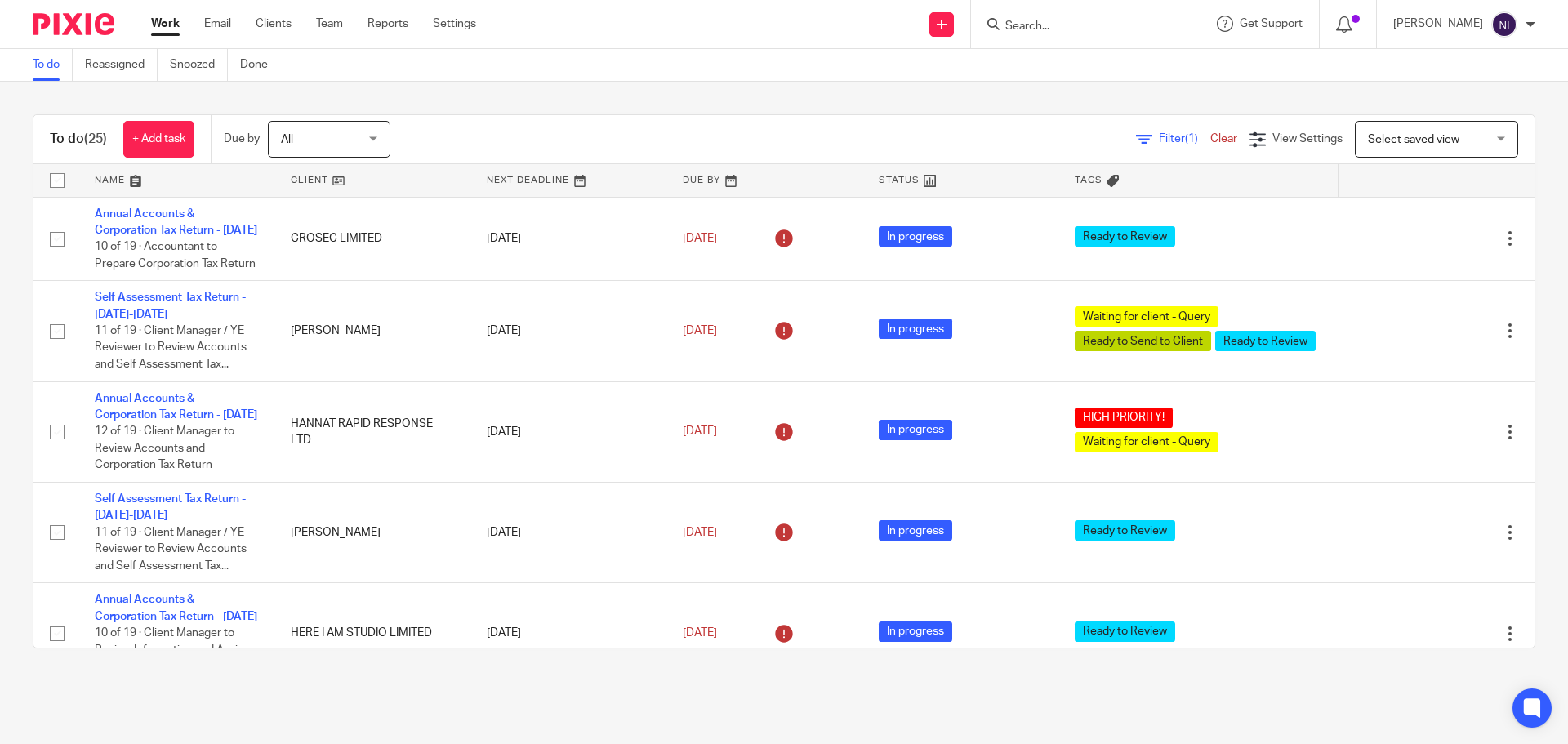
click at [137, 176] on link at bounding box center [176, 180] width 196 height 33
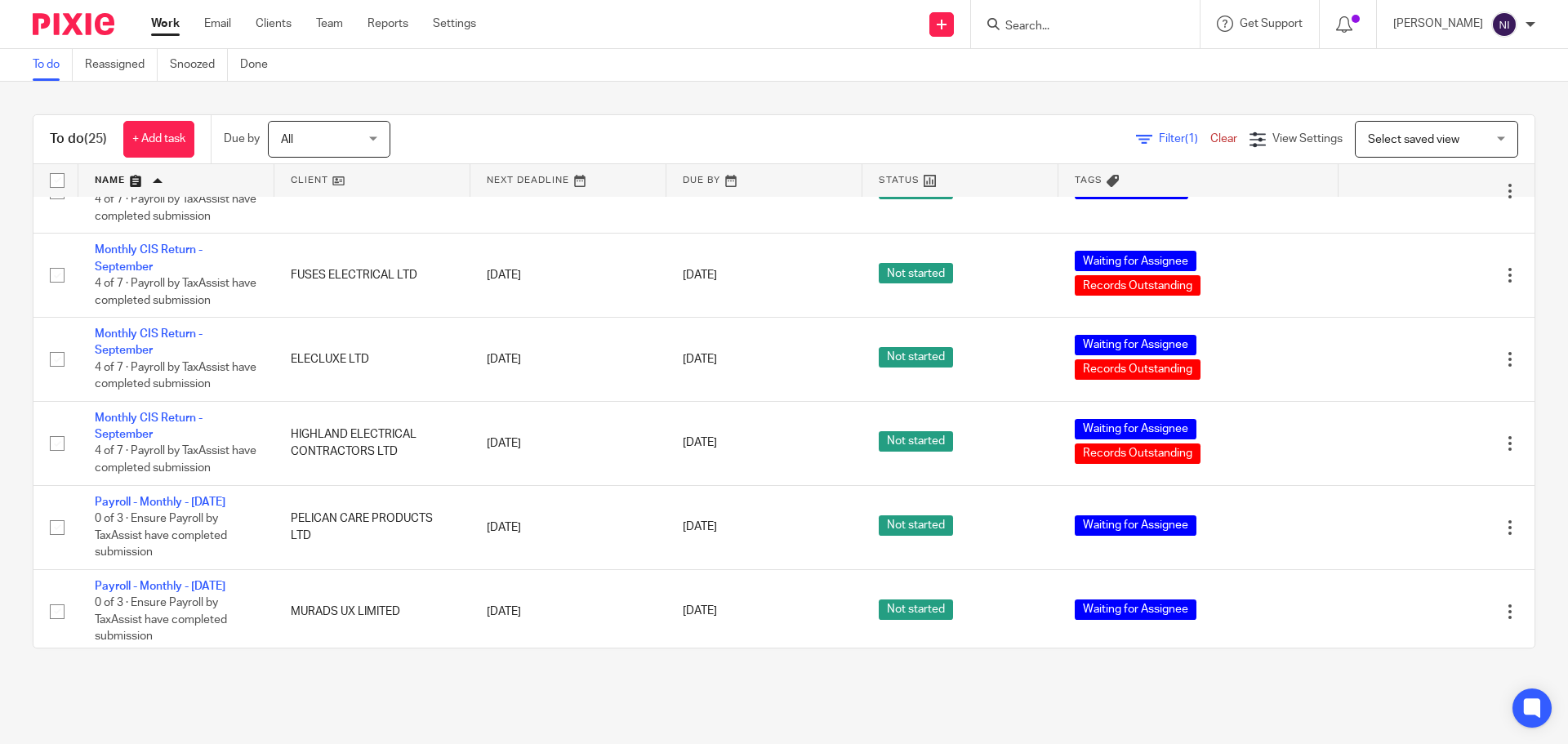
scroll to position [1101, 0]
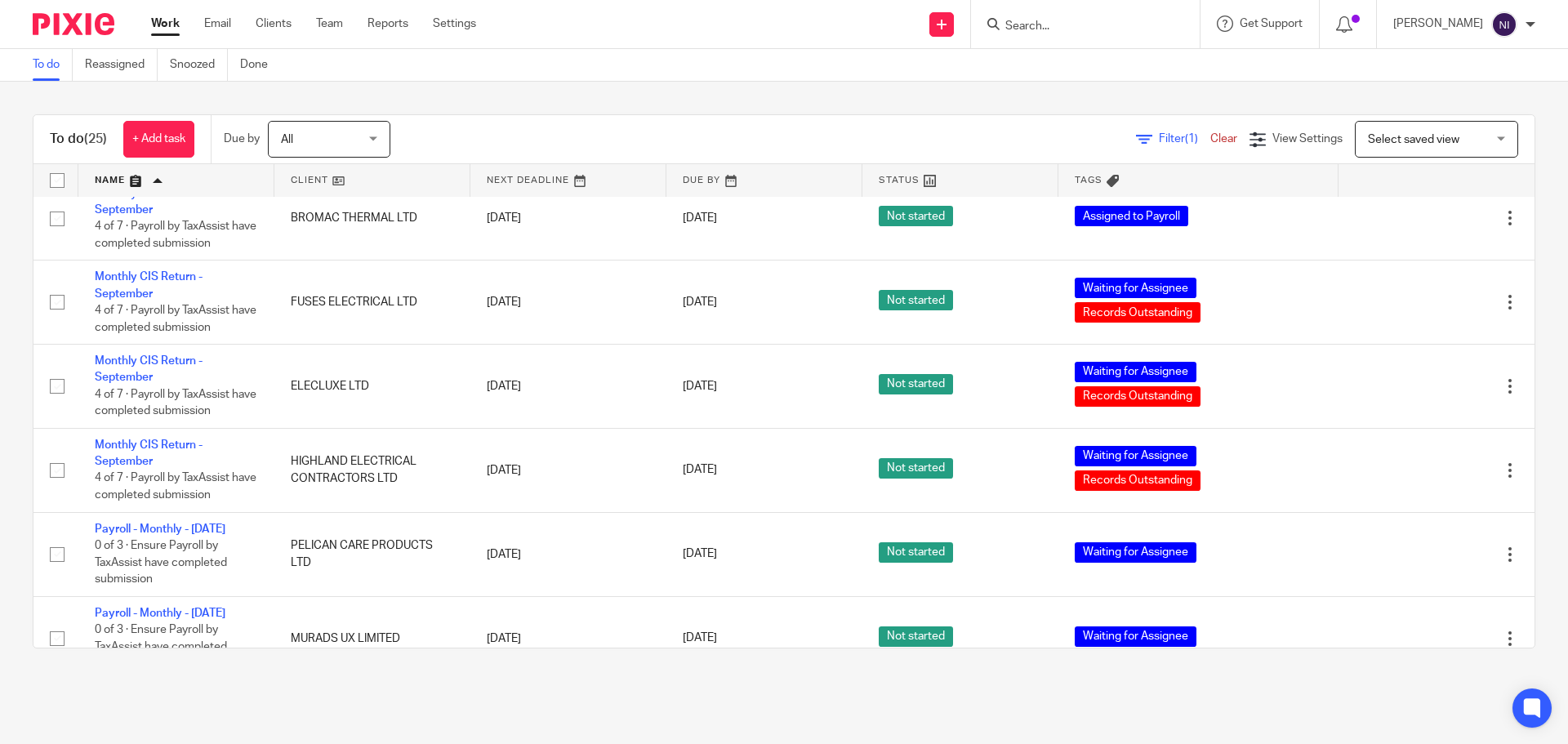
click at [1153, 692] on main "To do Reassigned Snoozed Done To do (25) + Add task Due by All All Today Tomorr…" at bounding box center [784, 372] width 1568 height 744
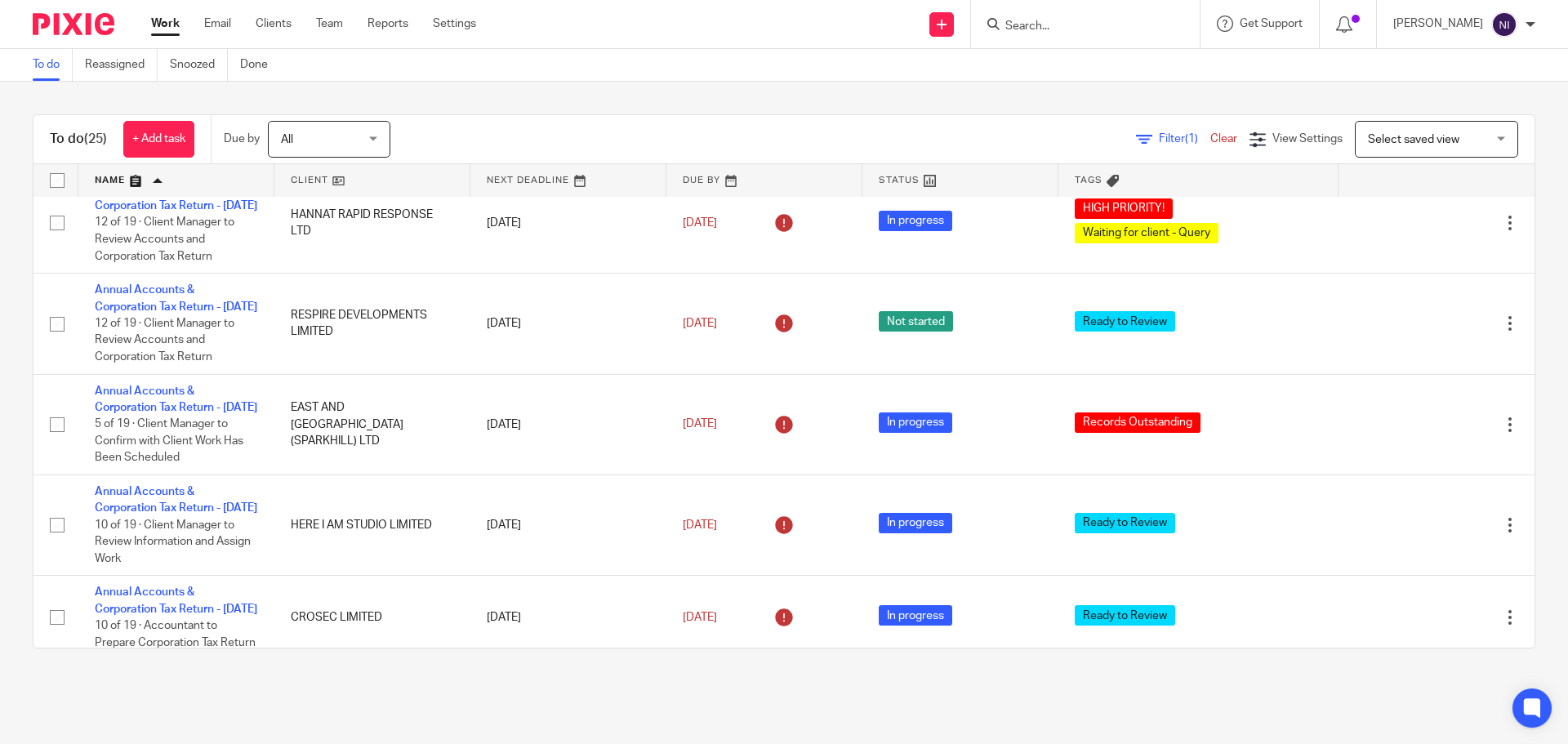
scroll to position [0, 0]
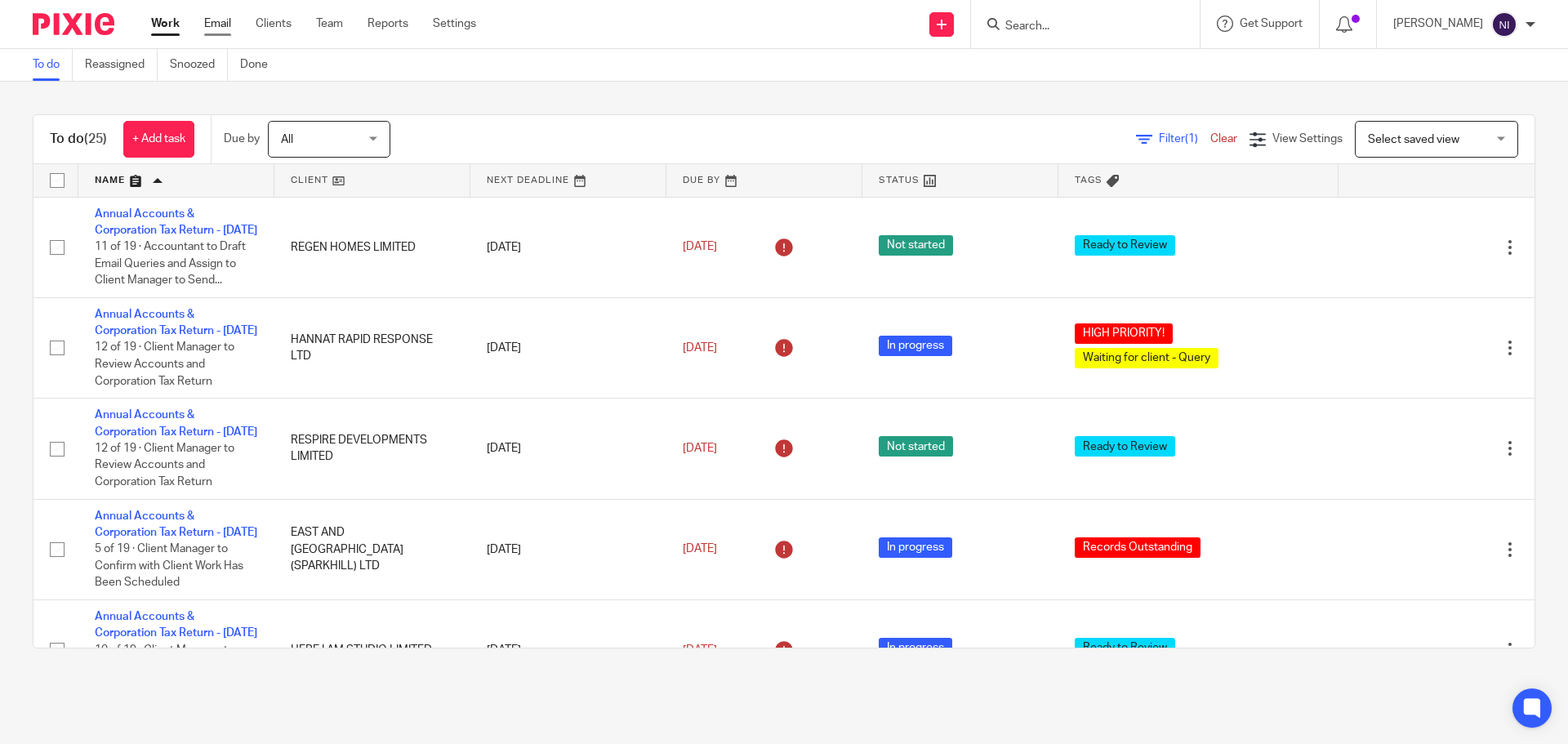
click at [226, 22] on link "Email" at bounding box center [218, 23] width 27 height 16
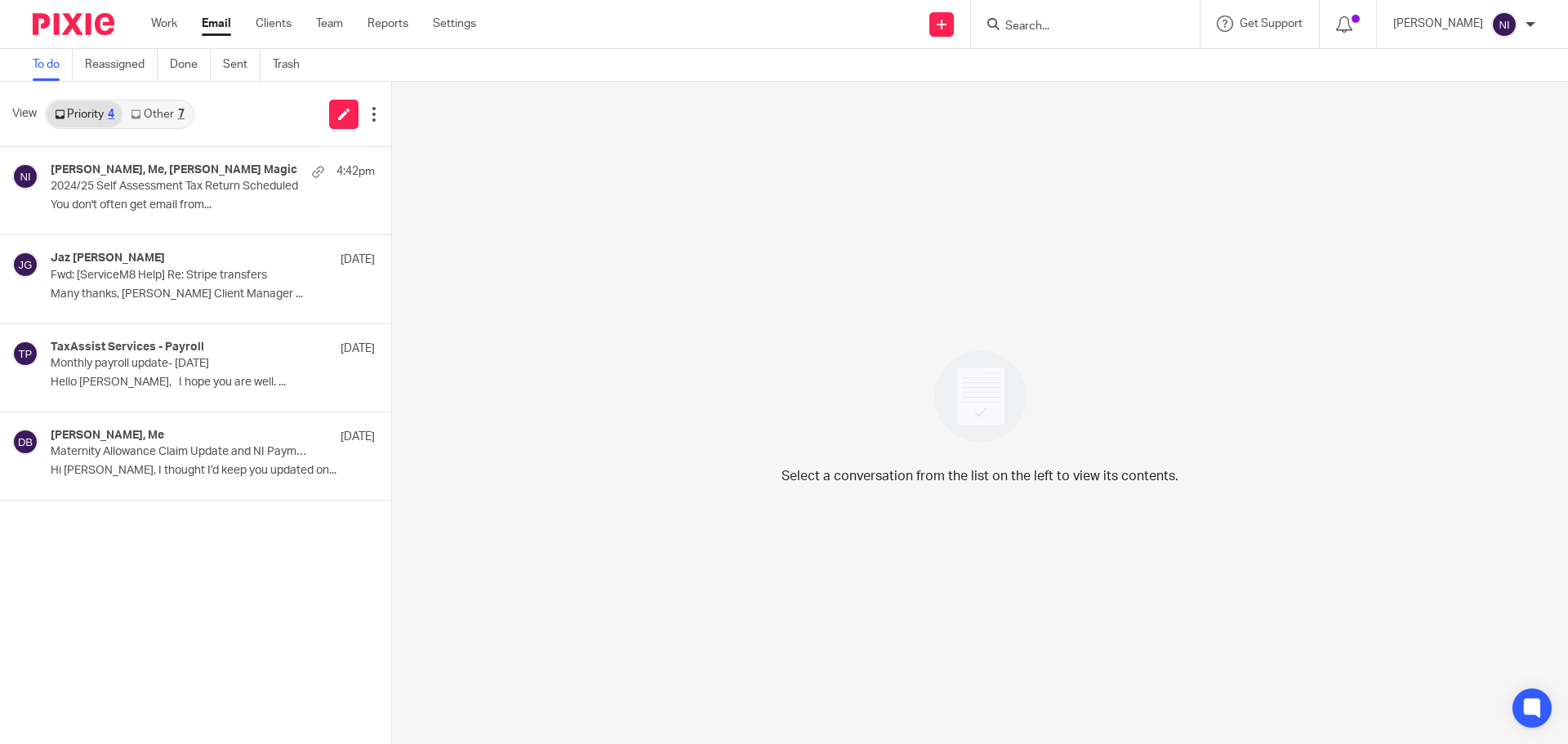
click at [148, 116] on link "Other 7" at bounding box center [157, 114] width 70 height 26
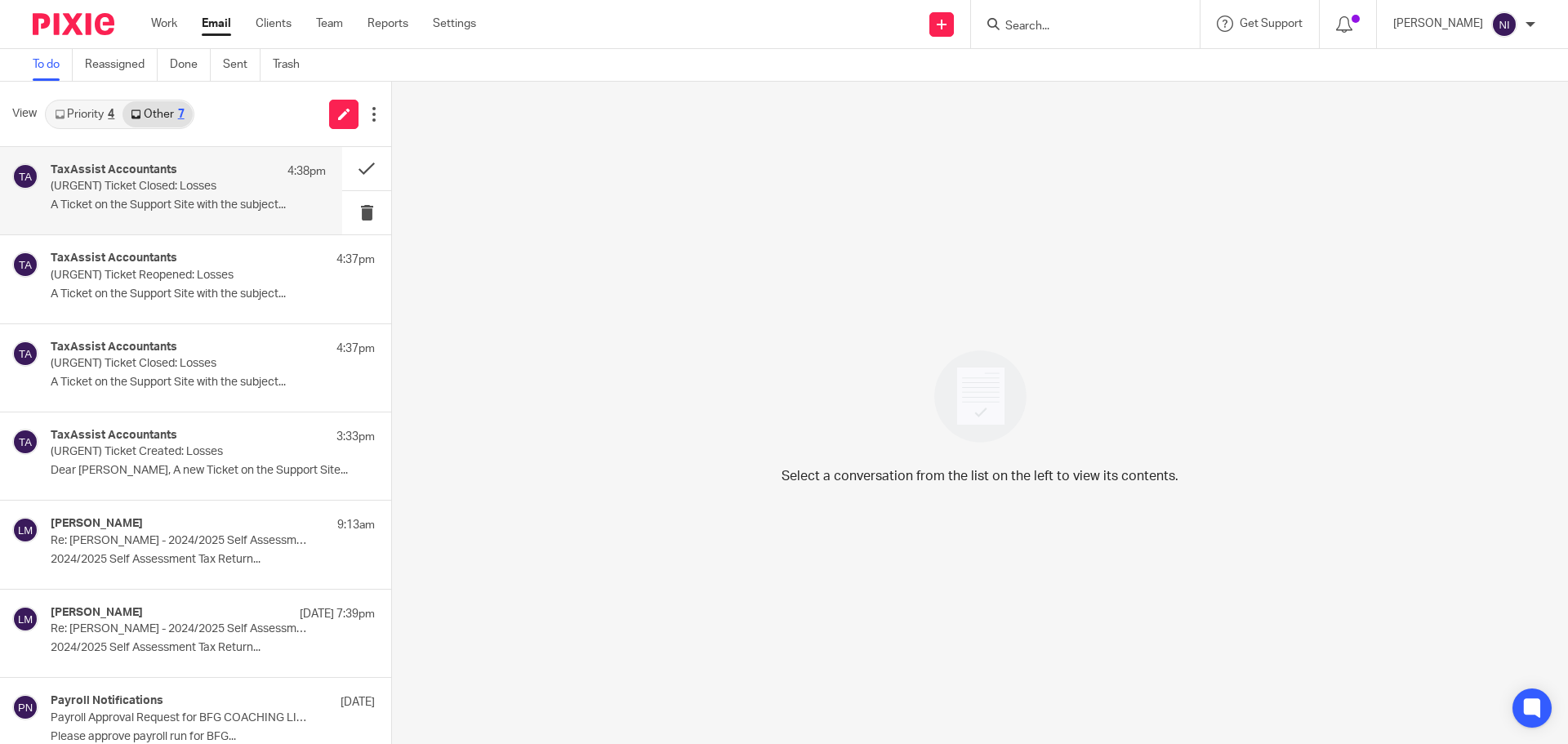
click at [188, 166] on div "TaxAssist Accountants 4:38pm" at bounding box center [188, 171] width 275 height 16
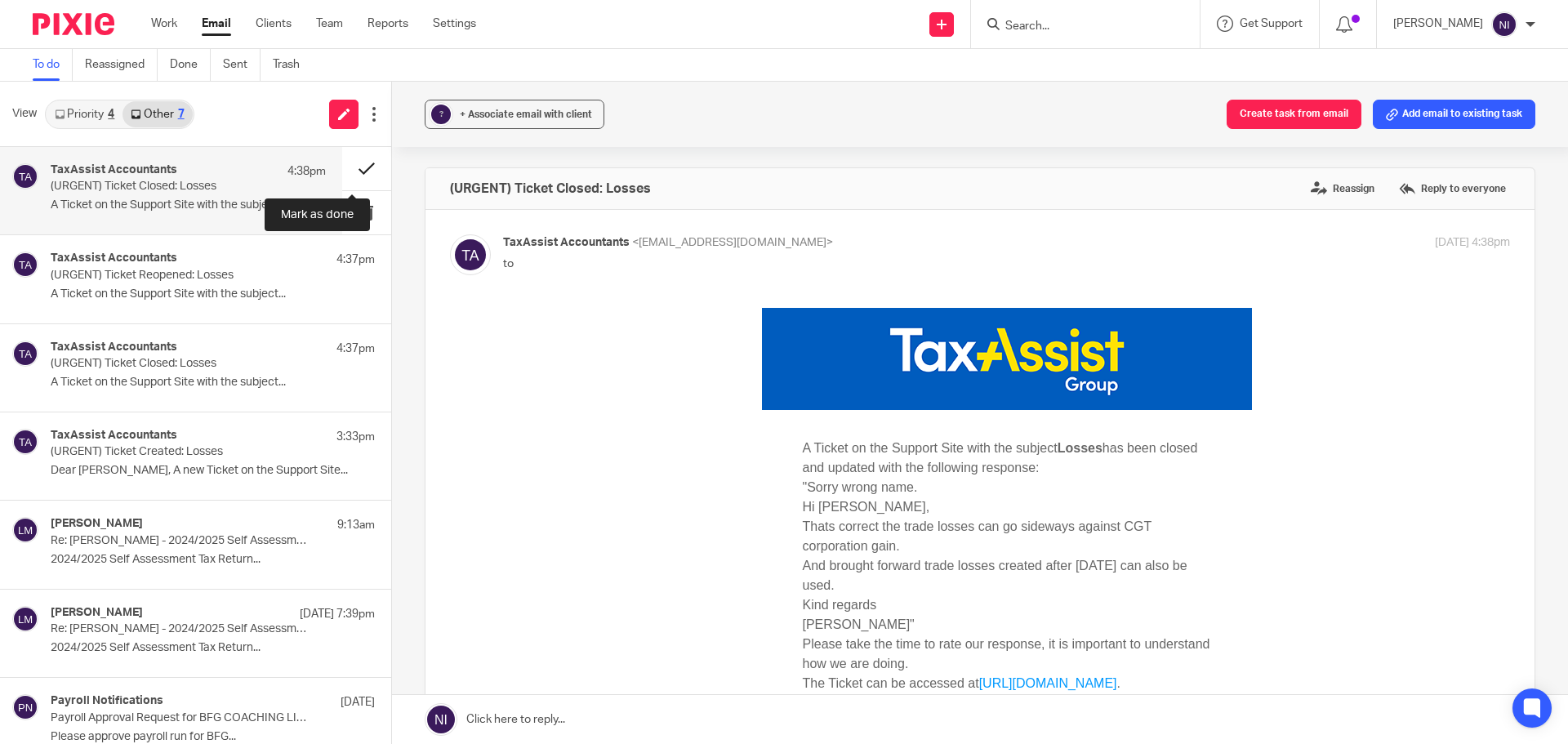
click at [367, 176] on button at bounding box center [366, 169] width 49 height 44
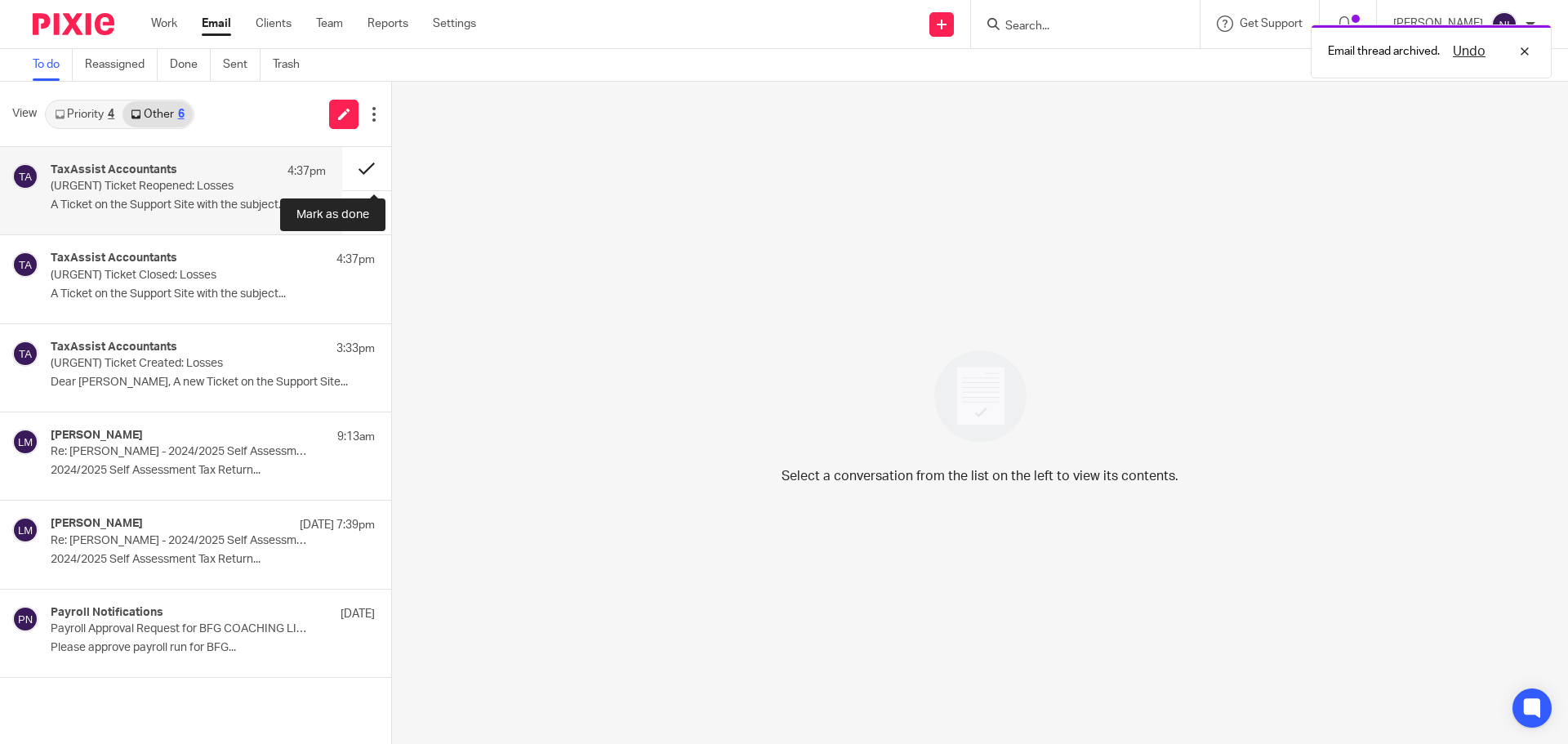
click at [361, 170] on button at bounding box center [366, 169] width 49 height 44
click at [361, 176] on button at bounding box center [366, 169] width 49 height 44
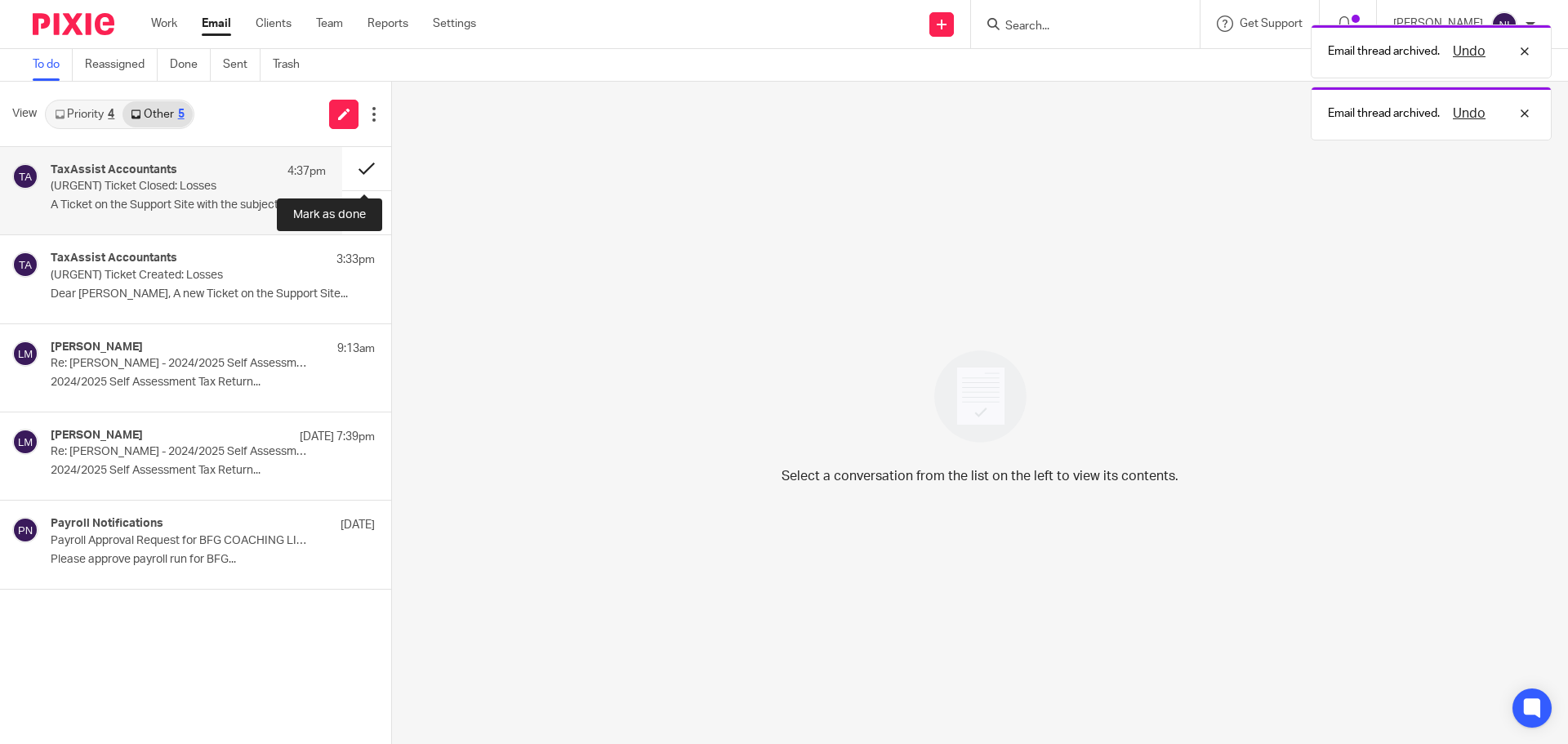
click at [364, 163] on button at bounding box center [366, 169] width 49 height 44
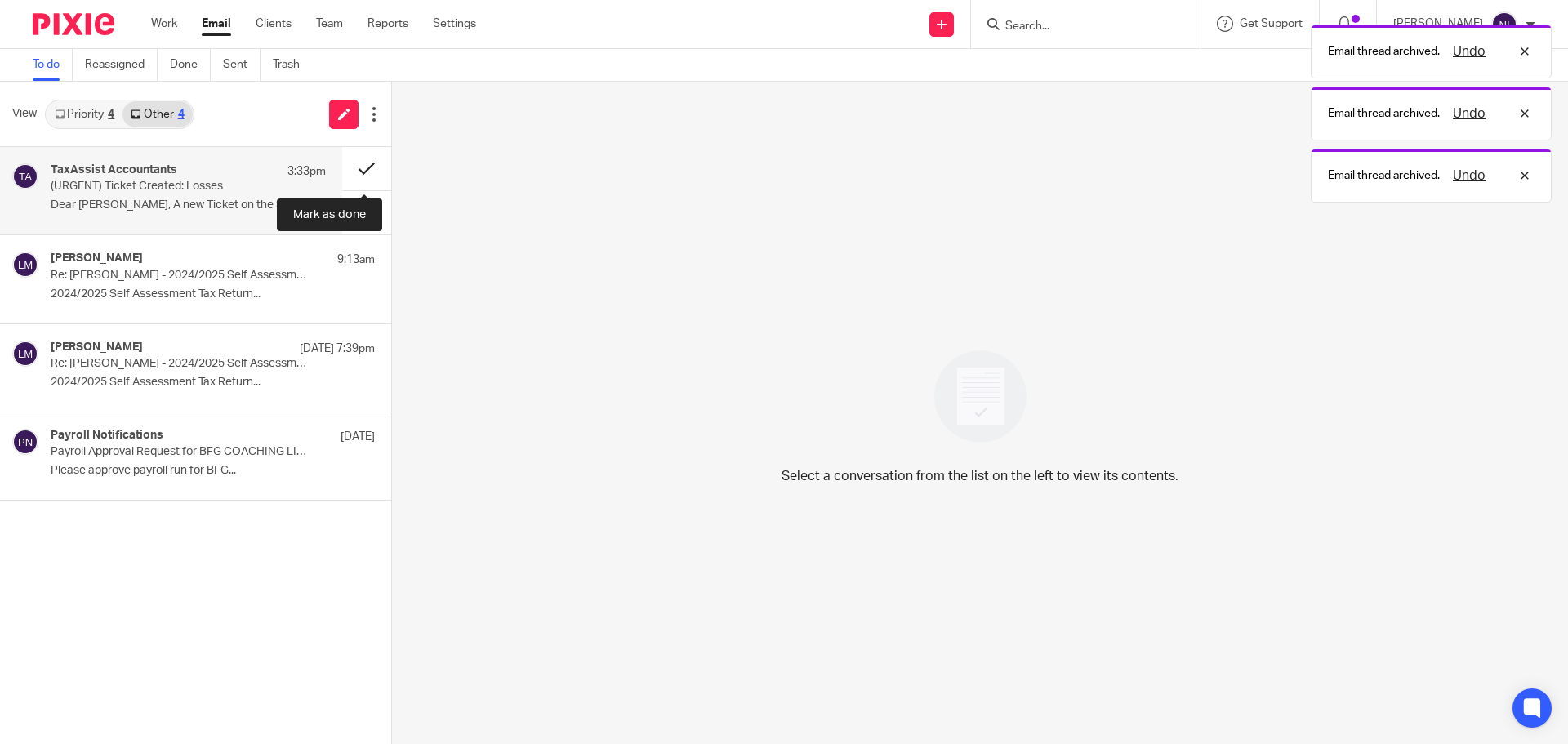
click at [362, 159] on button at bounding box center [366, 169] width 49 height 44
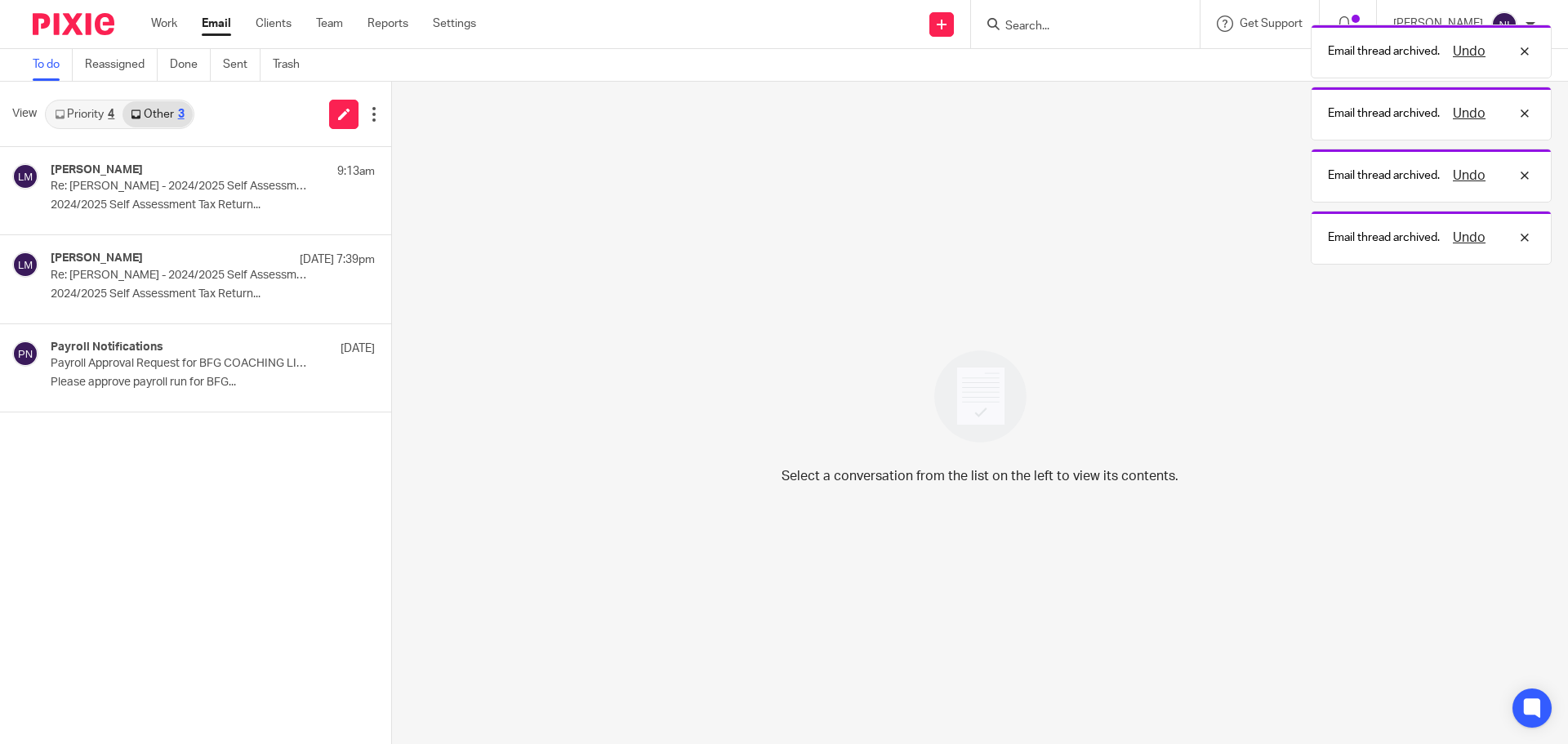
click at [852, 230] on div "Email thread archived. Undo Email thread archived. Undo Email thread archived. …" at bounding box center [1167, 140] width 767 height 248
click at [91, 190] on p "Re: [PERSON_NAME] - 2024/2025 Self Assessment Tax Return Questionnaire" at bounding box center [161, 186] width 221 height 14
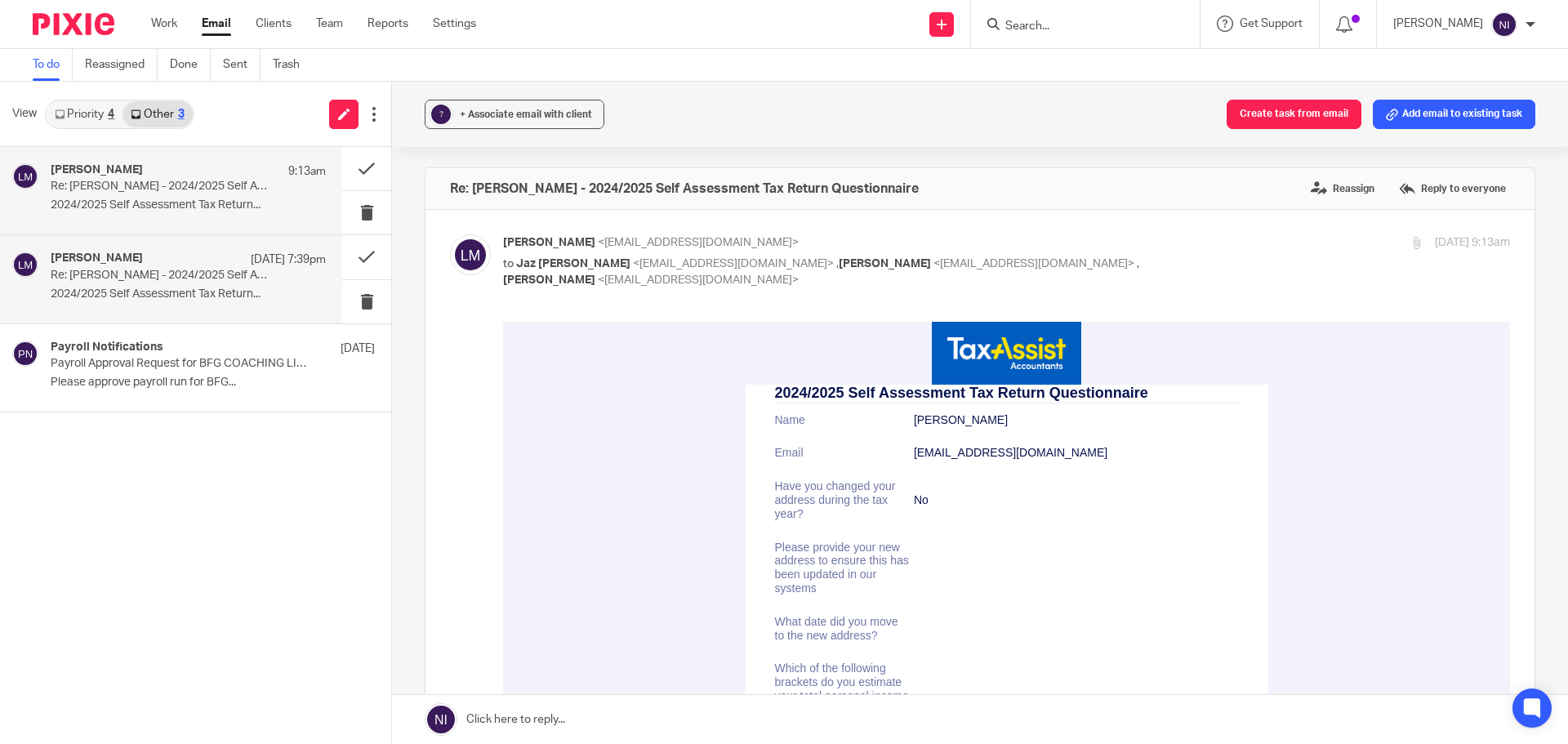
click at [137, 295] on p "2024/2025 Self Assessment Tax Return..." at bounding box center [188, 294] width 275 height 14
click at [217, 206] on p "2024/2025 Self Assessment Tax Return..." at bounding box center [188, 205] width 275 height 14
click at [154, 258] on div "Leyton McSorley 13 Oct 7:39pm" at bounding box center [188, 260] width 275 height 16
click at [367, 248] on button at bounding box center [366, 257] width 49 height 44
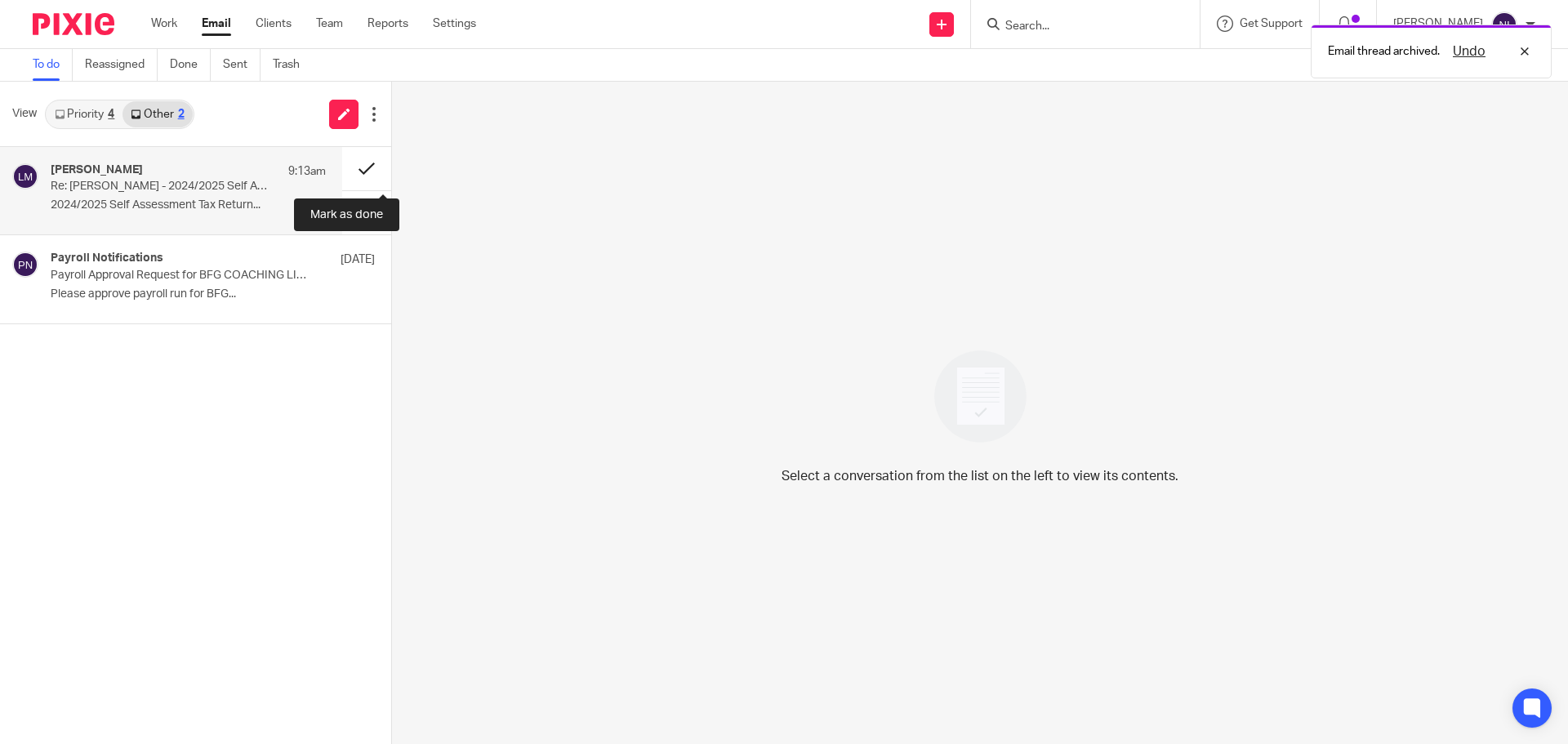
click at [364, 169] on button at bounding box center [366, 169] width 49 height 44
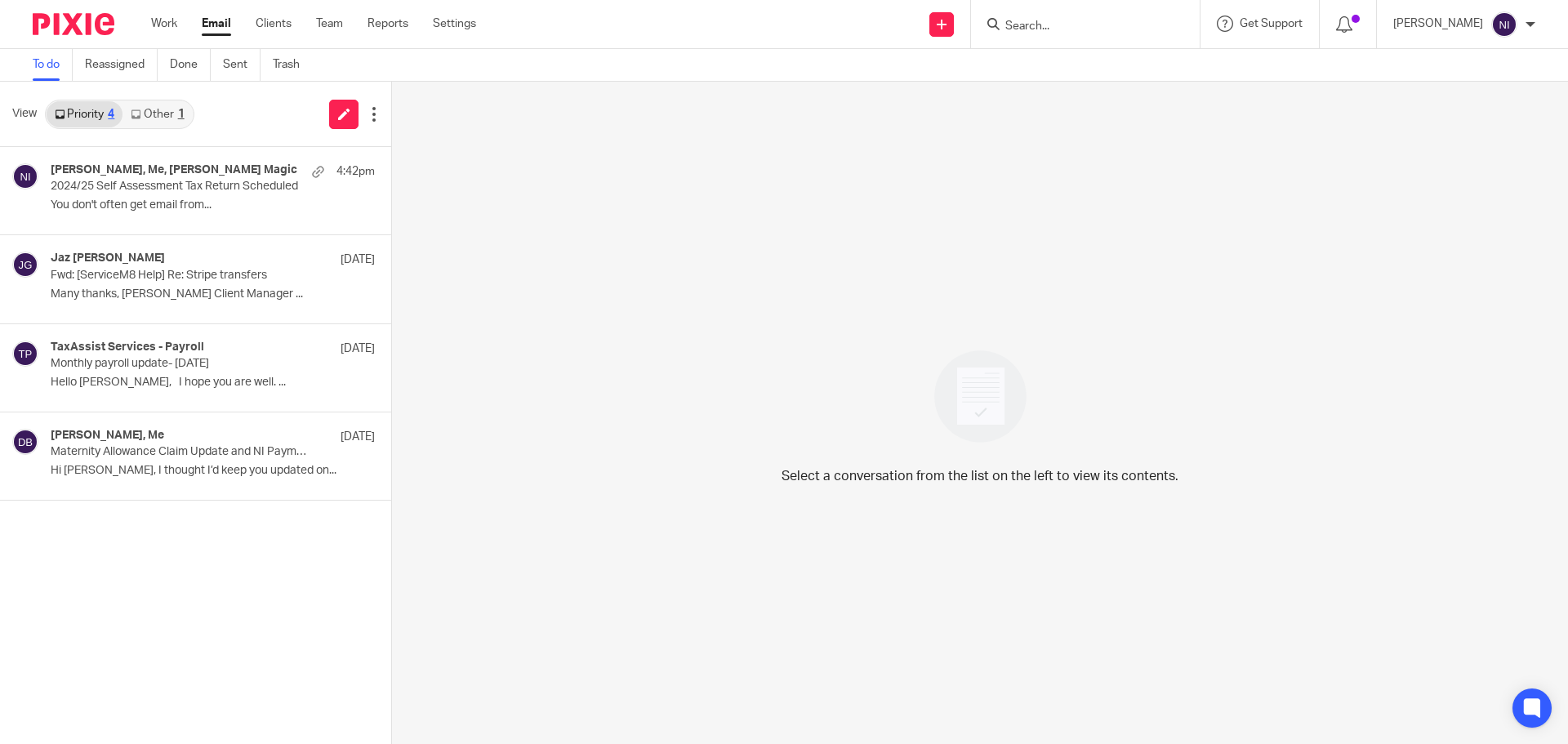
click at [1080, 23] on input "Search" at bounding box center [1077, 26] width 147 height 15
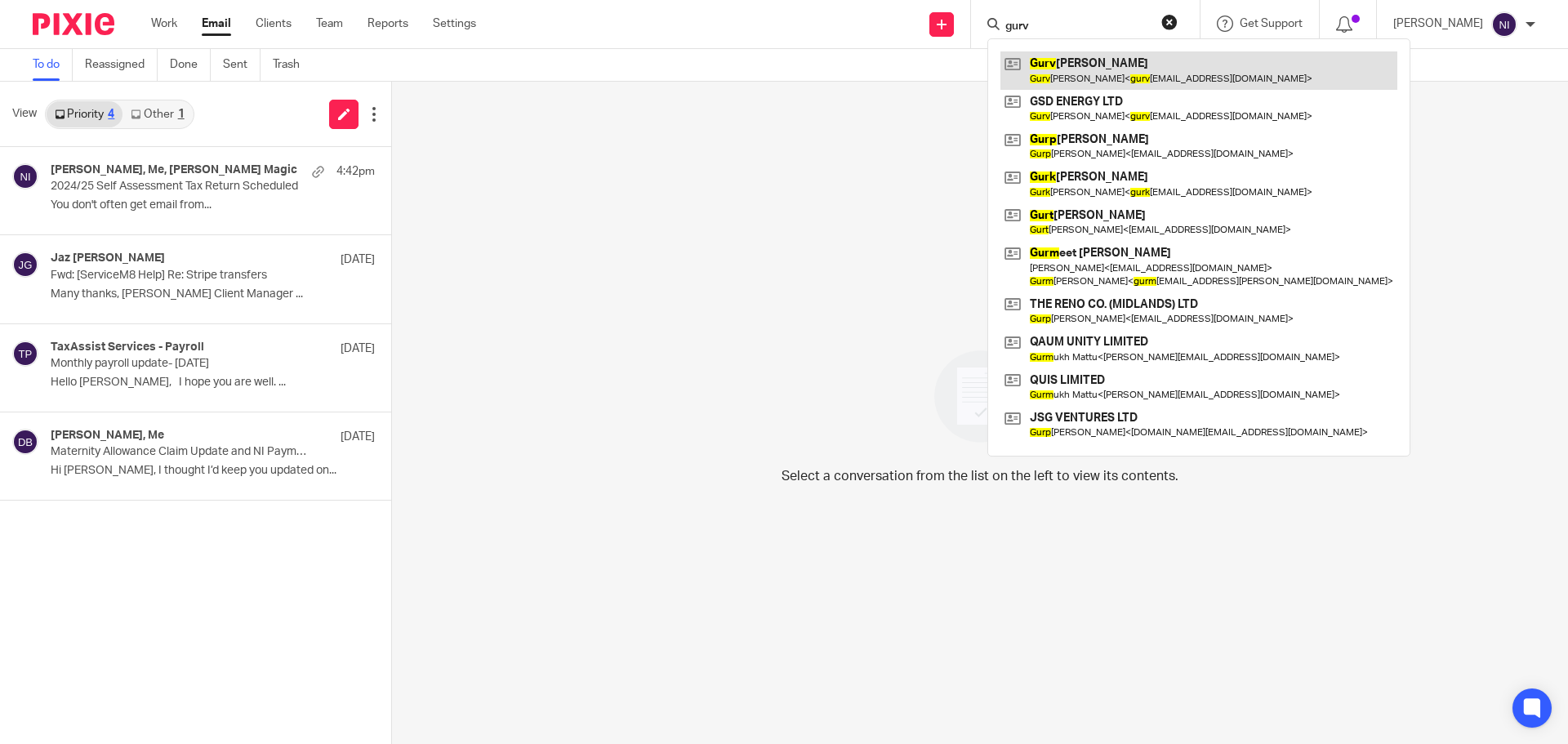
type input "gurv"
click at [1111, 79] on link at bounding box center [1199, 70] width 397 height 38
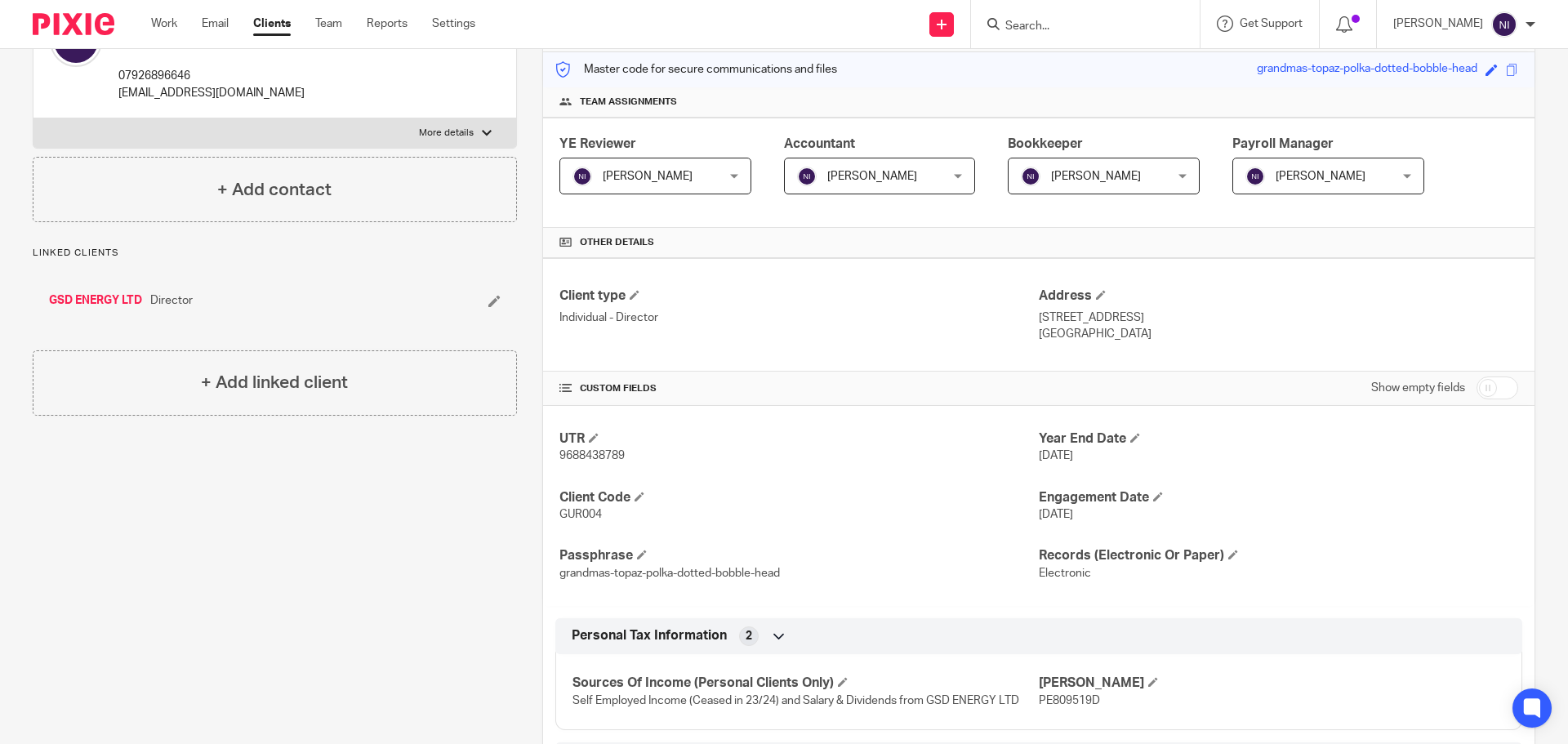
scroll to position [138, 0]
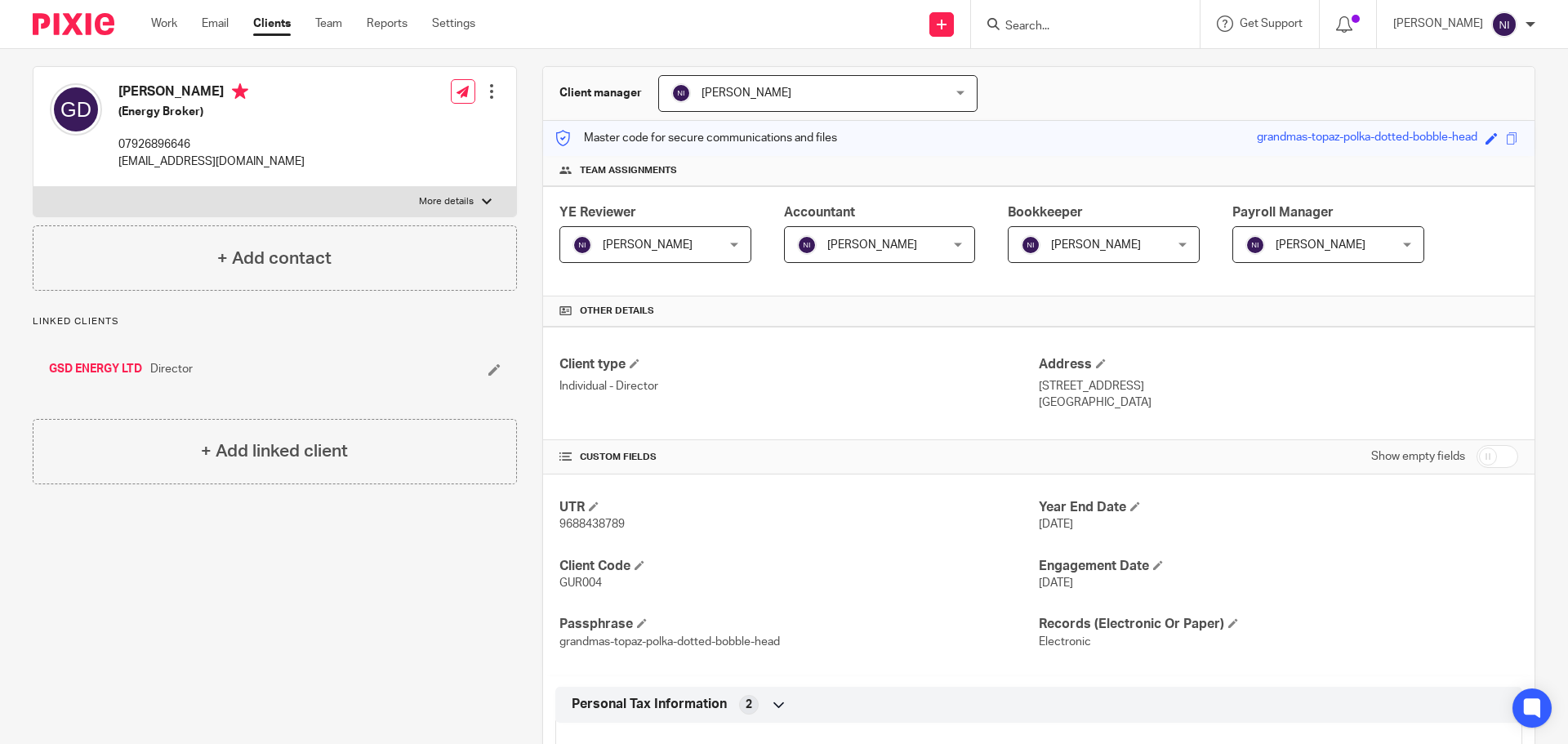
click at [1126, 23] on input "Search" at bounding box center [1077, 26] width 147 height 15
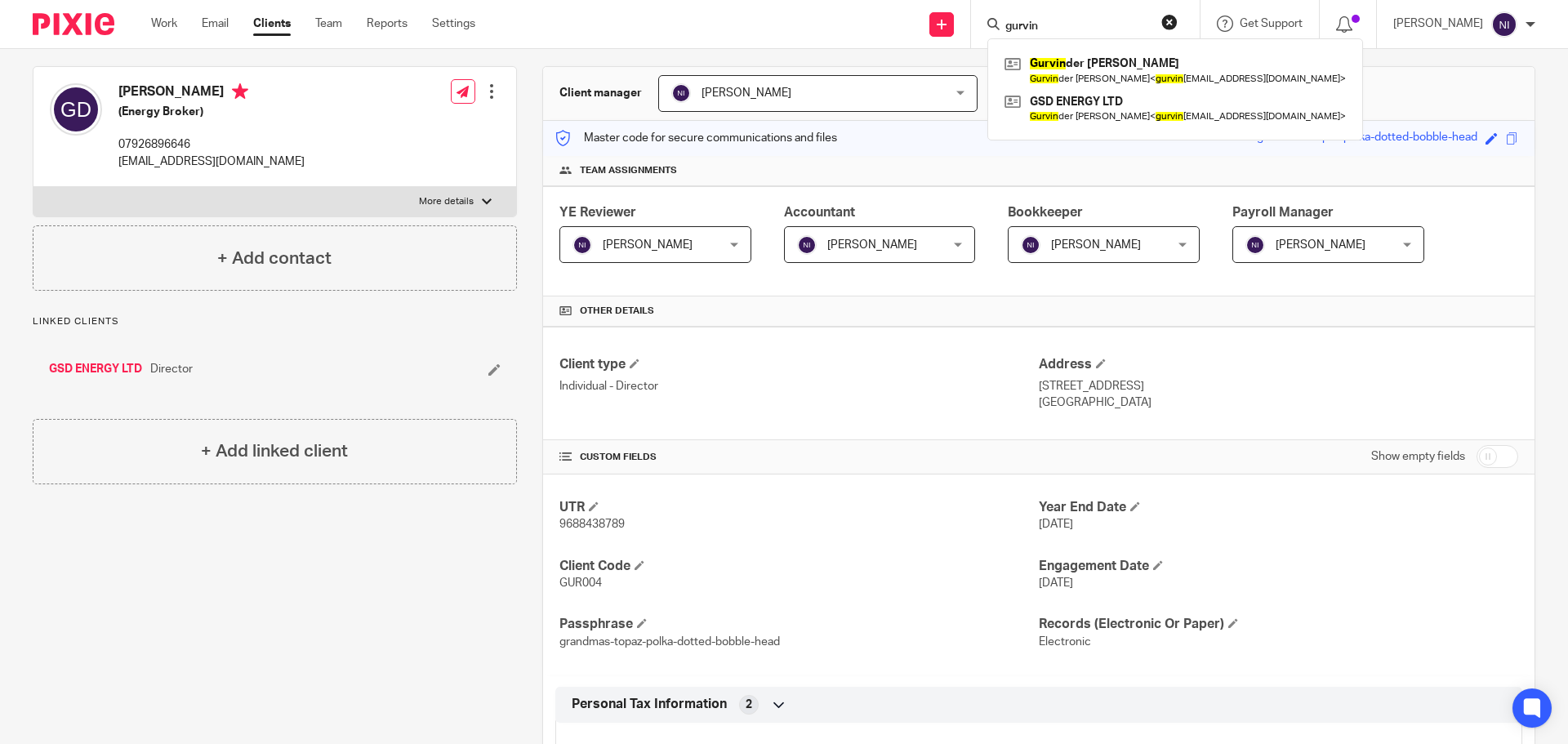
type input "gurvin"
click at [466, 552] on div "Client contacts [PERSON_NAME] (Energy Broker) 07926896646 [EMAIL_ADDRESS][DOMAI…" at bounding box center [262, 496] width 509 height 919
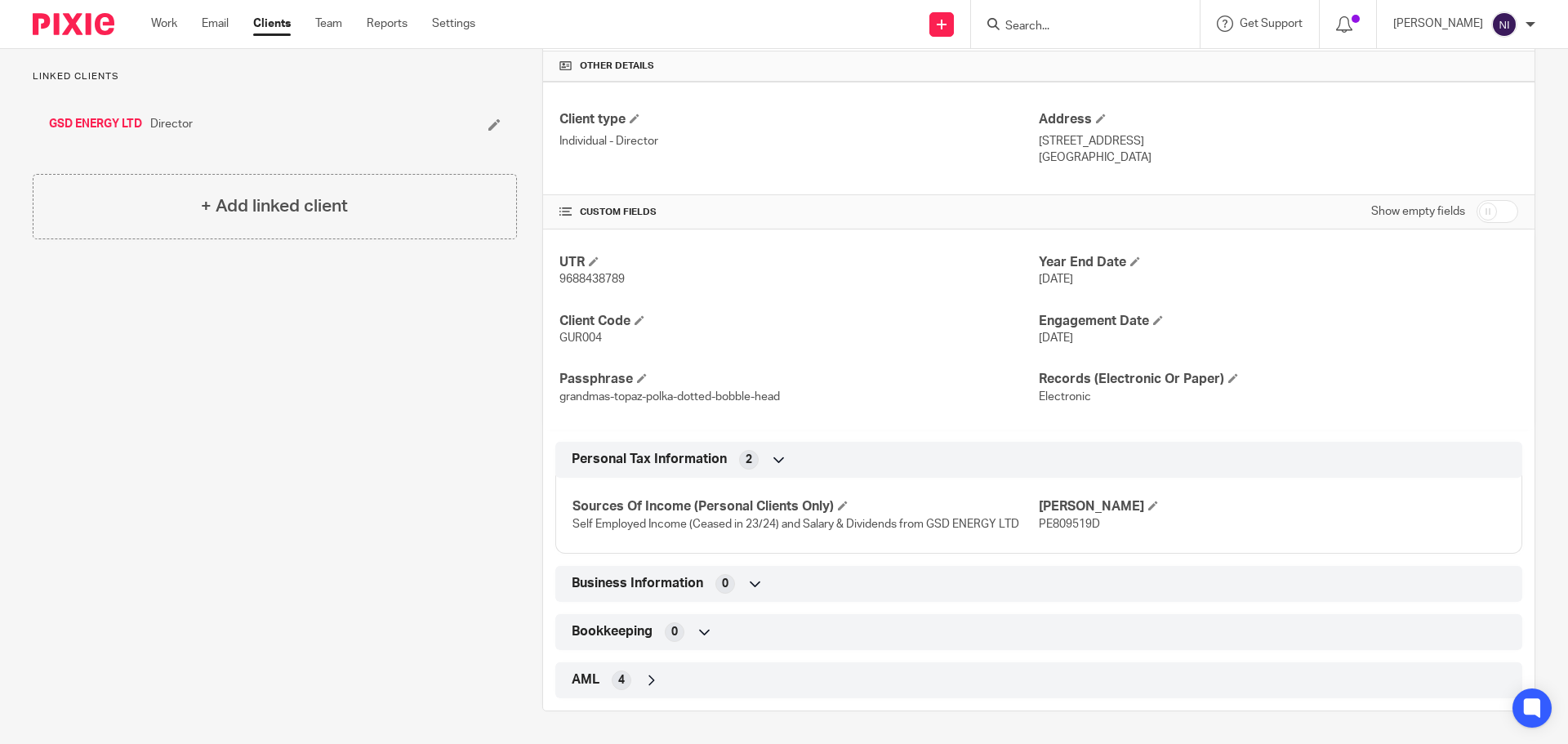
scroll to position [0, 0]
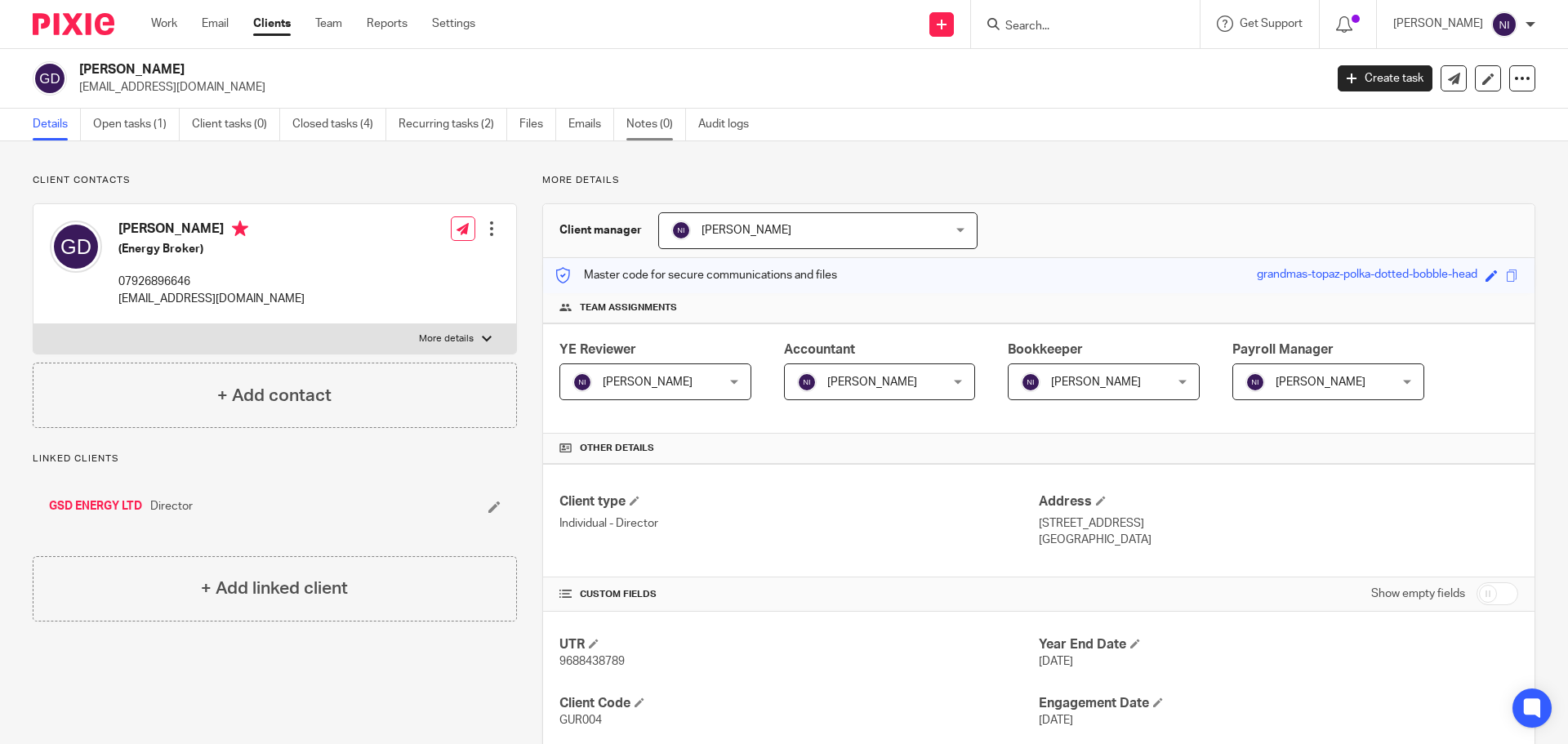
click at [661, 133] on link "Notes (0)" at bounding box center [657, 124] width 60 height 32
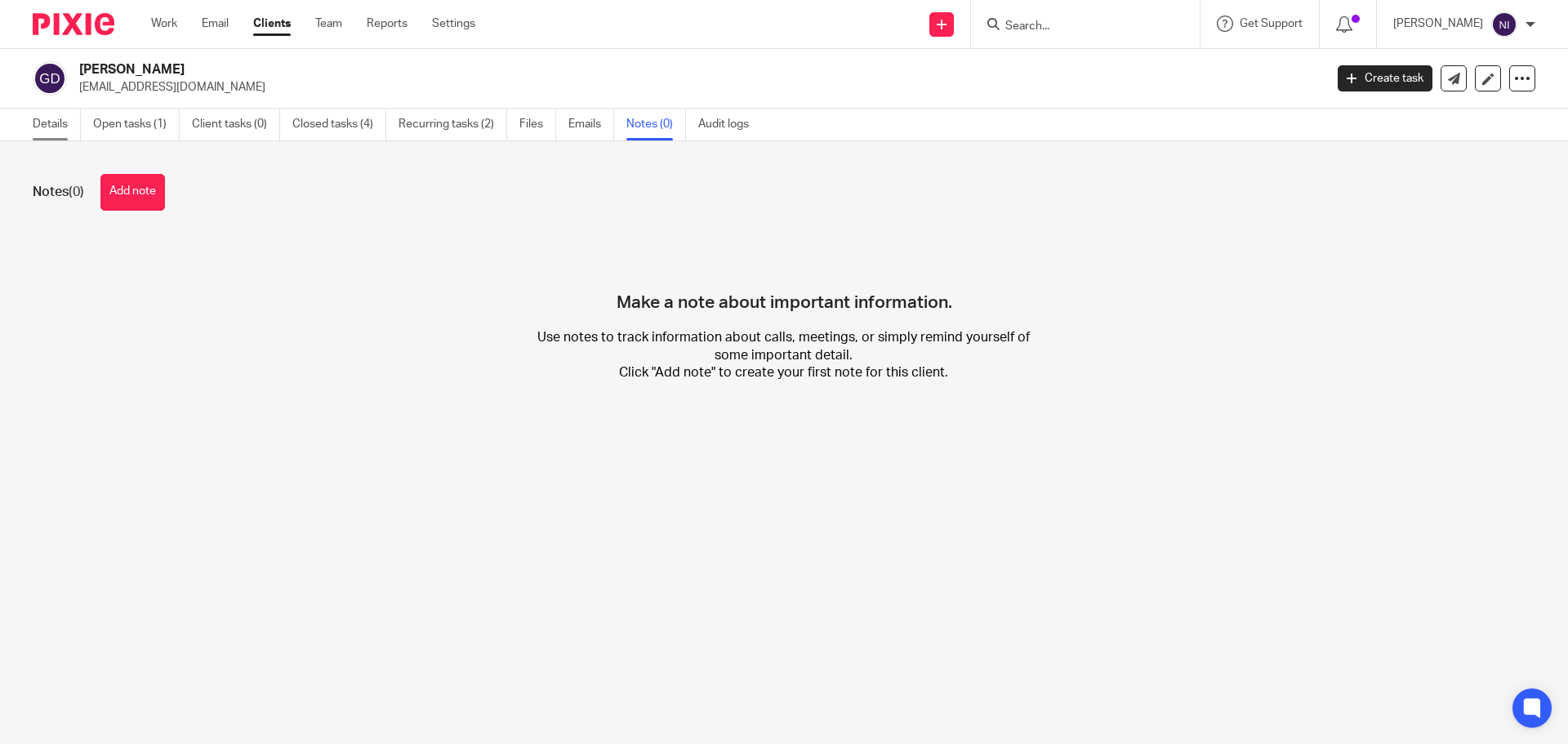
click at [42, 133] on link "Details" at bounding box center [57, 124] width 48 height 32
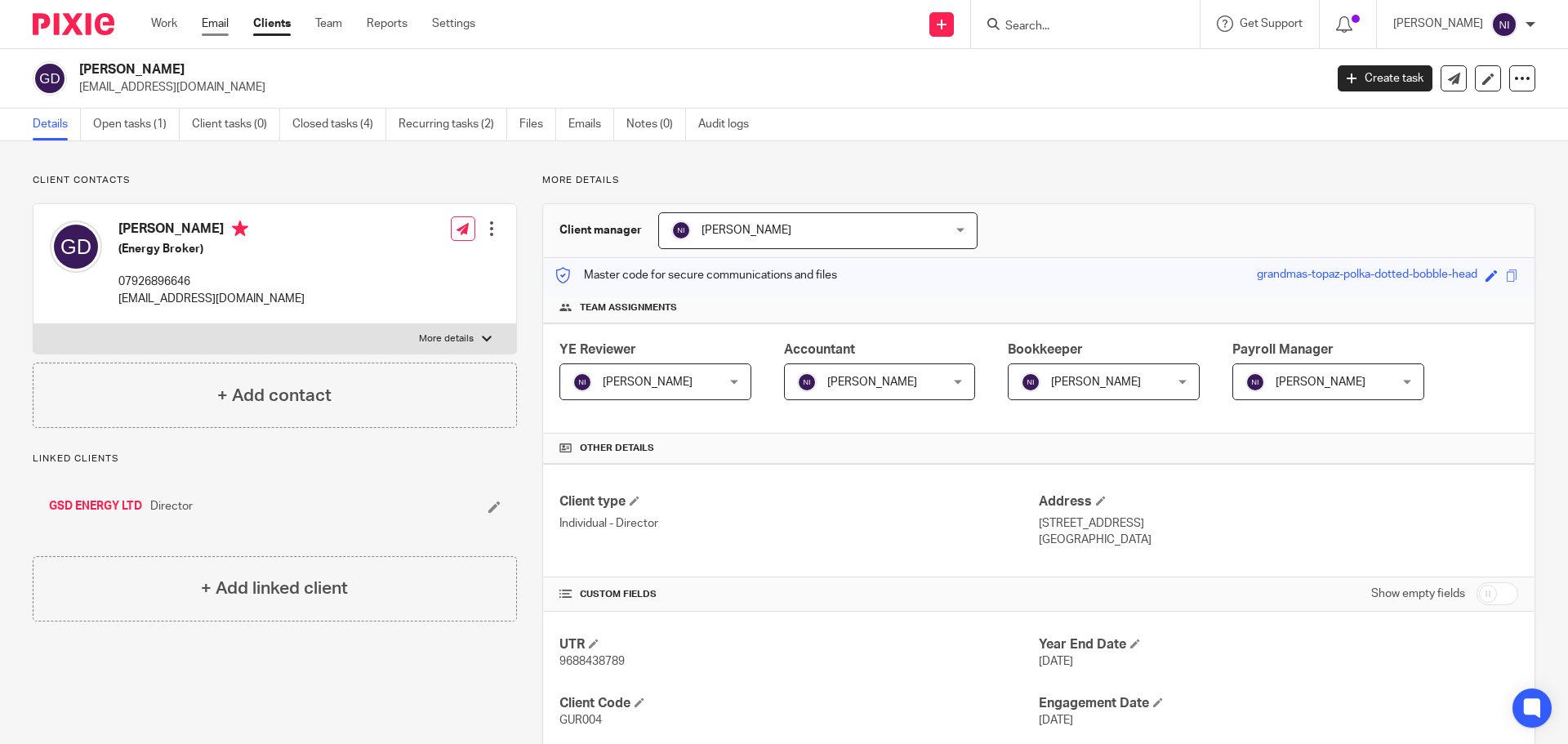
click at [221, 18] on link "Email" at bounding box center [215, 23] width 27 height 16
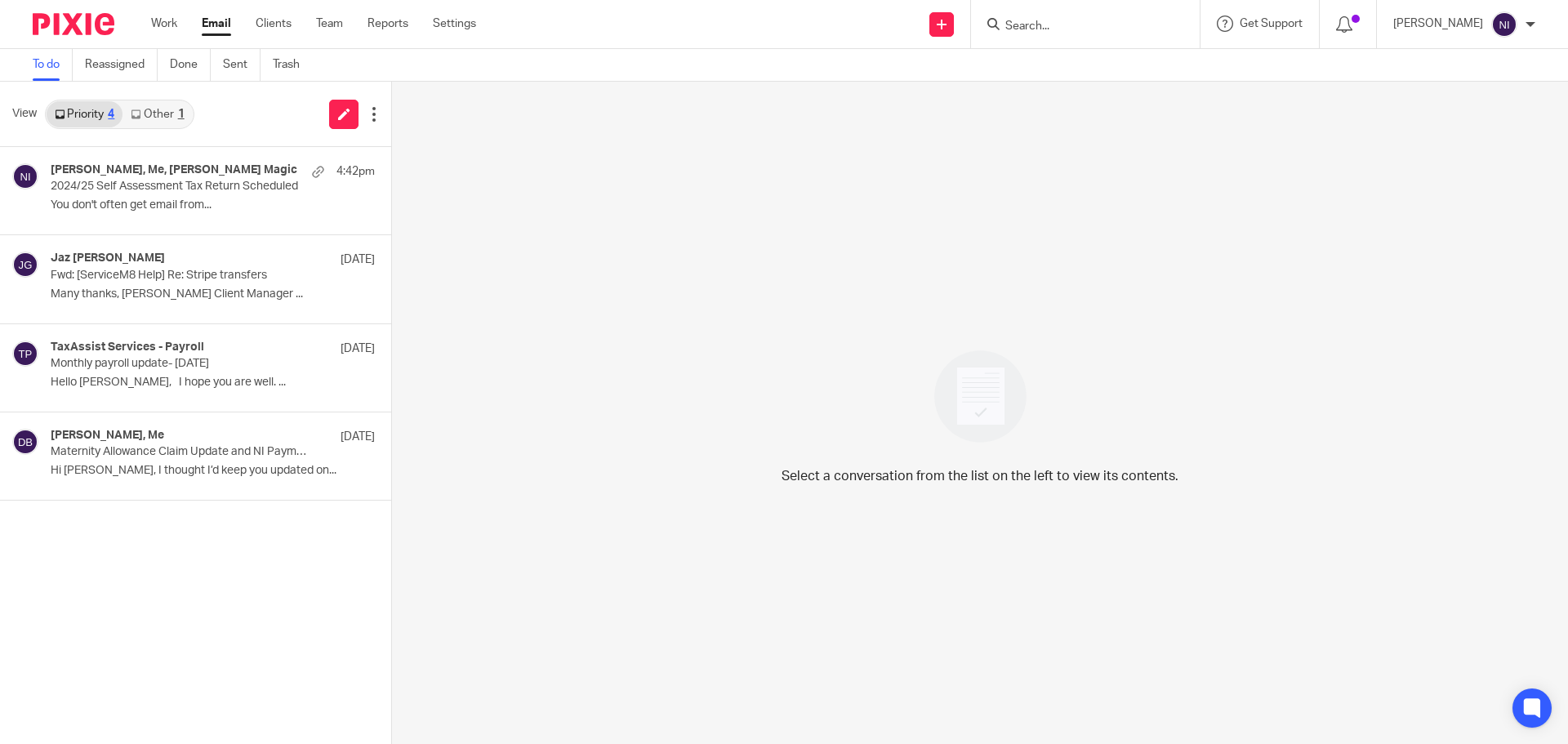
click at [182, 106] on link "Other 1" at bounding box center [157, 114] width 70 height 26
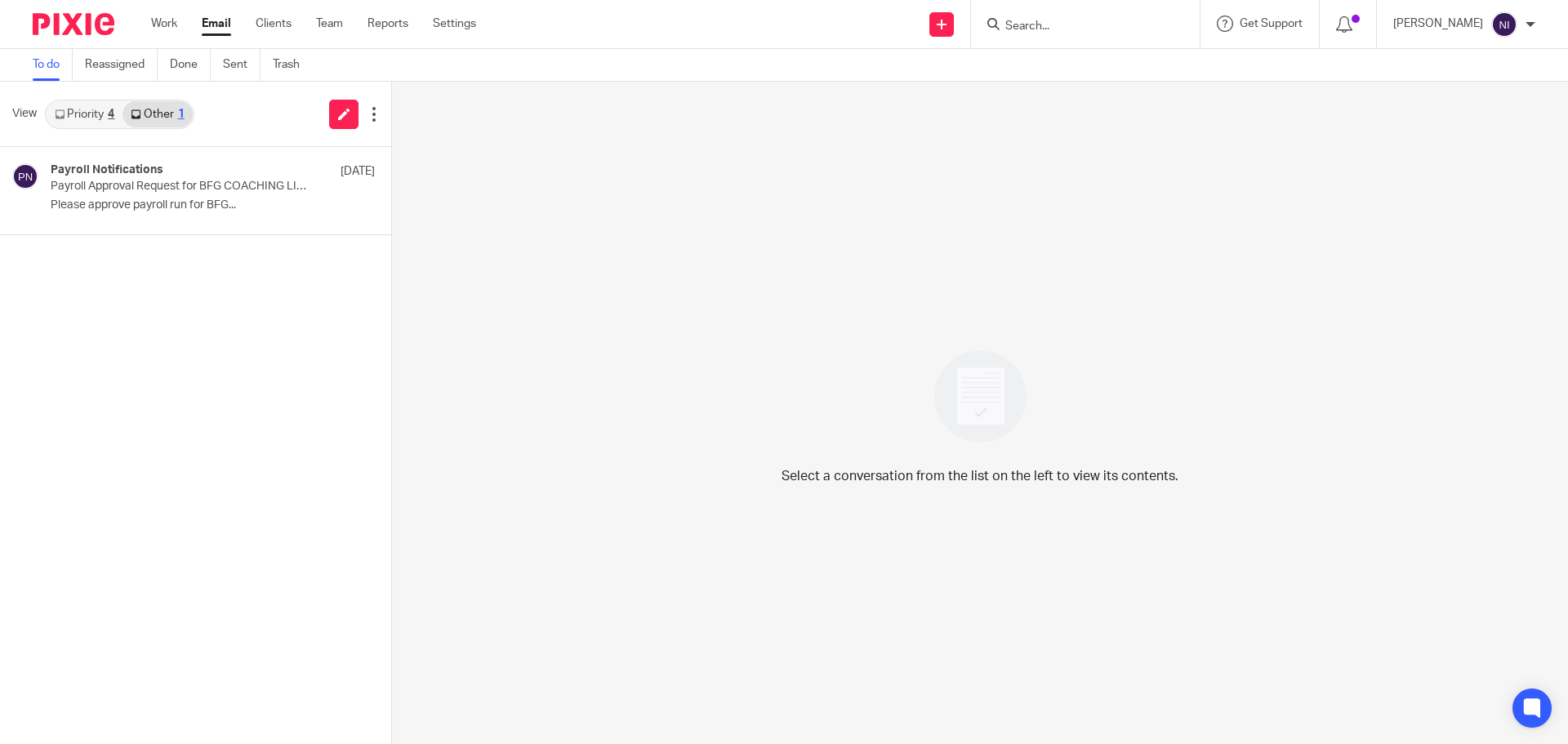
click at [54, 119] on link "Priority 4" at bounding box center [84, 114] width 76 height 26
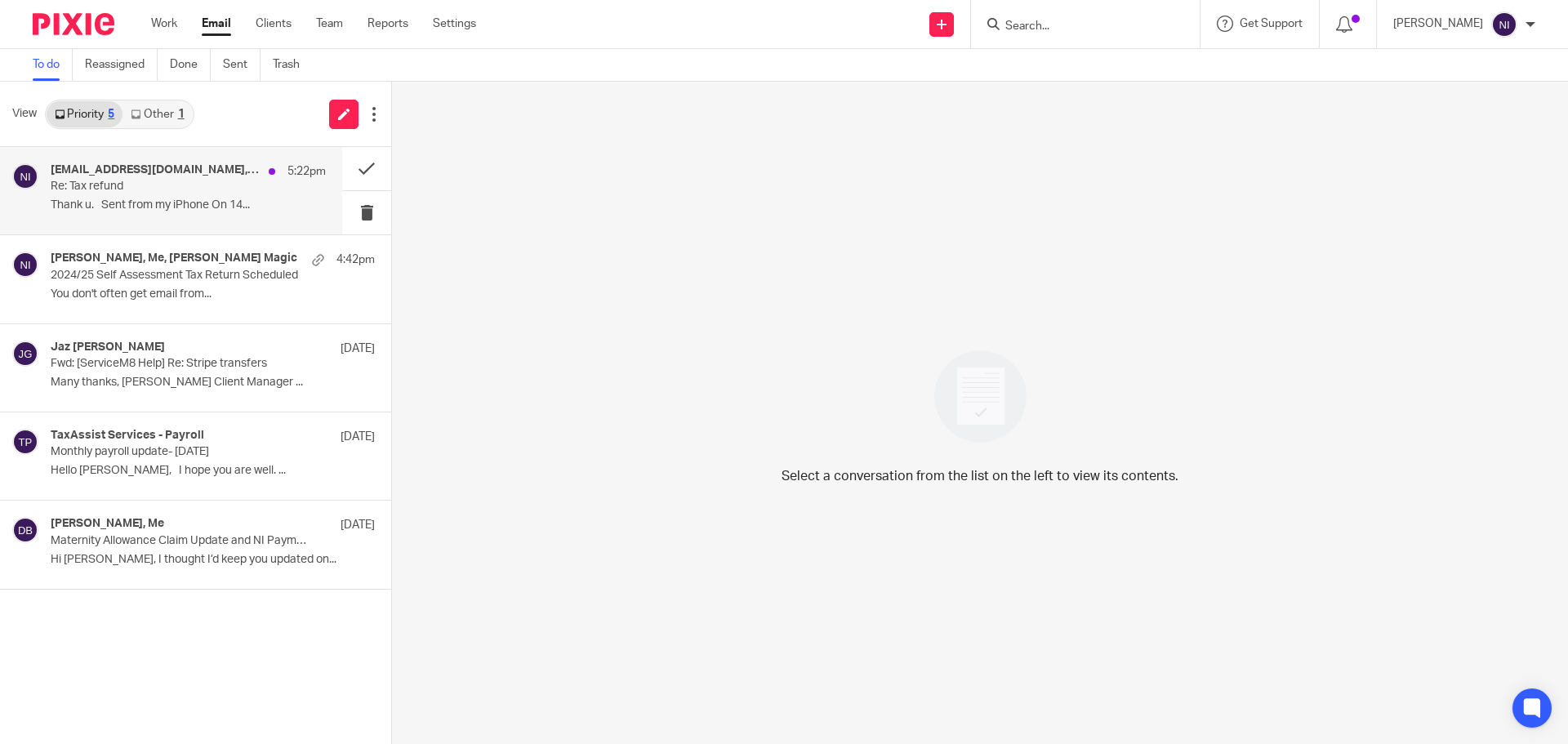
click at [208, 172] on h4 "syredwood84@googlemail.com, Mason Graves, Me" at bounding box center [155, 170] width 210 height 14
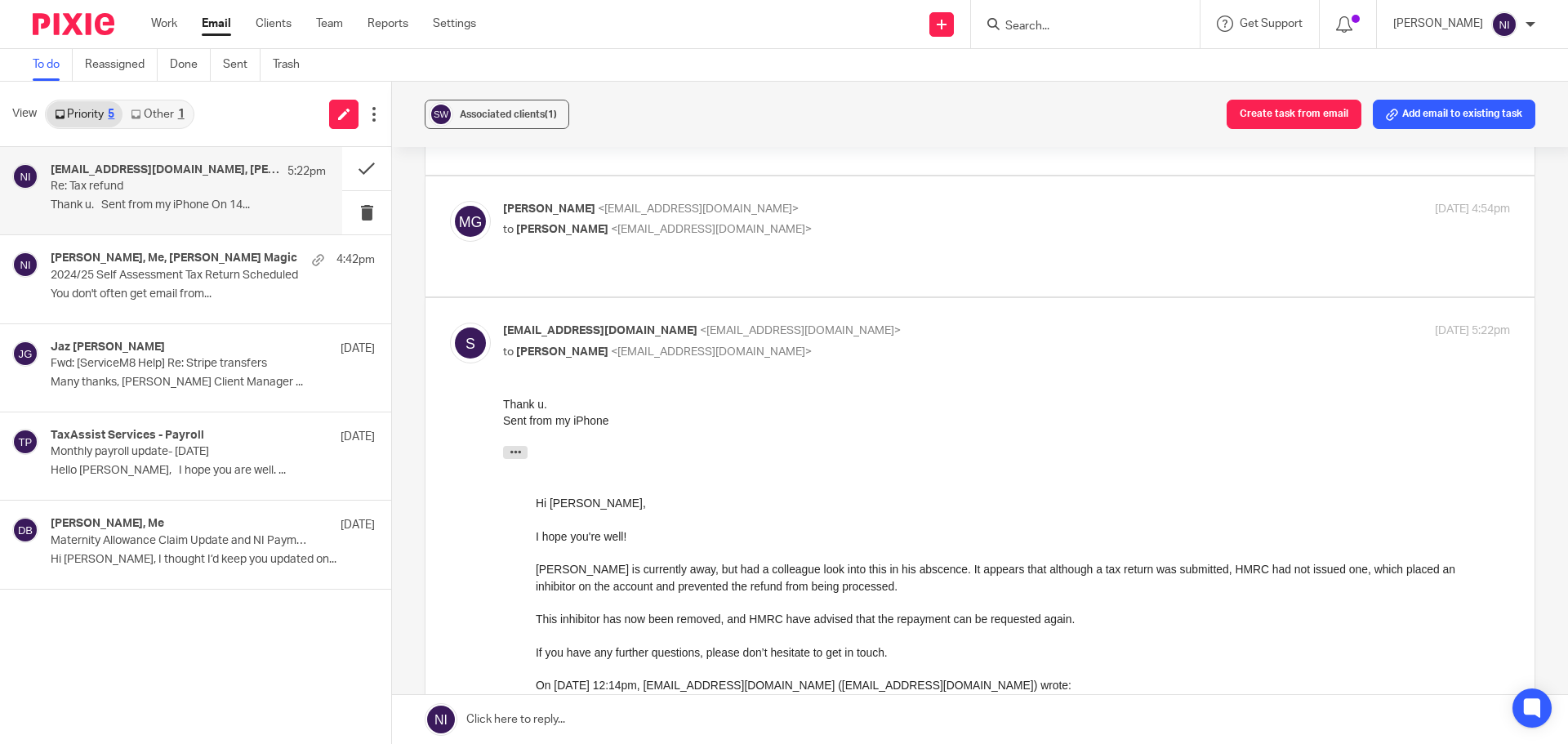
scroll to position [164, 0]
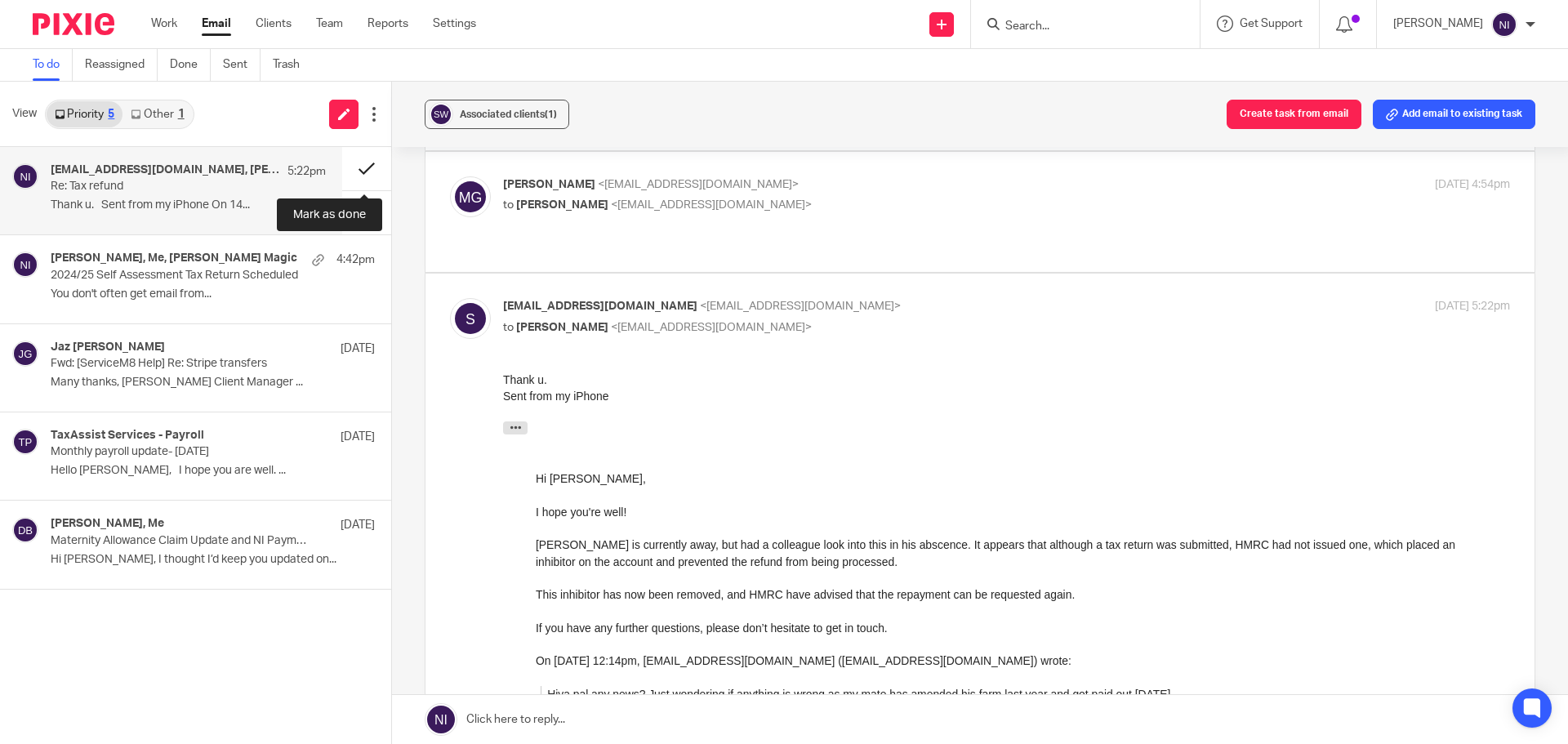
click at [367, 173] on button at bounding box center [366, 169] width 49 height 44
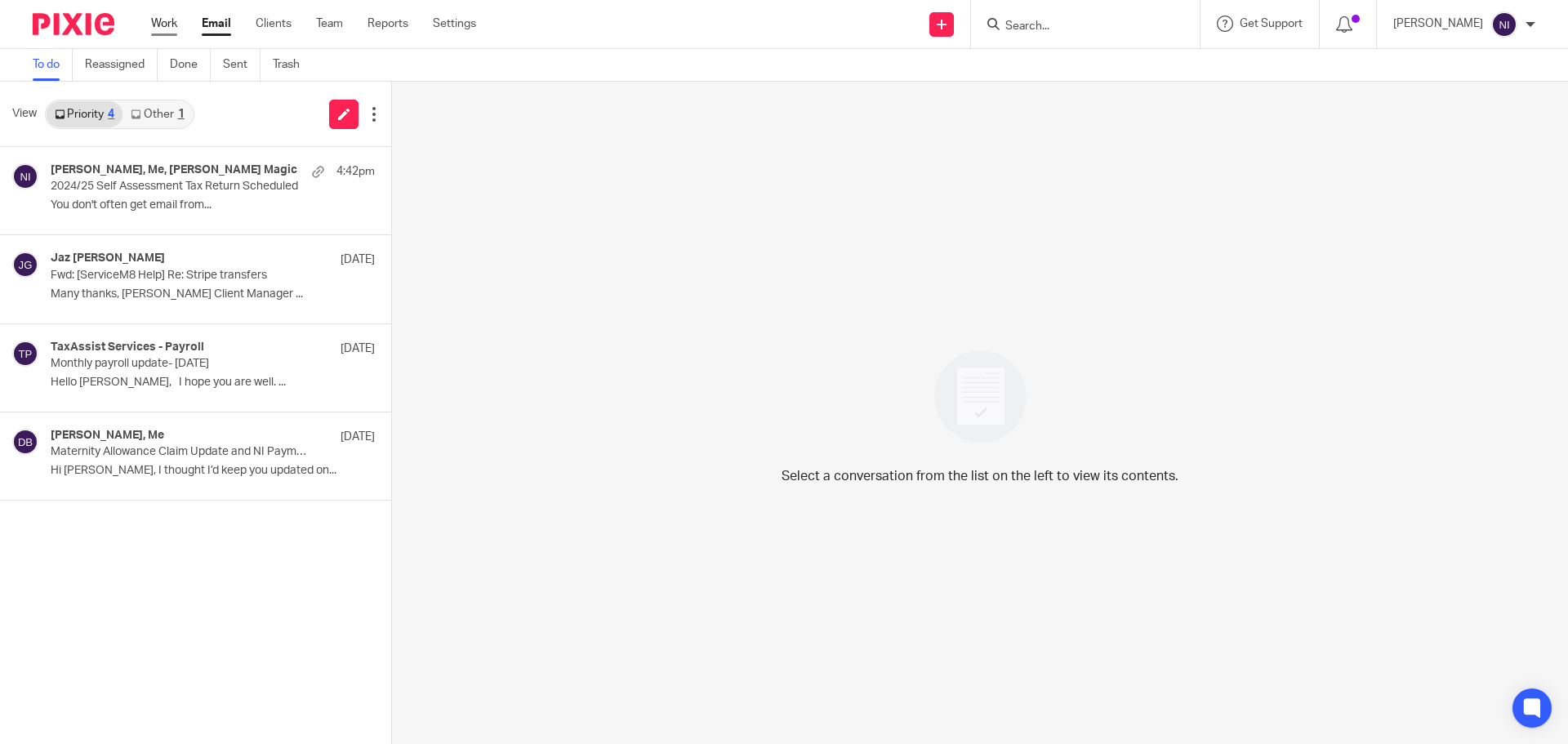
click at [169, 27] on link "Work" at bounding box center [164, 23] width 26 height 16
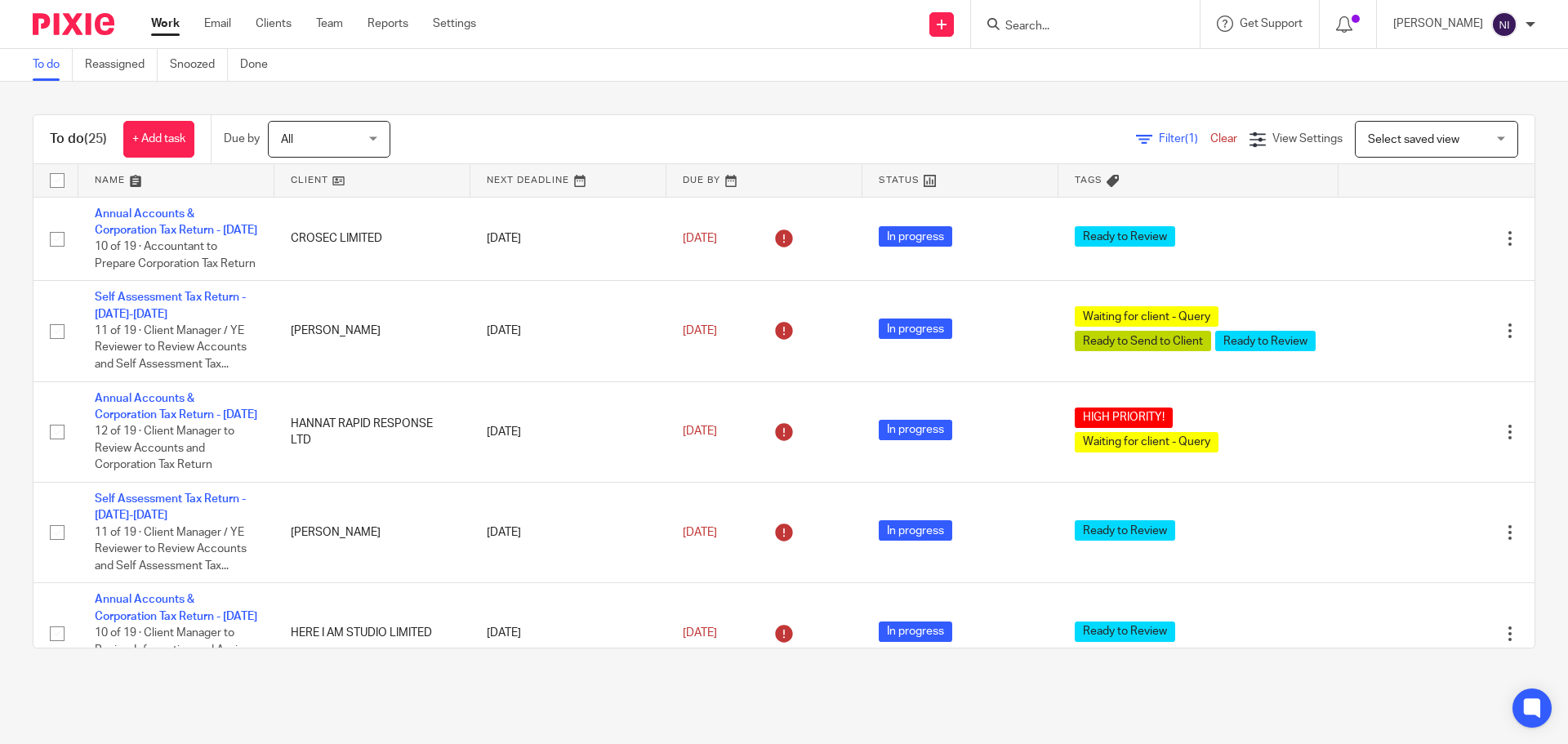
click at [128, 179] on link at bounding box center [176, 180] width 196 height 33
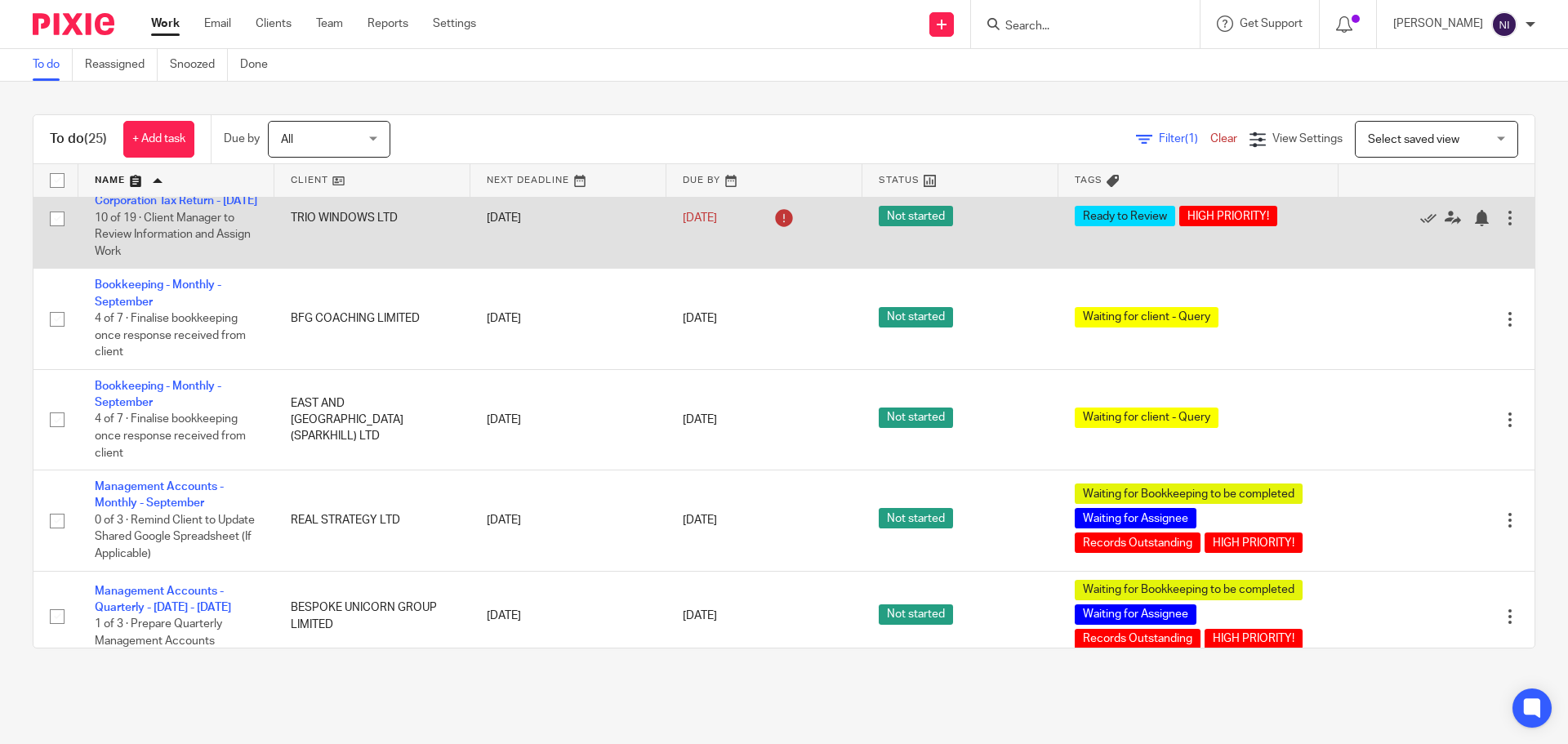
scroll to position [653, 0]
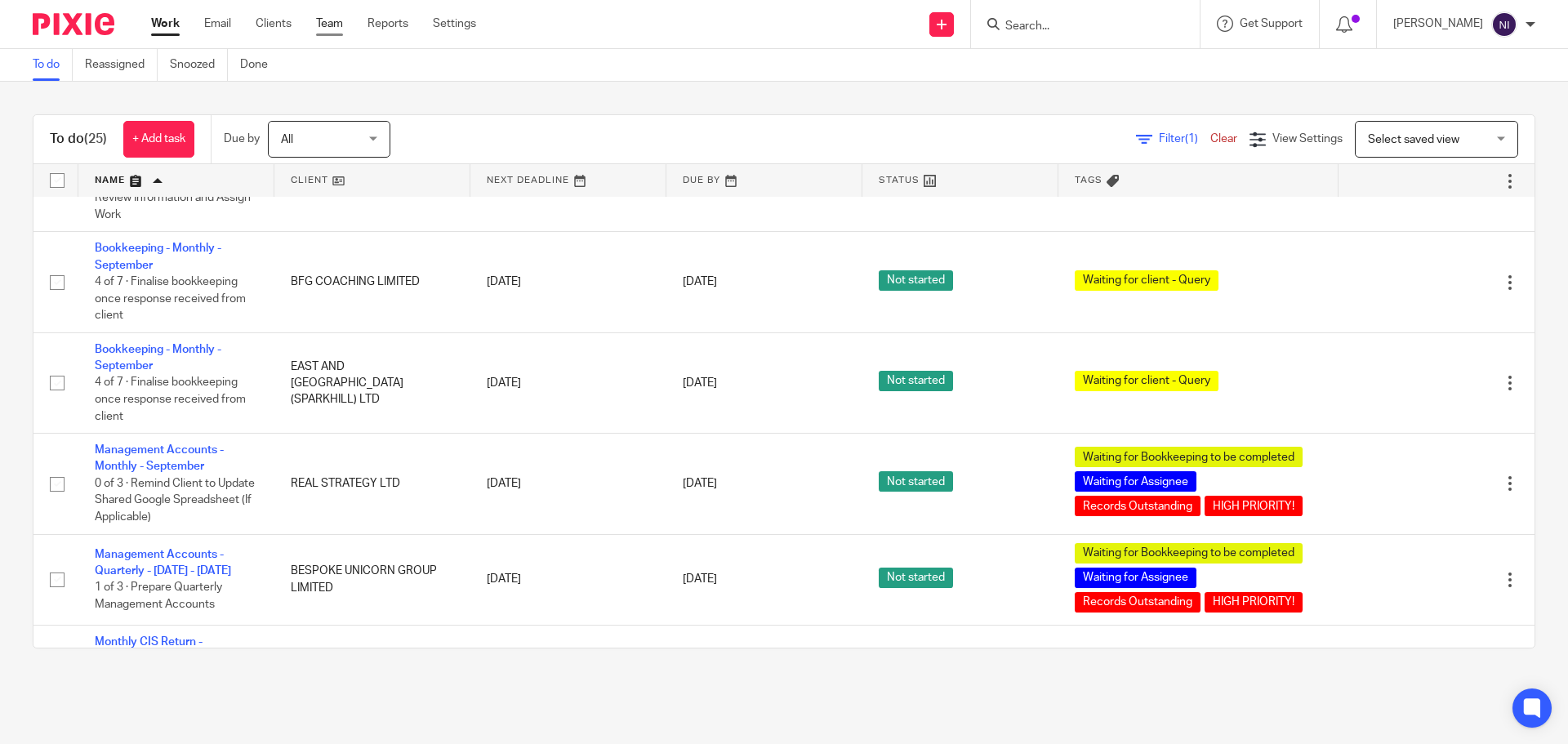
click at [318, 23] on link "Team" at bounding box center [329, 23] width 27 height 16
click at [217, 26] on link "Email" at bounding box center [218, 23] width 27 height 16
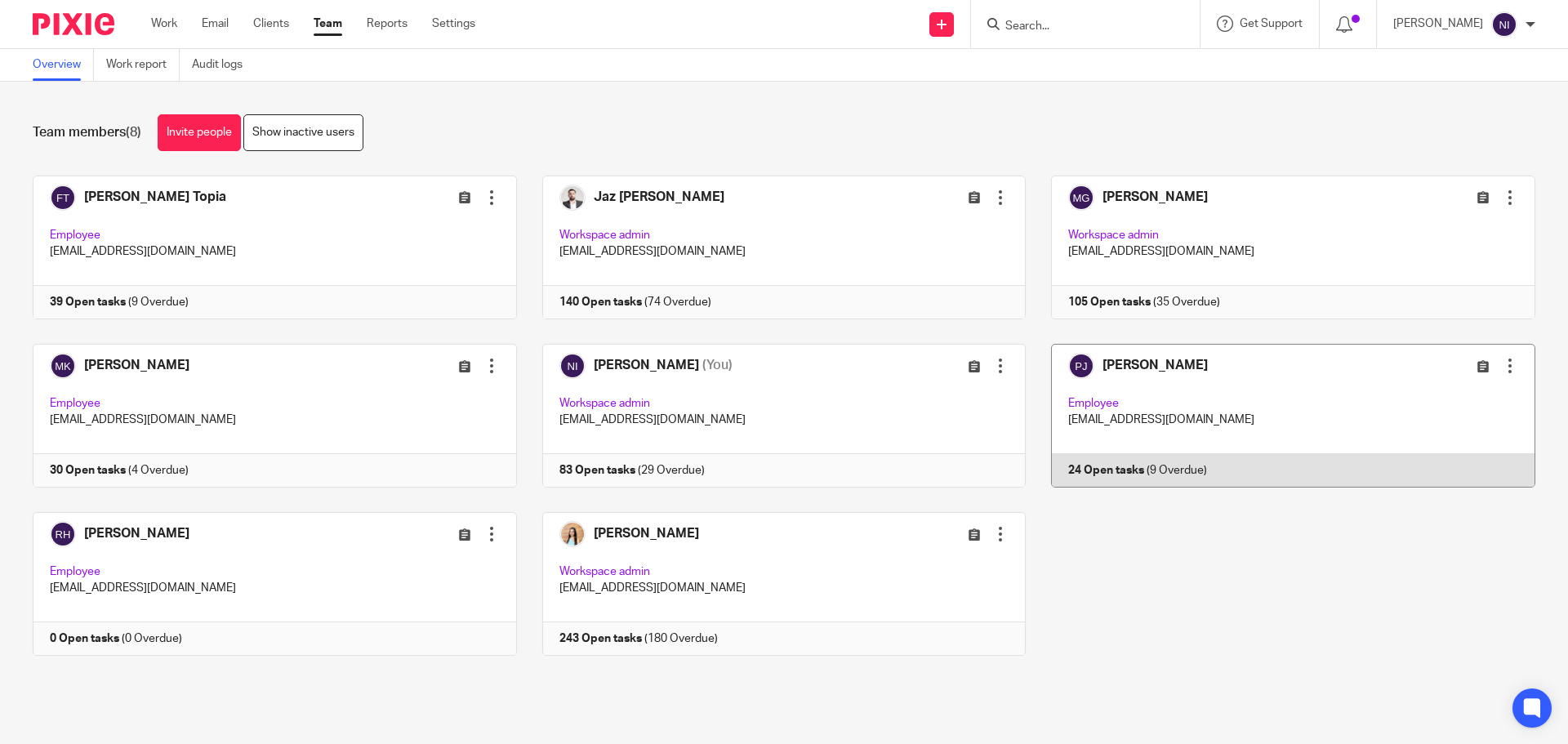
click at [1187, 372] on link at bounding box center [1280, 416] width 509 height 143
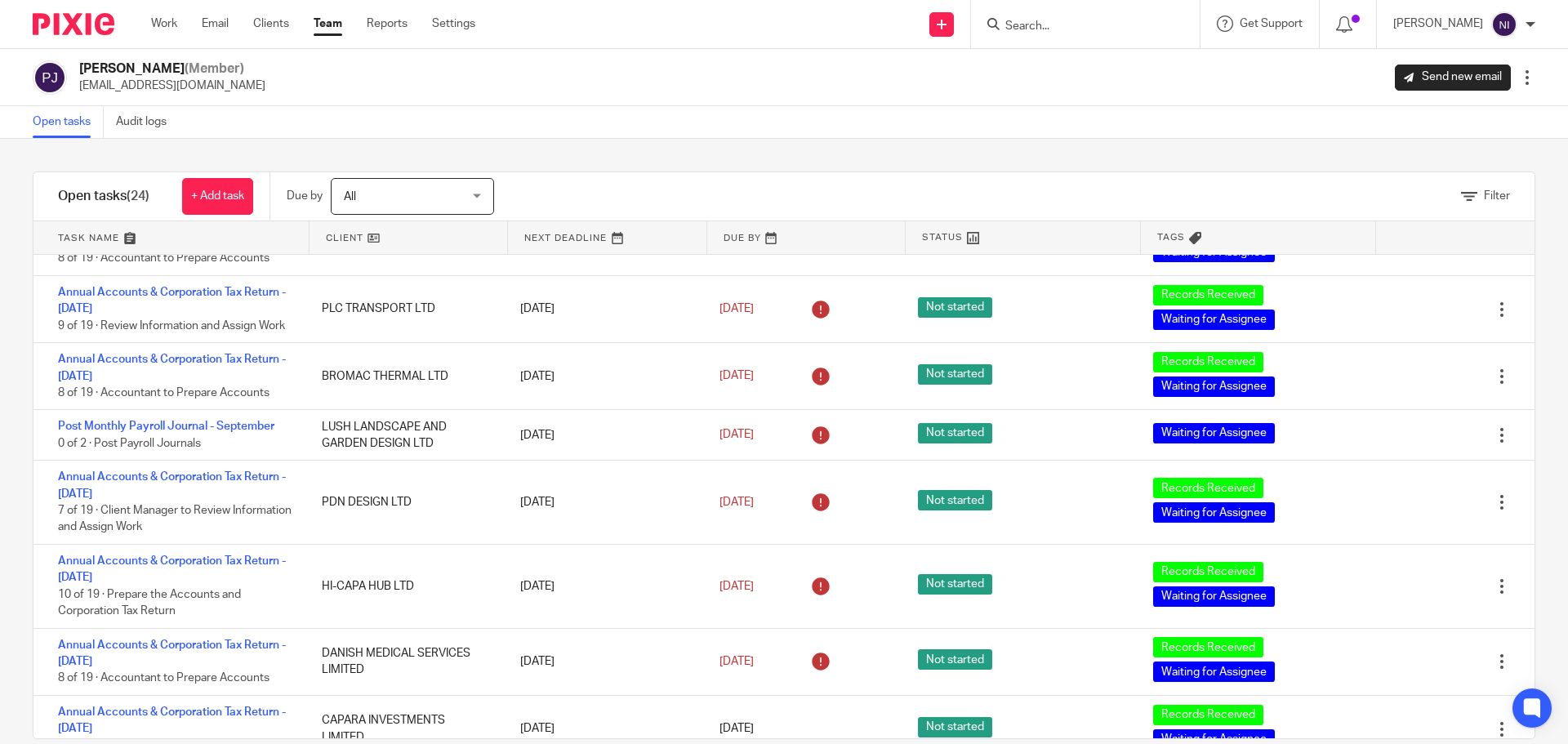
scroll to position [326, 0]
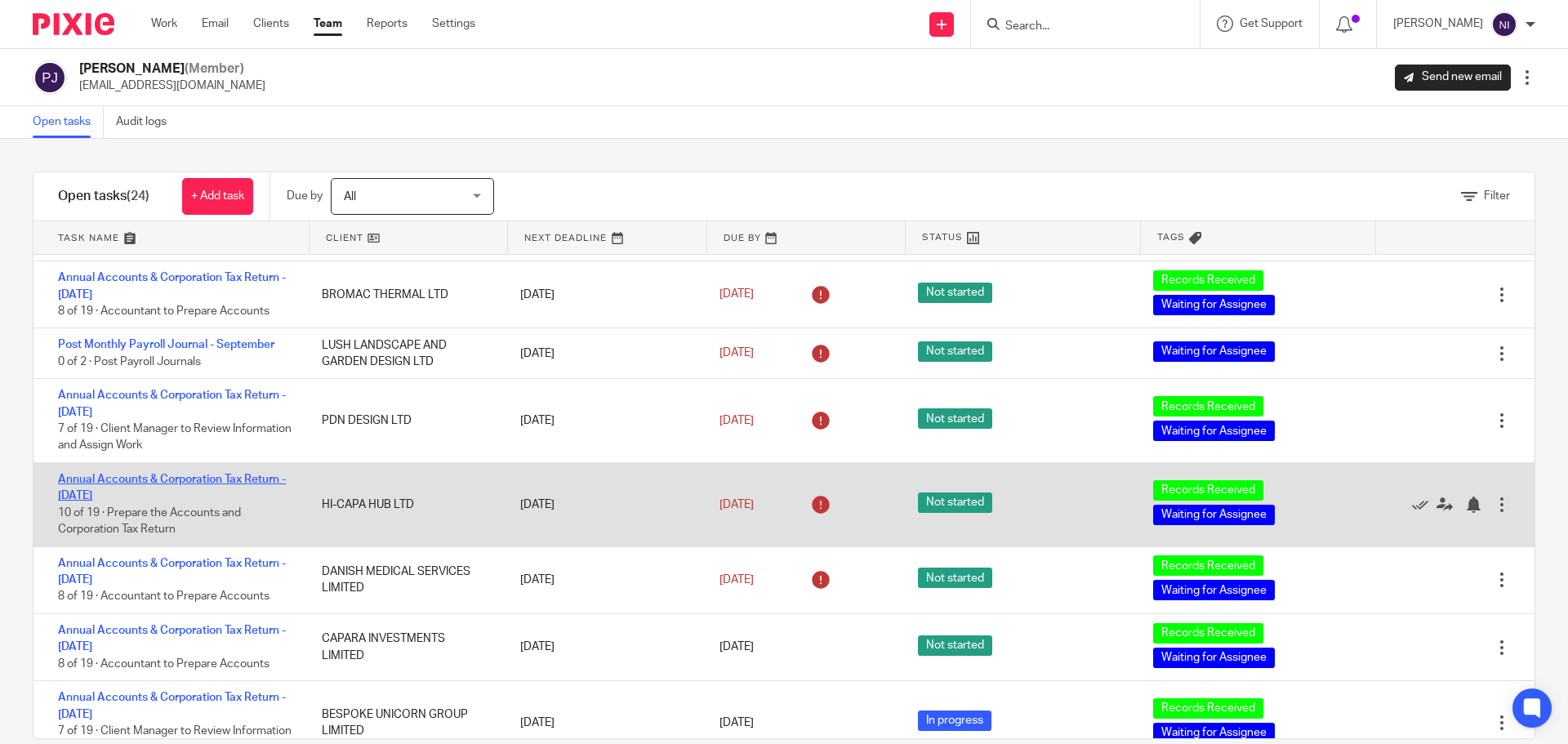
click at [207, 477] on link "Annual Accounts & Corporation Tax Return - [DATE]" at bounding box center [171, 487] width 228 height 28
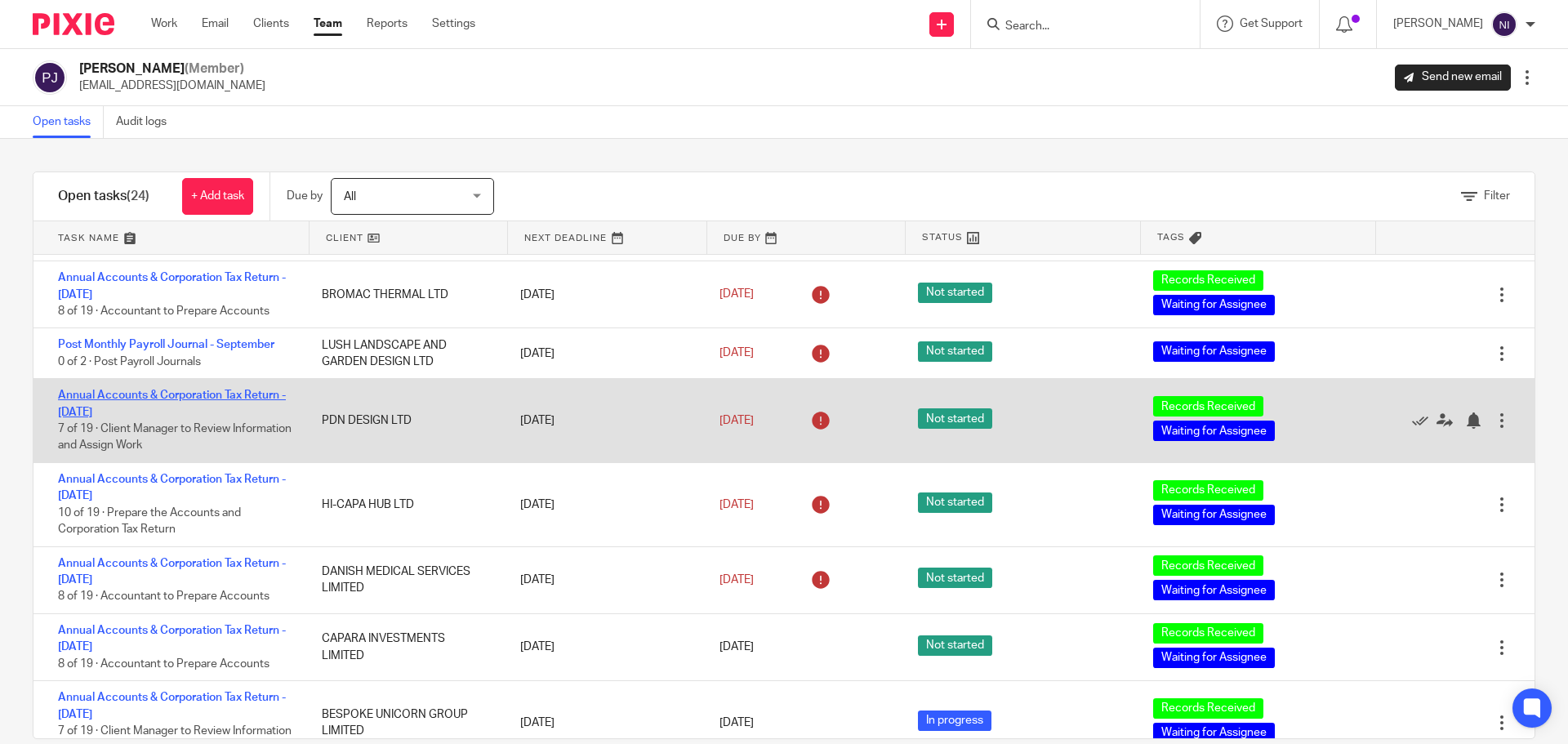
click at [211, 398] on link "Annual Accounts & Corporation Tax Return - [DATE]" at bounding box center [171, 403] width 228 height 28
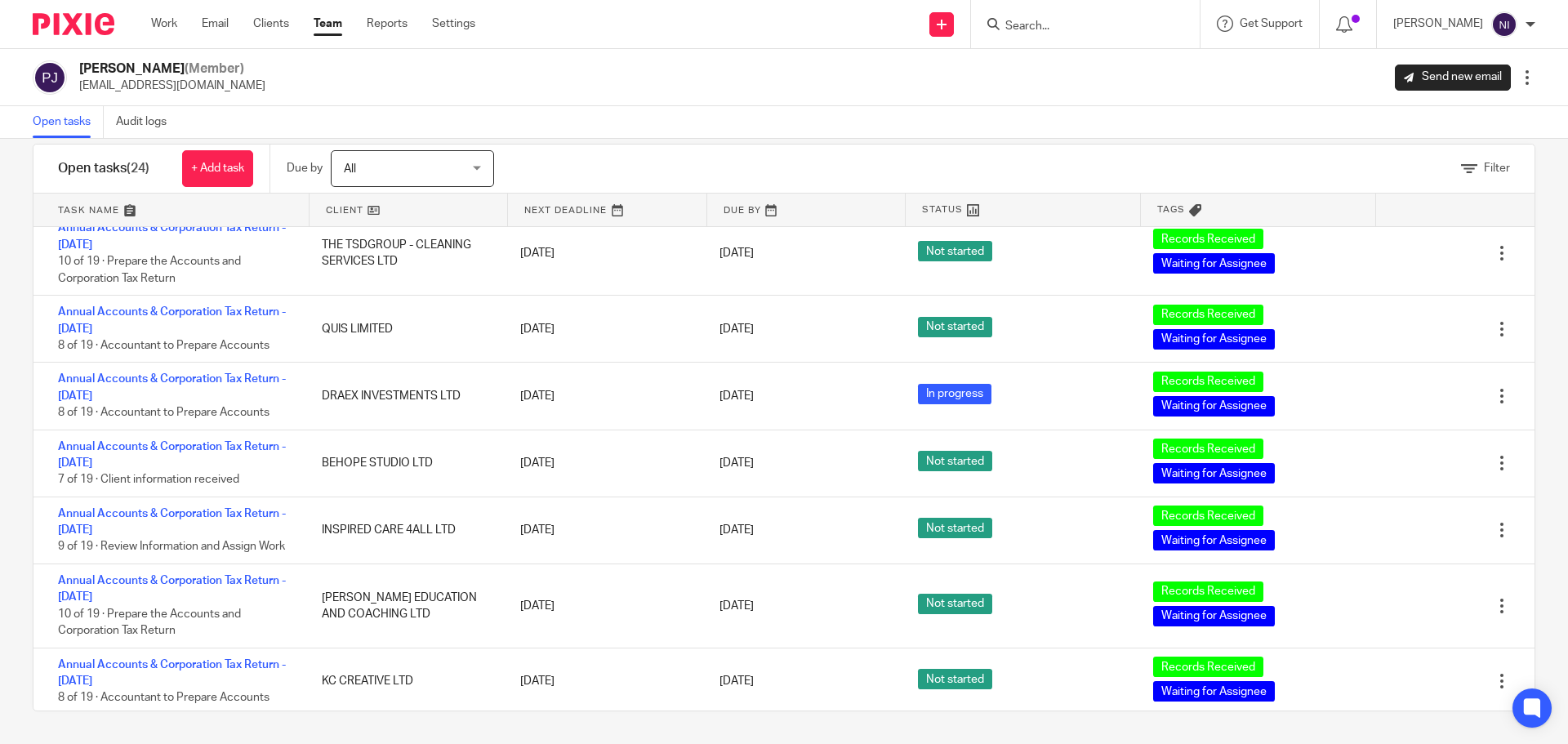
scroll to position [1322, 0]
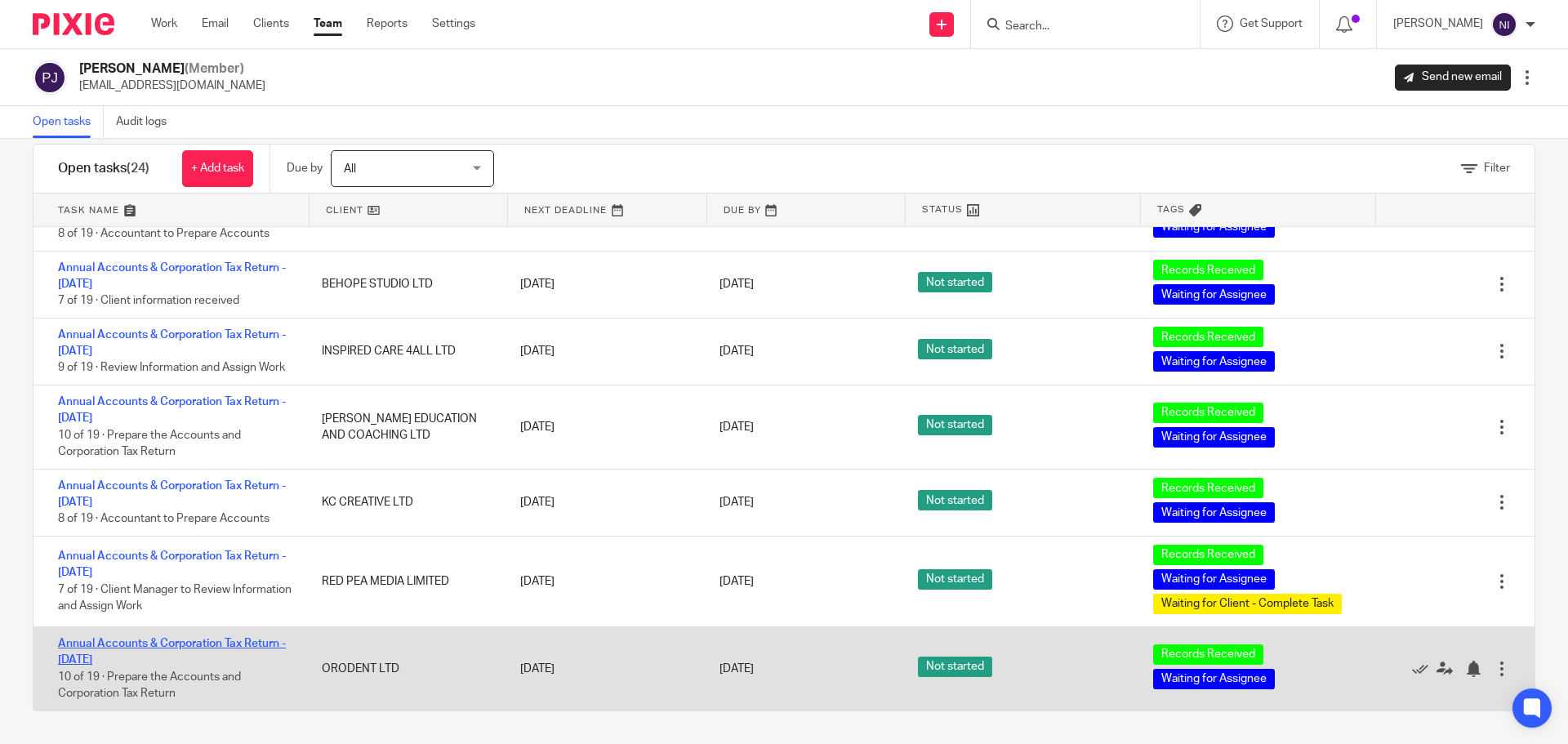
click at [225, 644] on link "Annual Accounts & Corporation Tax Return - [DATE]" at bounding box center [171, 651] width 228 height 28
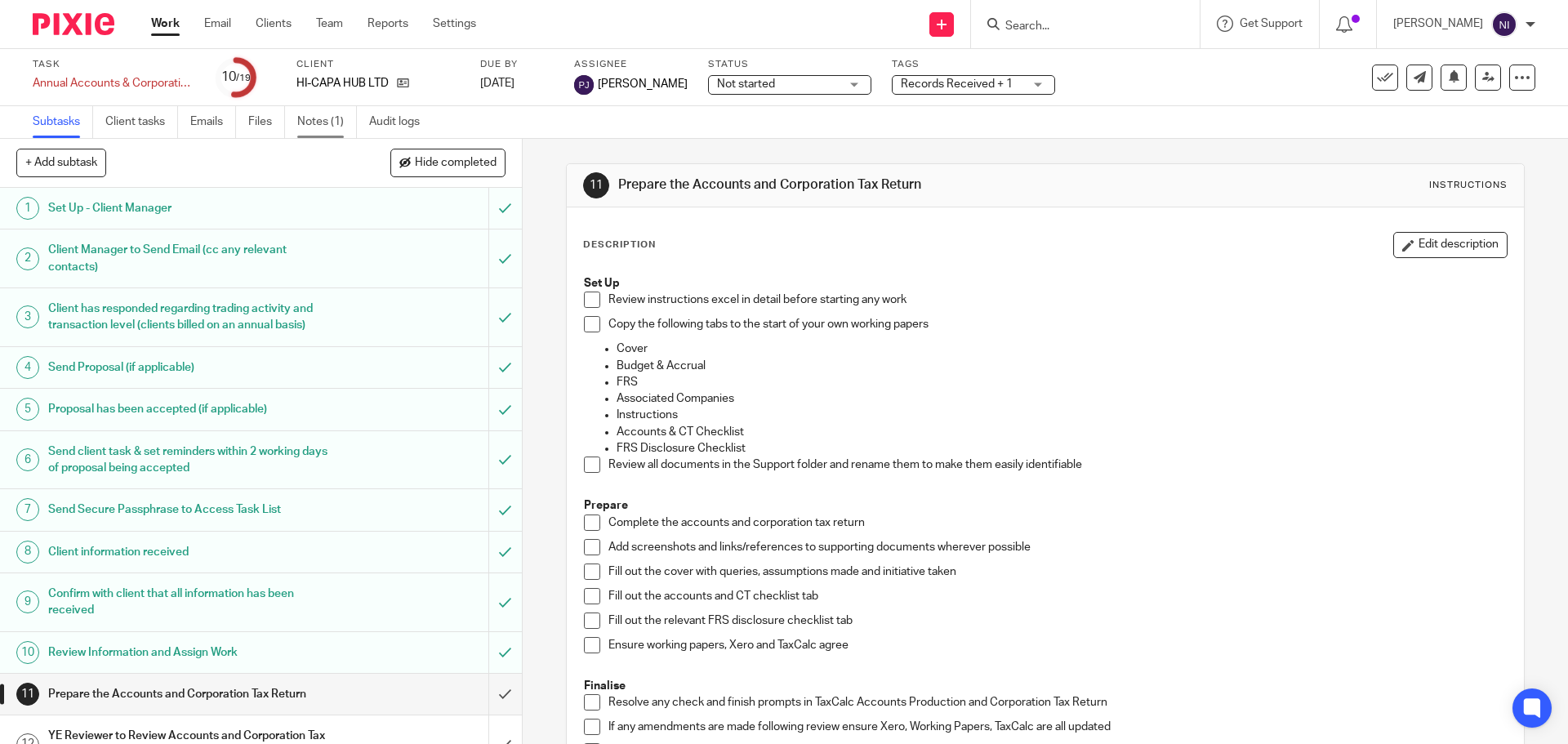
click at [320, 119] on link "Notes (1)" at bounding box center [327, 122] width 60 height 32
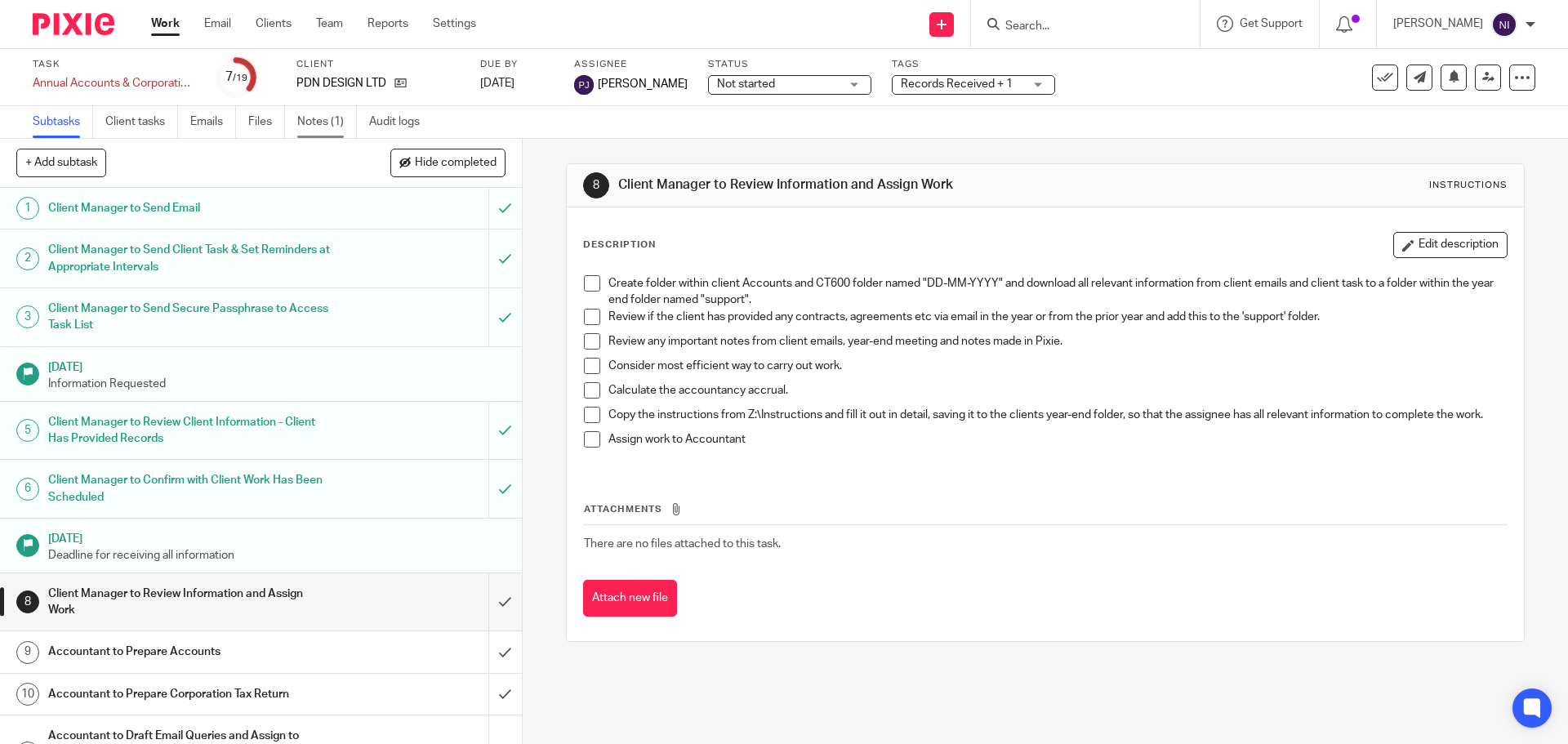
click at [330, 121] on link "Notes (1)" at bounding box center [327, 122] width 60 height 32
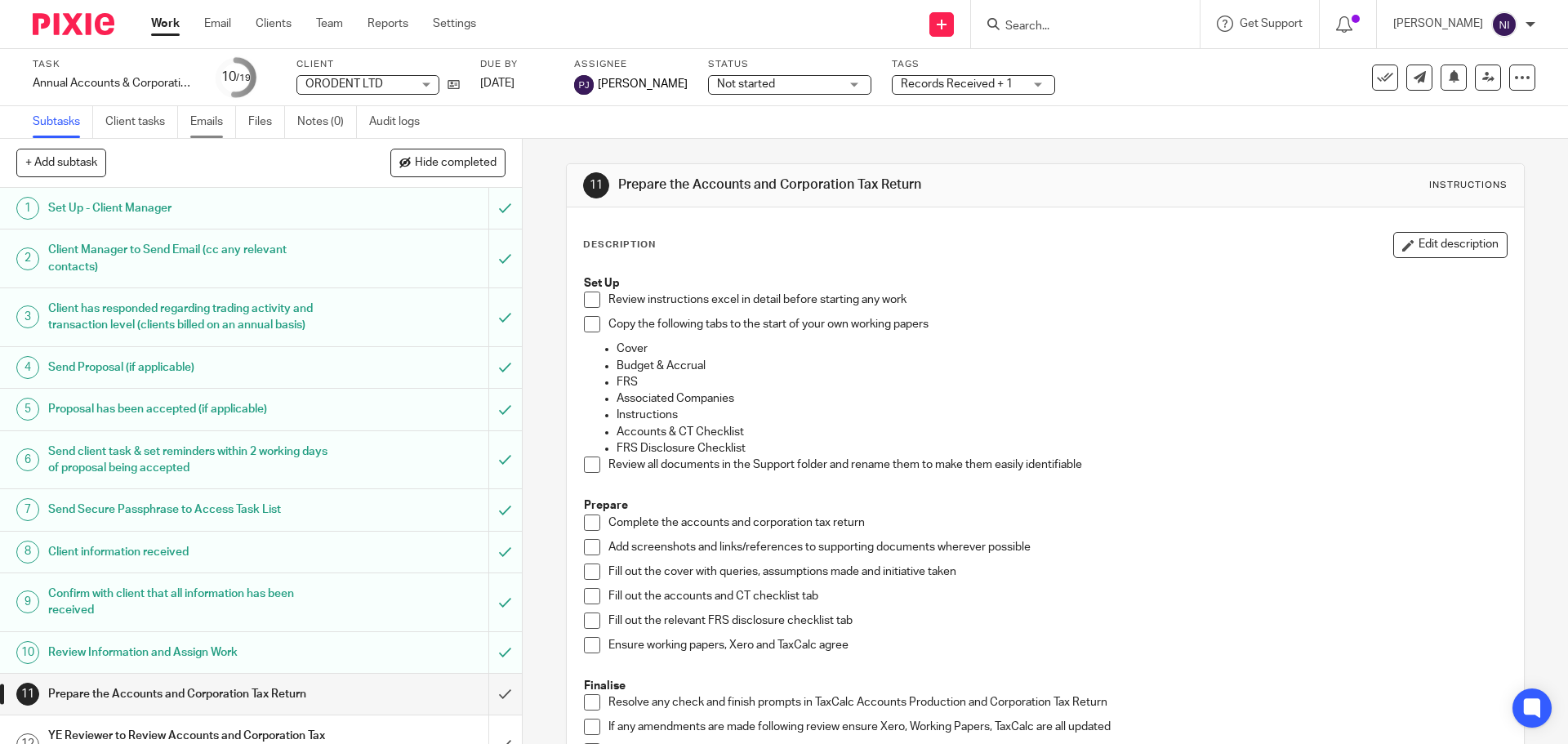
click at [224, 119] on link "Emails" at bounding box center [212, 122] width 46 height 32
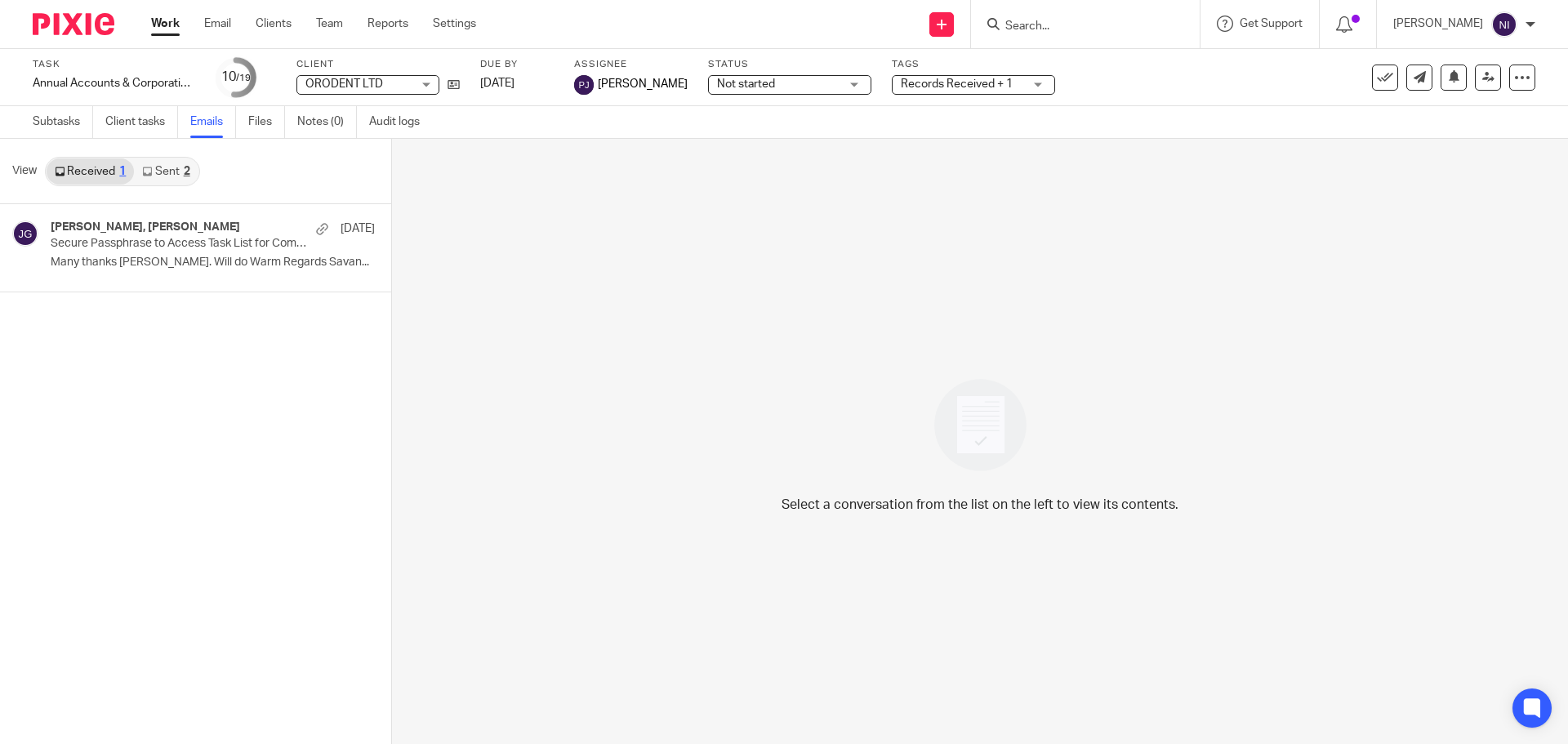
click at [177, 174] on link "Sent 2" at bounding box center [166, 171] width 64 height 26
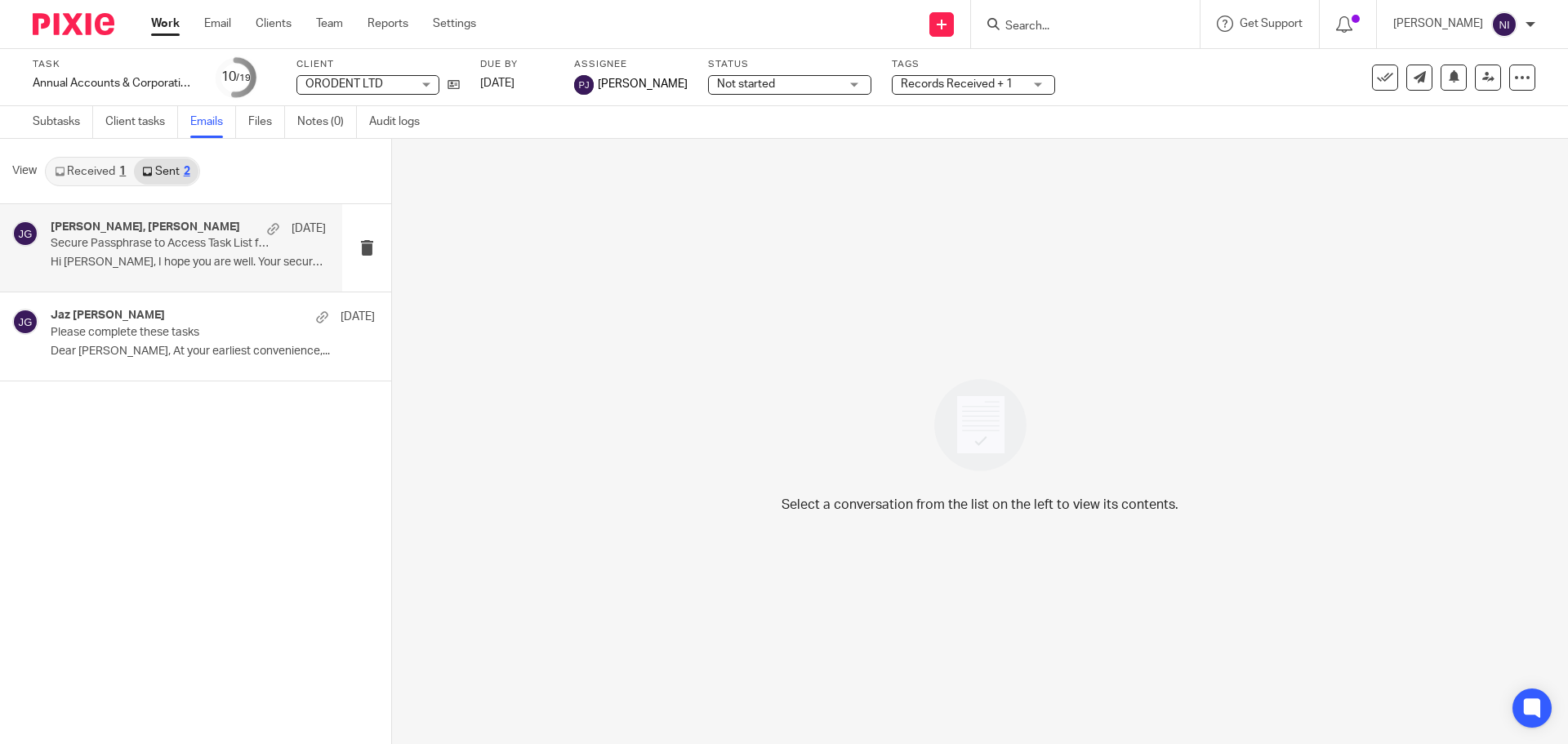
click at [185, 241] on p "Secure Passphrase to Access Task List for Company Year End" at bounding box center [161, 243] width 221 height 14
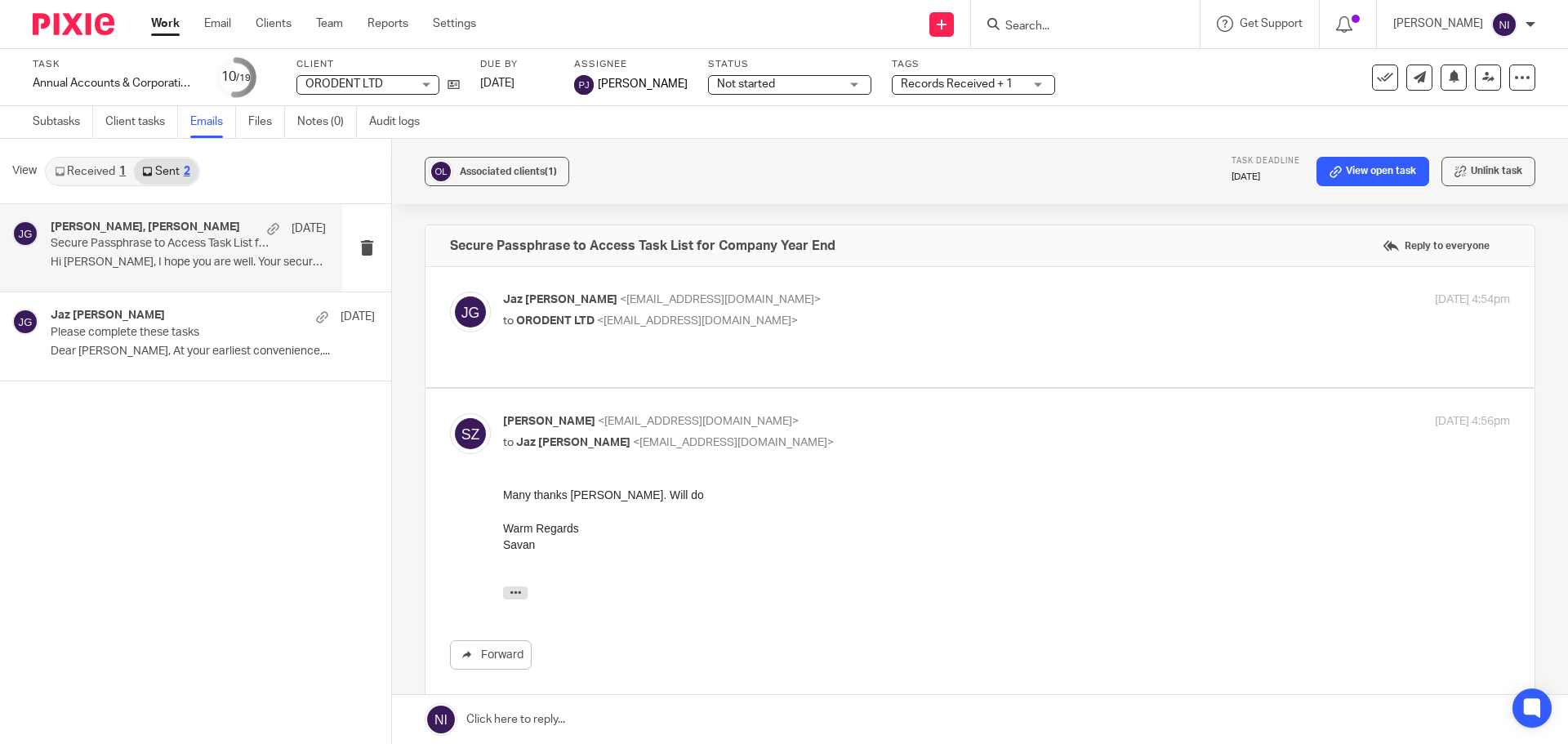
click at [822, 288] on label at bounding box center [979, 327] width 1109 height 120
click at [450, 291] on input "checkbox" at bounding box center [449, 291] width 1 height 1
checkbox input "true"
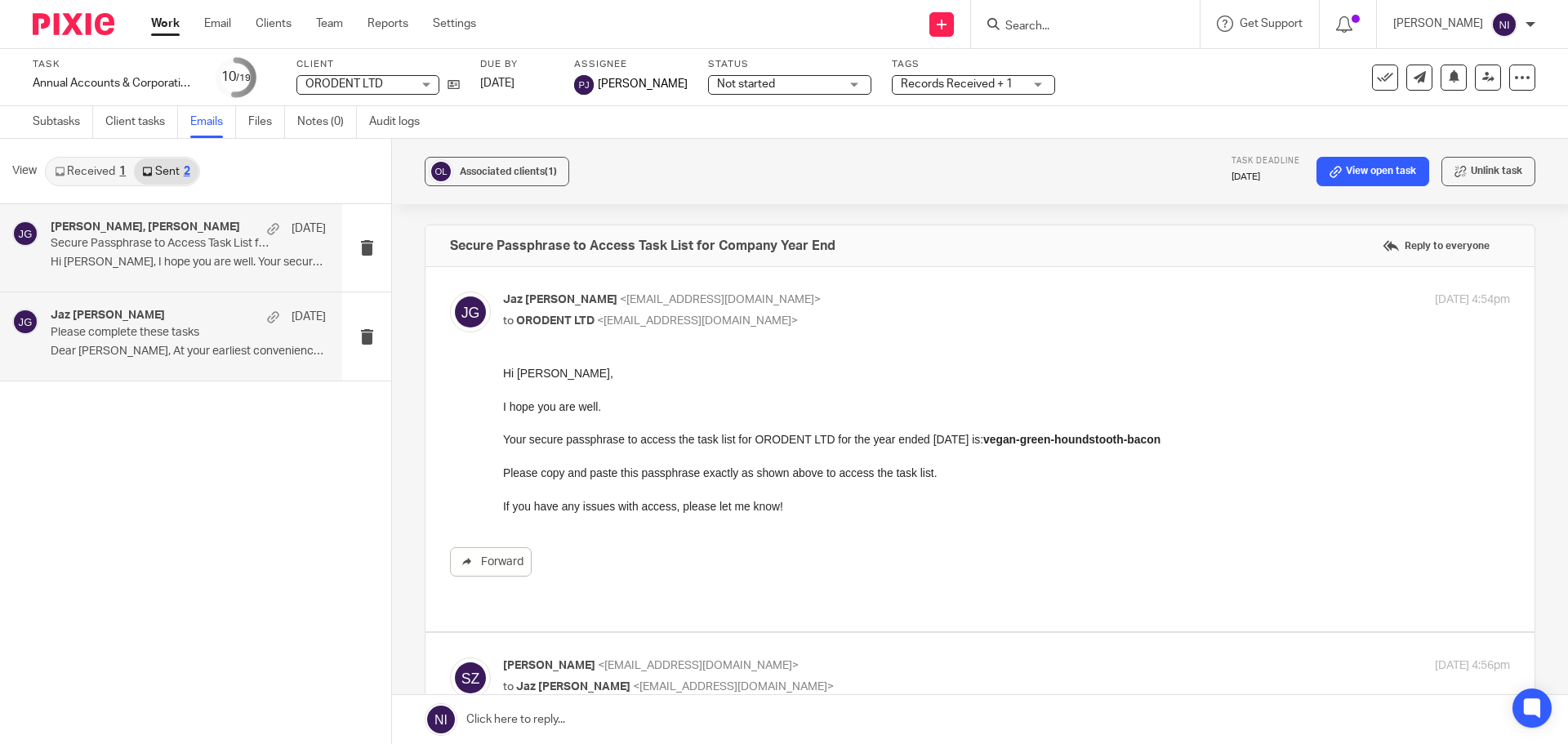
click at [87, 346] on p "Dear Savan, At your earliest convenience,..." at bounding box center [188, 352] width 275 height 14
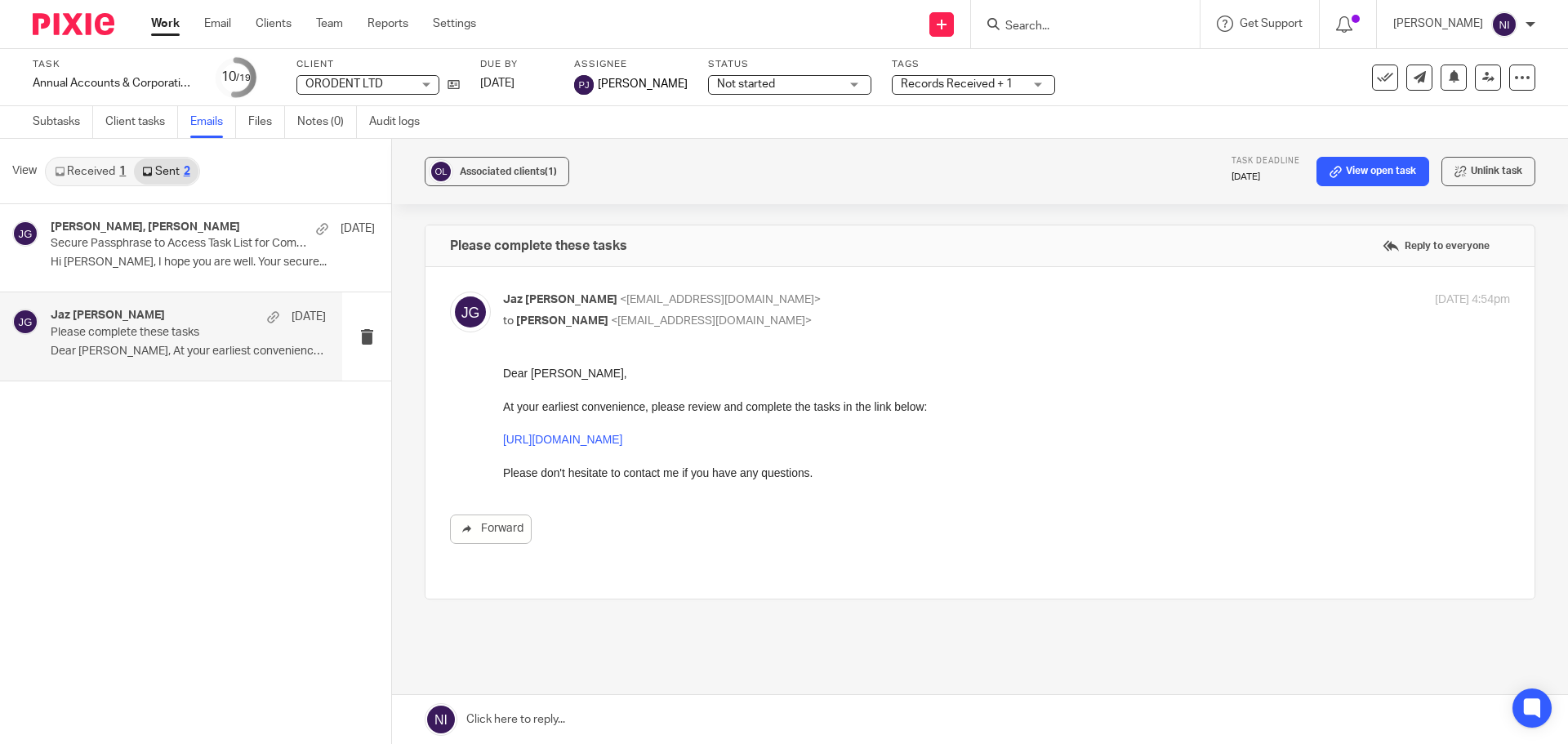
click at [77, 155] on div "View Received 1 Sent 2" at bounding box center [196, 170] width 391 height 65
click at [88, 161] on link "Received 1" at bounding box center [90, 171] width 87 height 26
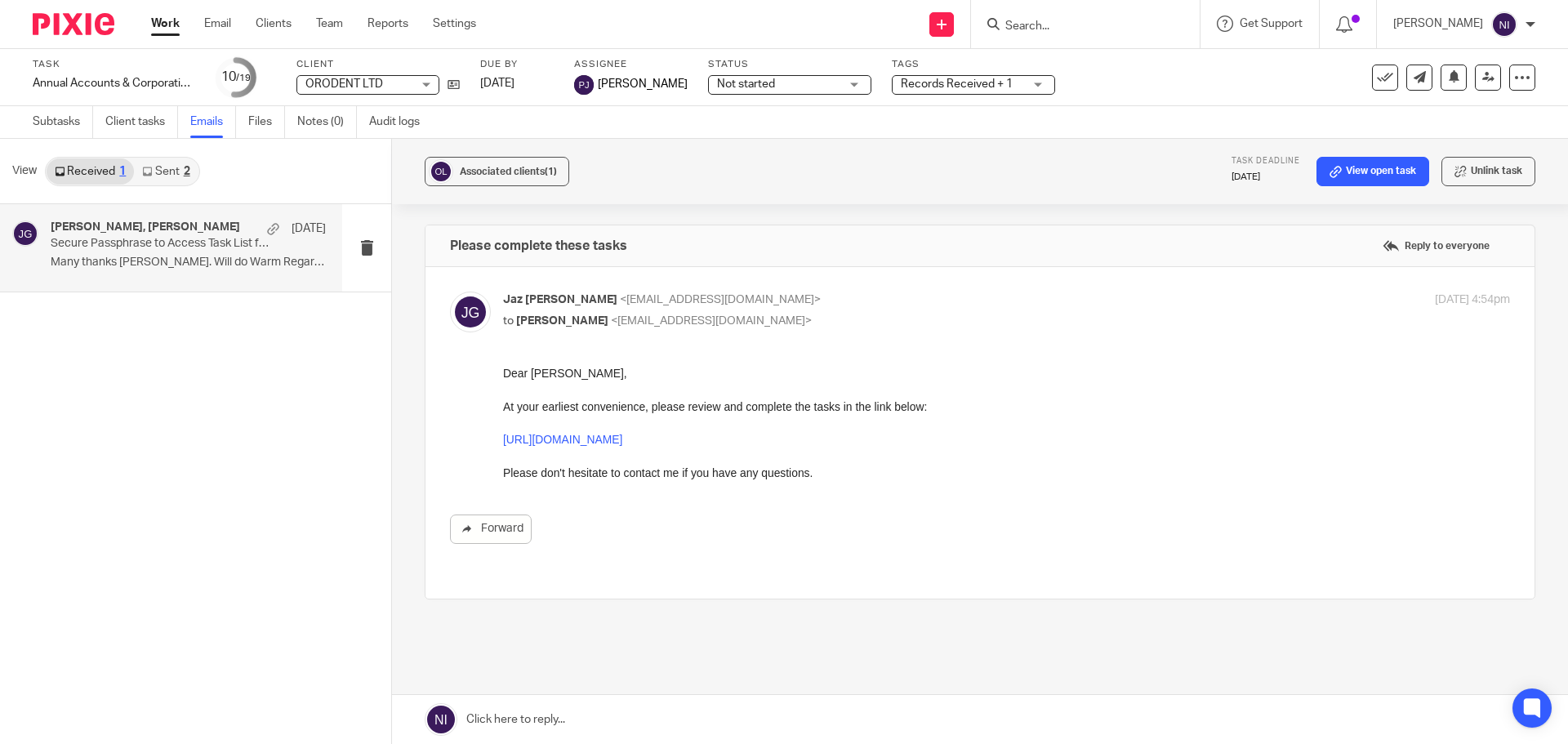
click at [147, 242] on p "Secure Passphrase to Access Task List for Company Year End" at bounding box center [161, 243] width 221 height 14
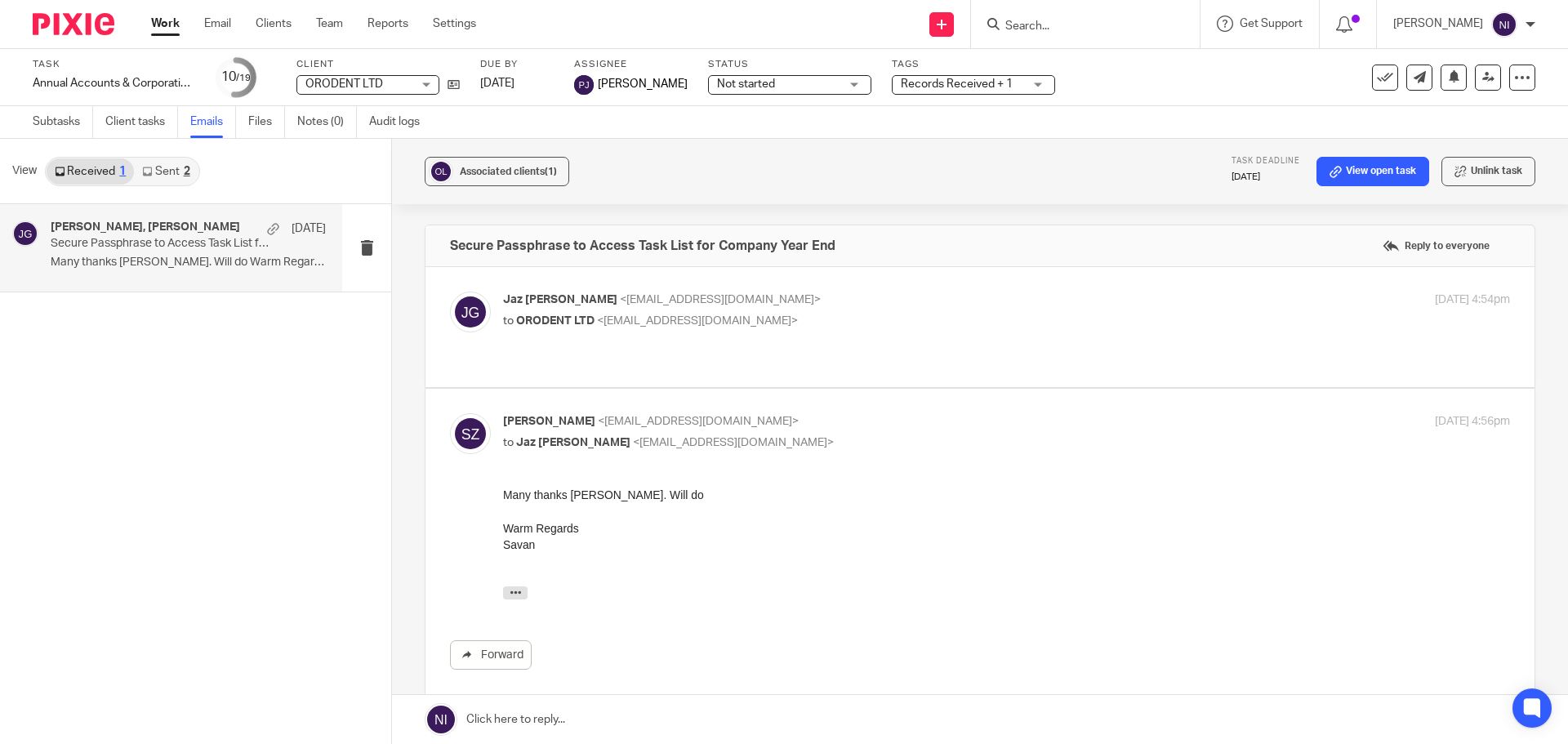
click at [1082, 341] on label at bounding box center [979, 327] width 1109 height 120
click at [450, 292] on input "checkbox" at bounding box center [449, 291] width 1 height 1
checkbox input "true"
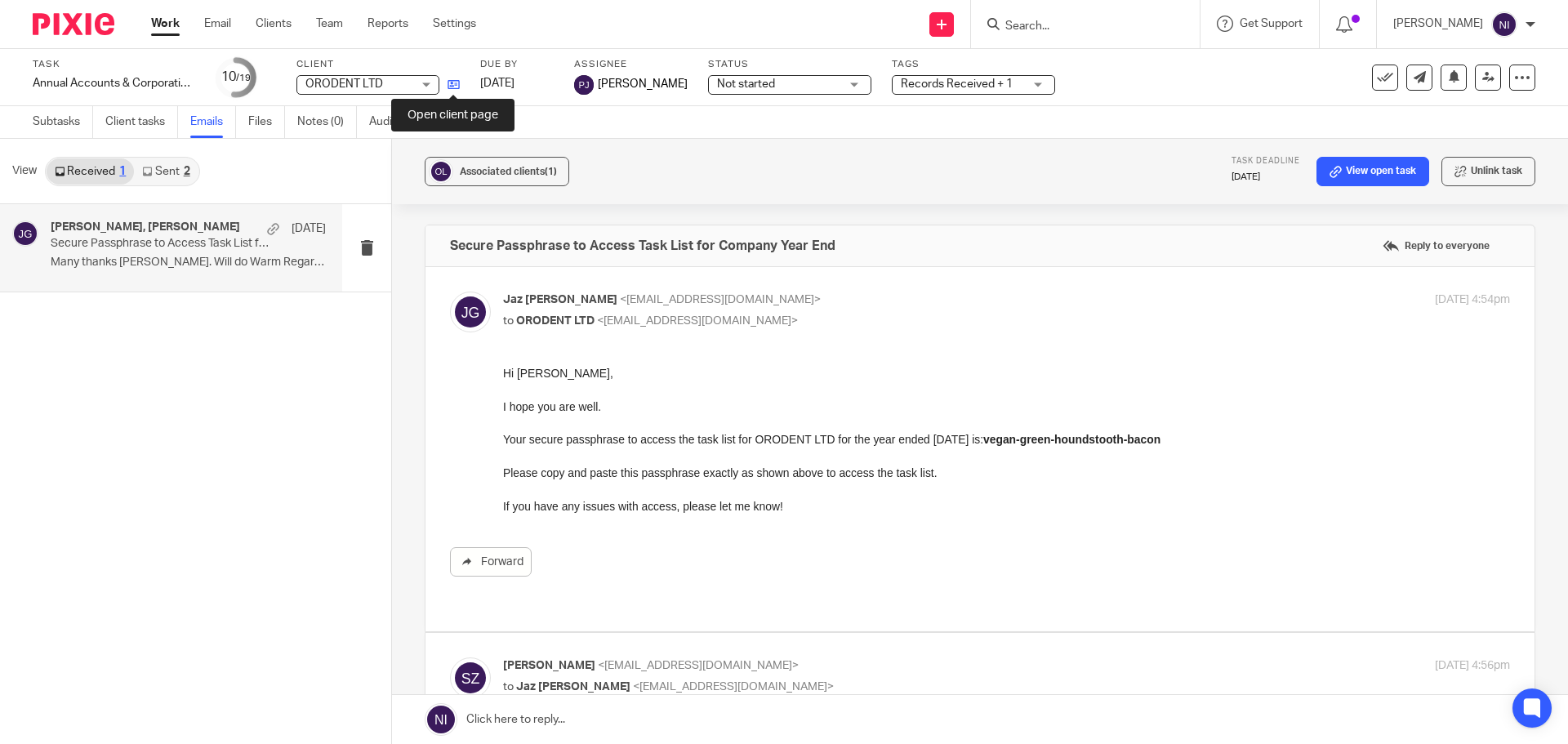
click at [455, 81] on icon at bounding box center [453, 84] width 13 height 13
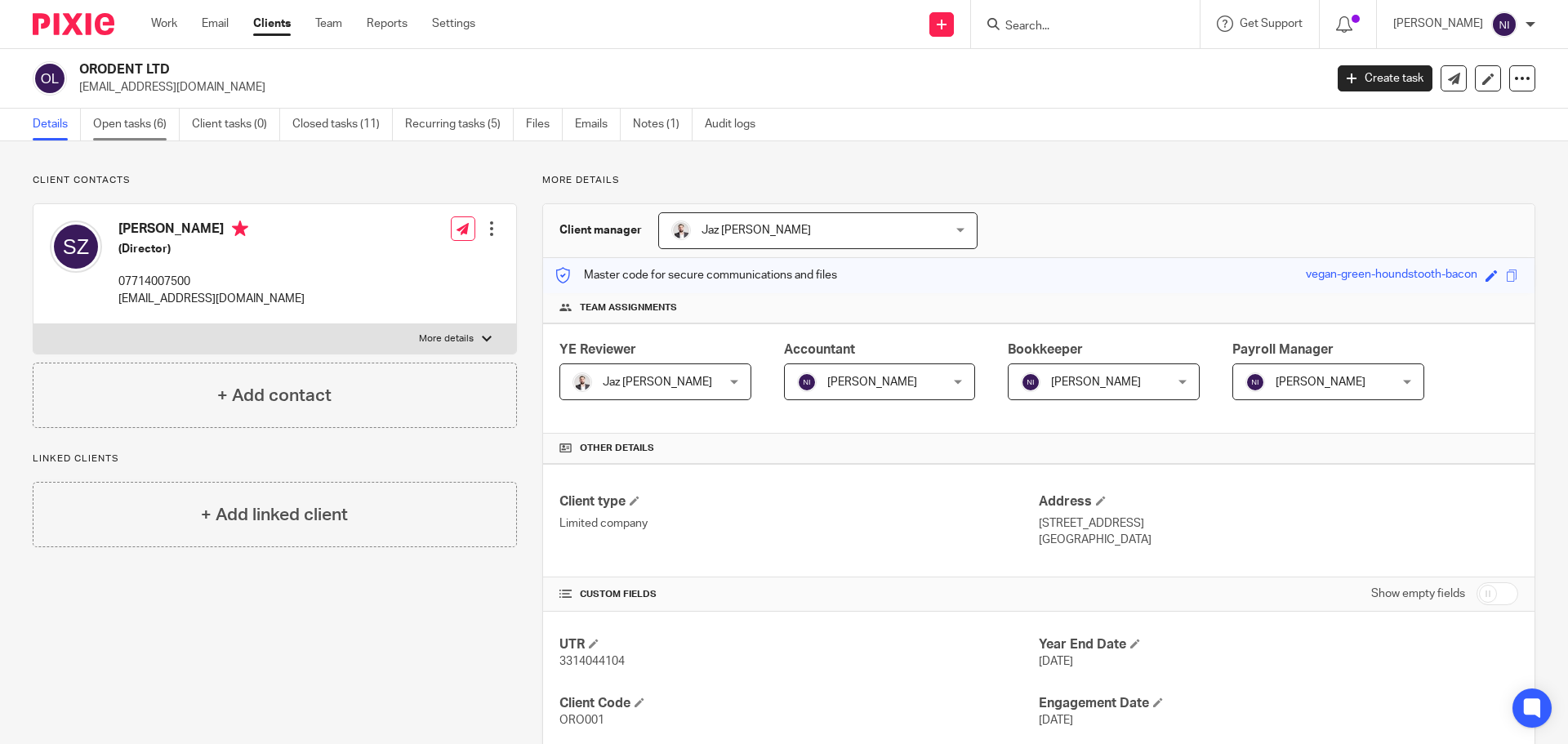
click at [138, 137] on link "Open tasks (6)" at bounding box center [136, 124] width 86 height 32
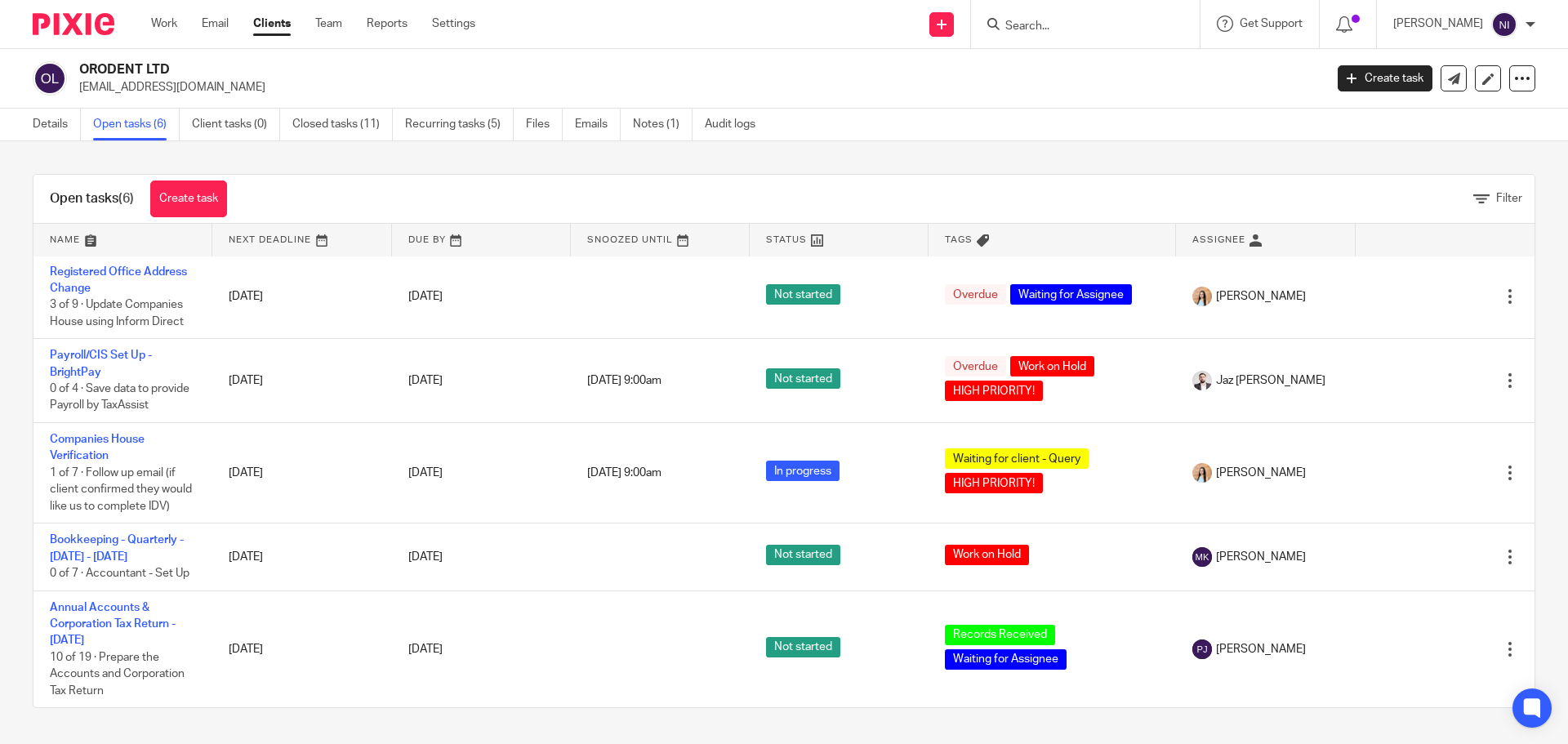
scroll to position [126, 0]
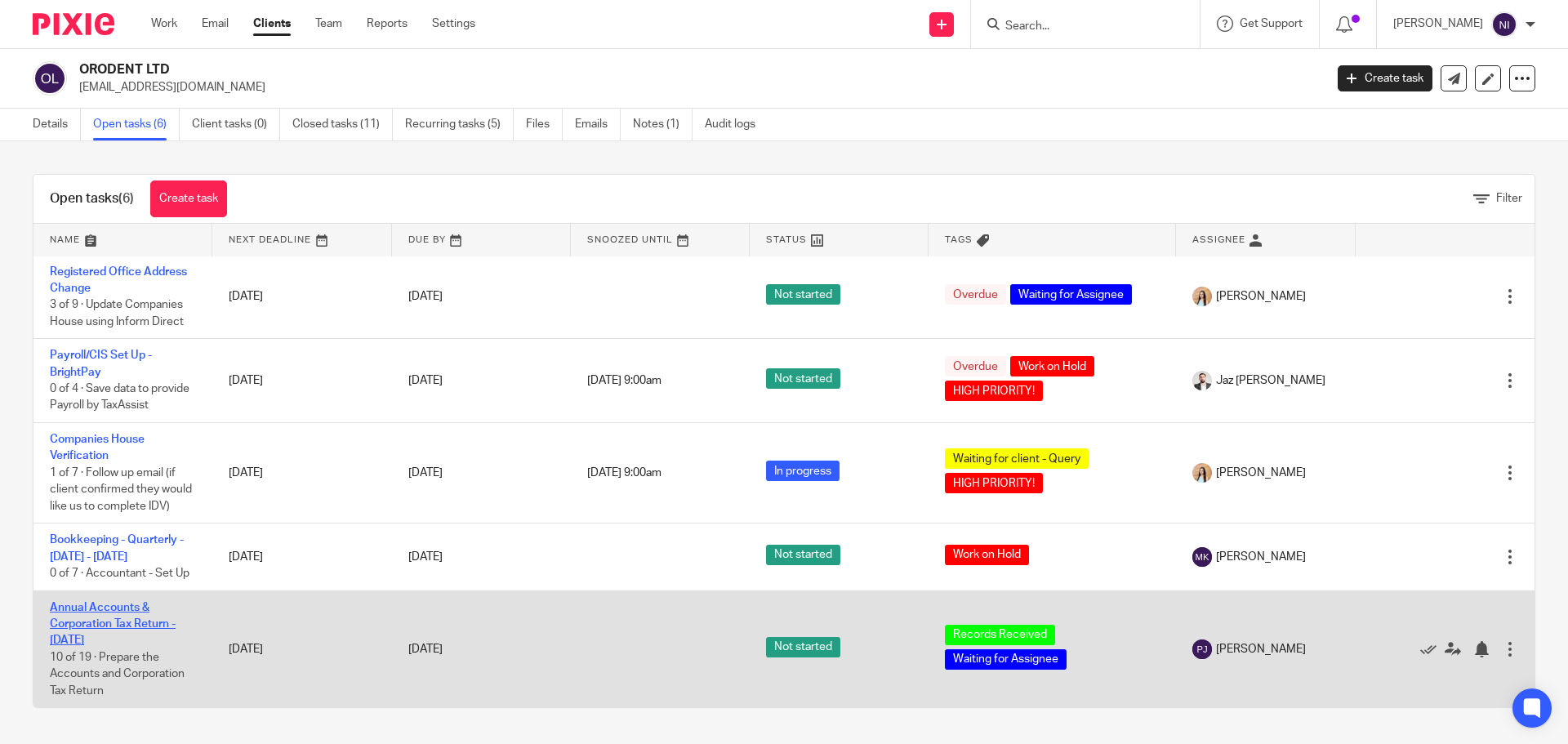
click at [118, 606] on link "Annual Accounts & Corporation Tax Return - [DATE]" at bounding box center [112, 624] width 126 height 45
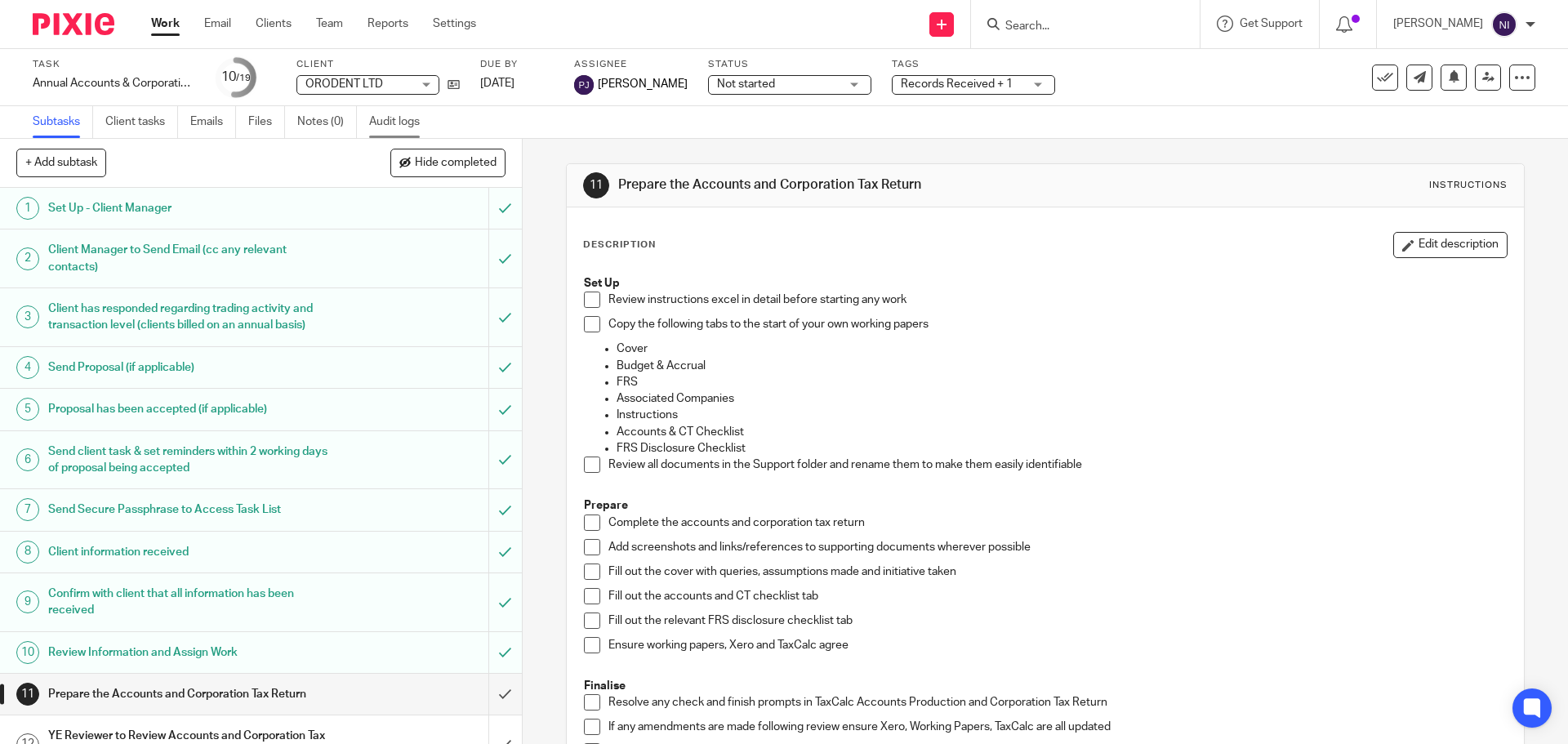
click at [410, 130] on link "Audit logs" at bounding box center [400, 122] width 63 height 32
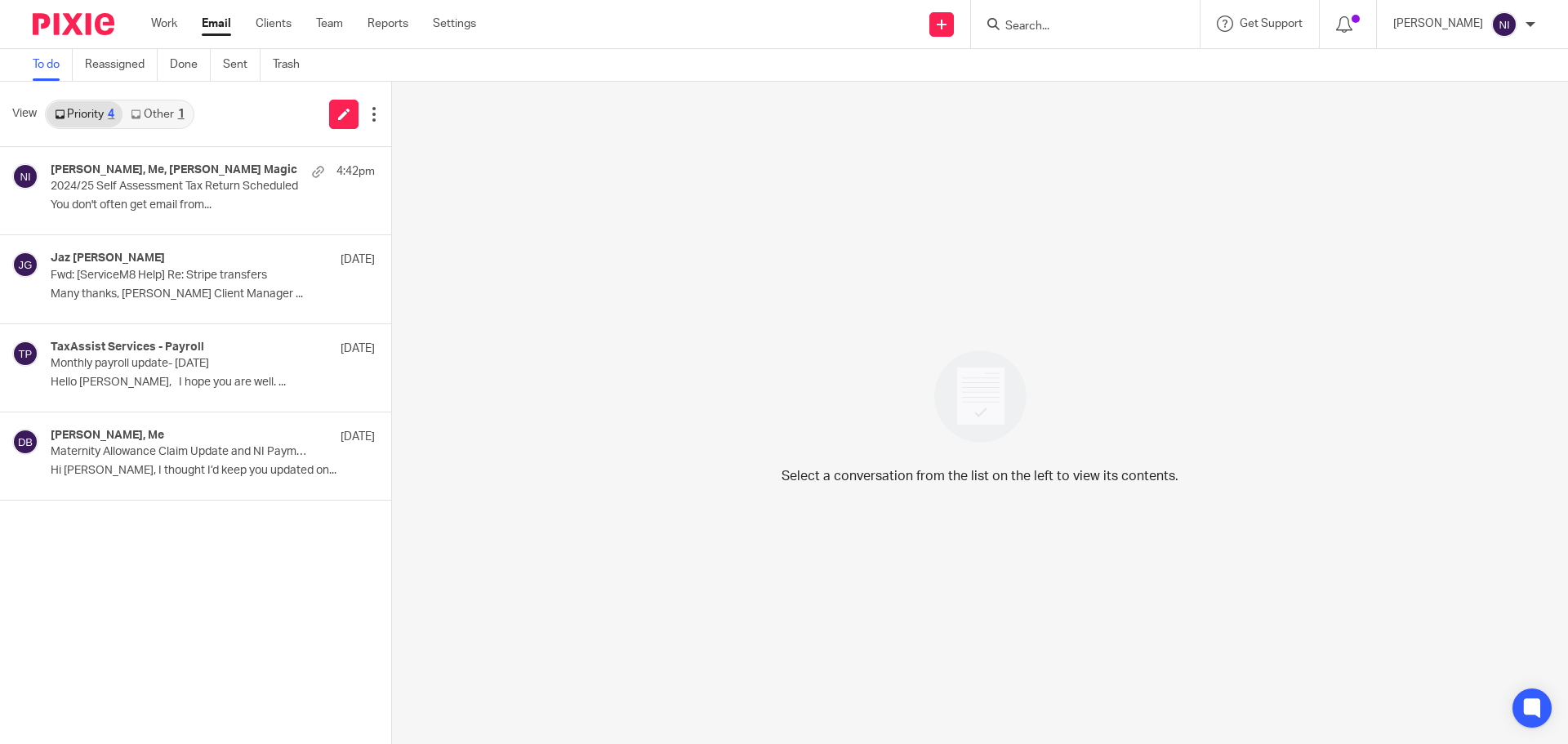
click at [174, 121] on link "Other 1" at bounding box center [157, 114] width 70 height 26
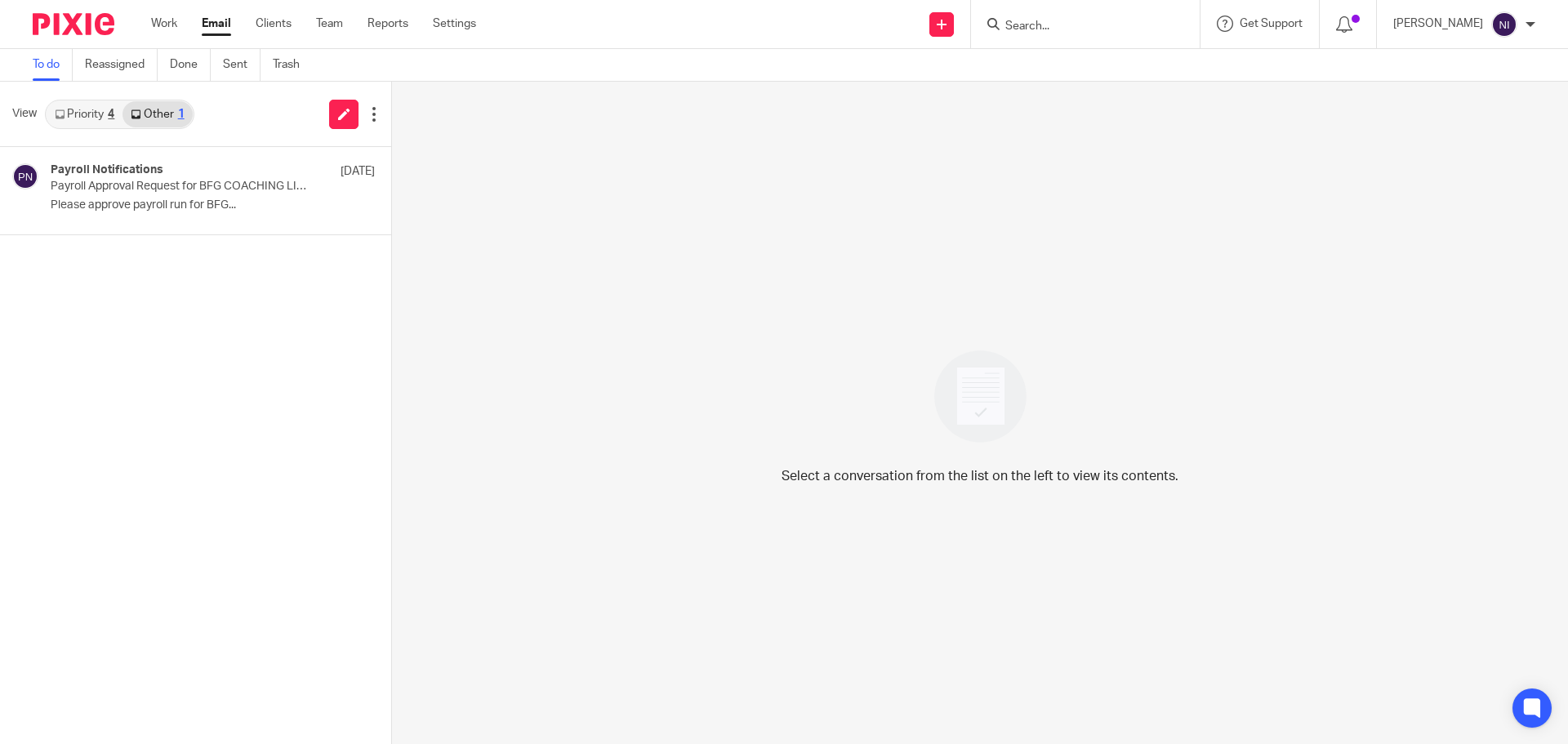
click at [96, 108] on link "Priority 4" at bounding box center [84, 114] width 76 height 26
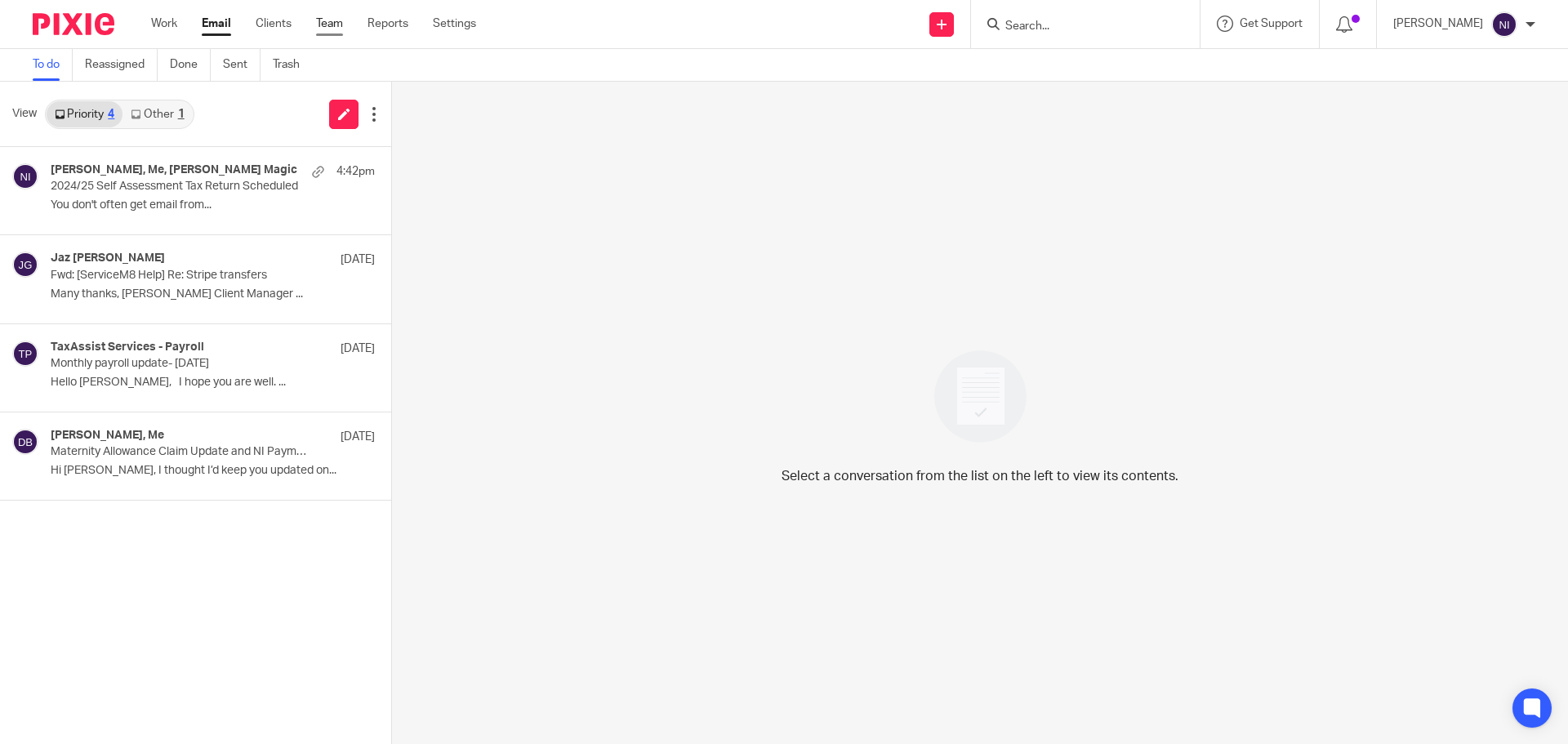
click at [325, 23] on link "Team" at bounding box center [329, 23] width 27 height 16
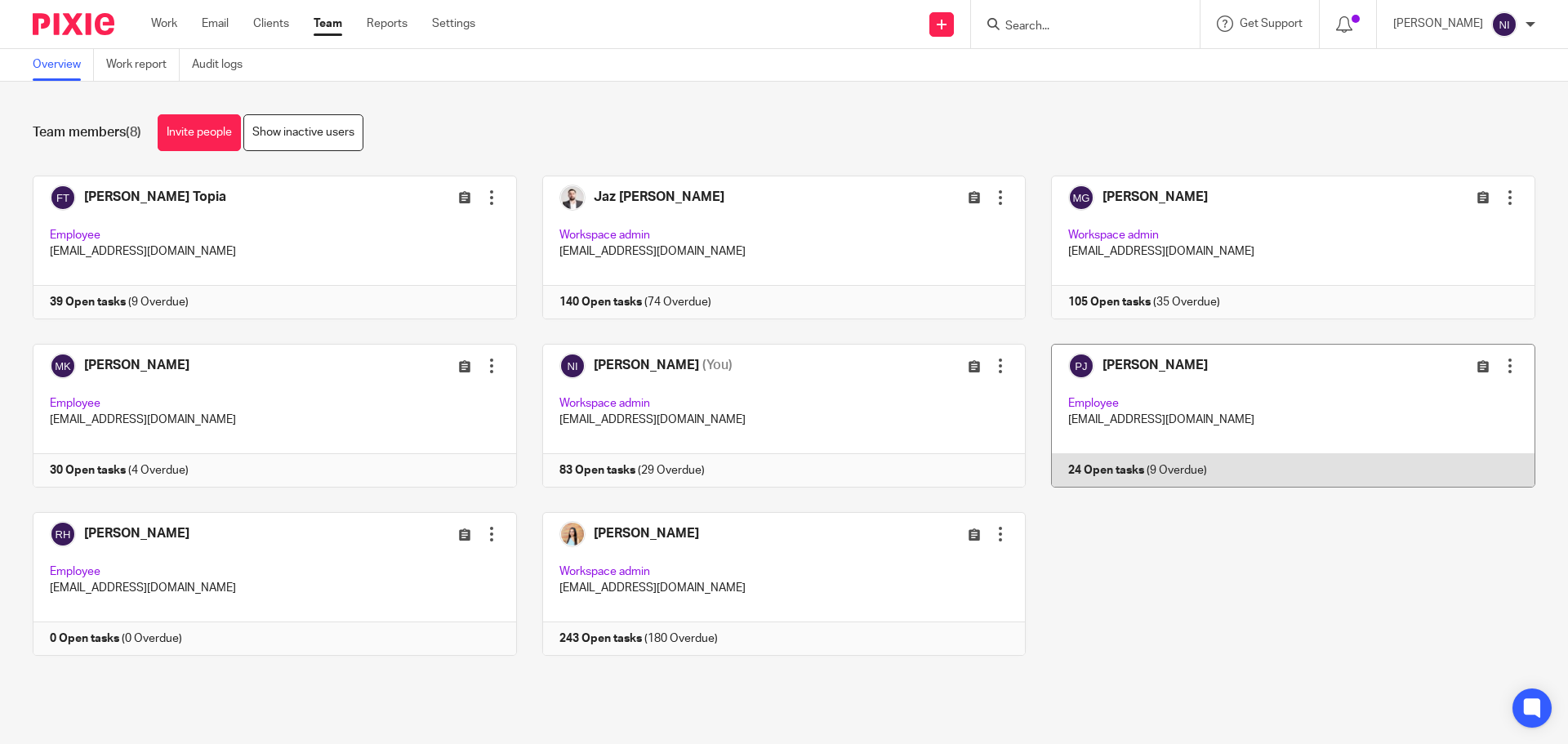
click at [1176, 374] on link at bounding box center [1280, 416] width 509 height 143
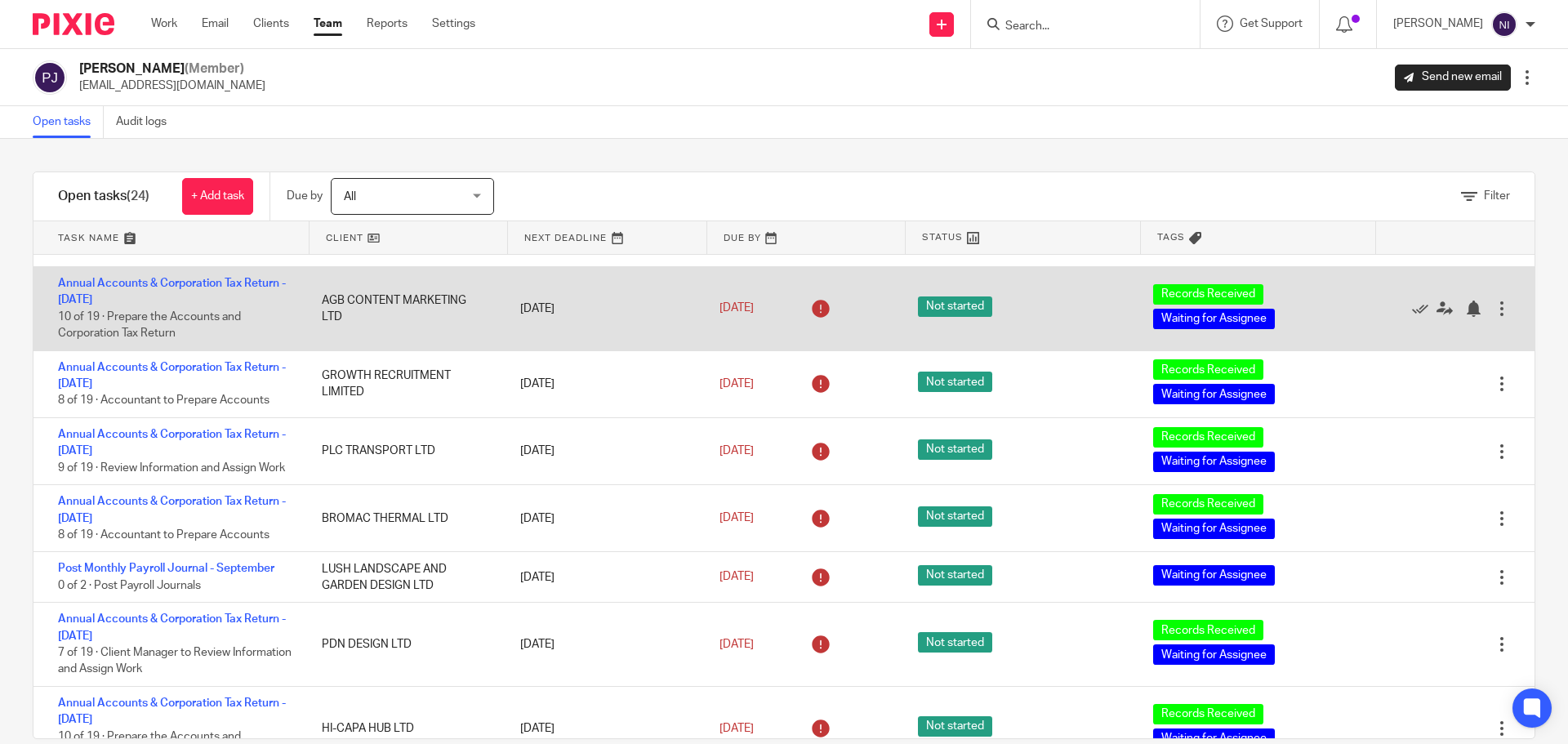
scroll to position [164, 0]
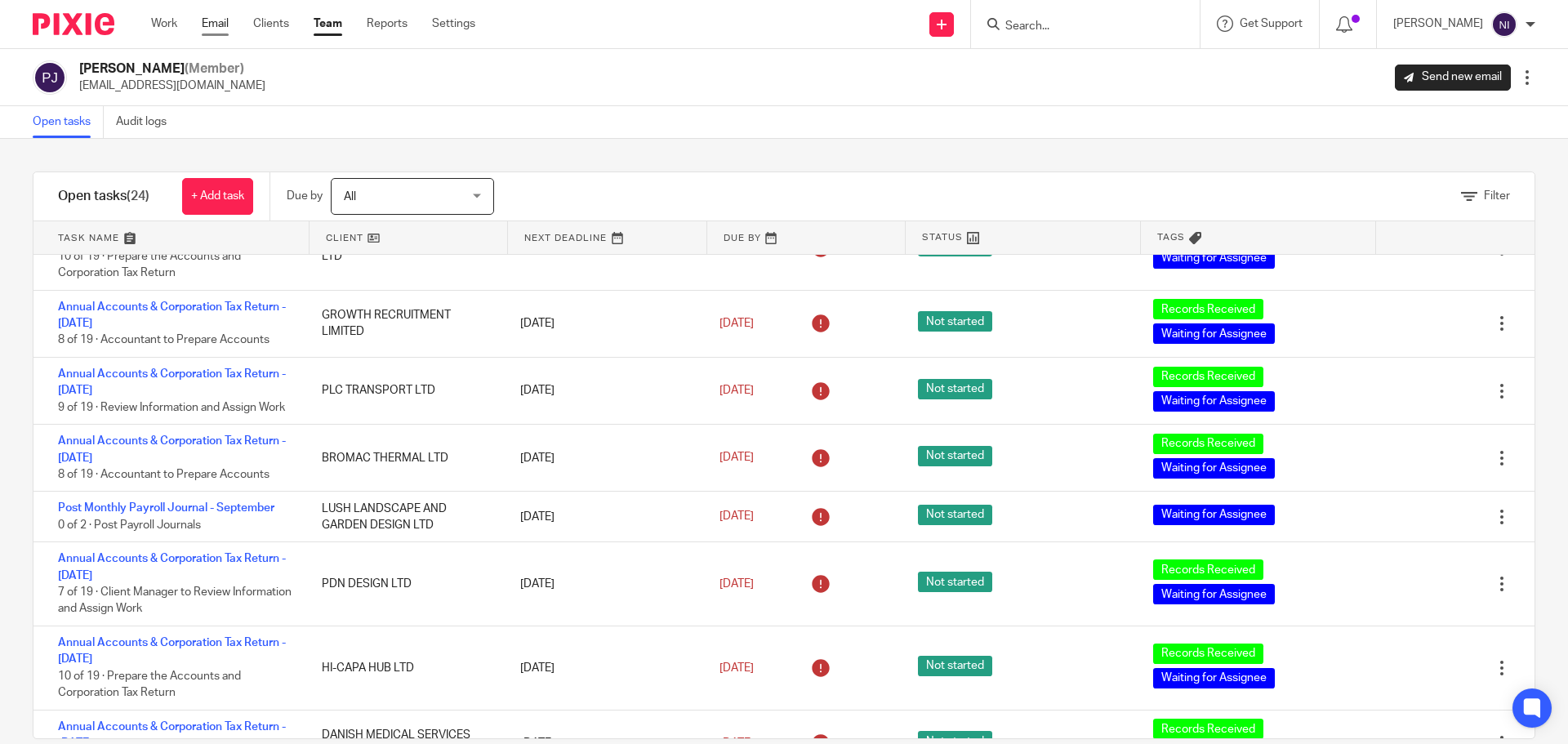
click at [218, 22] on link "Email" at bounding box center [215, 23] width 27 height 16
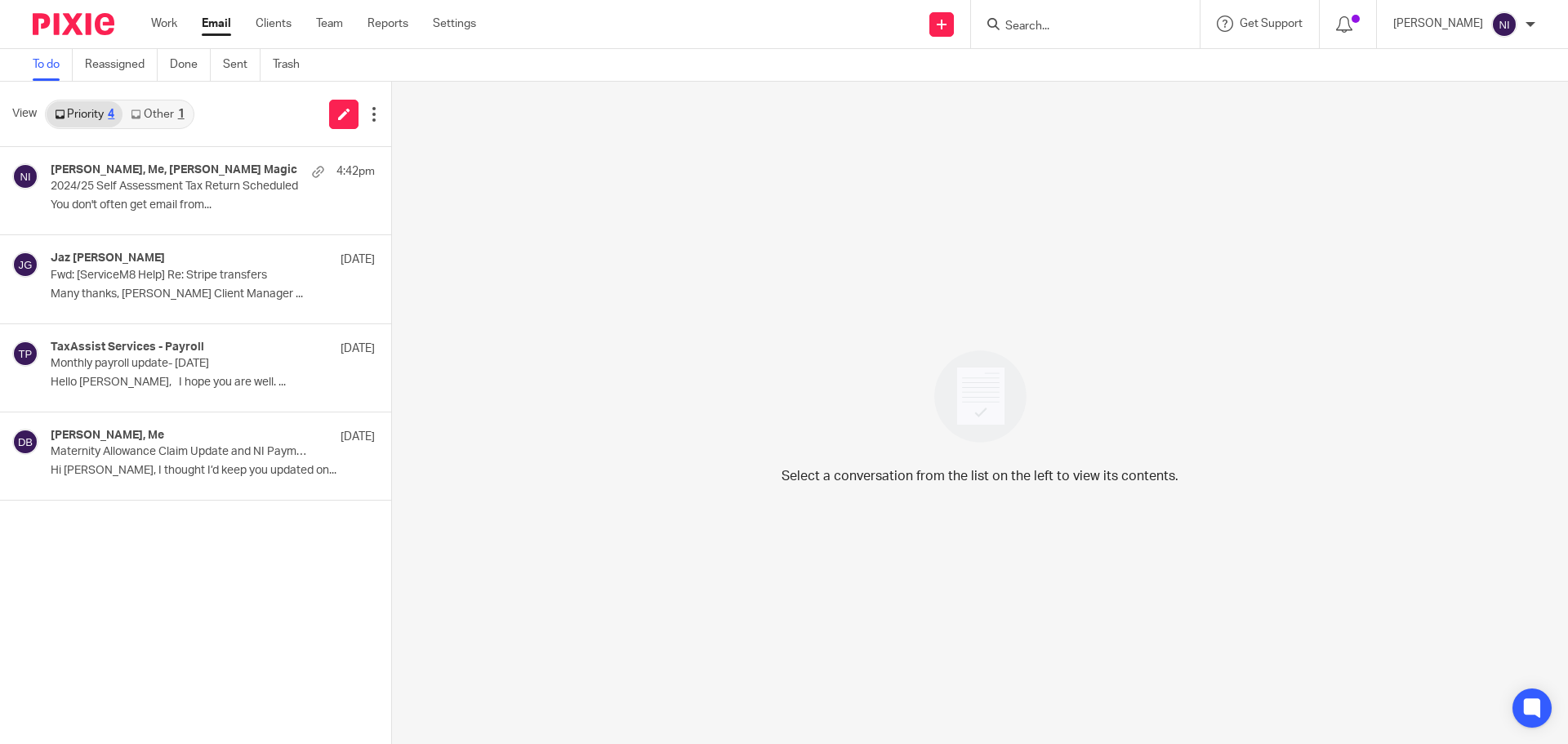
click at [134, 123] on link "Other 1" at bounding box center [157, 114] width 70 height 26
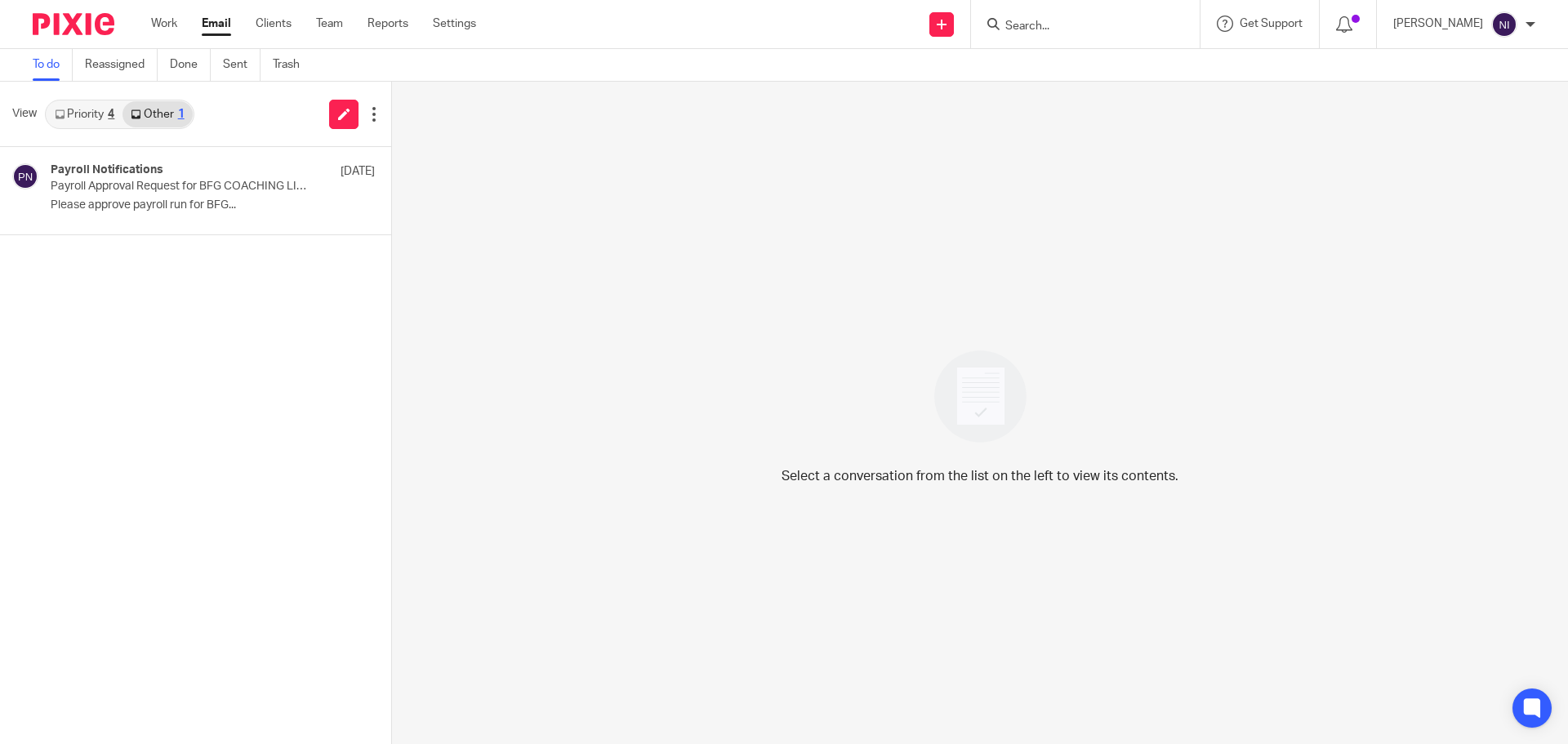
click at [110, 119] on div "4" at bounding box center [110, 114] width 7 height 12
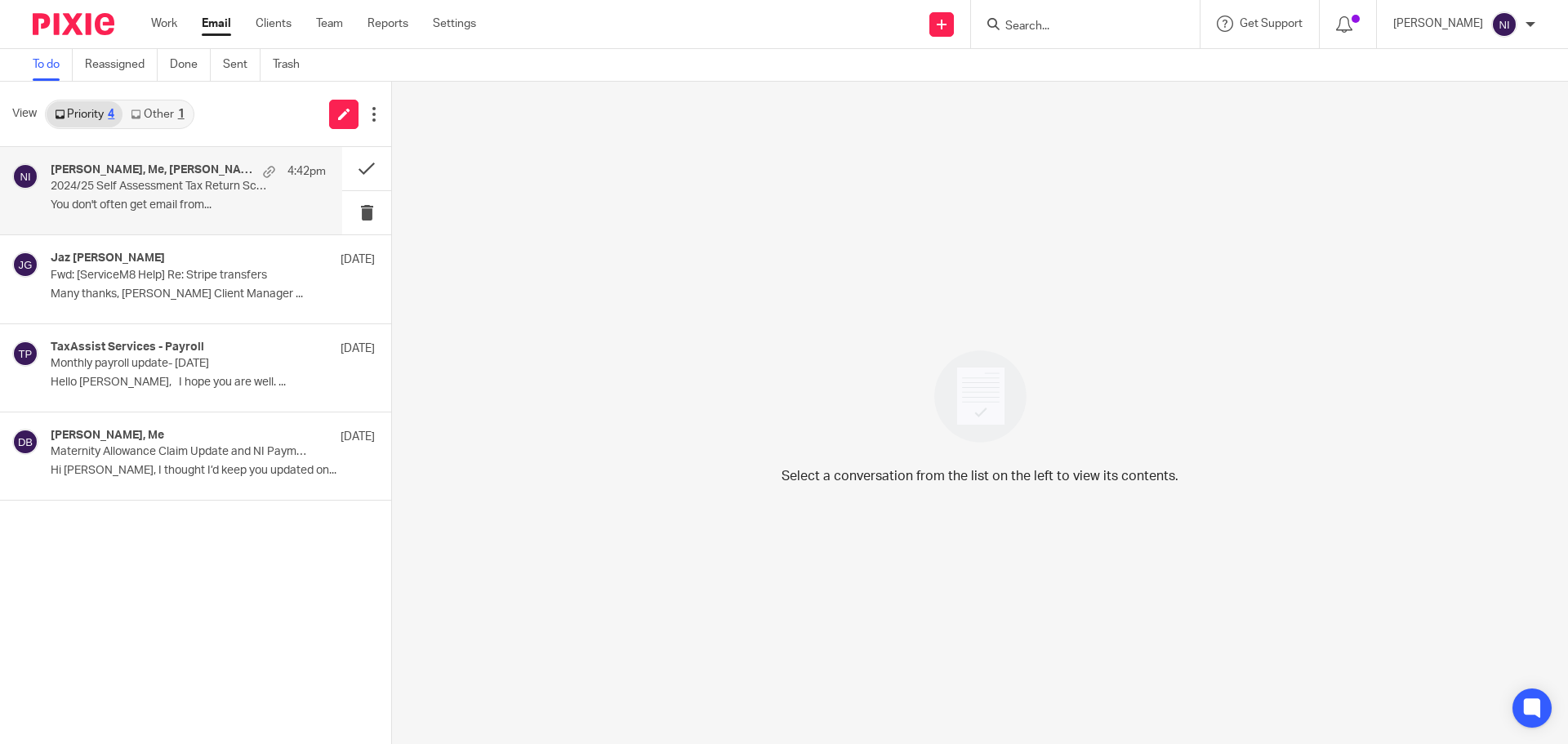
click at [203, 207] on p "You don't often get email from..." at bounding box center [188, 205] width 275 height 14
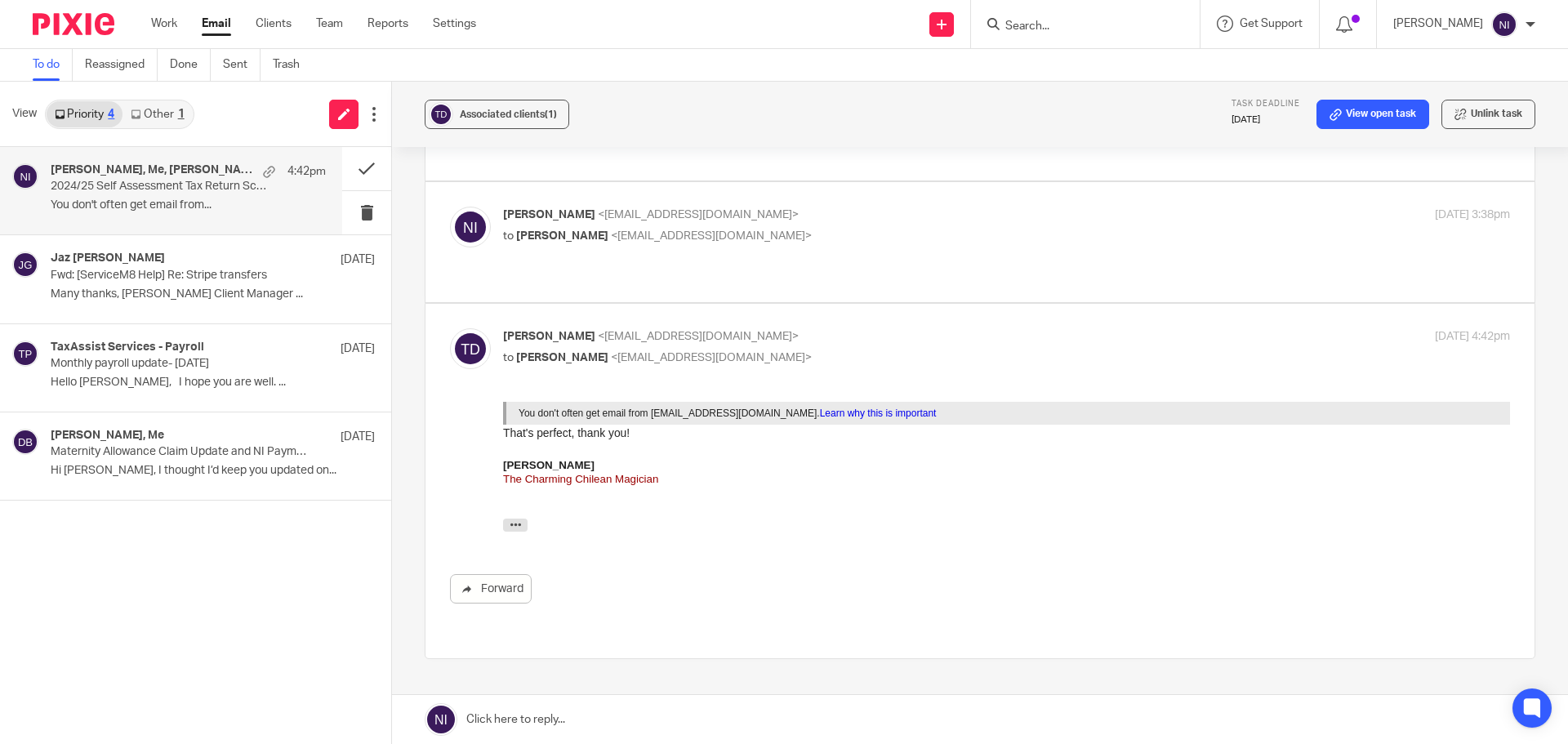
scroll to position [325, 0]
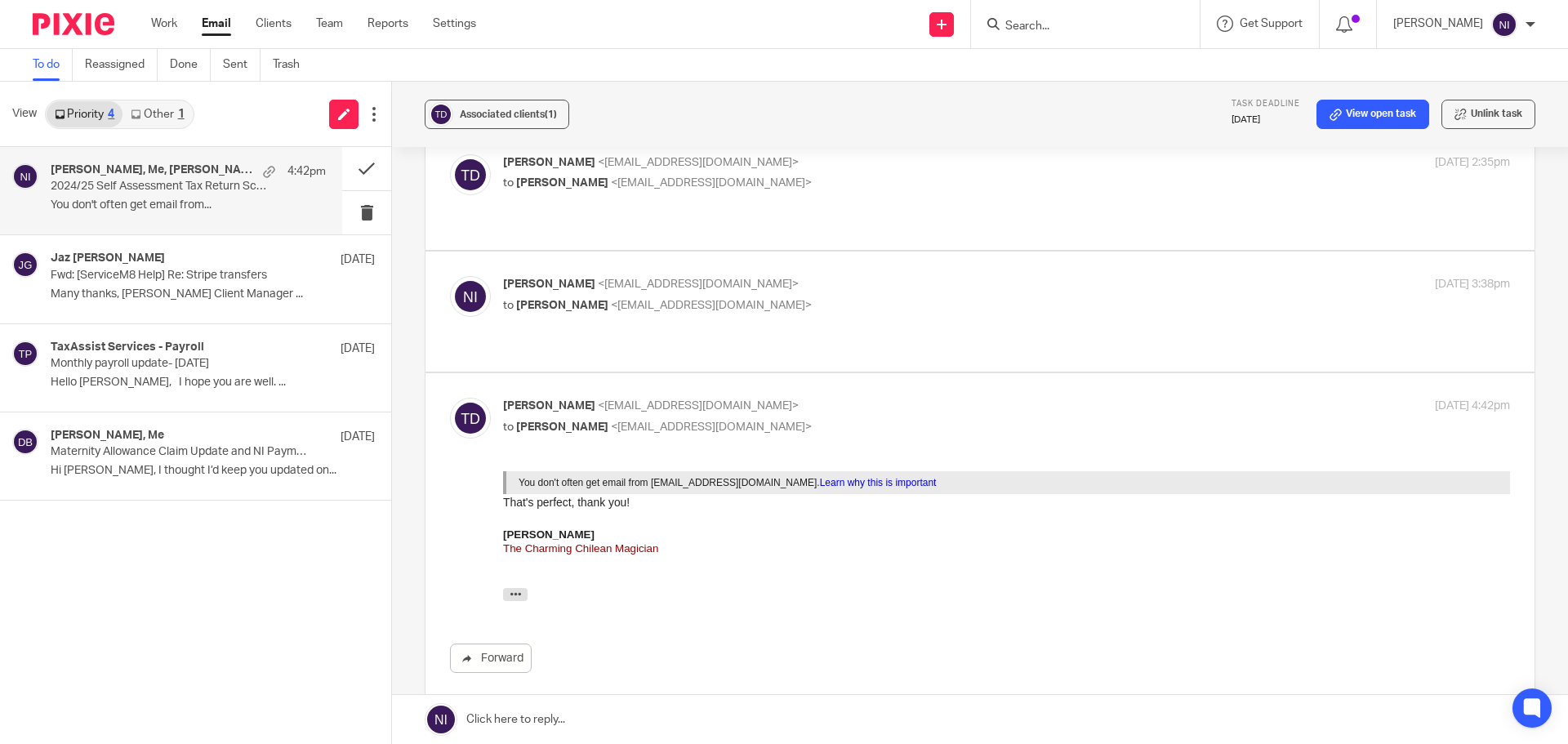
click at [881, 297] on p "to [PERSON_NAME] <[EMAIL_ADDRESS][DOMAIN_NAME]>" at bounding box center [838, 306] width 671 height 17
checkbox input "true"
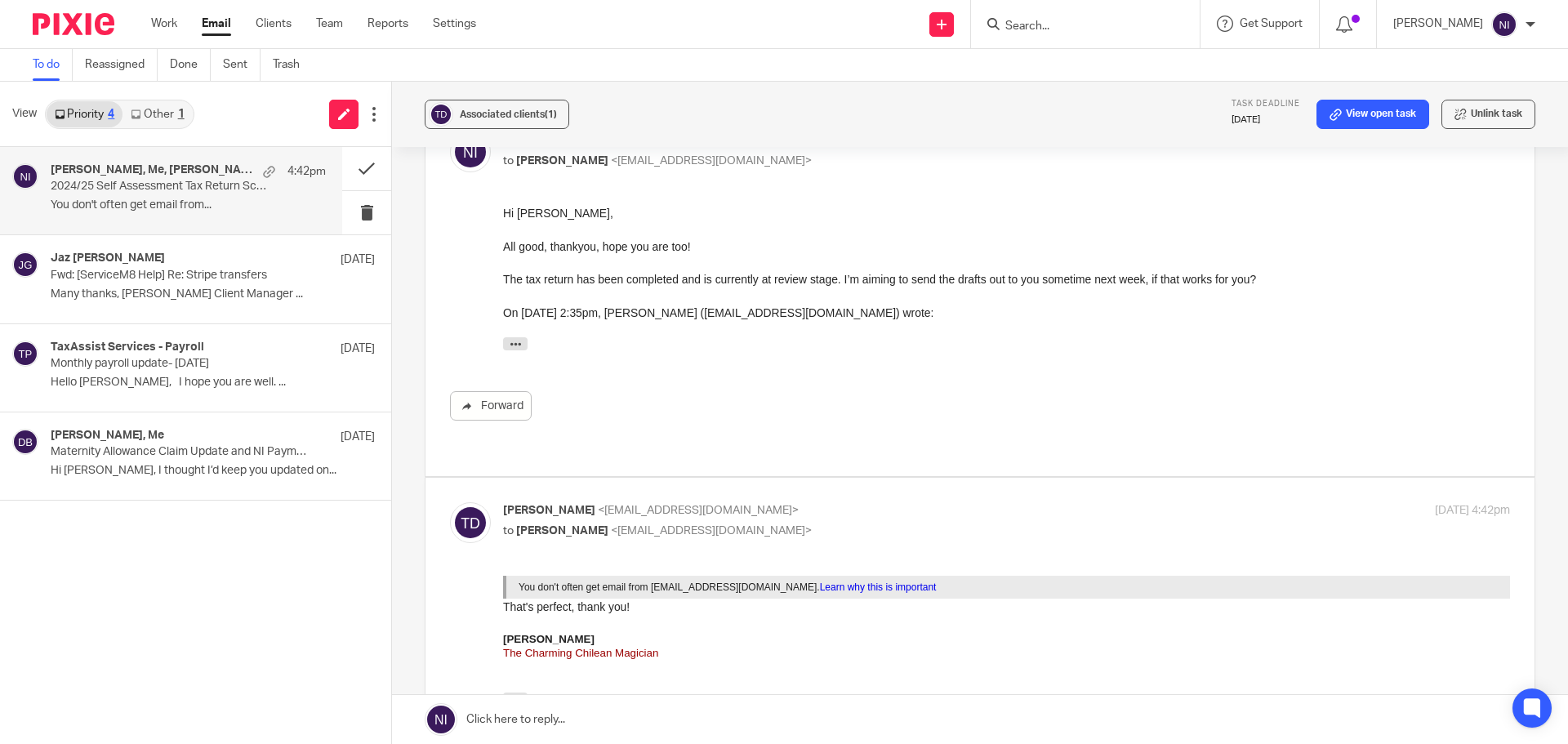
scroll to position [487, 0]
